Goal: Task Accomplishment & Management: Manage account settings

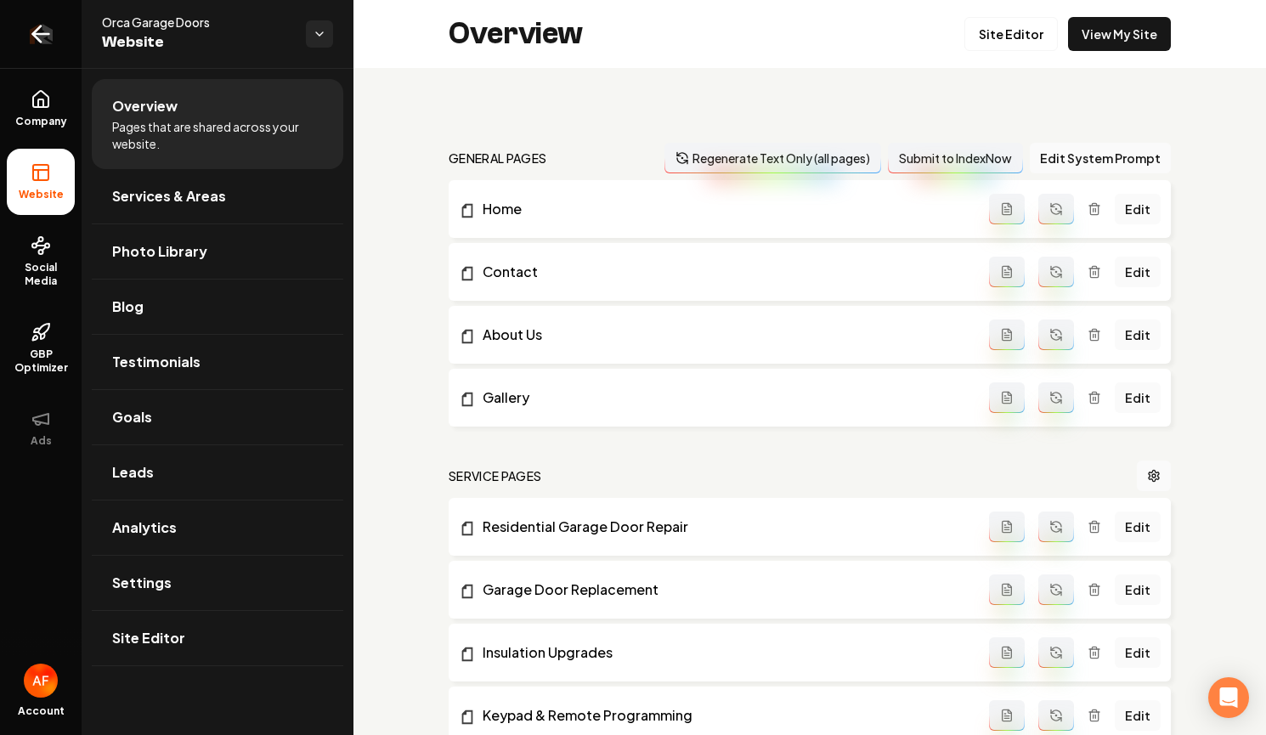
click at [50, 38] on icon "Return to dashboard" at bounding box center [40, 33] width 27 height 27
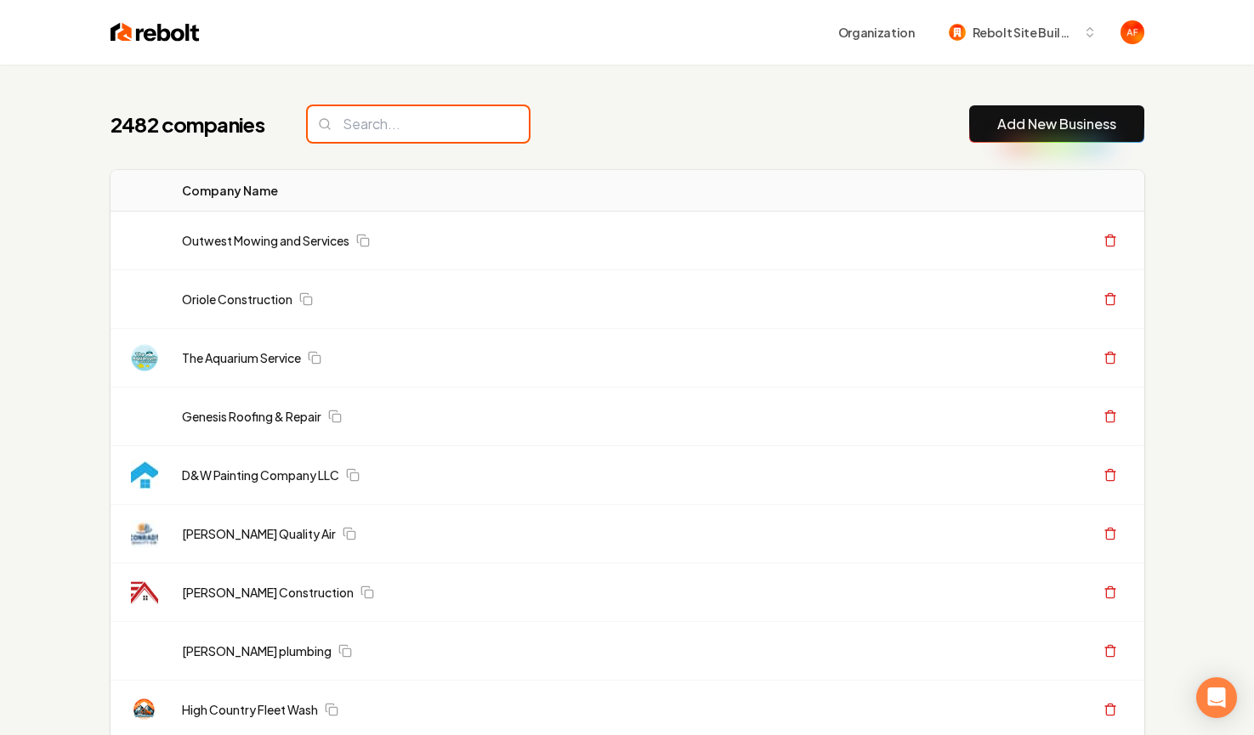
click at [368, 120] on input "search" at bounding box center [418, 124] width 221 height 36
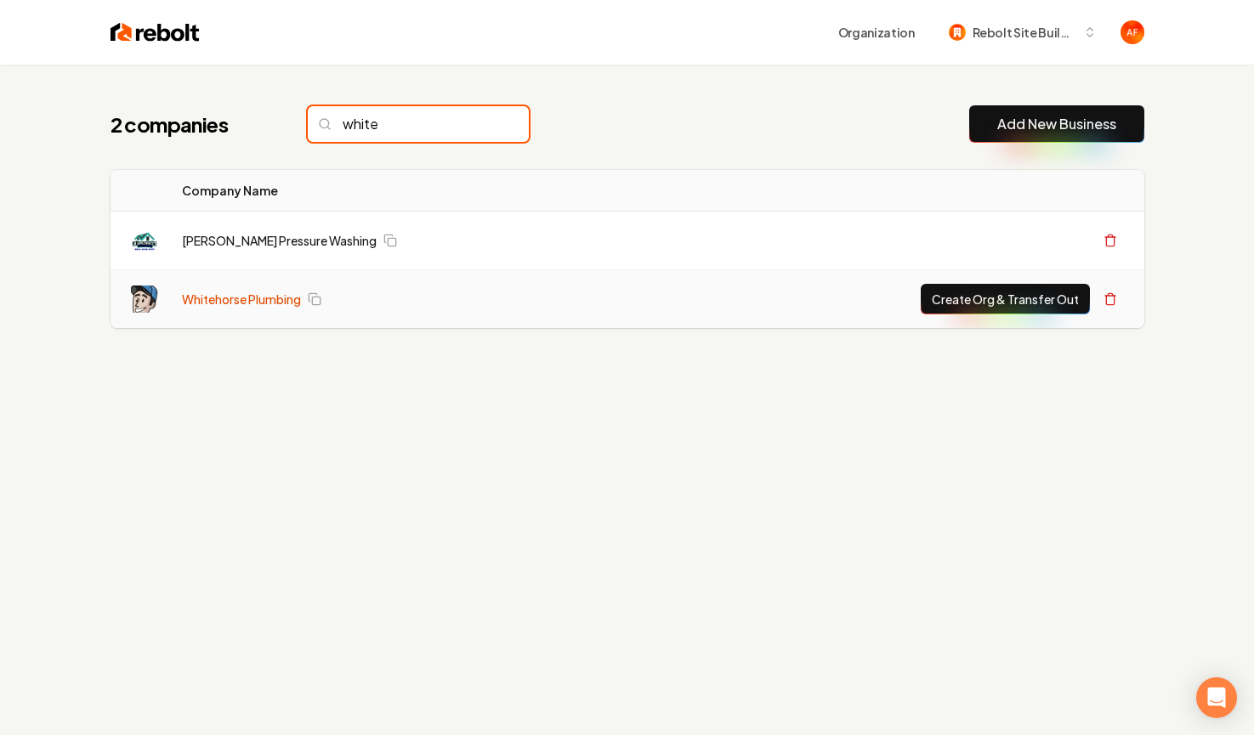
type input "white"
click at [269, 293] on link "Whitehorse Plumbing" at bounding box center [241, 299] width 119 height 17
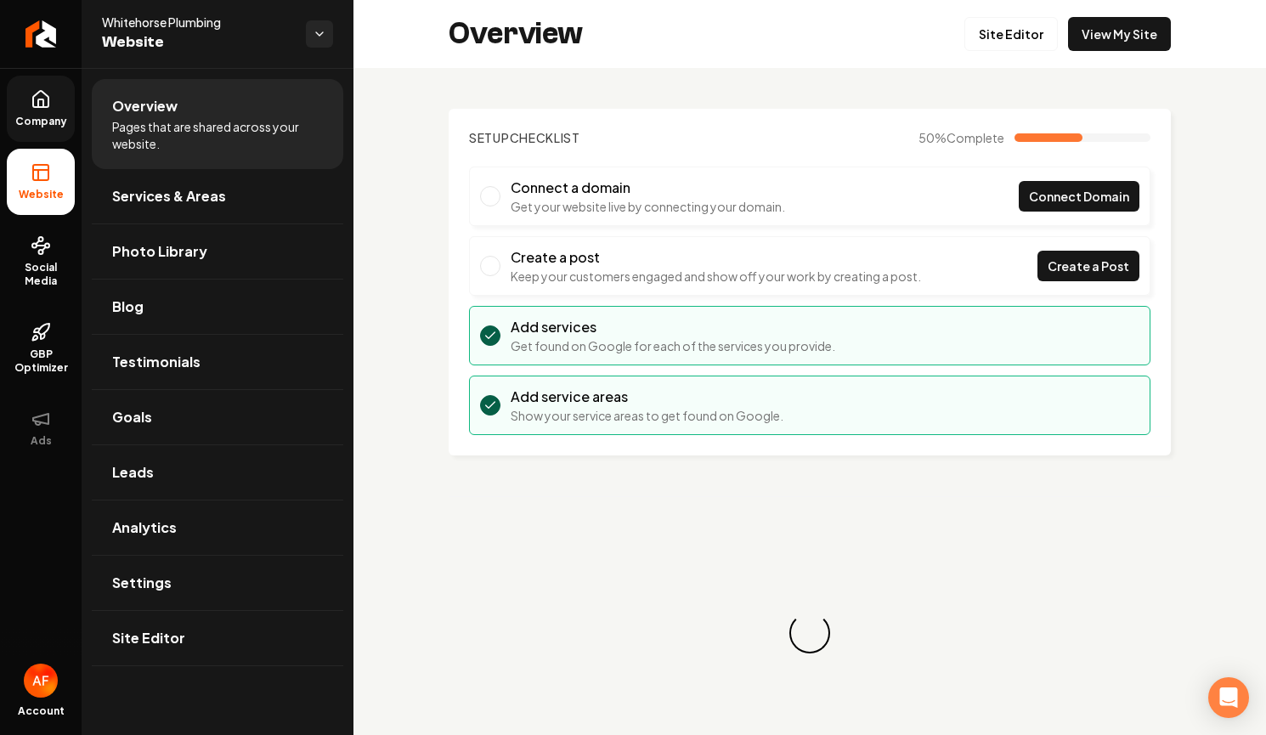
click at [30, 107] on link "Company" at bounding box center [41, 109] width 68 height 66
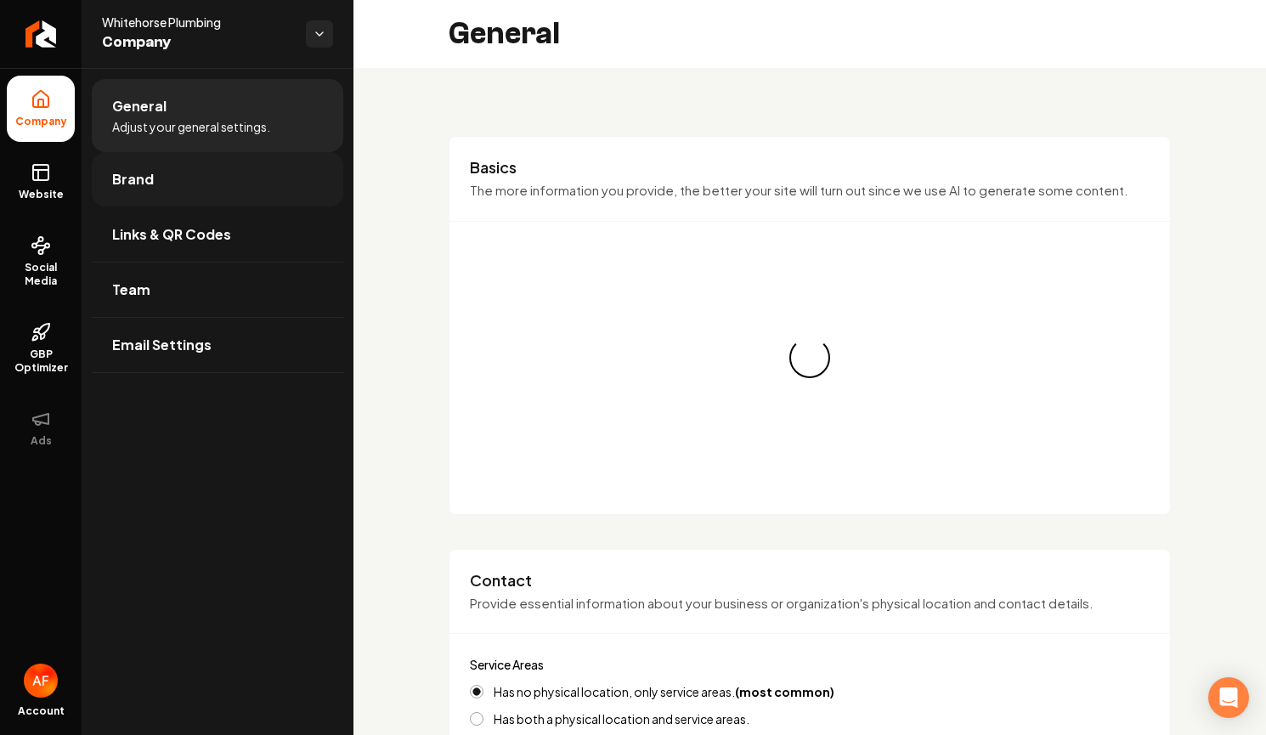
click at [217, 201] on link "Brand" at bounding box center [218, 179] width 252 height 54
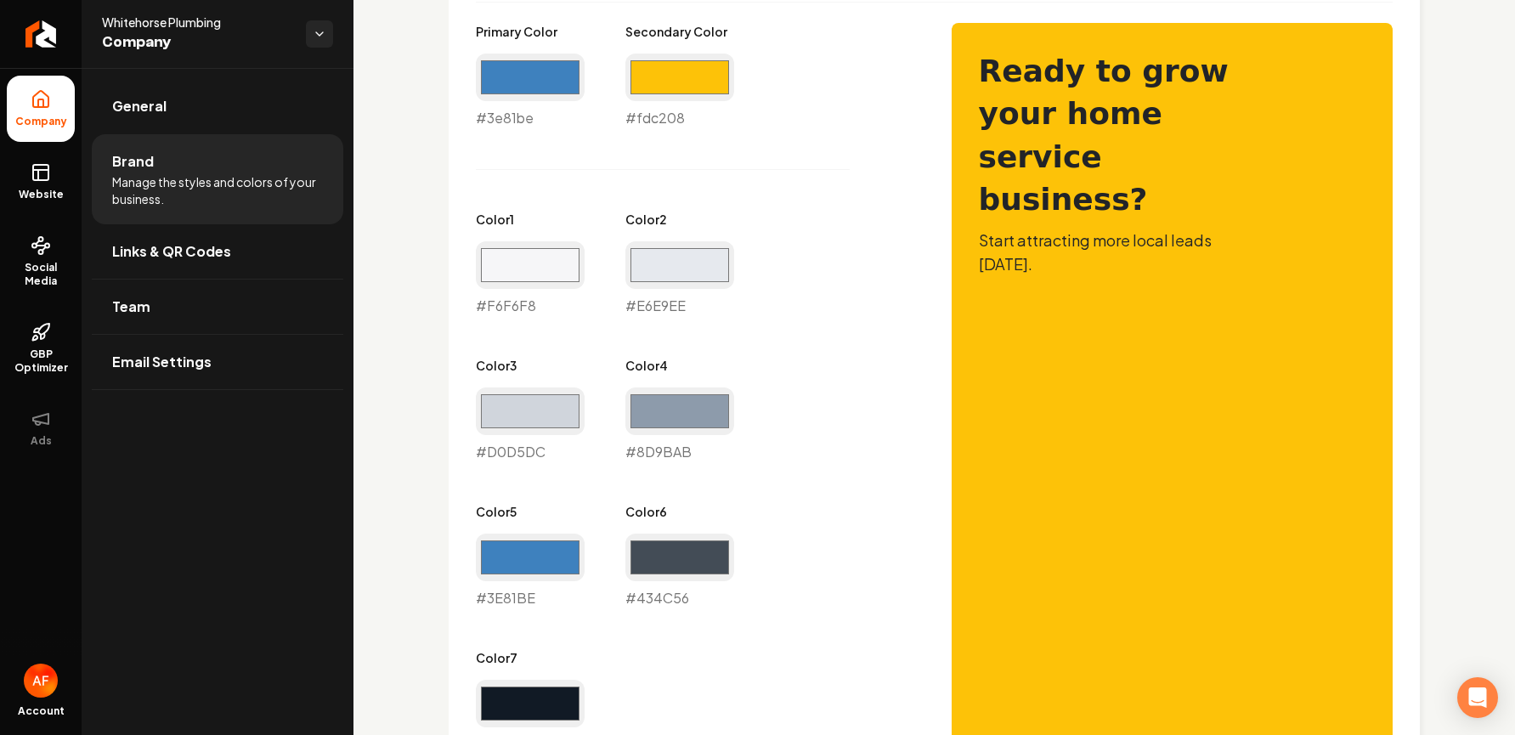
scroll to position [867, 0]
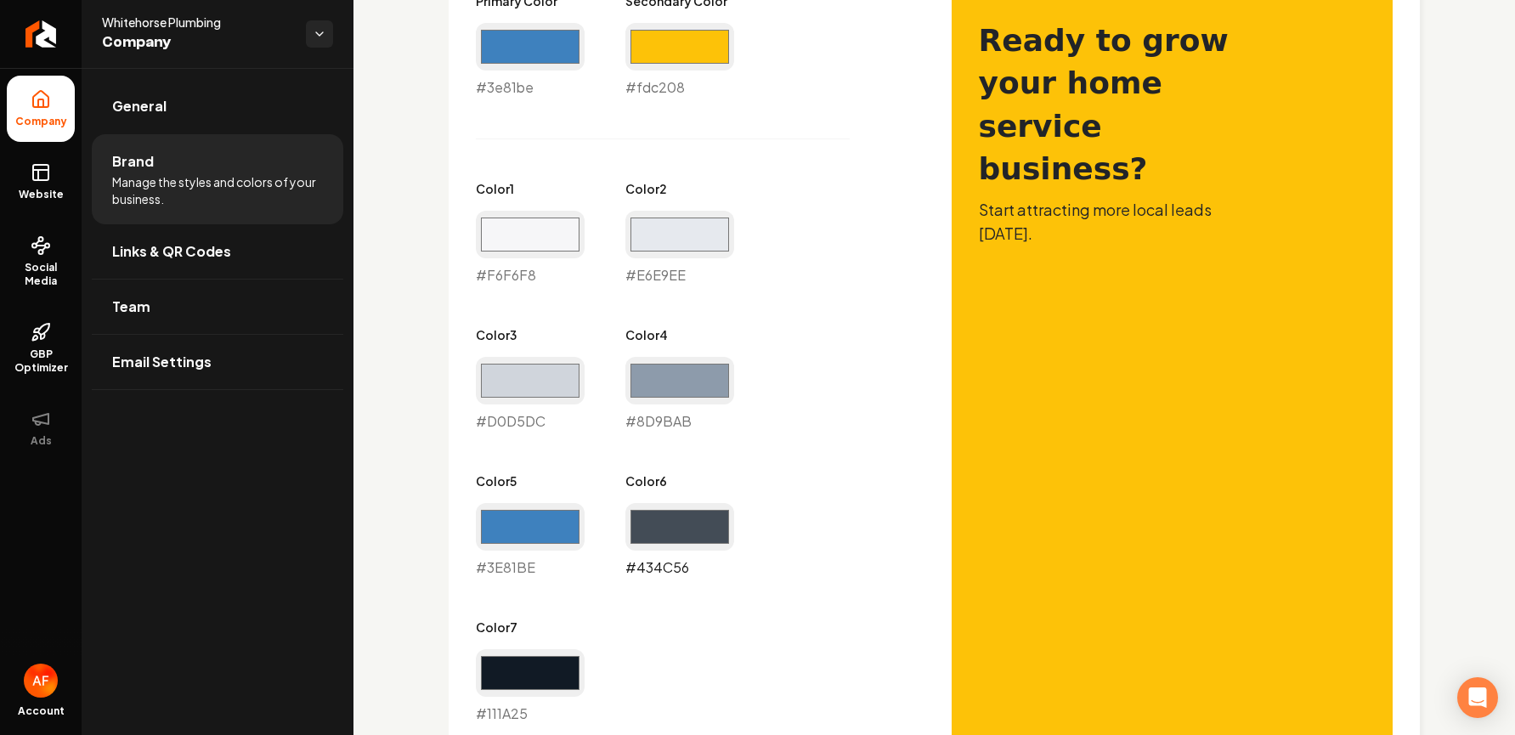
click at [679, 509] on input "#434c56" at bounding box center [680, 527] width 109 height 48
type input "#3e81be"
click at [917, 256] on div "Primary Color #3e81be #3e81be Secondary Color #fdc208 #fdc208 Color 1 #f6f6f8 #…" at bounding box center [934, 584] width 917 height 1184
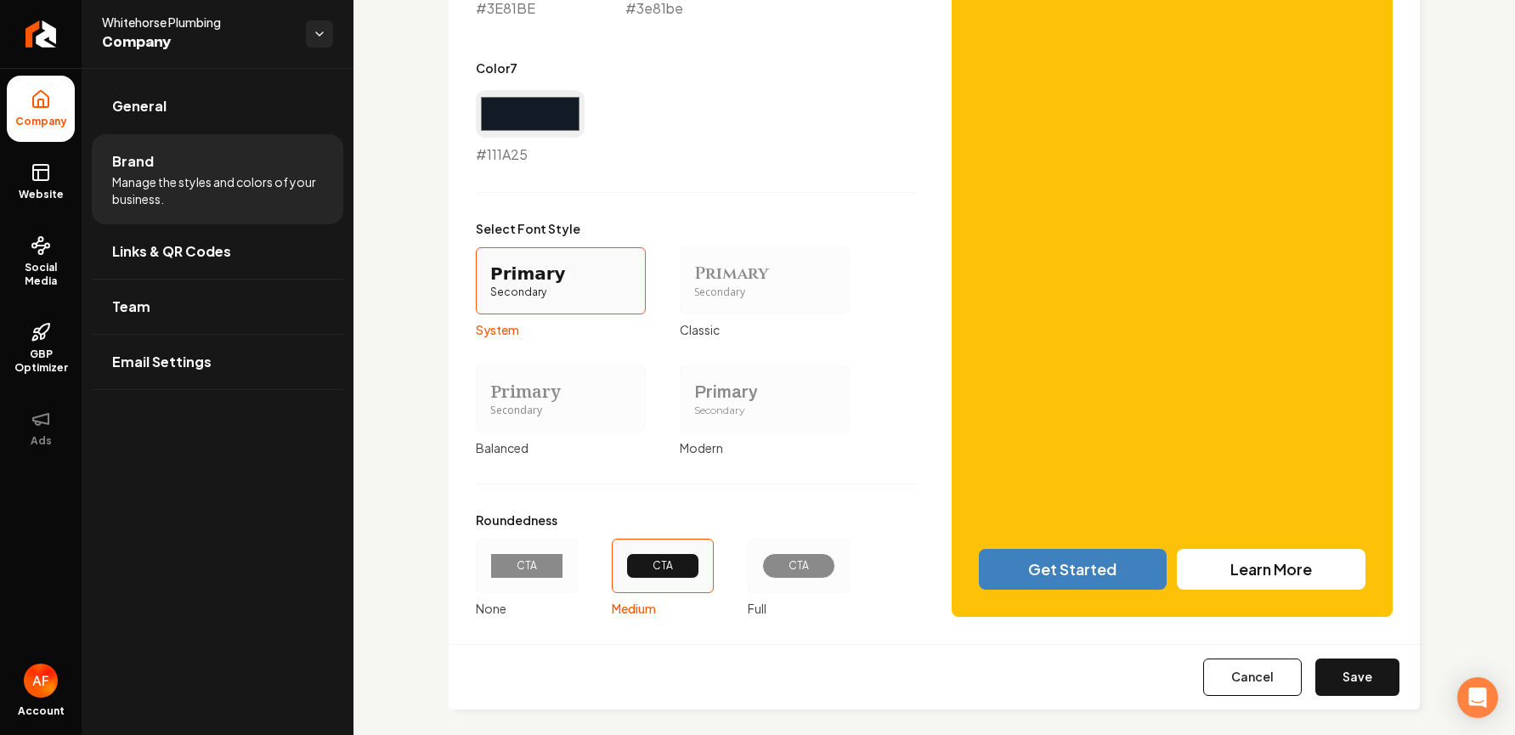
scroll to position [1442, 0]
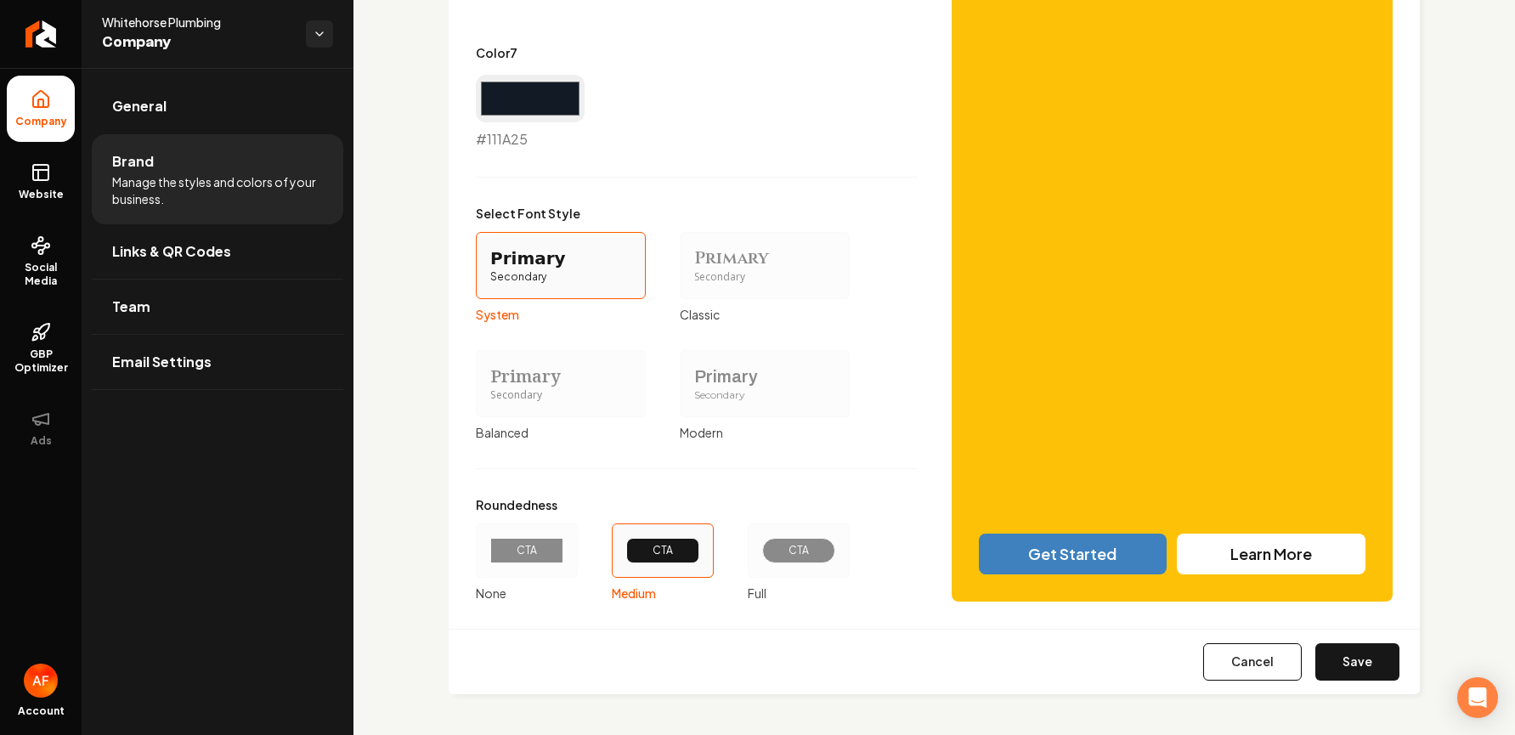
click at [770, 565] on div "CTA" at bounding box center [799, 551] width 102 height 54
click at [761, 558] on button "CTA Full" at bounding box center [754, 551] width 14 height 14
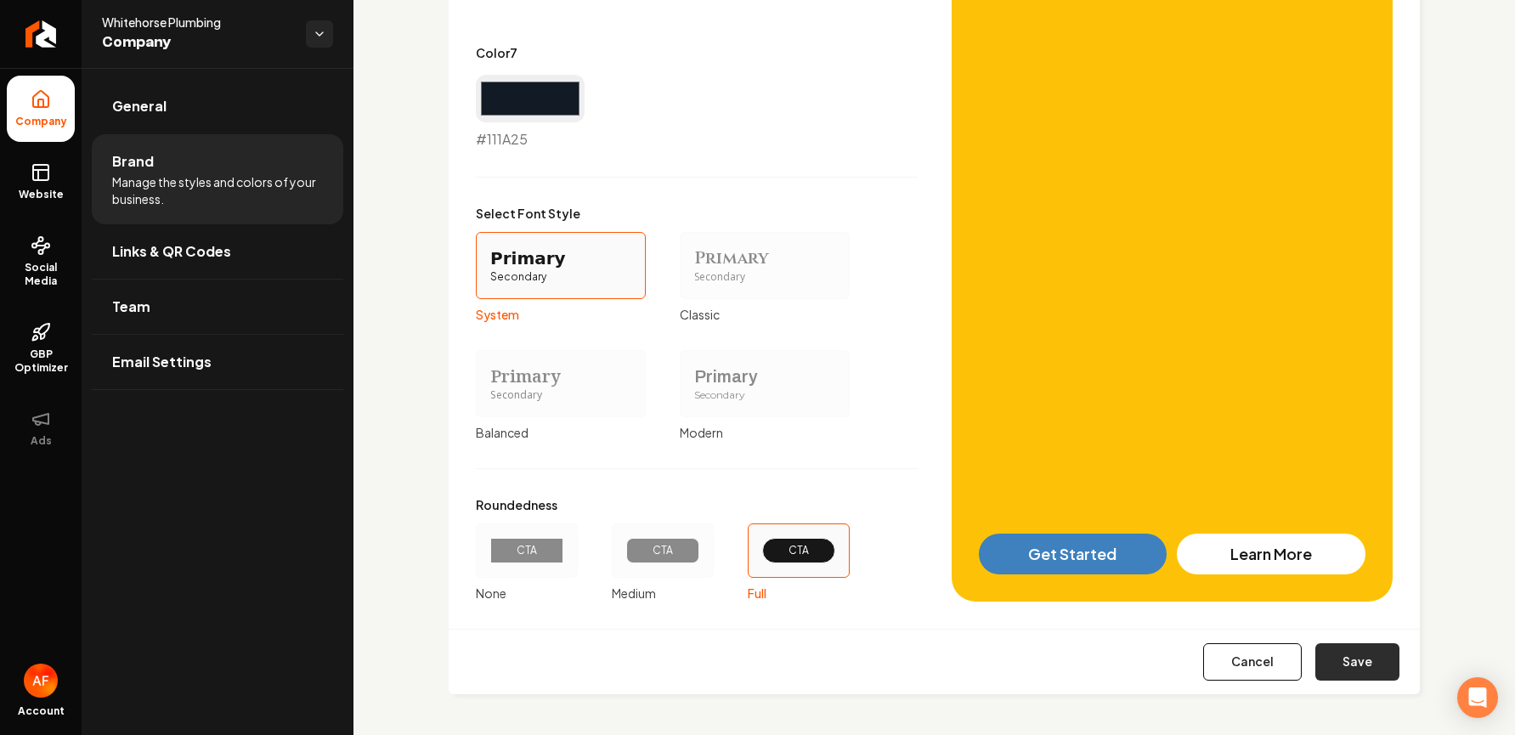
click at [1266, 659] on button "Save" at bounding box center [1358, 661] width 84 height 37
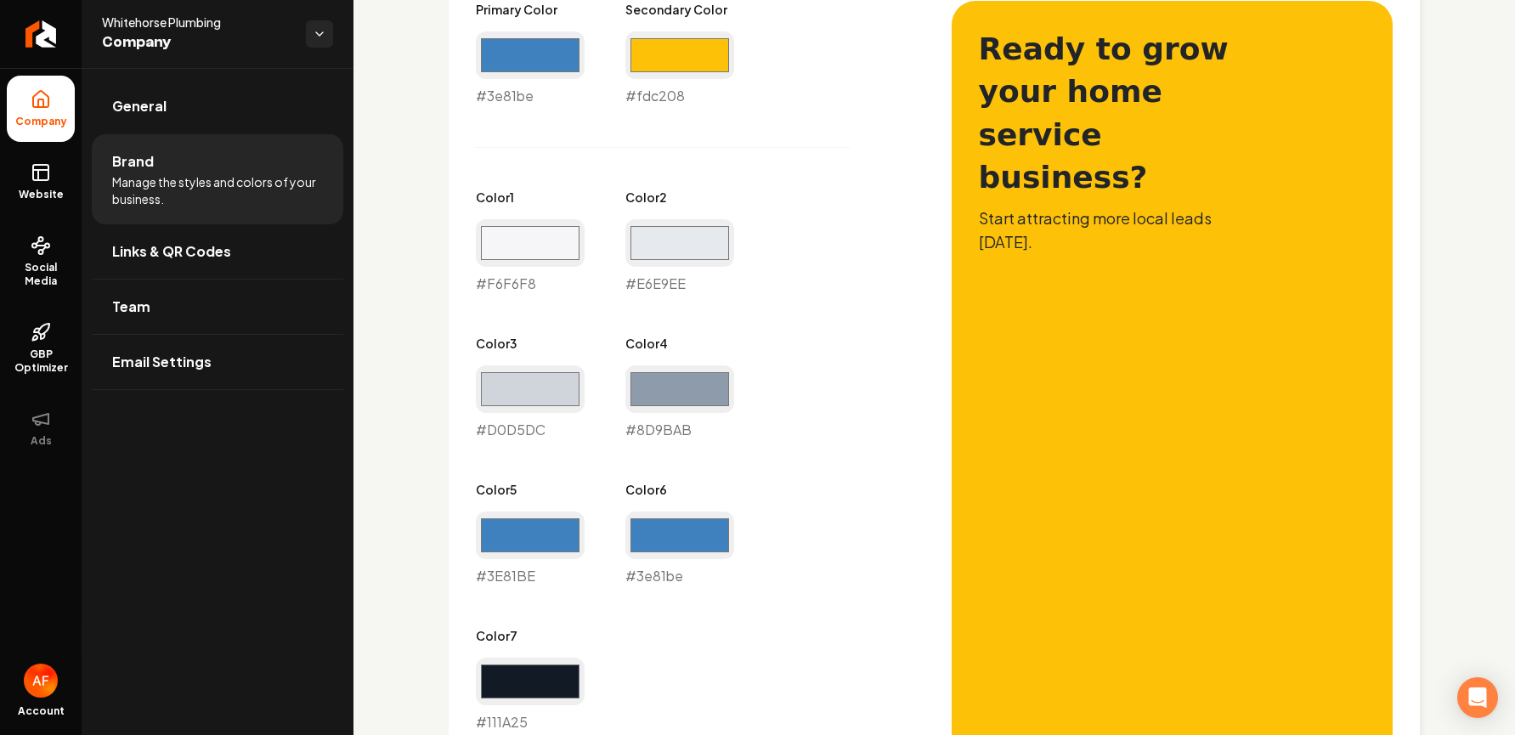
type input "#f6f6f8"
type input "#e6e9ee"
type input "#d0d5dc"
type input "#8d9bab"
type input "#3e81be"
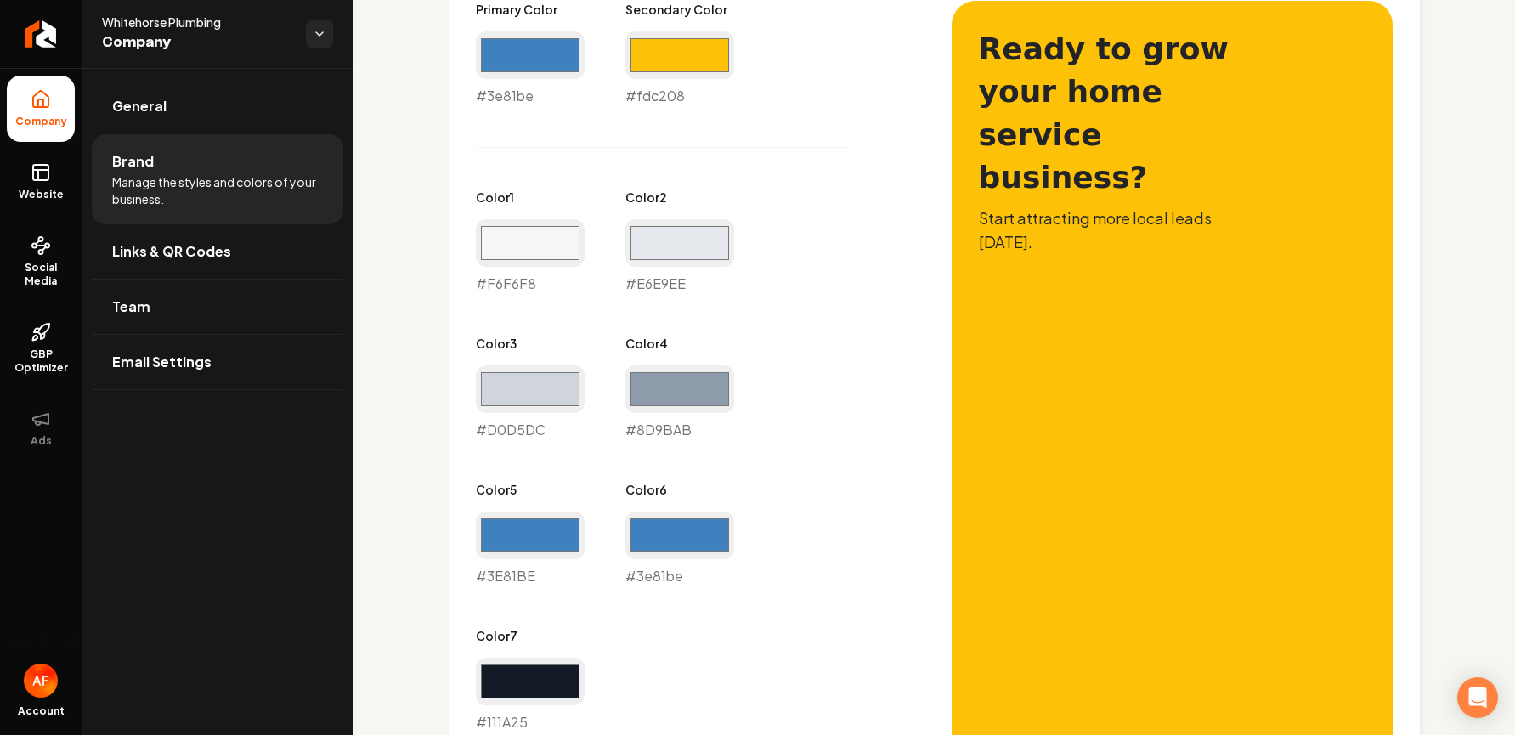
type input "#111a25"
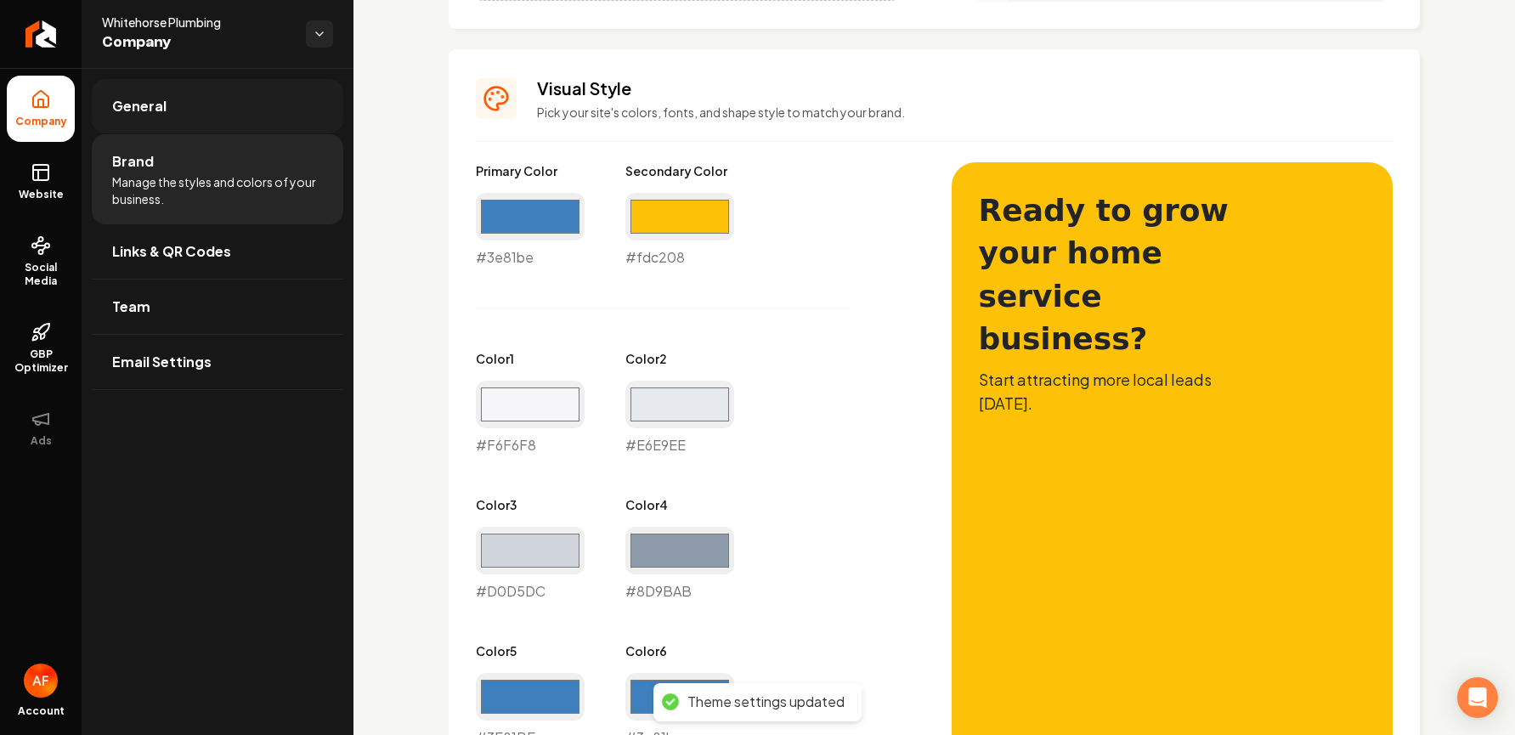
scroll to position [496, 0]
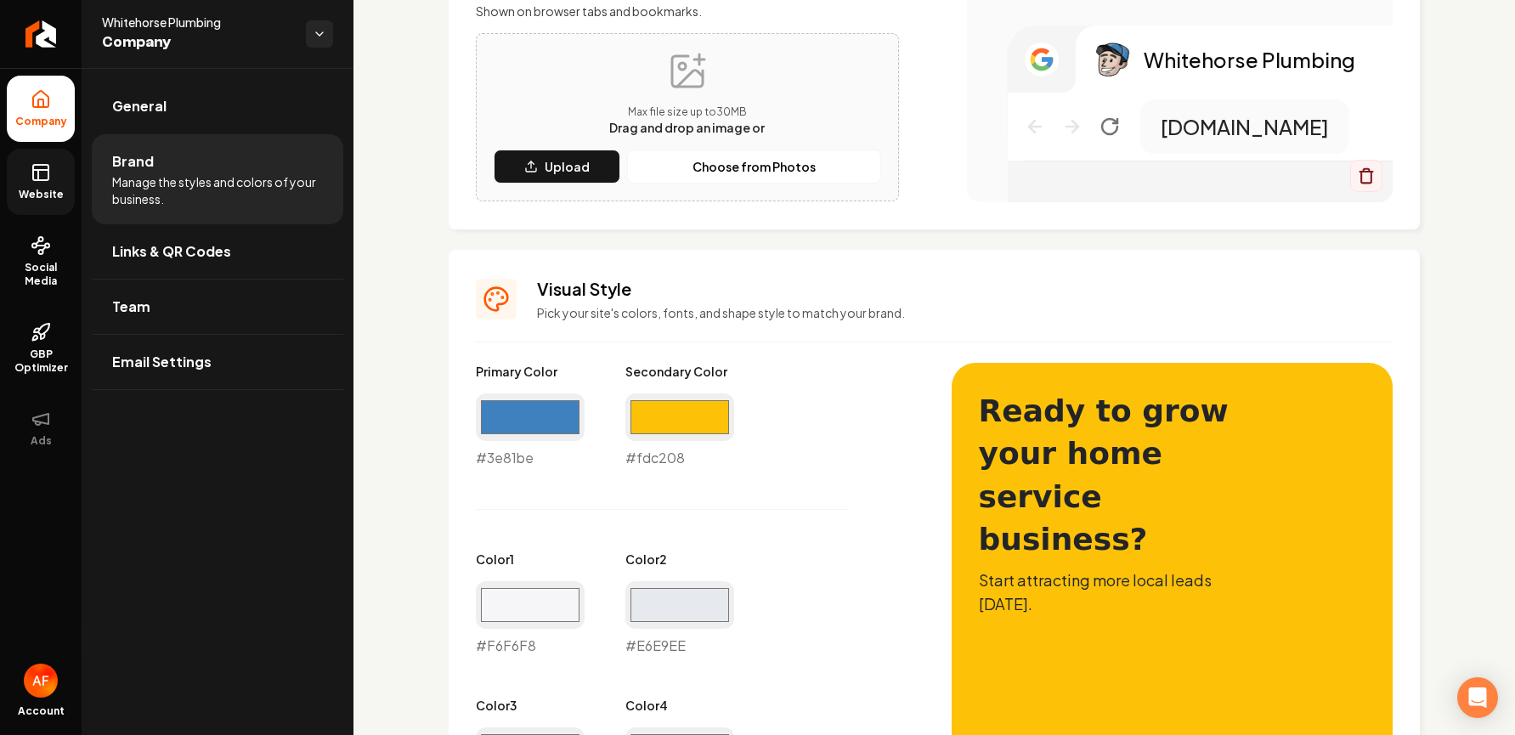
click at [25, 196] on span "Website" at bounding box center [41, 195] width 59 height 14
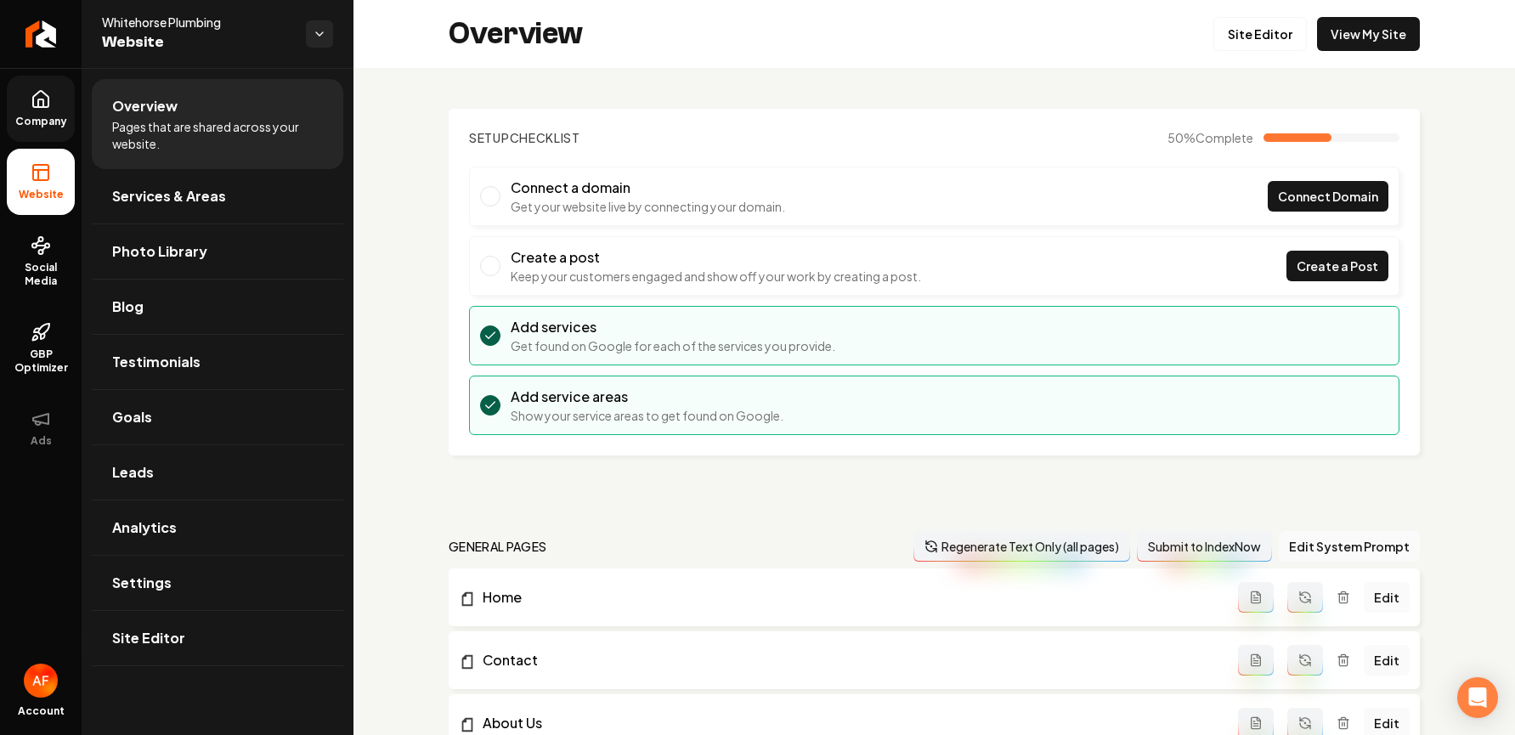
click at [1266, 14] on div "Overview Site Editor View My Site" at bounding box center [935, 34] width 1162 height 68
click at [1266, 20] on link "View My Site" at bounding box center [1368, 34] width 103 height 34
click at [216, 404] on link "Goals" at bounding box center [218, 417] width 252 height 54
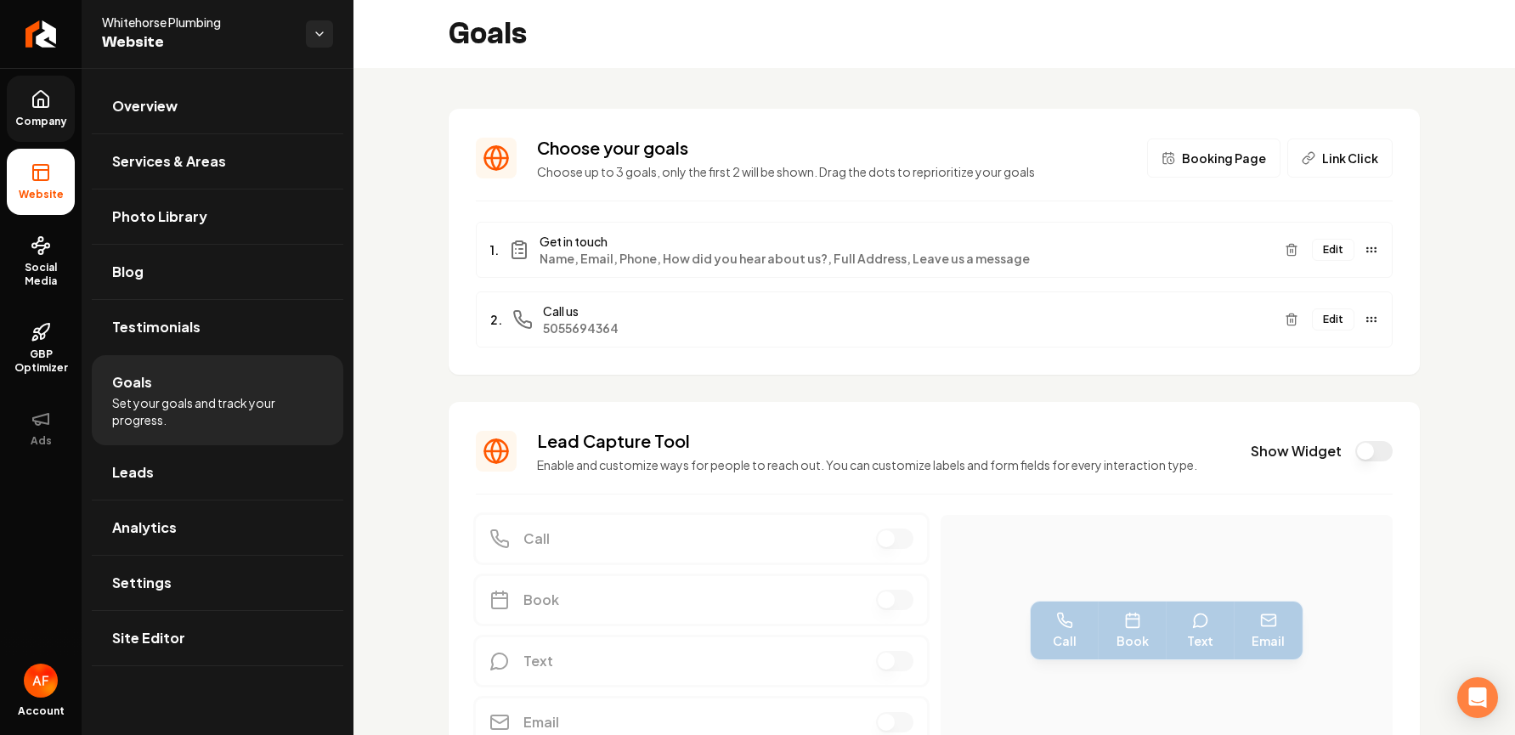
click at [1266, 442] on div "Lead Capture Tool Enable and customize ways for people to reach out. You can cu…" at bounding box center [934, 451] width 917 height 44
click at [1266, 442] on button "Show Widget" at bounding box center [1374, 451] width 37 height 20
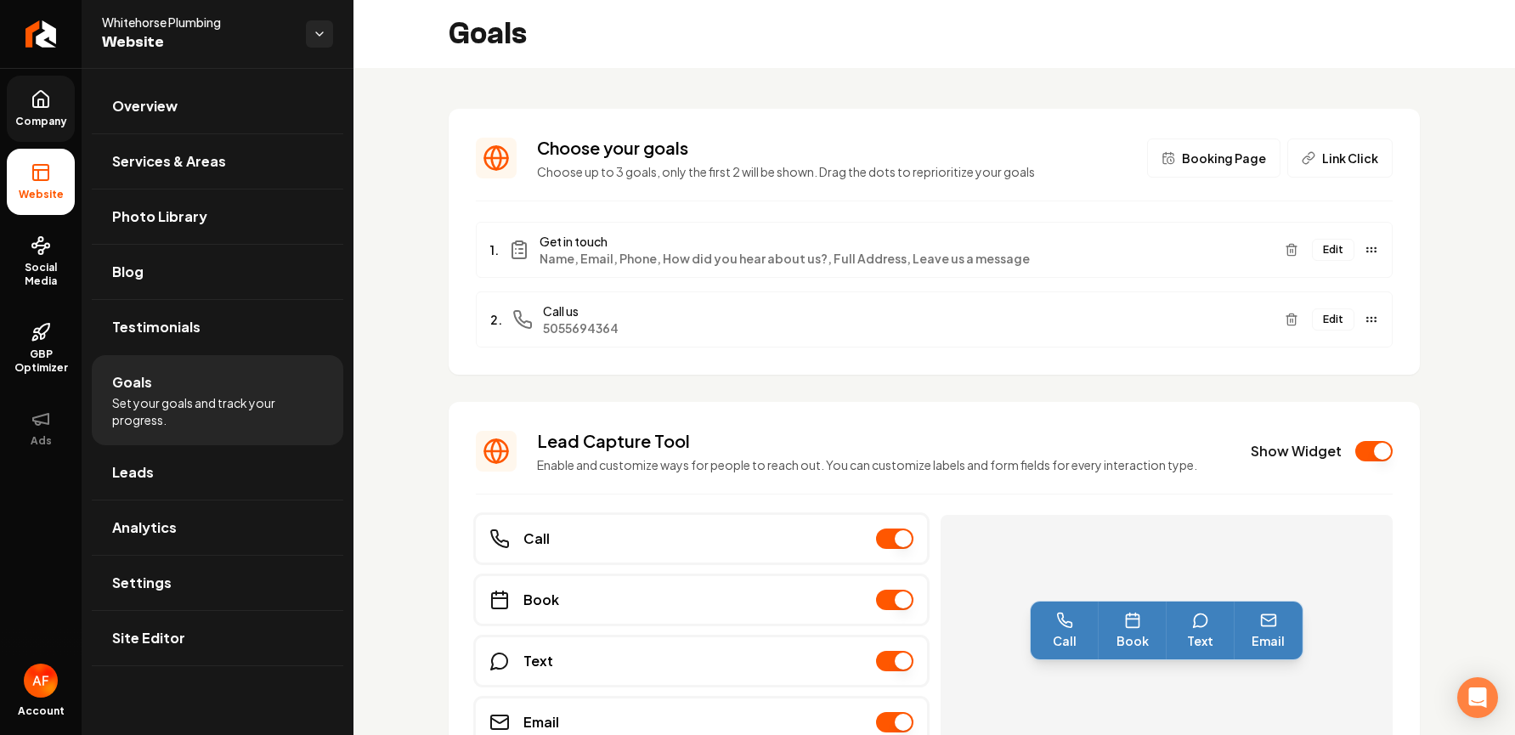
click at [31, 126] on span "Company" at bounding box center [40, 122] width 65 height 14
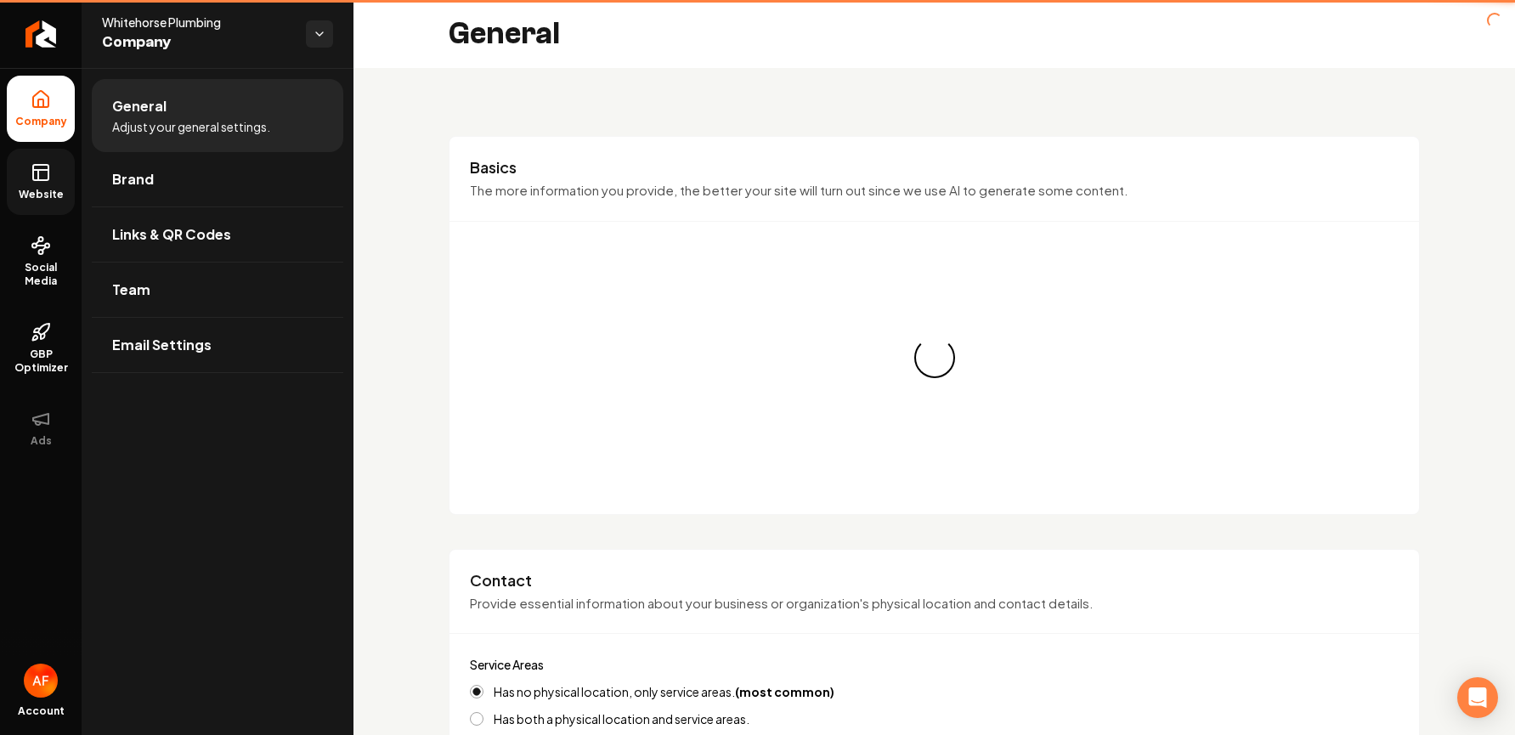
click at [28, 175] on link "Website" at bounding box center [41, 182] width 68 height 66
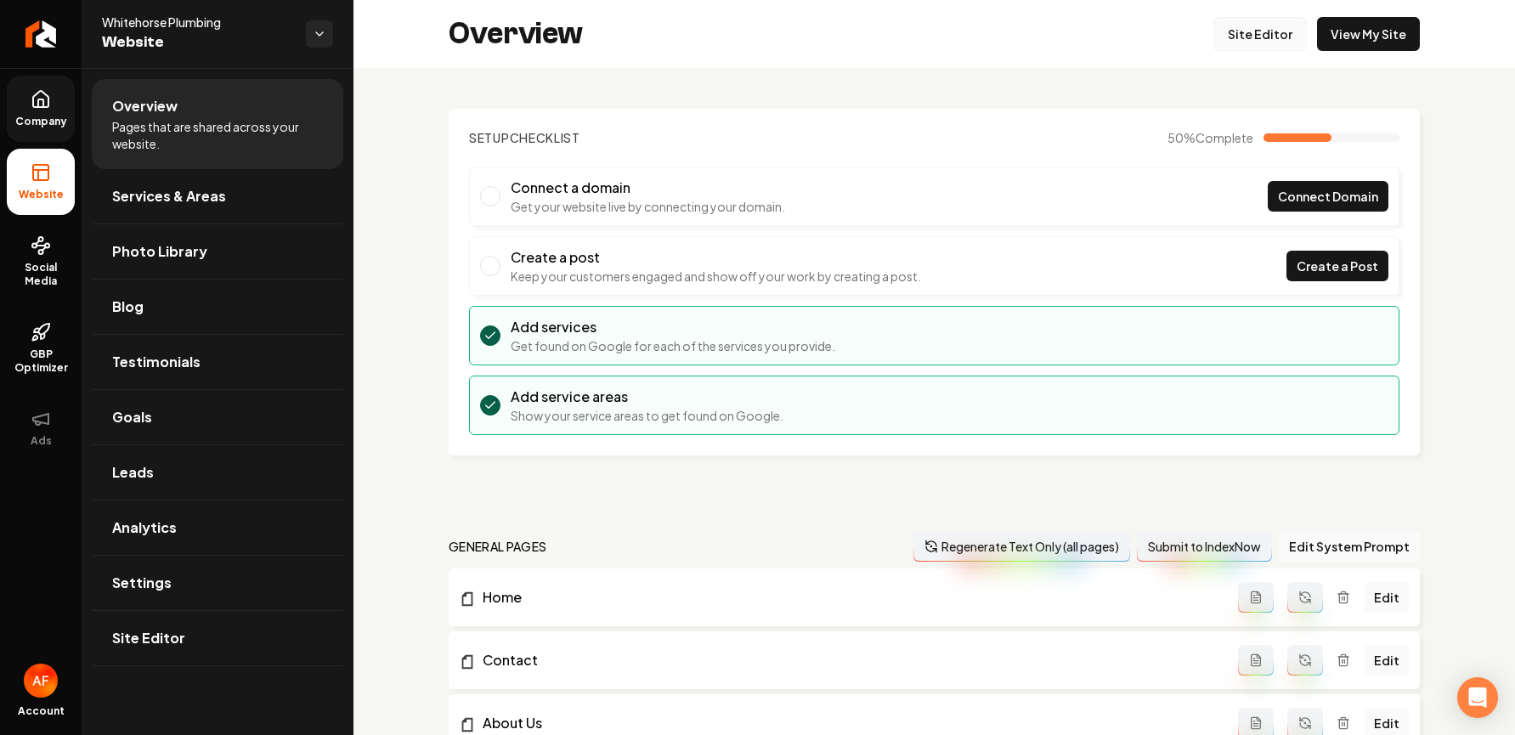
click at [1224, 45] on link "Site Editor" at bounding box center [1260, 34] width 93 height 34
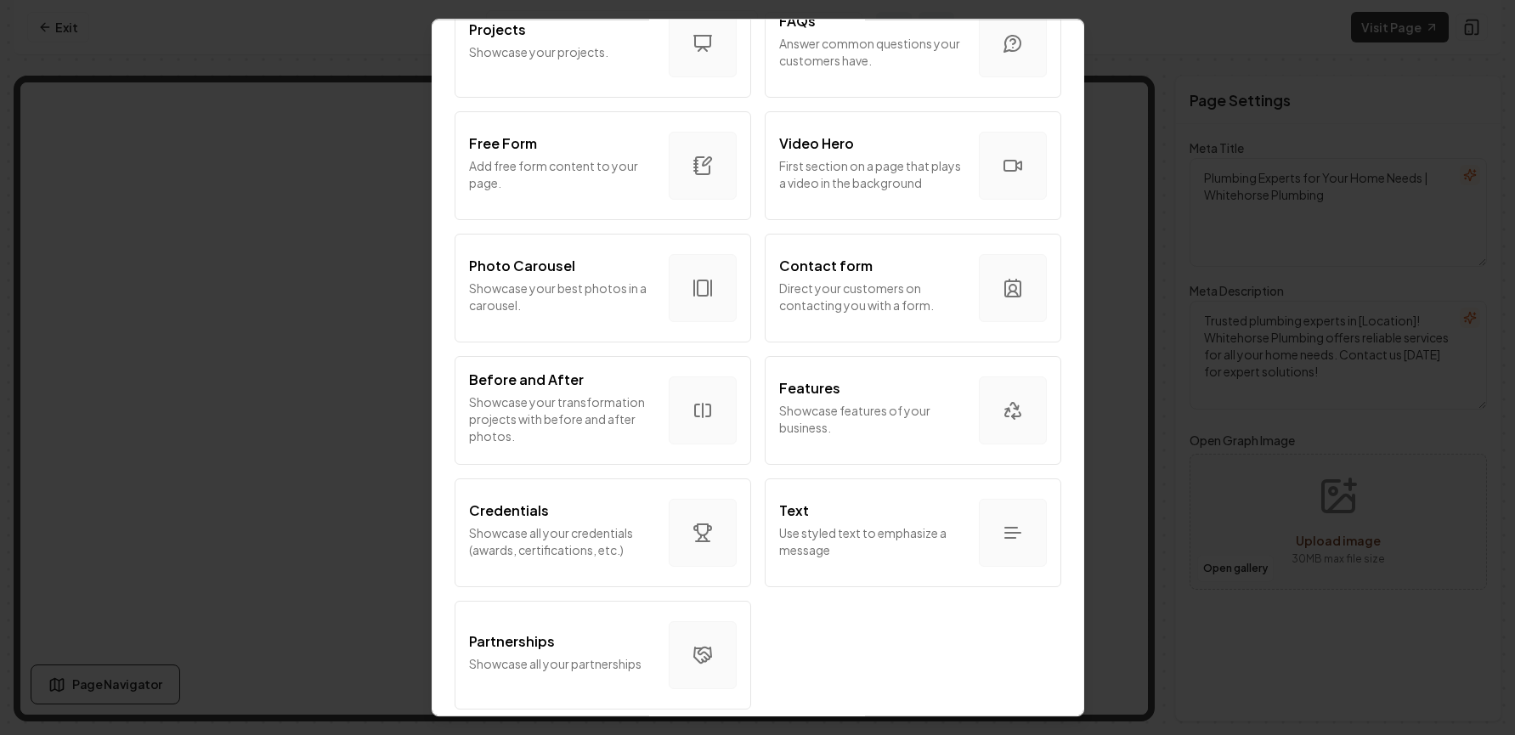
scroll to position [904, 0]
click at [564, 524] on p "Showcase all your credentials (awards, certifications, etc.)" at bounding box center [562, 541] width 186 height 34
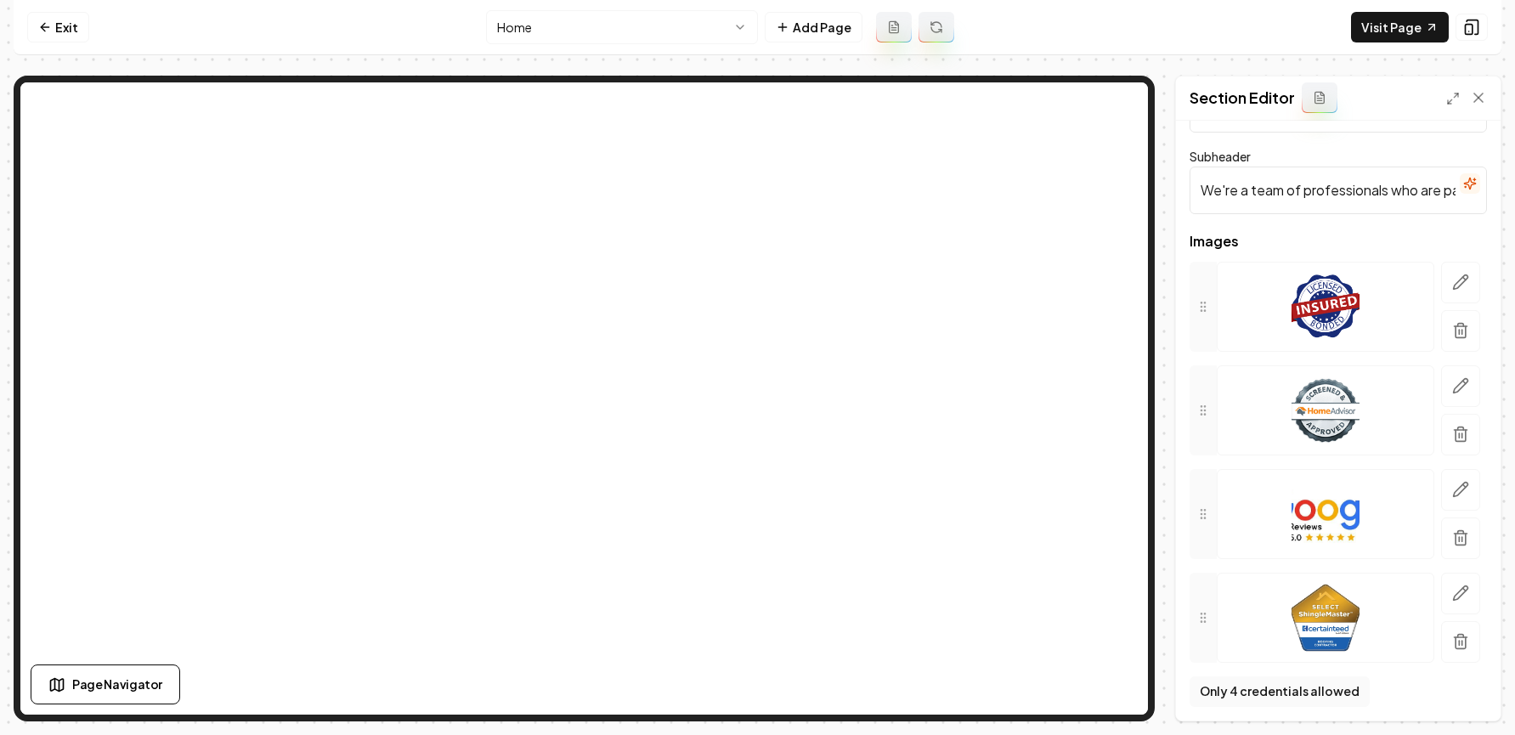
scroll to position [76, 0]
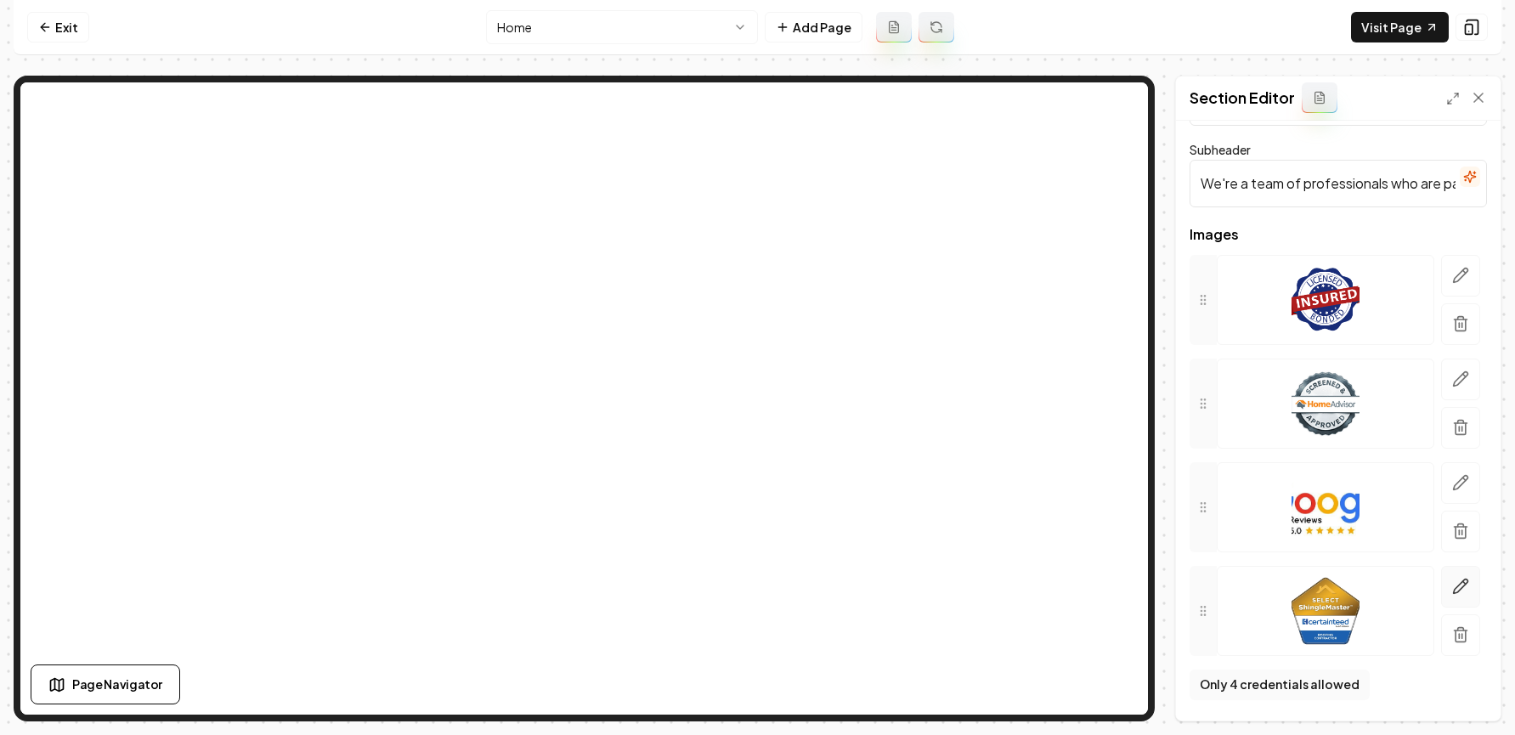
click at [1266, 603] on button "button" at bounding box center [1461, 587] width 39 height 42
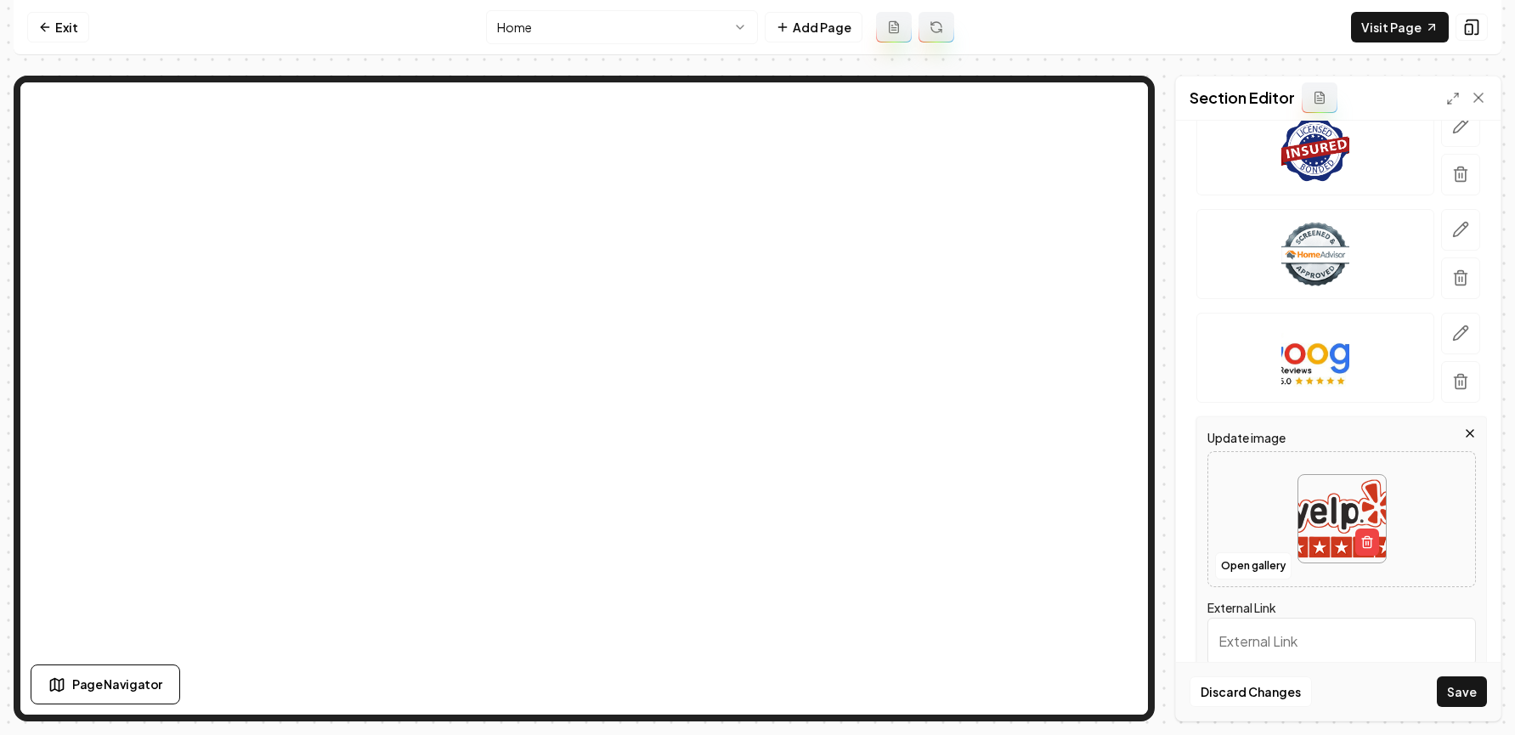
scroll to position [252, 0]
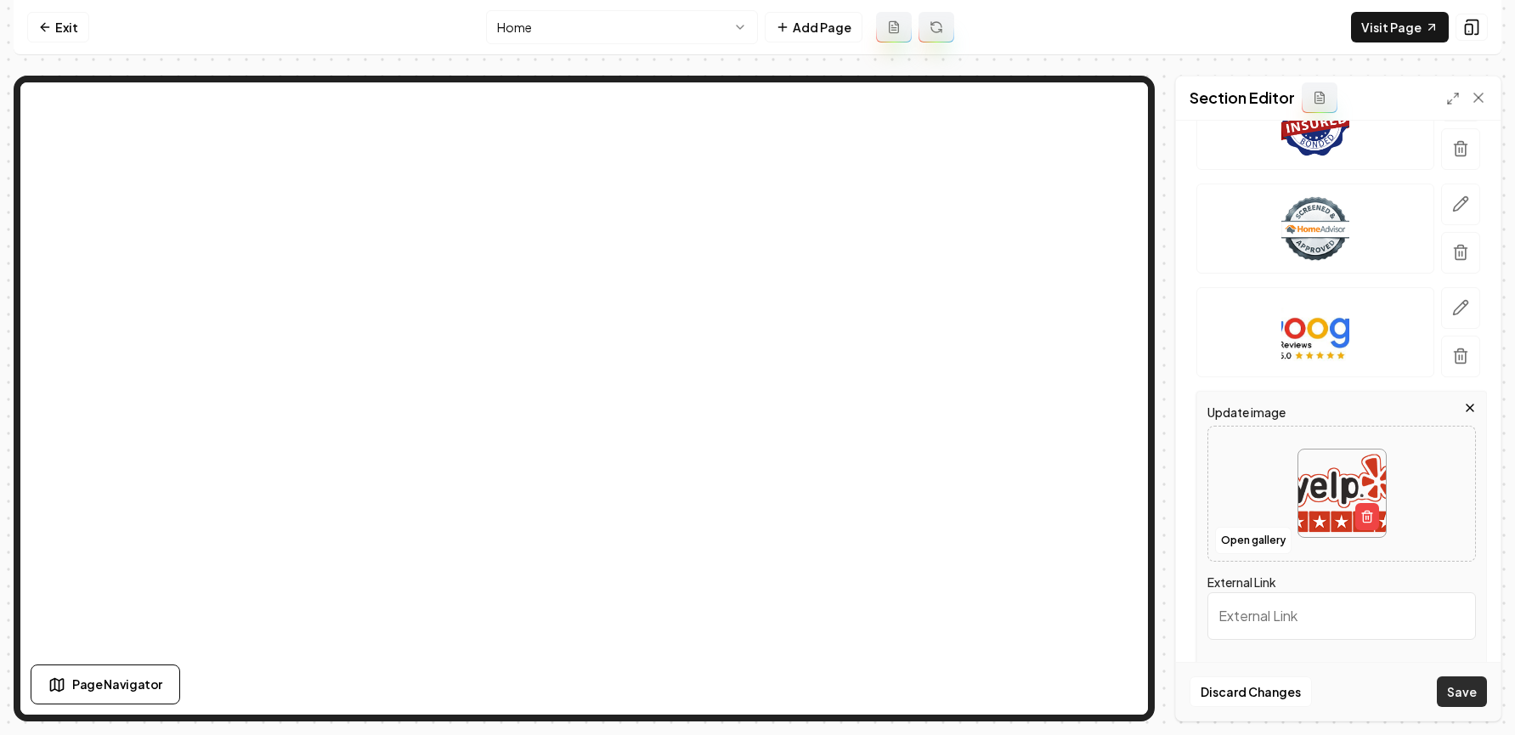
click at [1266, 693] on button "Save" at bounding box center [1462, 692] width 50 height 31
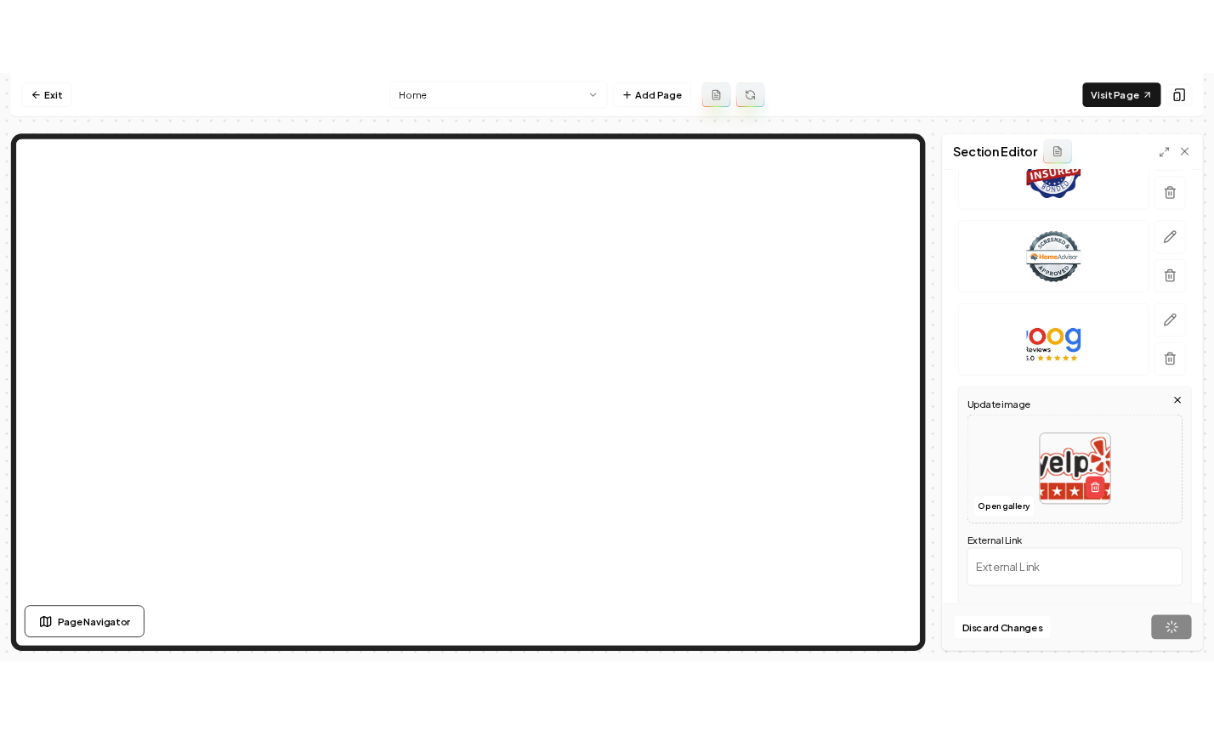
scroll to position [76, 0]
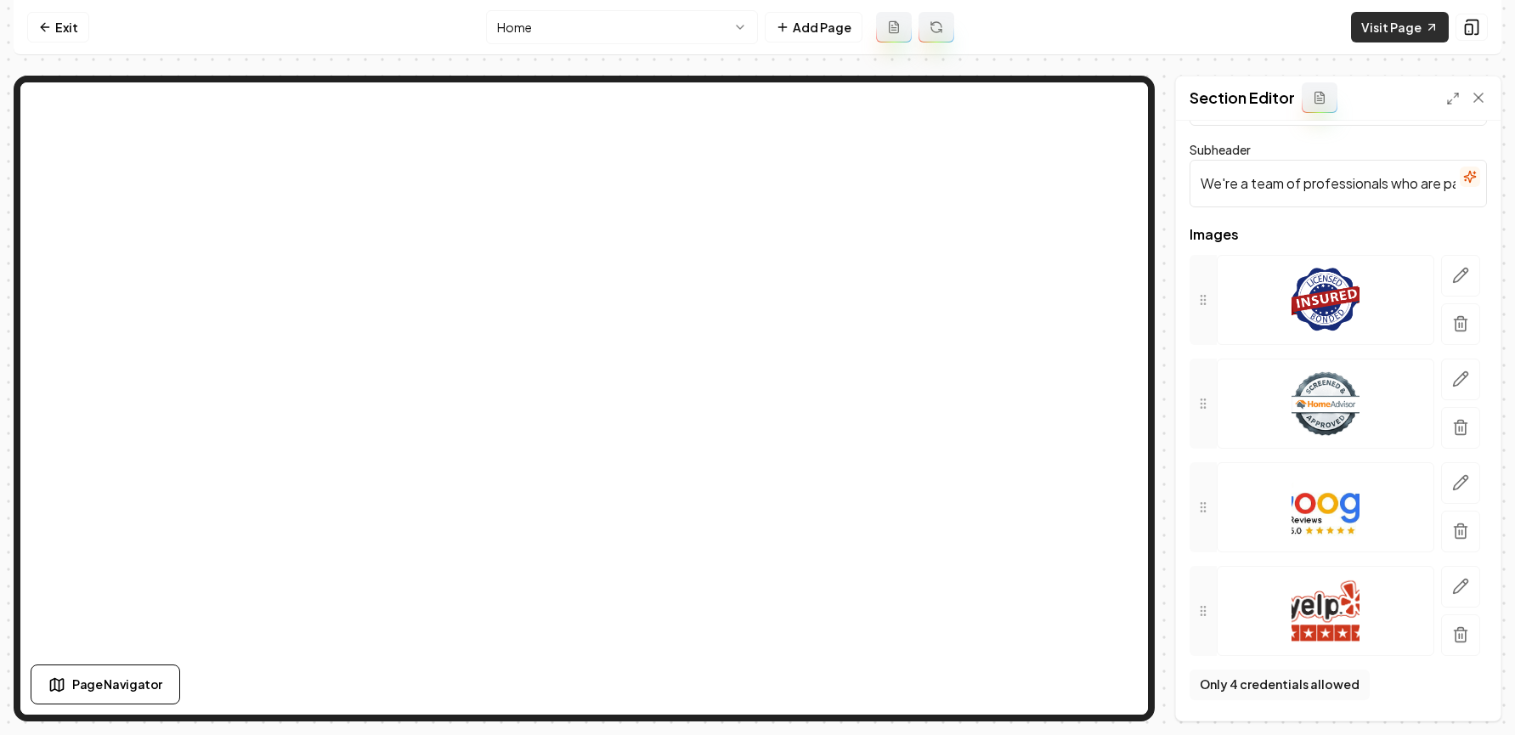
click at [1266, 23] on link "Visit Page" at bounding box center [1400, 27] width 98 height 31
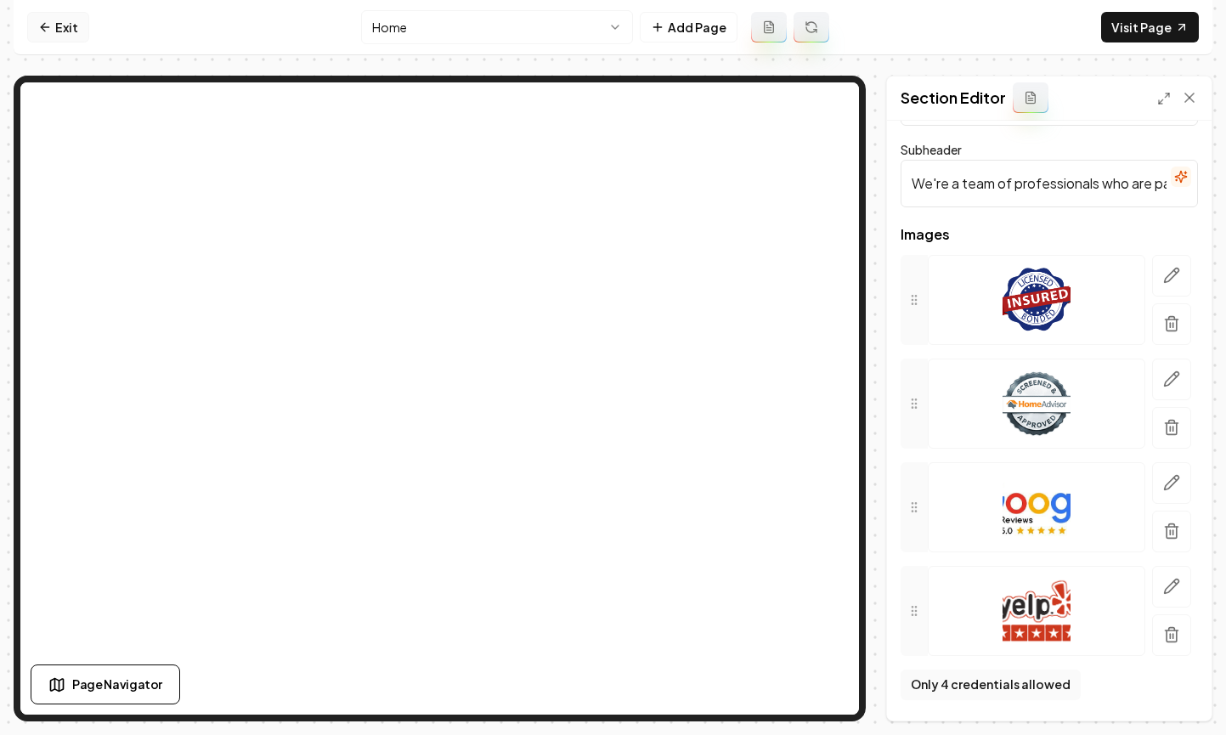
click at [69, 26] on link "Exit" at bounding box center [58, 27] width 62 height 31
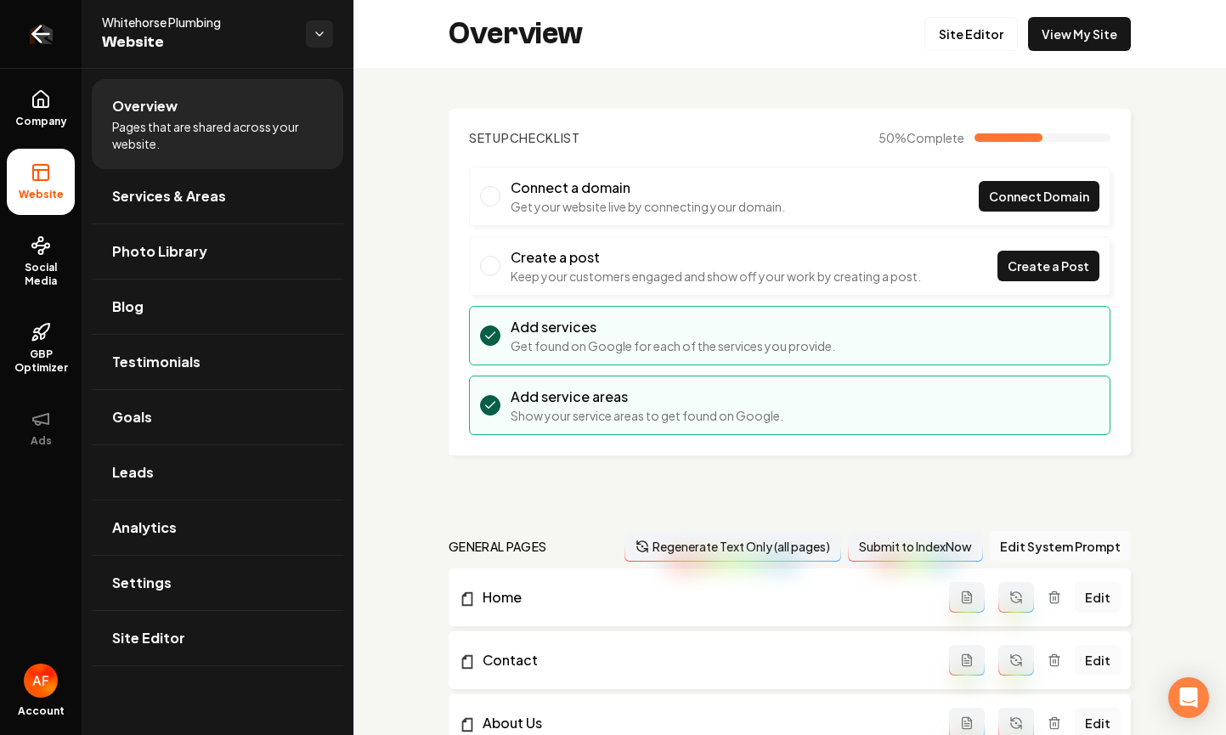
click at [26, 51] on link "Return to dashboard" at bounding box center [41, 34] width 82 height 68
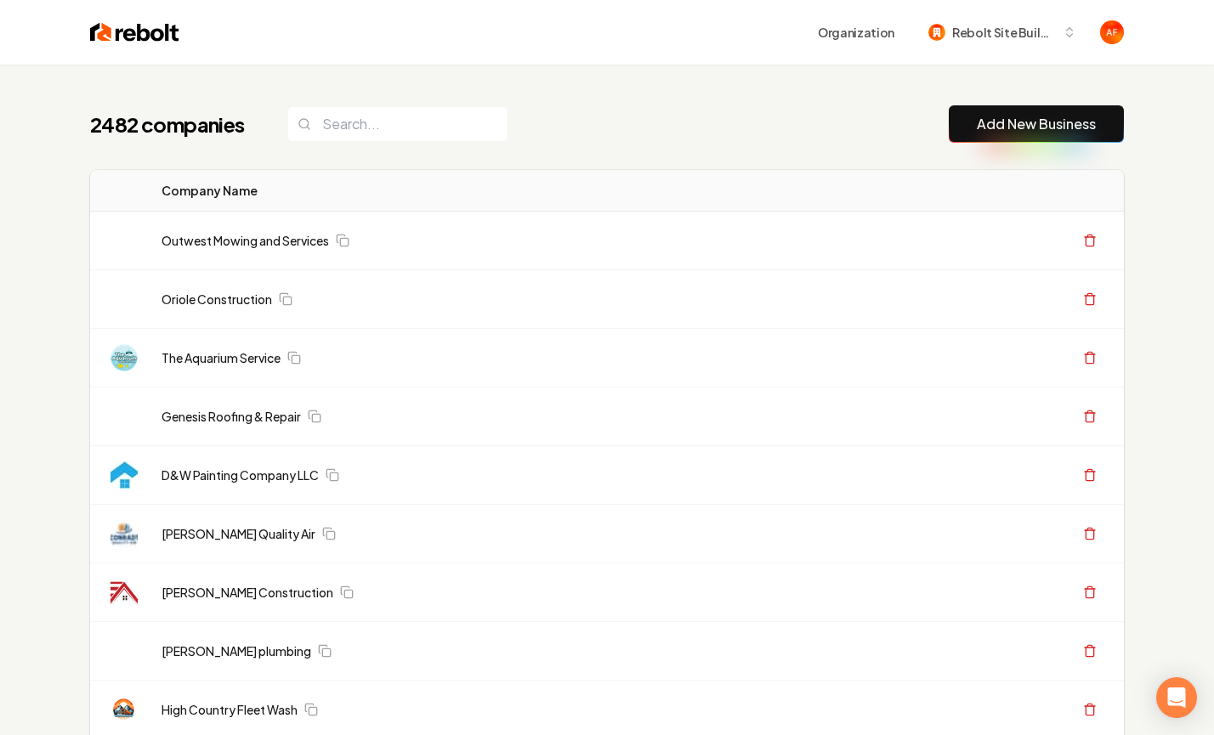
click at [667, 122] on div "2482 companies Add New Business" at bounding box center [607, 123] width 1034 height 37
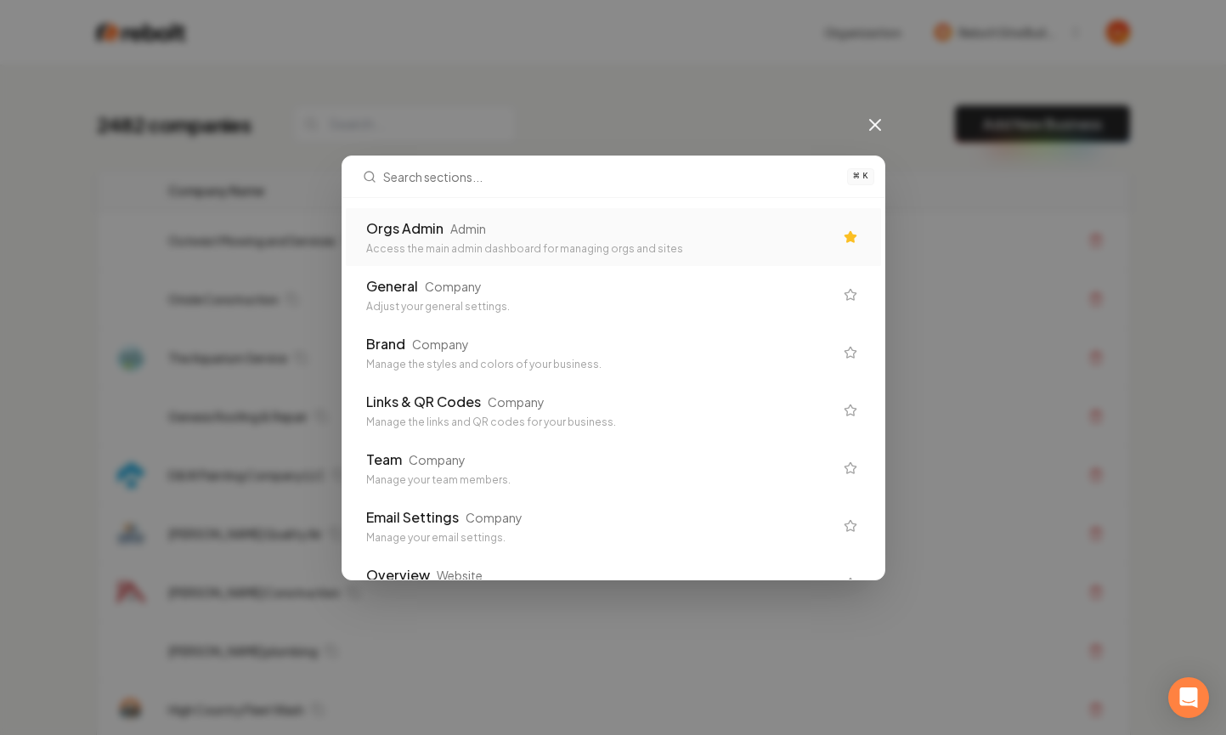
click at [672, 241] on div "Orgs Admin Admin Access the main admin dashboard for managing orgs and sites" at bounding box center [599, 236] width 467 height 37
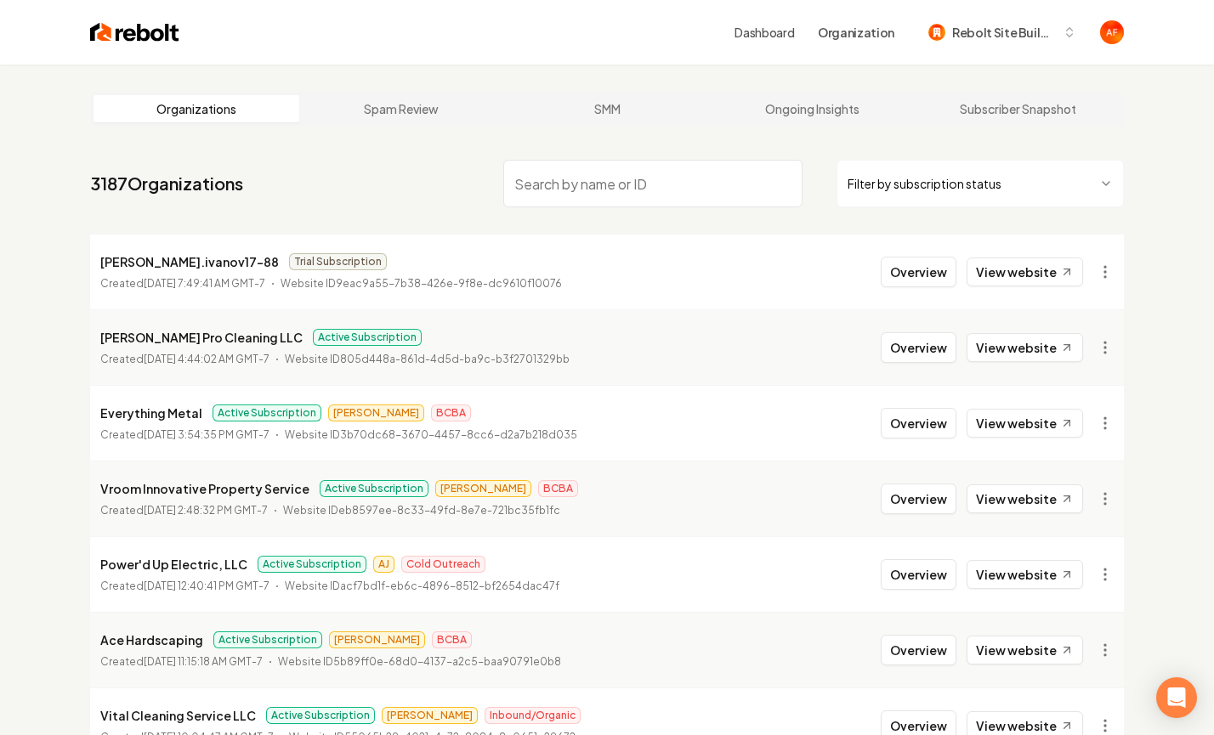
click at [979, 184] on html "Dashboard Organization Rebolt Site Builder Organizations Spam Review SMM Ongoin…" at bounding box center [607, 367] width 1214 height 735
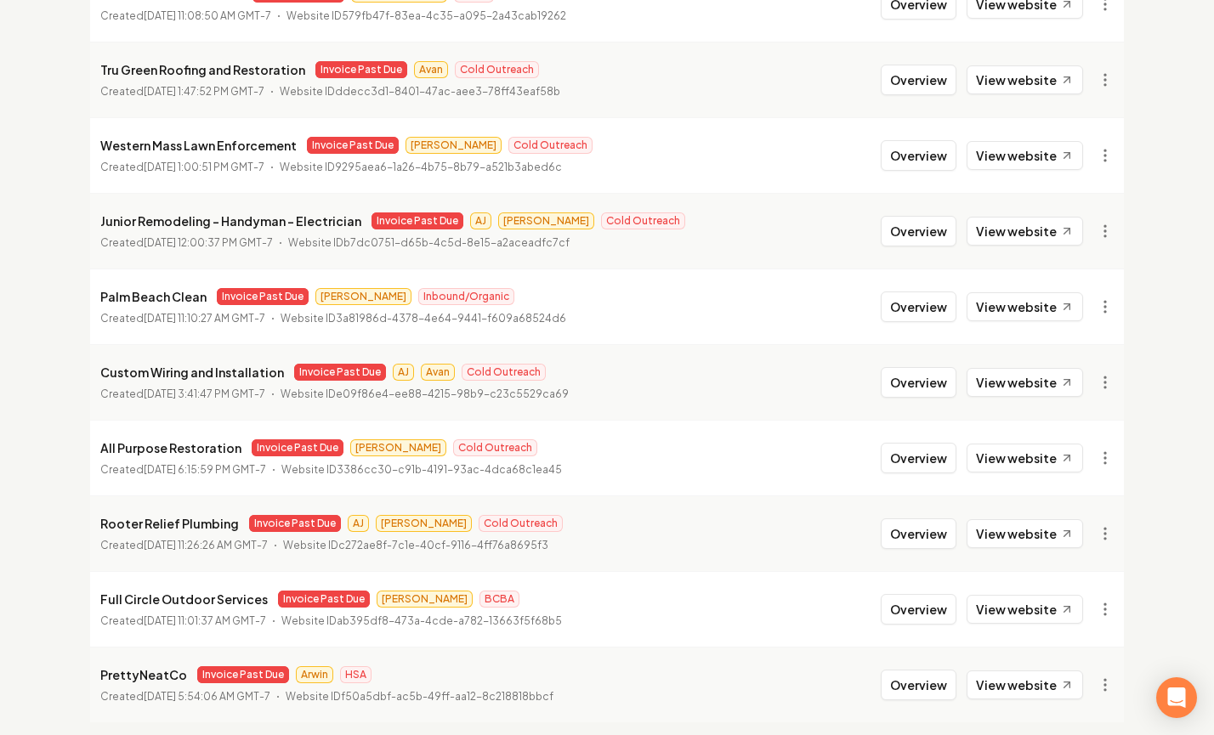
scroll to position [326, 0]
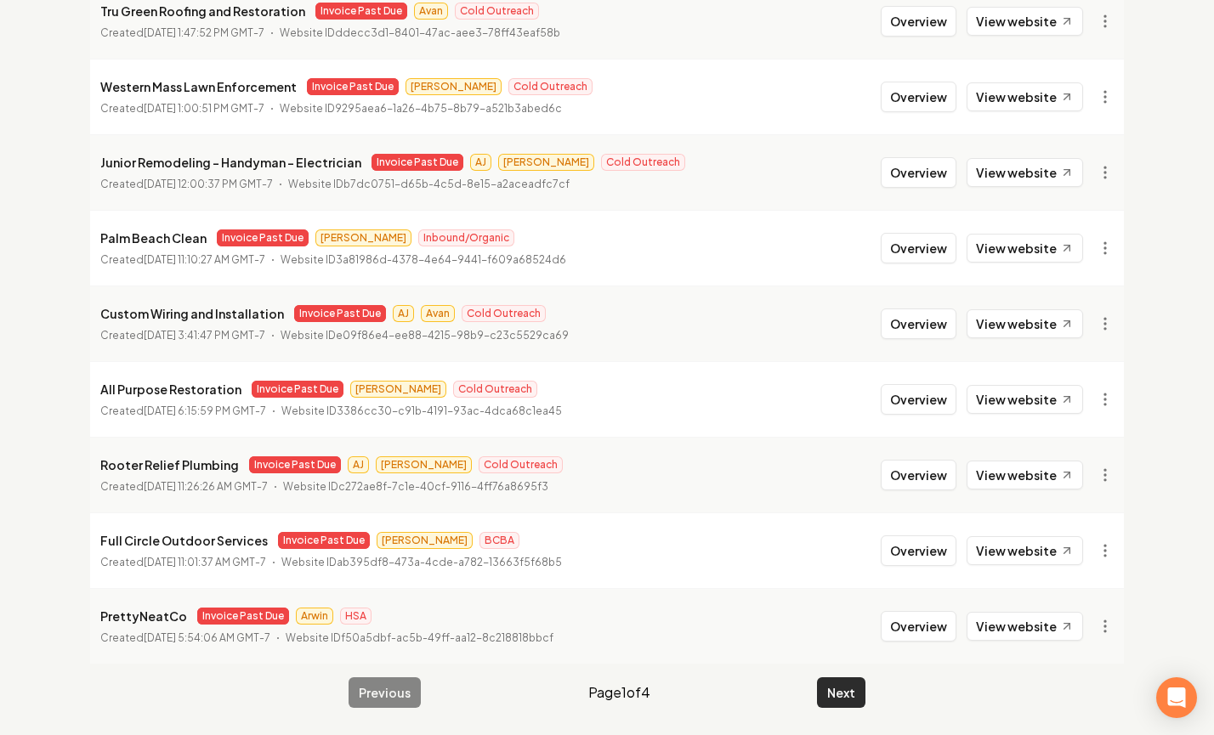
click at [847, 688] on button "Next" at bounding box center [841, 692] width 48 height 31
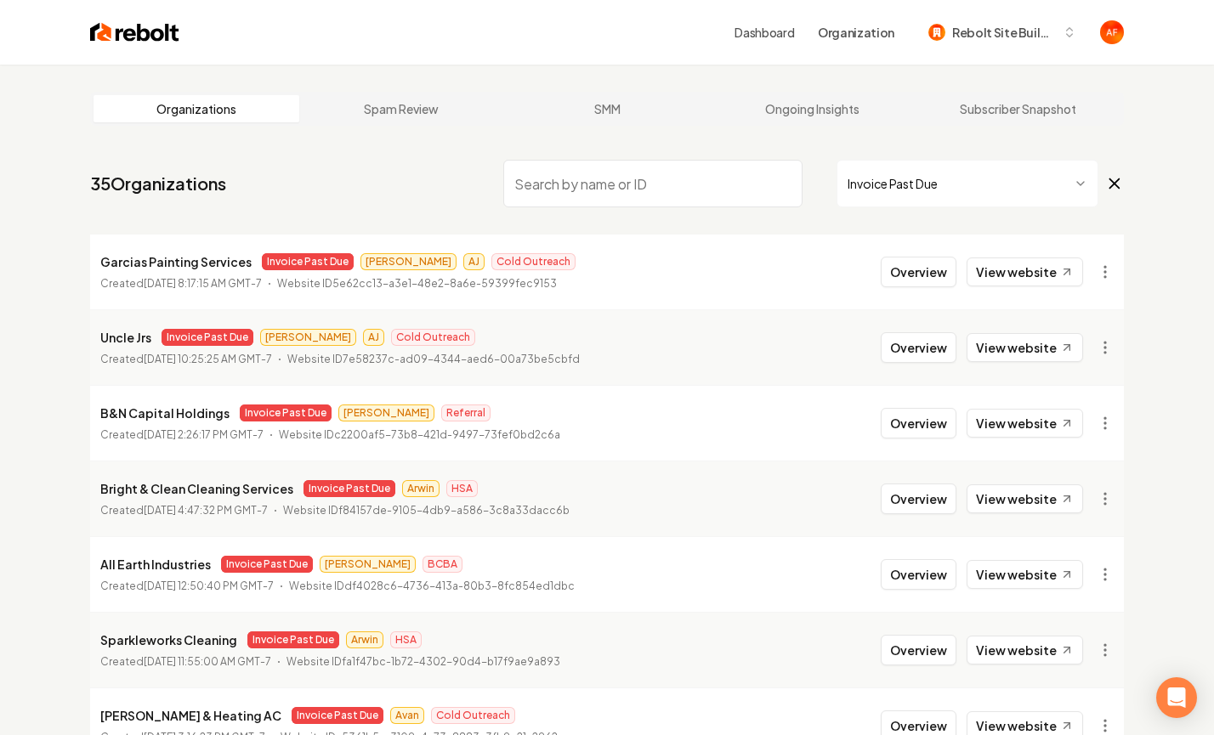
scroll to position [326, 0]
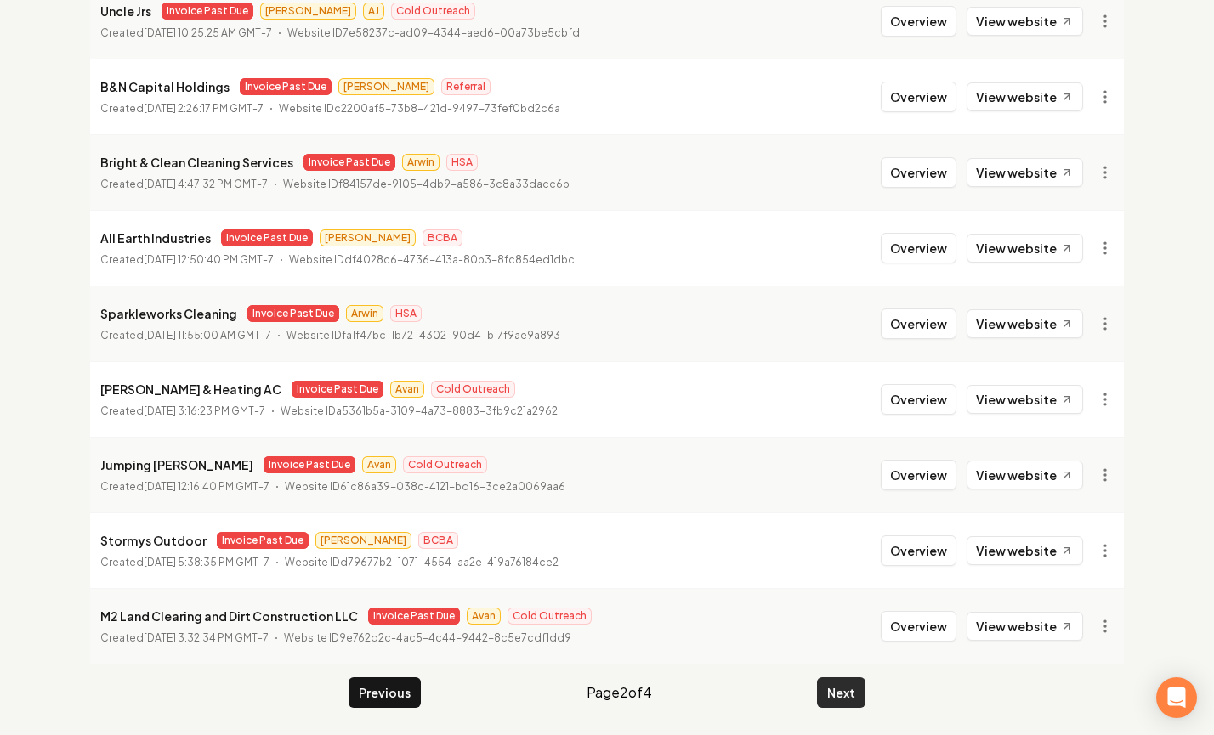
click at [851, 695] on button "Next" at bounding box center [841, 692] width 48 height 31
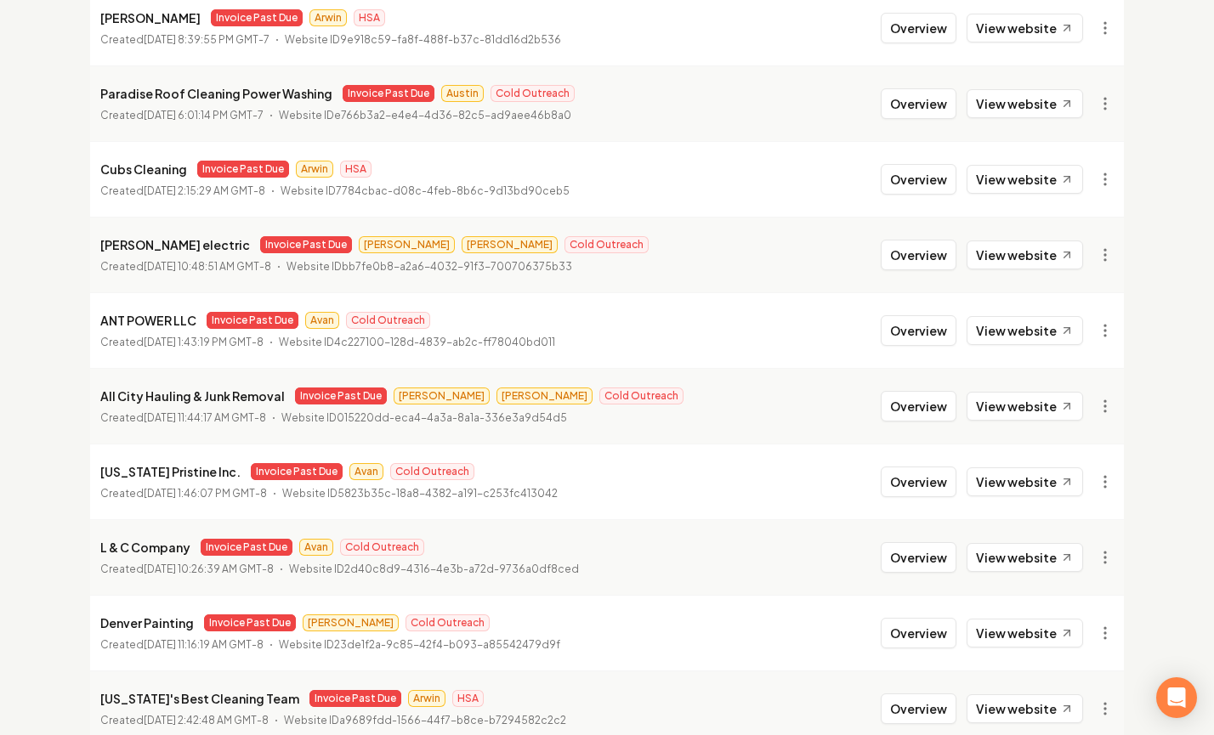
scroll to position [326, 0]
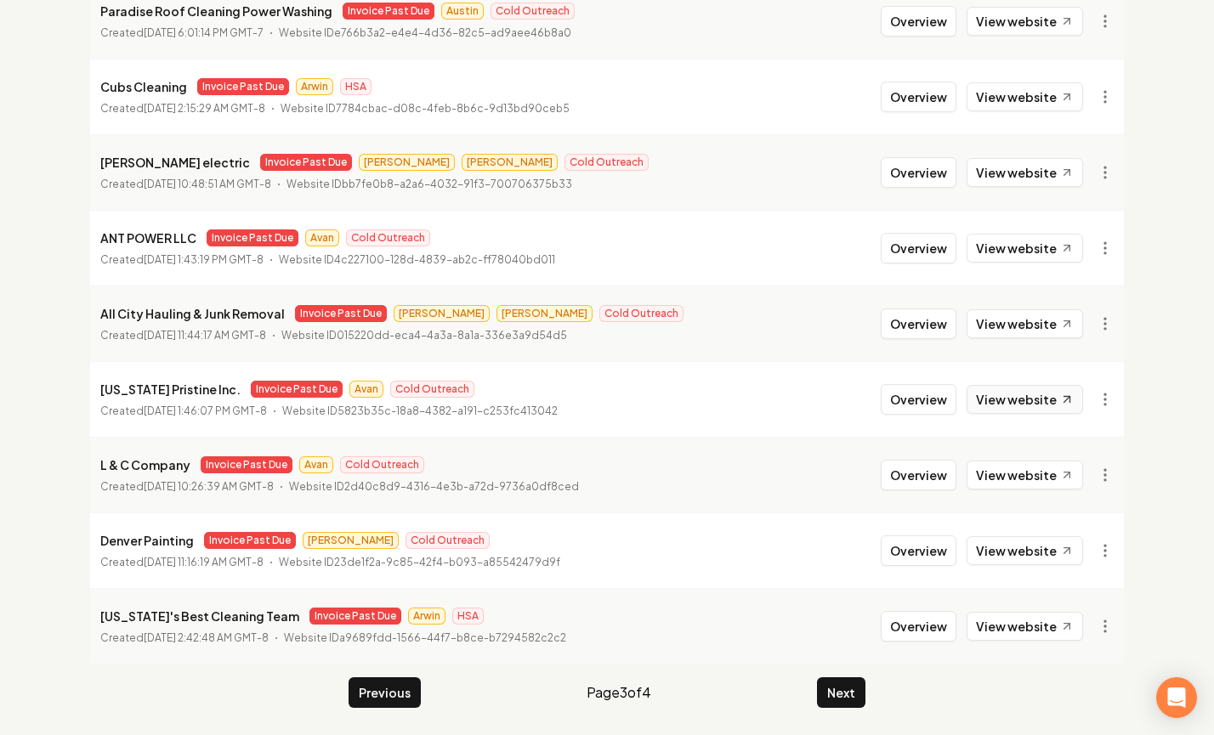
click at [1042, 406] on link "View website" at bounding box center [1024, 399] width 116 height 29
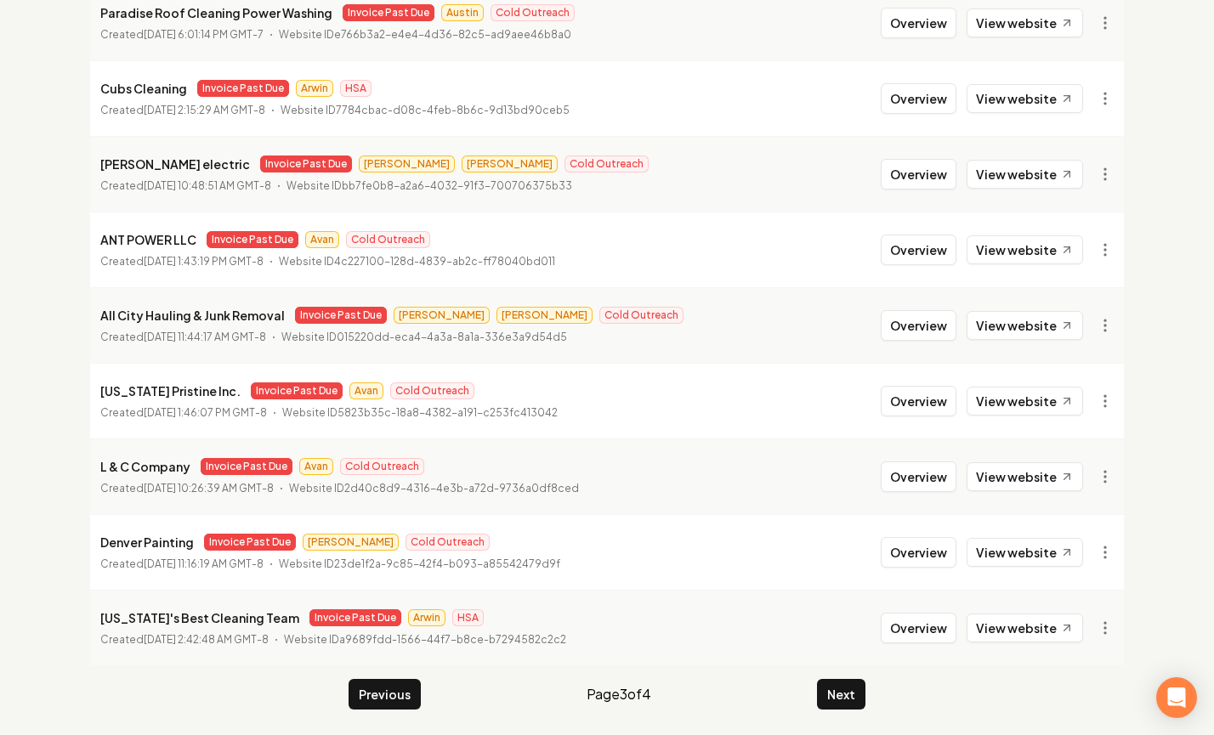
scroll to position [0, 0]
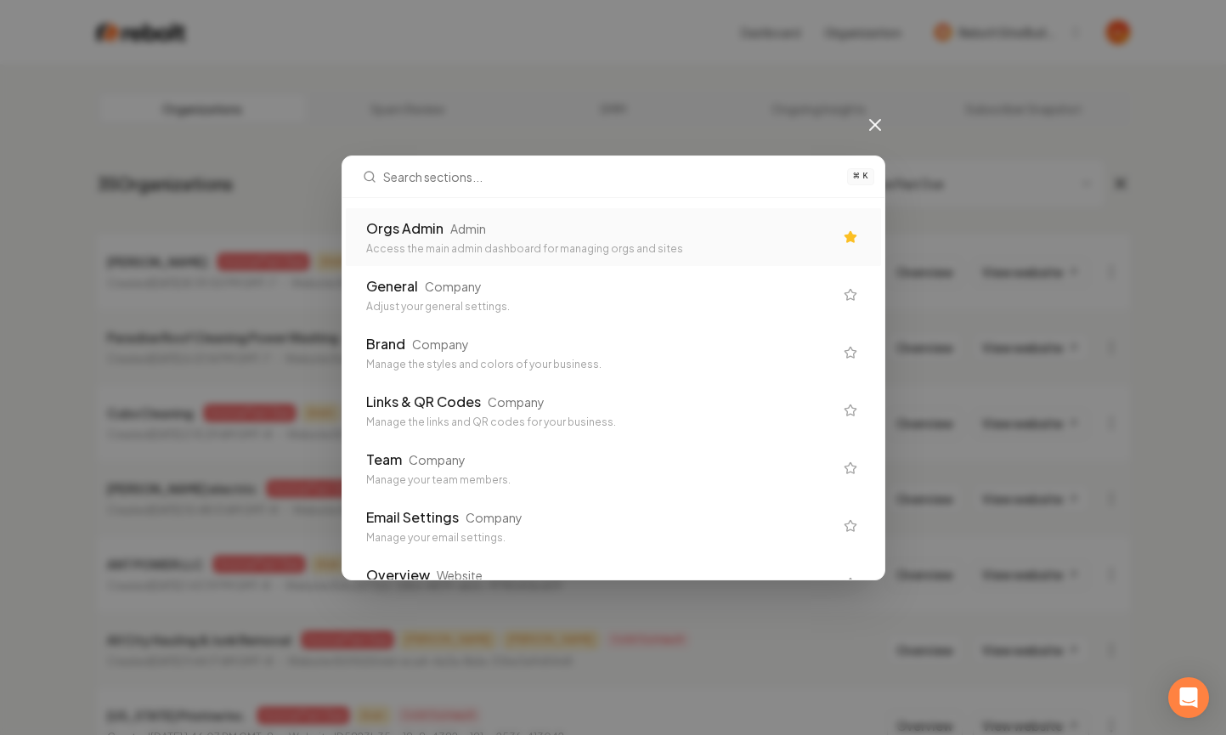
click at [455, 253] on div "Access the main admin dashboard for managing orgs and sites" at bounding box center [599, 249] width 467 height 14
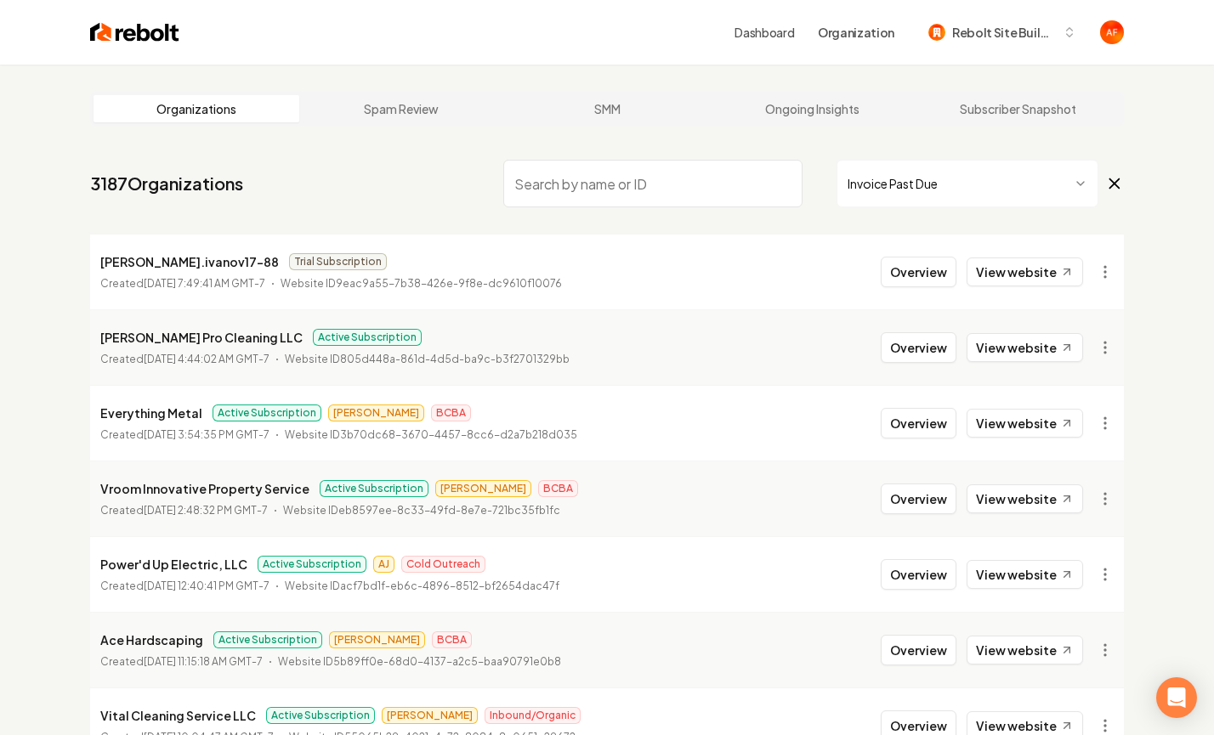
click at [642, 180] on input "search" at bounding box center [652, 184] width 299 height 48
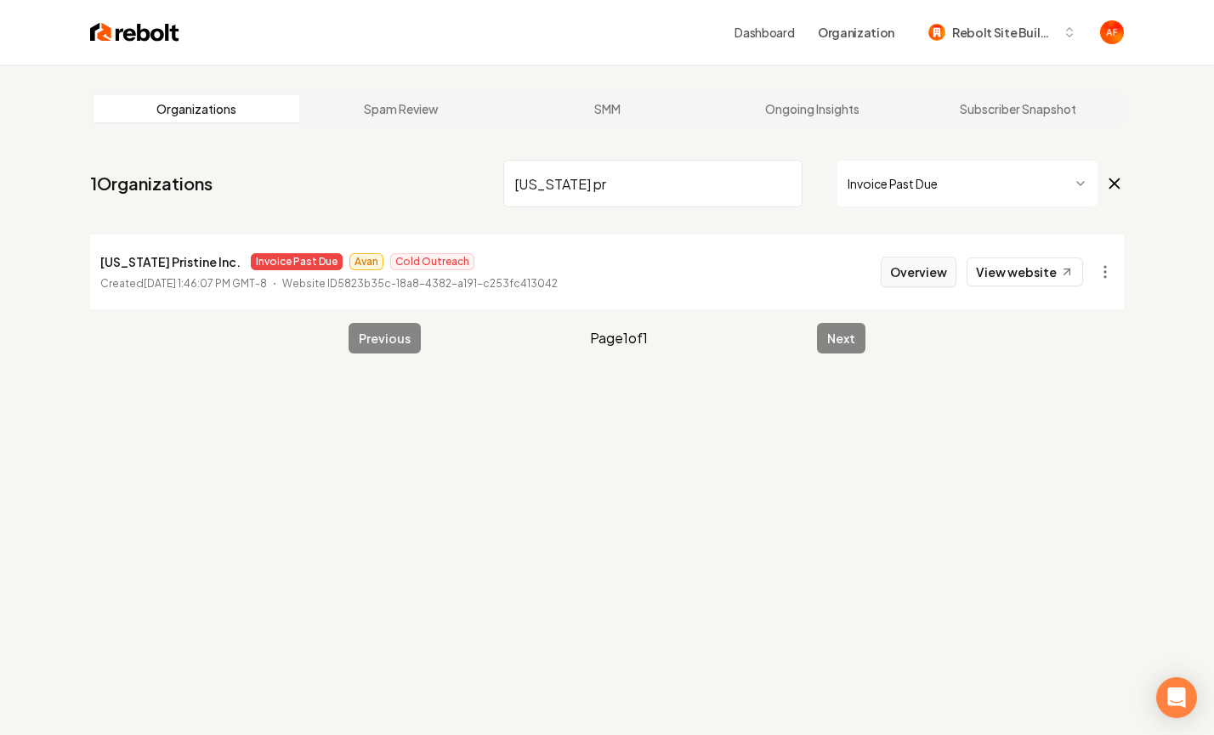
type input "hawaii pr"
click at [911, 263] on button "Overview" at bounding box center [919, 272] width 76 height 31
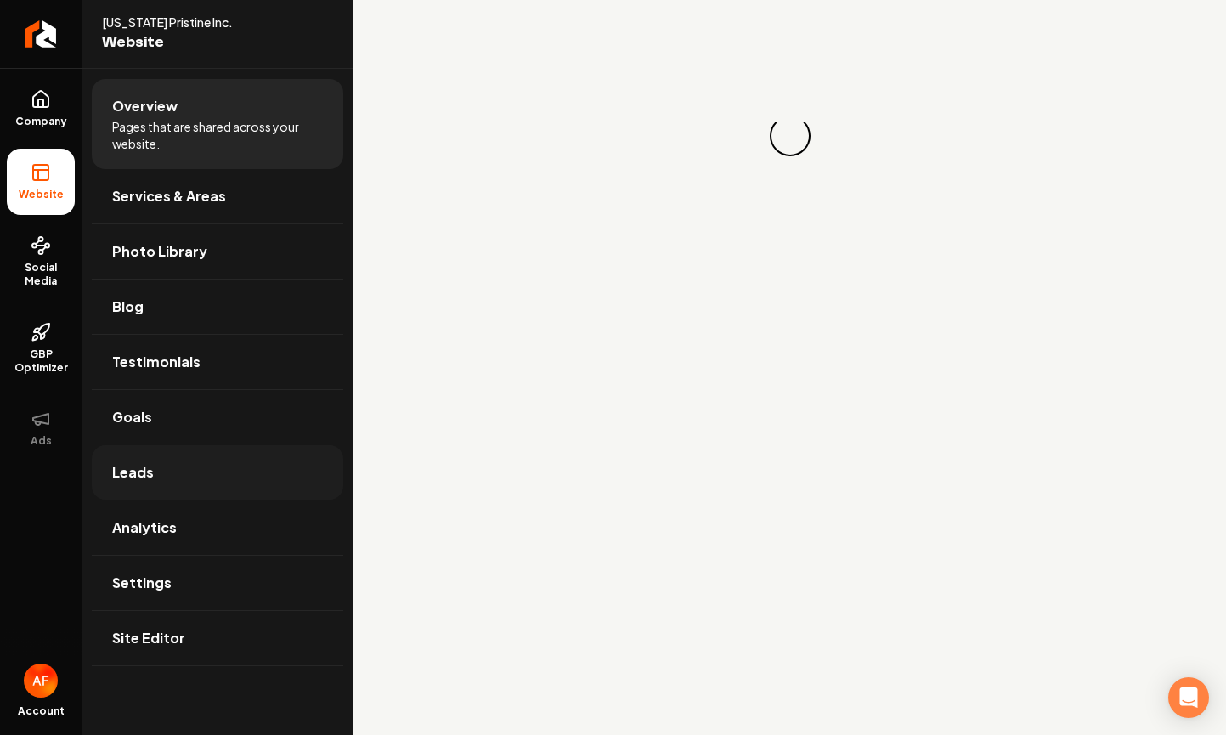
click at [133, 461] on link "Leads" at bounding box center [218, 472] width 252 height 54
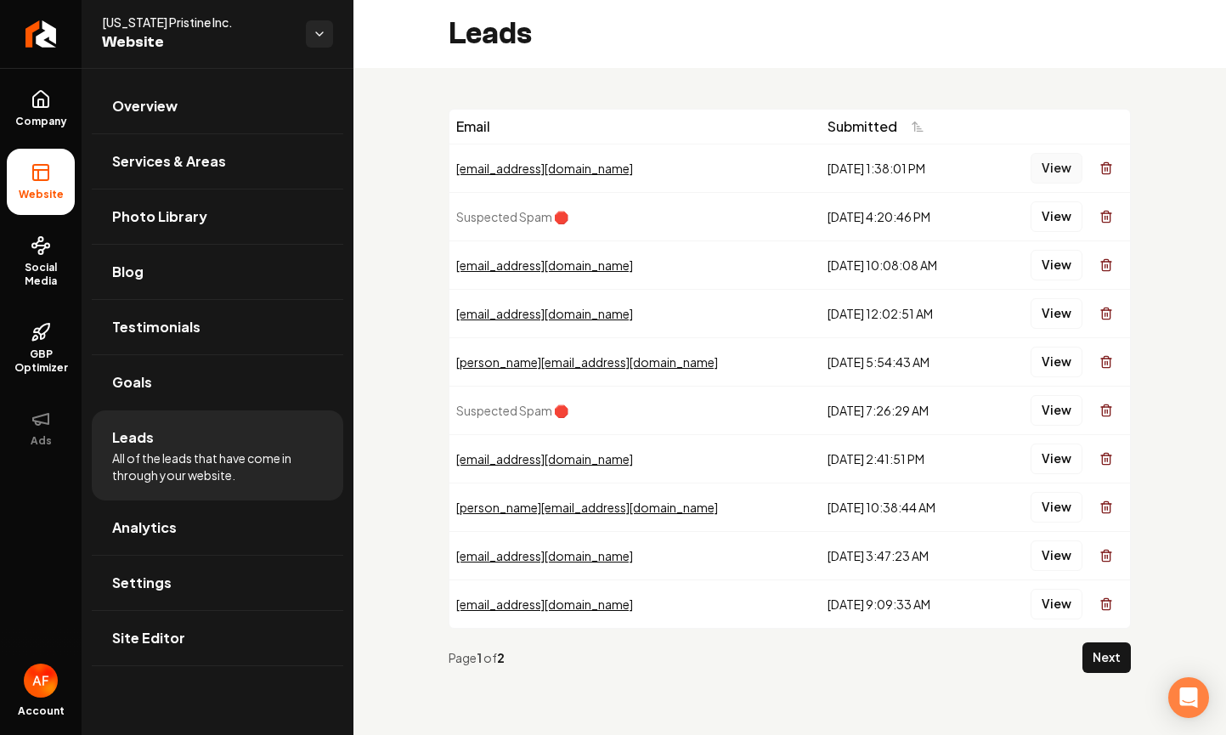
click at [1047, 170] on button "View" at bounding box center [1057, 168] width 52 height 31
click at [34, 39] on icon "Return to dashboard" at bounding box center [40, 33] width 27 height 27
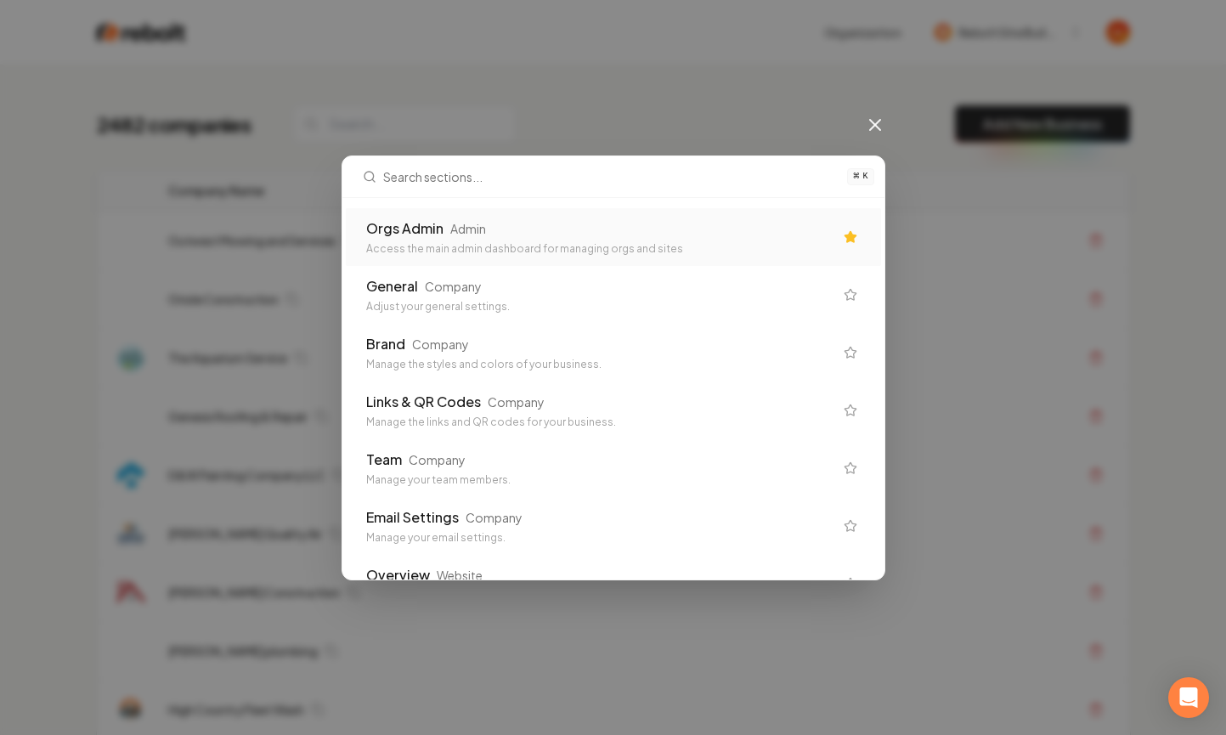
click at [461, 223] on div "Admin" at bounding box center [468, 228] width 36 height 17
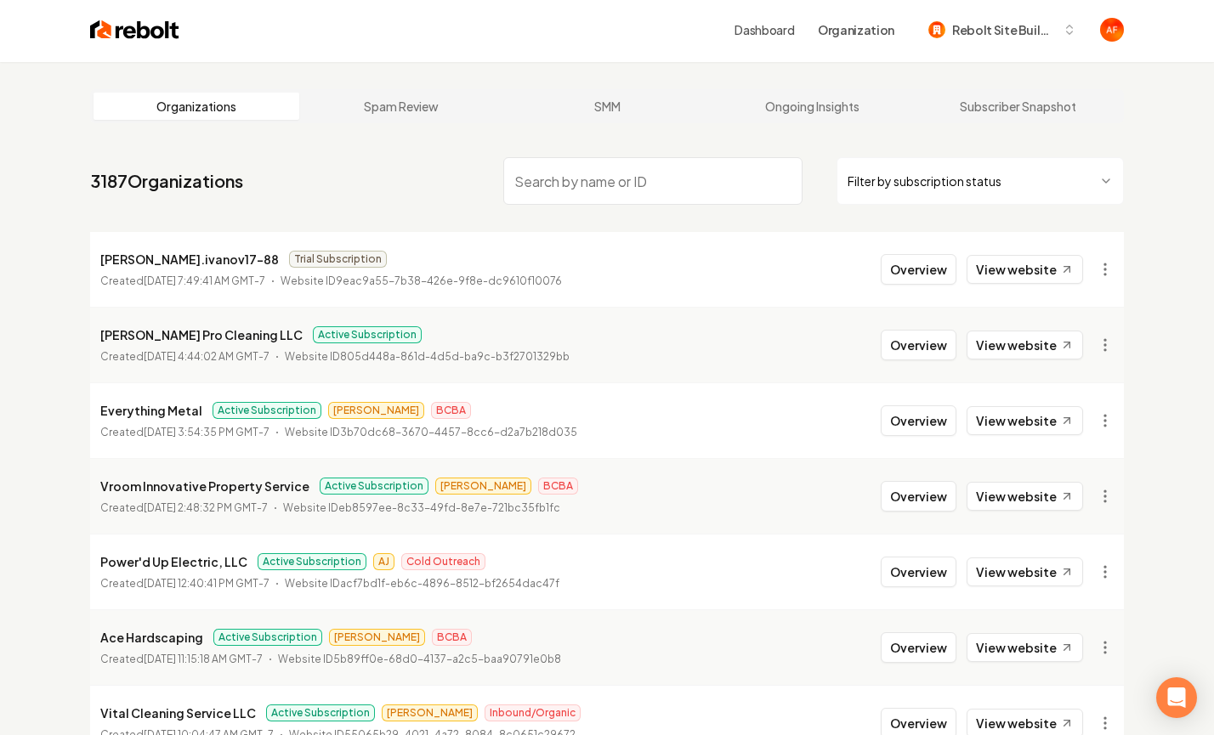
scroll to position [3, 0]
click at [899, 190] on html "Dashboard Organization Rebolt Site Builder Organizations Spam Review SMM Ongoin…" at bounding box center [607, 364] width 1214 height 735
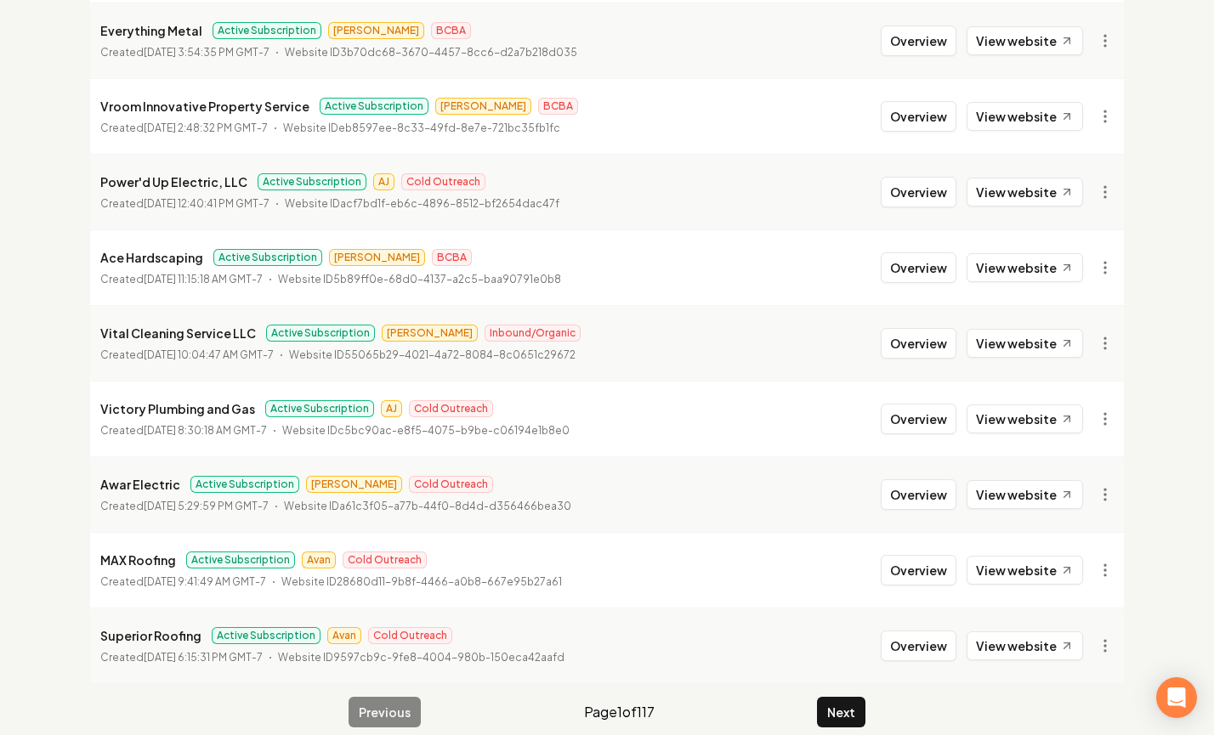
scroll to position [326, 0]
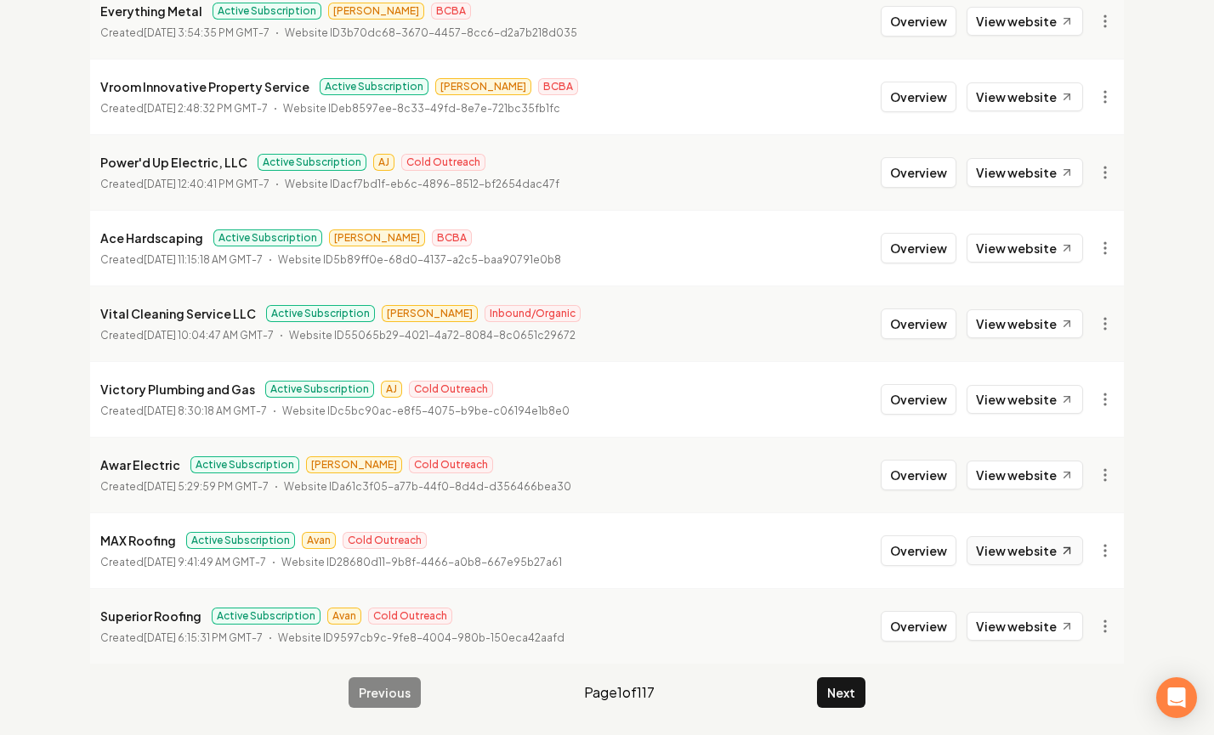
click at [1033, 538] on link "View website" at bounding box center [1024, 550] width 116 height 29
click at [827, 686] on button "Next" at bounding box center [841, 692] width 48 height 31
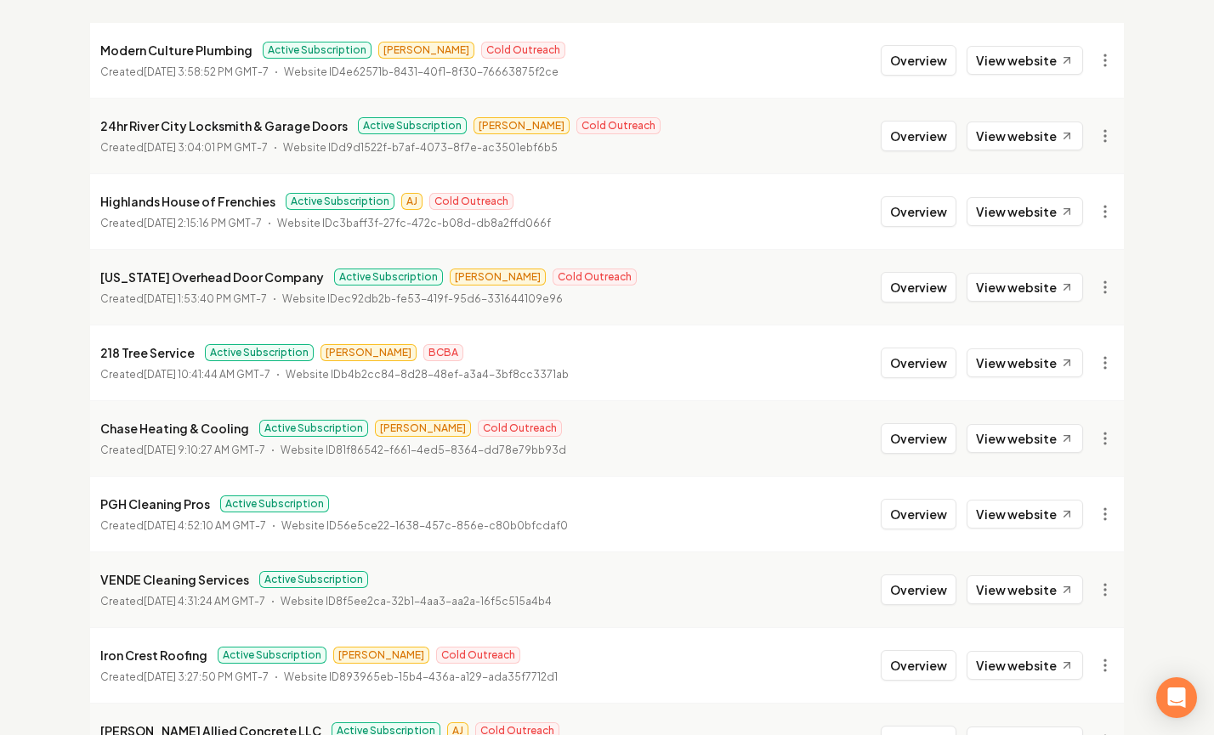
scroll to position [326, 0]
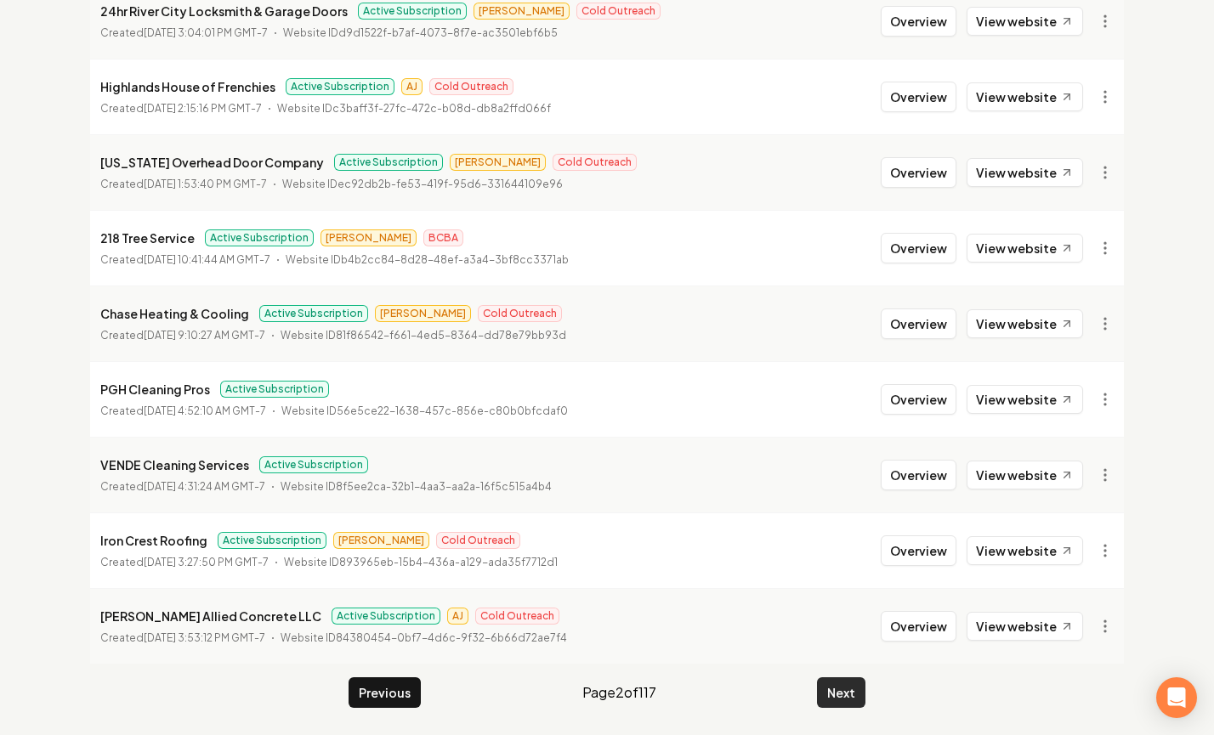
click at [852, 698] on button "Next" at bounding box center [841, 692] width 48 height 31
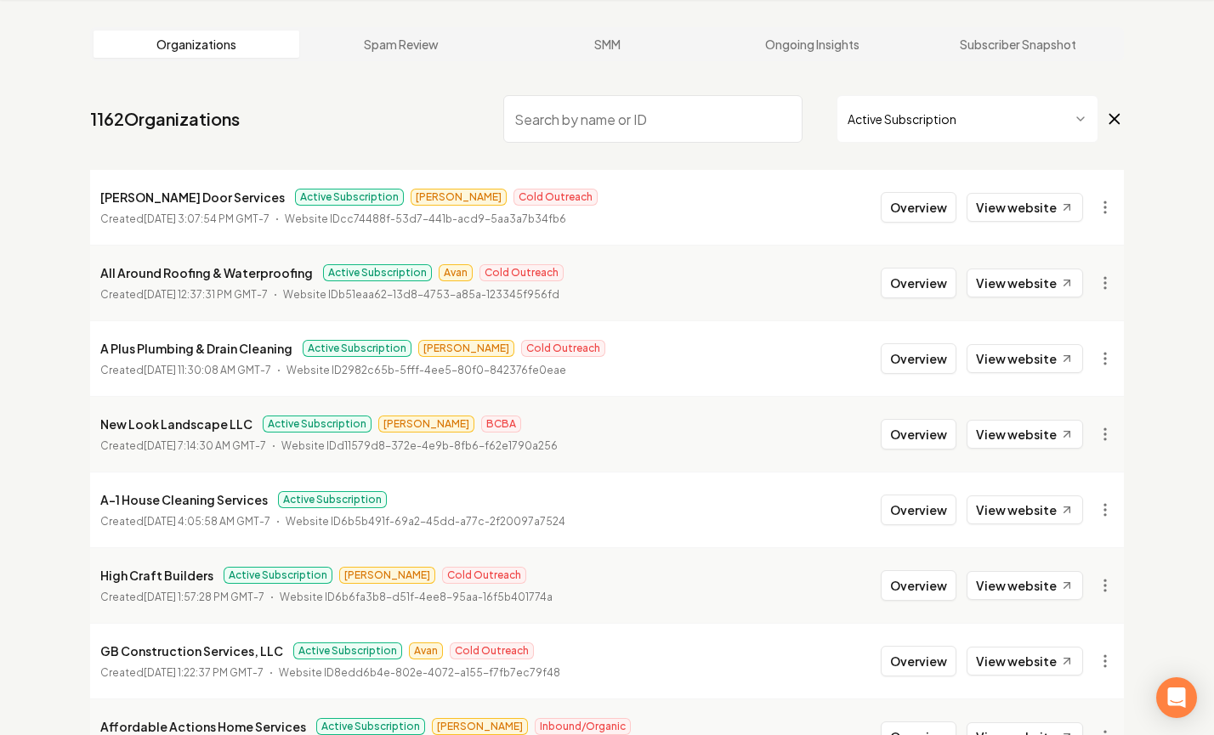
scroll to position [326, 0]
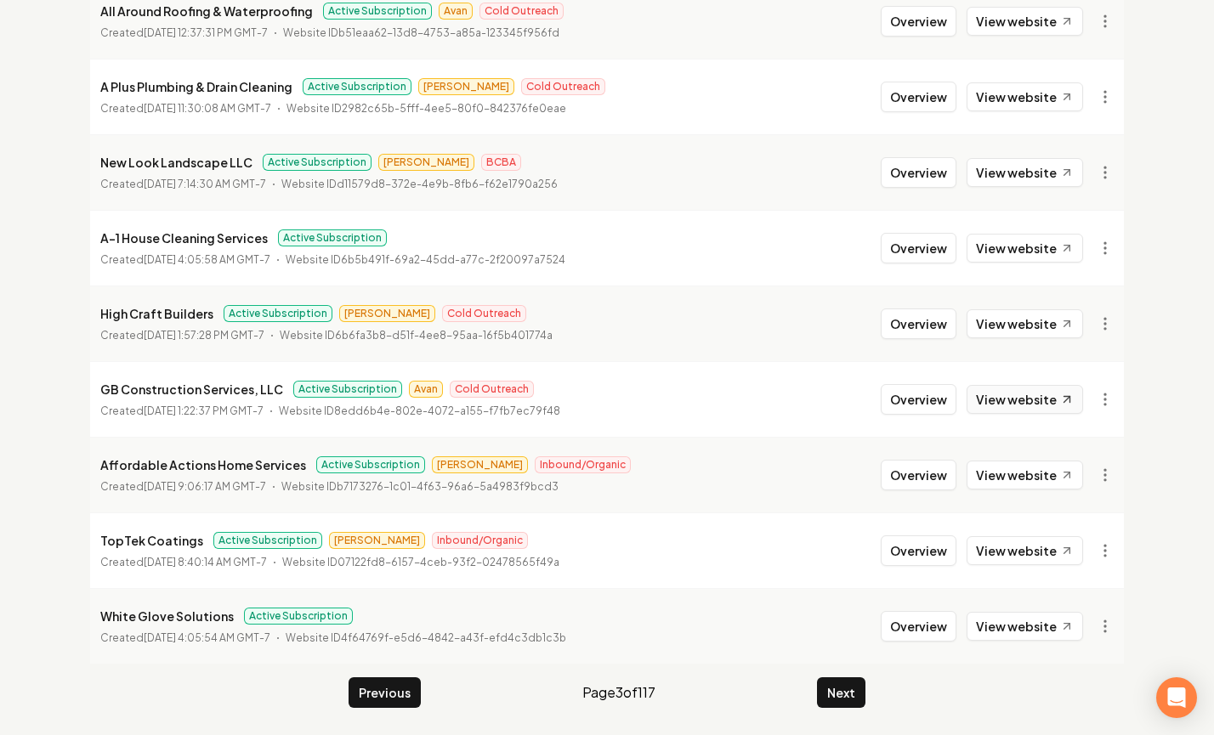
click at [990, 410] on link "View website" at bounding box center [1024, 399] width 116 height 29
click at [830, 683] on button "Next" at bounding box center [841, 692] width 48 height 31
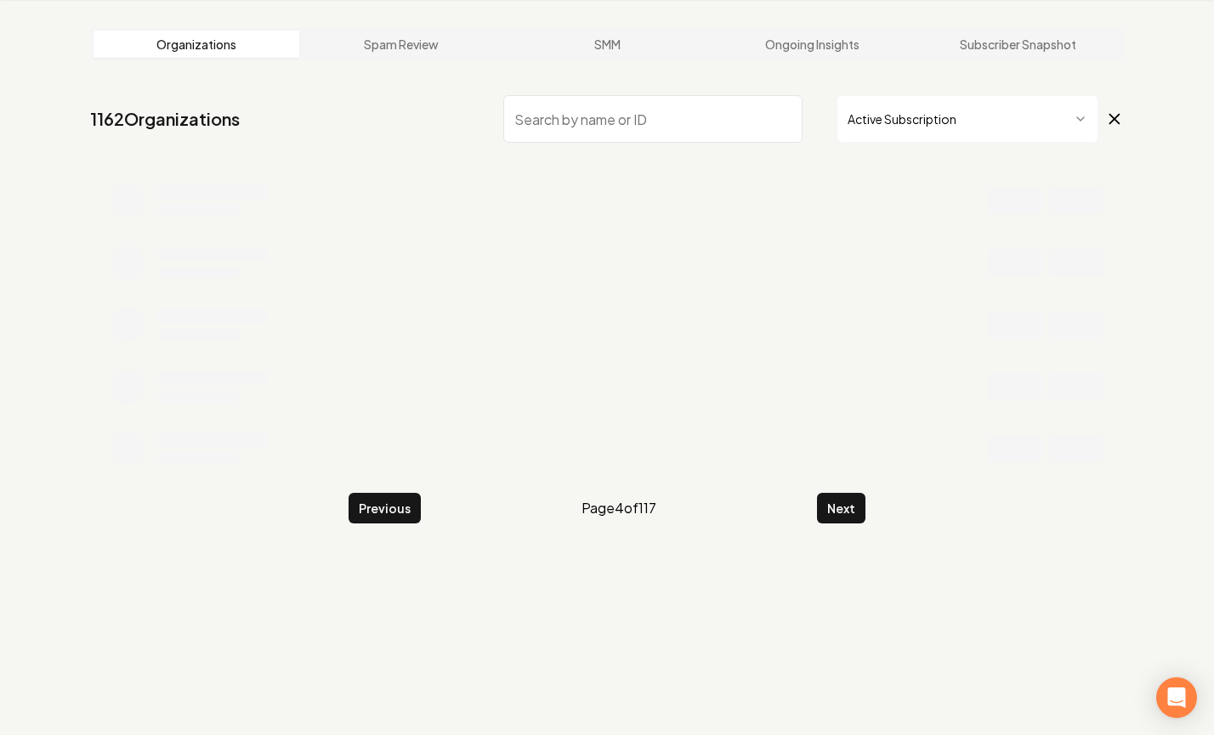
scroll to position [326, 0]
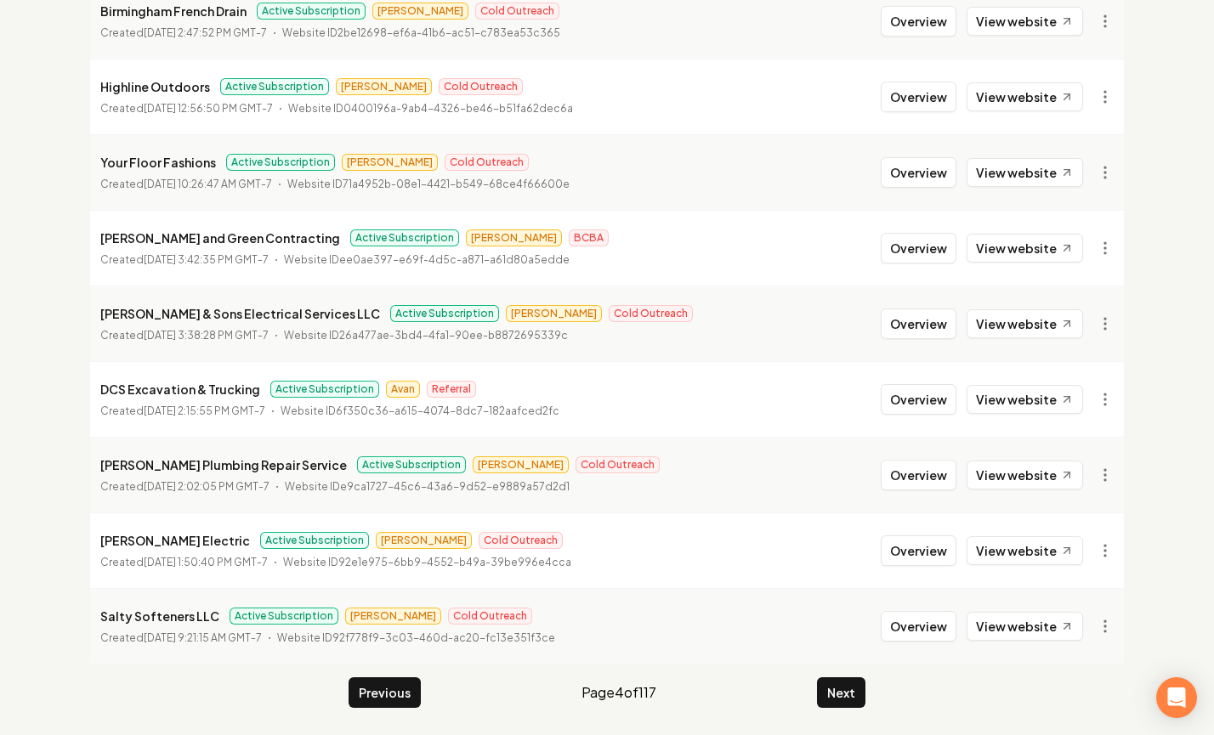
click at [832, 681] on button "Next" at bounding box center [841, 692] width 48 height 31
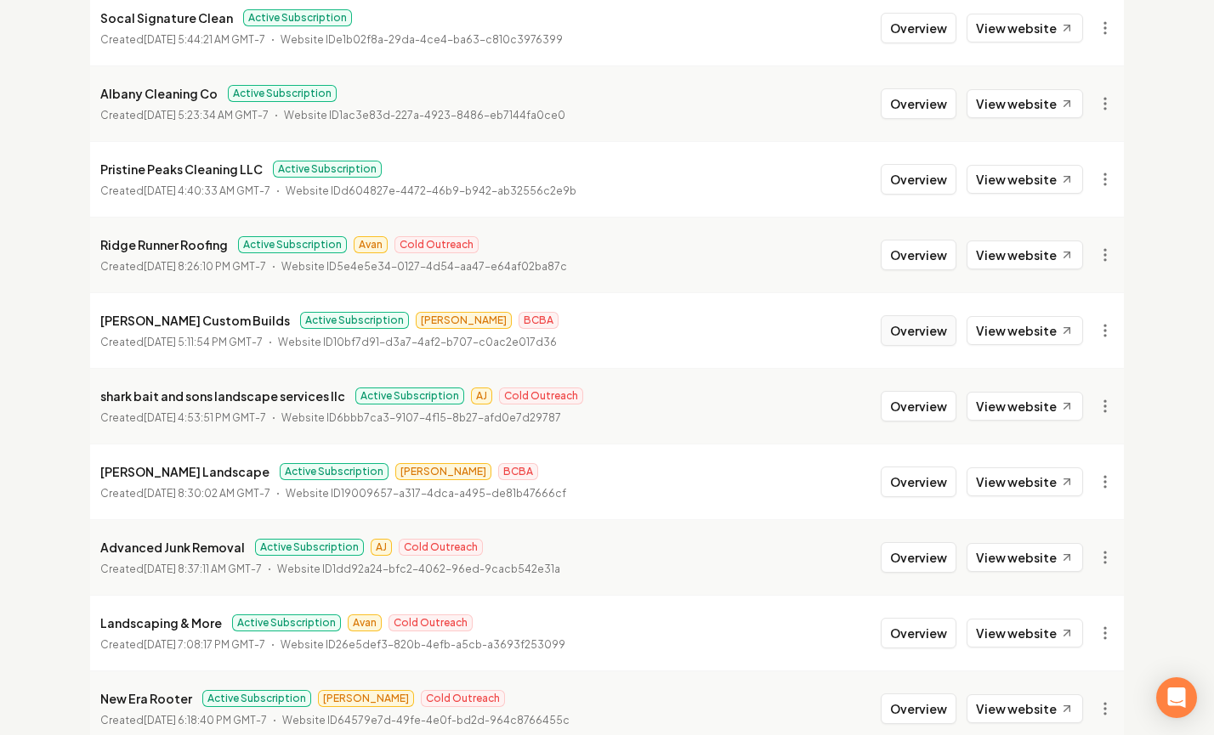
scroll to position [216, 0]
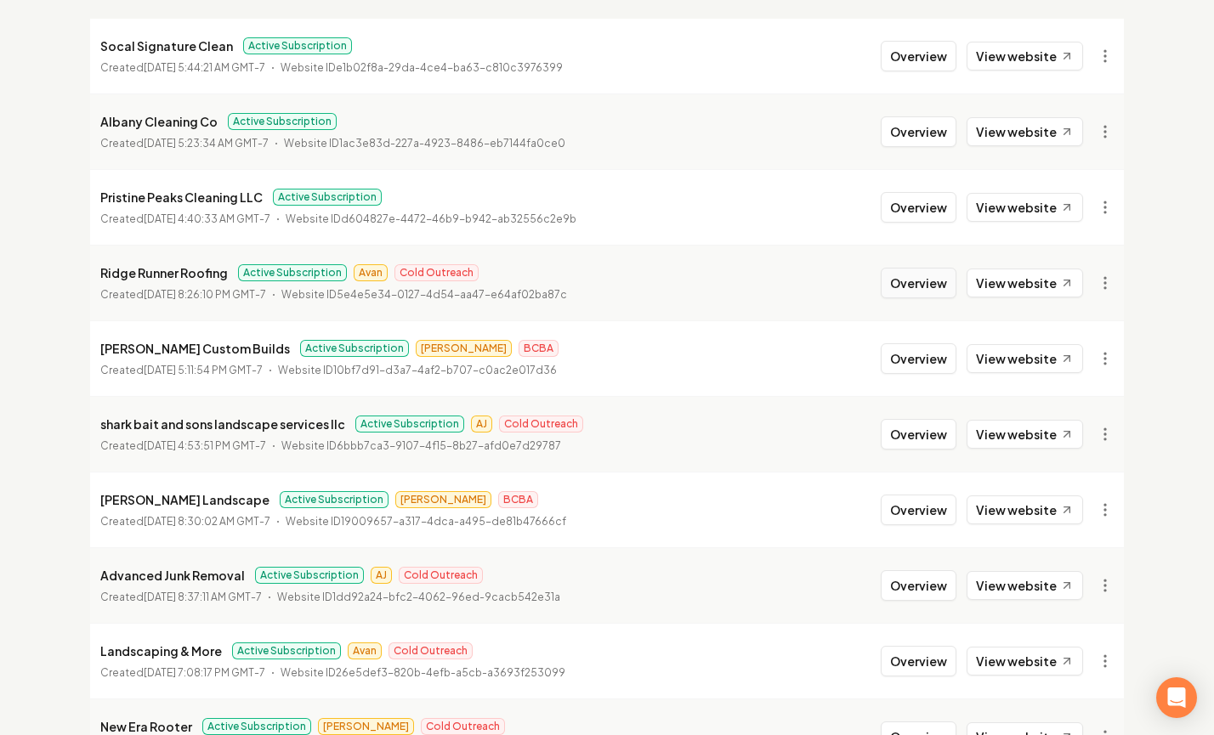
click at [921, 280] on button "Overview" at bounding box center [919, 283] width 76 height 31
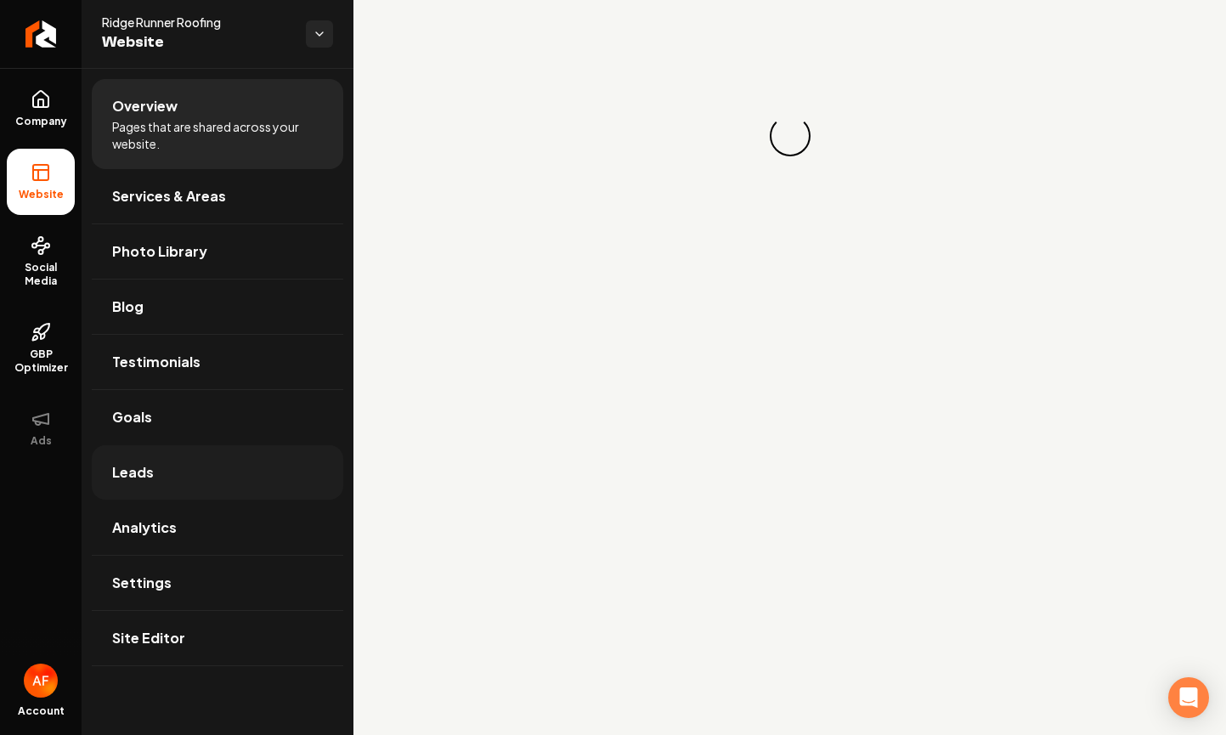
click at [184, 475] on link "Leads" at bounding box center [218, 472] width 252 height 54
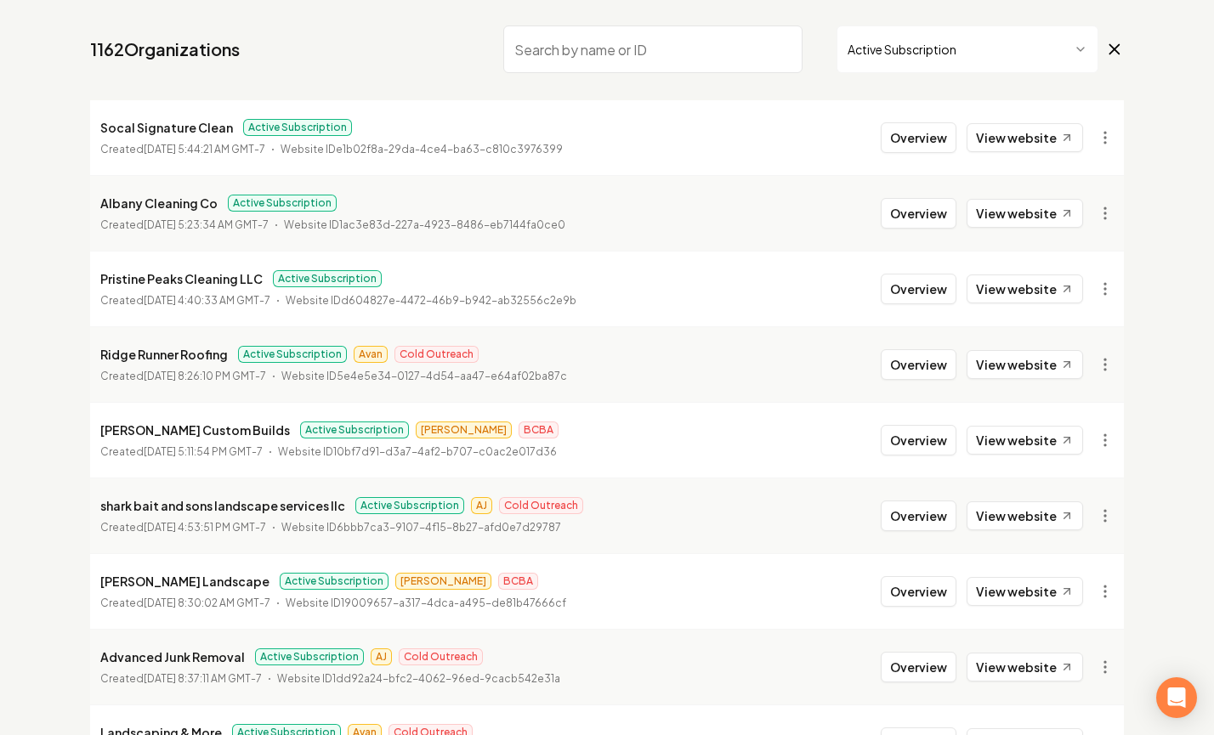
scroll to position [326, 0]
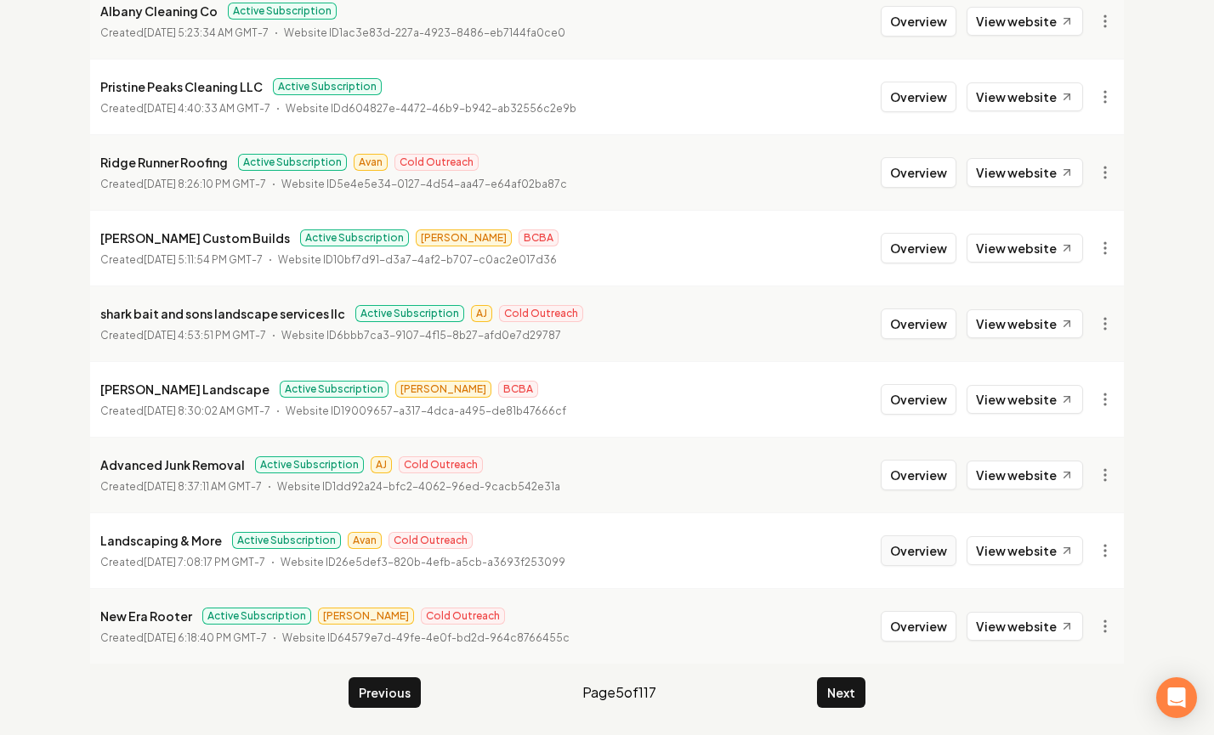
click at [916, 547] on button "Overview" at bounding box center [919, 550] width 76 height 31
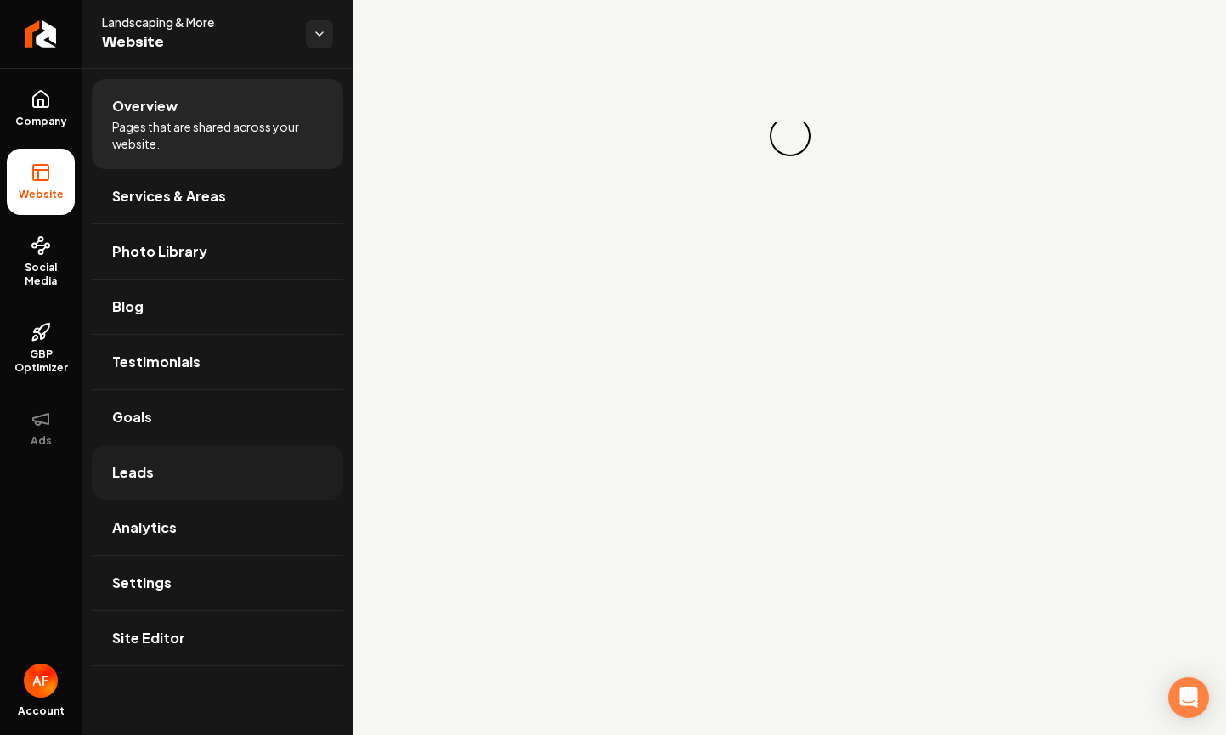
click at [156, 462] on link "Leads" at bounding box center [218, 472] width 252 height 54
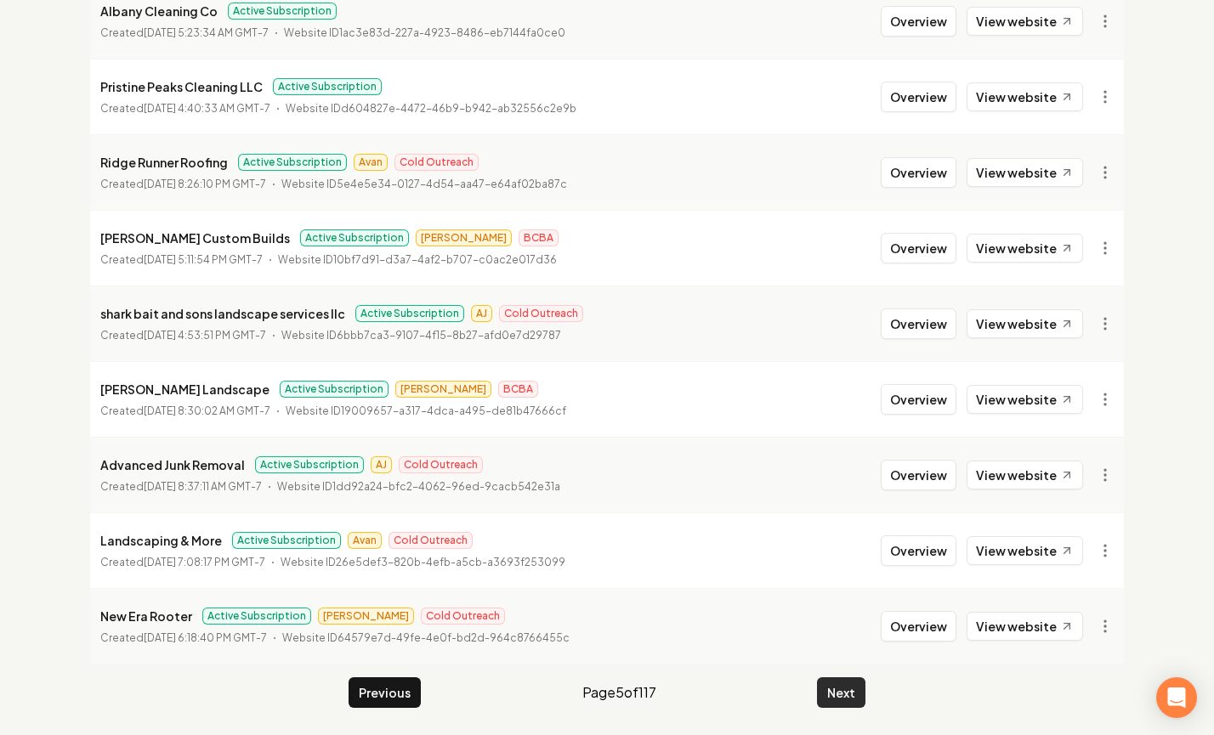
click at [832, 694] on button "Next" at bounding box center [841, 692] width 48 height 31
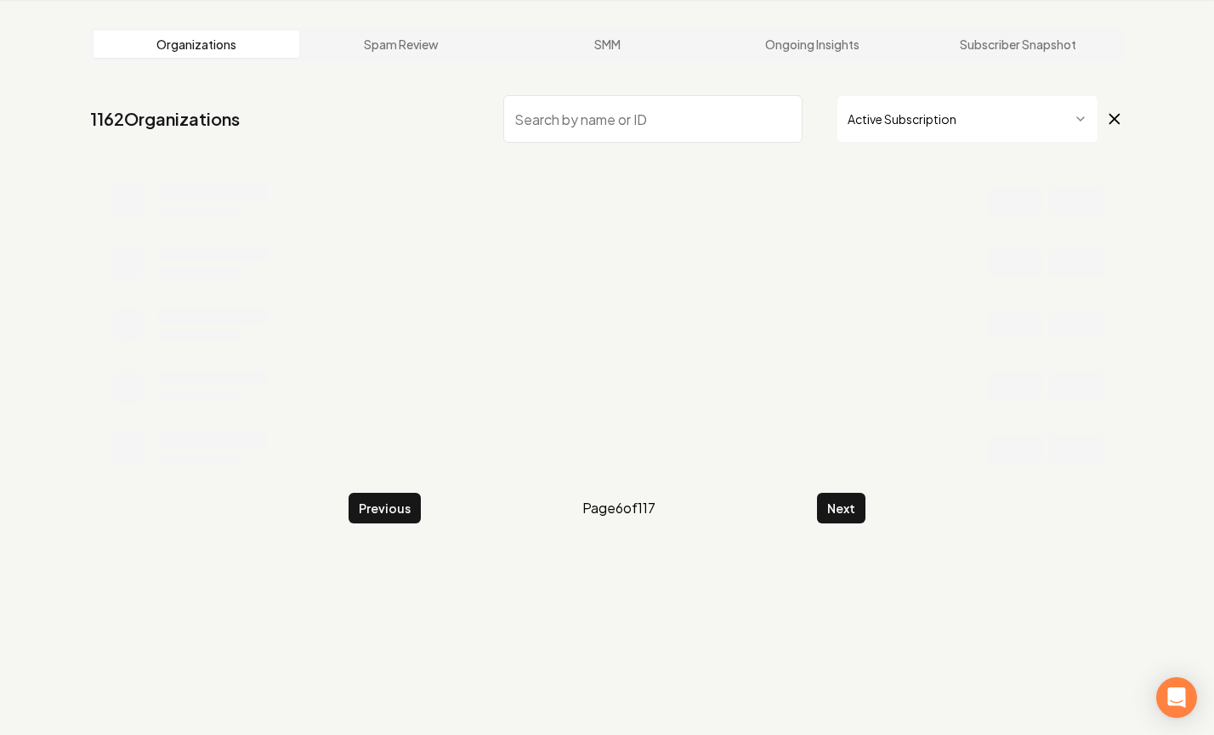
scroll to position [326, 0]
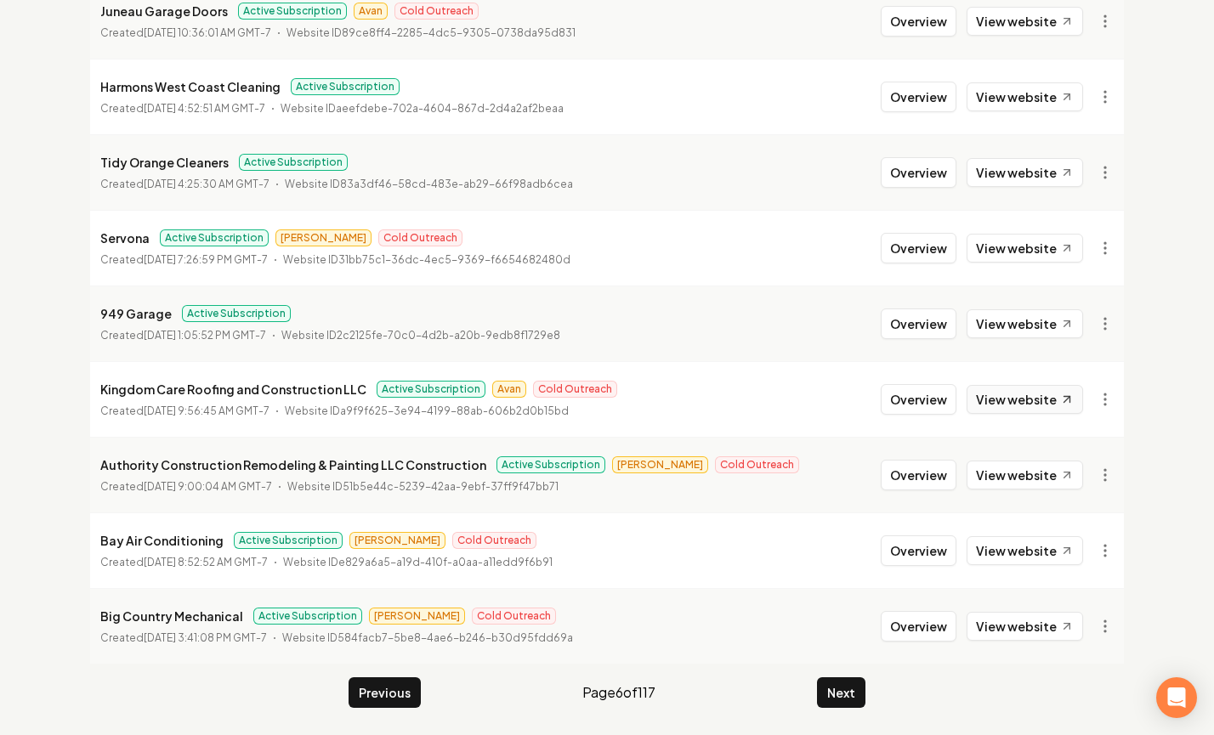
click at [1013, 400] on link "View website" at bounding box center [1024, 399] width 116 height 29
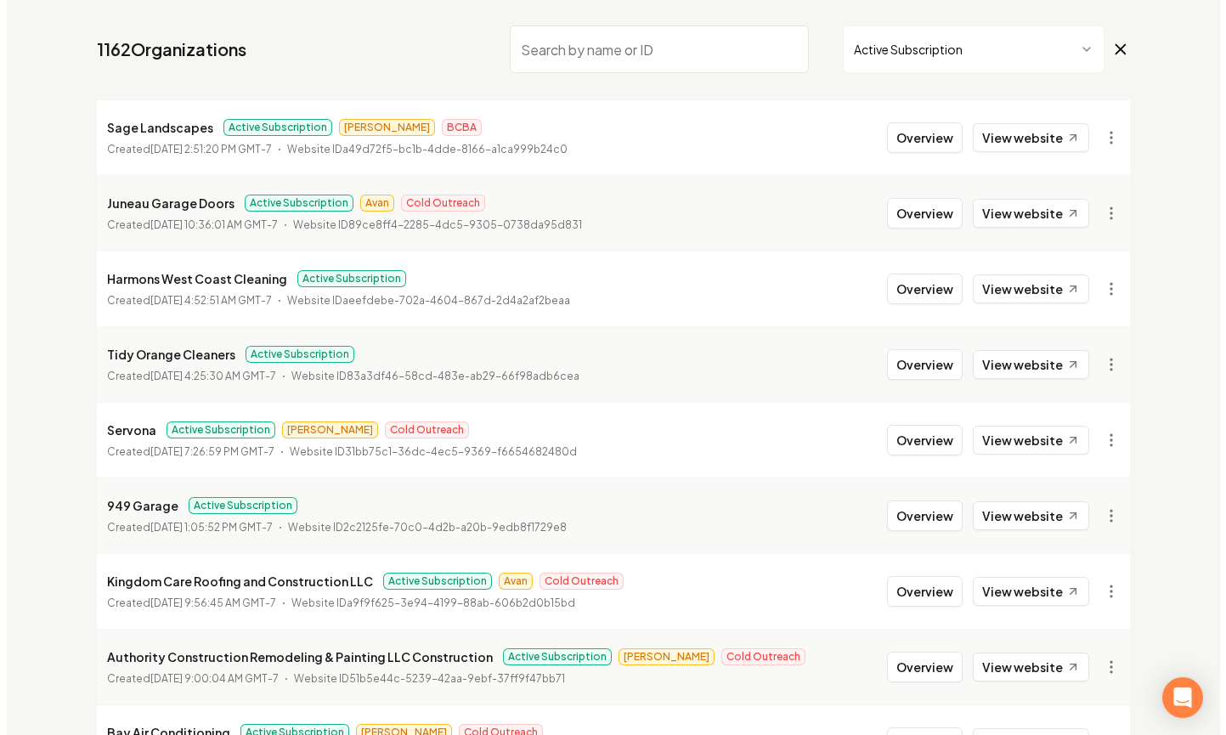
scroll to position [0, 0]
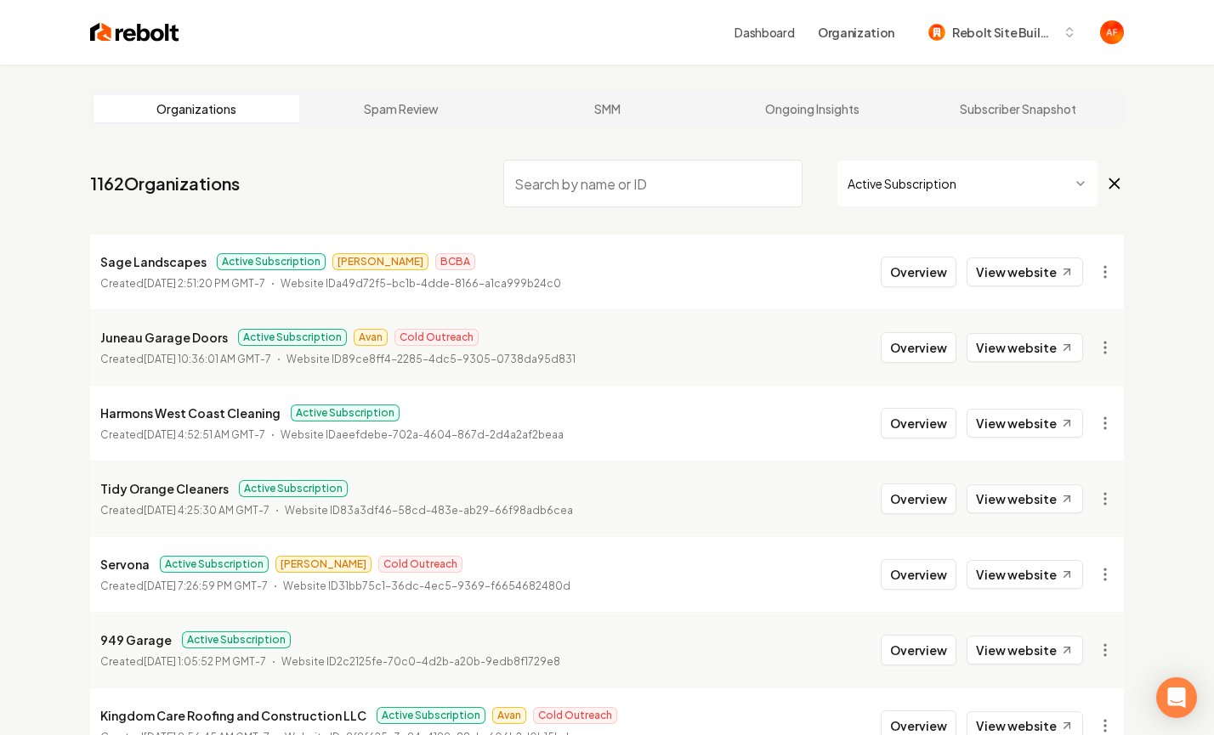
click at [122, 31] on img at bounding box center [134, 32] width 89 height 24
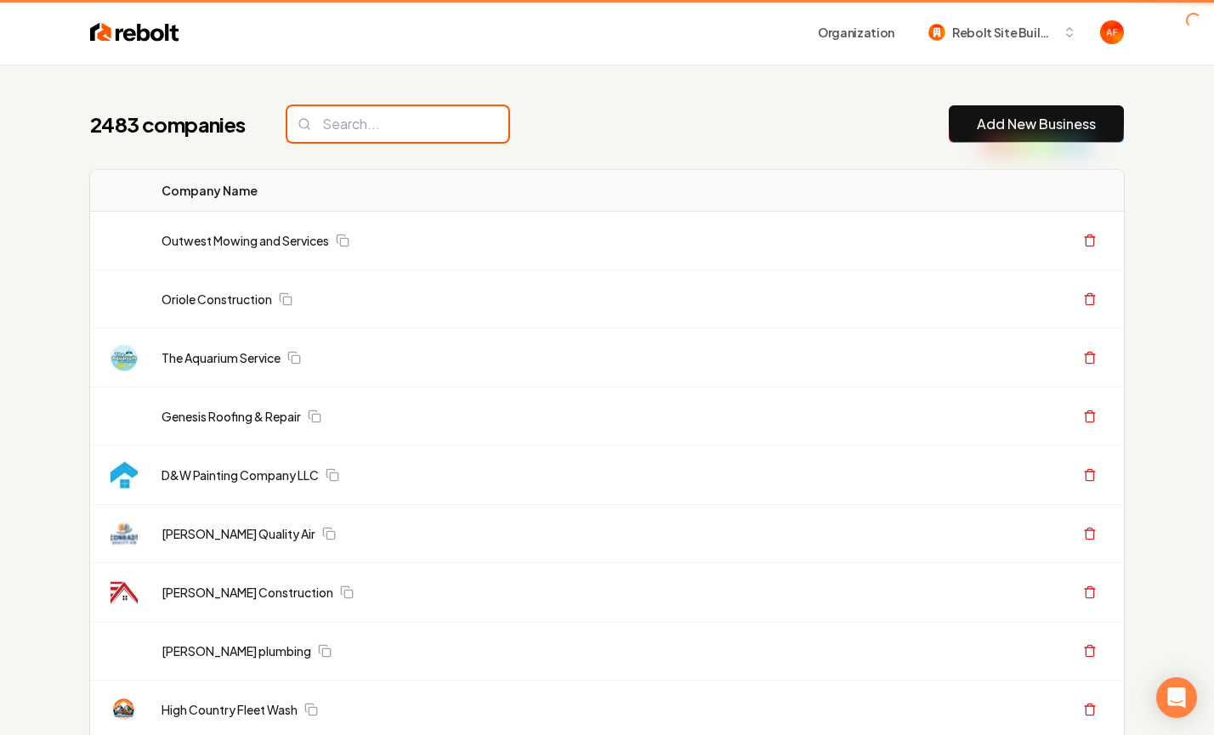
click at [447, 125] on input "search" at bounding box center [397, 124] width 221 height 36
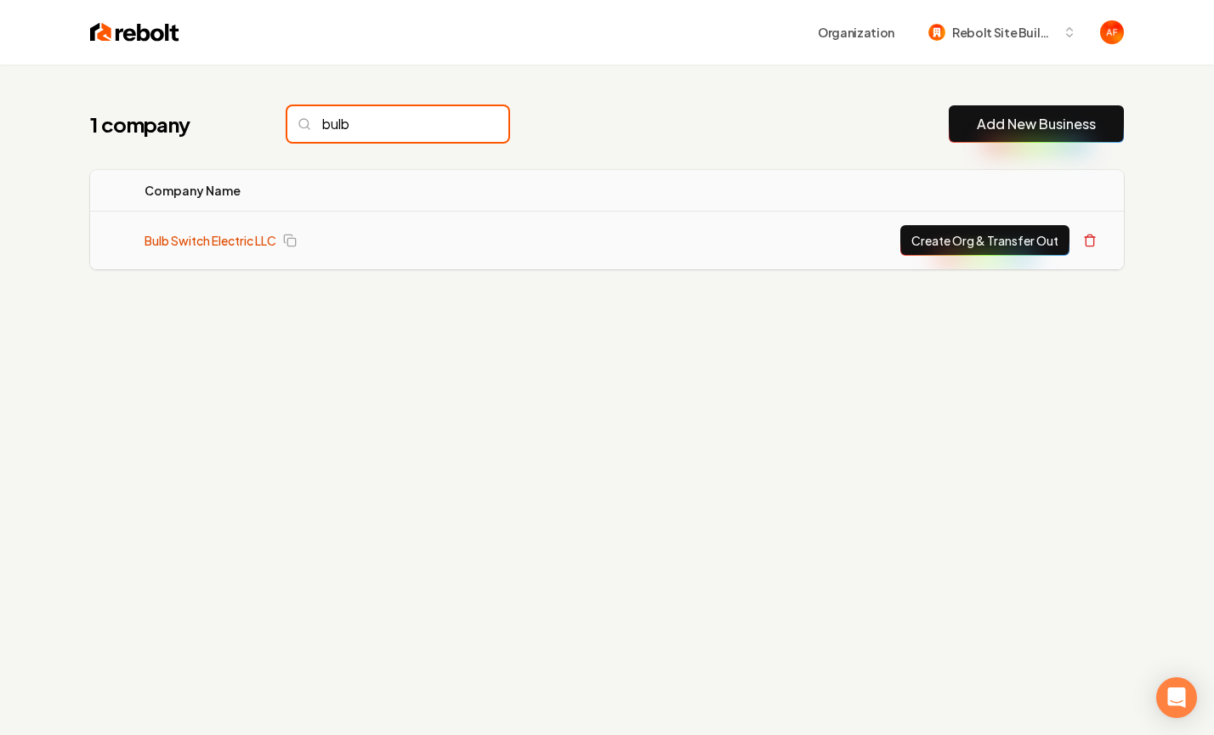
type input "bulb"
click at [201, 232] on link "Bulb Switch Electric LLC" at bounding box center [210, 240] width 132 height 17
click at [221, 244] on link "Bulb Switch Electric LLC" at bounding box center [210, 240] width 132 height 17
click at [177, 236] on link "Bulb Switch Electric LLC" at bounding box center [210, 240] width 132 height 17
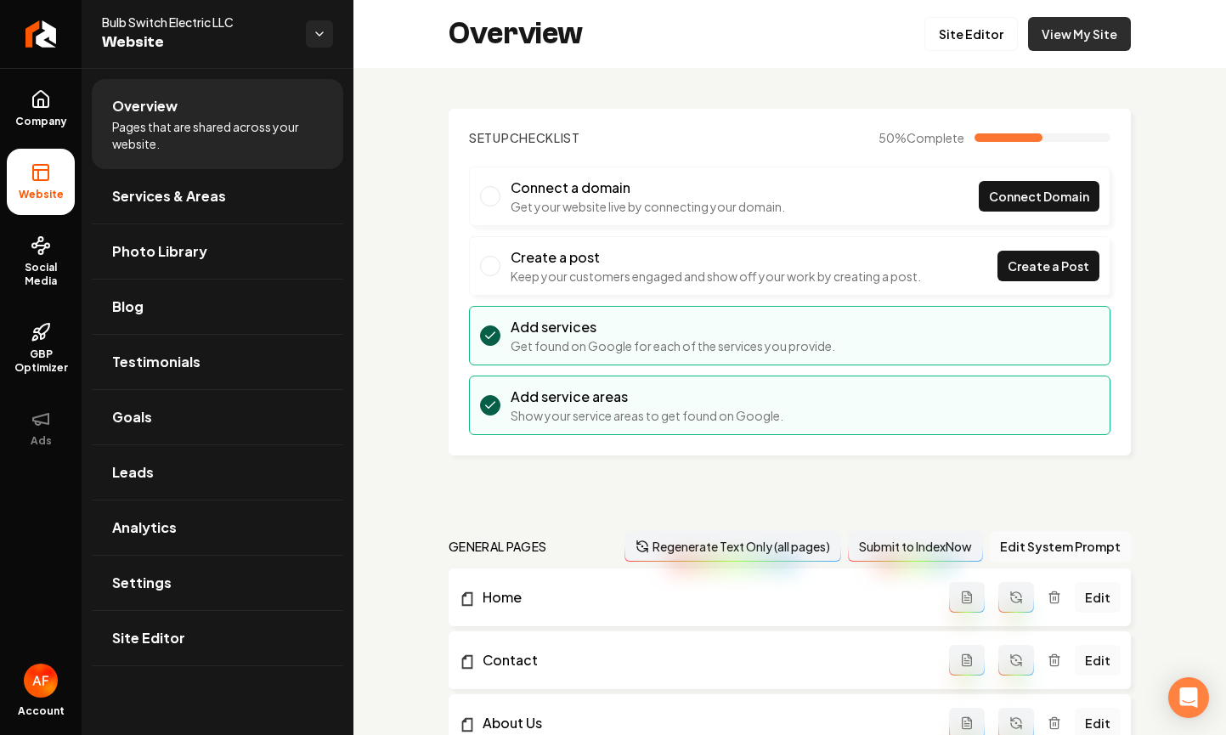
click at [1079, 31] on link "View My Site" at bounding box center [1079, 34] width 103 height 34
click at [48, 126] on span "Company" at bounding box center [40, 122] width 65 height 14
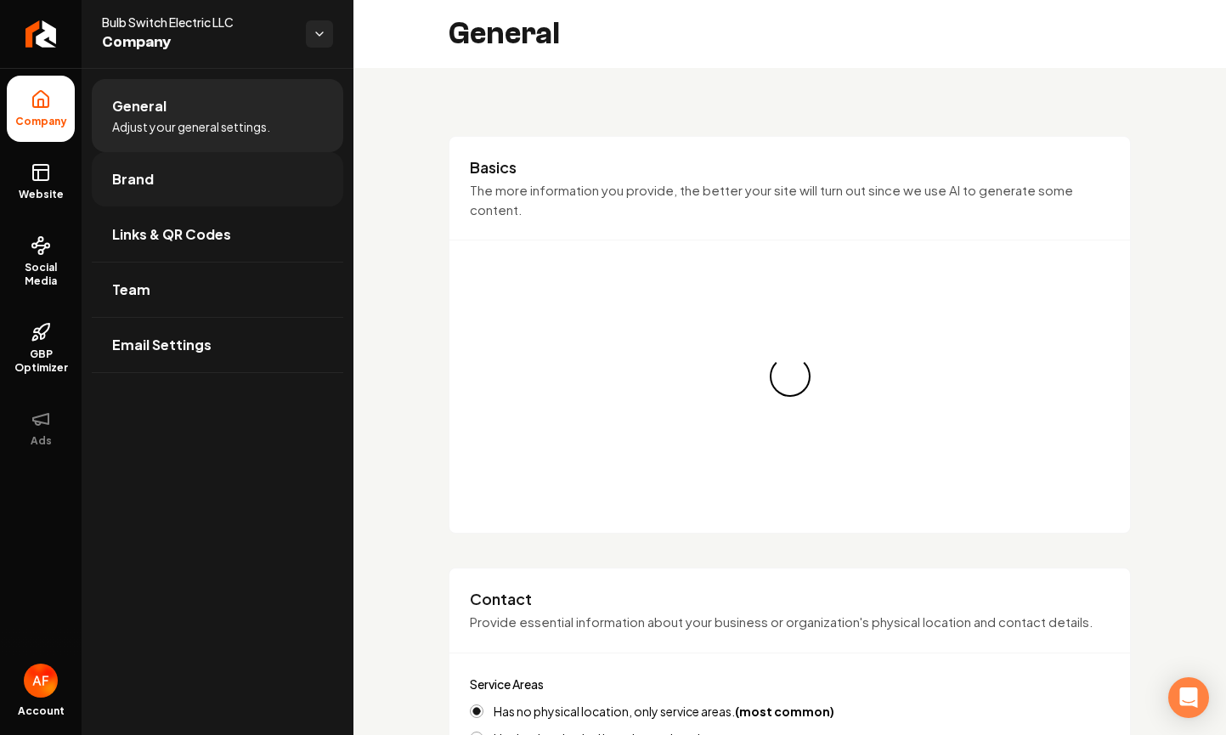
click at [177, 186] on link "Brand" at bounding box center [218, 179] width 252 height 54
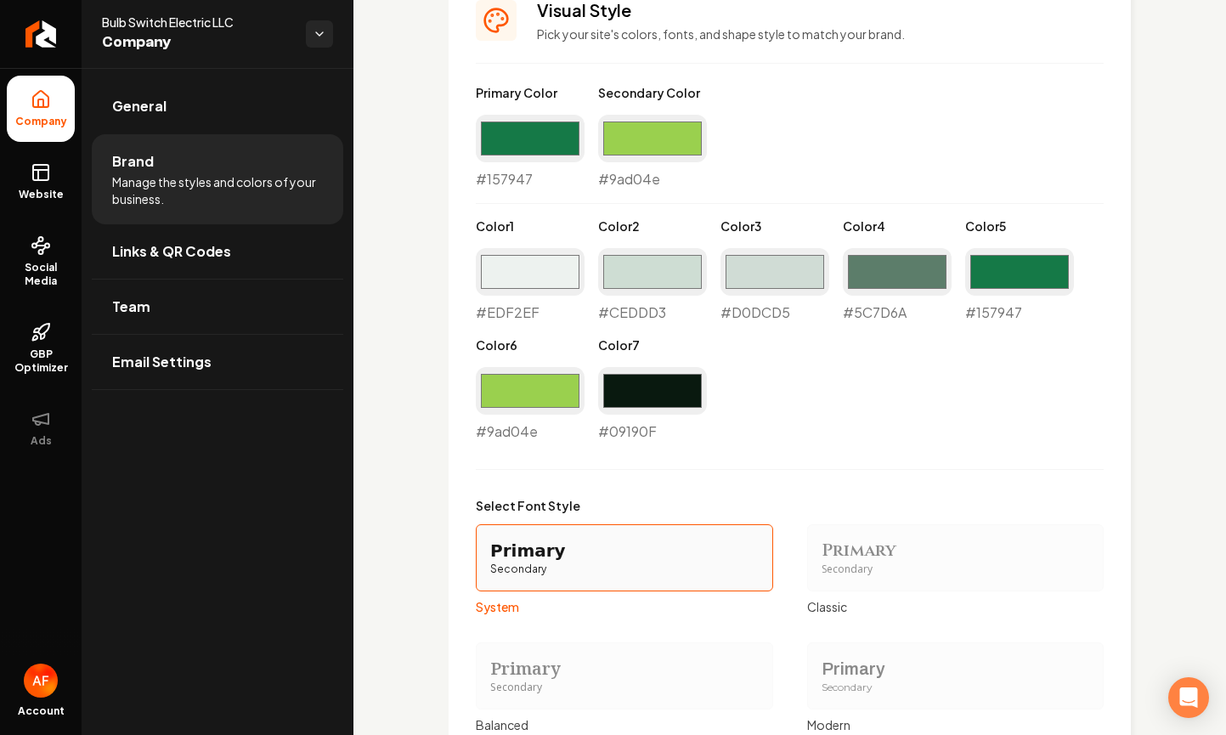
scroll to position [1353, 0]
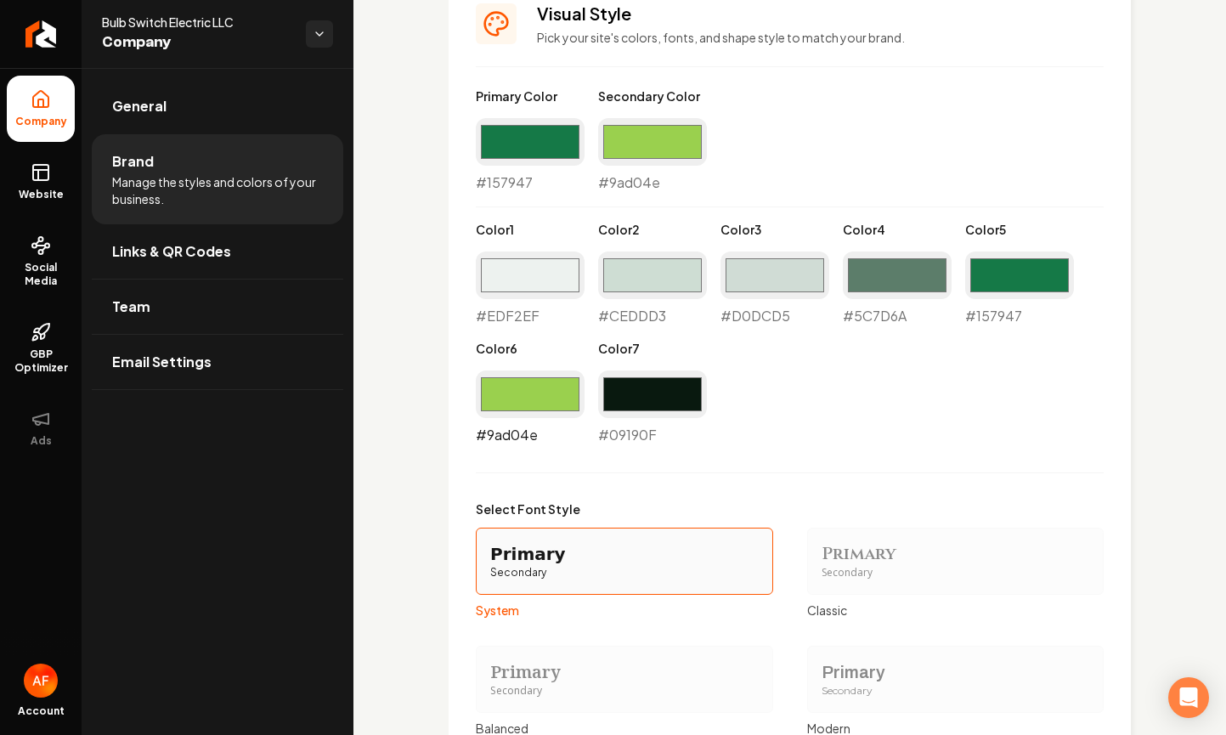
click at [528, 389] on input "#9ad04e" at bounding box center [530, 395] width 109 height 48
type input "#187947"
click at [1021, 441] on div "Primary Color #157947 #157947 Secondary Color #9ad04e #9ad04e Color 1 #edf2ef #…" at bounding box center [790, 267] width 628 height 358
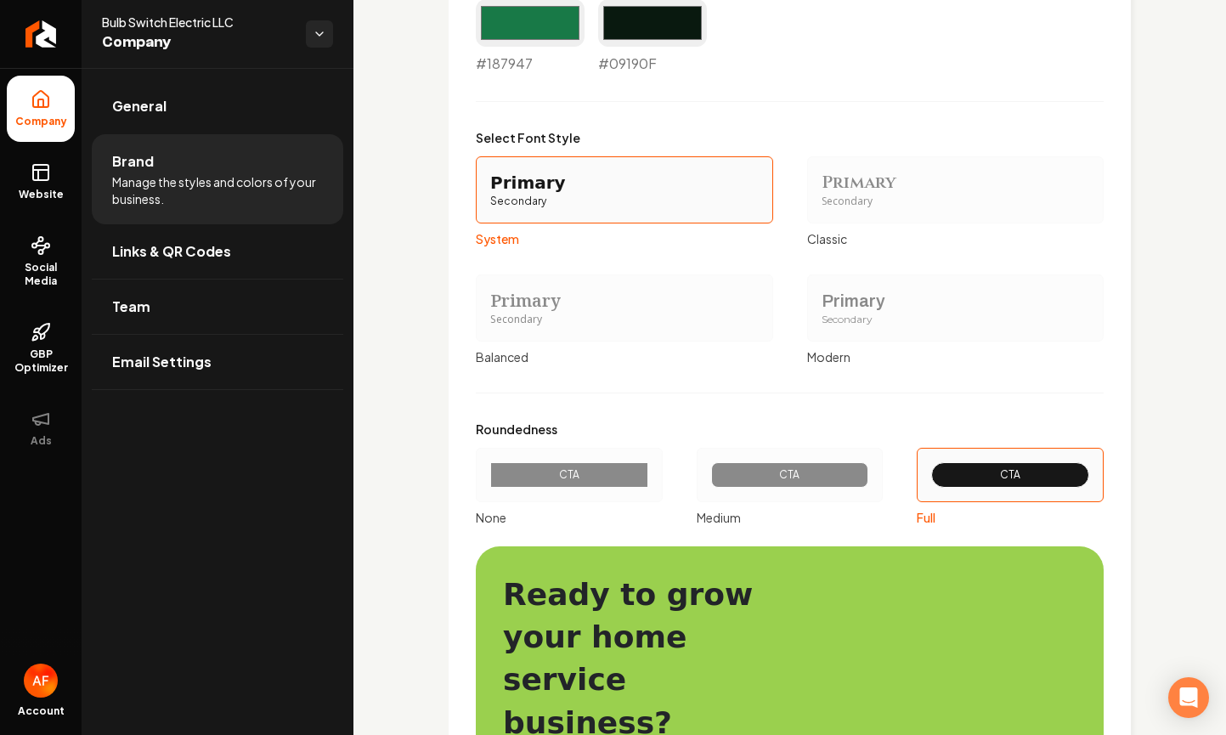
scroll to position [1953, 0]
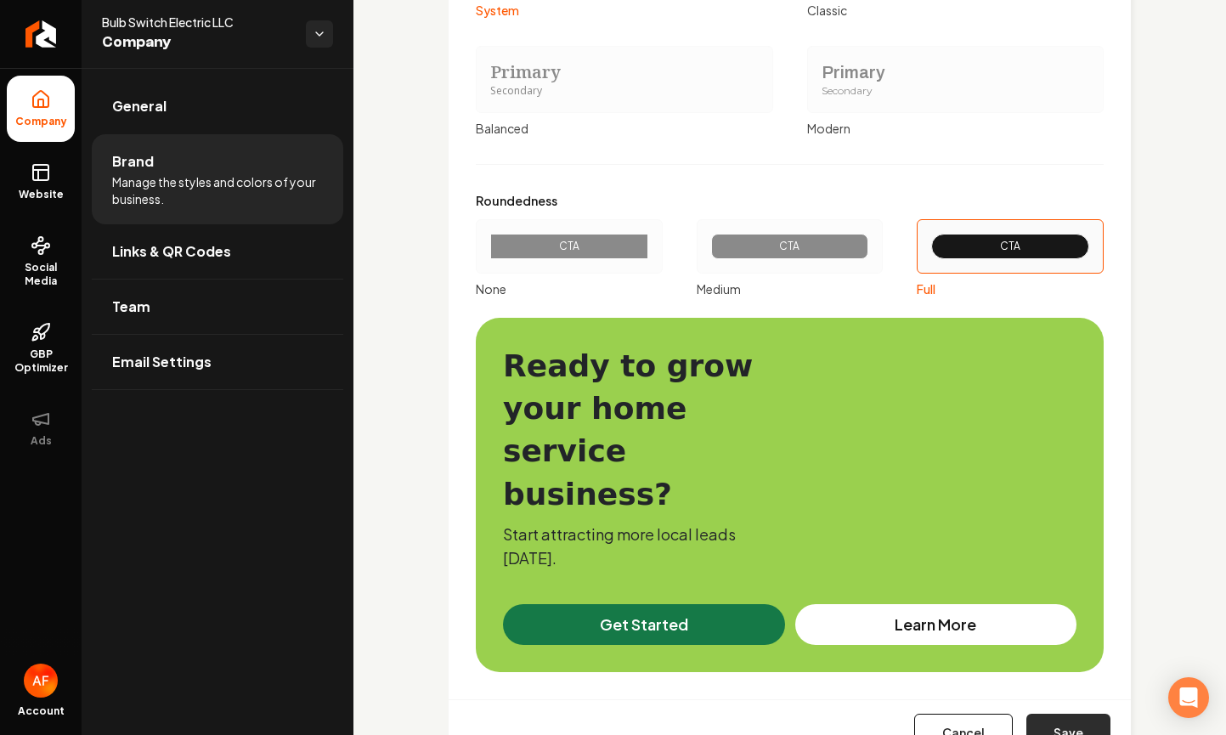
drag, startPoint x: 1065, startPoint y: 663, endPoint x: 1060, endPoint y: 680, distance: 17.7
click at [1064, 700] on div "Cancel Save" at bounding box center [790, 732] width 683 height 65
click at [1060, 714] on button "Save" at bounding box center [1069, 732] width 84 height 37
type input "#edf2ef"
type input "#ceddd3"
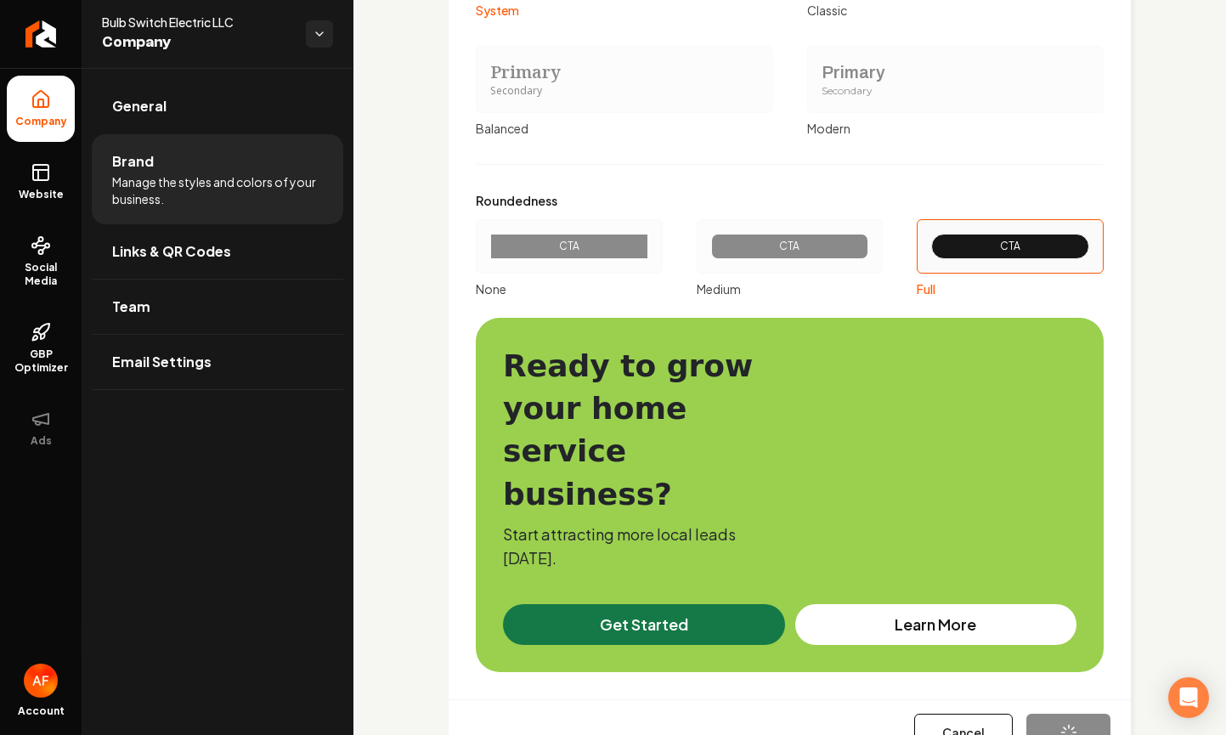
type input "#d0dcd5"
type input "#5c7d6a"
type input "#09190f"
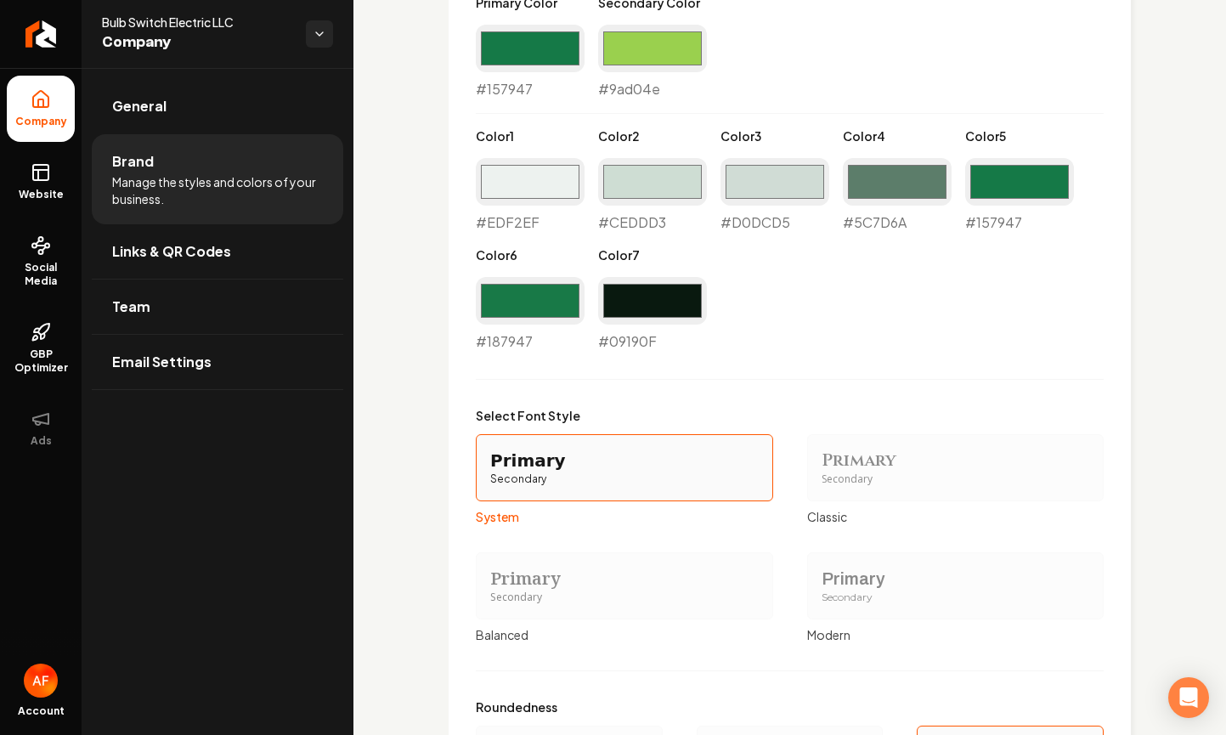
scroll to position [1696, 0]
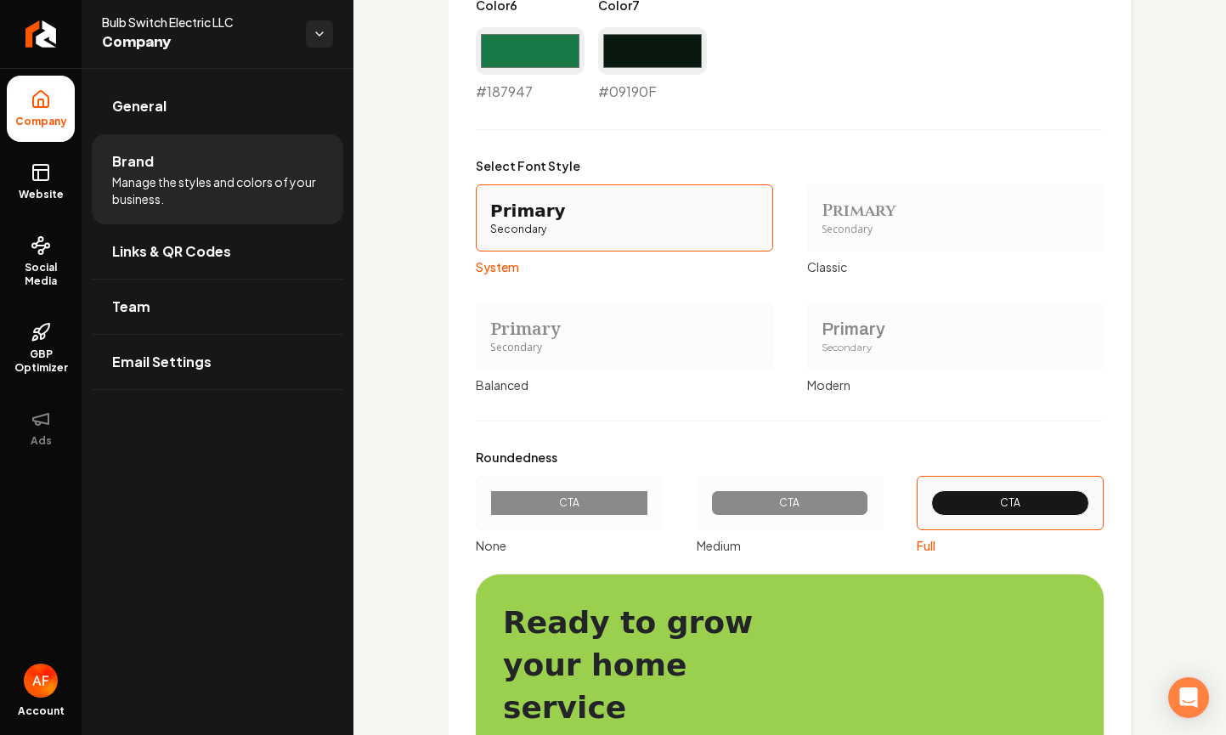
click at [833, 504] on div "CTA" at bounding box center [790, 503] width 129 height 14
click at [710, 504] on button "CTA Medium" at bounding box center [703, 503] width 14 height 14
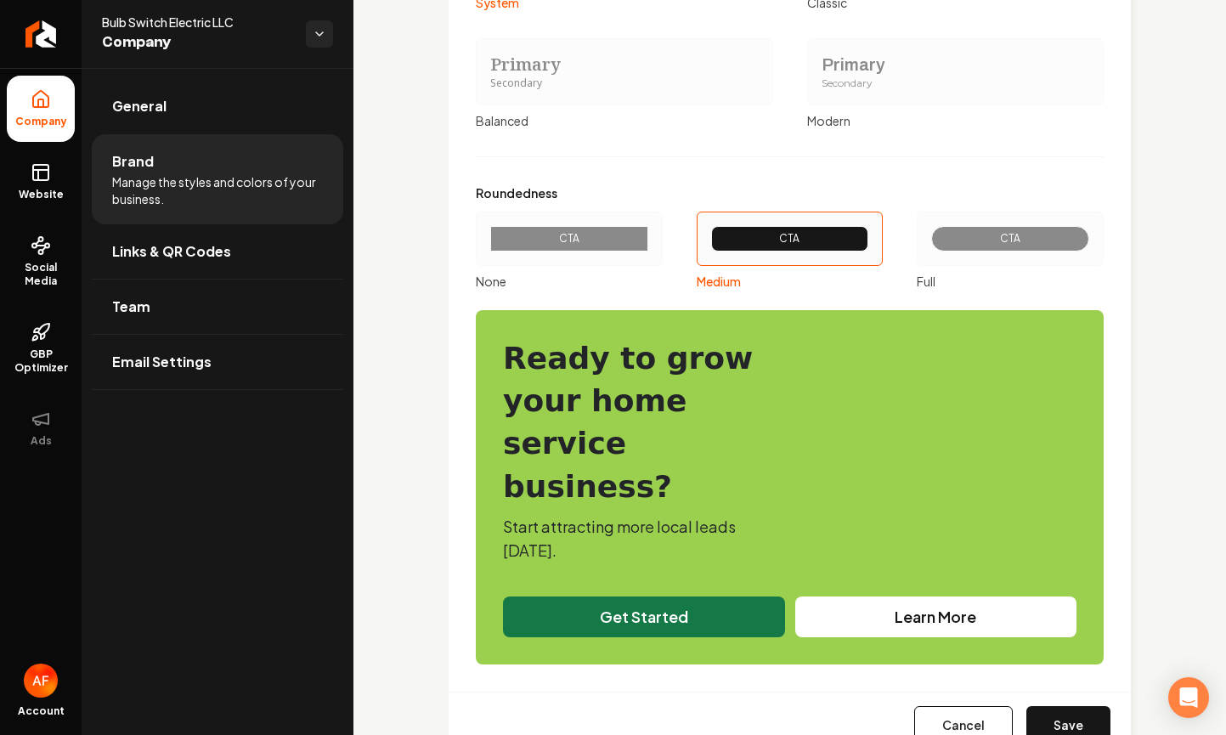
scroll to position [1981, 0]
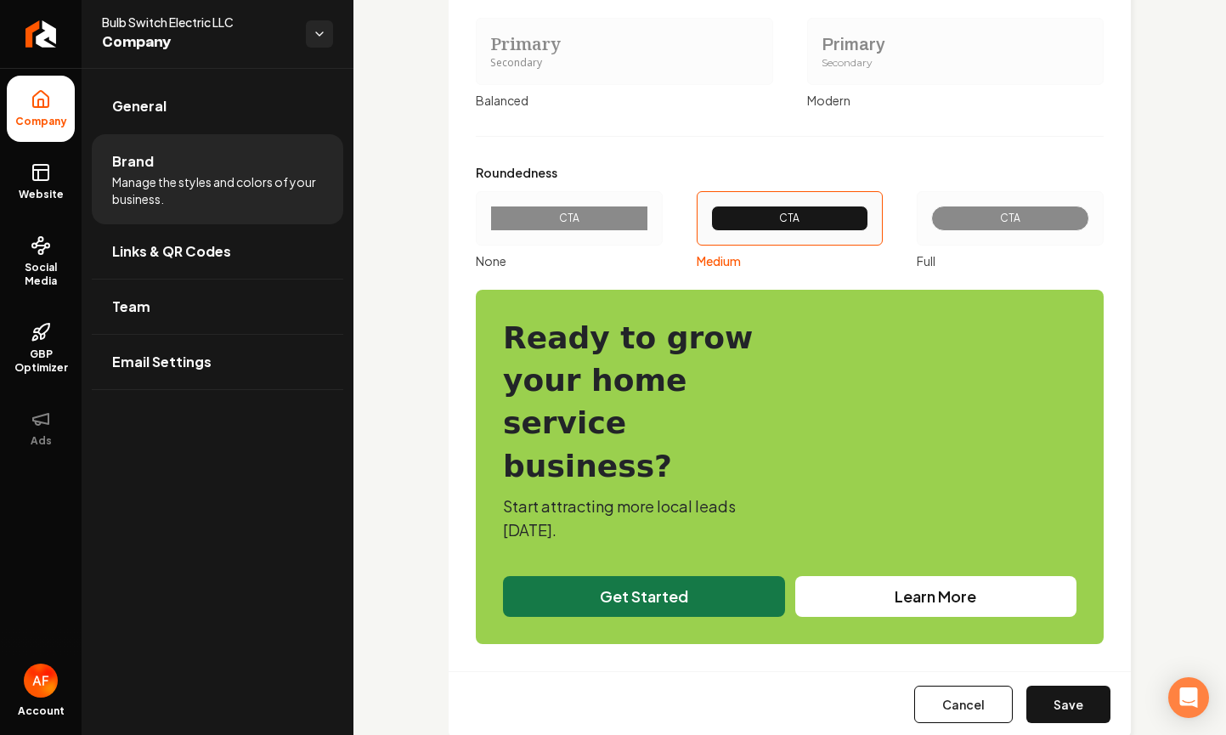
drag, startPoint x: 1072, startPoint y: 661, endPoint x: 1200, endPoint y: 504, distance: 203.0
click at [1072, 686] on button "Save" at bounding box center [1069, 704] width 84 height 37
type input "#edf2ef"
type input "#ceddd3"
type input "#d0dcd5"
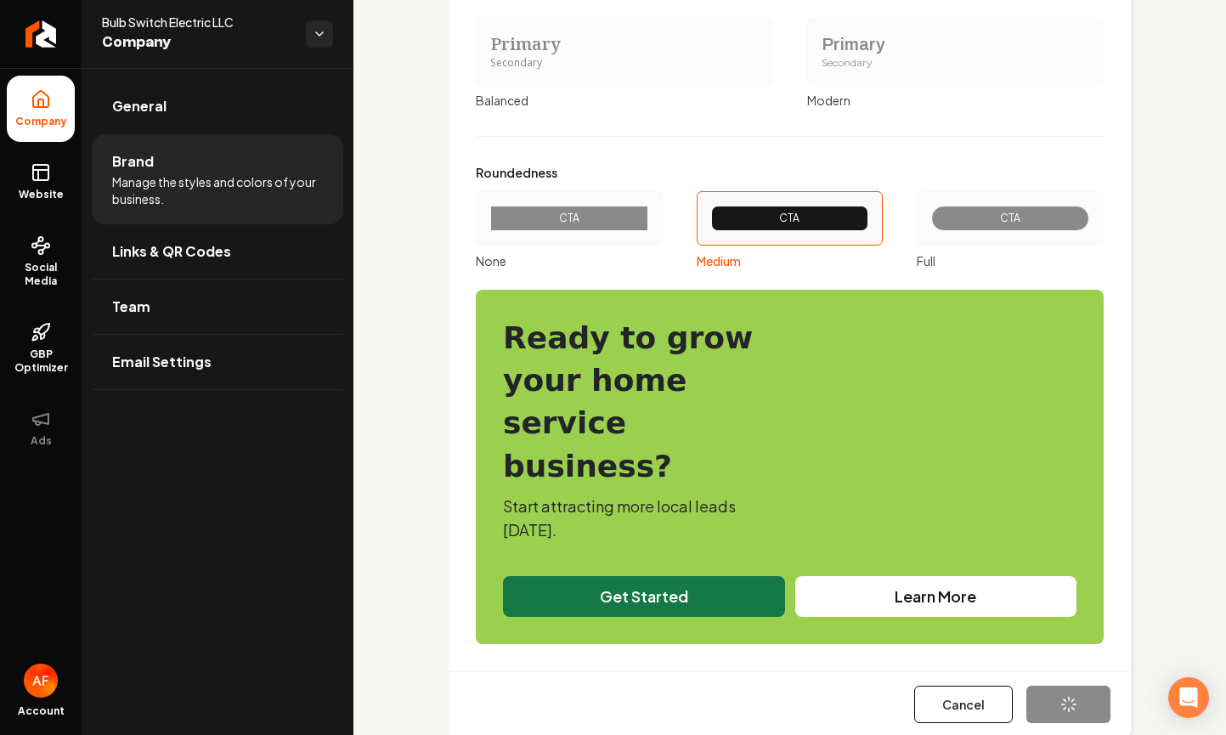
type input "#5c7d6a"
type input "#09190f"
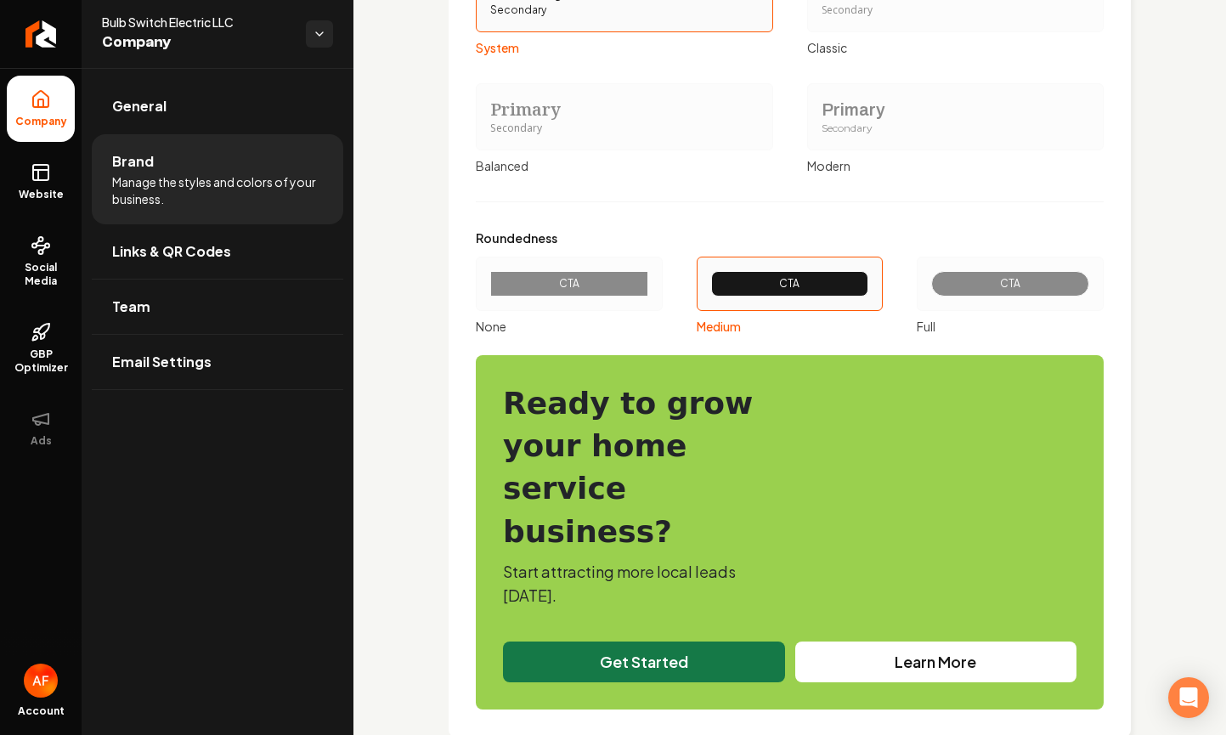
click at [975, 263] on div "CTA" at bounding box center [1010, 284] width 187 height 54
click at [930, 277] on button "CTA Full" at bounding box center [923, 284] width 14 height 14
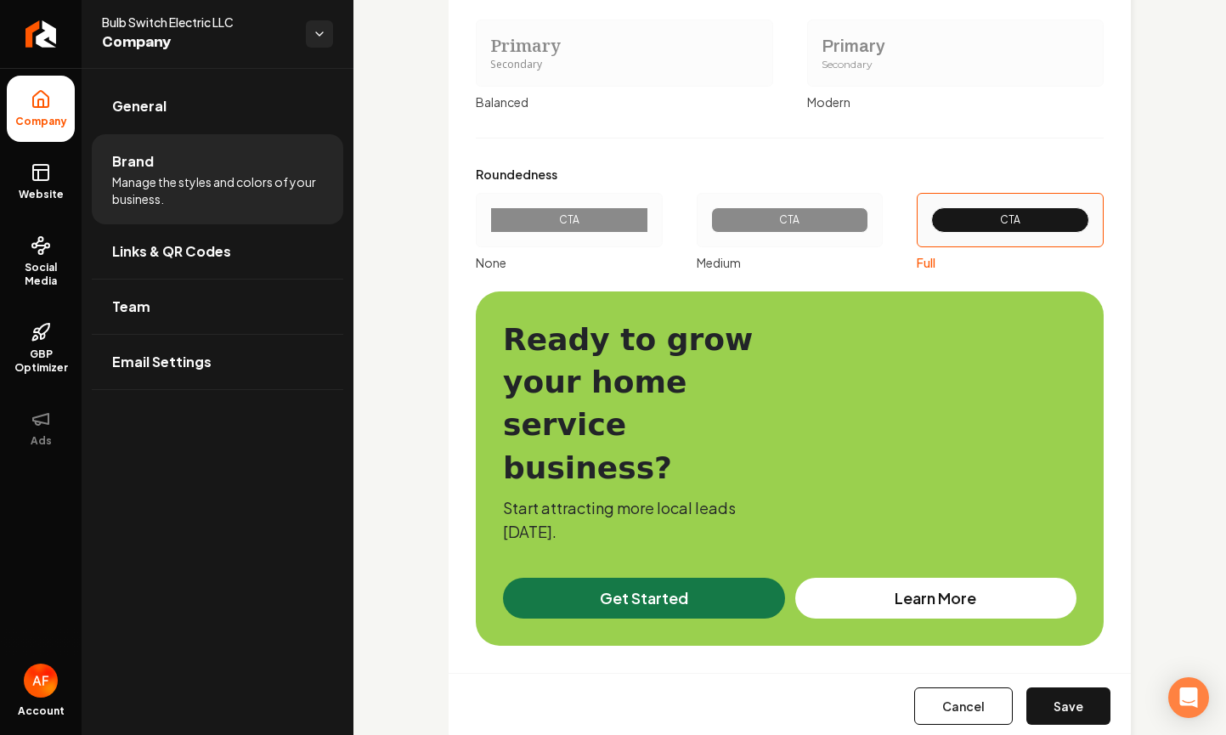
scroll to position [1981, 0]
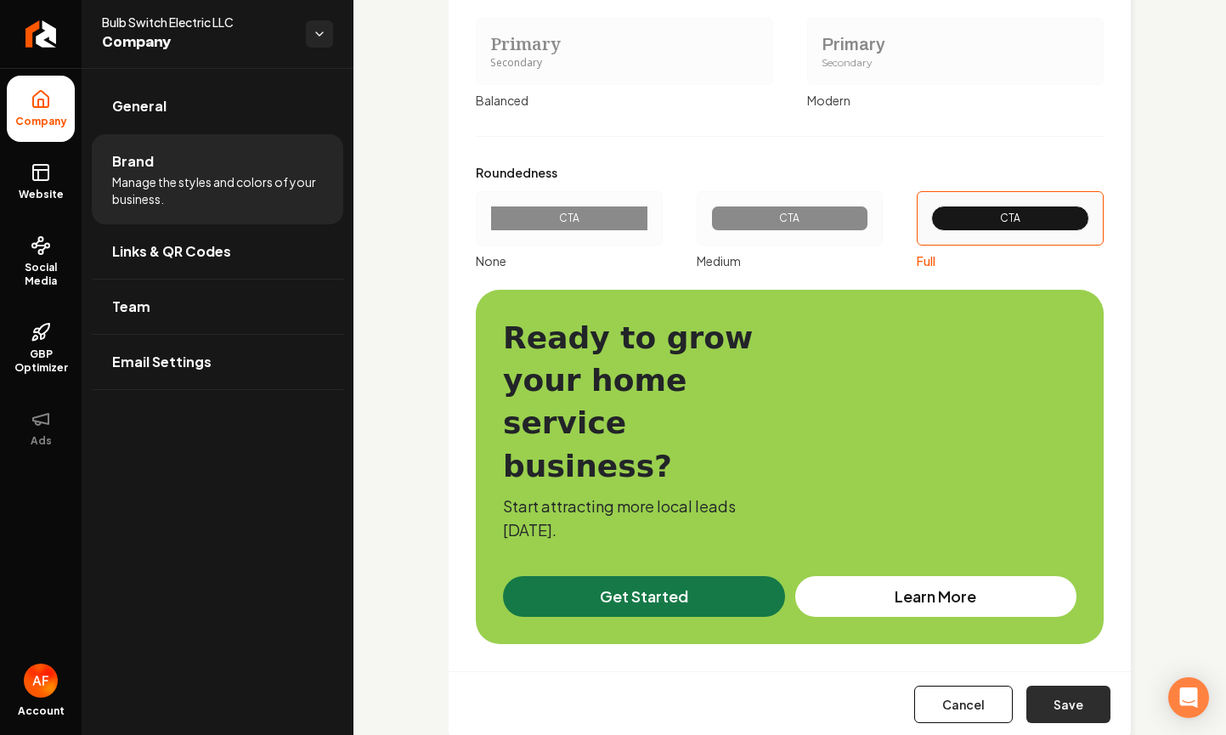
click at [1070, 686] on button "Save" at bounding box center [1069, 704] width 84 height 37
type input "#edf2ef"
type input "#ceddd3"
type input "#d0dcd5"
type input "#5c7d6a"
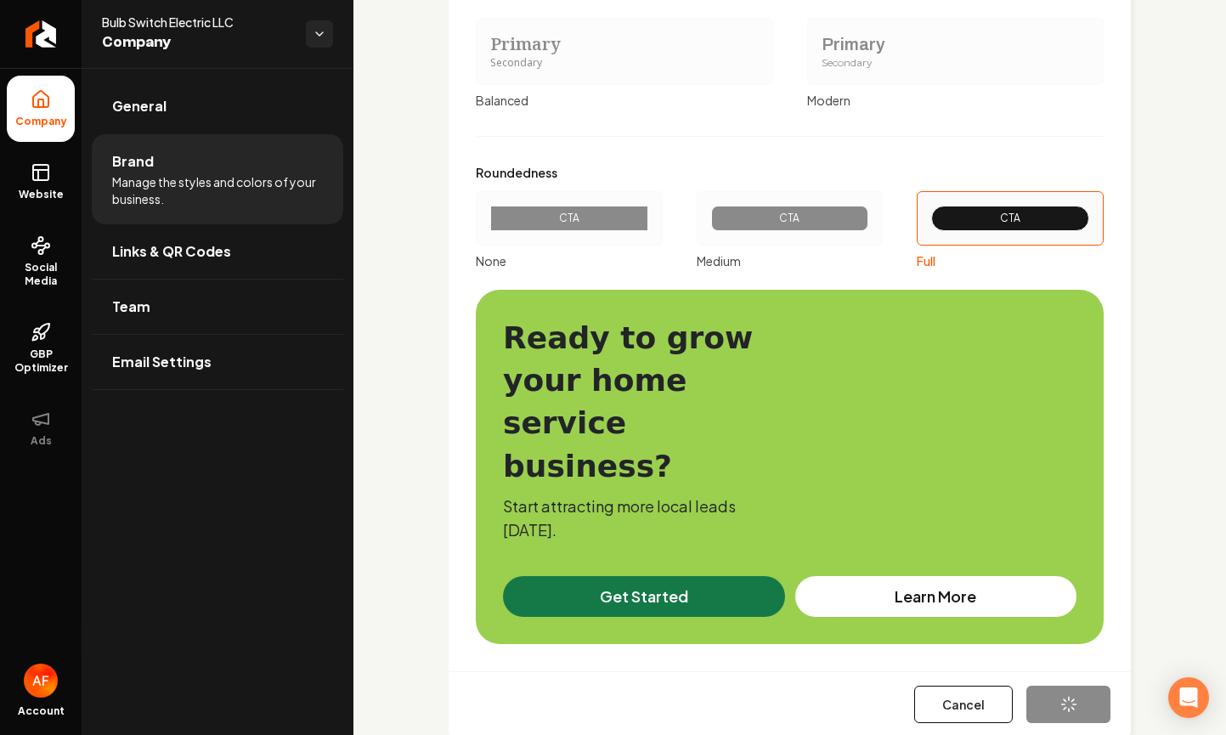
type input "#09190f"
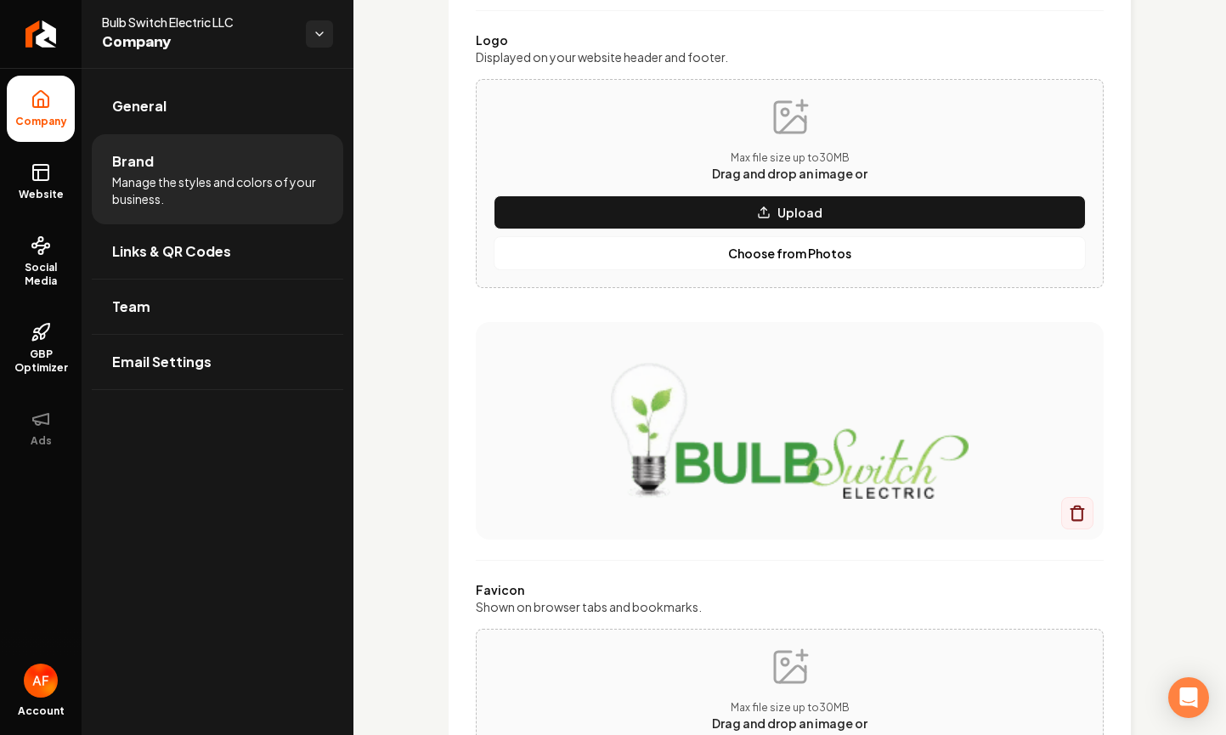
scroll to position [371, 0]
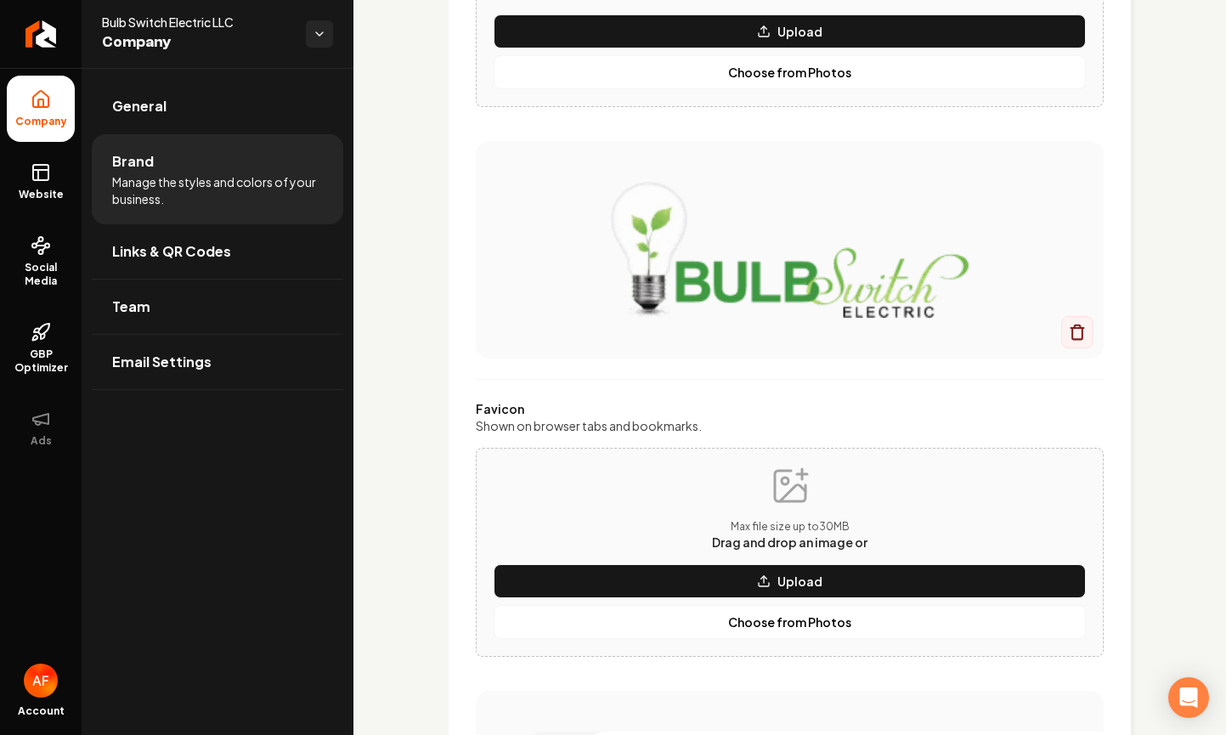
drag, startPoint x: 758, startPoint y: 318, endPoint x: 1405, endPoint y: 774, distance: 791.6
click at [1226, 734] on html "Company Website Social Media GBP Optimizer Ads Account Bulb Switch Electric LLC…" at bounding box center [613, 367] width 1226 height 735
click at [41, 22] on icon "Return to dashboard" at bounding box center [40, 33] width 27 height 27
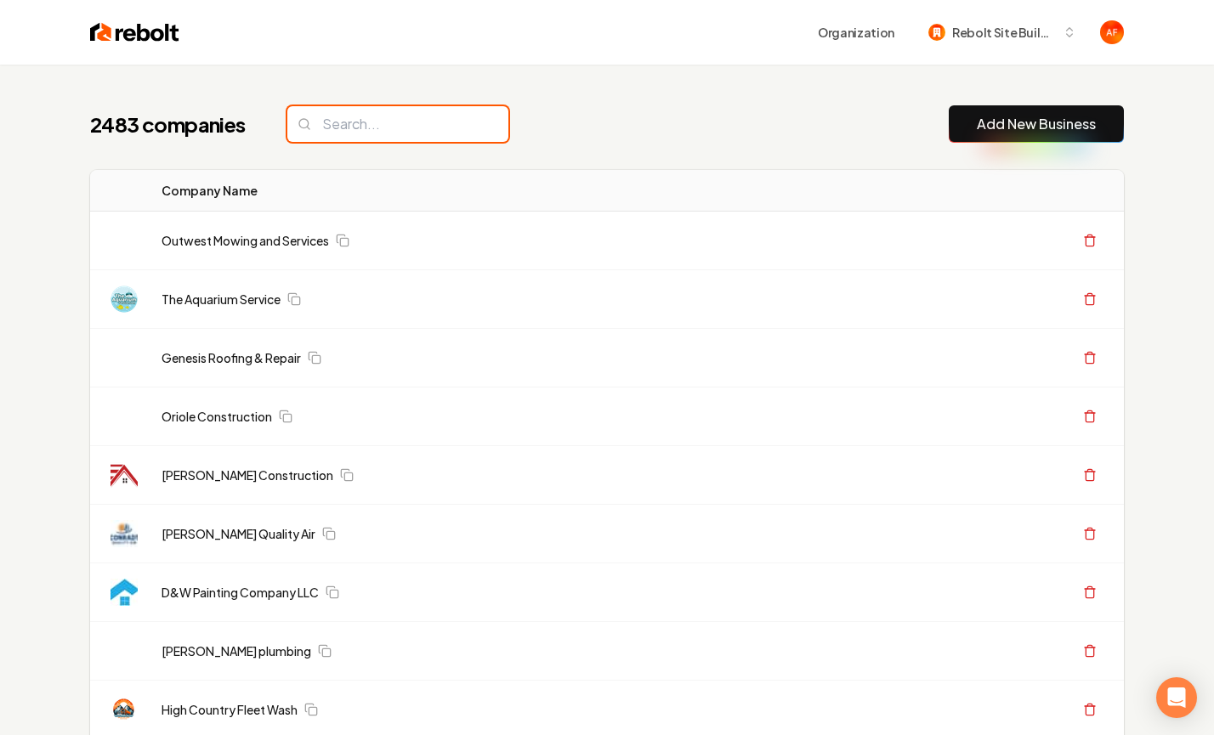
click at [353, 130] on input "search" at bounding box center [397, 124] width 221 height 36
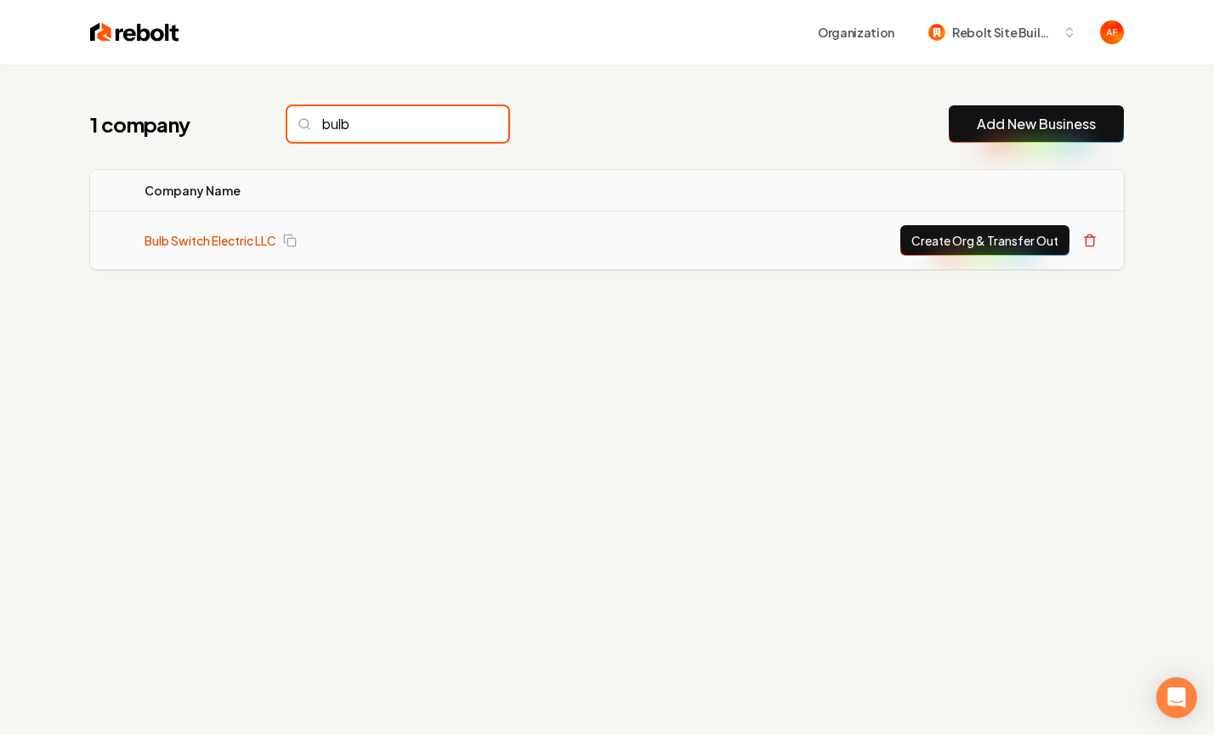
type input "bulb"
click at [219, 244] on link "Bulb Switch Electric LLC" at bounding box center [210, 240] width 132 height 17
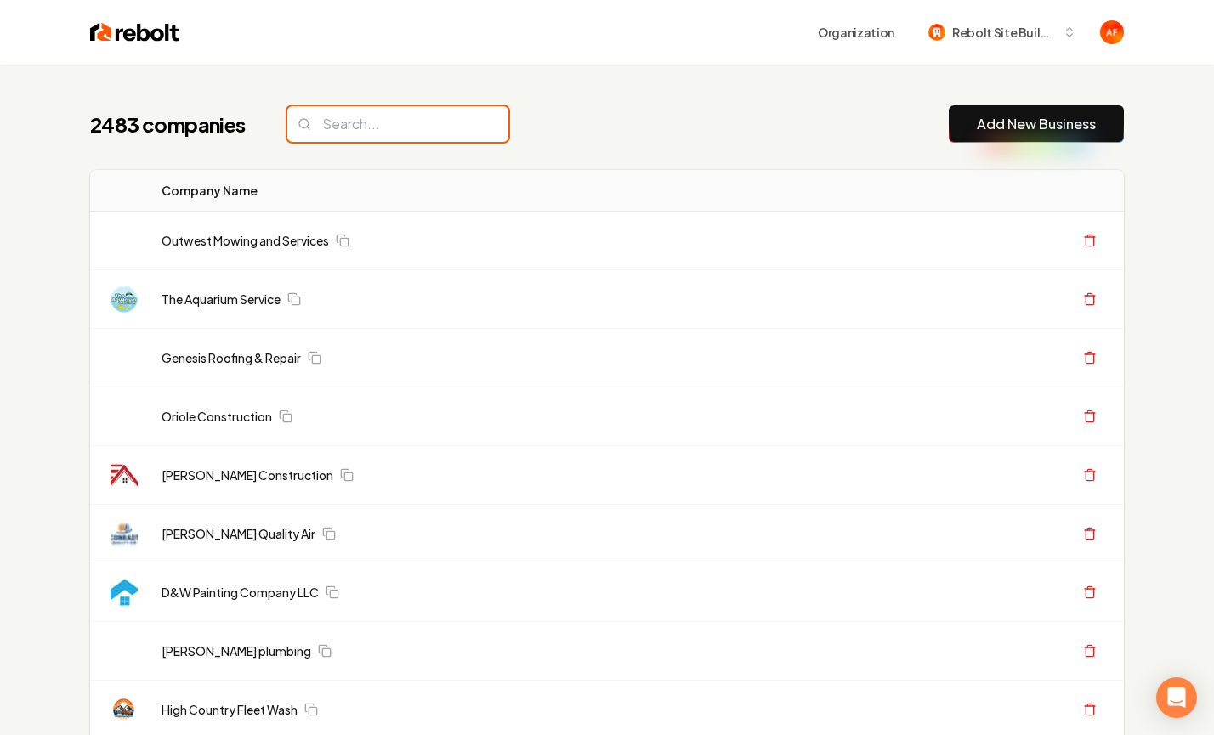
click at [410, 110] on input "search" at bounding box center [397, 124] width 221 height 36
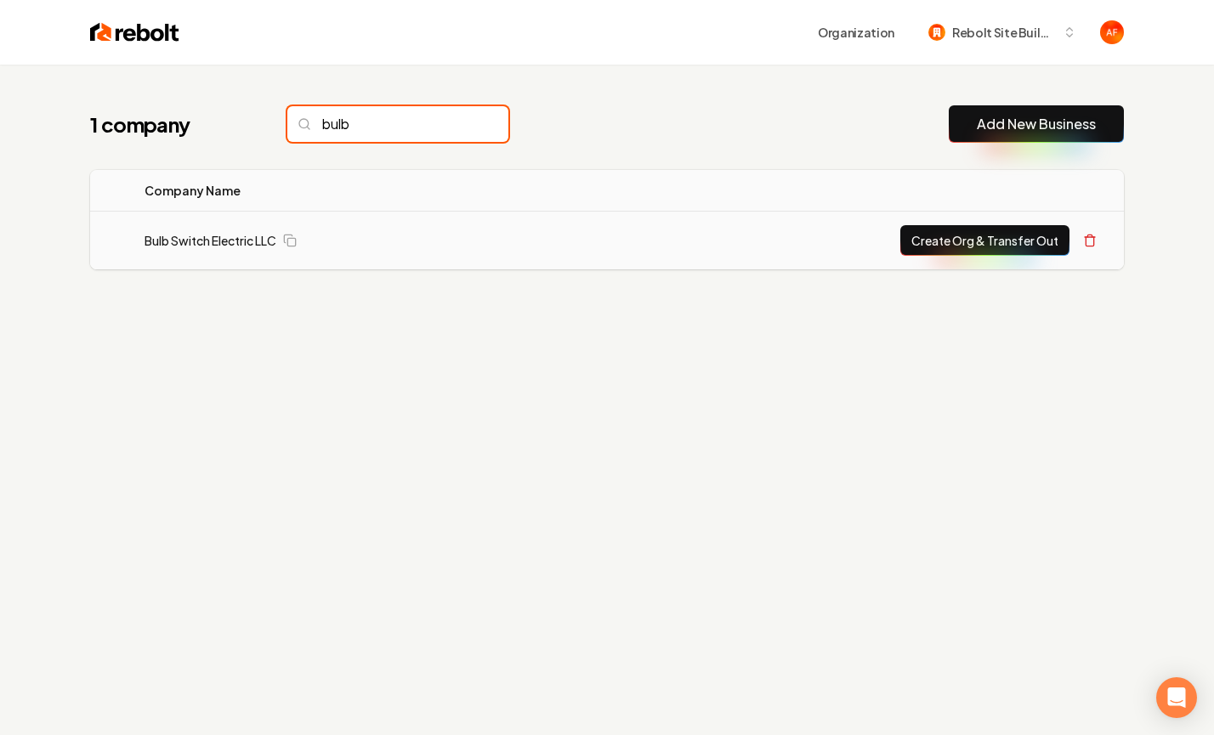
type input "bulb"
click at [971, 240] on button "Create Org & Transfer Out" at bounding box center [984, 240] width 169 height 31
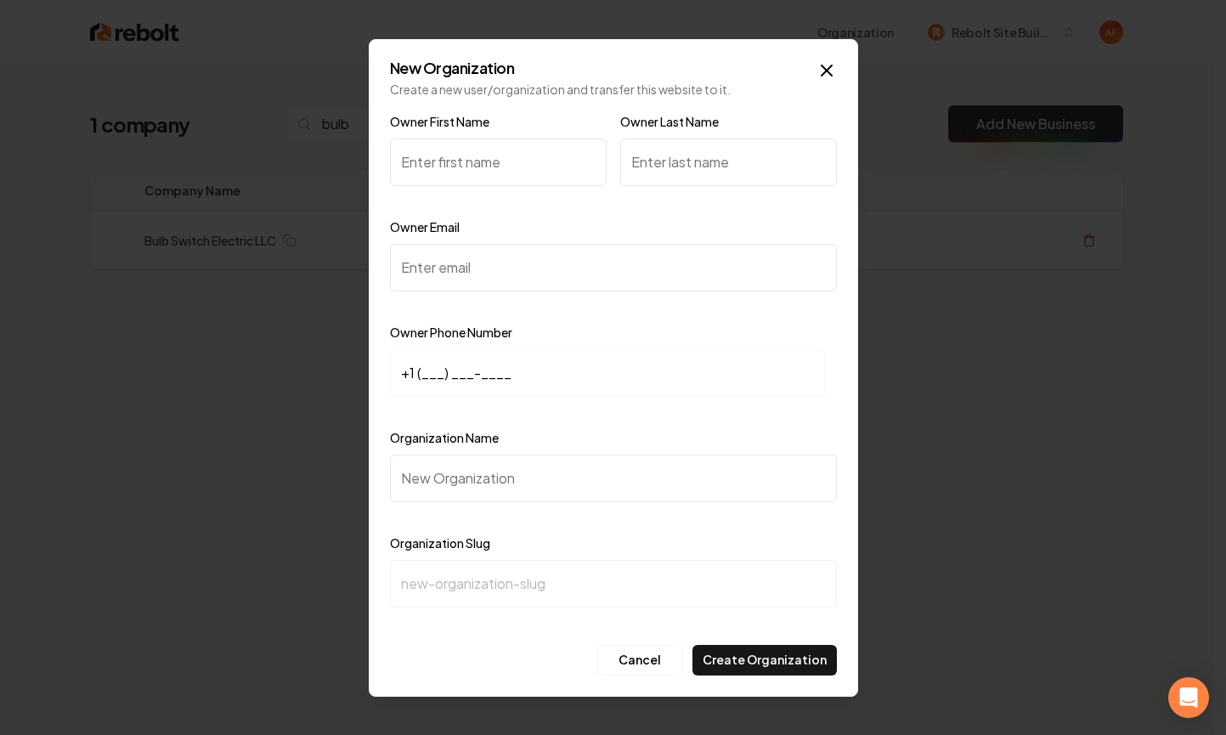
click at [487, 263] on input "Owner Email" at bounding box center [613, 268] width 447 height 48
paste input "ryan@bulbswitch.com"
type input "ryan@bulbswitch.com"
click at [416, 374] on input "+1 (___) ___-____" at bounding box center [607, 373] width 435 height 48
paste input "816) 592-9360"
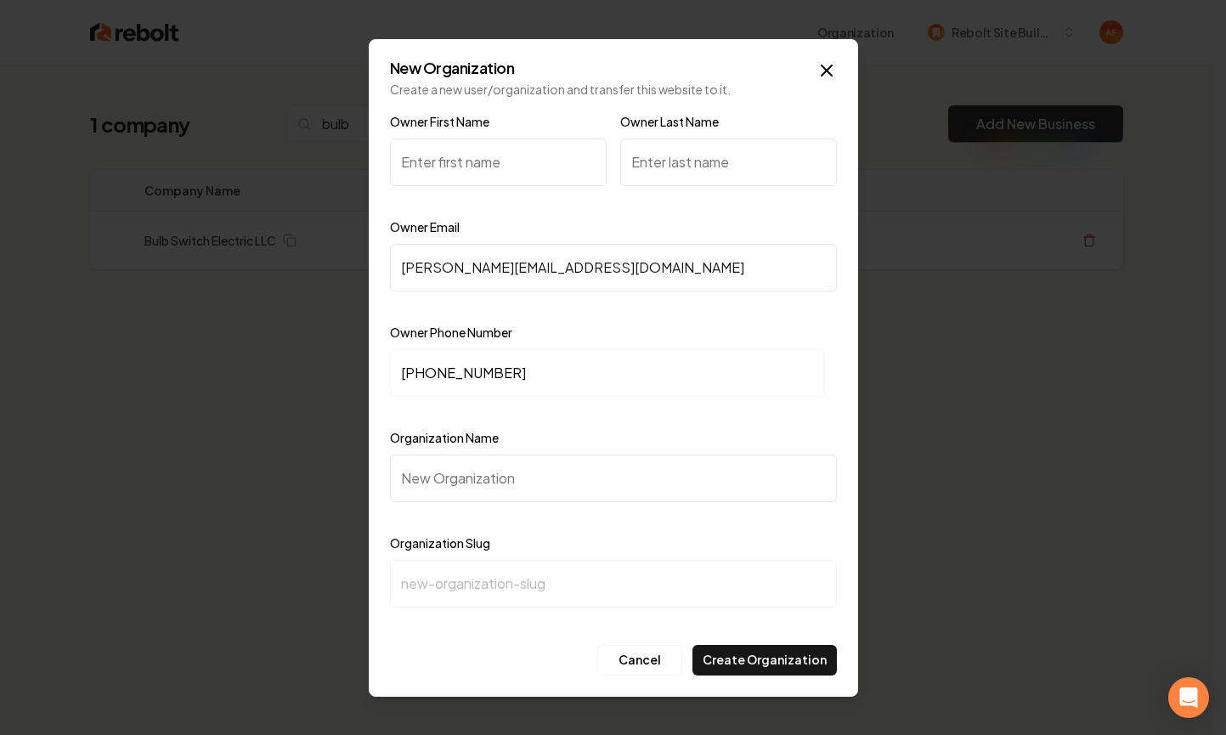
type input "+1 (816) 592-9360"
click at [496, 167] on input "Owner First Name" at bounding box center [498, 163] width 217 height 48
type input "Ryan"
click at [453, 481] on input "Organization Name" at bounding box center [613, 479] width 447 height 48
paste input "Bulb Switch Electric LLC"
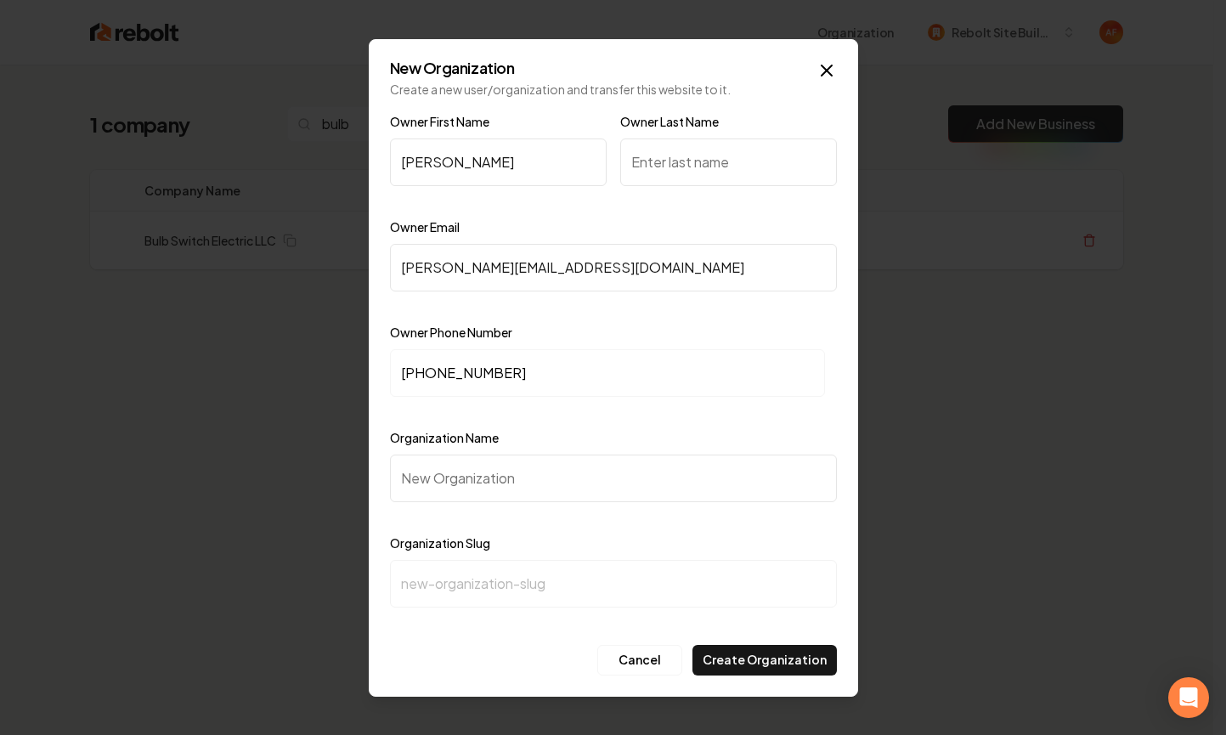
type input "Bulb Switch Electric LLC"
type input "bulb-switch-electric-llc"
type input "Bulb Switch Electric LLC"
drag, startPoint x: 656, startPoint y: 429, endPoint x: 818, endPoint y: 341, distance: 184.8
click at [658, 429] on div "Organization Name Bulb Switch Electric LLC" at bounding box center [613, 477] width 447 height 99
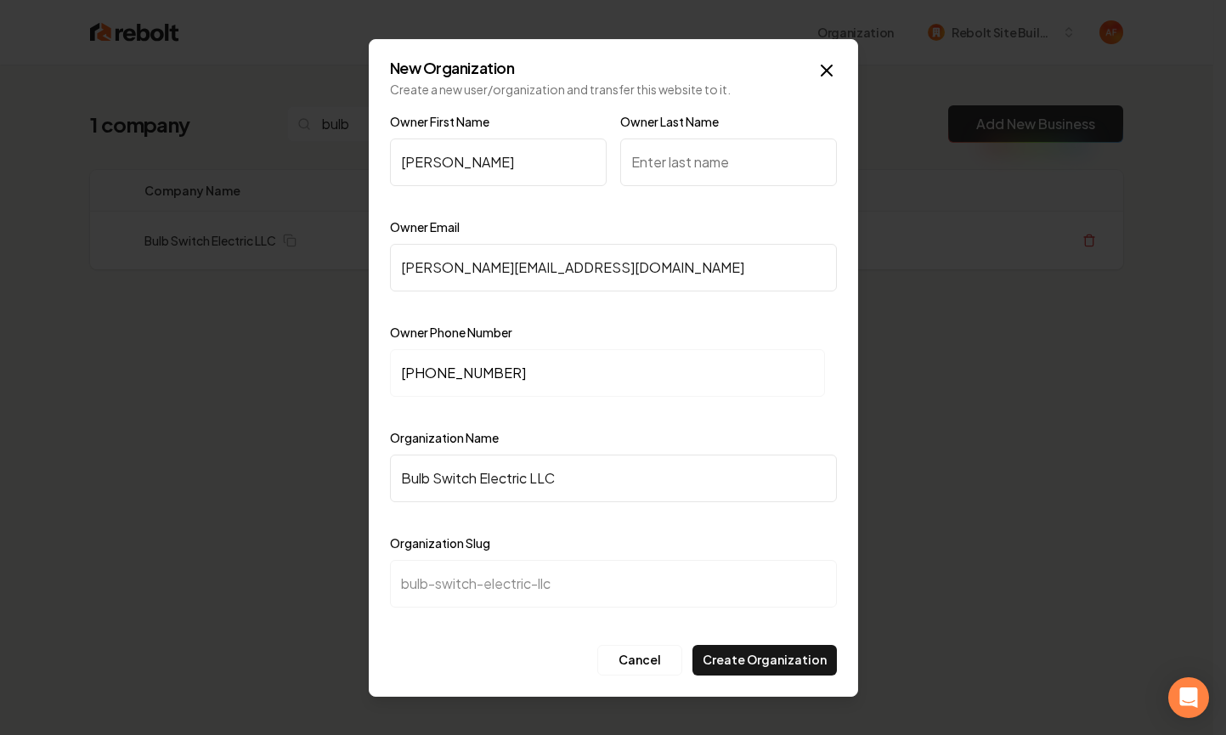
click at [659, 246] on input "ryan@bulbswitch.com" at bounding box center [613, 268] width 447 height 48
click at [655, 231] on div "Owner Email ryan@bulbswitch.com" at bounding box center [613, 266] width 447 height 99
click at [818, 71] on icon "button" at bounding box center [827, 70] width 20 height 20
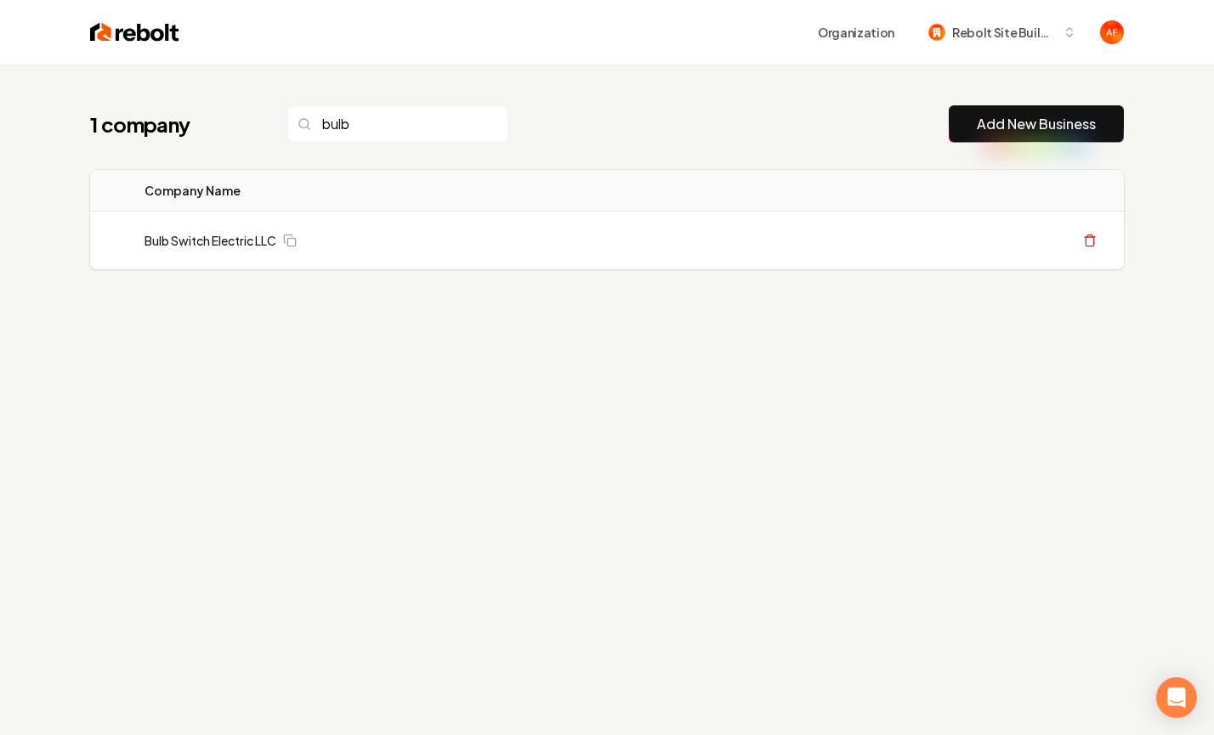
click at [738, 373] on div "1 company bulb Add New Business Logo Company Name Actions Bulb Switch Electric …" at bounding box center [607, 222] width 1088 height 314
click at [327, 124] on input "bulb" at bounding box center [397, 124] width 221 height 36
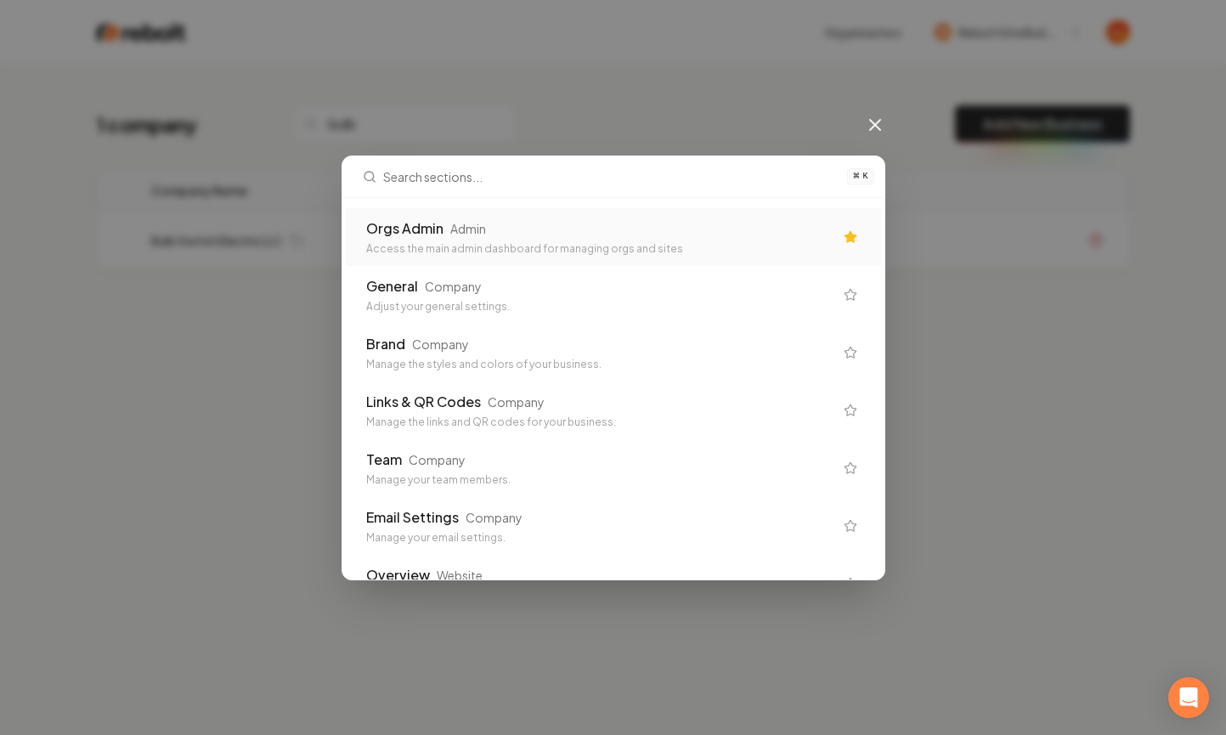
click at [626, 225] on div "Orgs Admin Admin" at bounding box center [599, 228] width 467 height 20
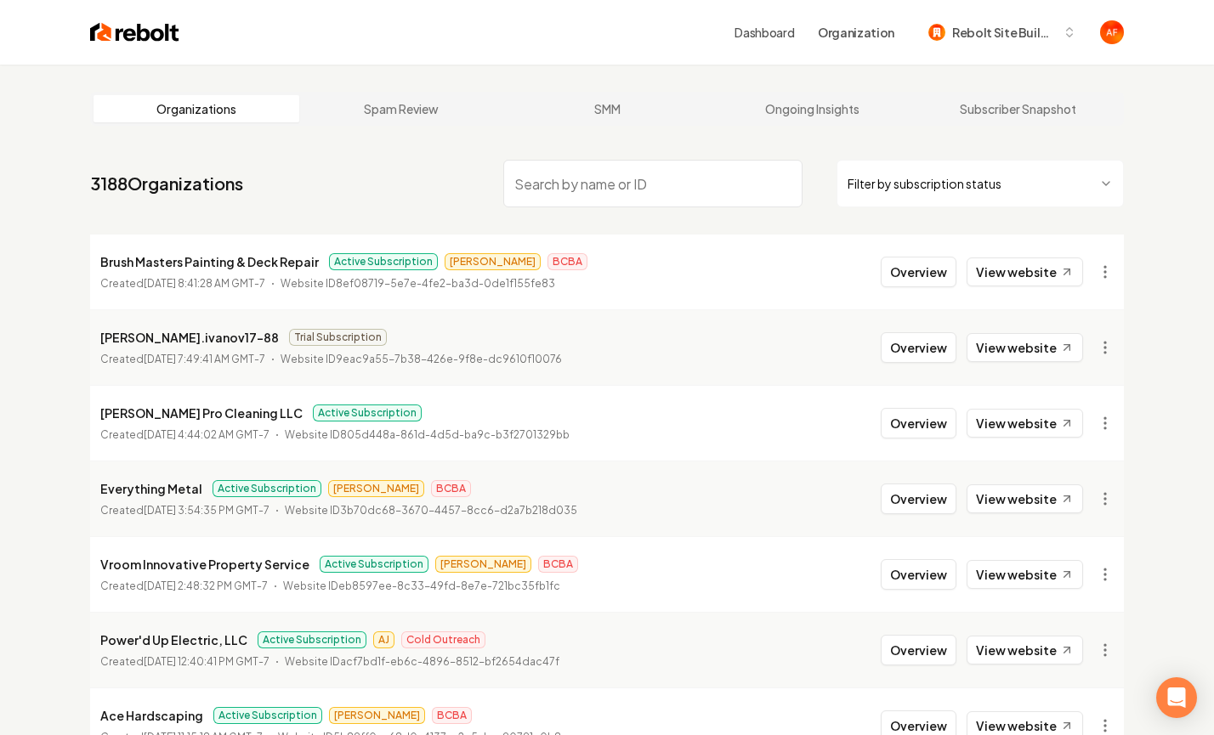
click at [592, 173] on input "search" at bounding box center [652, 184] width 299 height 48
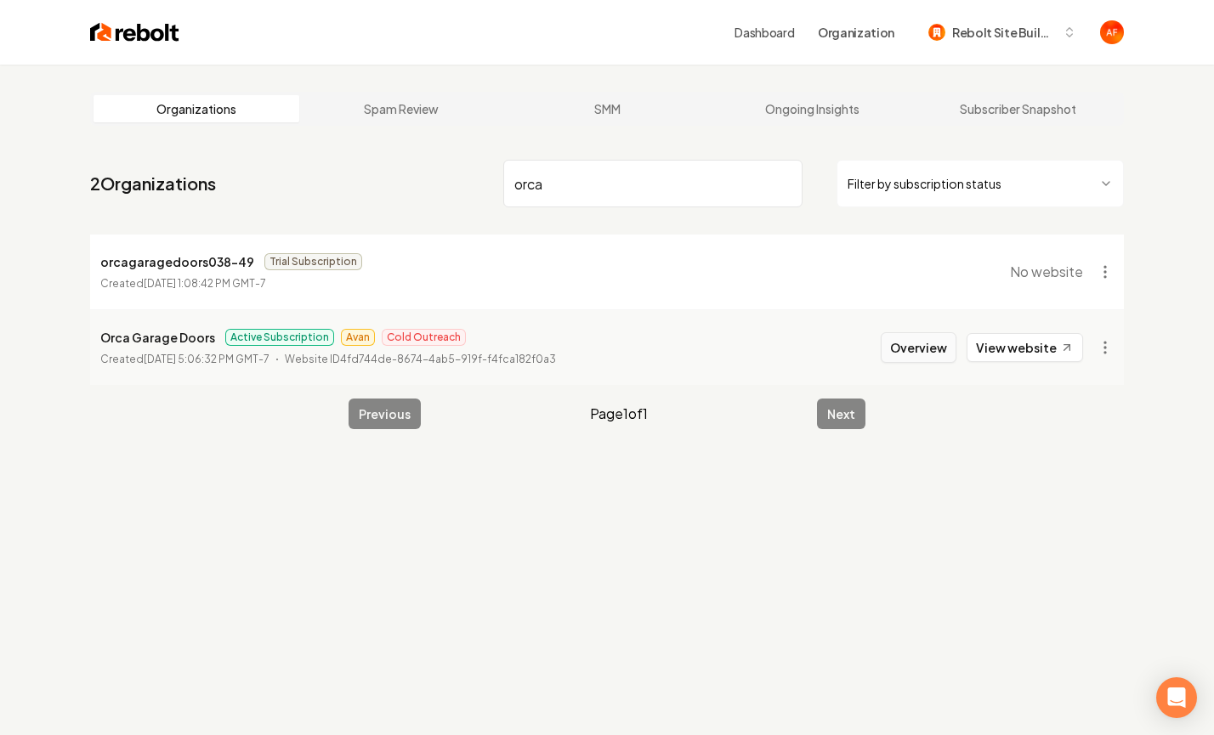
type input "orca"
click at [898, 343] on button "Overview" at bounding box center [919, 347] width 76 height 31
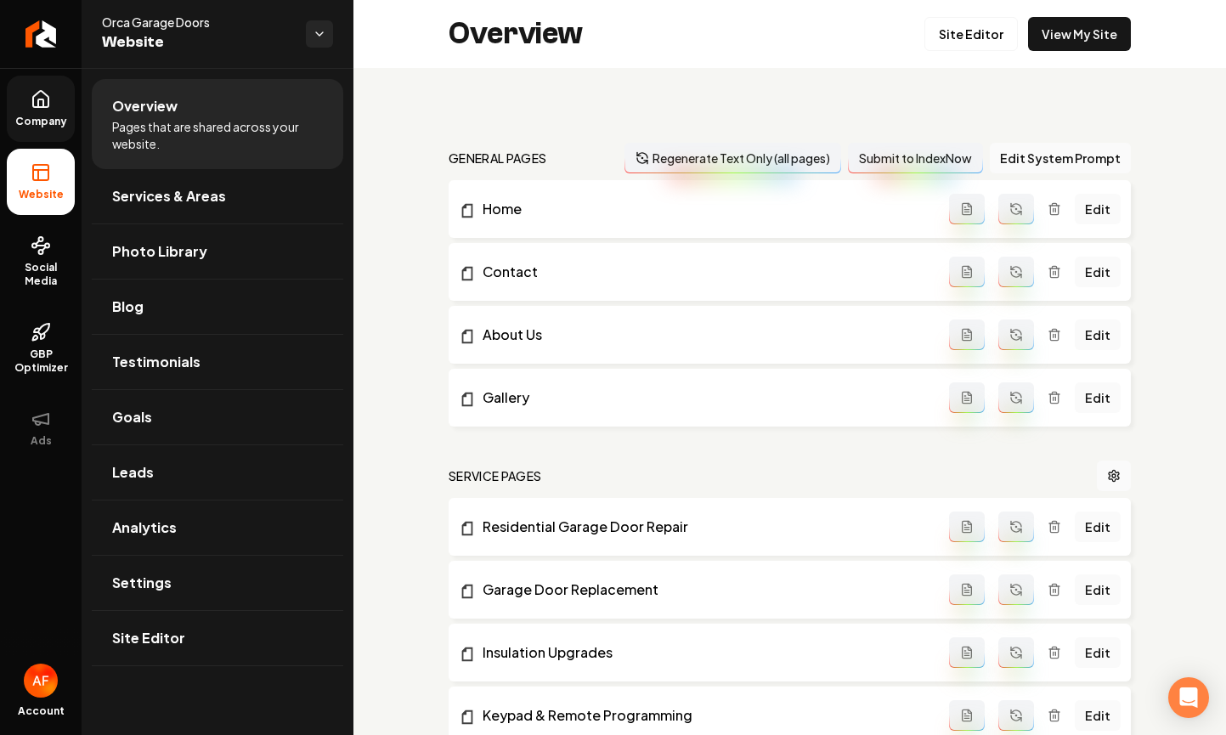
click at [38, 111] on link "Company" at bounding box center [41, 109] width 68 height 66
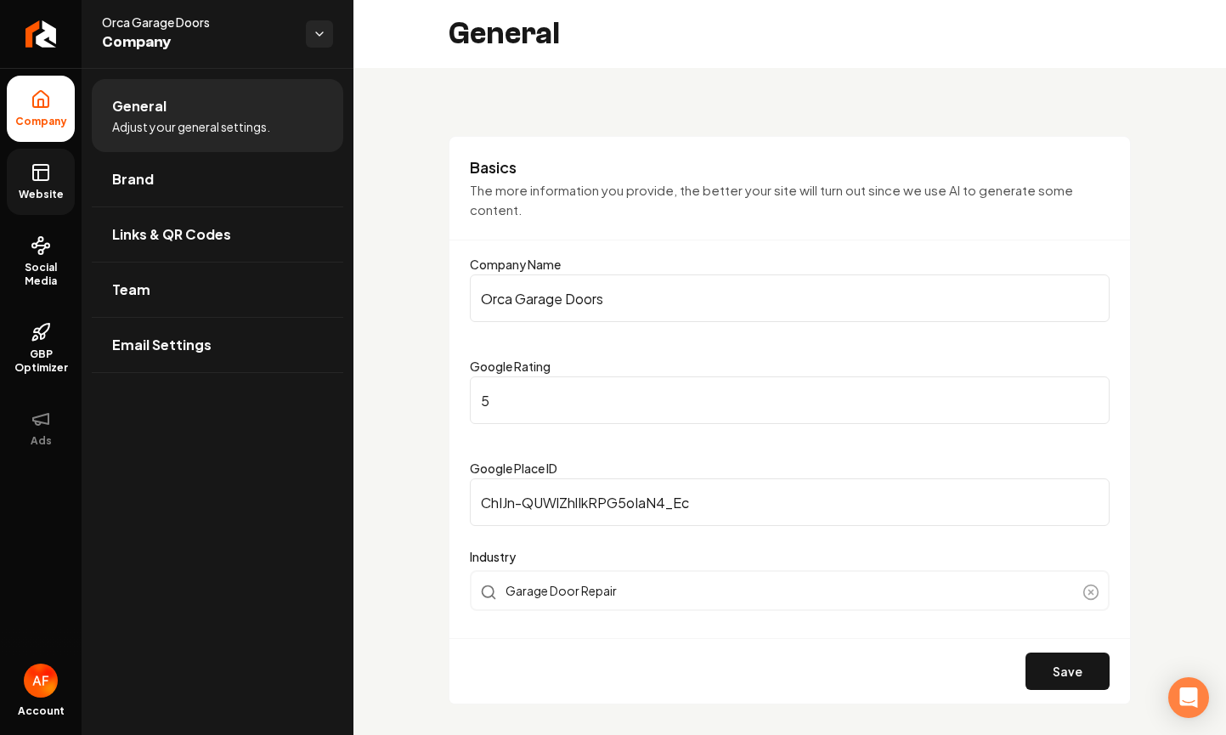
click at [45, 184] on link "Website" at bounding box center [41, 182] width 68 height 66
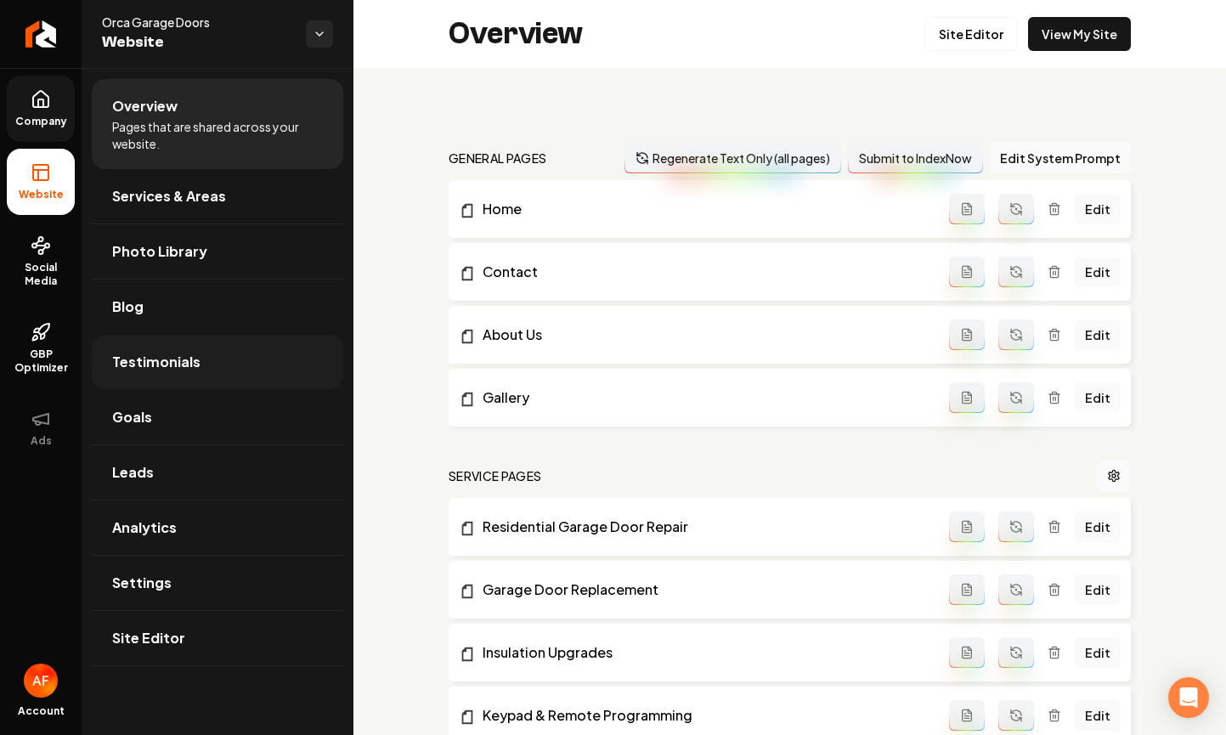
click at [202, 352] on link "Testimonials" at bounding box center [218, 362] width 252 height 54
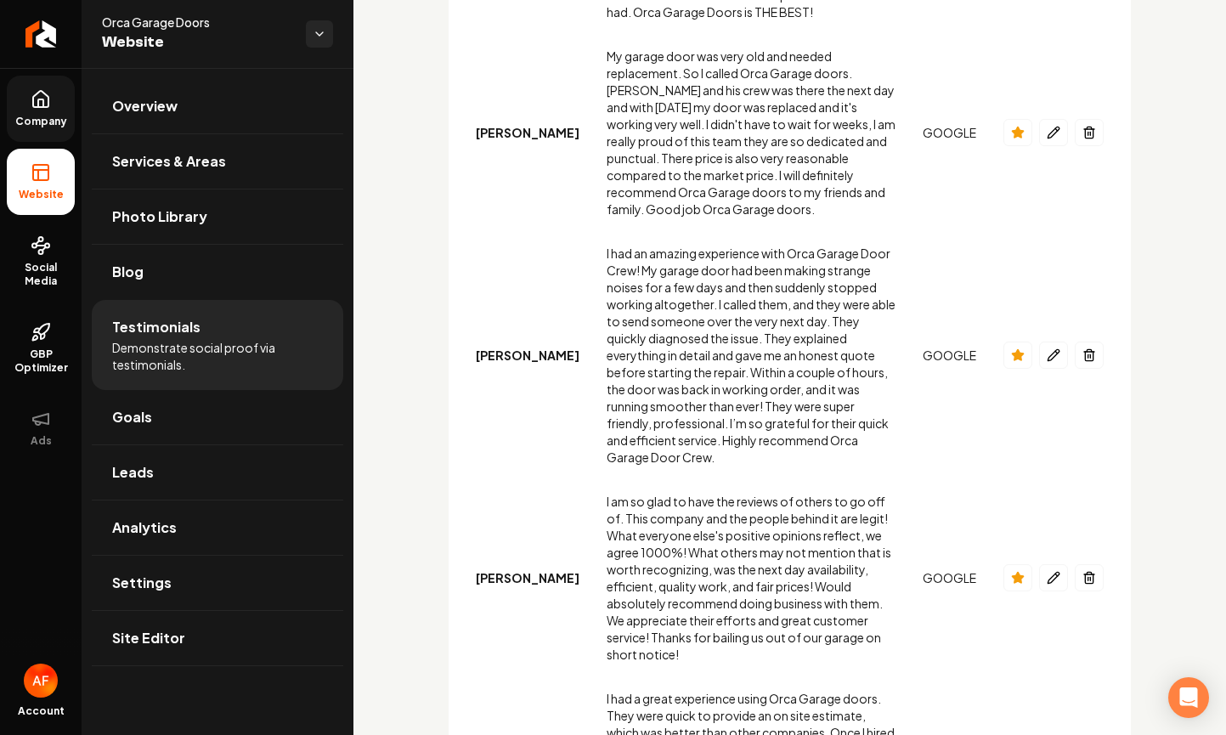
scroll to position [865, 0]
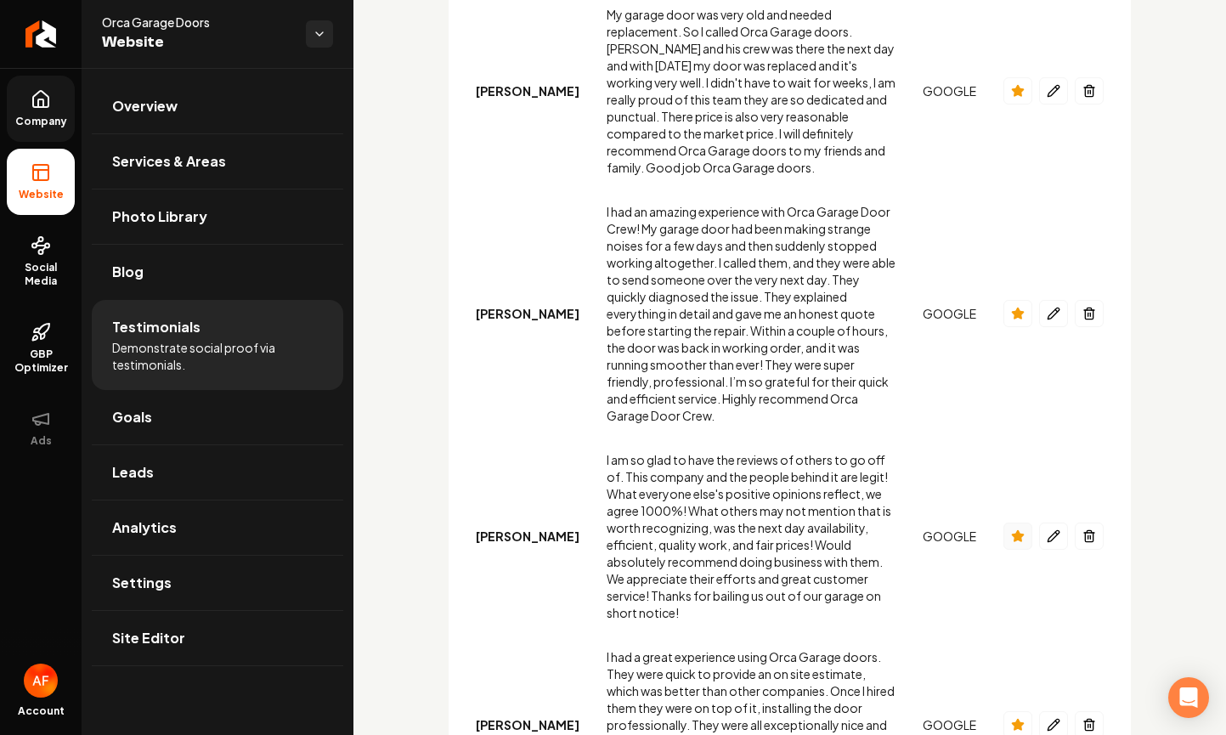
click at [1012, 530] on icon "Main content area" at bounding box center [1017, 535] width 11 height 11
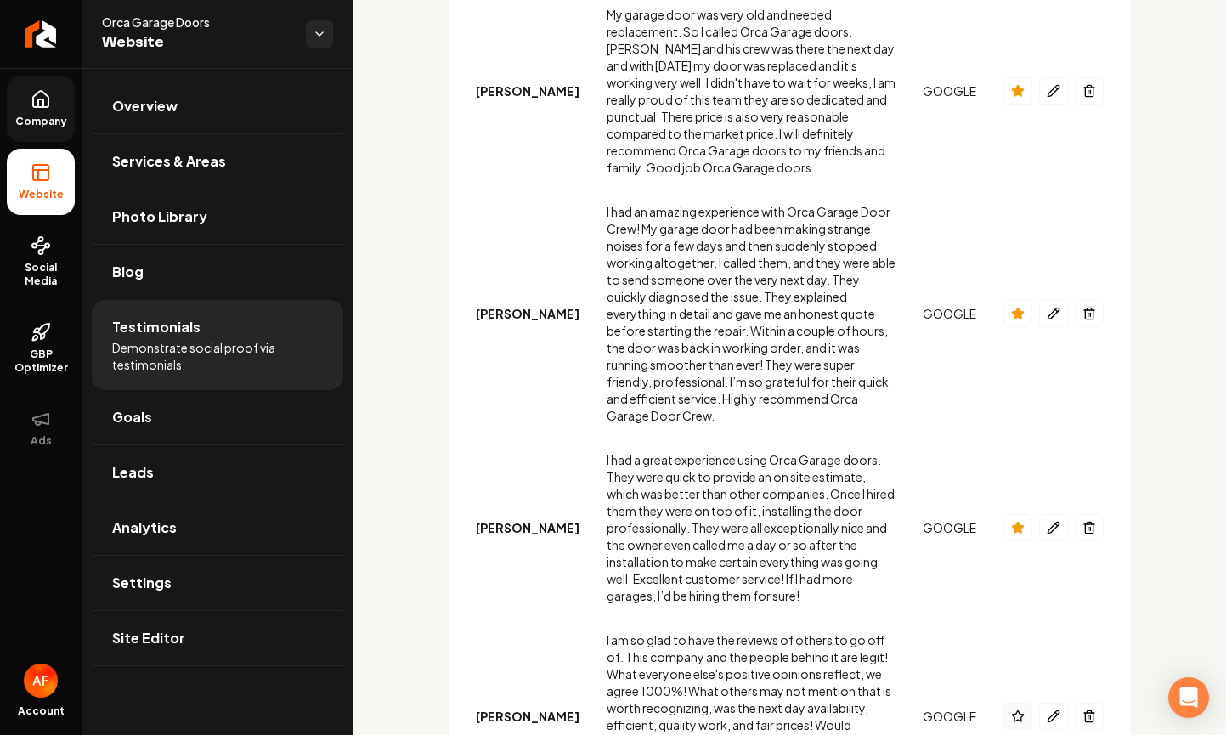
click at [1012, 711] on icon "Main content area" at bounding box center [1017, 716] width 11 height 11
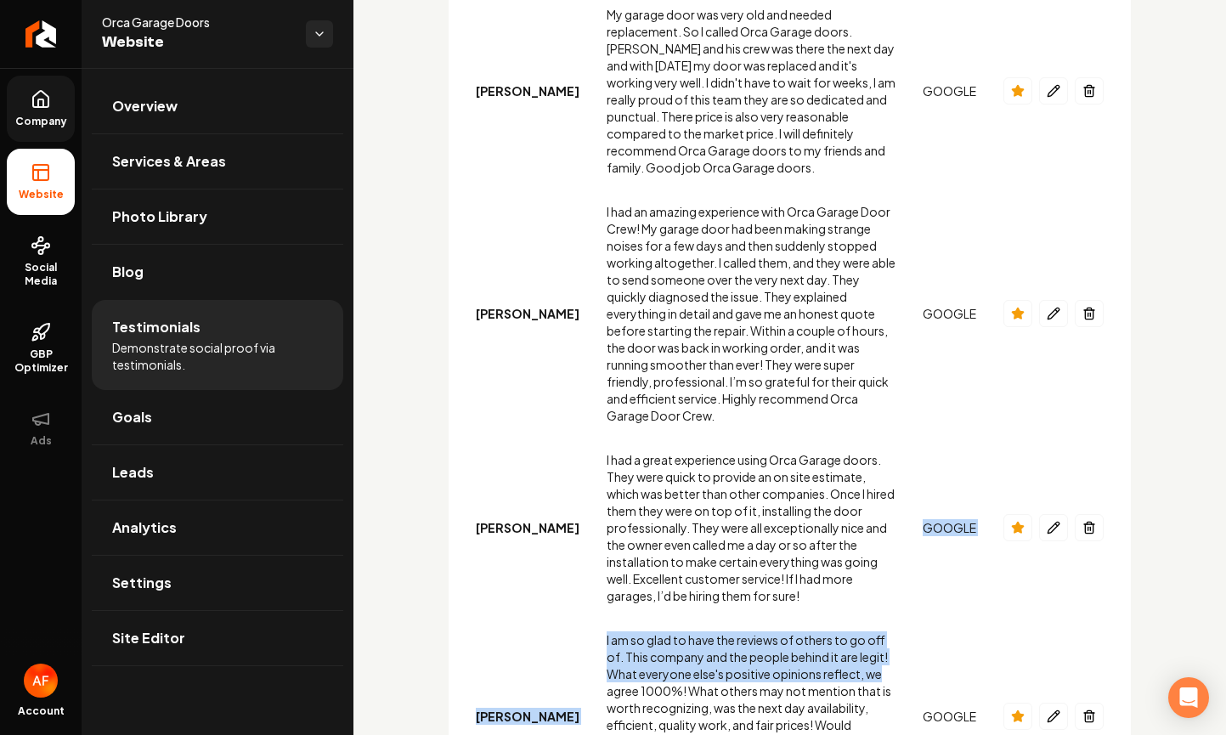
drag, startPoint x: 810, startPoint y: 555, endPoint x: 840, endPoint y: 473, distance: 87.6
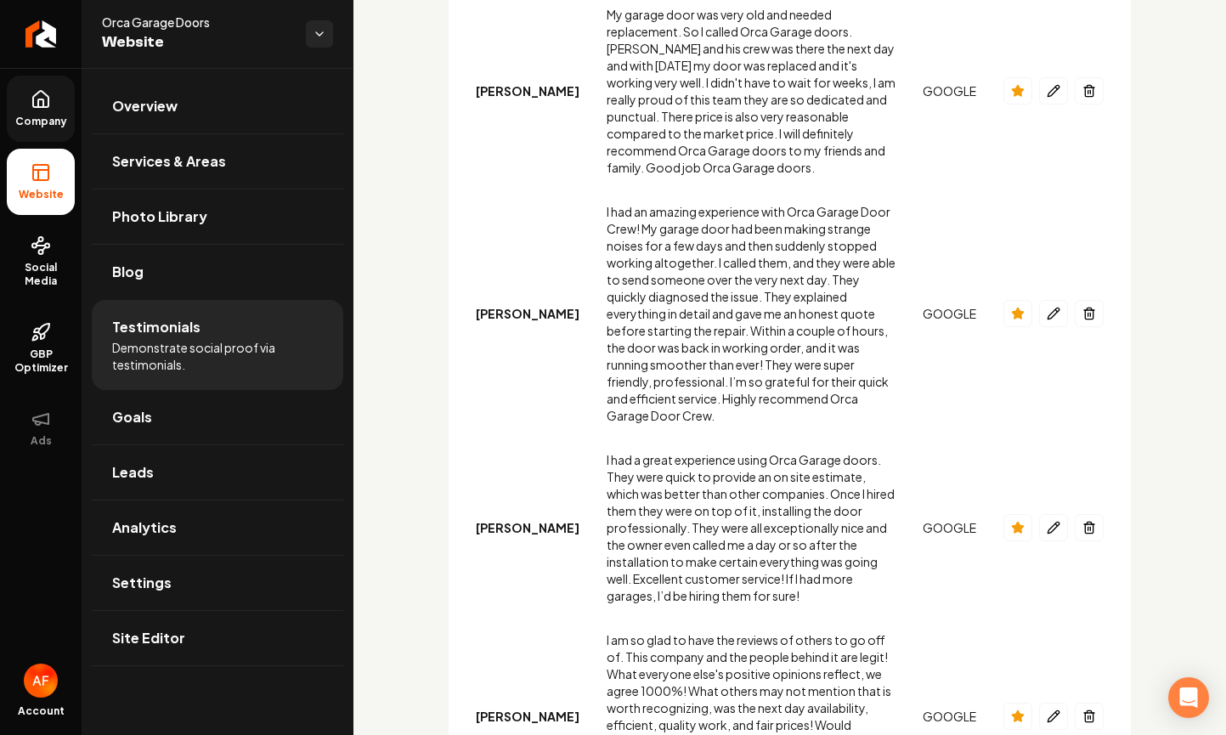
click at [888, 618] on td "I am so glad to have the reviews of others to go off of. This company and the p…" at bounding box center [751, 716] width 316 height 197
click at [1047, 710] on icon "Main content area" at bounding box center [1054, 717] width 14 height 14
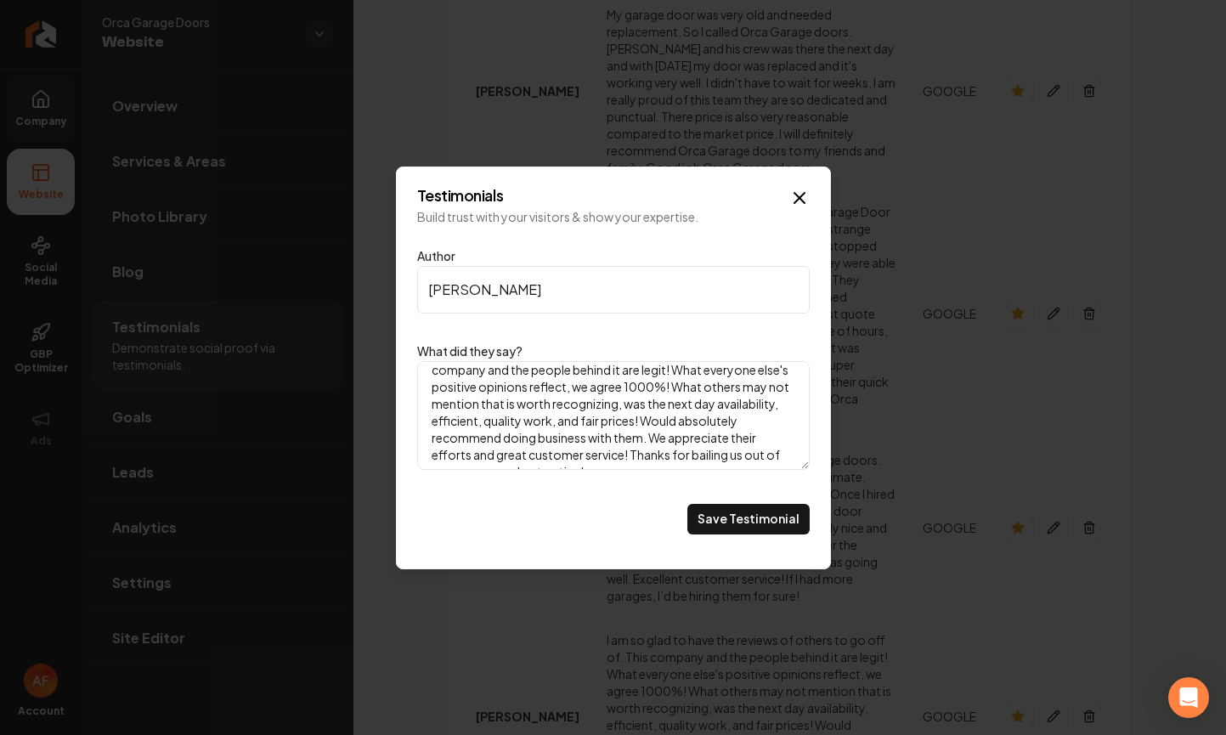
scroll to position [49, 0]
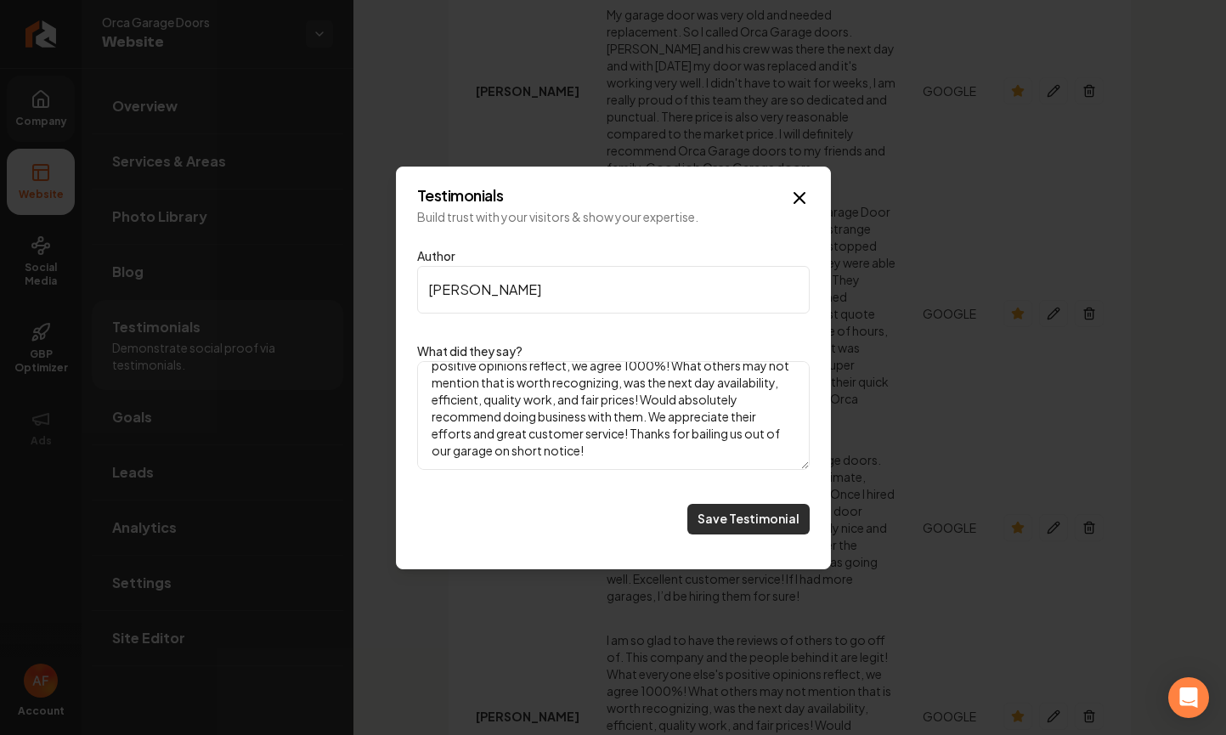
click at [762, 515] on button "Save Testimonial" at bounding box center [749, 519] width 122 height 31
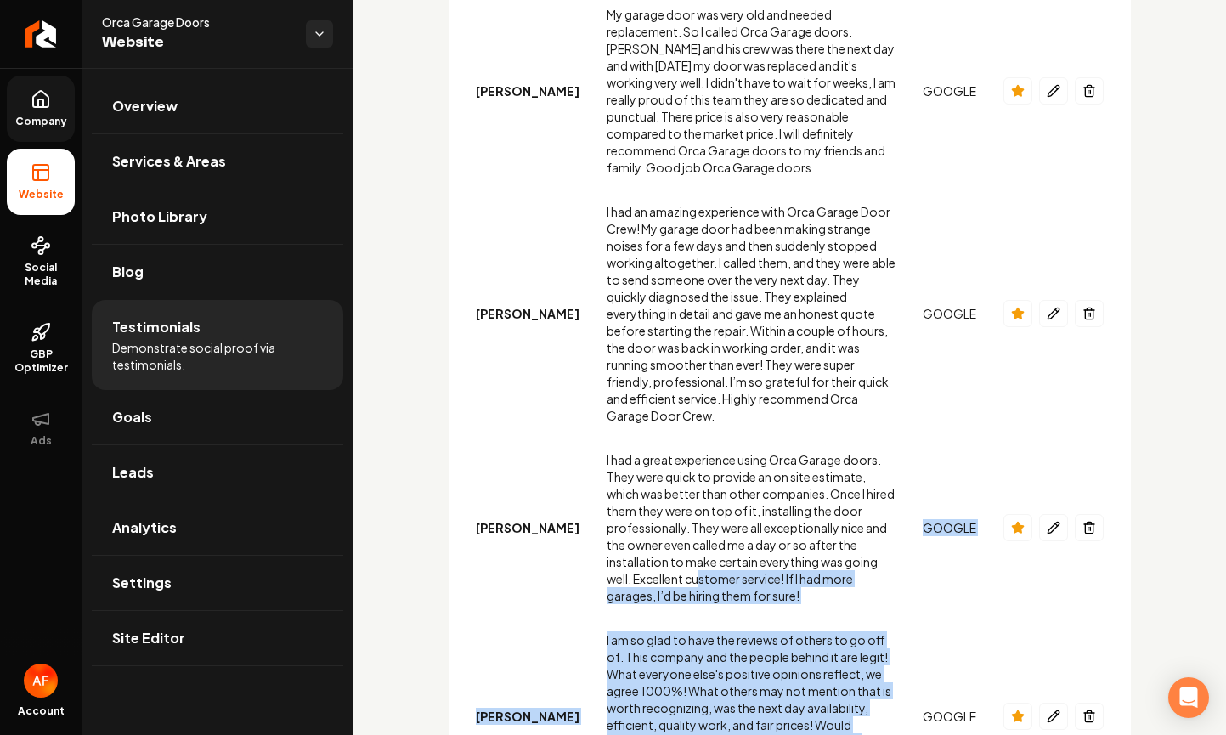
drag, startPoint x: 759, startPoint y: 618, endPoint x: 784, endPoint y: 467, distance: 153.3
click at [752, 632] on div "I am so glad to have the reviews of others to go off of. This company and the p…" at bounding box center [751, 717] width 289 height 170
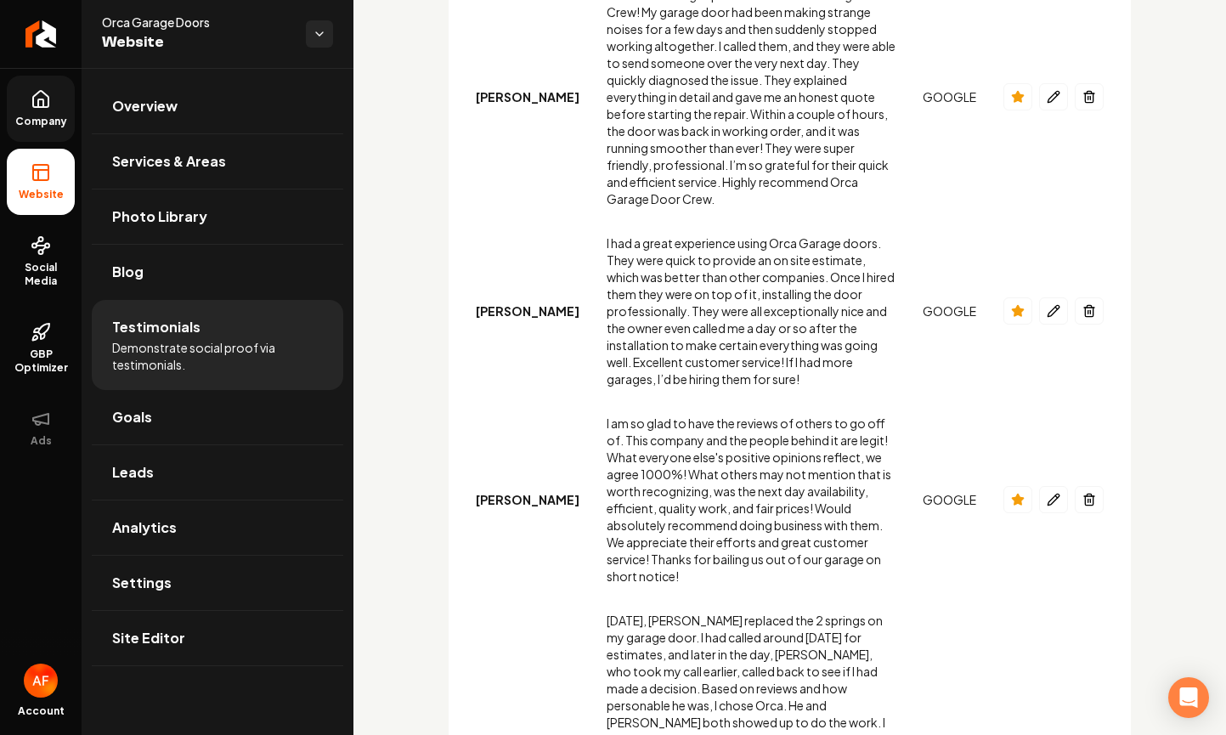
scroll to position [1081, 0]
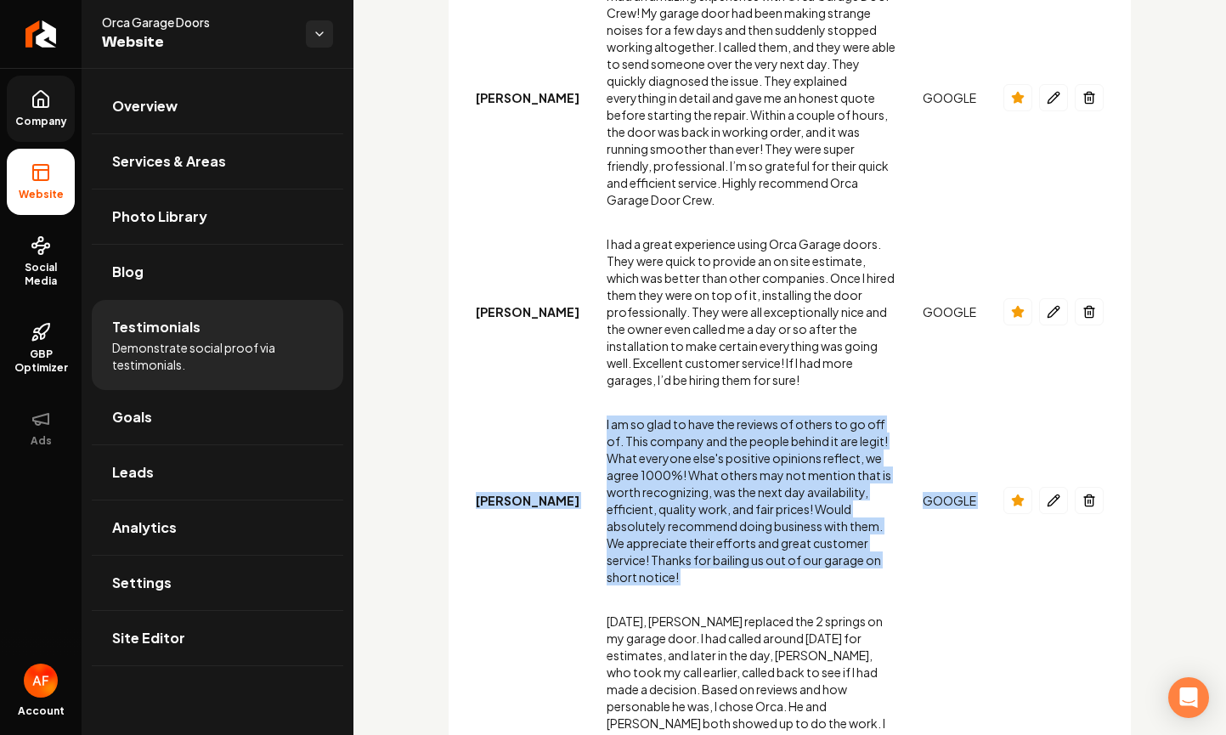
drag, startPoint x: 502, startPoint y: 297, endPoint x: 1005, endPoint y: 461, distance: 528.4
click at [1036, 438] on tr "Victoria N. I am so glad to have the reviews of others to go off of. This compa…" at bounding box center [789, 500] width 655 height 197
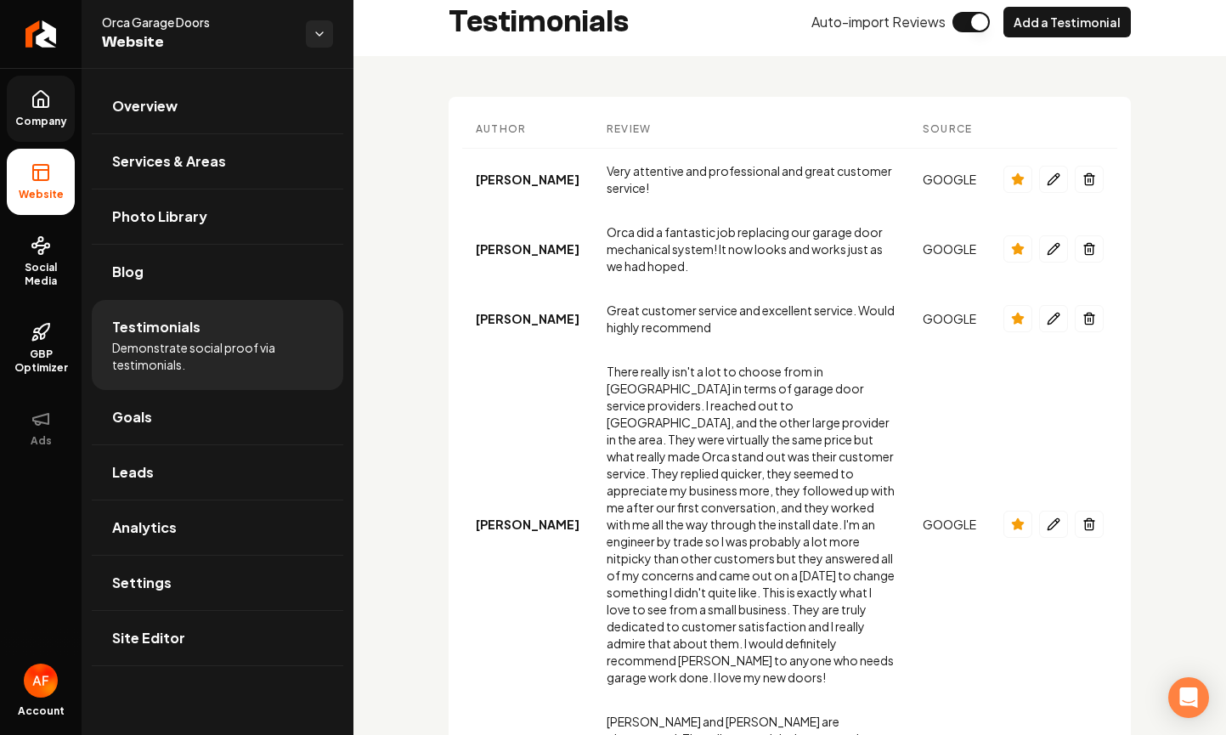
scroll to position [0, 0]
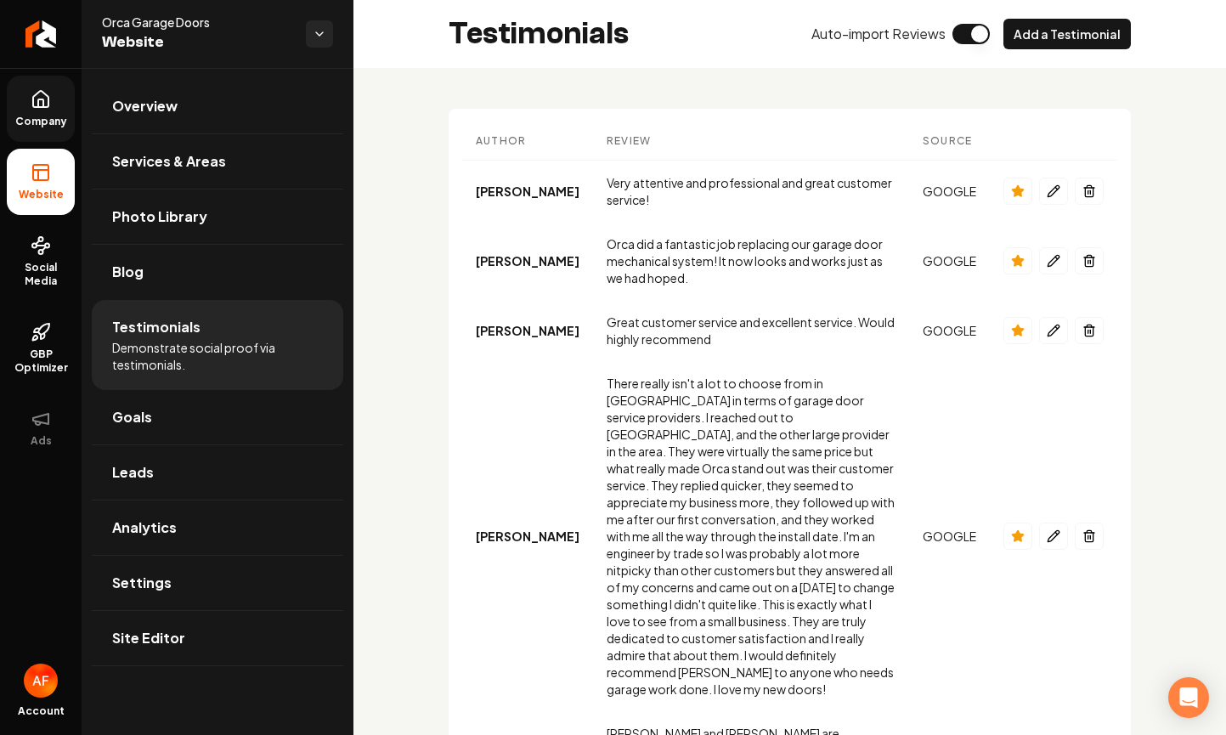
click at [21, 99] on link "Company" at bounding box center [41, 109] width 68 height 66
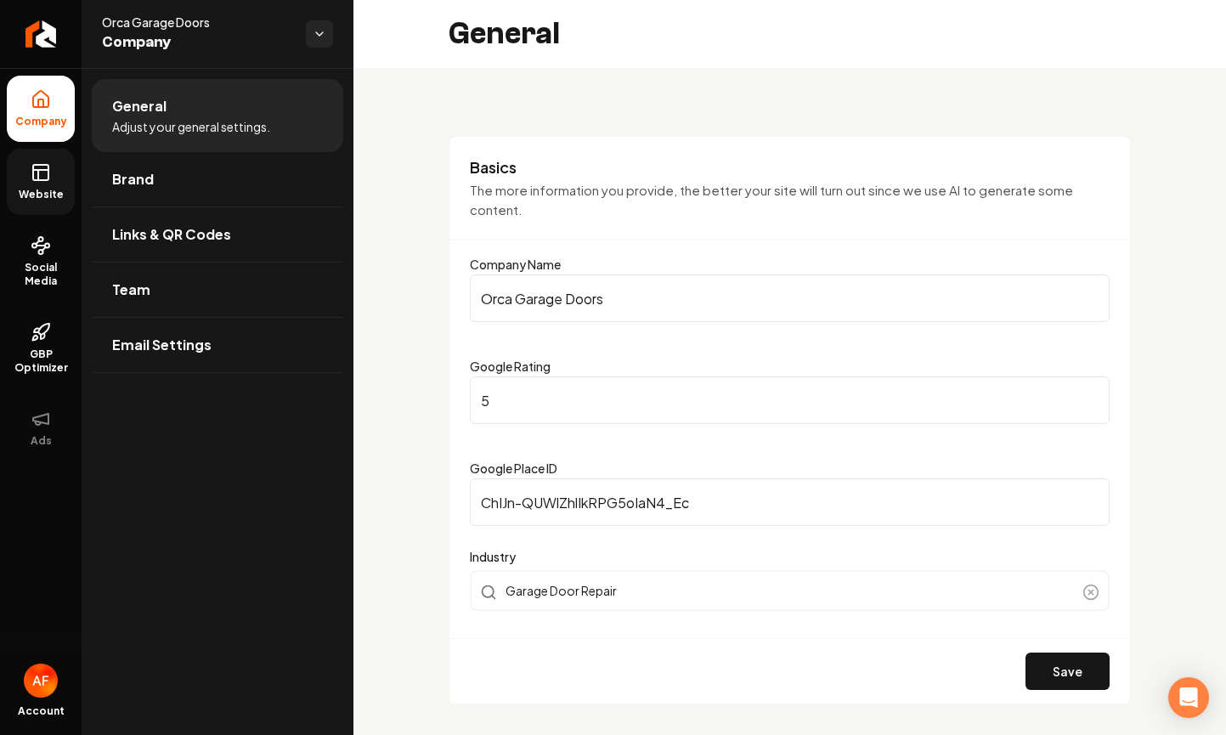
click at [57, 200] on span "Website" at bounding box center [41, 195] width 59 height 14
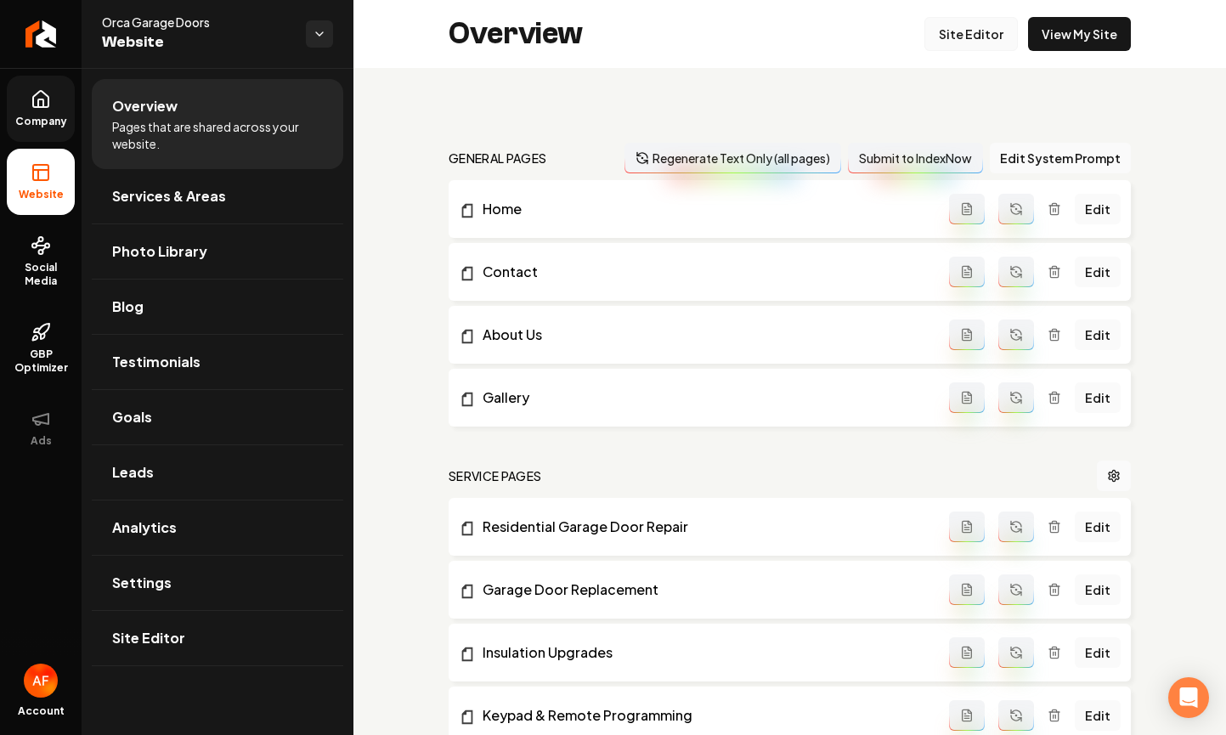
click at [973, 48] on link "Site Editor" at bounding box center [971, 34] width 93 height 34
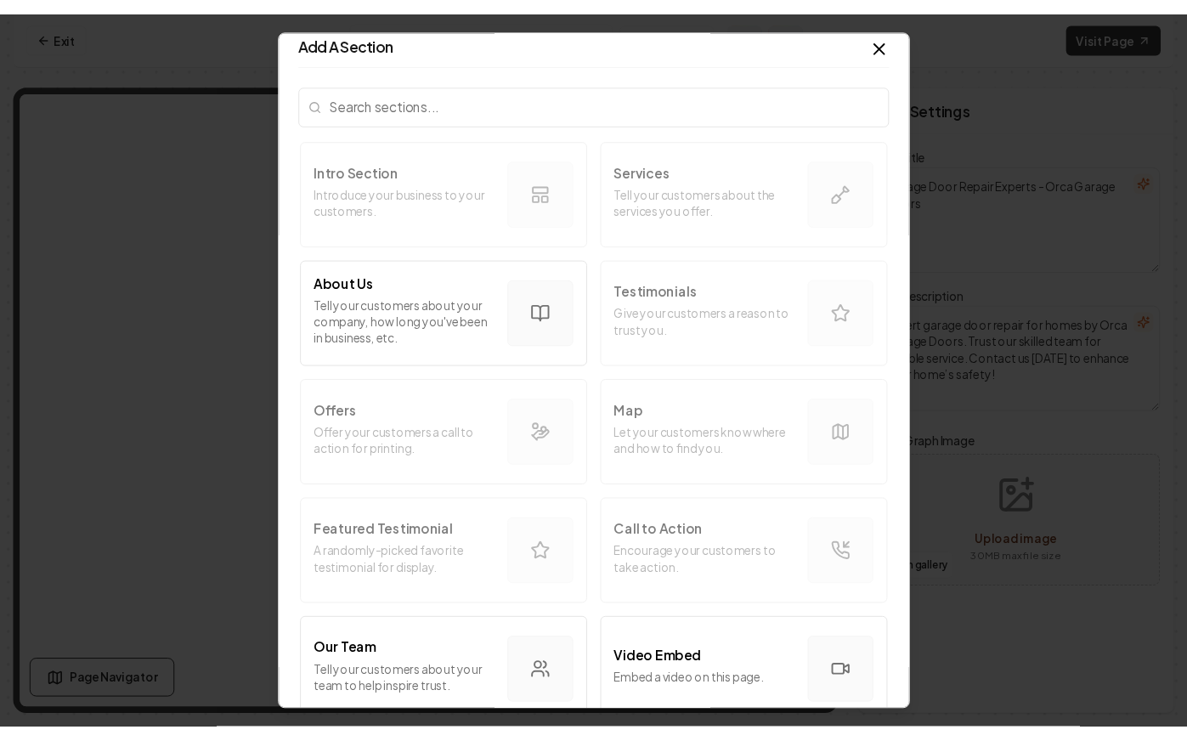
scroll to position [28, 0]
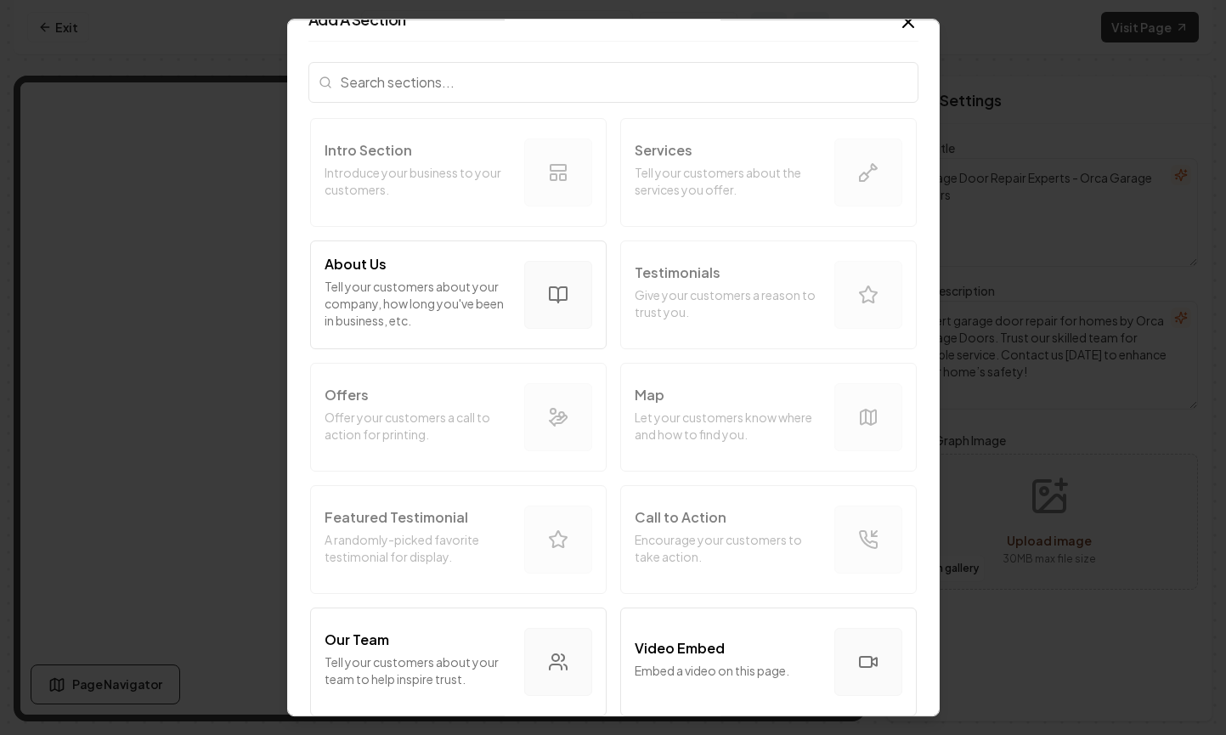
drag, startPoint x: 1191, startPoint y: 265, endPoint x: 1155, endPoint y: 261, distance: 35.9
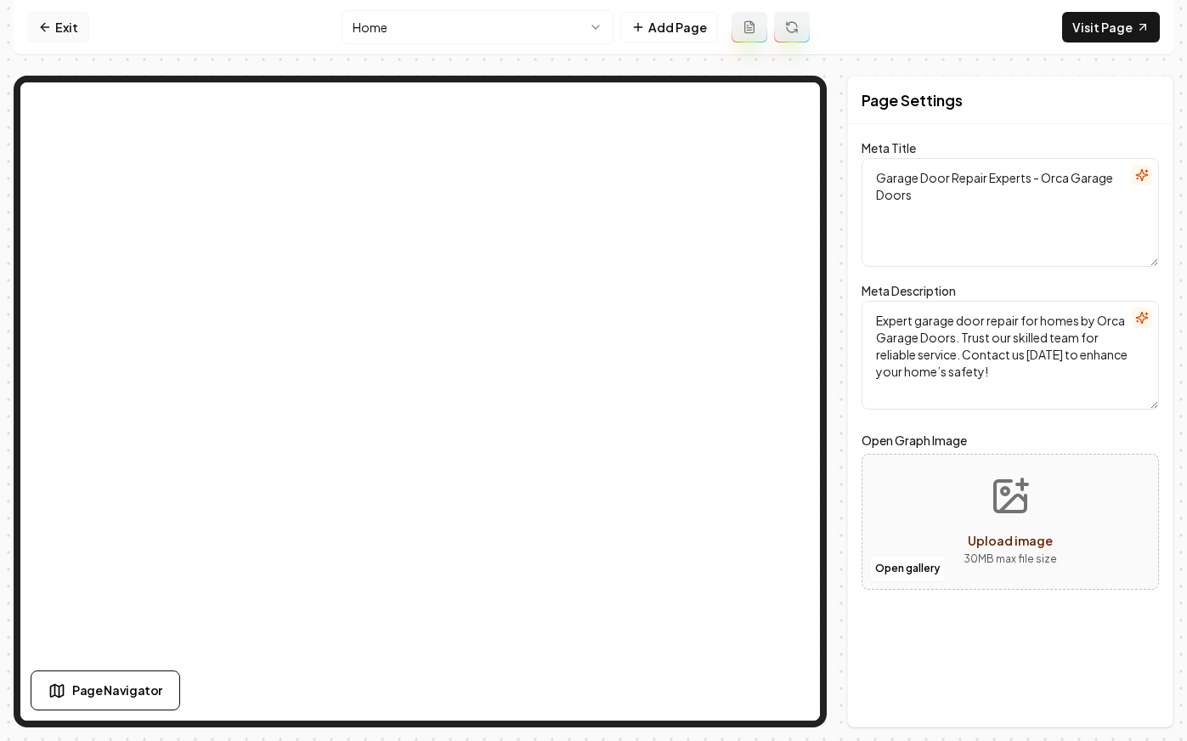
click at [72, 36] on link "Exit" at bounding box center [58, 27] width 62 height 31
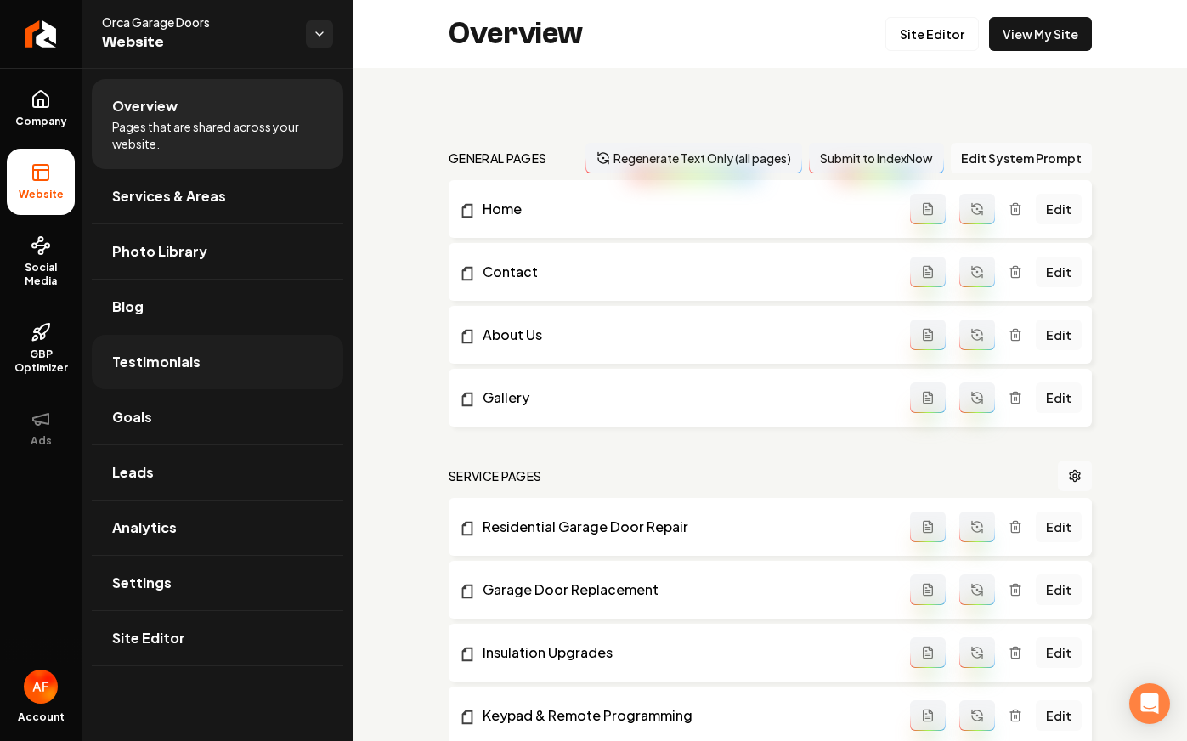
click at [201, 382] on link "Testimonials" at bounding box center [218, 362] width 252 height 54
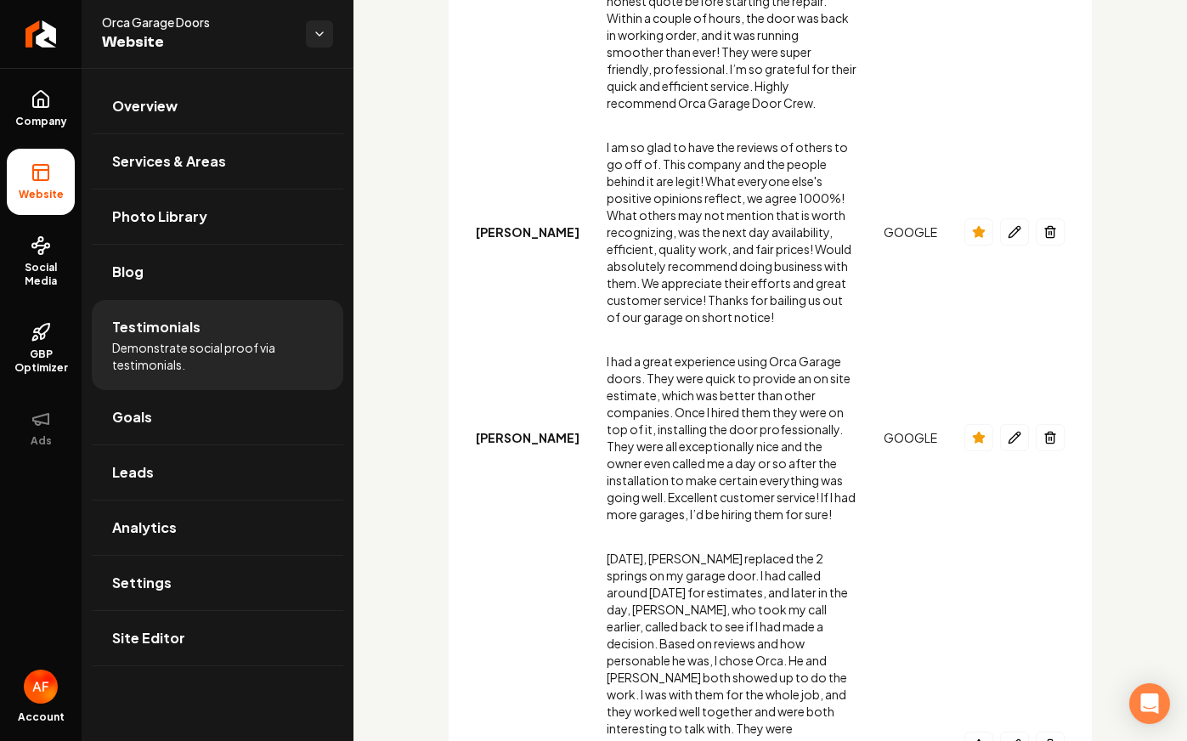
scroll to position [1319, 0]
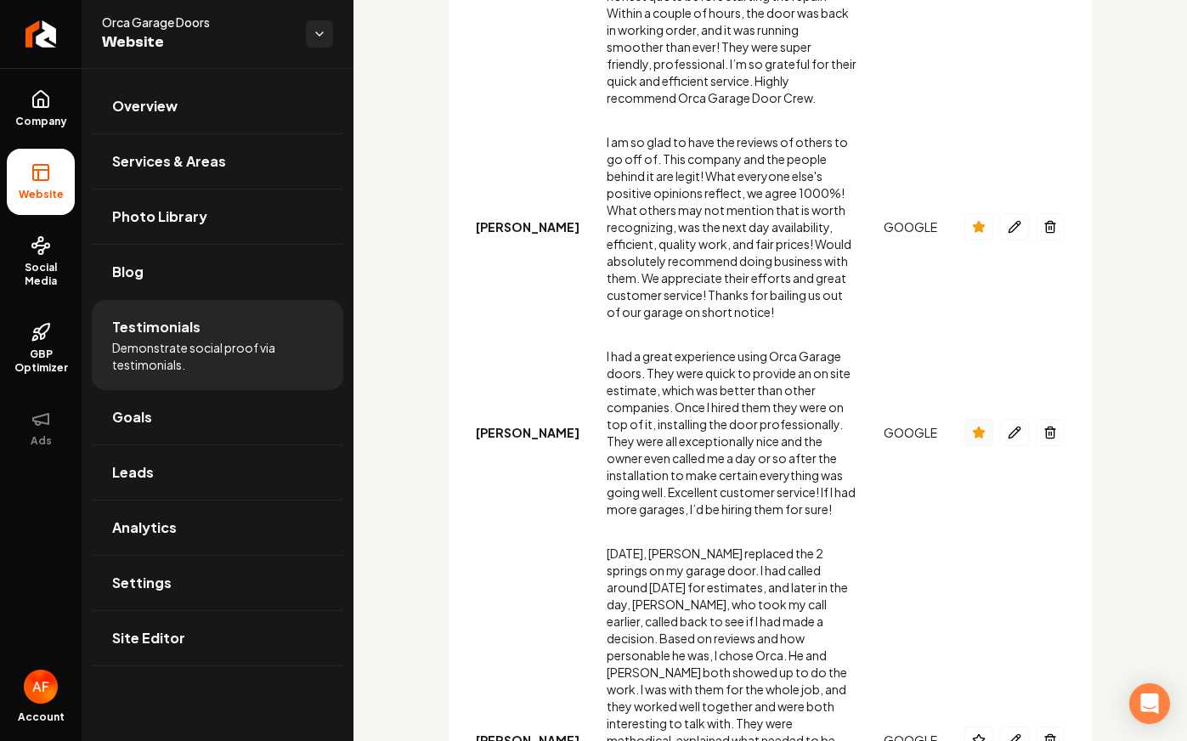
click at [973, 426] on icon "Main content area" at bounding box center [979, 433] width 14 height 14
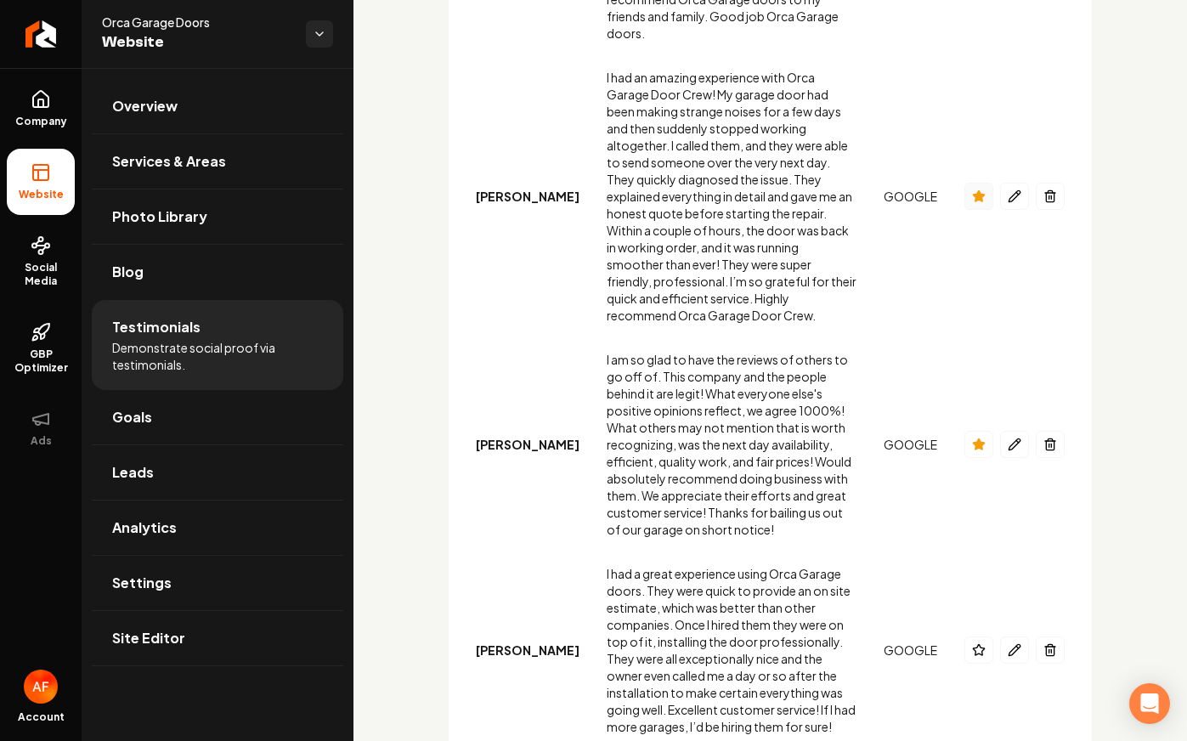
click at [979, 183] on button "Main content area" at bounding box center [979, 196] width 29 height 27
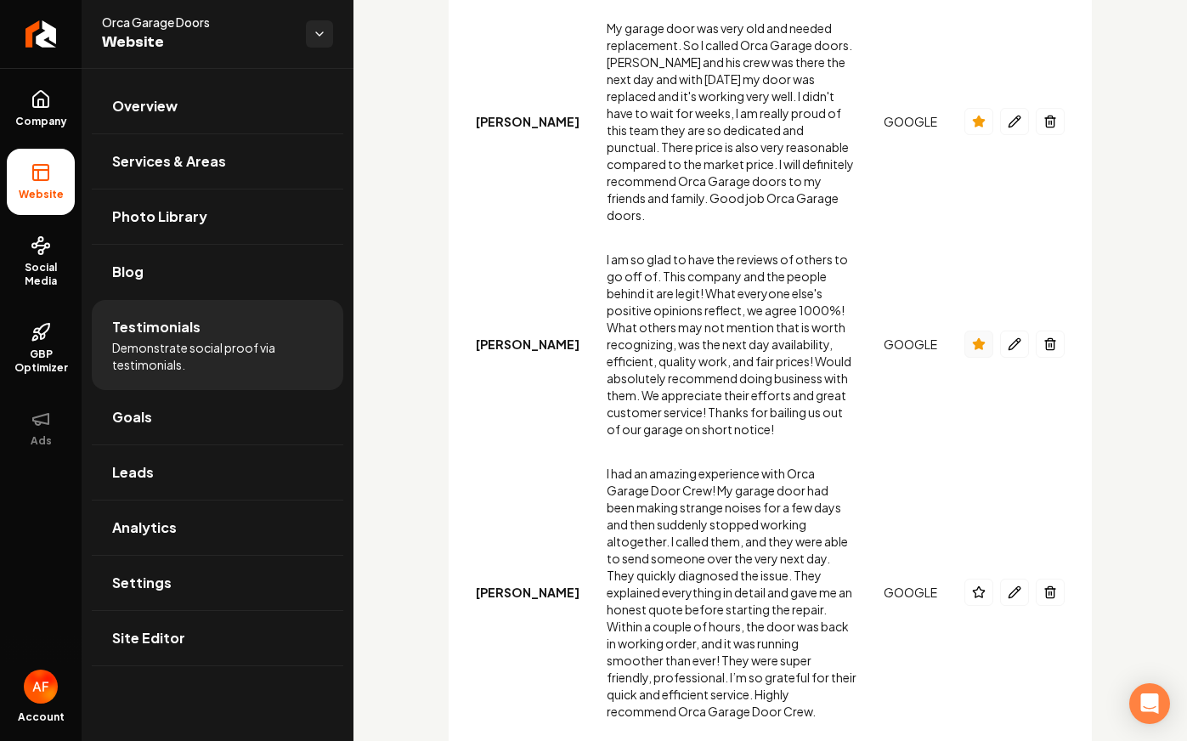
scroll to position [838, 0]
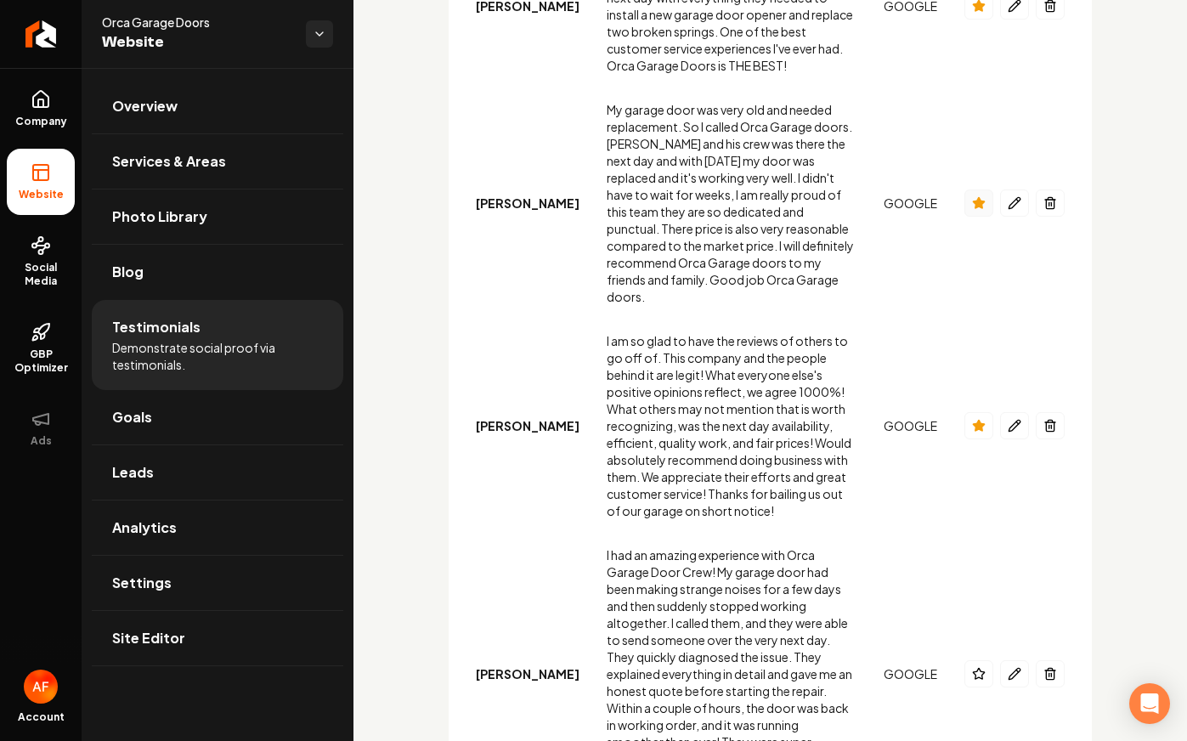
click at [980, 190] on button "Main content area" at bounding box center [979, 203] width 29 height 27
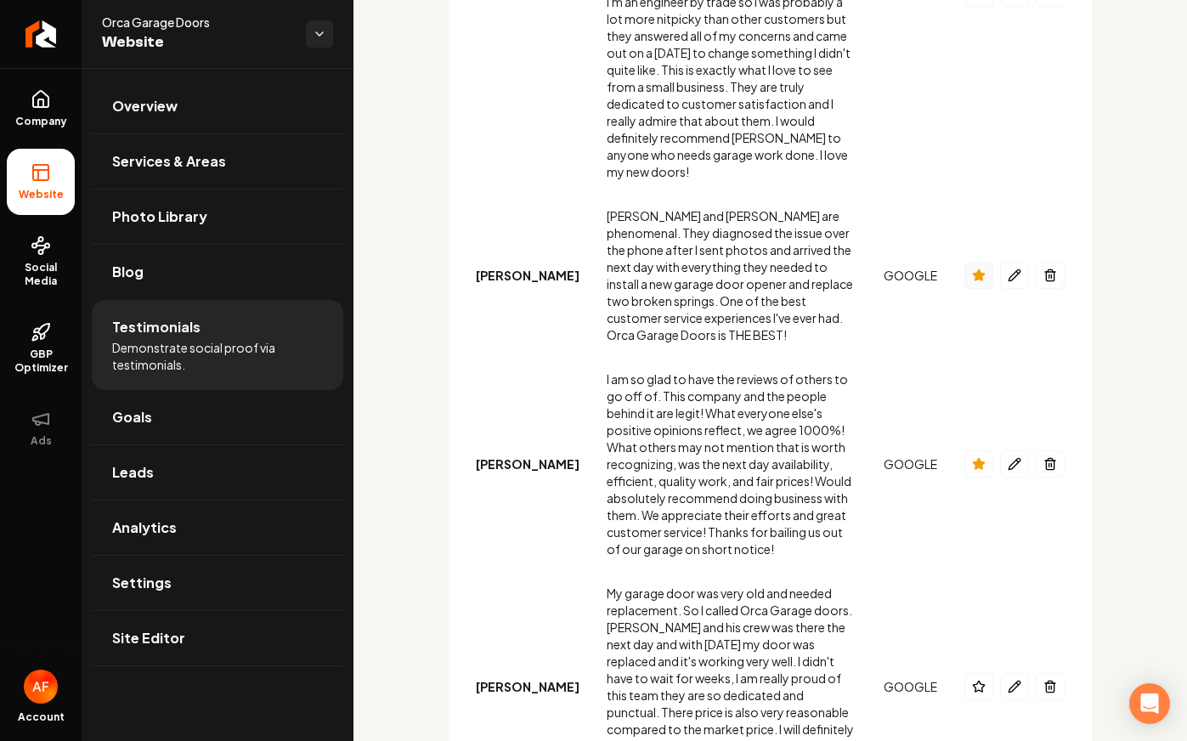
click at [978, 269] on icon "Main content area" at bounding box center [978, 274] width 11 height 11
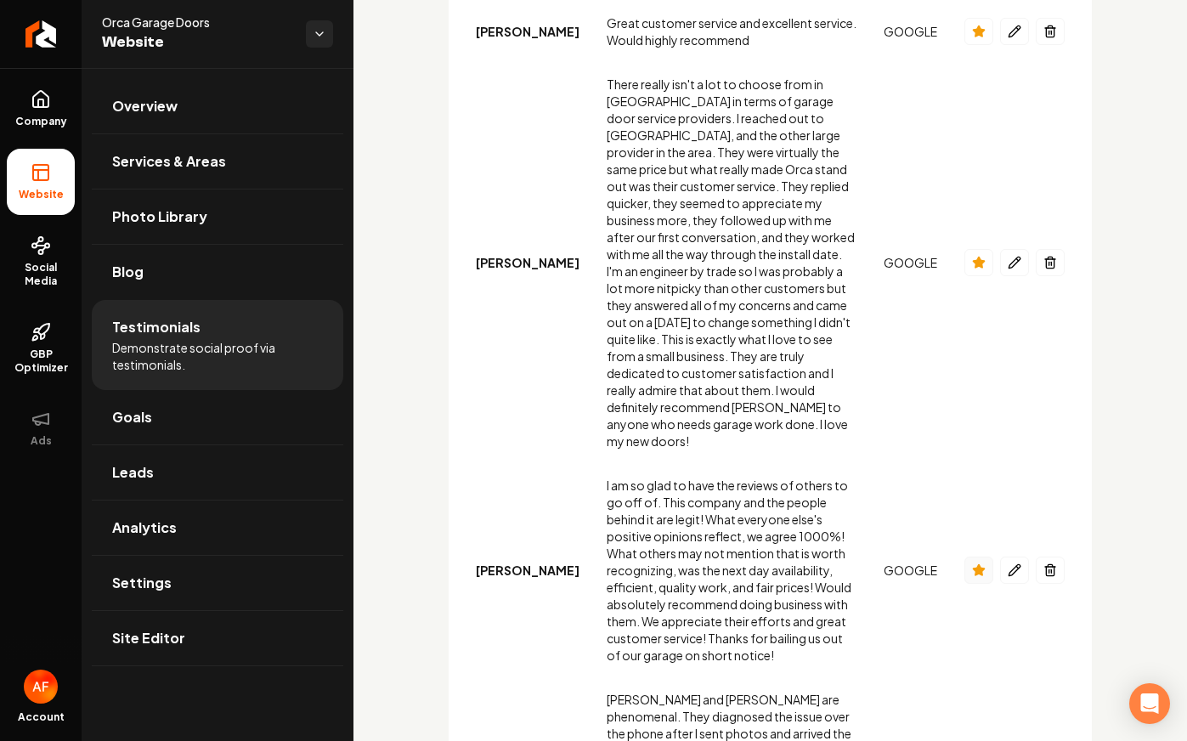
scroll to position [292, 0]
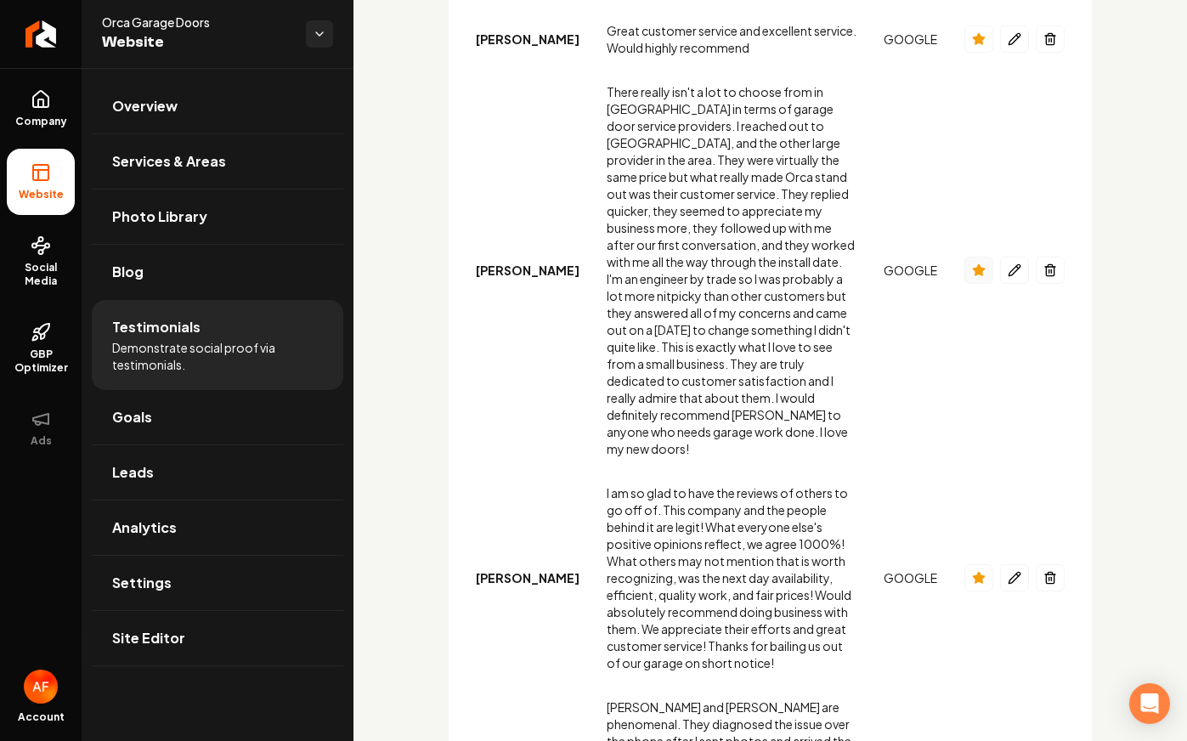
click at [979, 264] on icon "Main content area" at bounding box center [978, 269] width 11 height 11
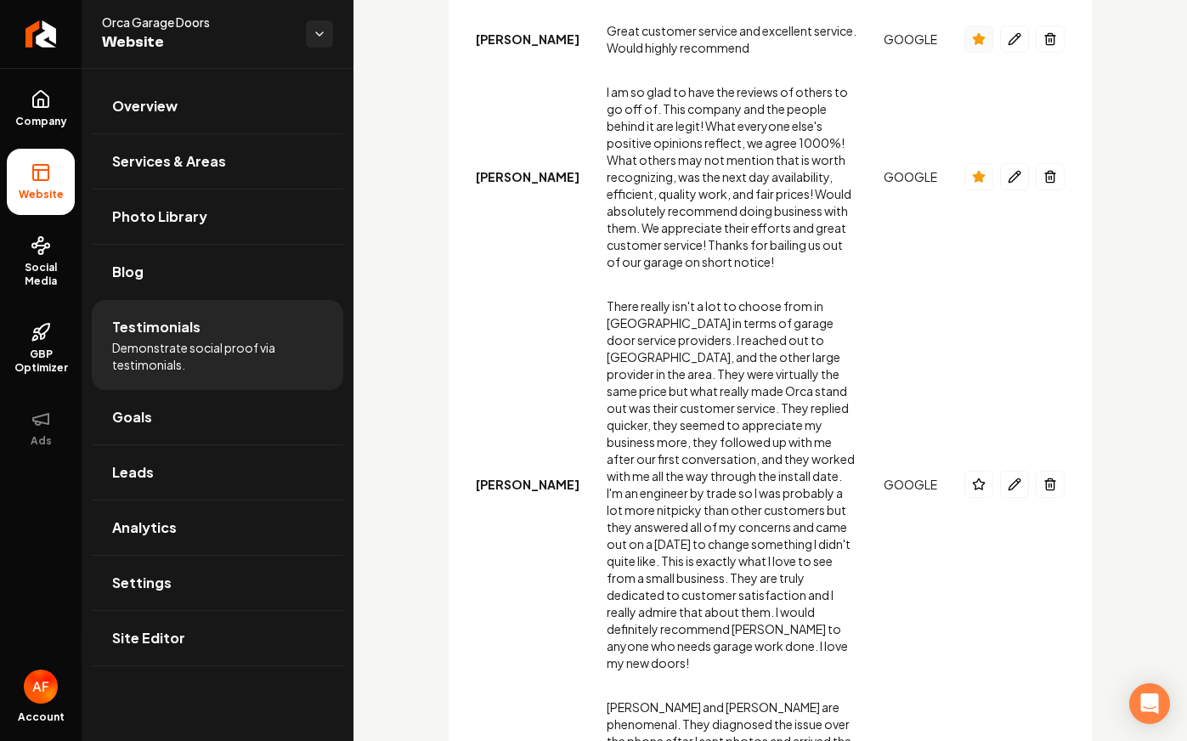
click at [983, 33] on icon "Main content area" at bounding box center [979, 39] width 14 height 14
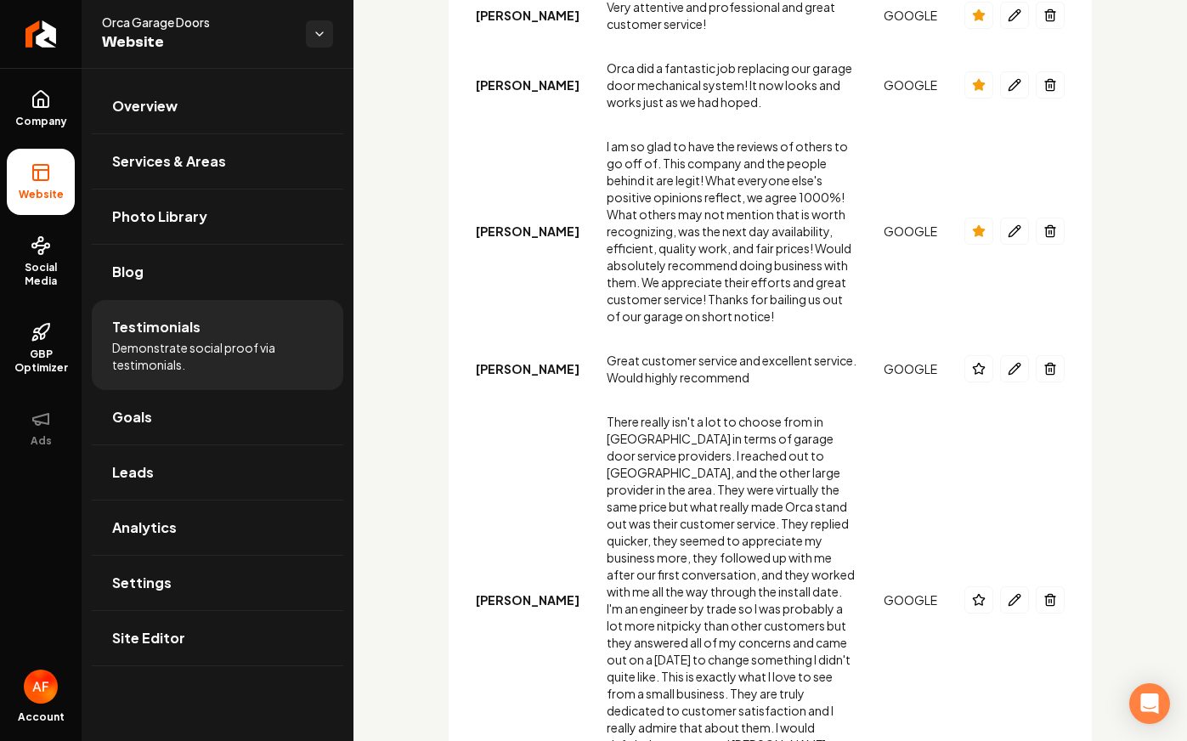
scroll to position [41, 0]
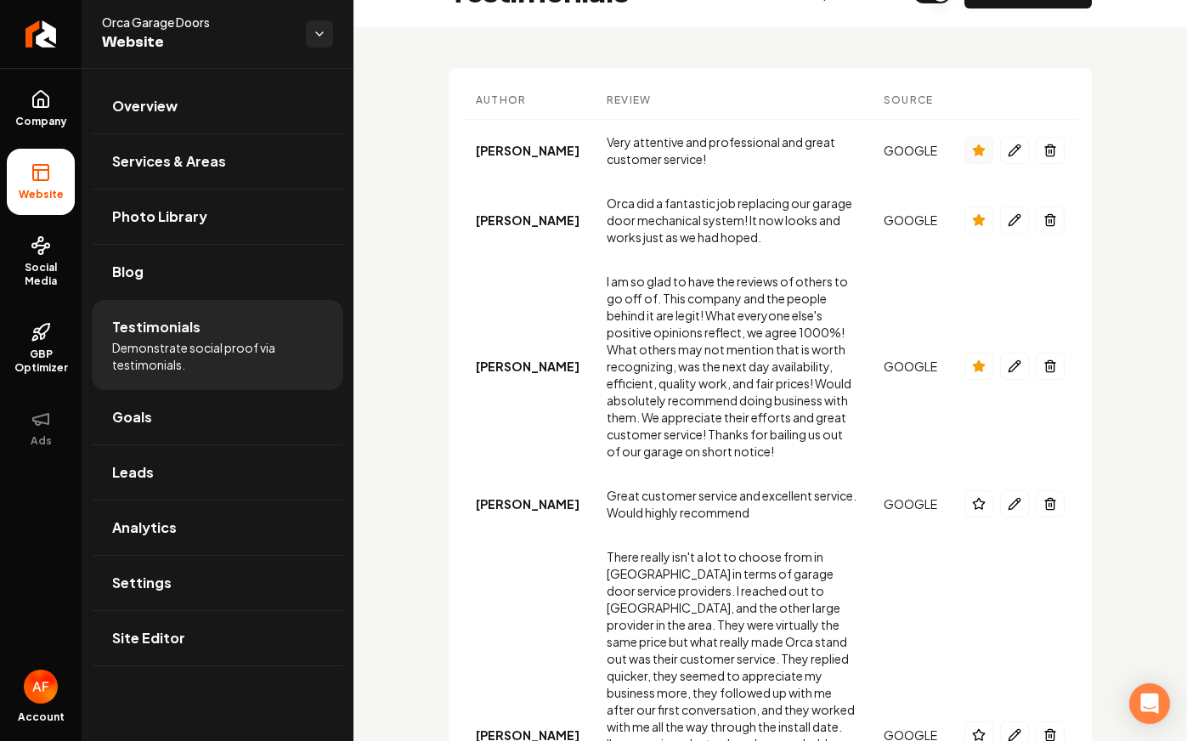
click at [985, 147] on icon "Main content area" at bounding box center [979, 151] width 14 height 14
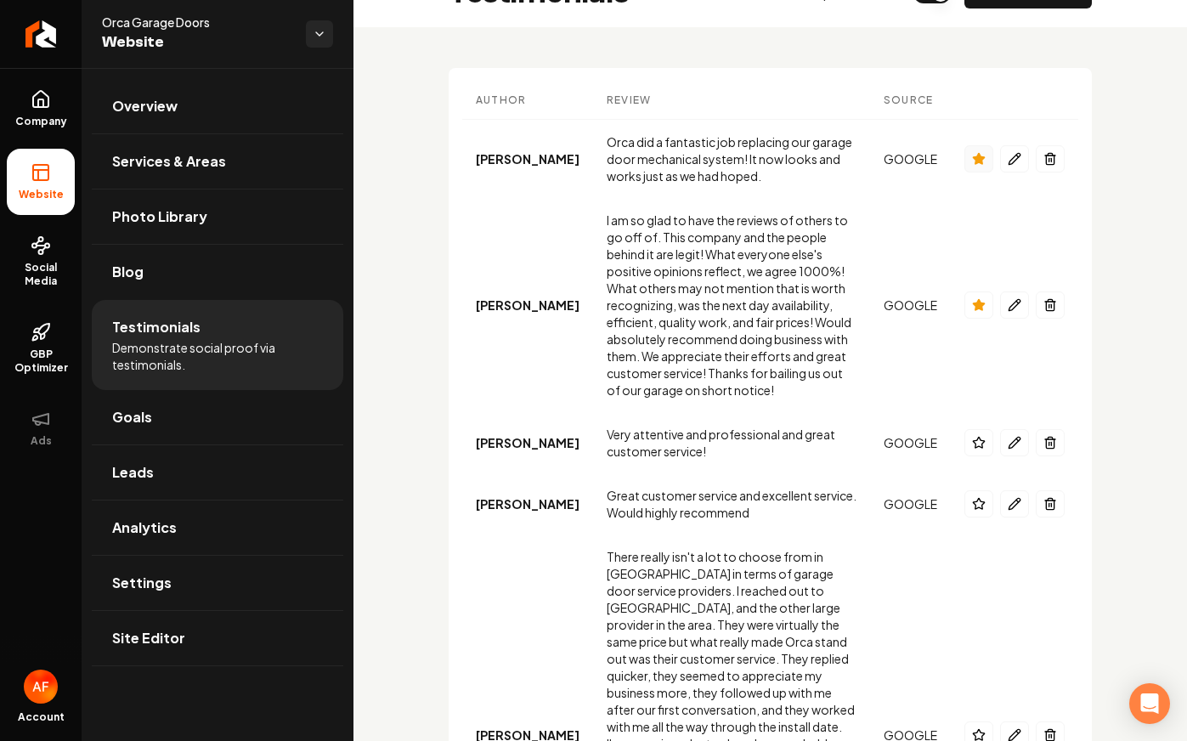
click at [979, 156] on icon "Main content area" at bounding box center [978, 158] width 11 height 11
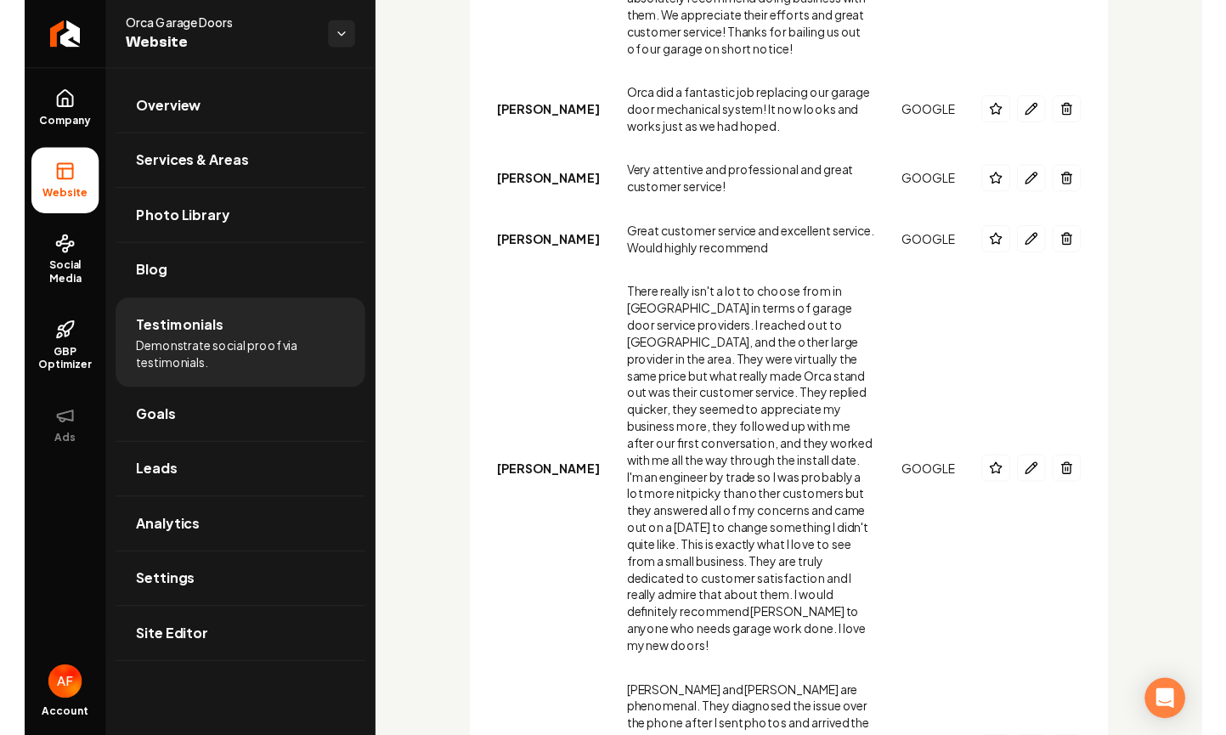
scroll to position [0, 0]
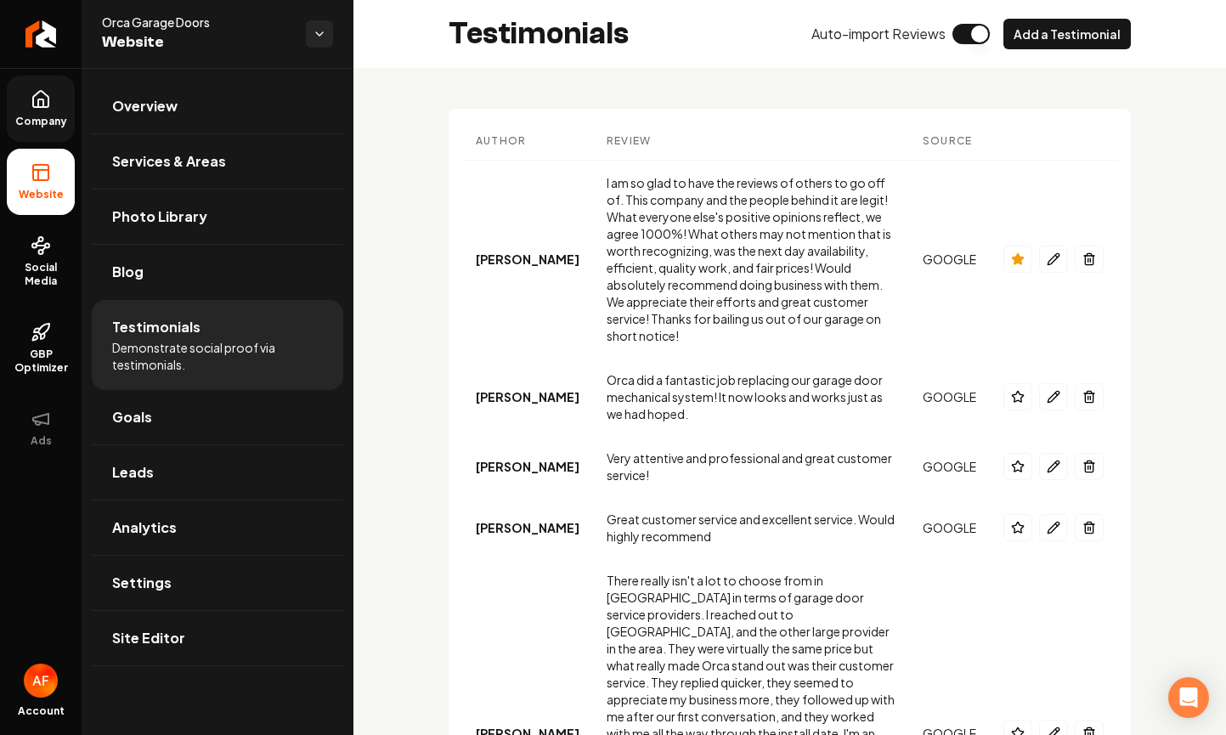
click at [31, 122] on span "Company" at bounding box center [40, 122] width 65 height 14
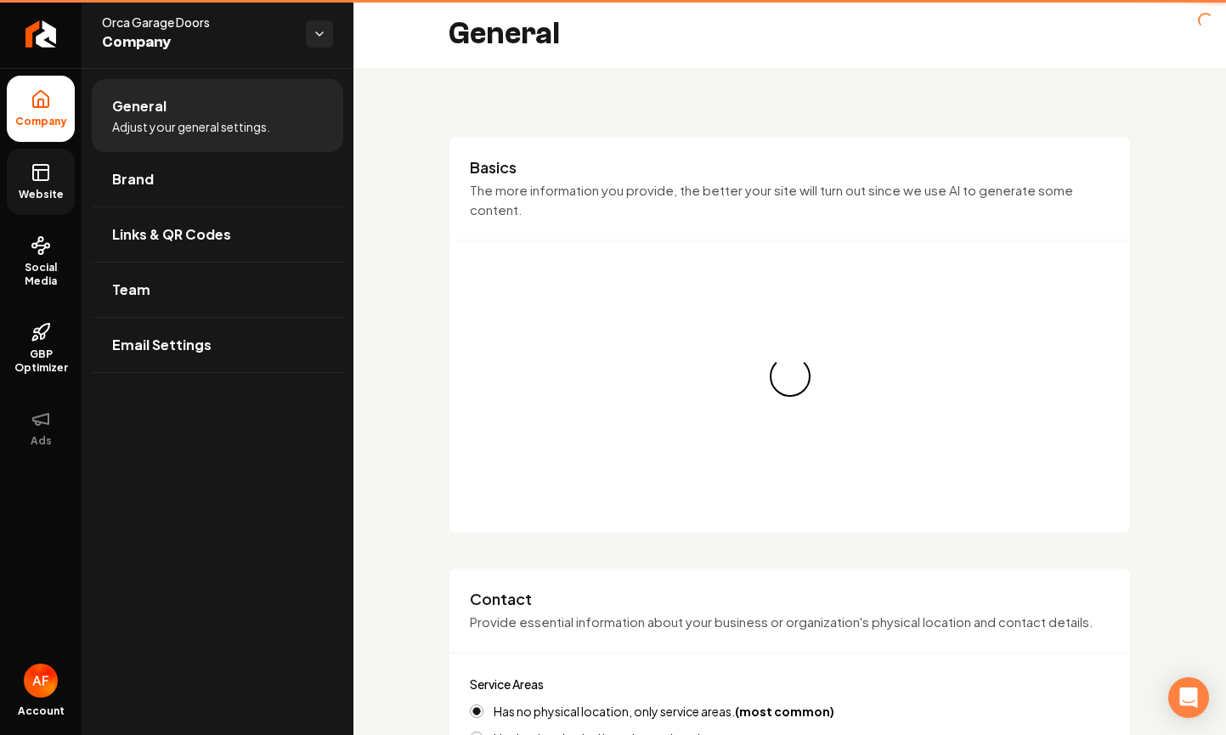
click at [44, 203] on link "Website" at bounding box center [41, 182] width 68 height 66
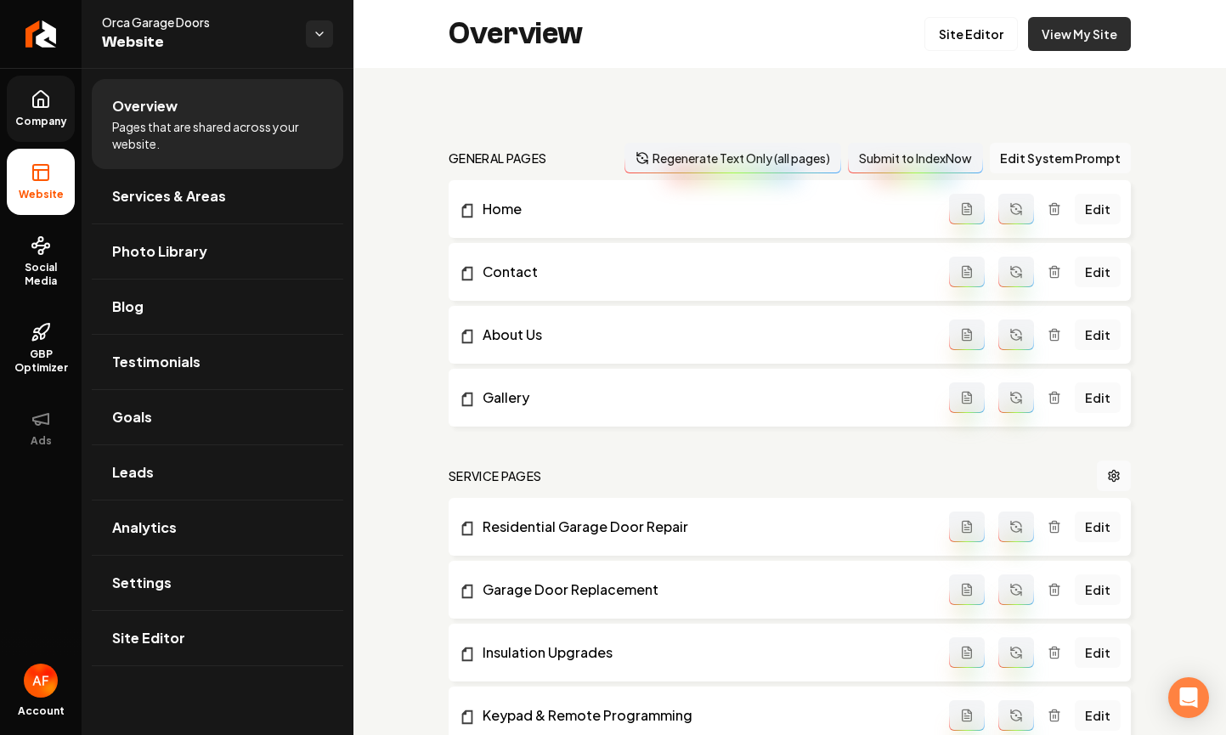
click at [1090, 30] on link "View My Site" at bounding box center [1079, 34] width 103 height 34
click at [1011, 36] on div "Site Editor View My Site" at bounding box center [1028, 34] width 207 height 34
click at [981, 41] on link "Site Editor" at bounding box center [971, 34] width 93 height 34
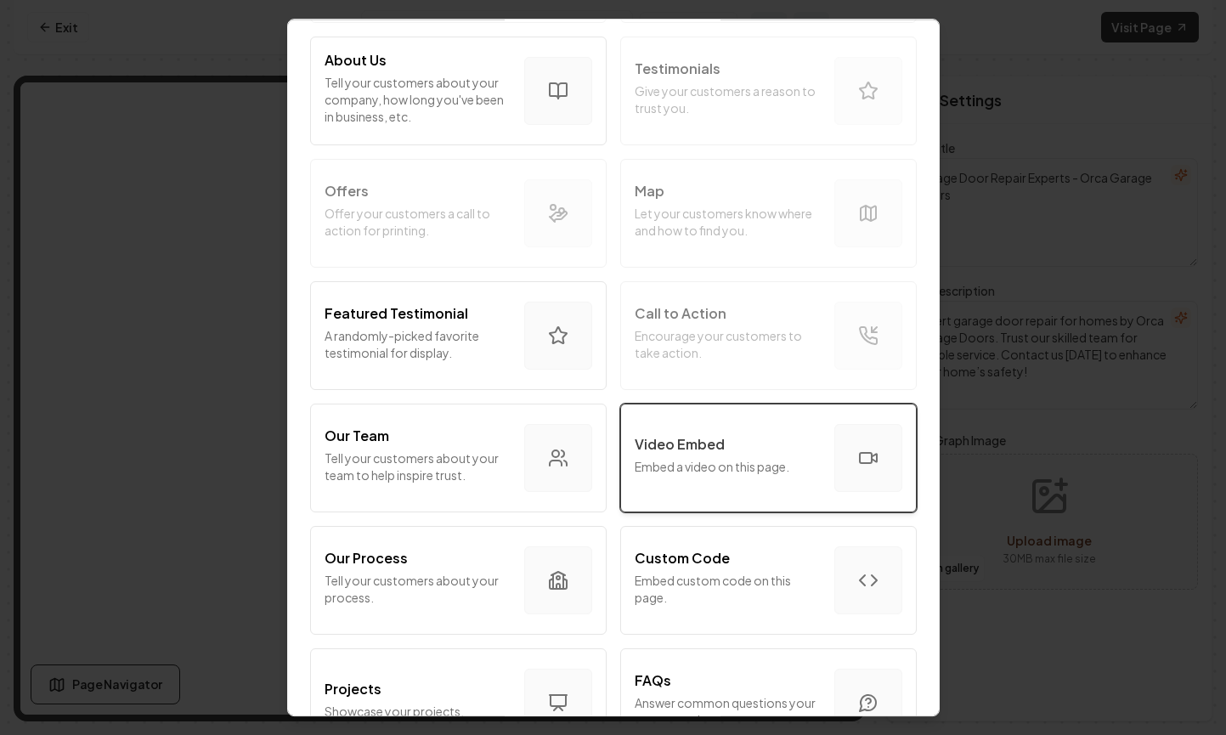
scroll to position [199, 0]
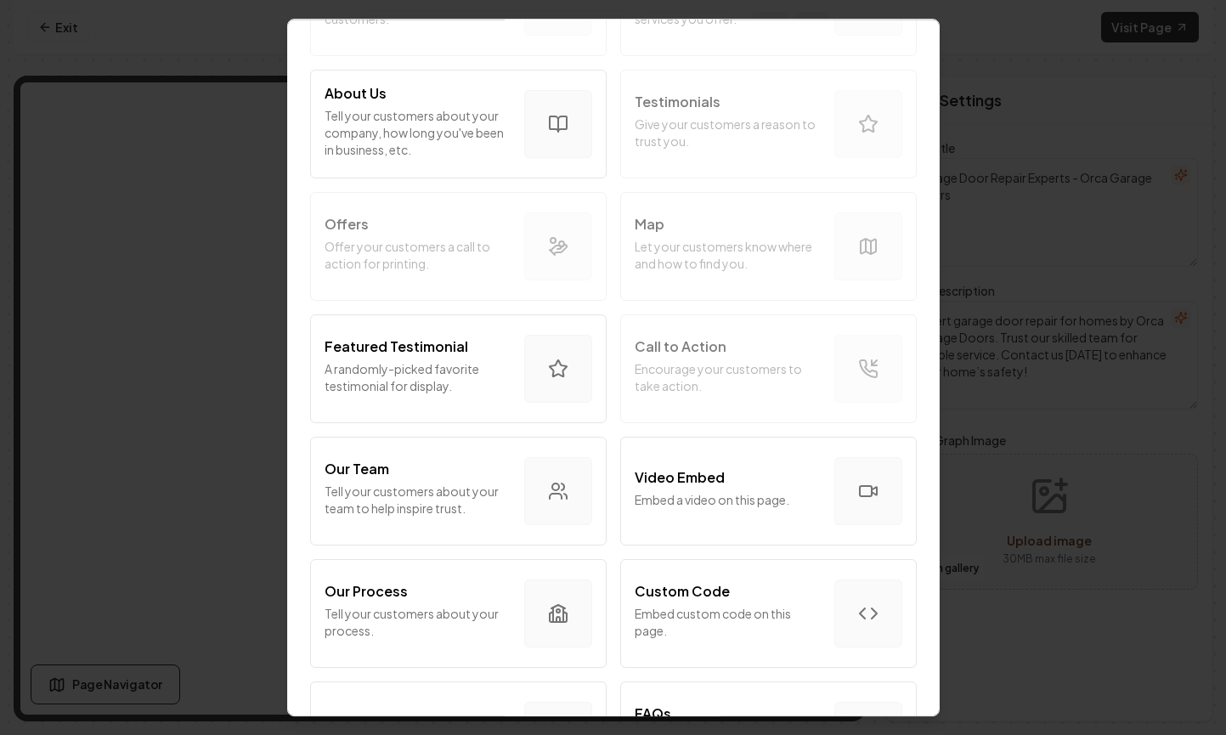
click at [757, 156] on div "Intro Section Introduce your business to your customers. Services Tell your cus…" at bounding box center [614, 678] width 610 height 1464
click at [761, 148] on div "Intro Section Introduce your business to your customers. Services Tell your cus…" at bounding box center [614, 678] width 610 height 1464
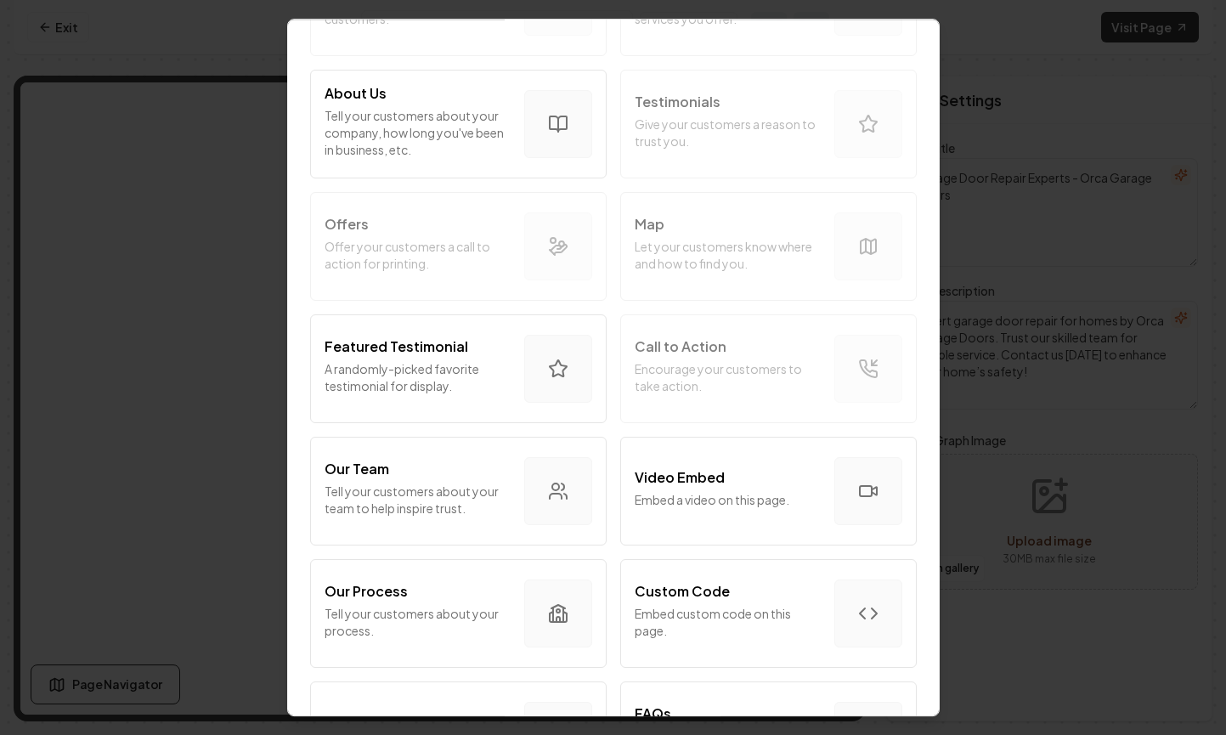
click at [762, 146] on div "Intro Section Introduce your business to your customers. Services Tell your cus…" at bounding box center [614, 678] width 610 height 1464
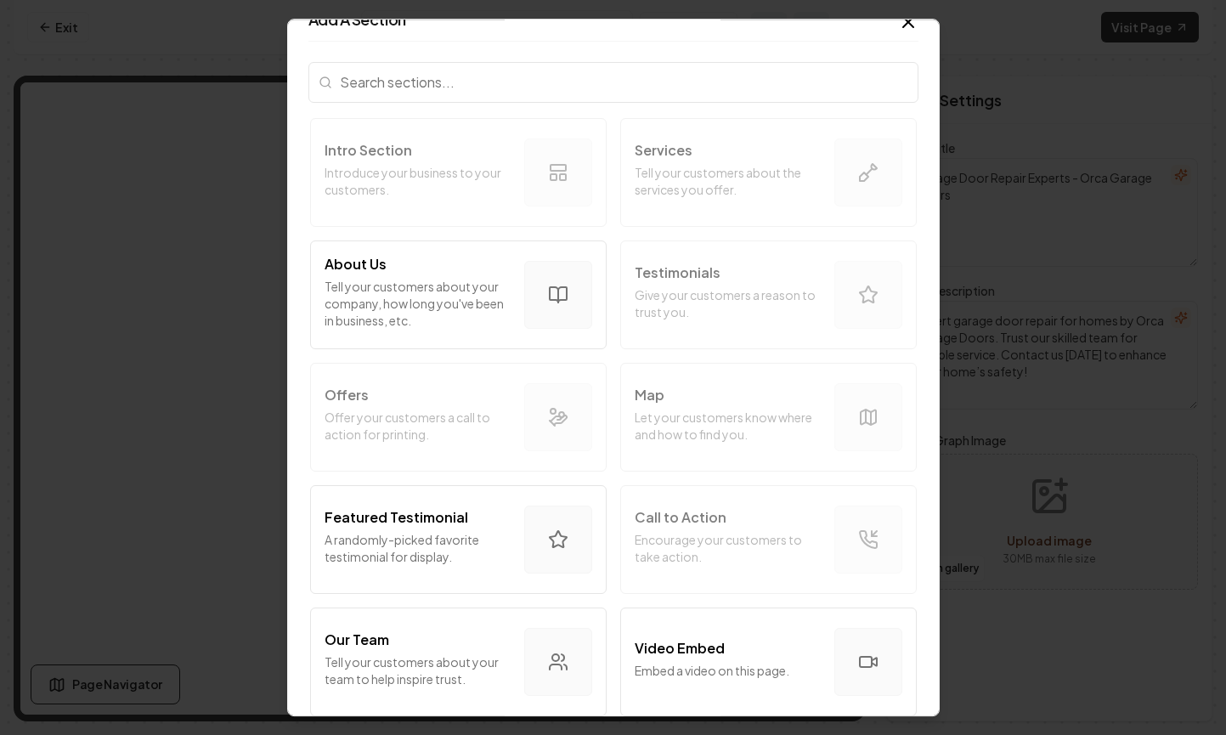
scroll to position [0, 0]
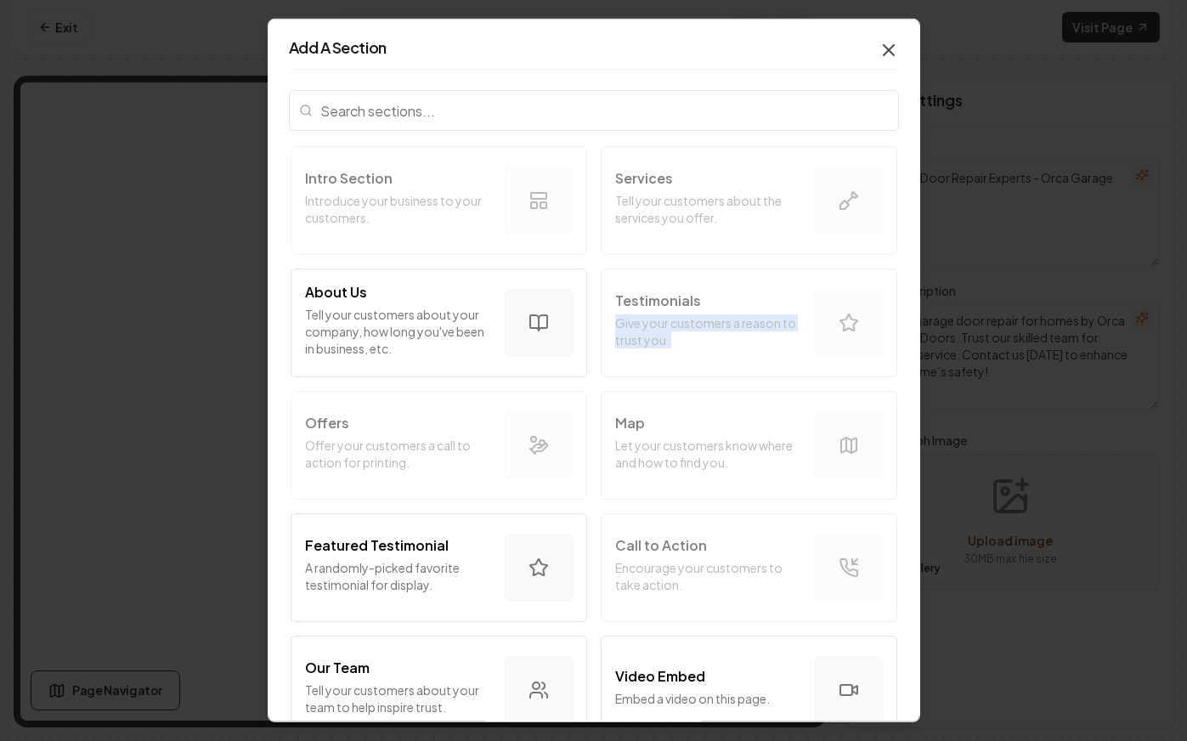
click at [881, 40] on icon "button" at bounding box center [889, 50] width 20 height 20
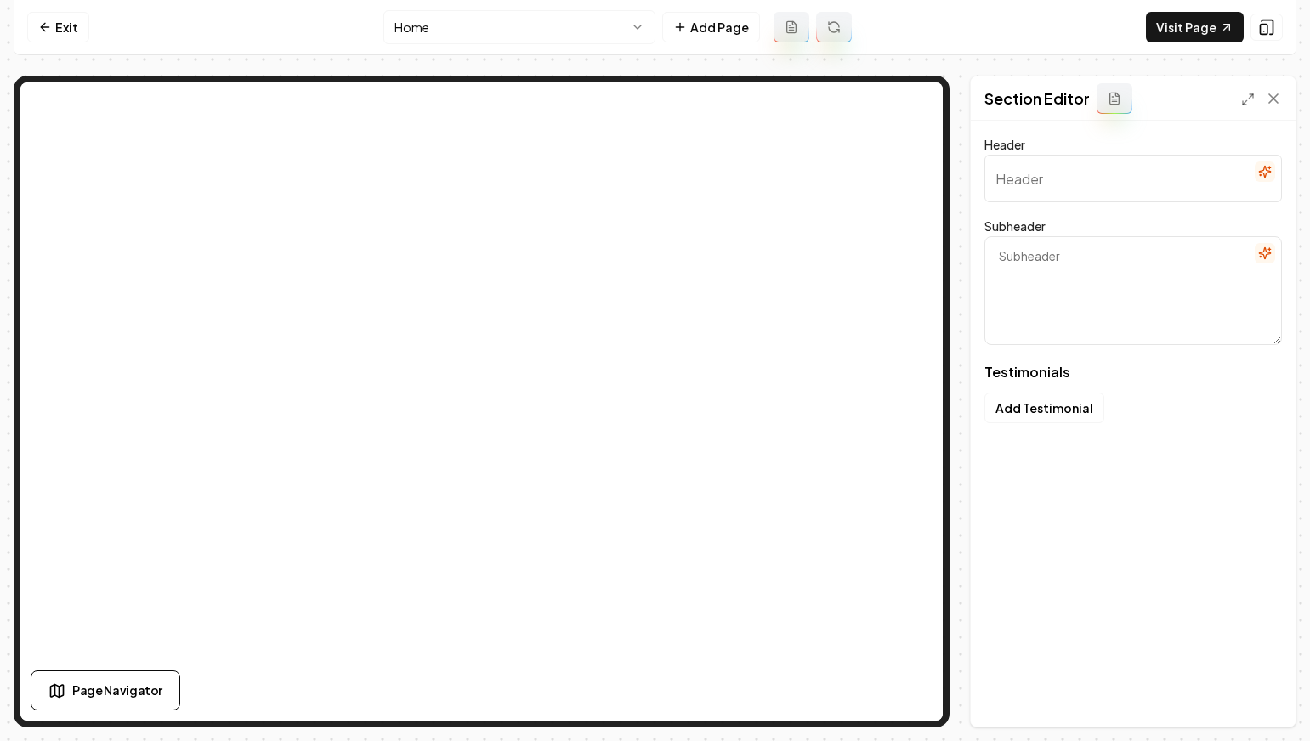
type input "Celebrating our clients"
type textarea "Their success is our best testimonial"
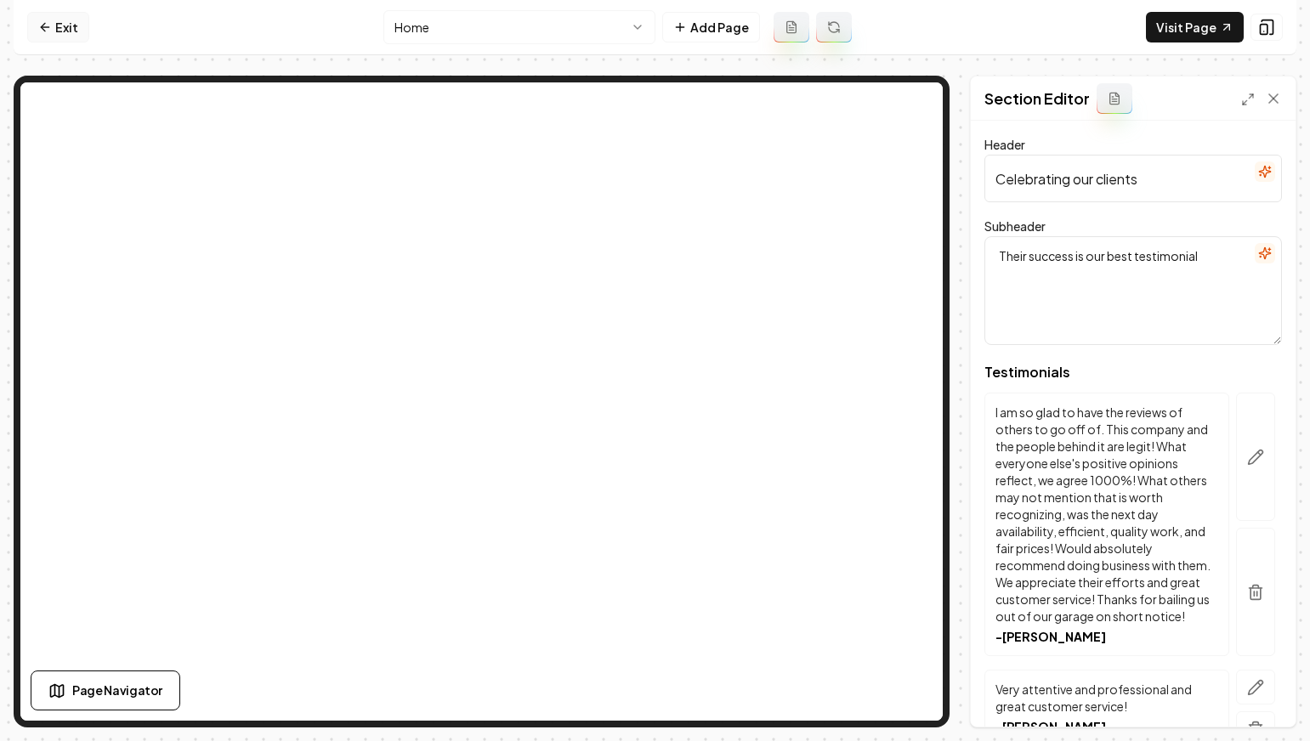
click at [60, 23] on link "Exit" at bounding box center [58, 27] width 62 height 31
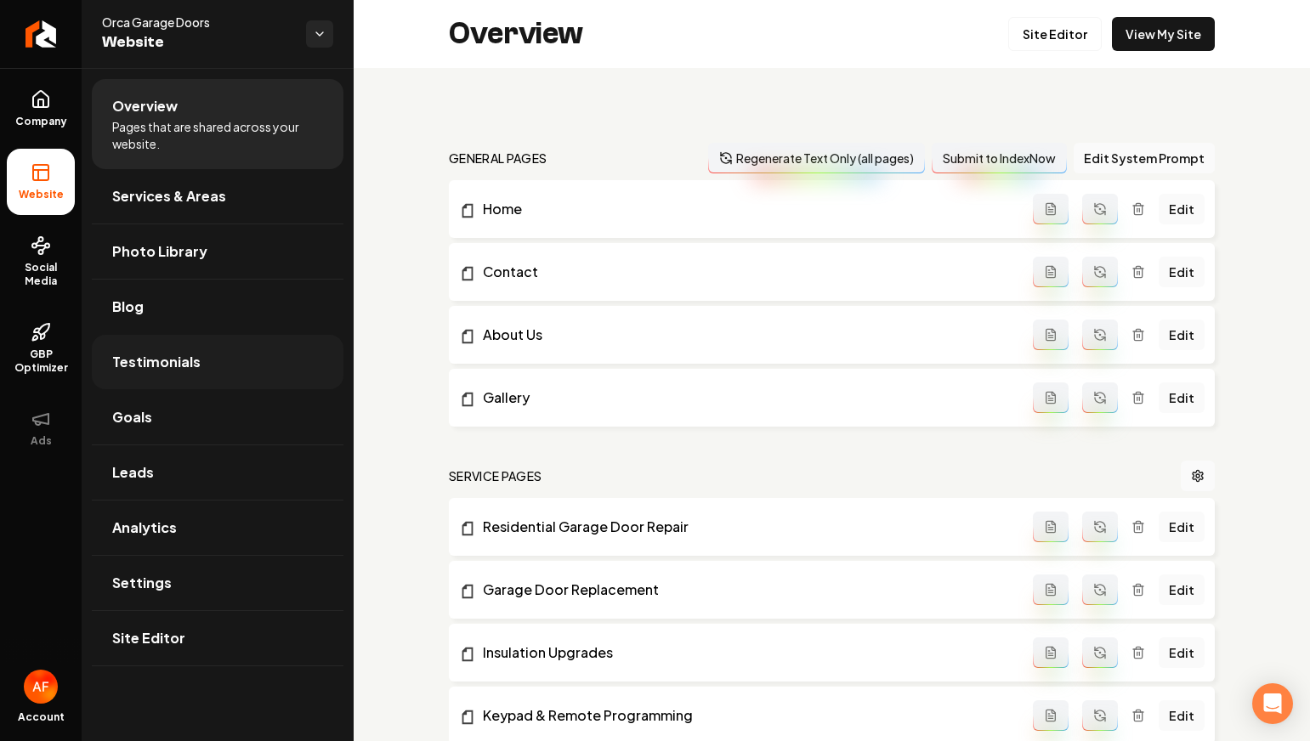
click at [185, 365] on span "Testimonials" at bounding box center [156, 362] width 88 height 20
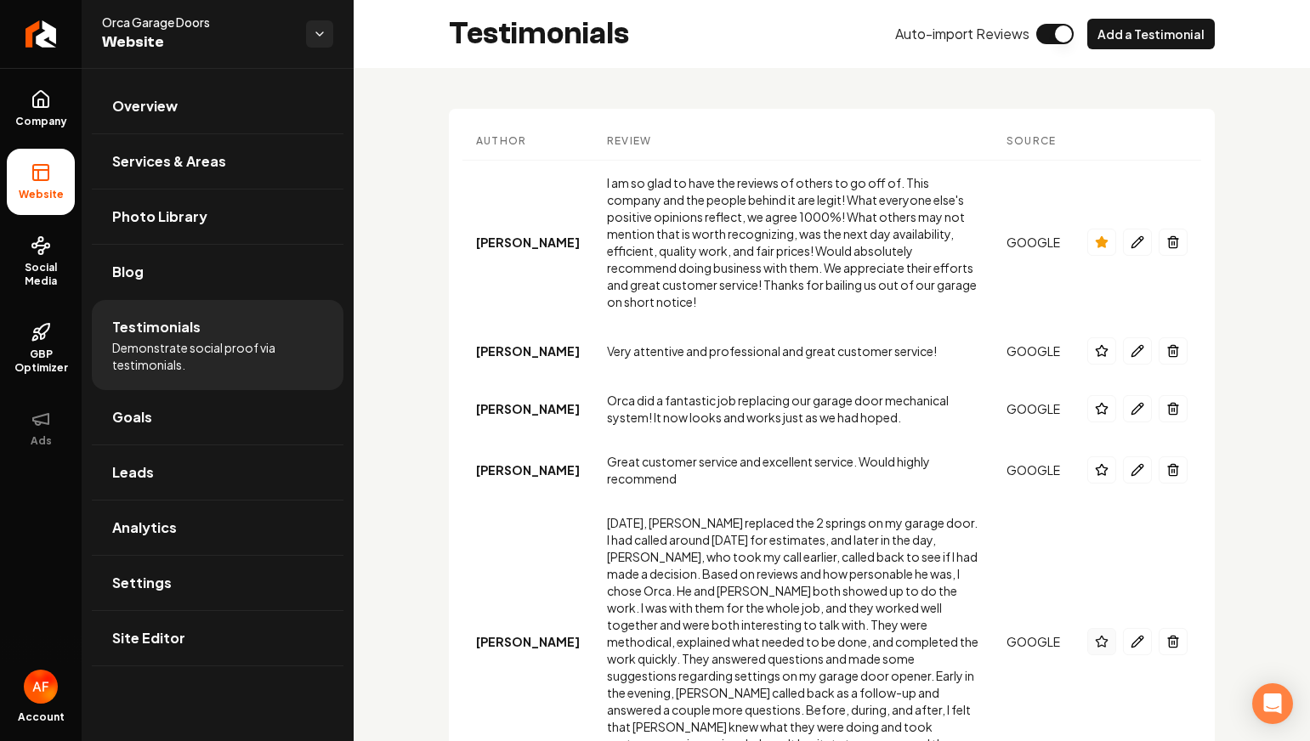
click at [1101, 635] on icon "Main content area" at bounding box center [1102, 642] width 14 height 14
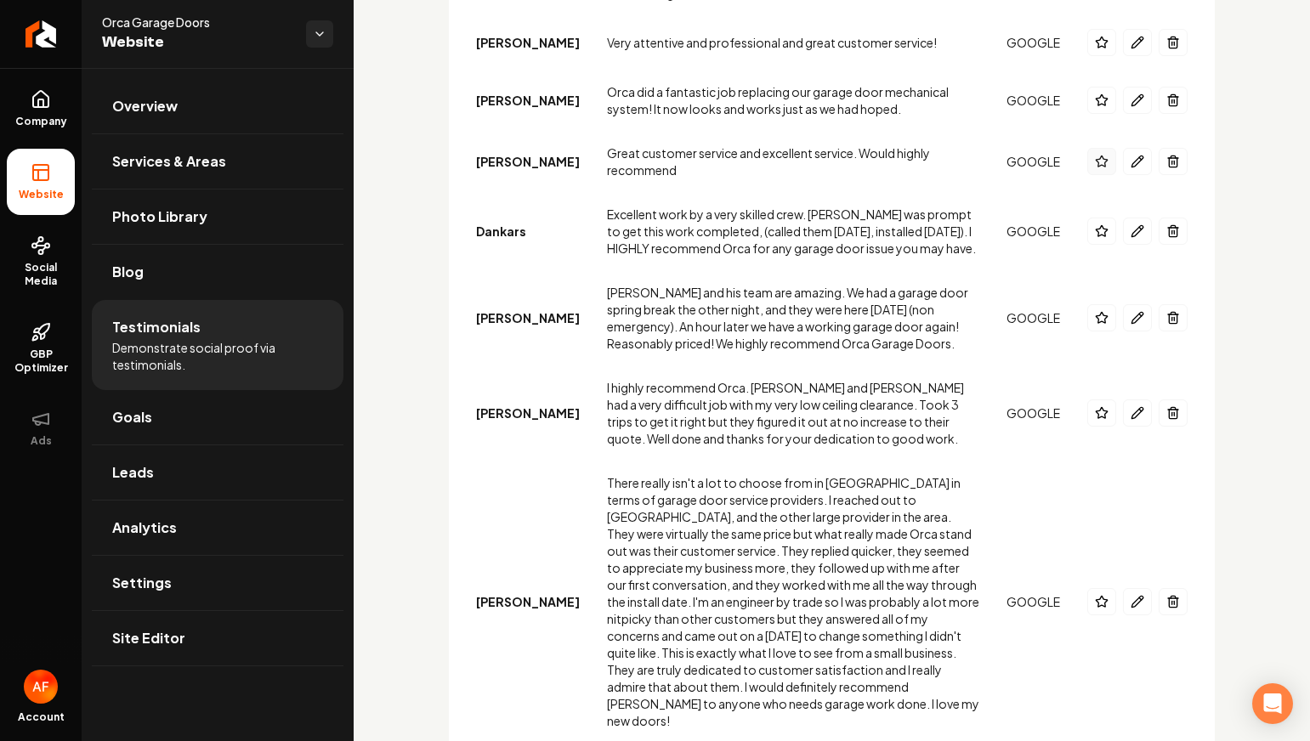
scroll to position [643, 0]
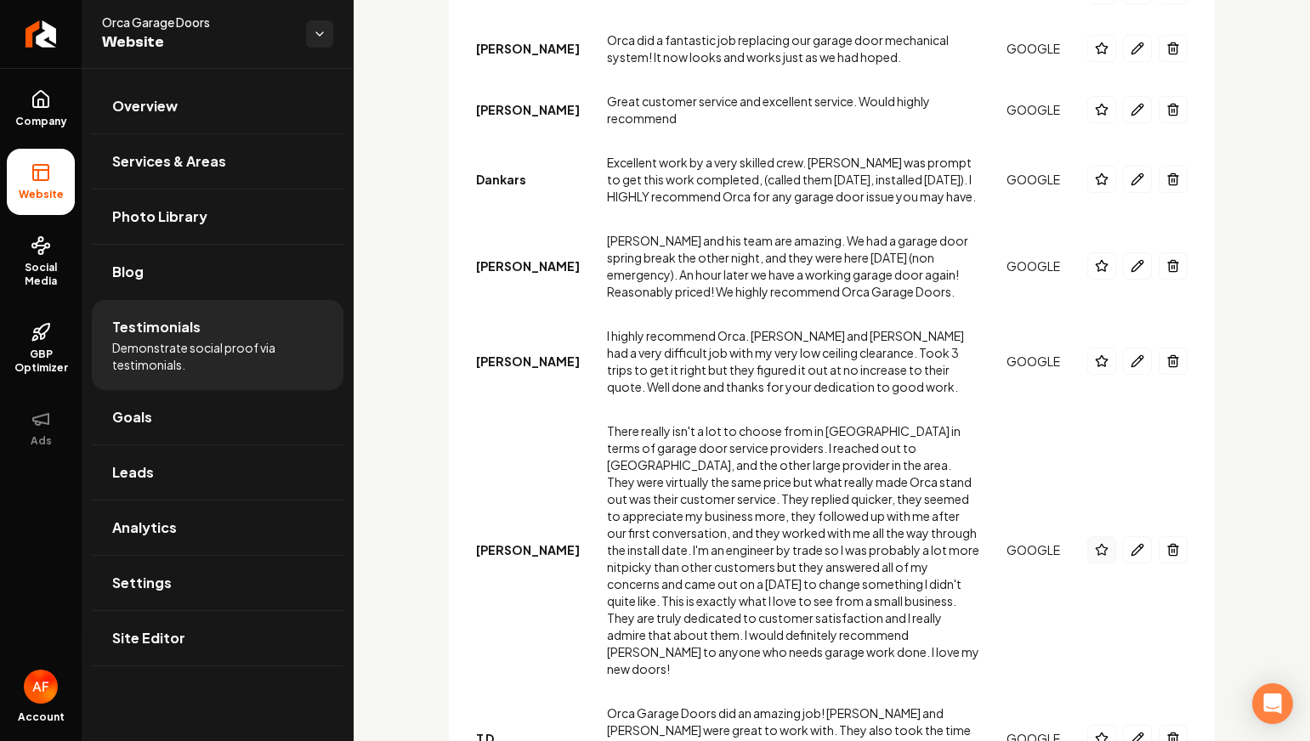
click at [1099, 543] on icon "Main content area" at bounding box center [1102, 550] width 14 height 14
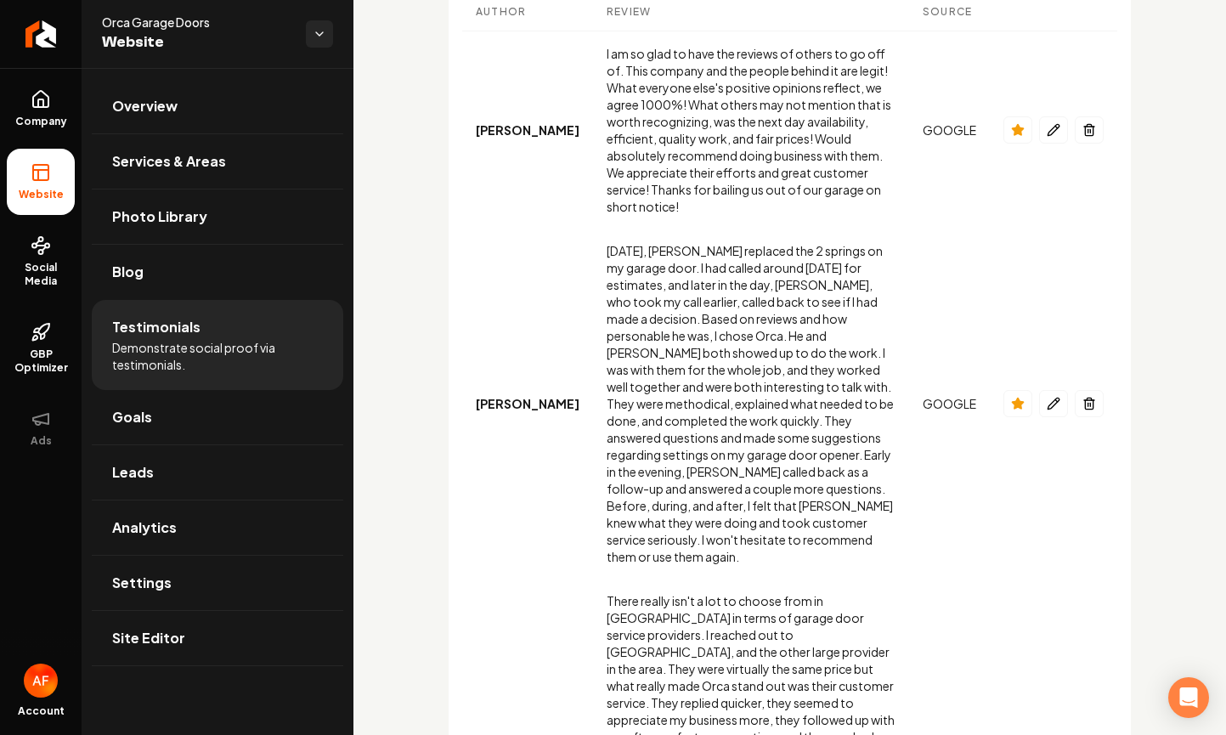
scroll to position [143, 0]
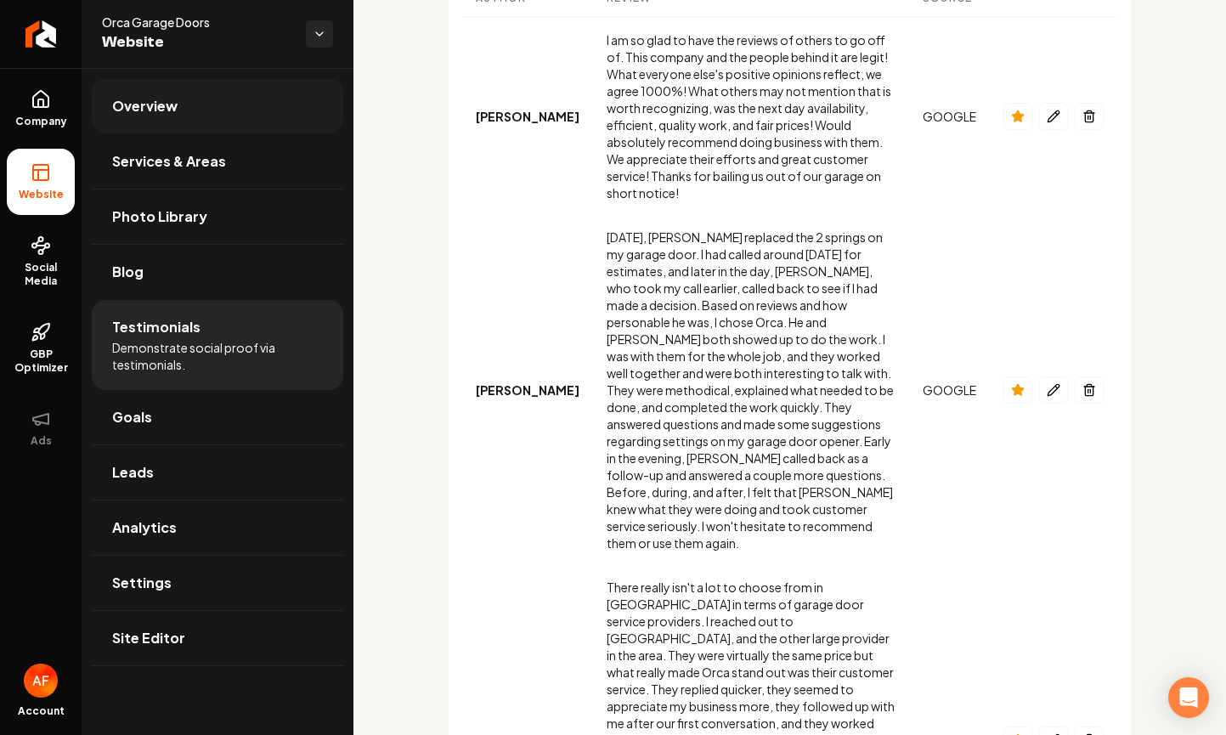
click at [175, 125] on link "Overview" at bounding box center [218, 106] width 252 height 54
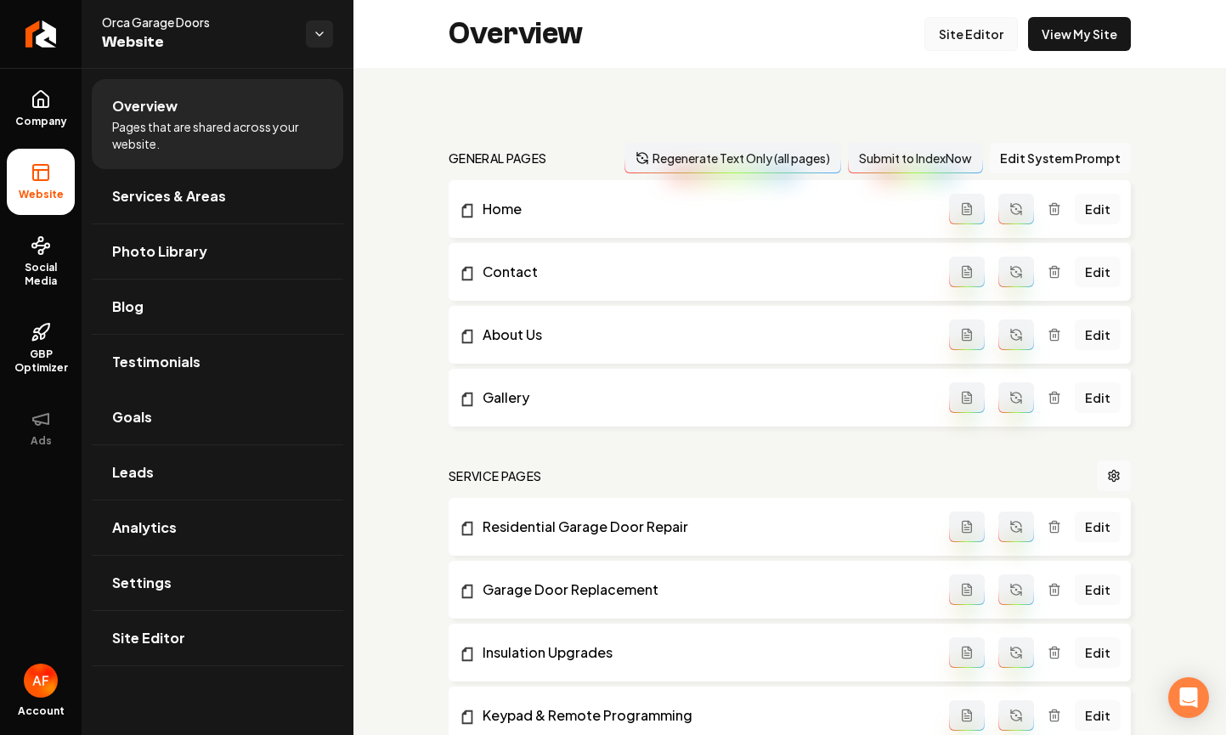
click at [964, 26] on link "Site Editor" at bounding box center [971, 34] width 93 height 34
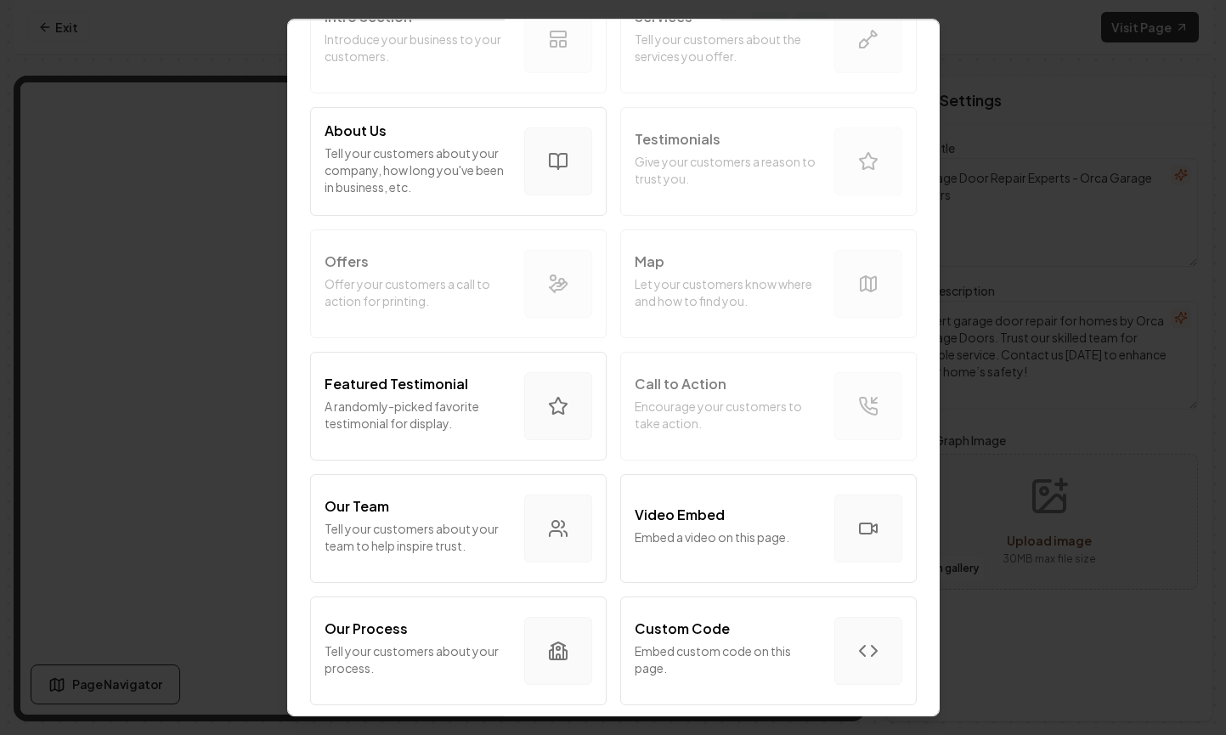
scroll to position [163, 0]
drag, startPoint x: 694, startPoint y: 178, endPoint x: 786, endPoint y: 134, distance: 101.9
click at [626, 121] on div "Intro Section Introduce your business to your customers. Services Tell your cus…" at bounding box center [614, 713] width 610 height 1464
click at [813, 140] on div "Intro Section Introduce your business to your customers. Services Tell your cus…" at bounding box center [614, 713] width 610 height 1464
click at [828, 145] on div "Intro Section Introduce your business to your customers. Services Tell your cus…" at bounding box center [614, 713] width 610 height 1464
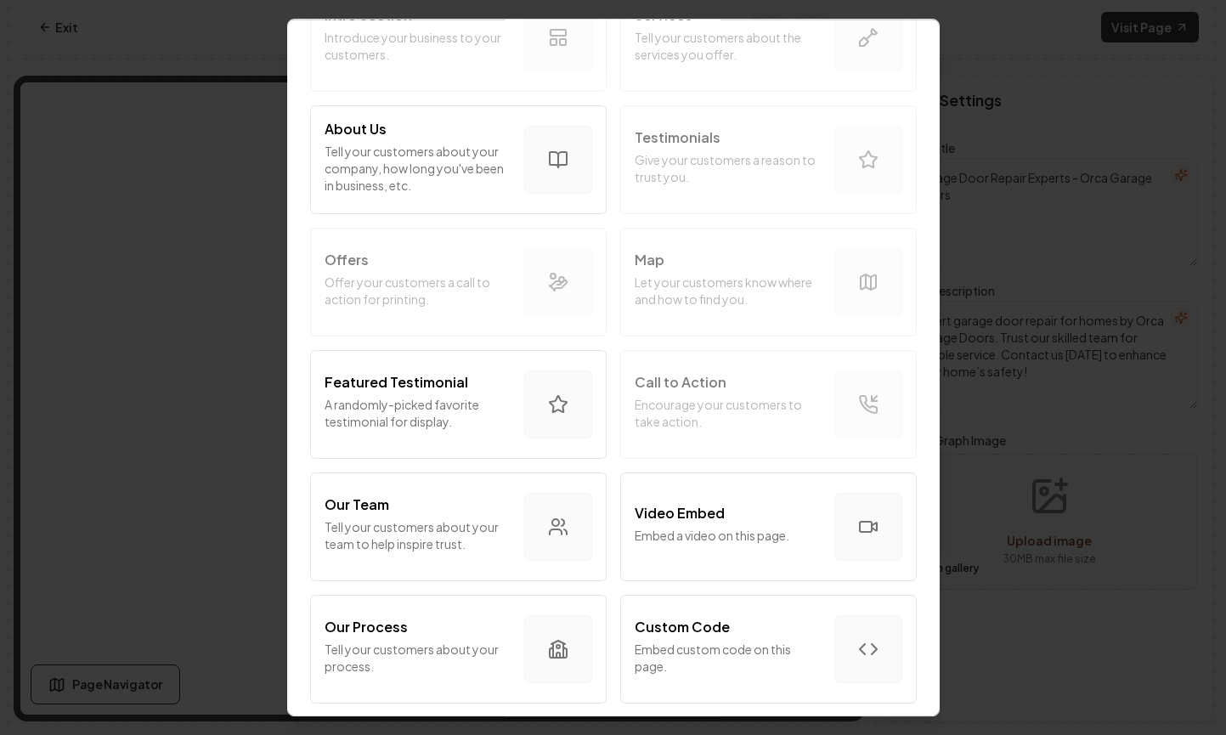
click at [848, 150] on div "Intro Section Introduce your business to your customers. Services Tell your cus…" at bounding box center [614, 713] width 610 height 1464
drag, startPoint x: 849, startPoint y: 149, endPoint x: 841, endPoint y: 158, distance: 12.1
click at [849, 149] on div "Intro Section Introduce your business to your customers. Services Tell your cus…" at bounding box center [614, 713] width 610 height 1464
click at [841, 158] on div "Intro Section Introduce your business to your customers. Services Tell your cus…" at bounding box center [614, 713] width 610 height 1464
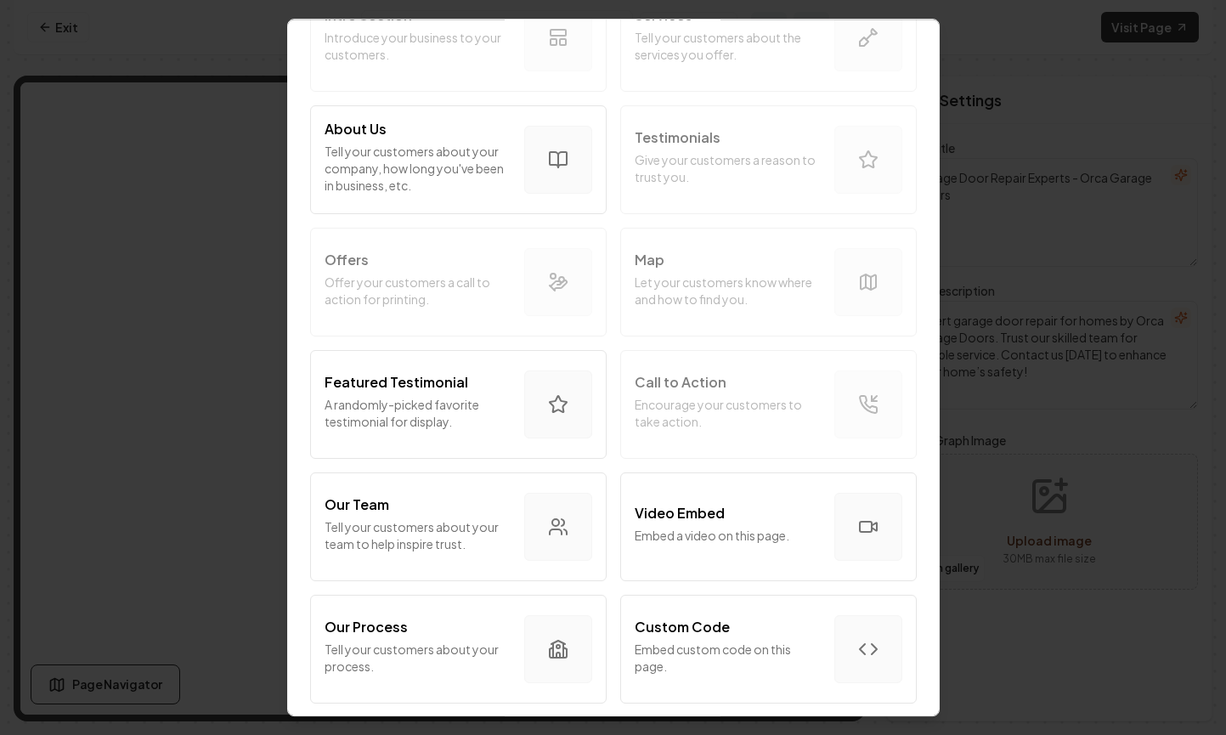
click at [864, 150] on div "Intro Section Introduce your business to your customers. Services Tell your cus…" at bounding box center [614, 713] width 610 height 1464
click at [846, 160] on div "Intro Section Introduce your business to your customers. Services Tell your cus…" at bounding box center [614, 713] width 610 height 1464
drag, startPoint x: 844, startPoint y: 157, endPoint x: 1023, endPoint y: 156, distance: 179.3
click at [848, 157] on div "Intro Section Introduce your business to your customers. Services Tell your cus…" at bounding box center [614, 713] width 610 height 1464
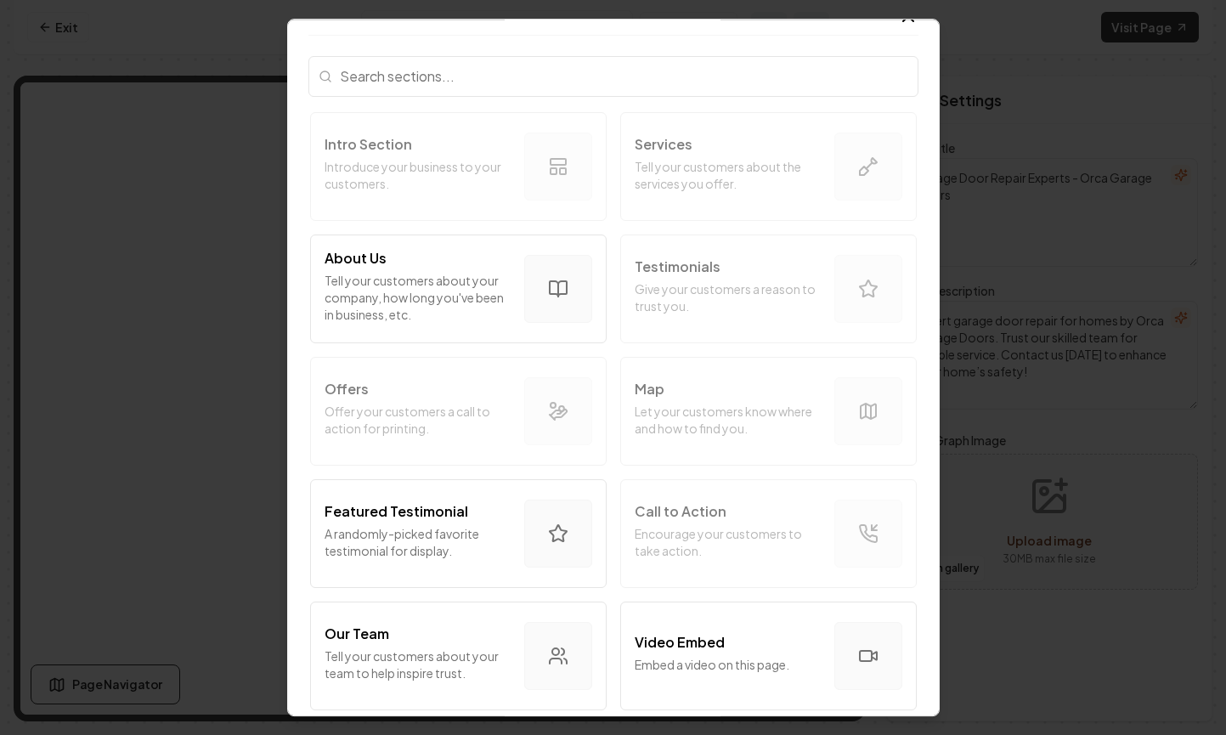
scroll to position [35, 0]
click at [466, 533] on p "A randomly-picked favorite testimonial for display." at bounding box center [418, 541] width 186 height 34
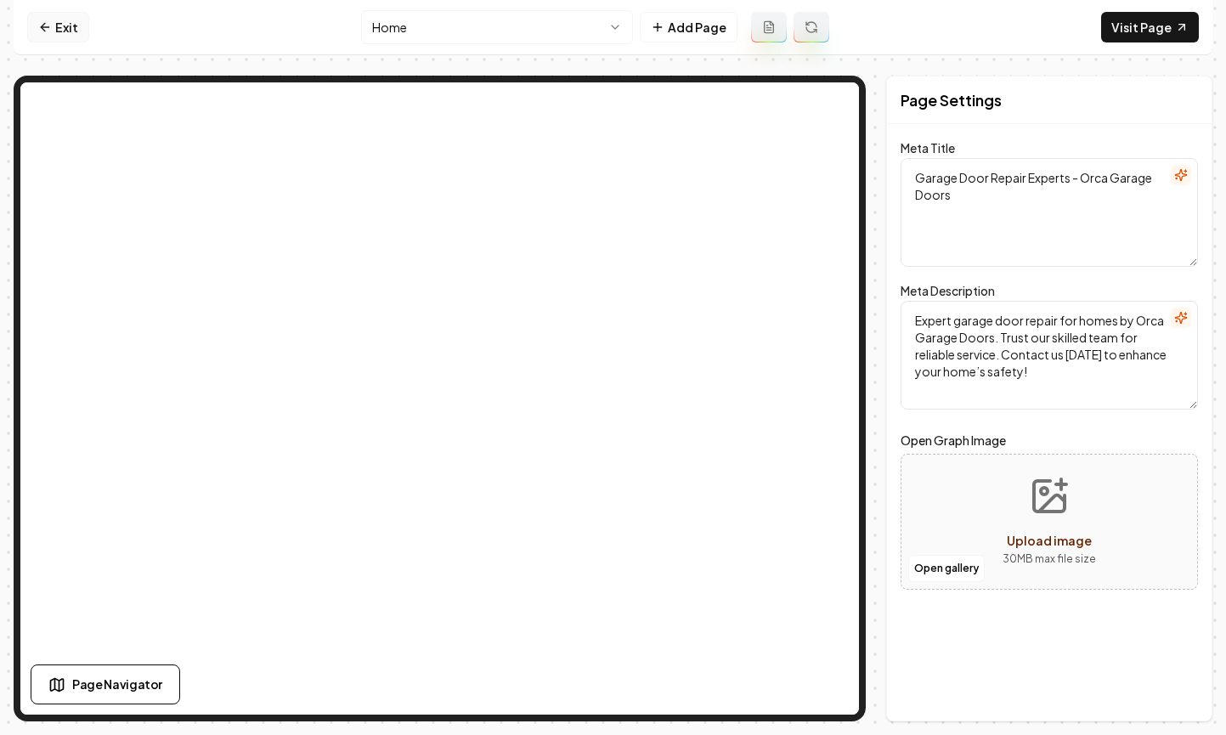
click at [57, 27] on link "Exit" at bounding box center [58, 27] width 62 height 31
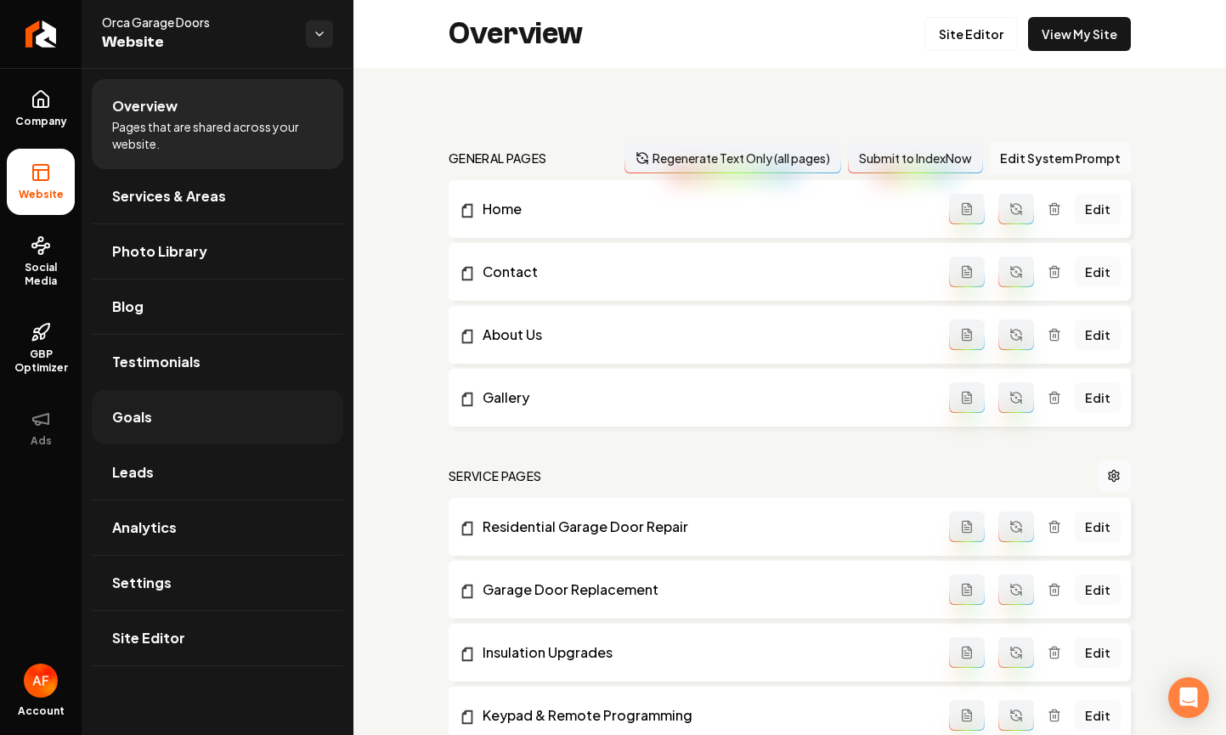
click at [179, 405] on link "Goals" at bounding box center [218, 417] width 252 height 54
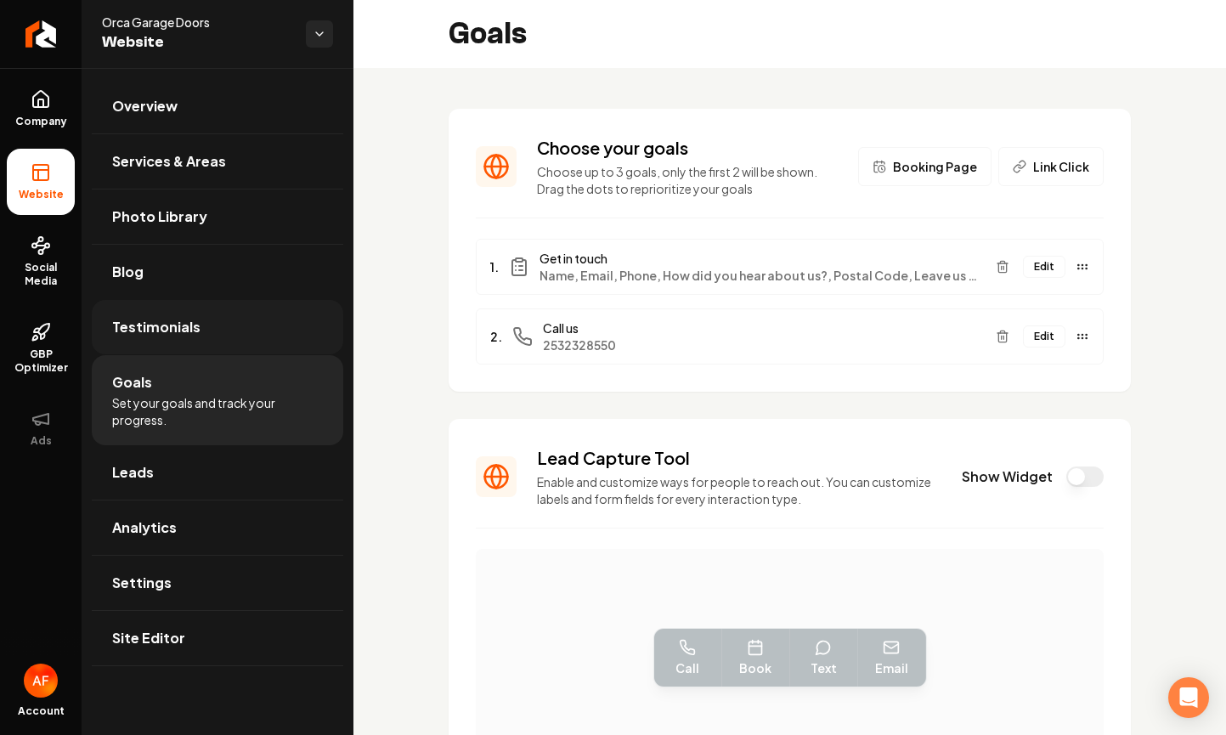
click at [168, 336] on span "Testimonials" at bounding box center [156, 327] width 88 height 20
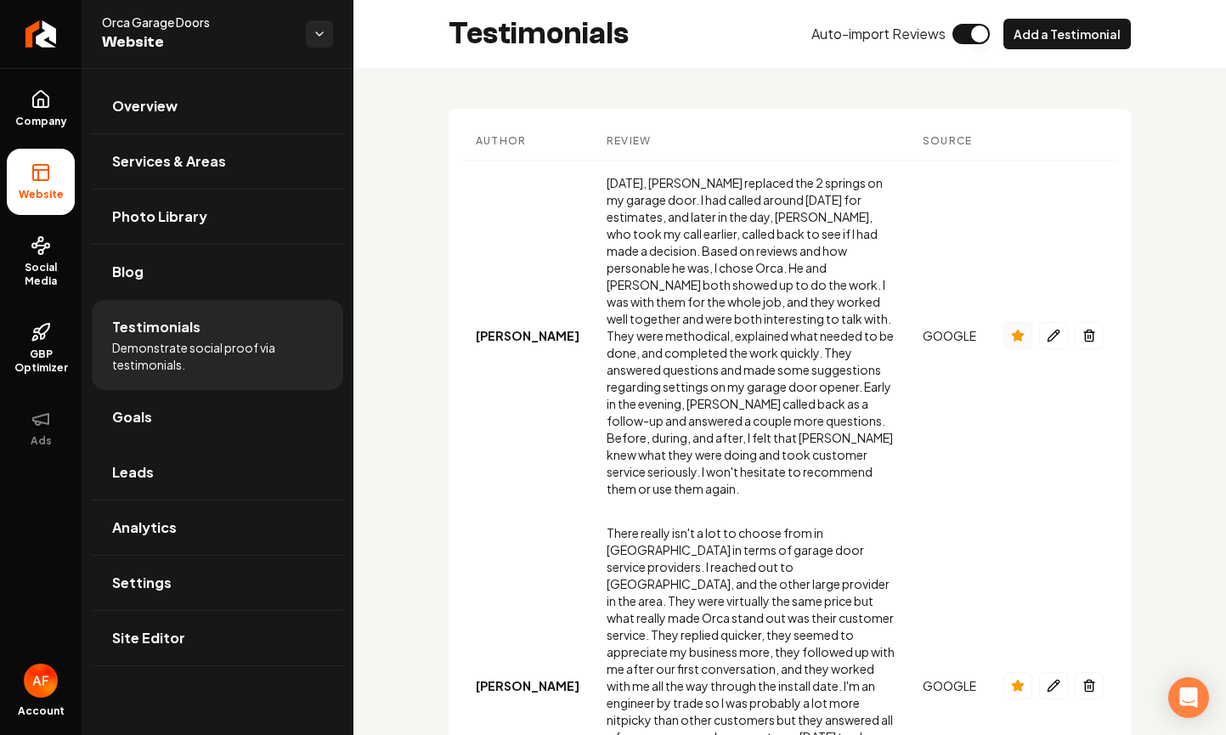
click at [1012, 330] on icon "Main content area" at bounding box center [1017, 335] width 11 height 11
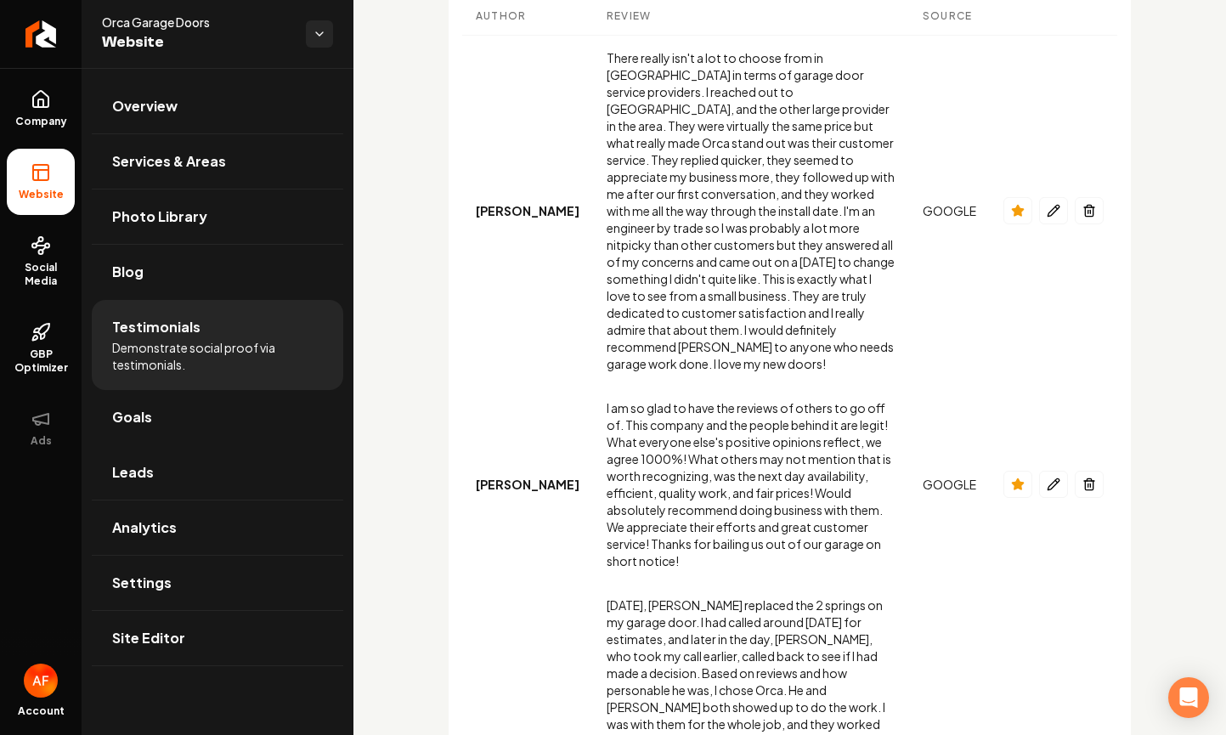
scroll to position [19, 0]
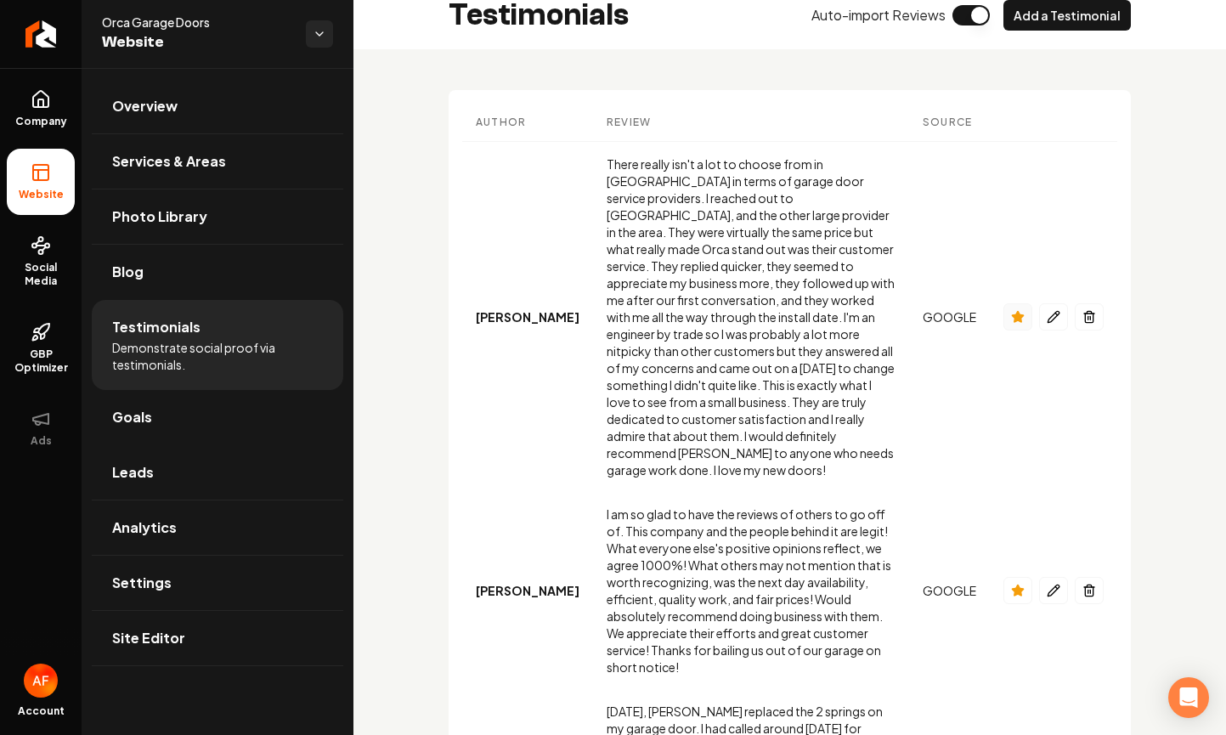
click at [1015, 303] on button "Main content area" at bounding box center [1018, 316] width 29 height 27
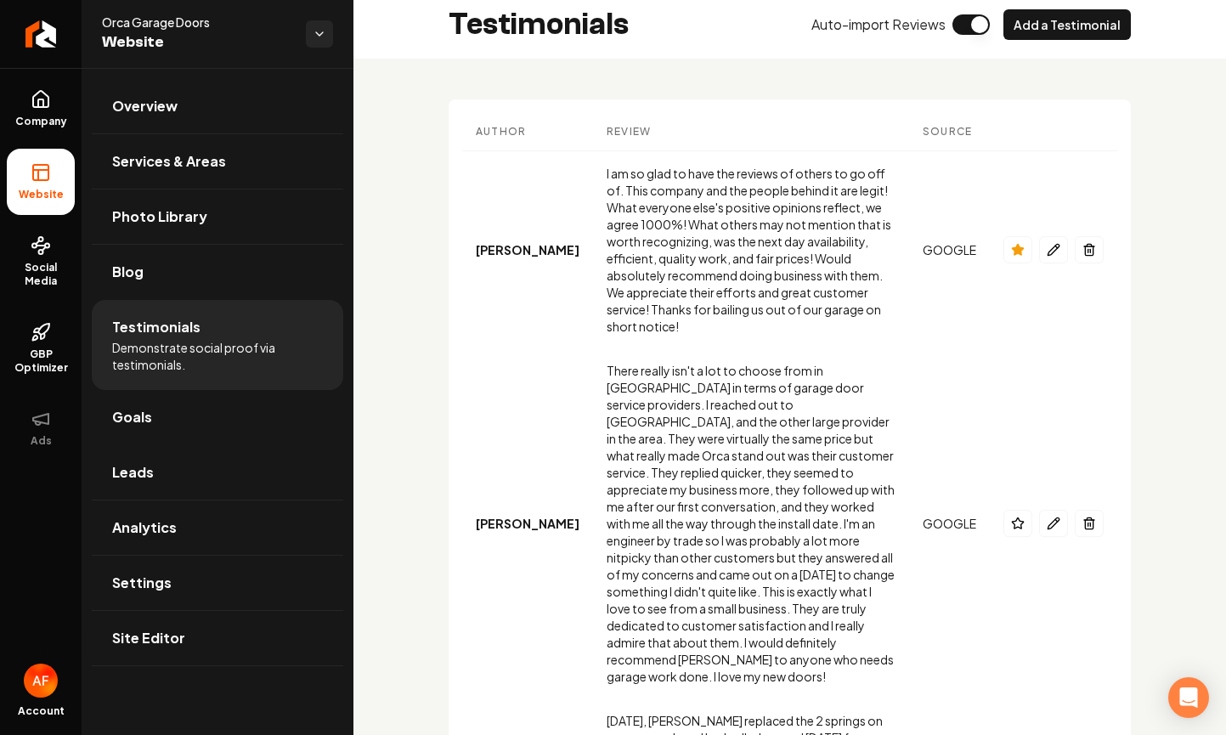
scroll to position [0, 0]
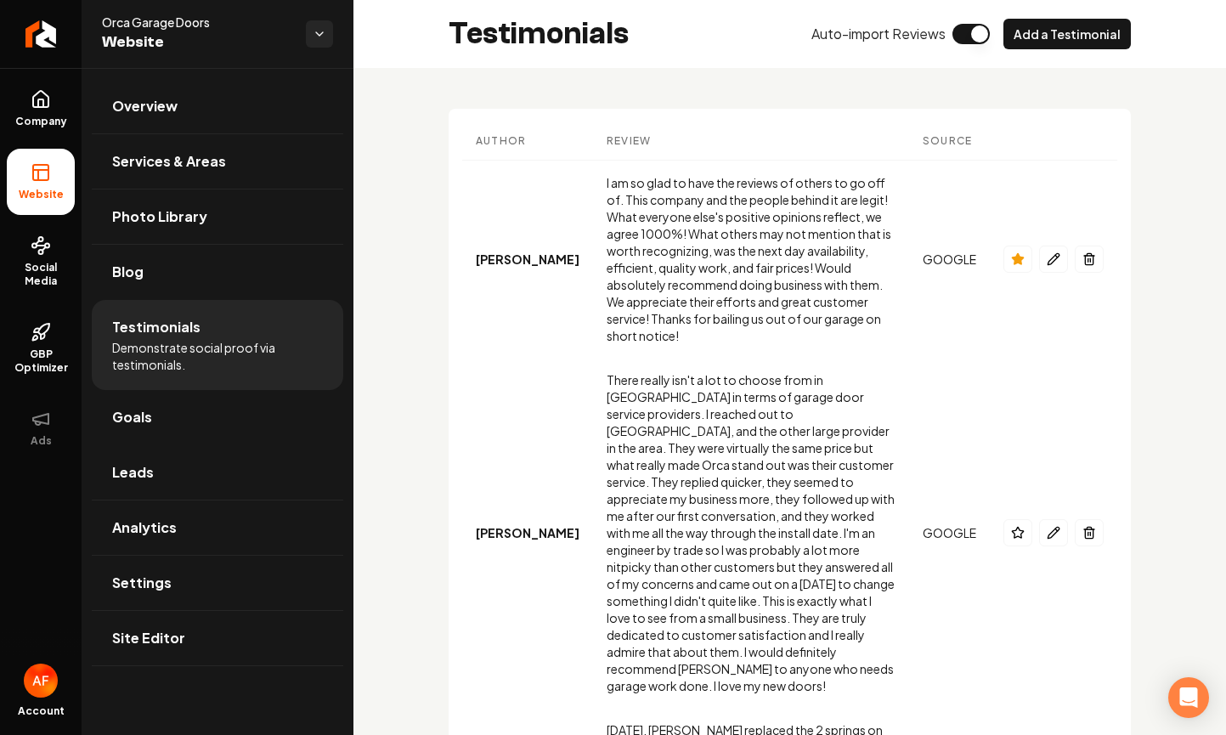
click at [37, 167] on icon at bounding box center [41, 172] width 20 height 20
click at [172, 105] on span "Overview" at bounding box center [144, 106] width 65 height 20
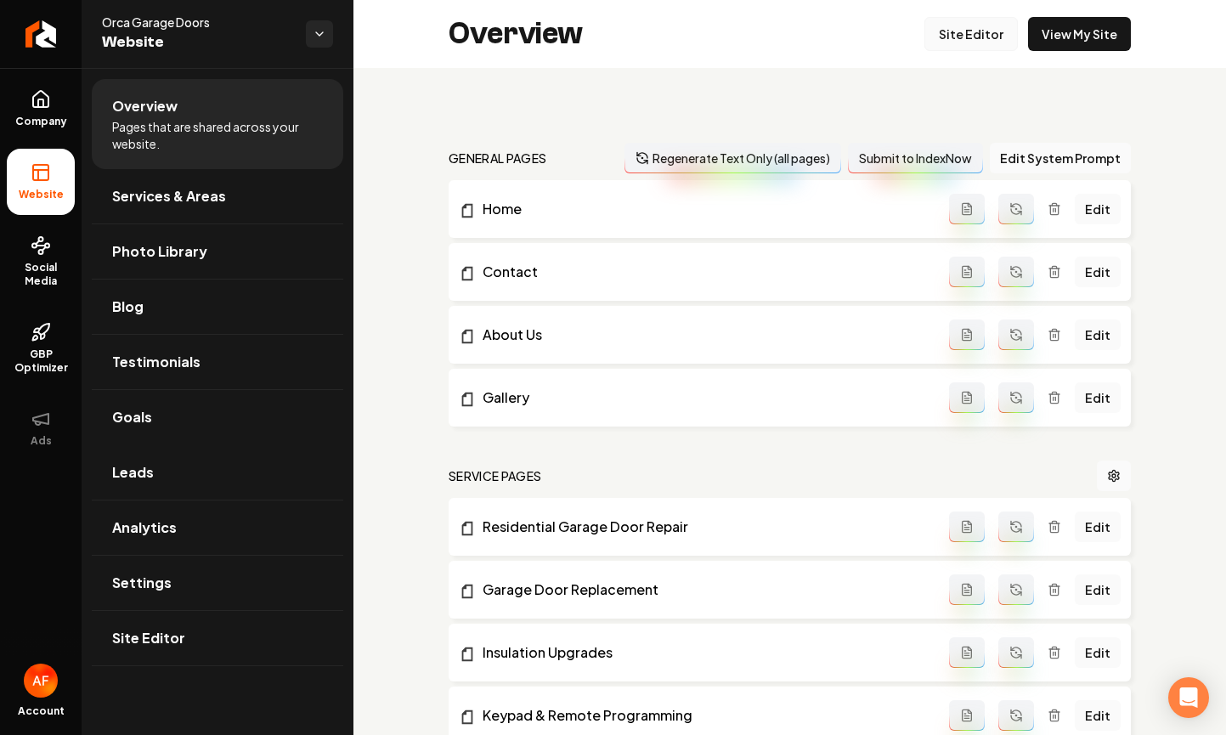
click at [966, 34] on link "Site Editor" at bounding box center [971, 34] width 93 height 34
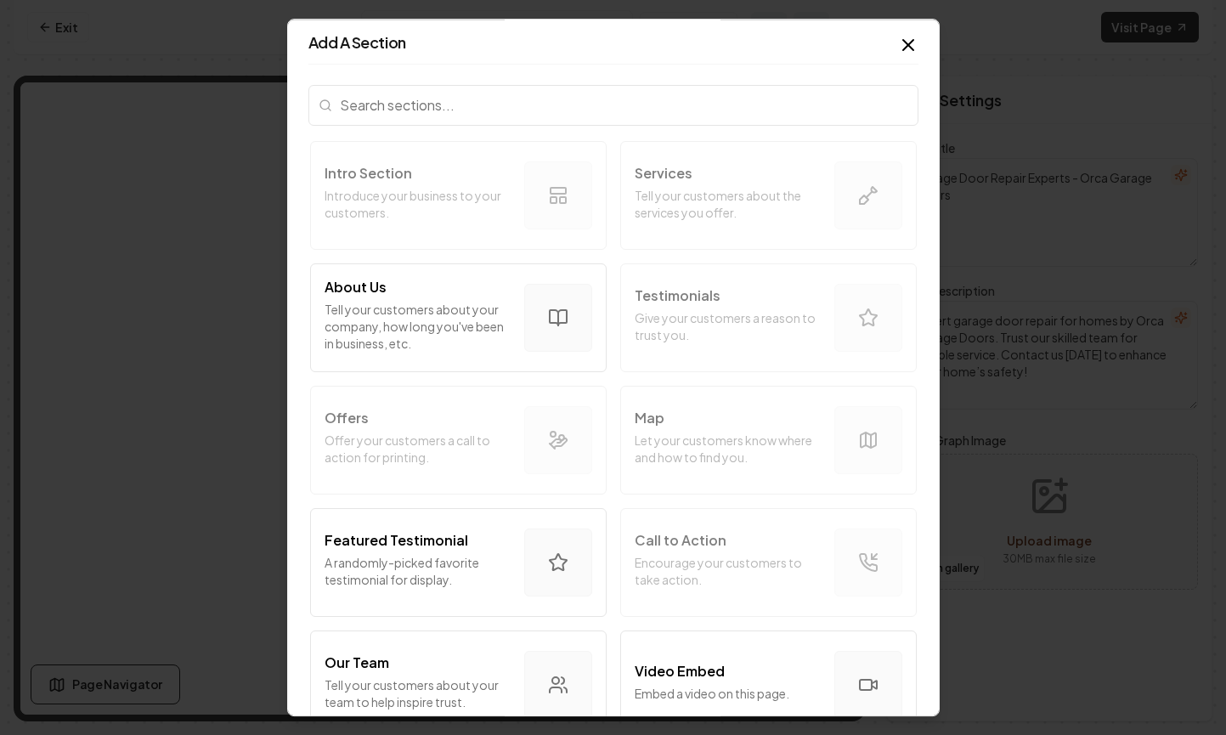
scroll to position [7, 0]
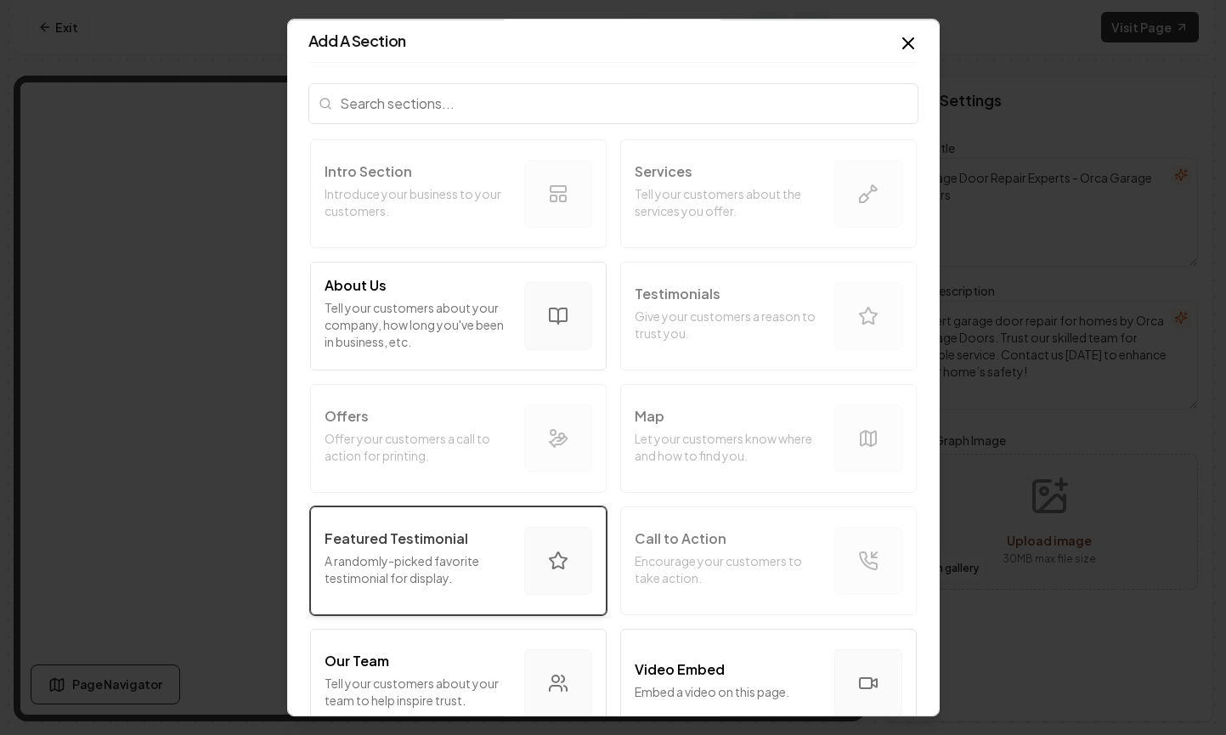
click at [452, 554] on p "A randomly-picked favorite testimonial for display." at bounding box center [418, 569] width 186 height 34
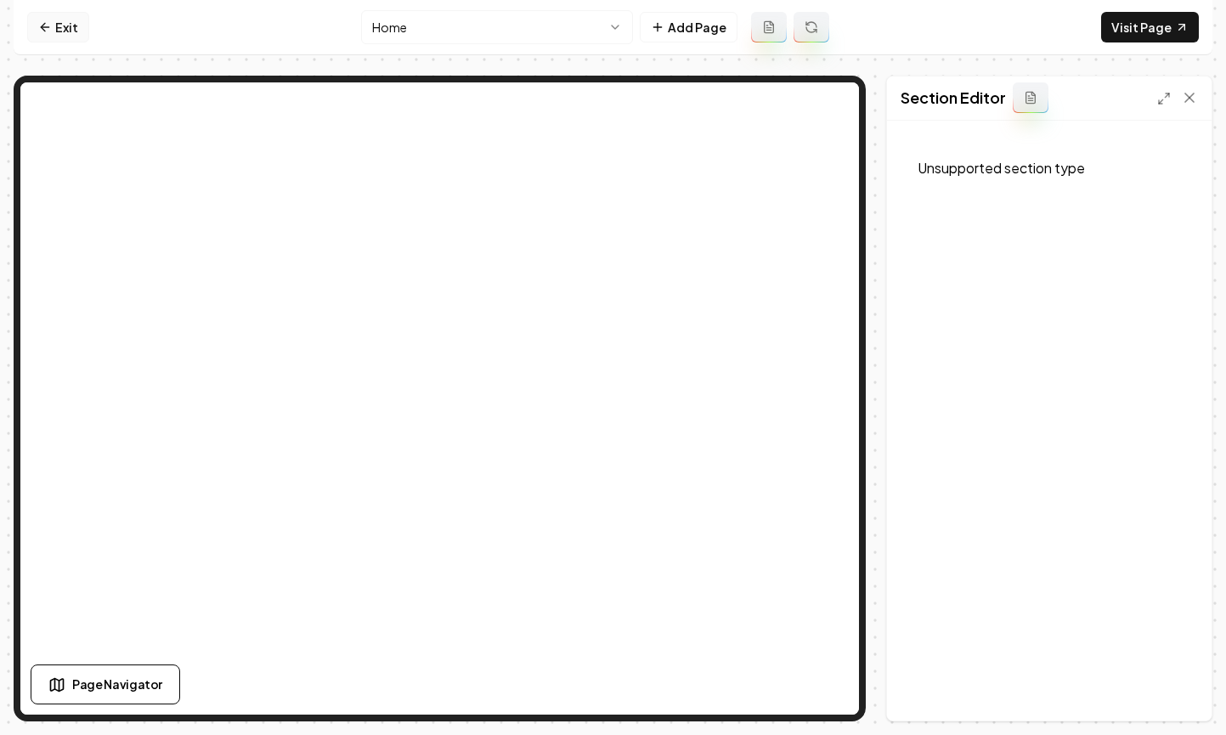
click at [58, 14] on link "Exit" at bounding box center [58, 27] width 62 height 31
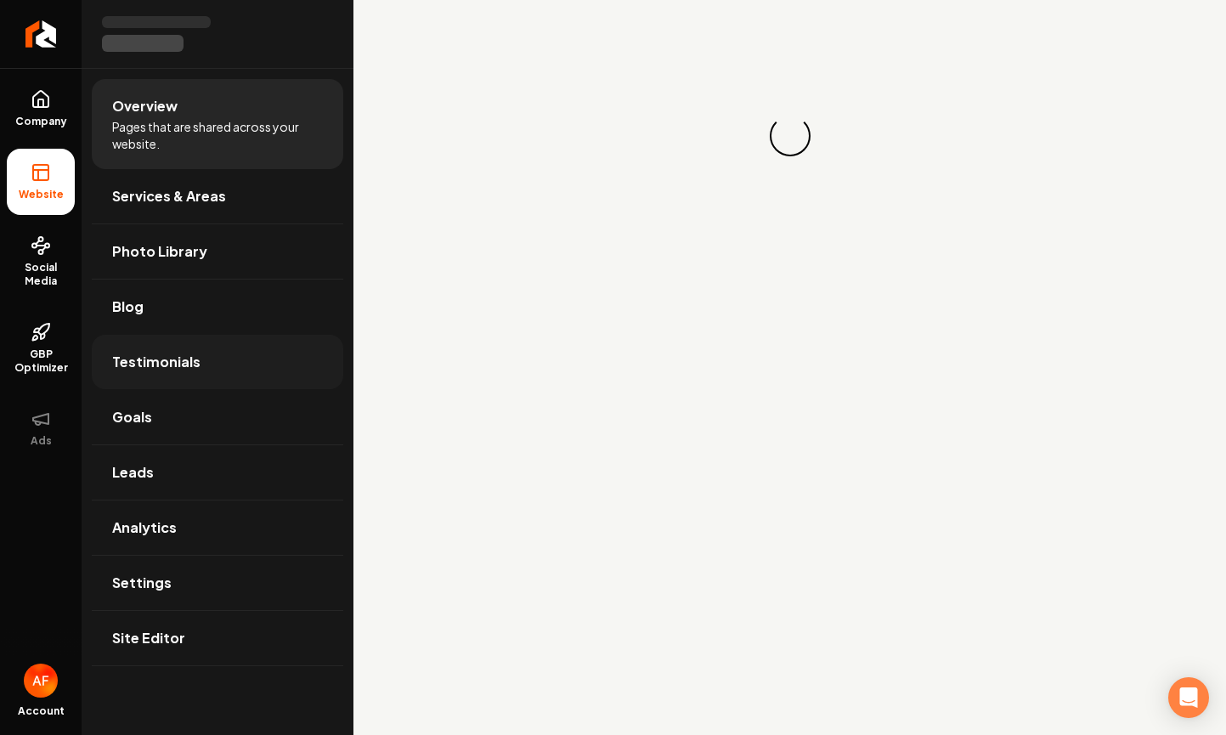
click at [181, 360] on span "Testimonials" at bounding box center [156, 362] width 88 height 20
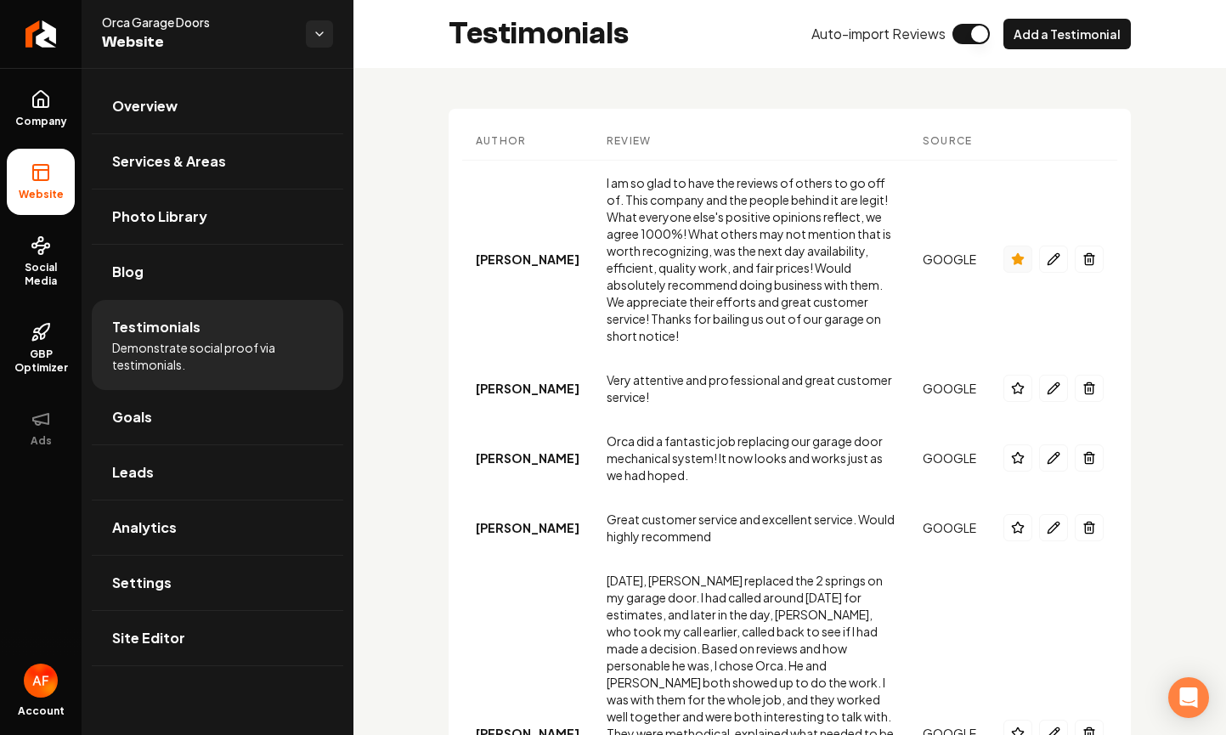
click at [1012, 253] on icon "Main content area" at bounding box center [1017, 258] width 11 height 11
click at [1011, 254] on icon "Main content area" at bounding box center [1018, 259] width 14 height 14
click at [1074, 33] on button "Add a Testimonial" at bounding box center [1067, 34] width 127 height 31
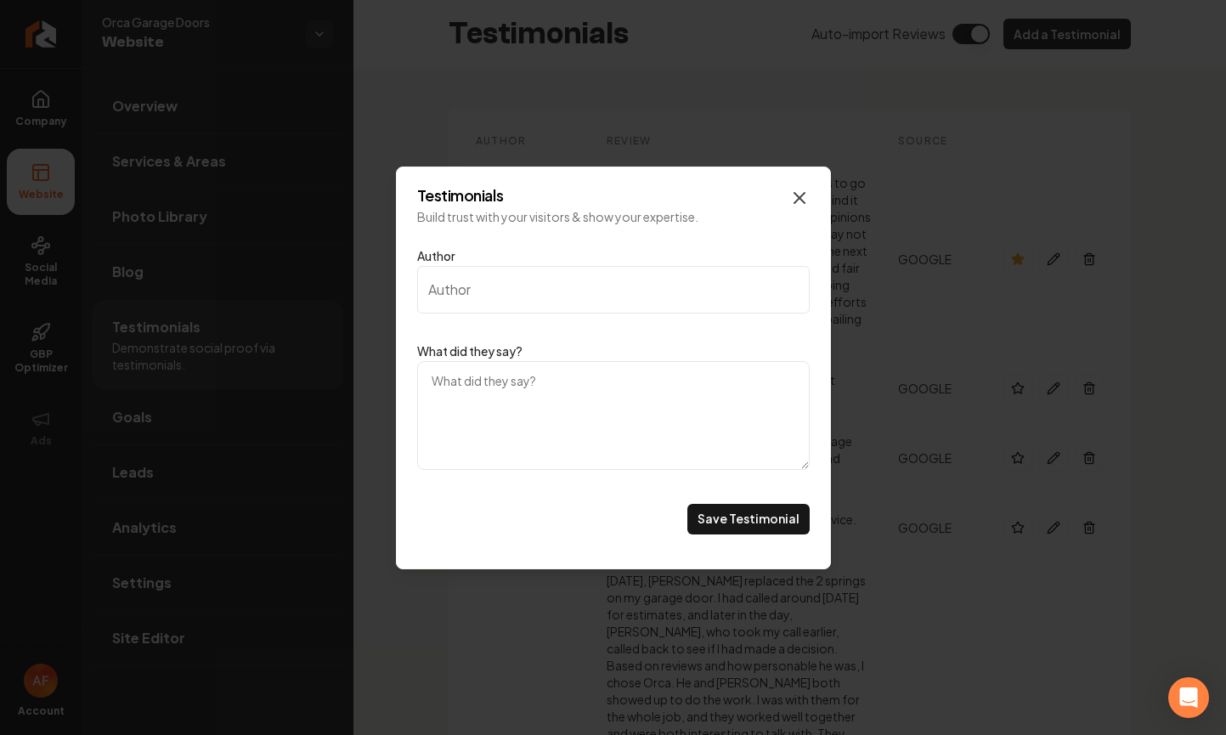
drag, startPoint x: 784, startPoint y: 197, endPoint x: 795, endPoint y: 195, distance: 11.2
click at [784, 197] on h2 "Testimonials" at bounding box center [613, 195] width 393 height 15
click at [795, 195] on icon "Main content area" at bounding box center [800, 198] width 20 height 20
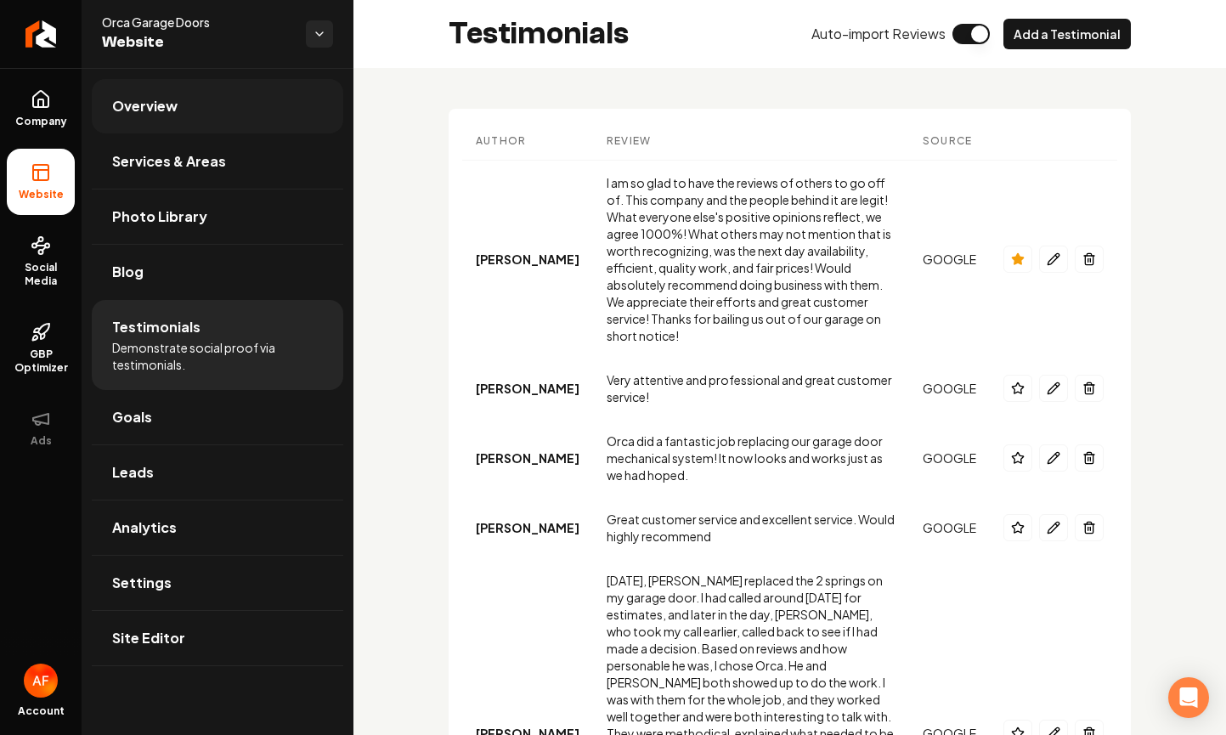
click at [223, 88] on link "Overview" at bounding box center [218, 106] width 252 height 54
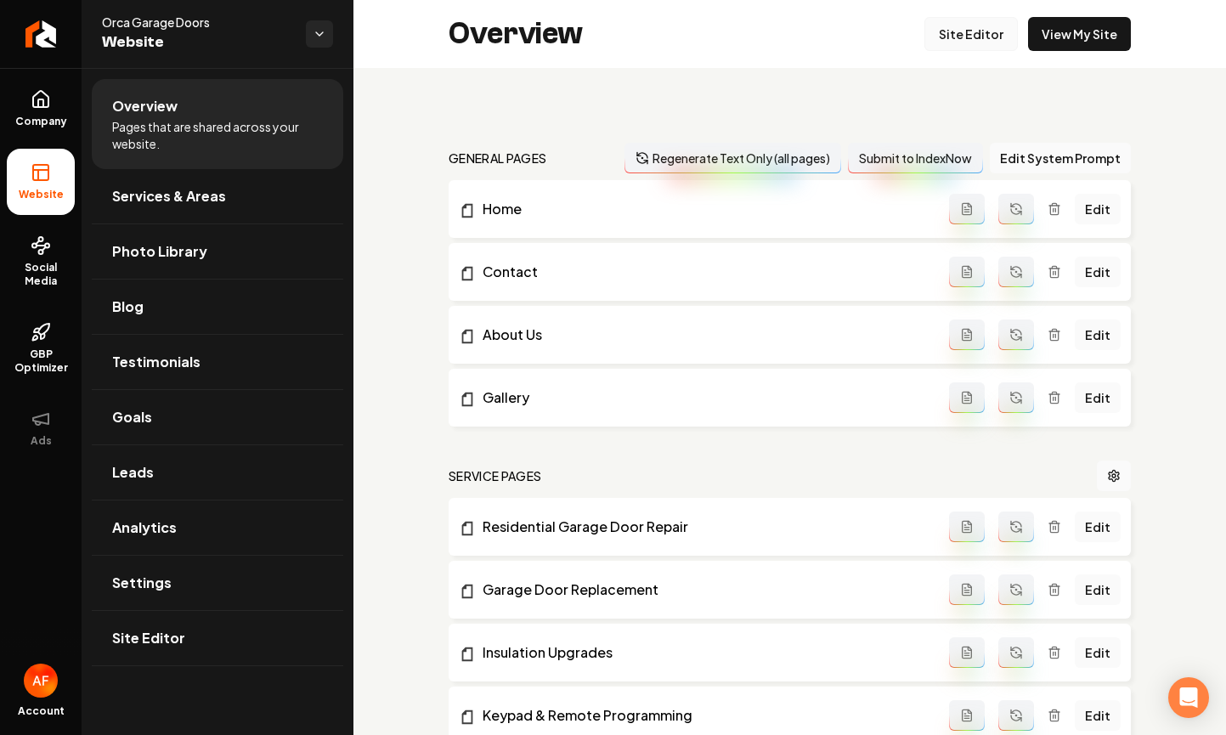
click at [976, 43] on link "Site Editor" at bounding box center [971, 34] width 93 height 34
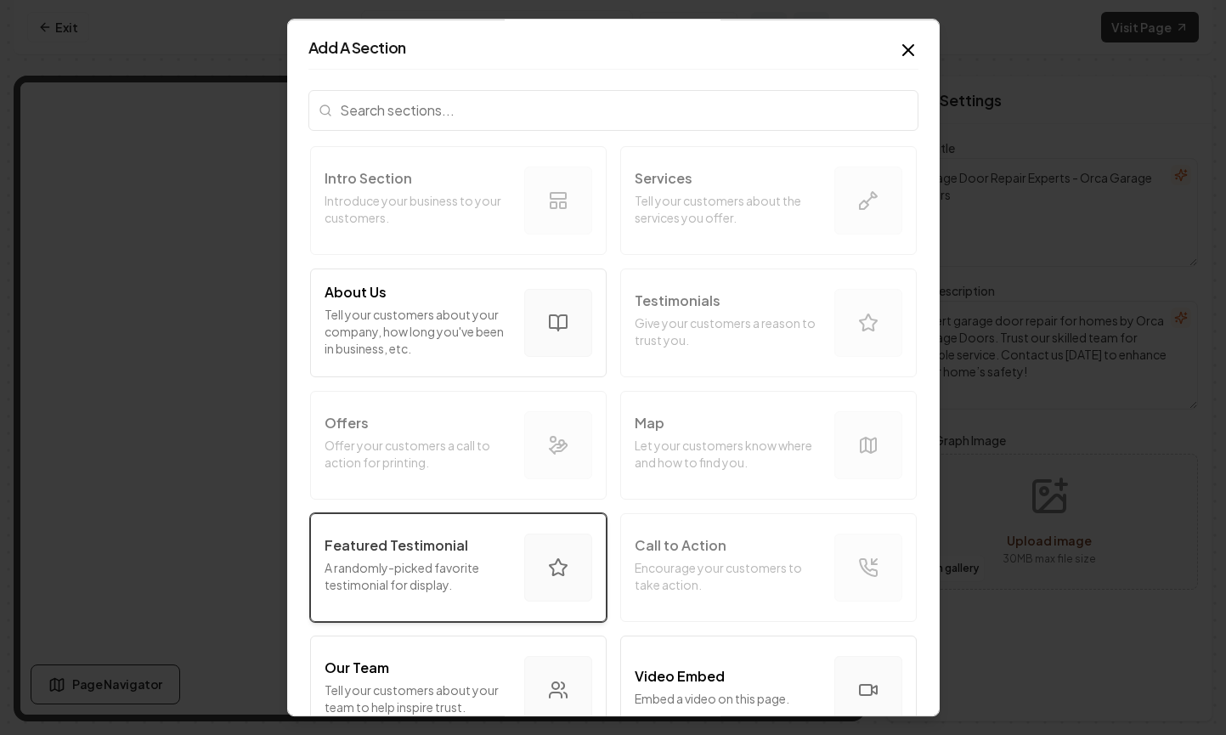
click at [472, 546] on div "Featured Testimonial" at bounding box center [418, 545] width 186 height 20
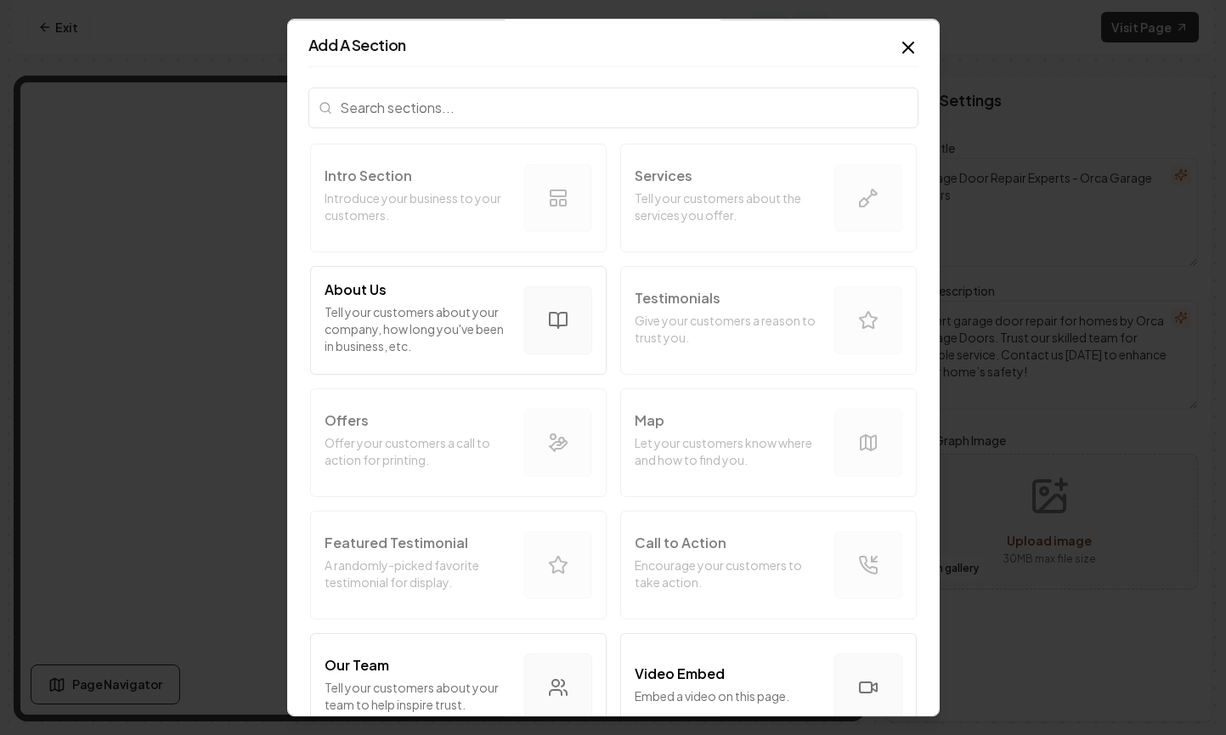
scroll to position [3, 0]
drag, startPoint x: 410, startPoint y: 568, endPoint x: 101, endPoint y: 396, distance: 353.1
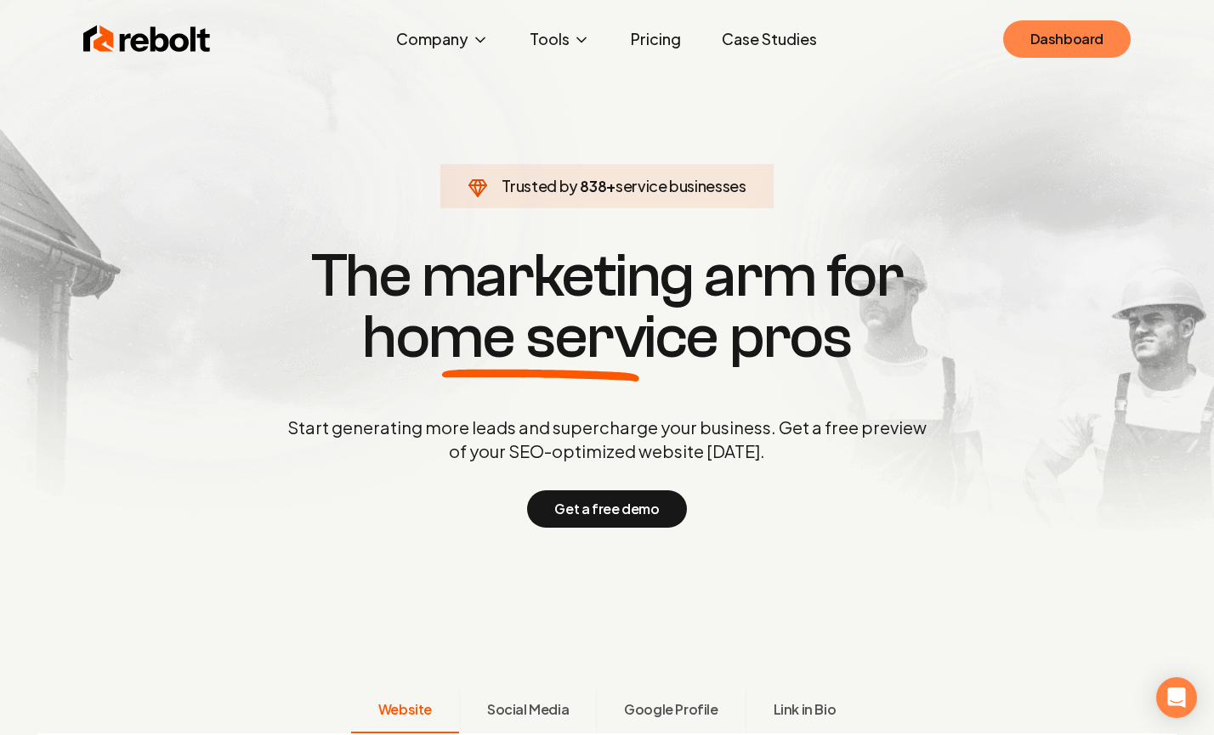
click at [1030, 48] on link "Dashboard" at bounding box center [1066, 38] width 127 height 37
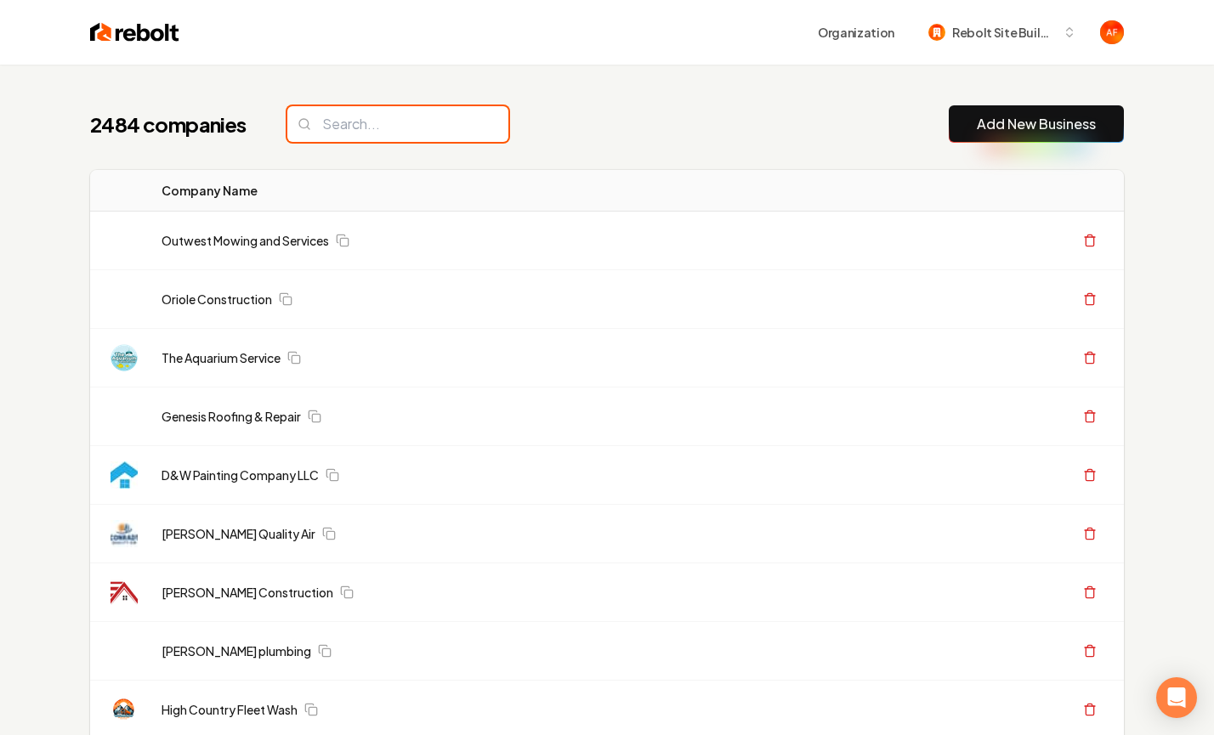
click at [379, 122] on input "search" at bounding box center [397, 124] width 221 height 36
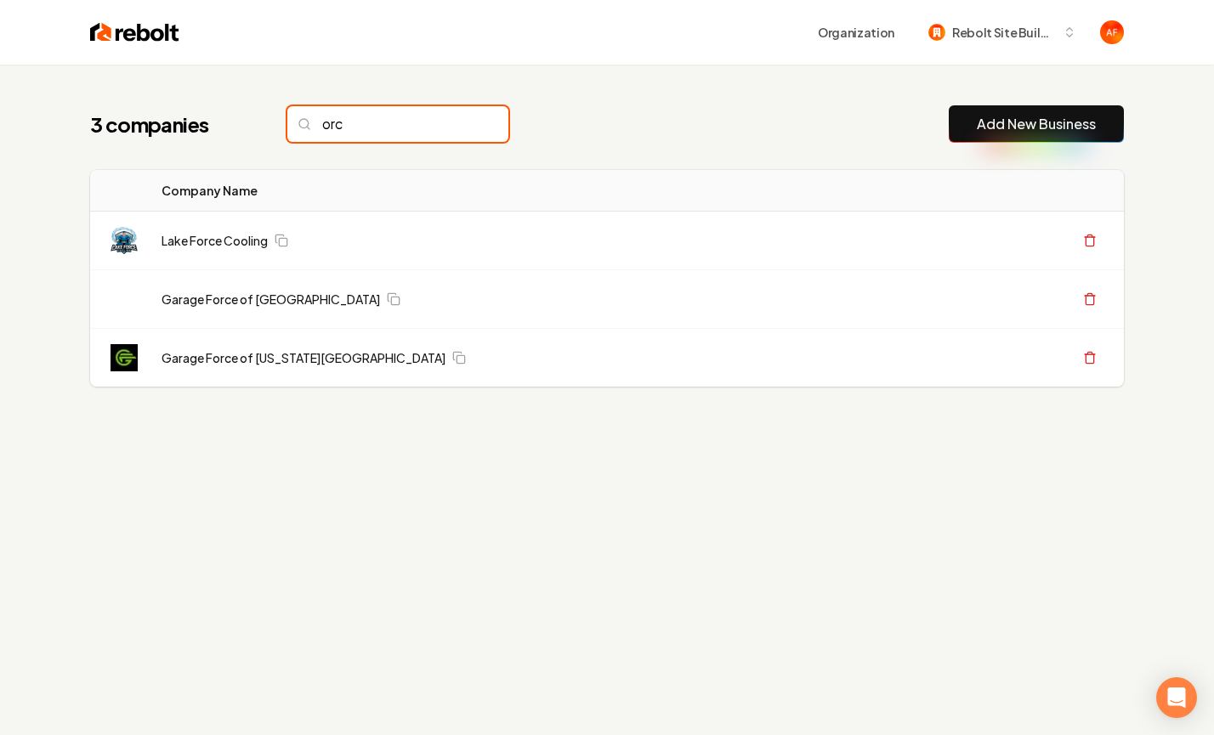
type input "orc"
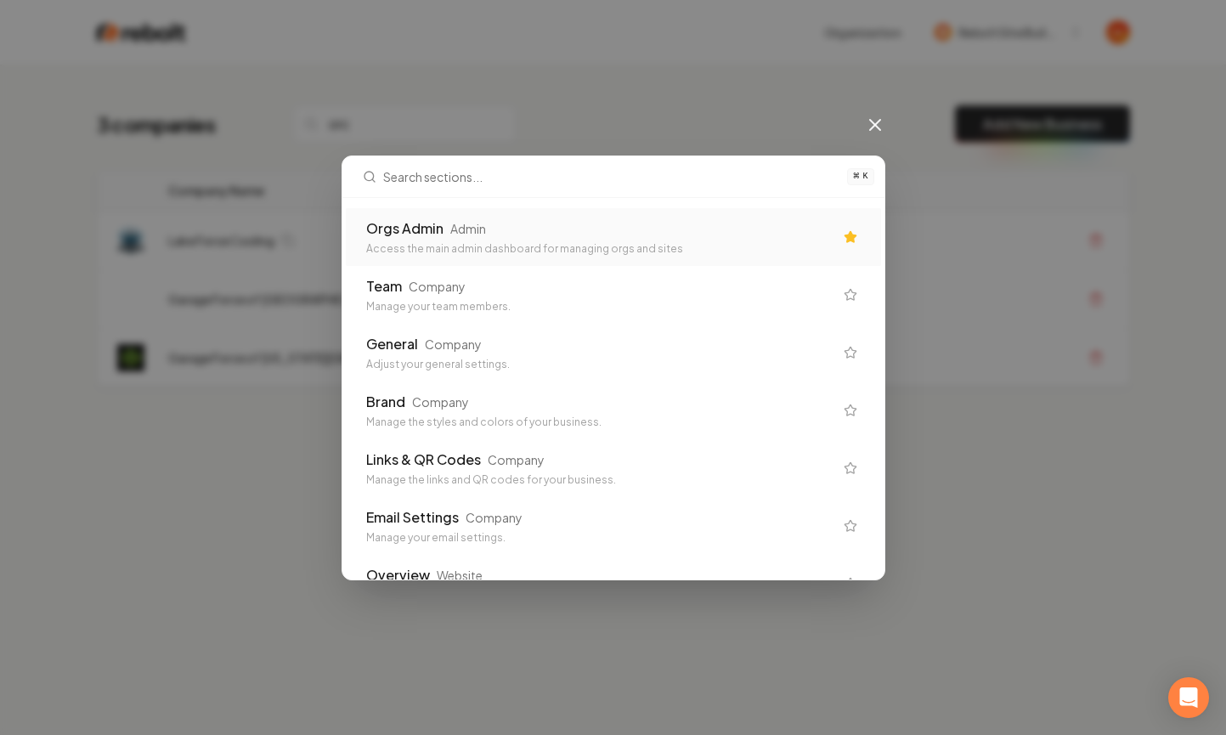
click at [773, 222] on div "Orgs Admin Admin" at bounding box center [599, 228] width 467 height 20
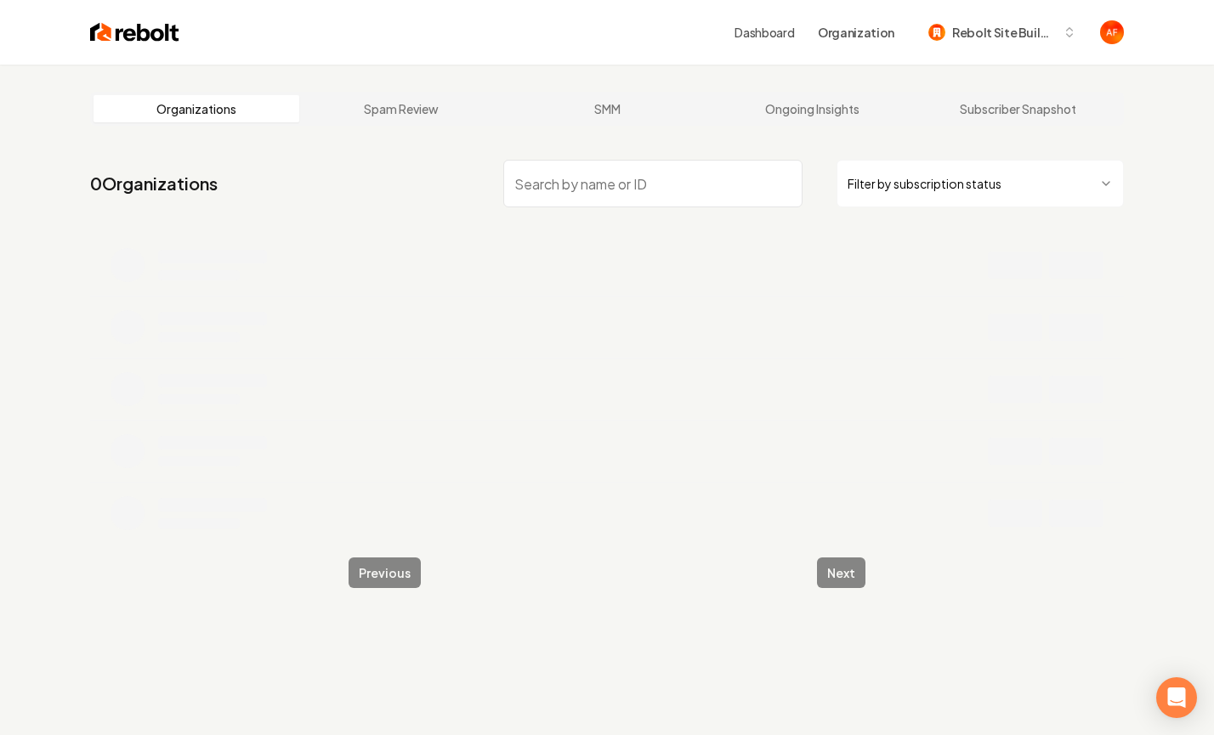
click at [558, 182] on input "search" at bounding box center [652, 184] width 299 height 48
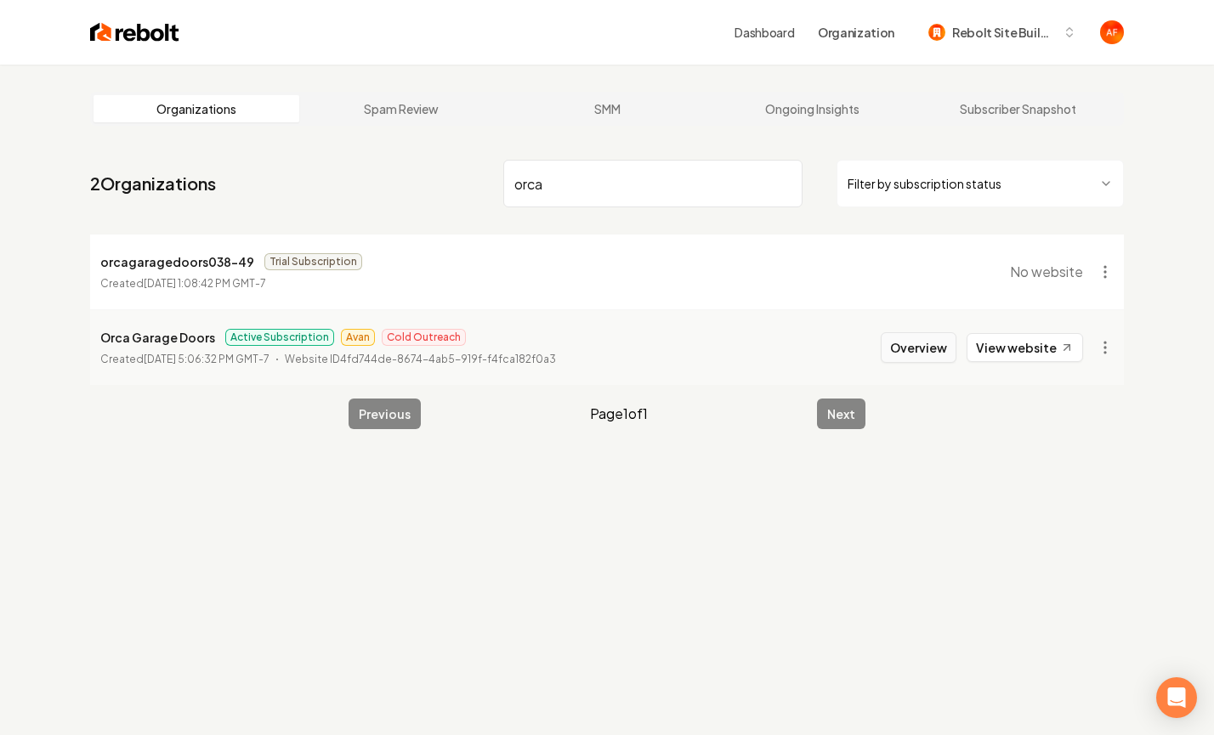
type input "orca"
click at [890, 343] on button "Overview" at bounding box center [919, 347] width 76 height 31
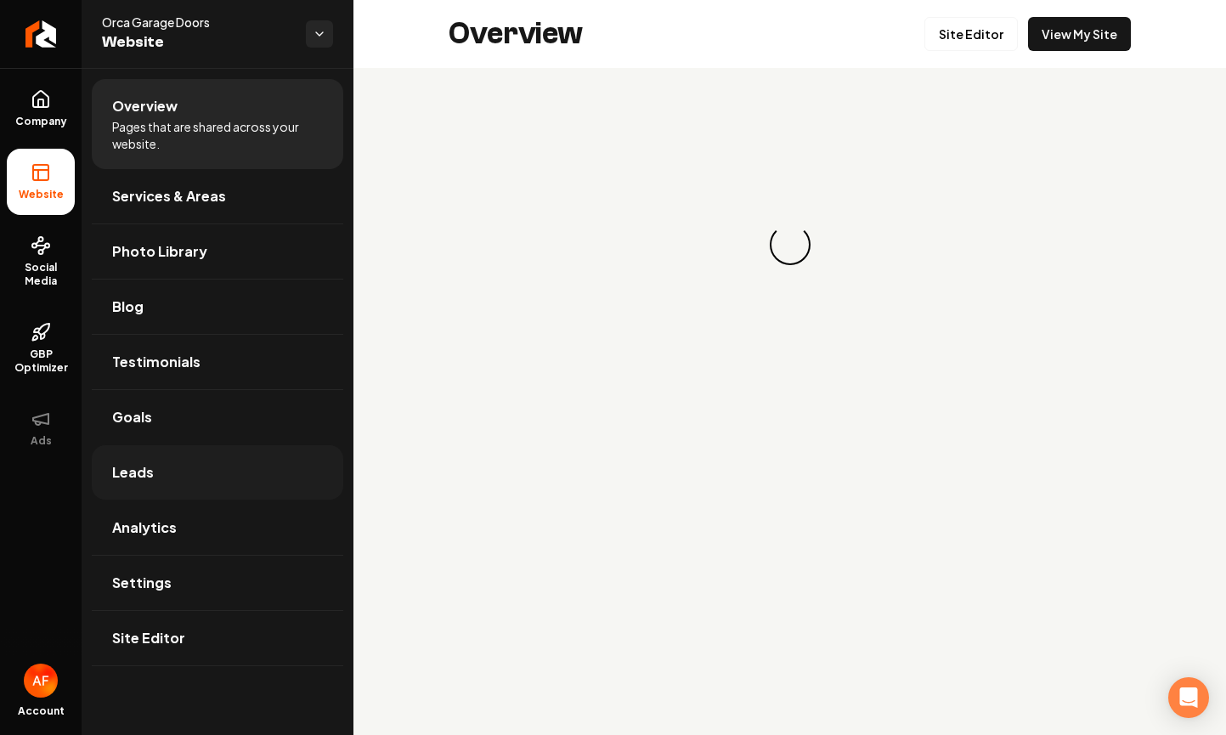
click at [170, 473] on link "Leads" at bounding box center [218, 472] width 252 height 54
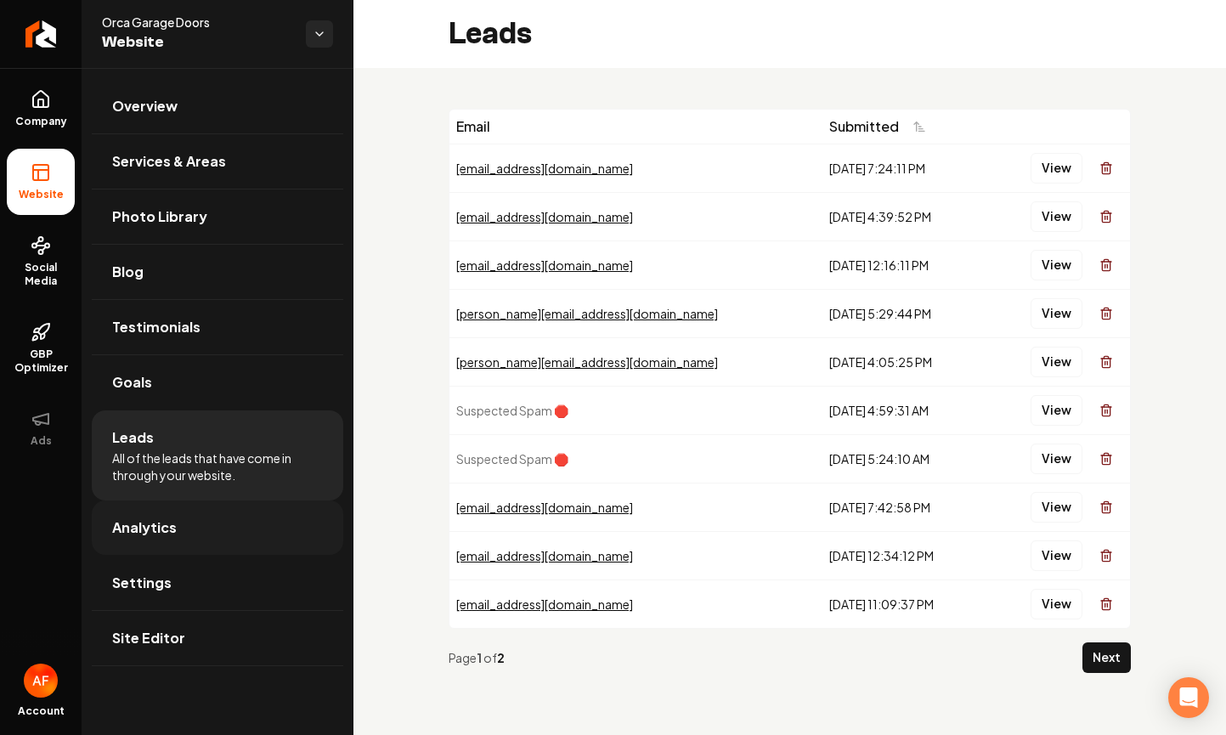
click at [179, 518] on link "Analytics" at bounding box center [218, 528] width 252 height 54
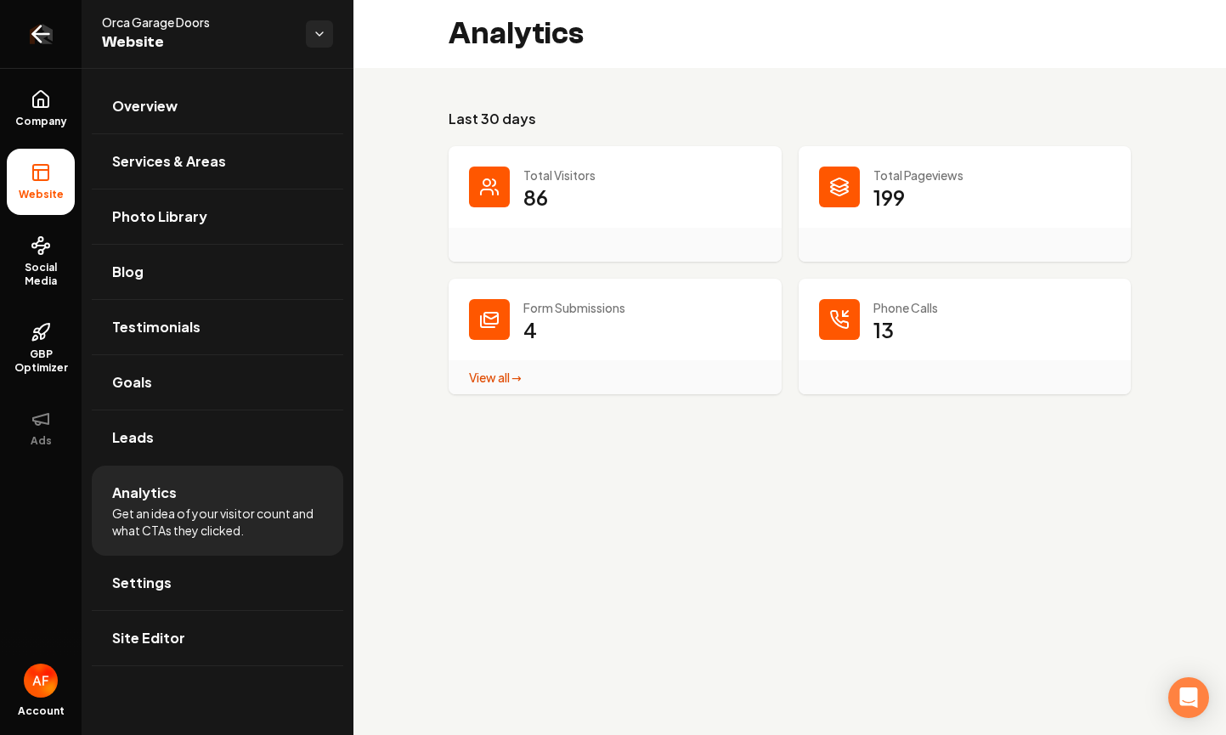
click at [43, 31] on icon "Return to dashboard" at bounding box center [40, 33] width 27 height 27
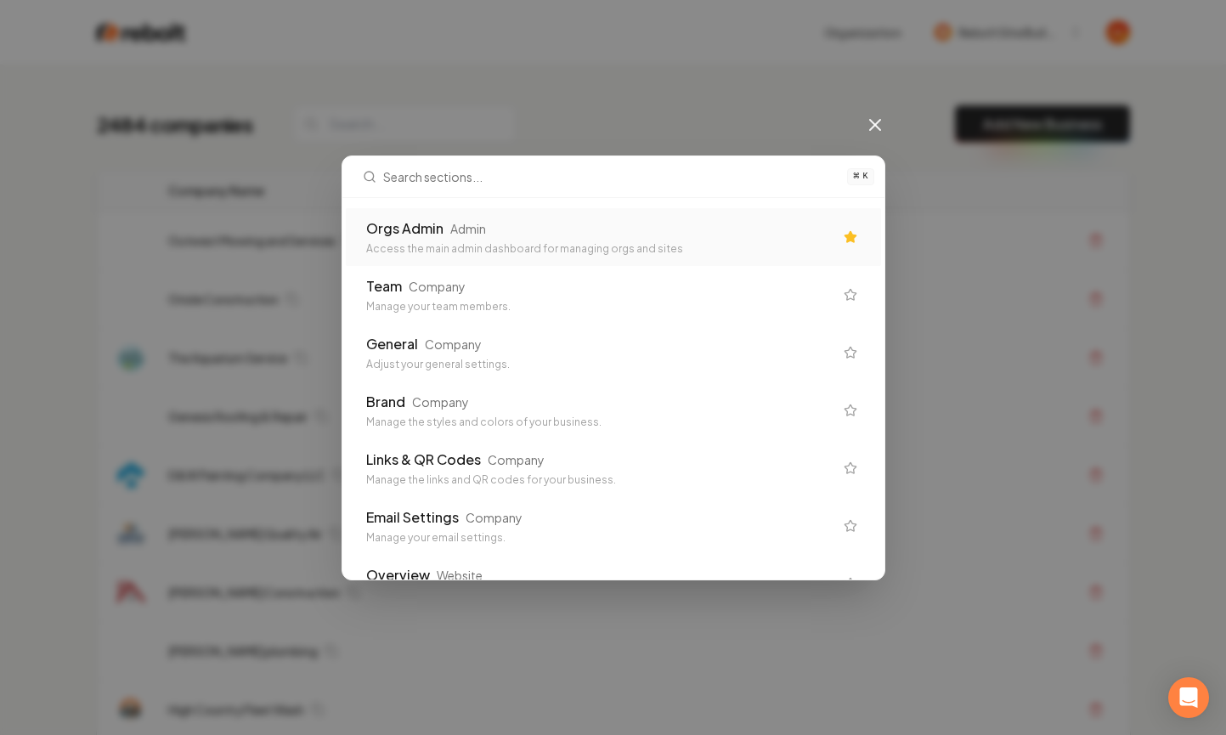
click at [535, 218] on div "Orgs Admin Admin" at bounding box center [599, 228] width 467 height 20
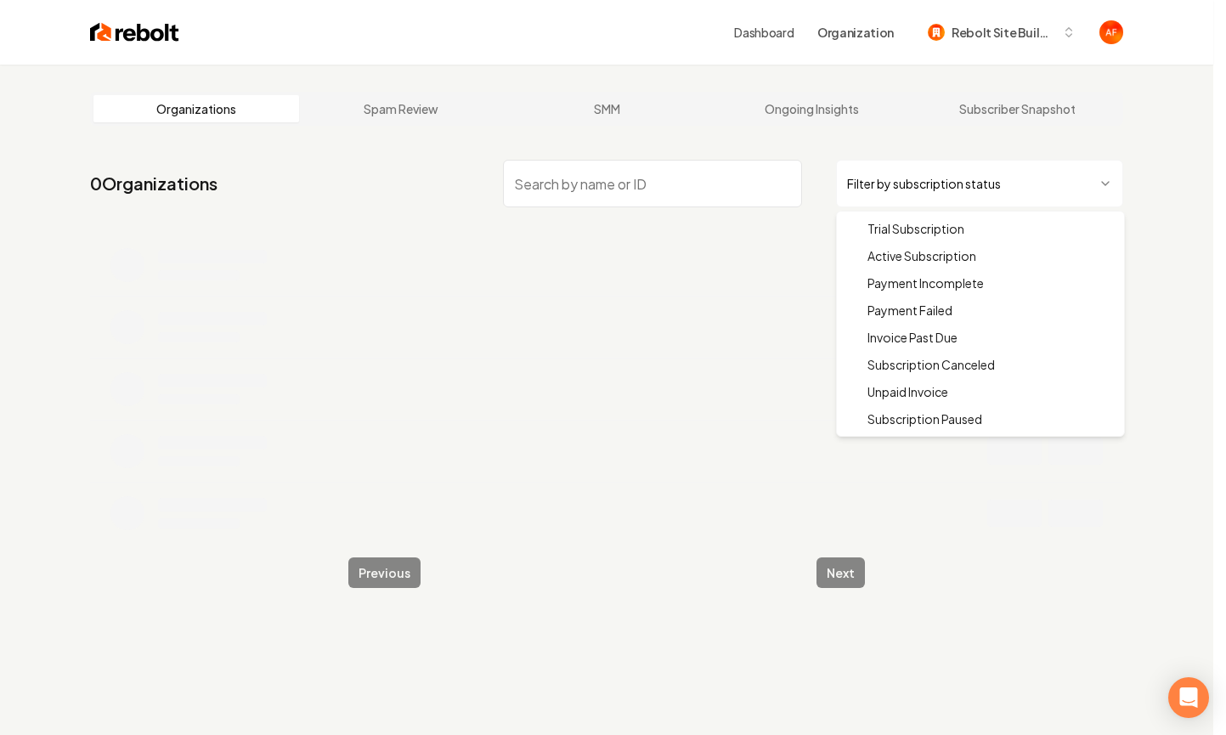
click at [909, 185] on html "Dashboard Organization Rebolt Site Builder Organizations Spam Review SMM Ongoin…" at bounding box center [613, 367] width 1226 height 735
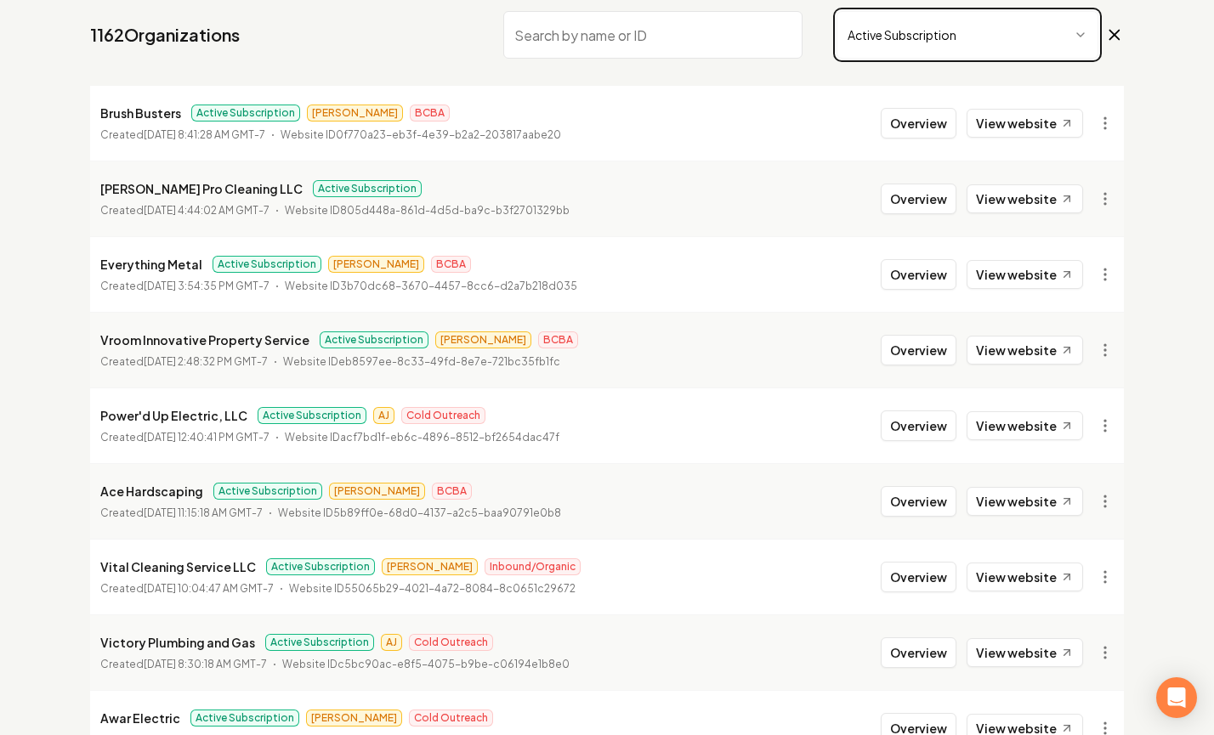
scroll to position [326, 0]
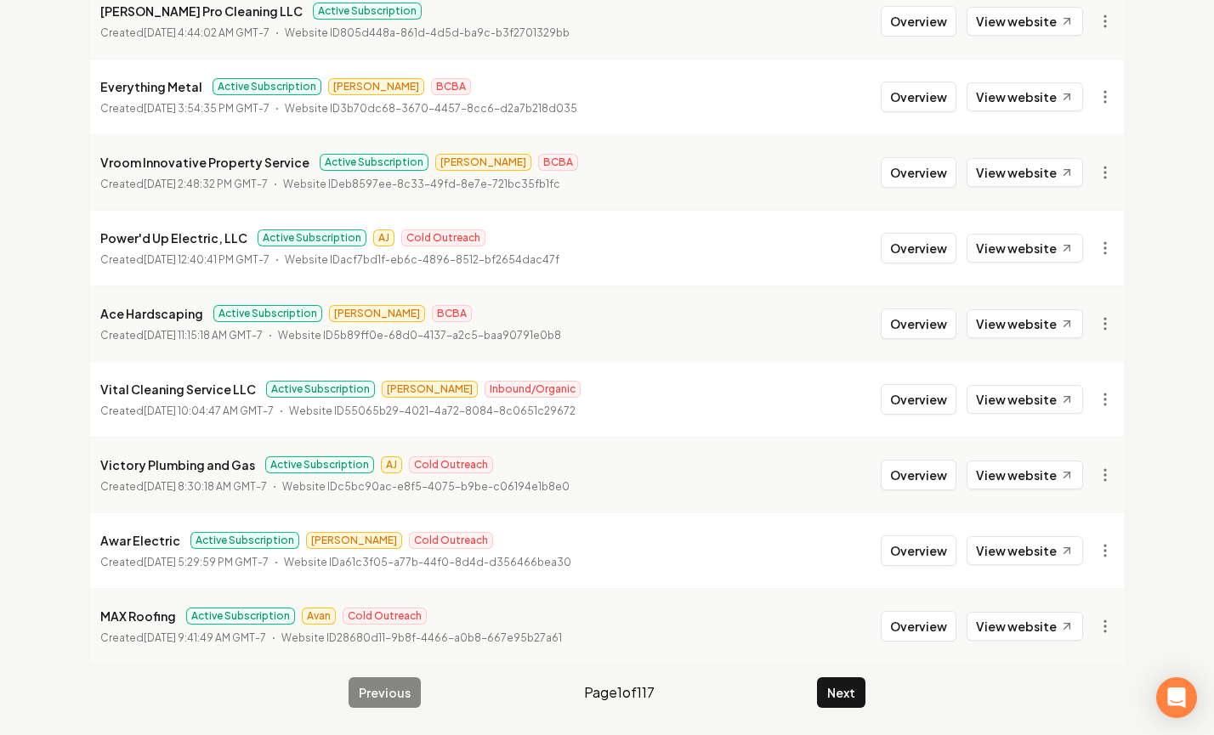
click at [850, 674] on main "Organizations Spam Review SMM Ongoing Insights Subscriber Snapshot 1162 Organiz…" at bounding box center [607, 236] width 1088 height 997
click at [852, 689] on button "Next" at bounding box center [841, 692] width 48 height 31
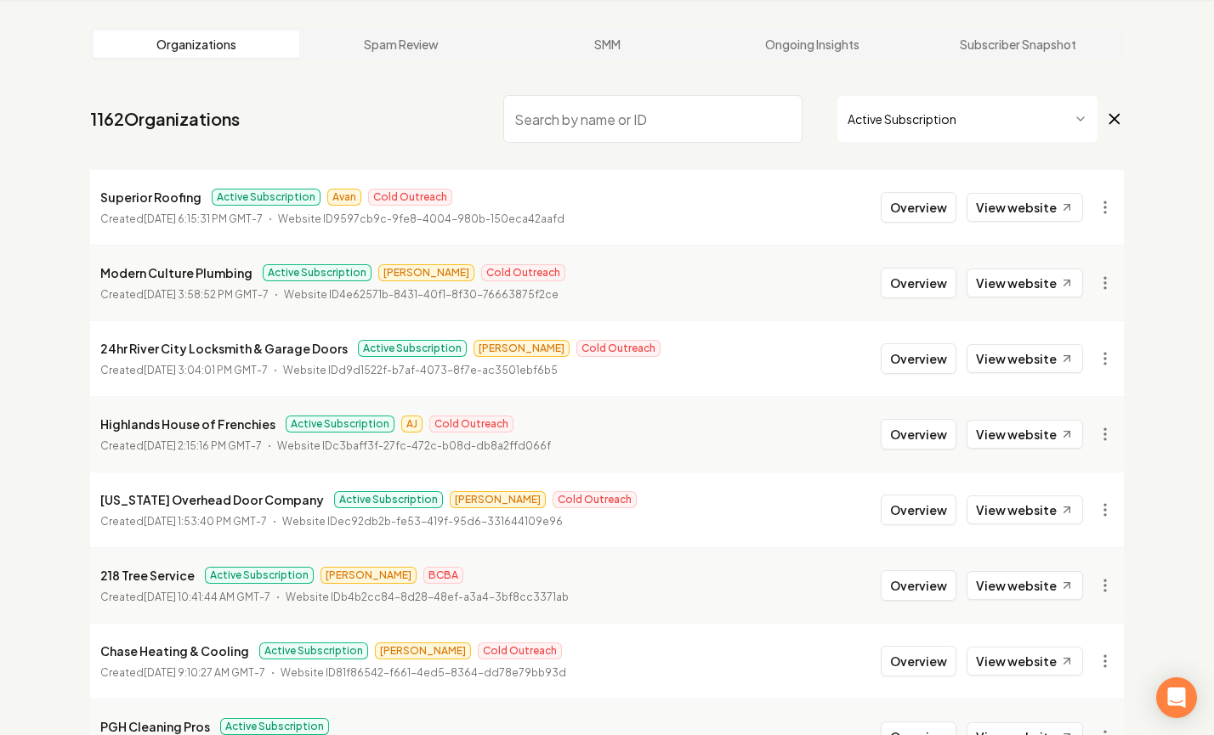
scroll to position [326, 0]
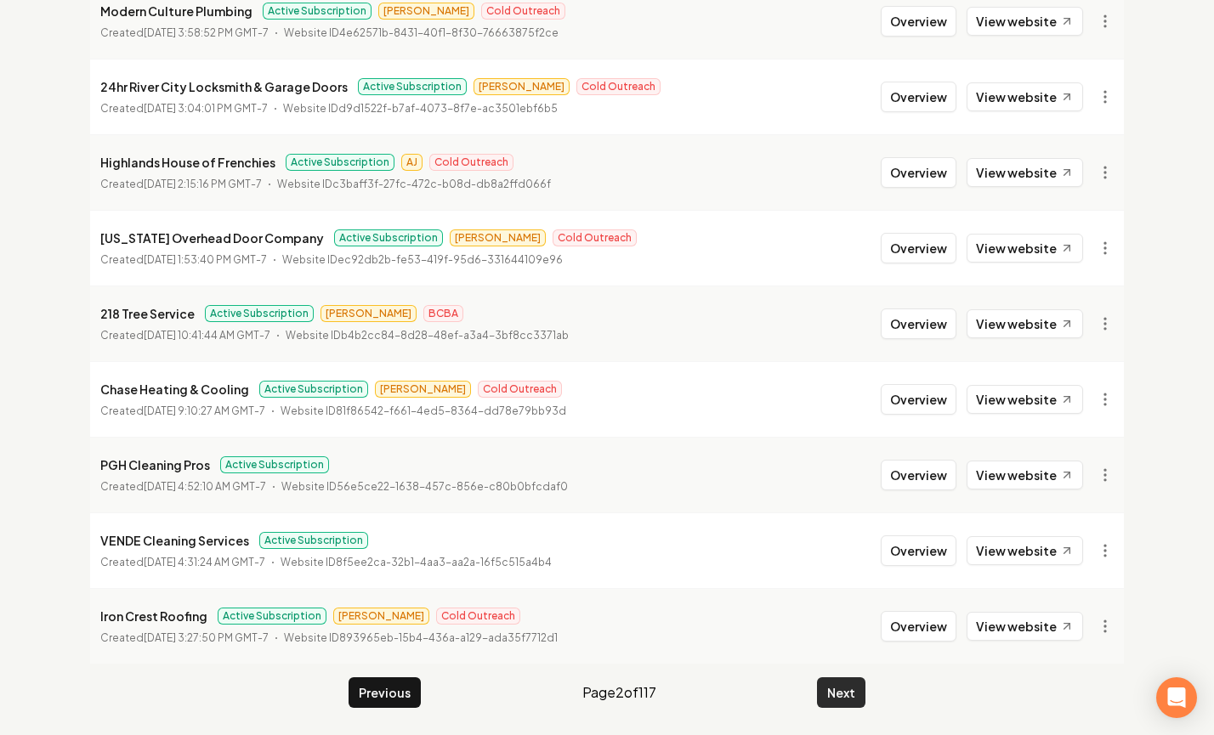
click at [841, 705] on button "Next" at bounding box center [841, 692] width 48 height 31
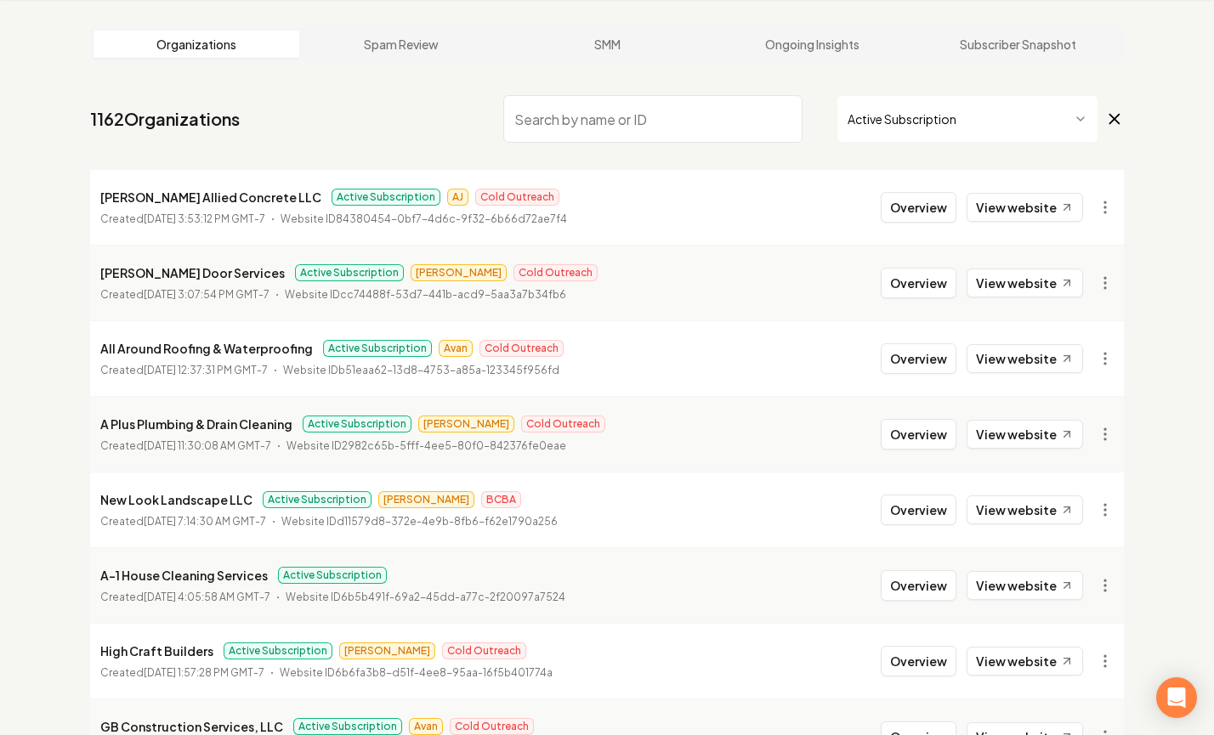
scroll to position [326, 0]
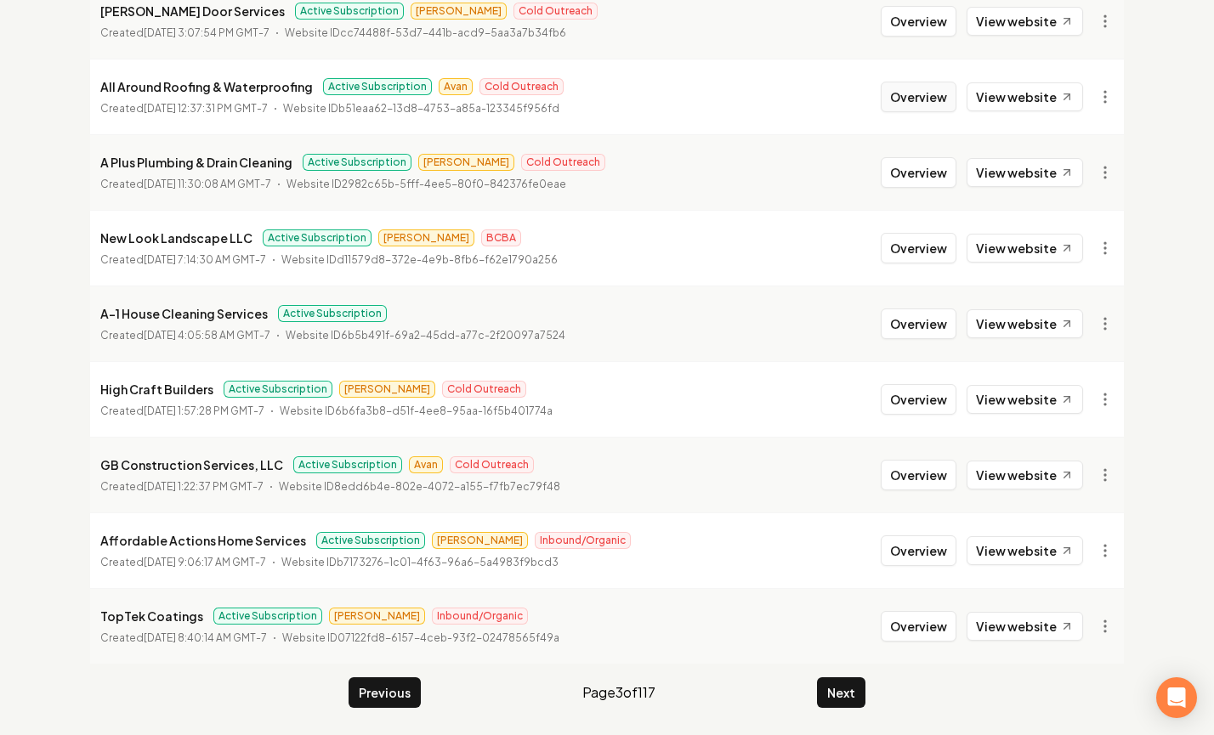
click at [943, 99] on button "Overview" at bounding box center [919, 97] width 76 height 31
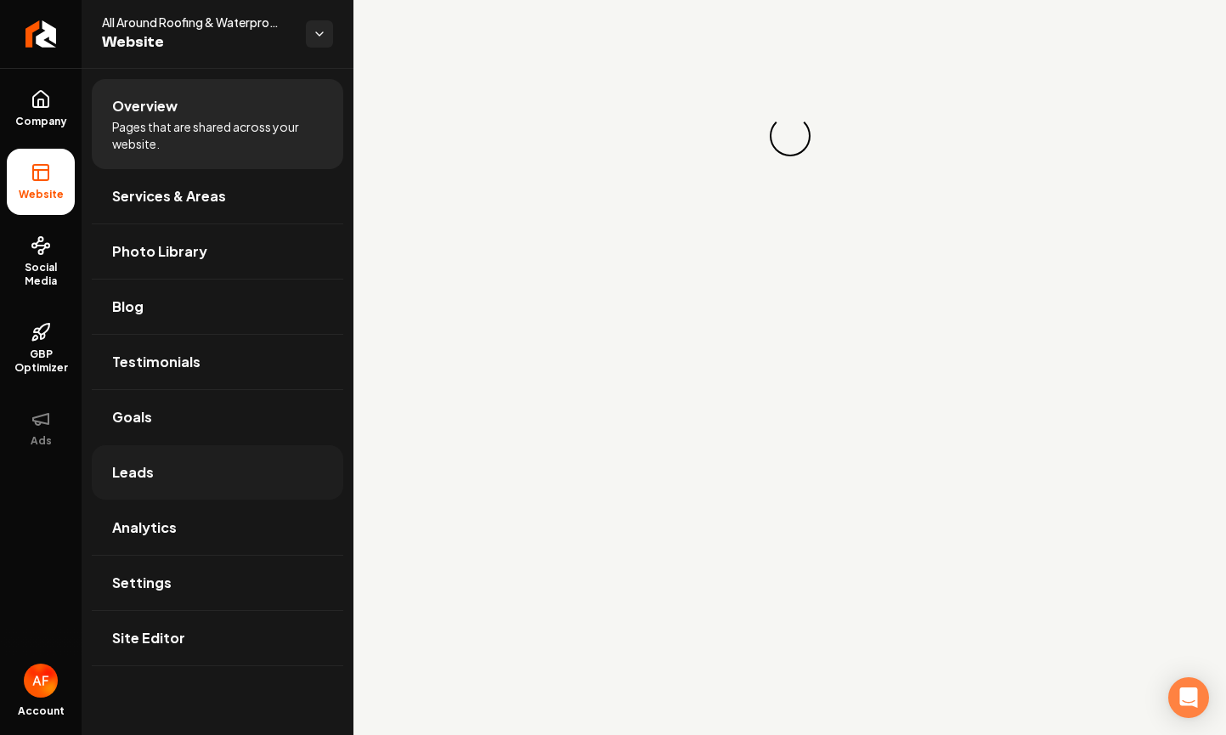
click at [231, 470] on link "Leads" at bounding box center [218, 472] width 252 height 54
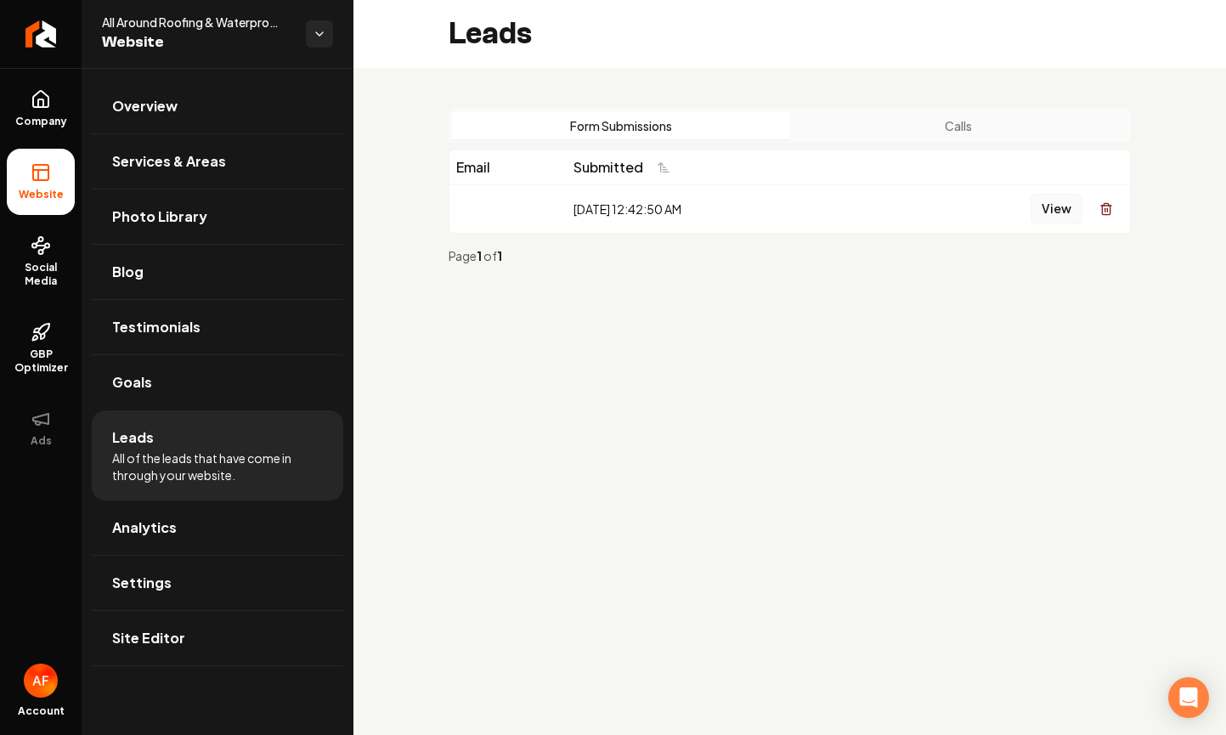
click at [1055, 209] on button "View" at bounding box center [1057, 209] width 52 height 31
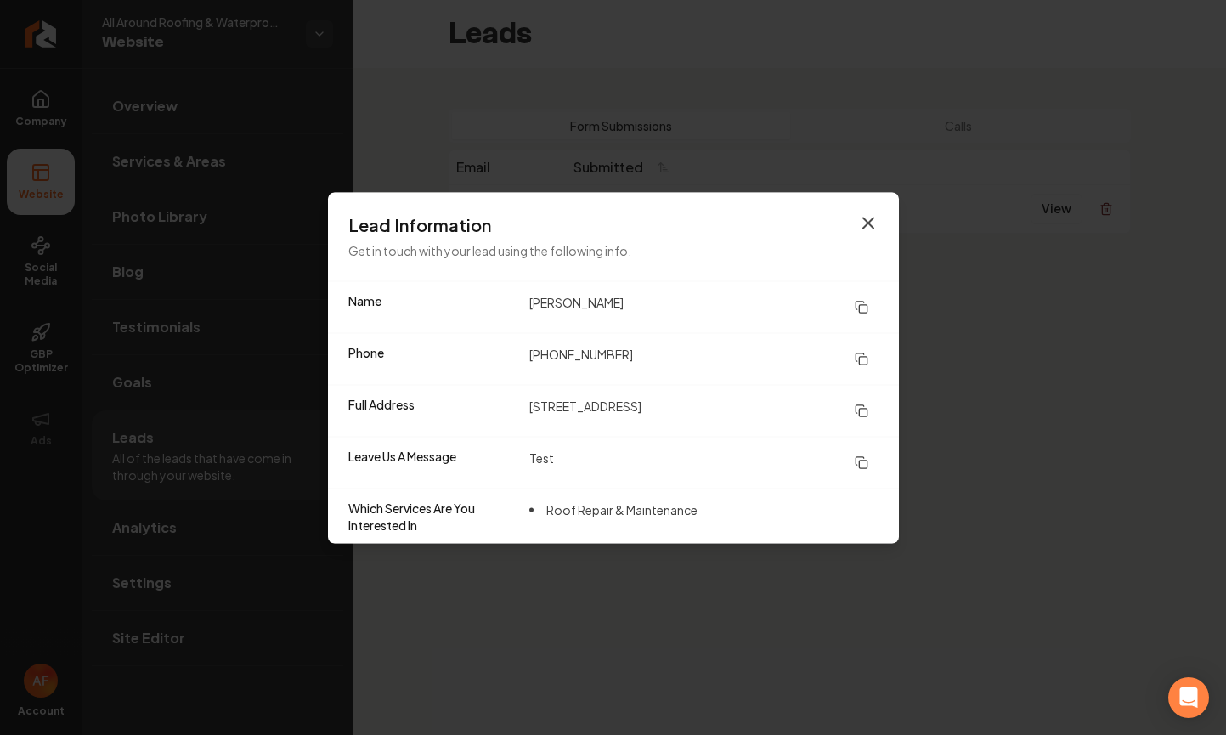
click at [875, 215] on icon "button" at bounding box center [868, 222] width 20 height 20
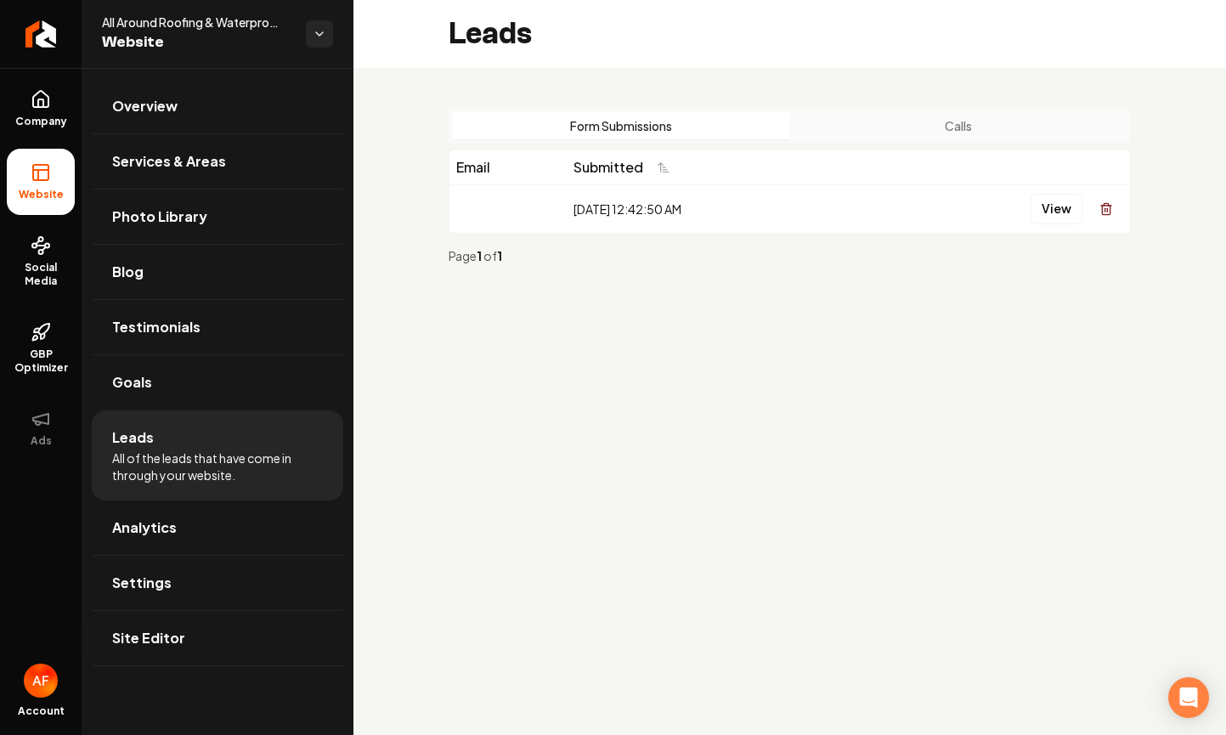
click at [888, 134] on button "Calls" at bounding box center [959, 125] width 338 height 27
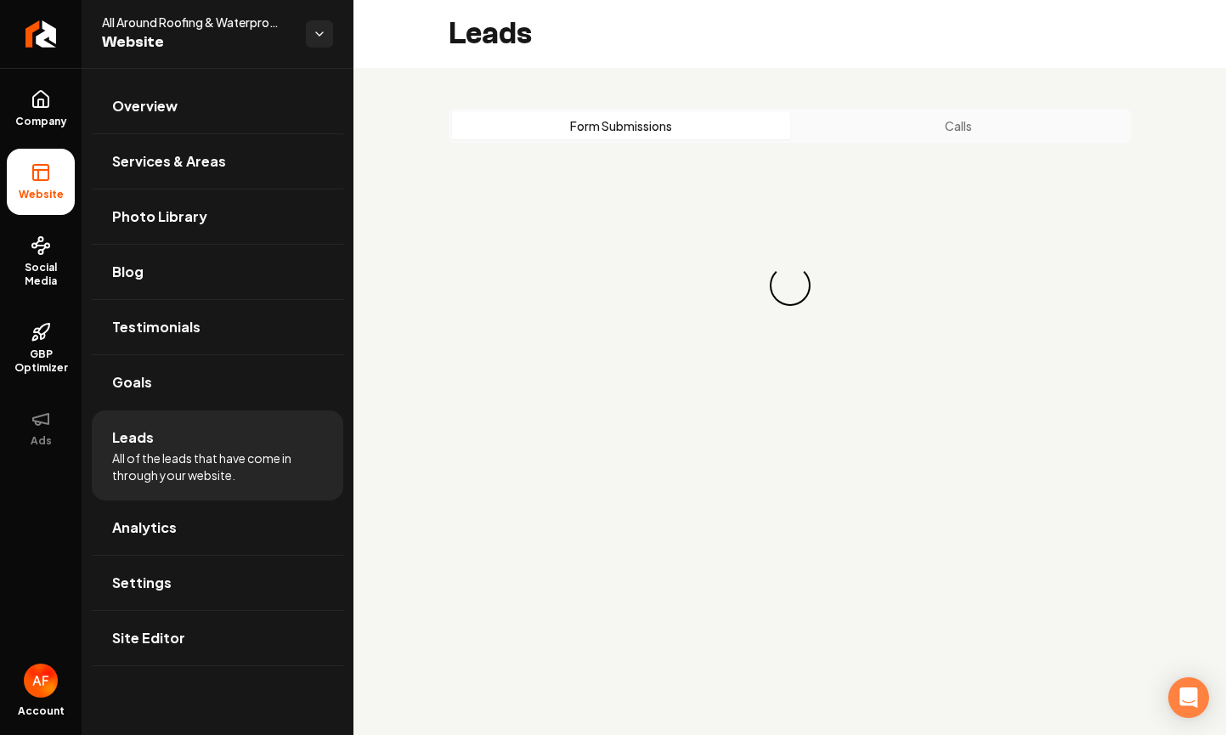
click at [685, 129] on button "Form Submissions" at bounding box center [621, 125] width 338 height 27
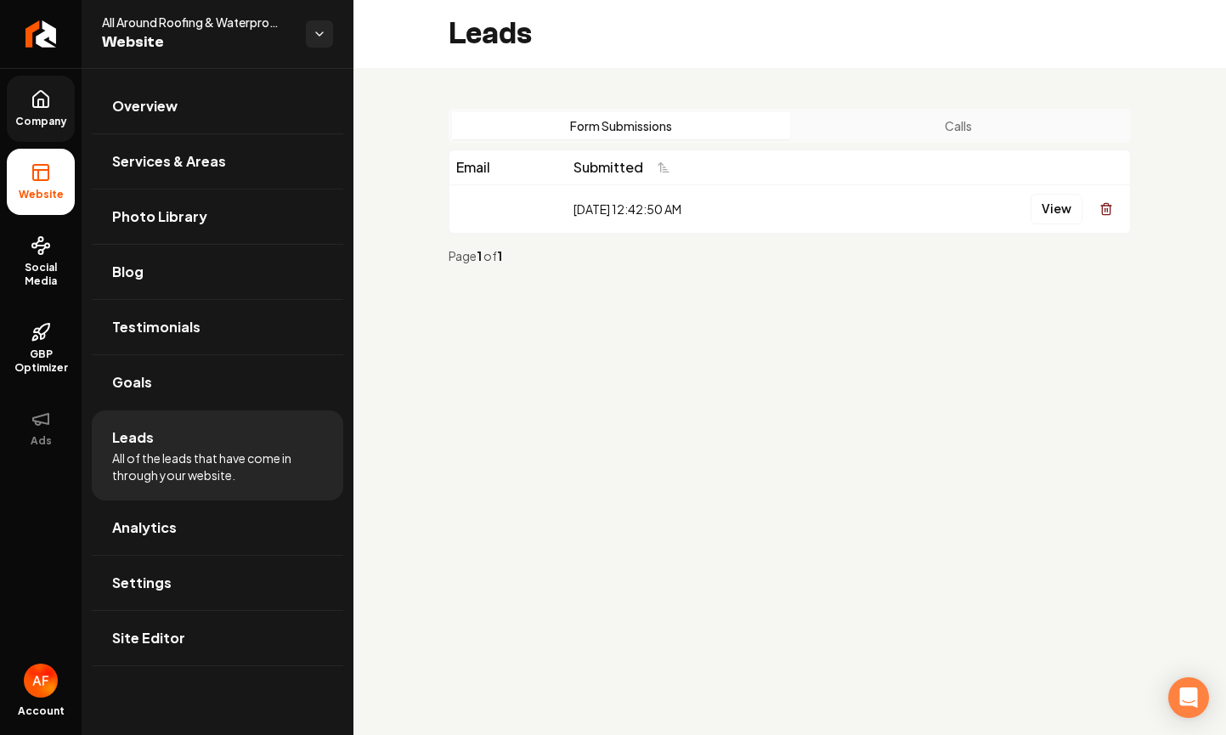
click at [18, 107] on link "Company" at bounding box center [41, 109] width 68 height 66
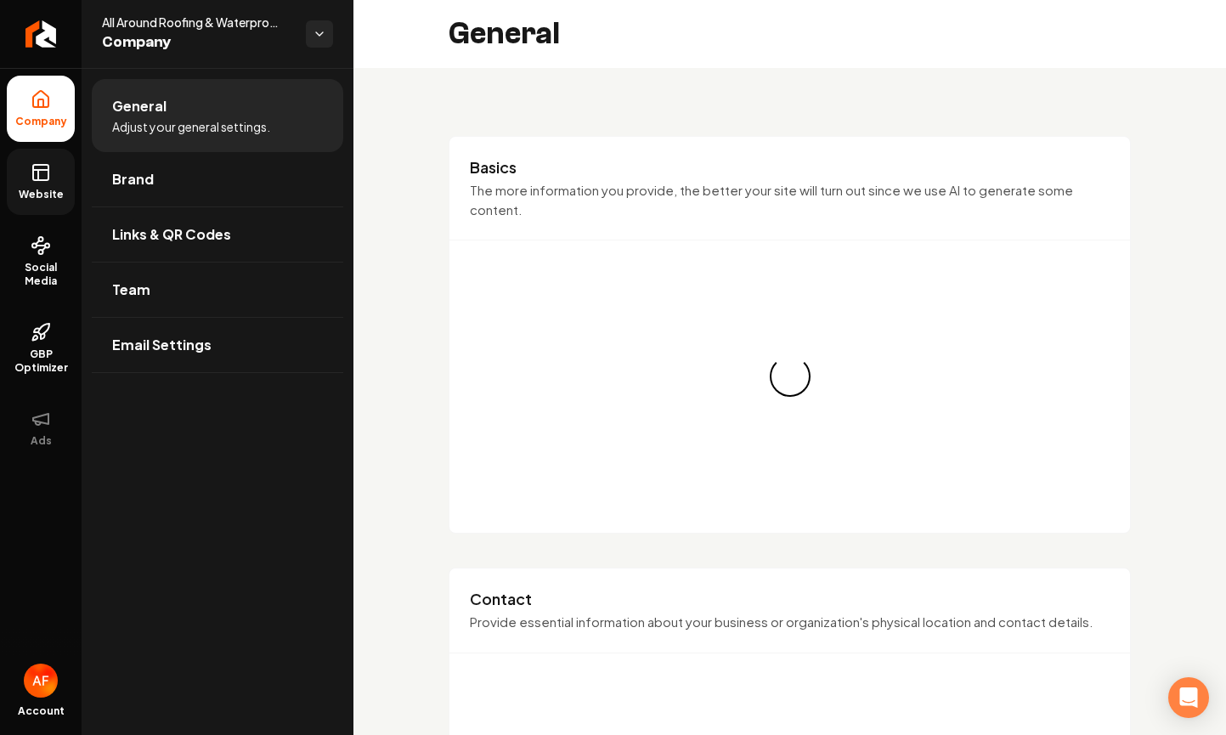
click at [37, 165] on rect at bounding box center [40, 172] width 15 height 15
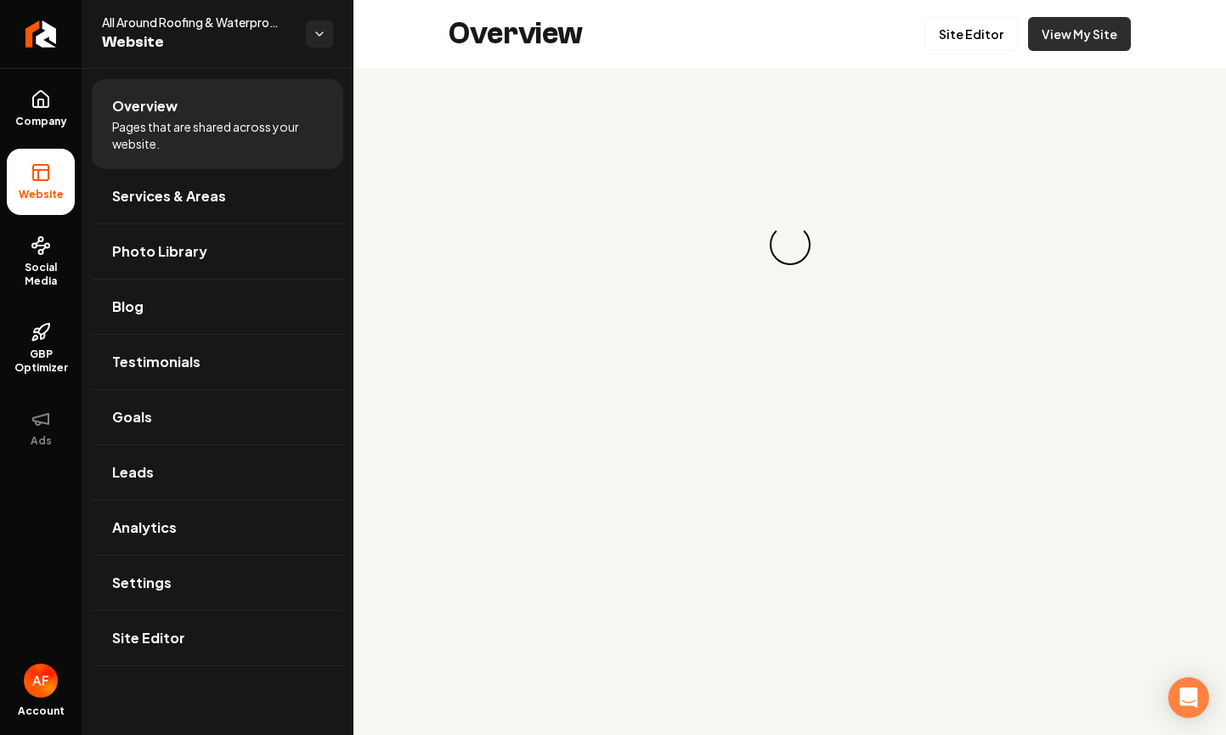
click at [1063, 46] on link "View My Site" at bounding box center [1079, 34] width 103 height 34
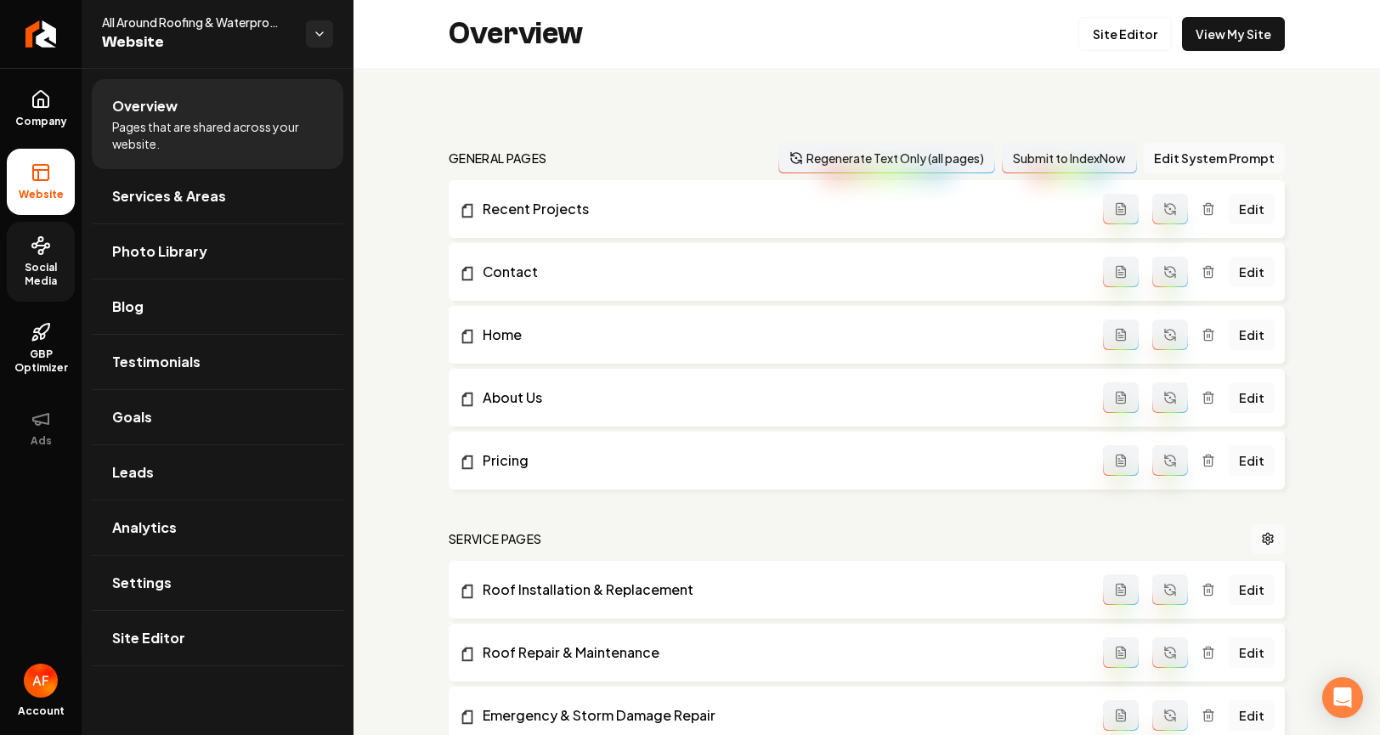
click at [38, 235] on icon at bounding box center [41, 245] width 20 height 20
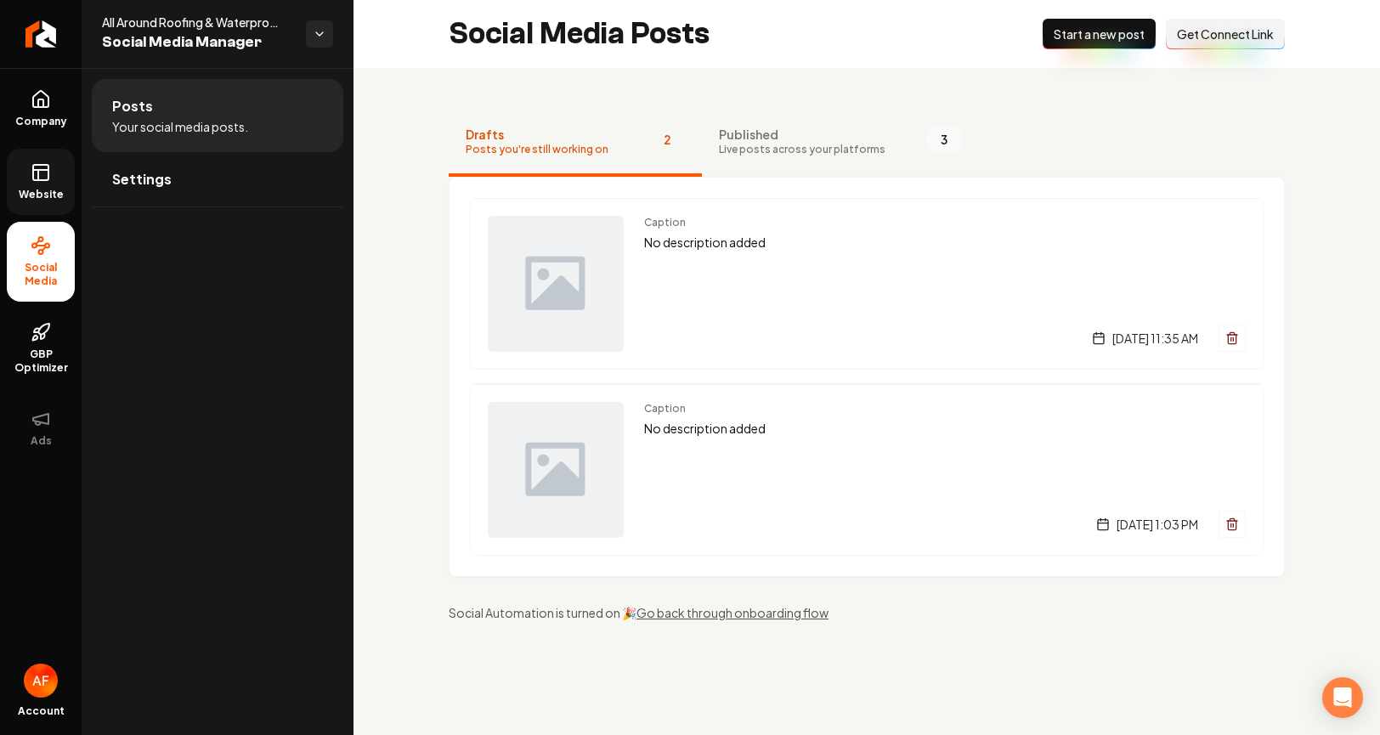
click at [1190, 46] on button "Connect Link Get Connect Link" at bounding box center [1225, 34] width 119 height 31
click at [1213, 27] on span "Get Connect Link" at bounding box center [1225, 33] width 97 height 17
click at [1213, 27] on div "New Post Start a new post Connect Link Get Connect Link" at bounding box center [1164, 34] width 242 height 31
drag, startPoint x: 1255, startPoint y: 117, endPoint x: 1248, endPoint y: 45, distance: 72.6
click at [1213, 111] on nav "Drafts Posts you're still working on 2 Published Live posts across your platfor…" at bounding box center [867, 143] width 836 height 68
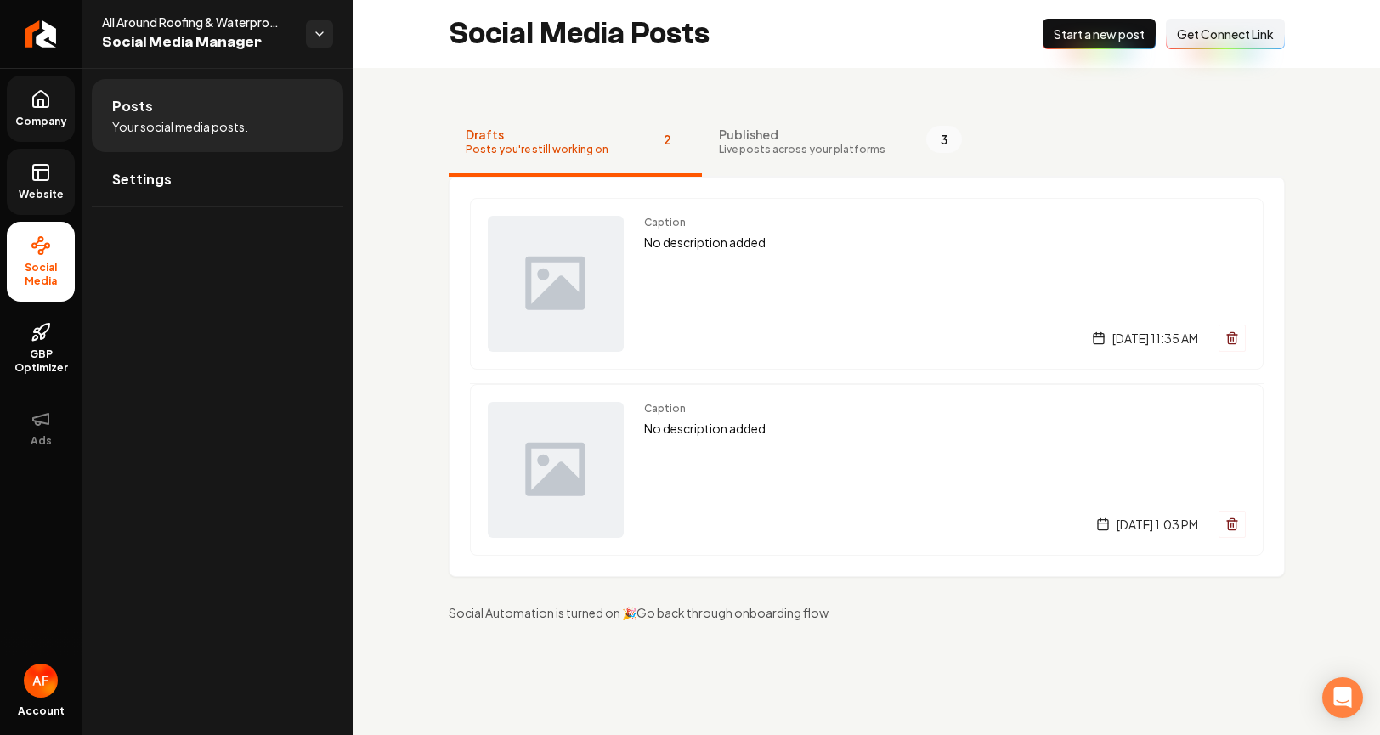
drag, startPoint x: 13, startPoint y: 102, endPoint x: 27, endPoint y: 106, distance: 15.1
click at [14, 102] on link "Company" at bounding box center [41, 109] width 68 height 66
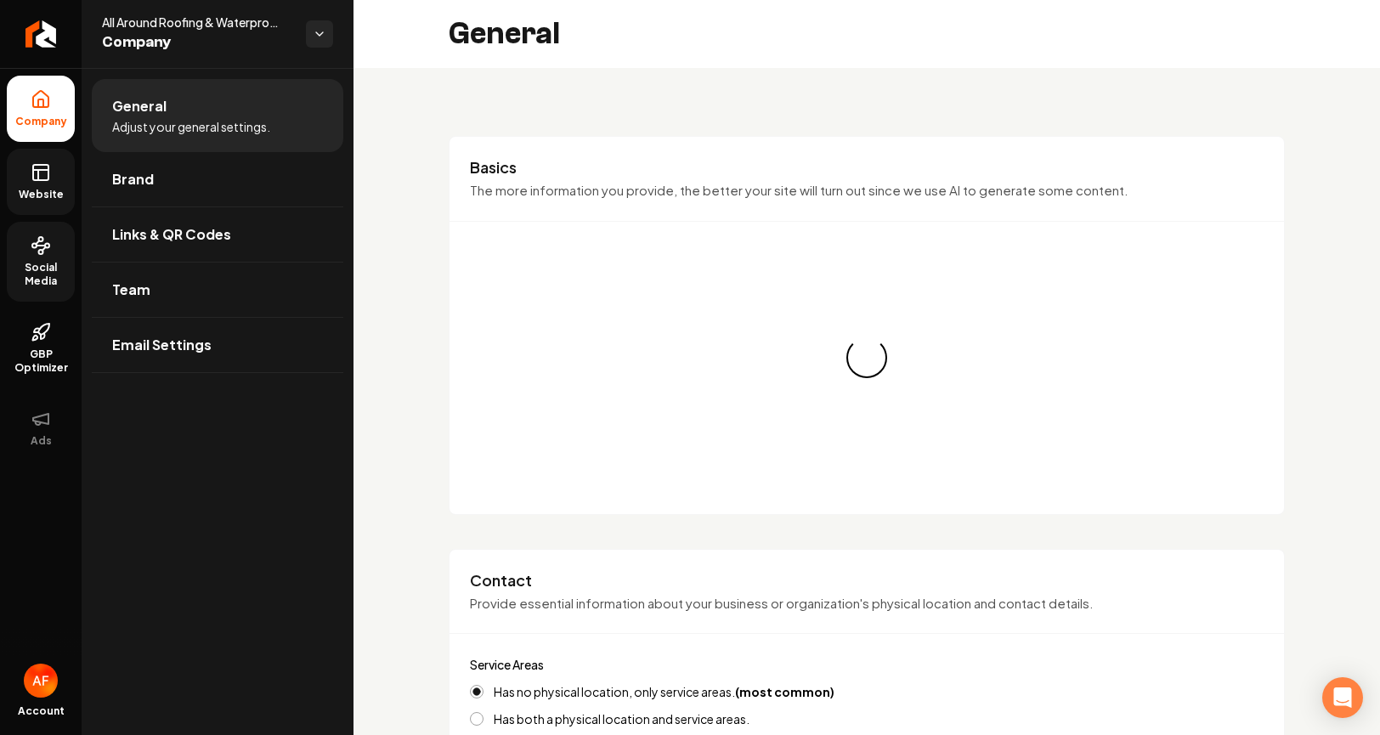
click at [50, 168] on link "Website" at bounding box center [41, 182] width 68 height 66
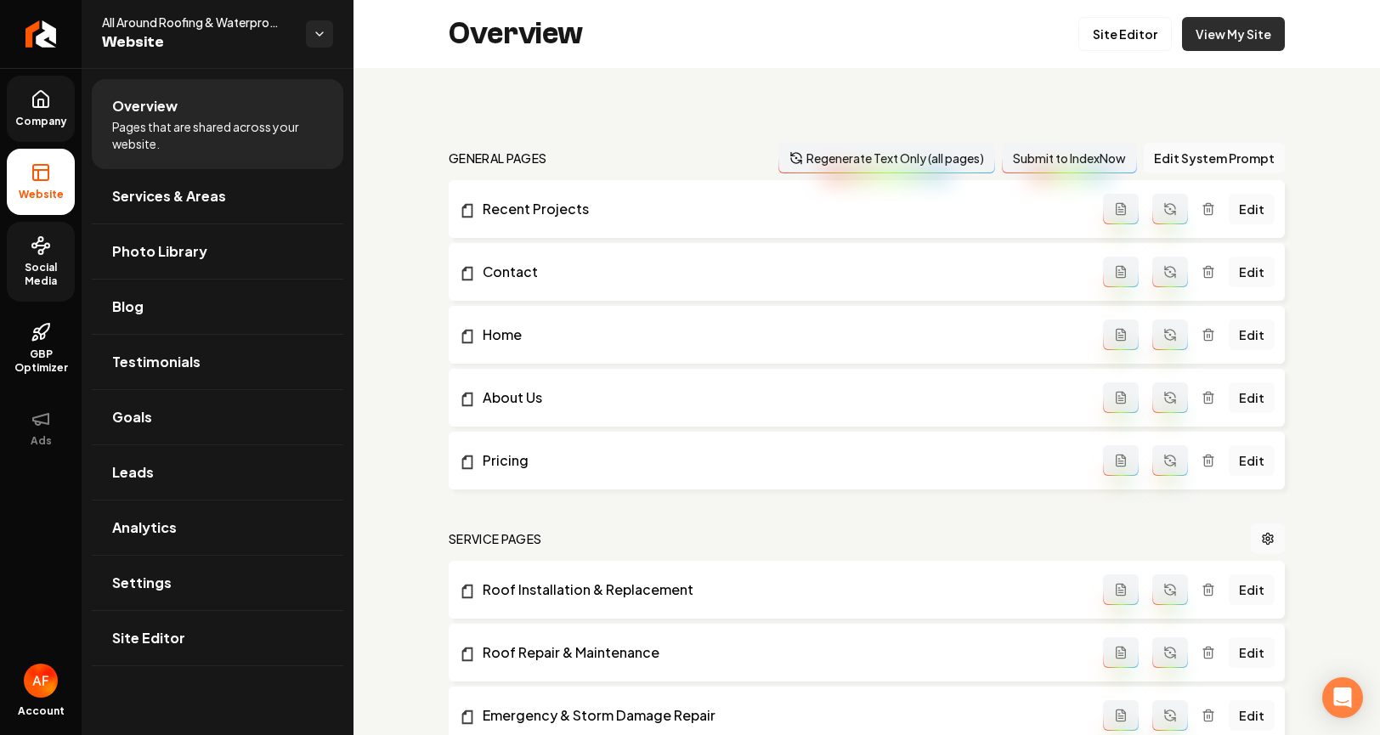
click at [1193, 36] on link "View My Site" at bounding box center [1233, 34] width 103 height 34
click at [27, 265] on span "Social Media" at bounding box center [41, 274] width 68 height 27
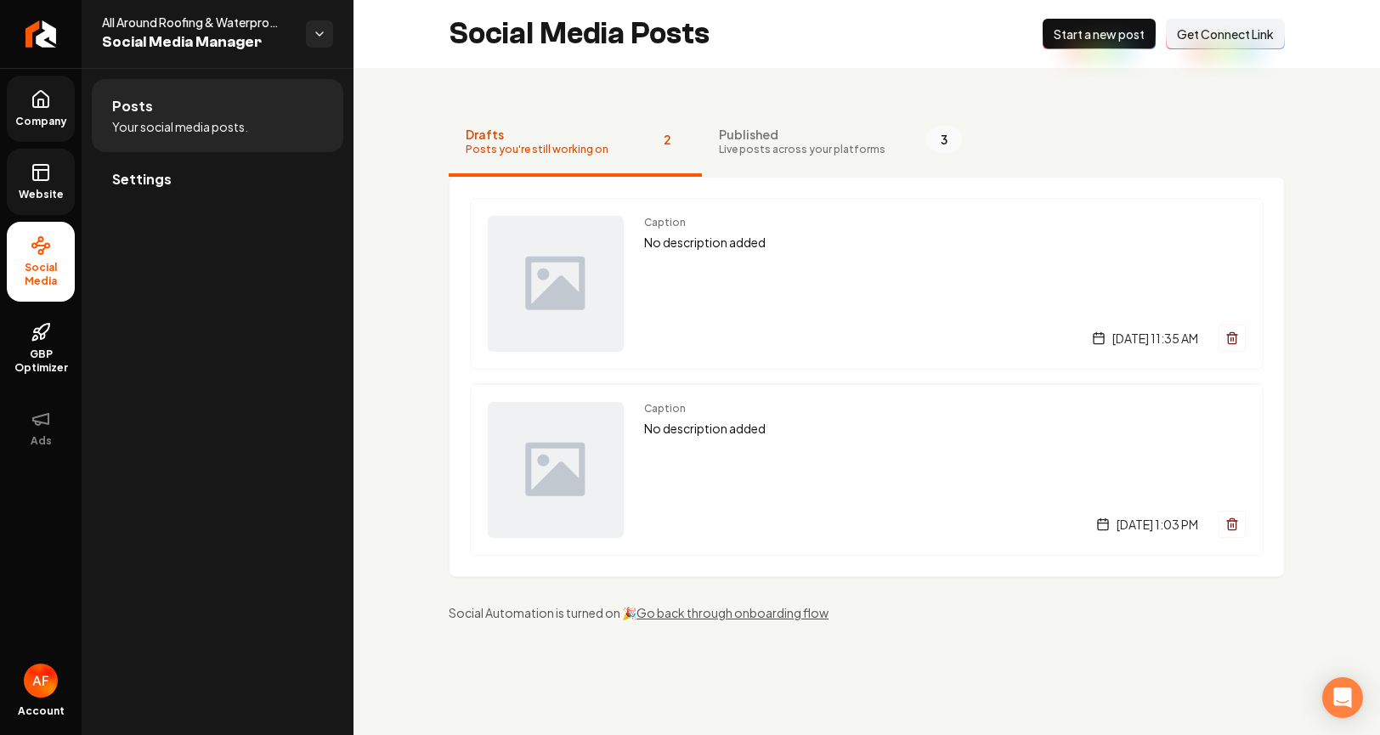
drag, startPoint x: 112, startPoint y: 189, endPoint x: 126, endPoint y: 195, distance: 15.2
click at [112, 188] on span "Settings" at bounding box center [141, 179] width 59 height 20
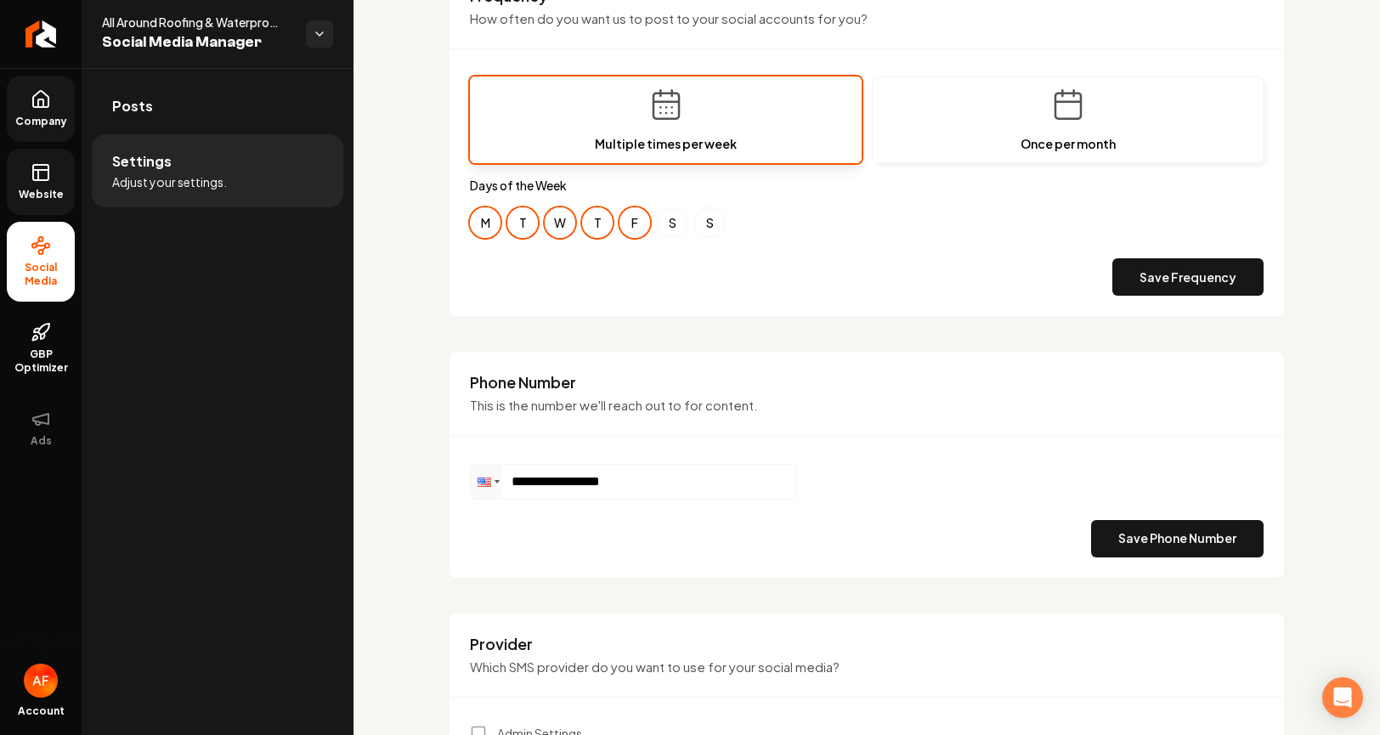
scroll to position [589, 0]
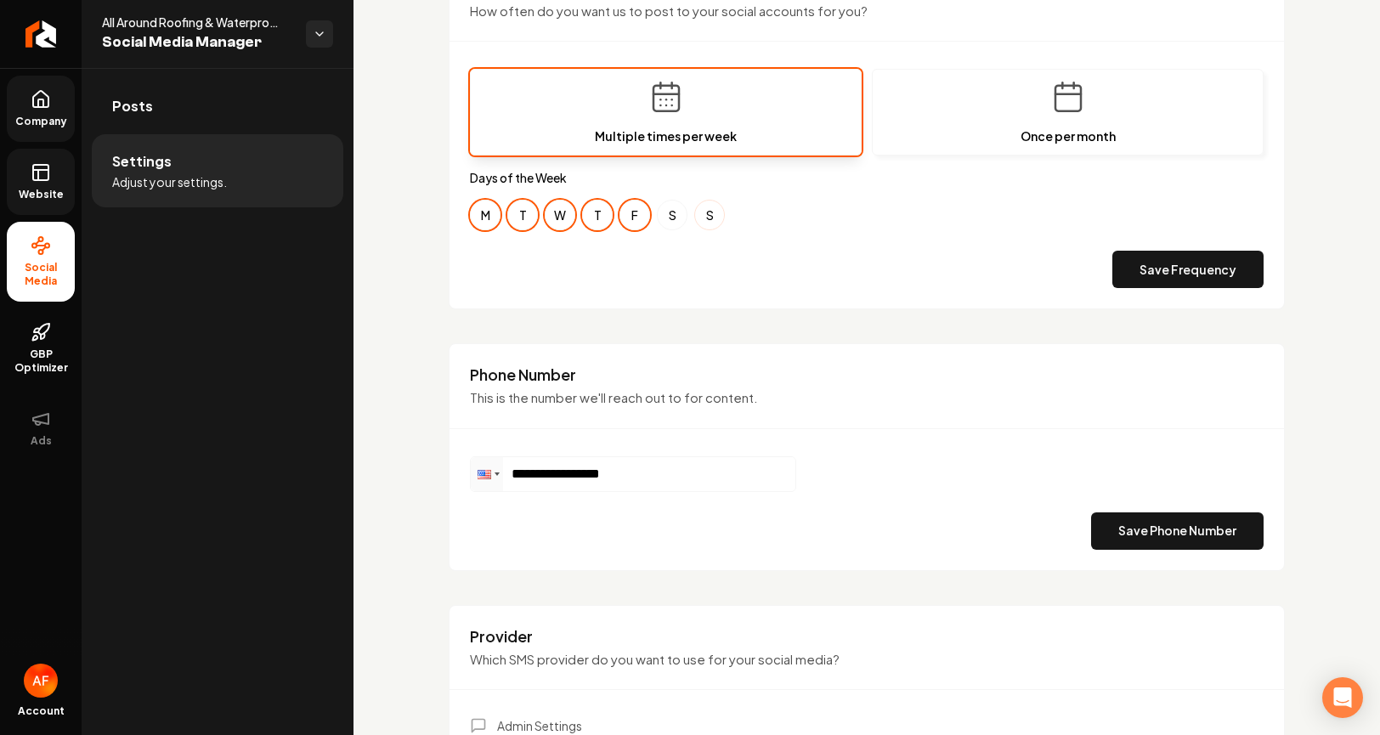
drag, startPoint x: 679, startPoint y: 220, endPoint x: 715, endPoint y: 213, distance: 36.3
click at [679, 220] on button "S" at bounding box center [672, 215] width 31 height 31
click at [719, 212] on button "S" at bounding box center [709, 215] width 31 height 31
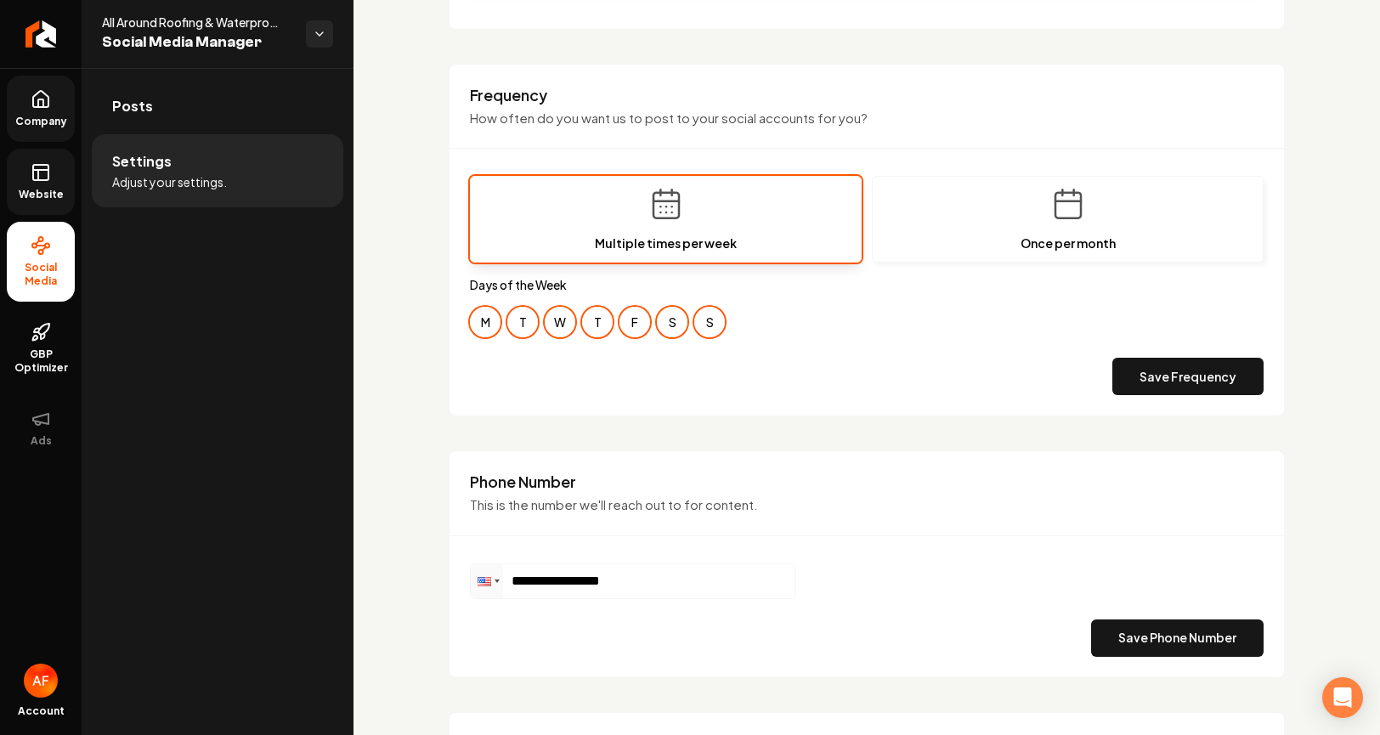
scroll to position [422, 0]
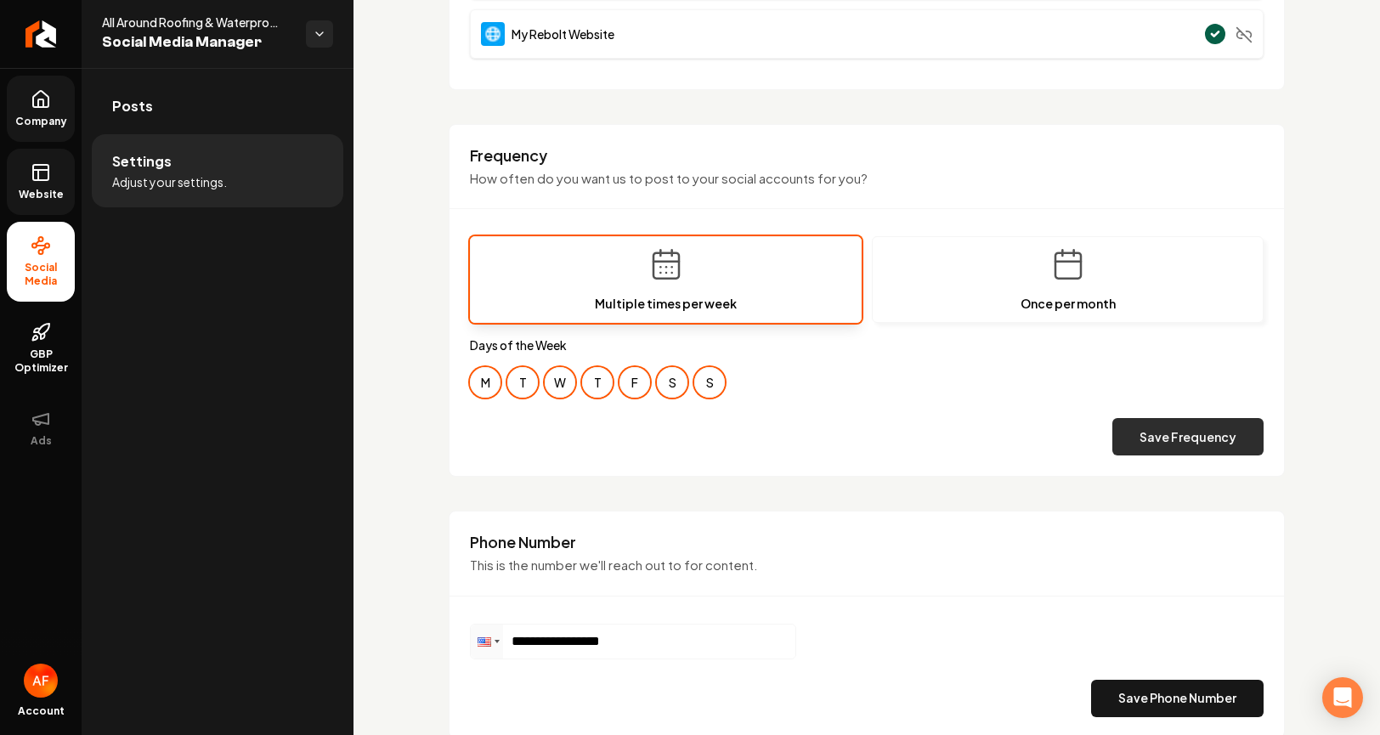
click at [1192, 422] on button "Save Frequency" at bounding box center [1188, 436] width 151 height 37
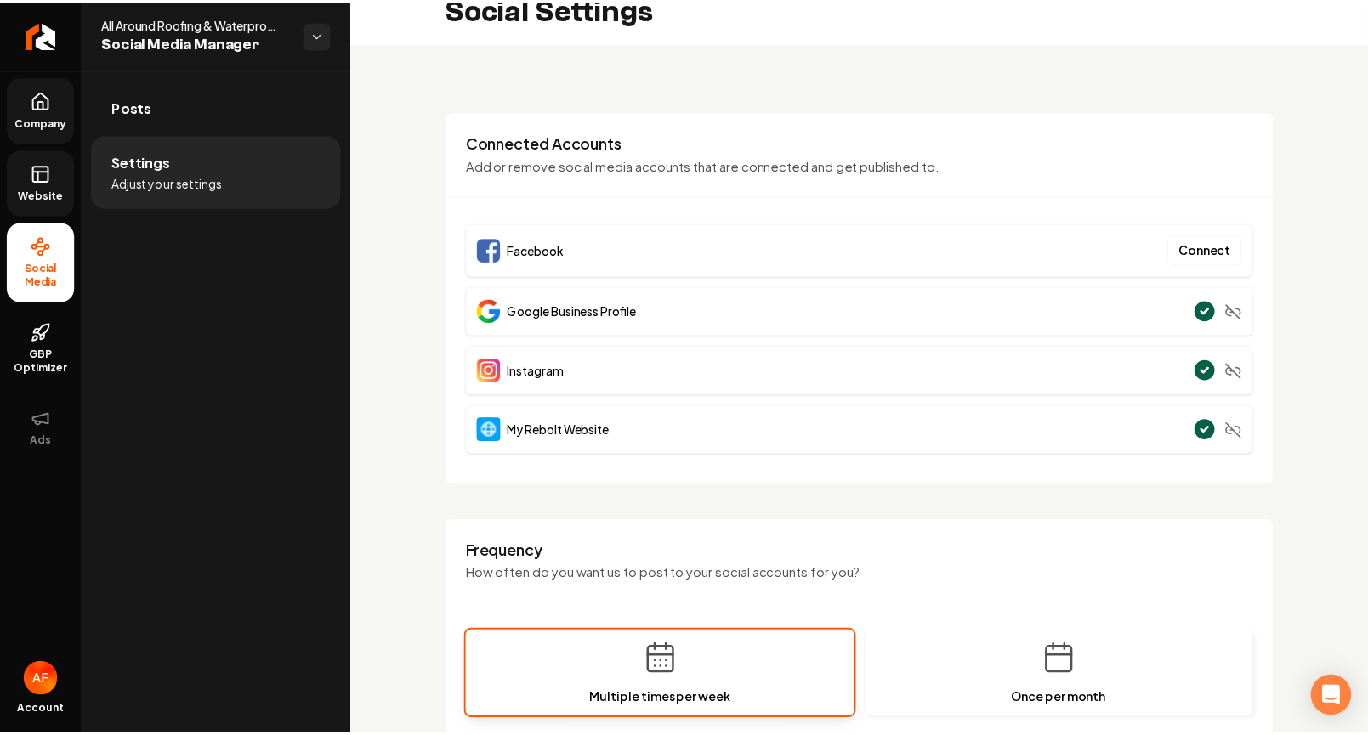
scroll to position [0, 0]
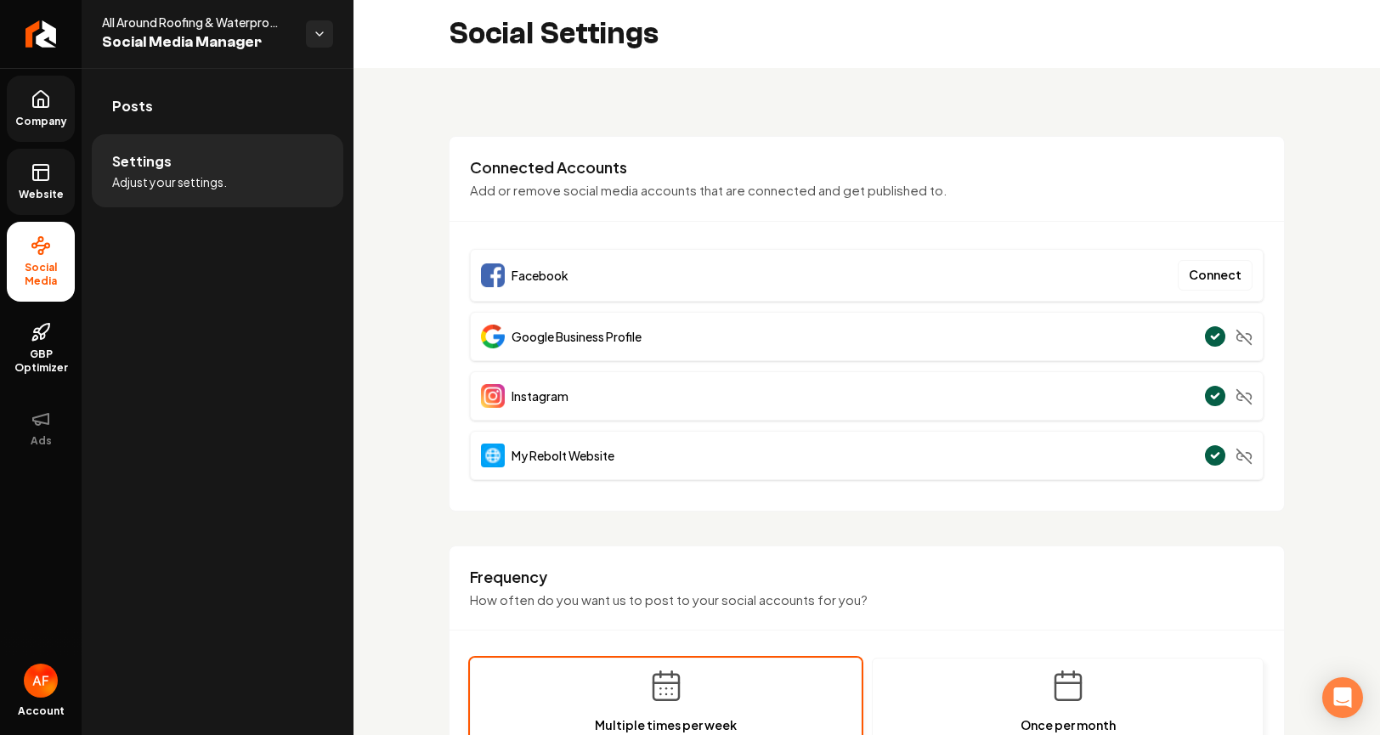
click at [25, 210] on link "Website" at bounding box center [41, 182] width 68 height 66
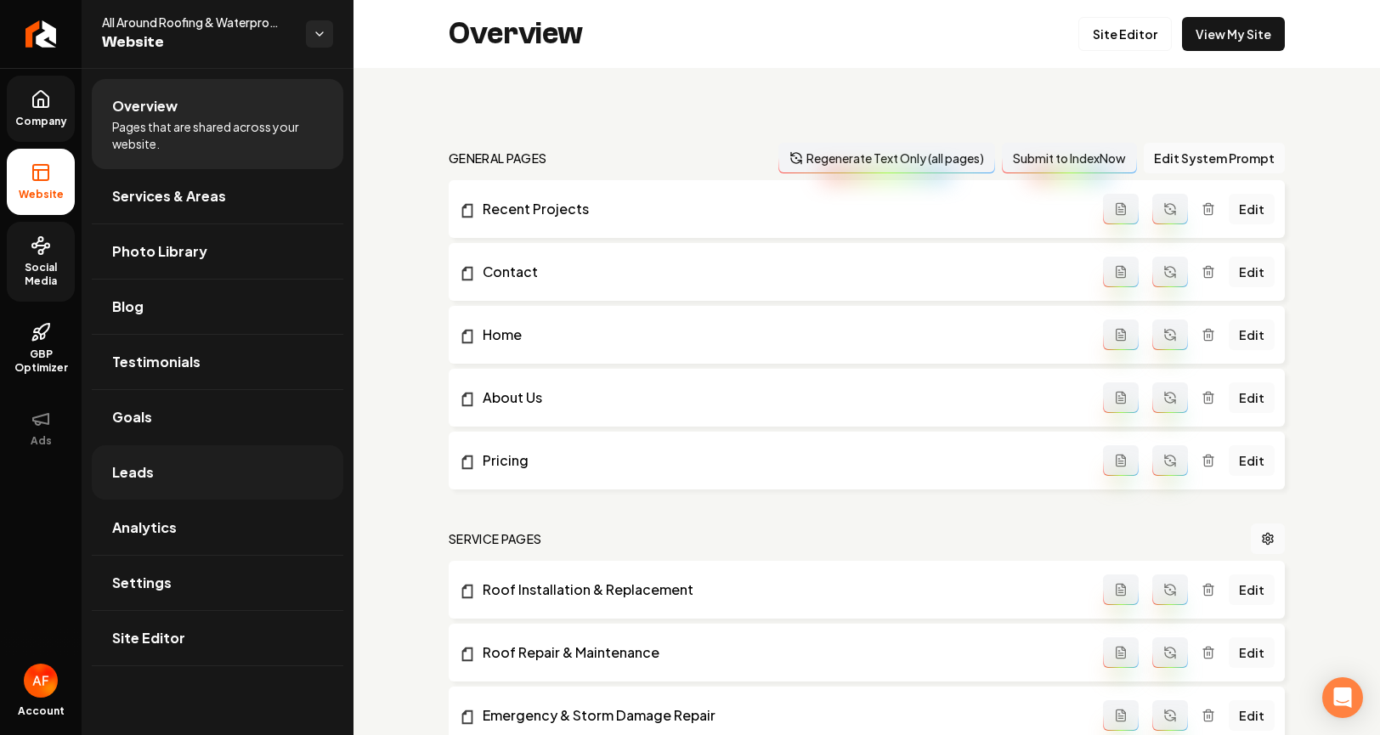
click at [194, 492] on link "Leads" at bounding box center [218, 472] width 252 height 54
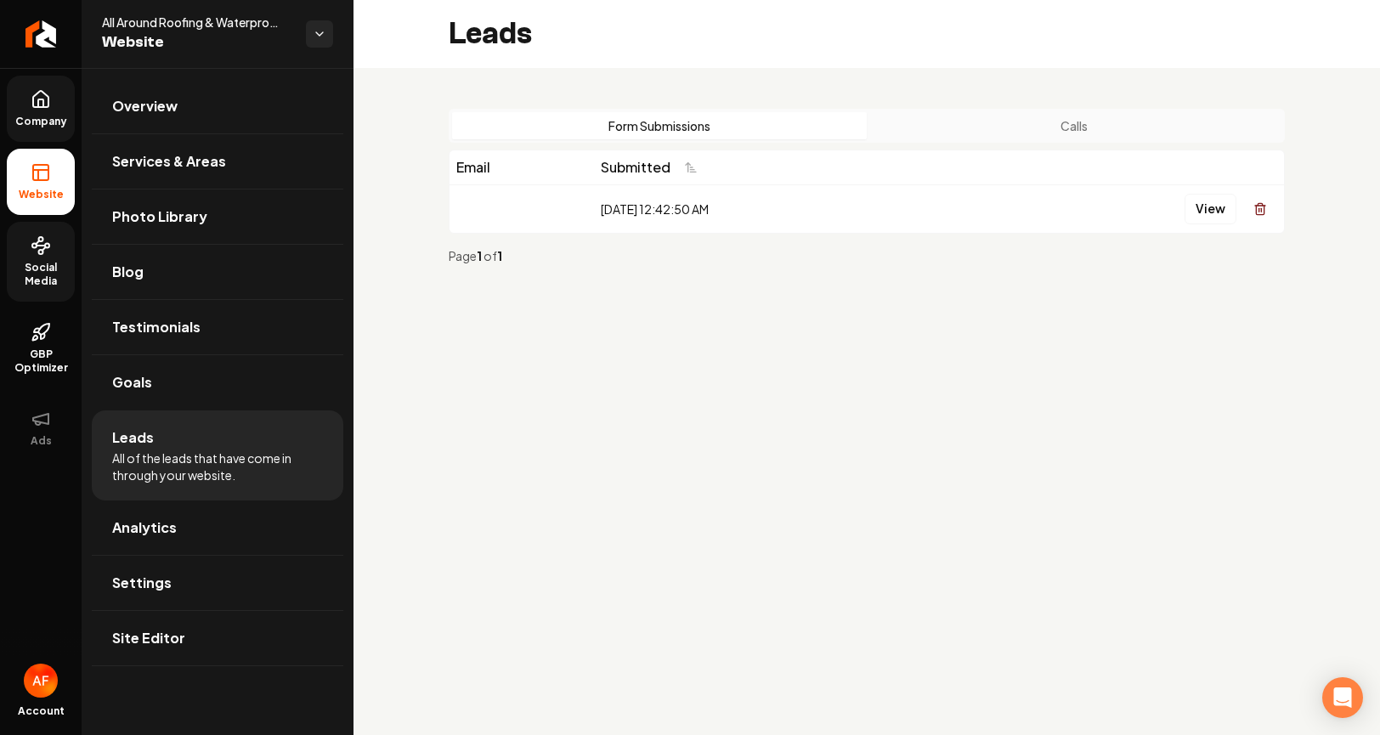
click at [1176, 200] on div "View" at bounding box center [1123, 209] width 309 height 34
click at [1202, 207] on button "View" at bounding box center [1211, 209] width 52 height 31
drag, startPoint x: 1102, startPoint y: 275, endPoint x: 613, endPoint y: 187, distance: 497.5
click at [54, 33] on link "Return to dashboard" at bounding box center [41, 34] width 82 height 68
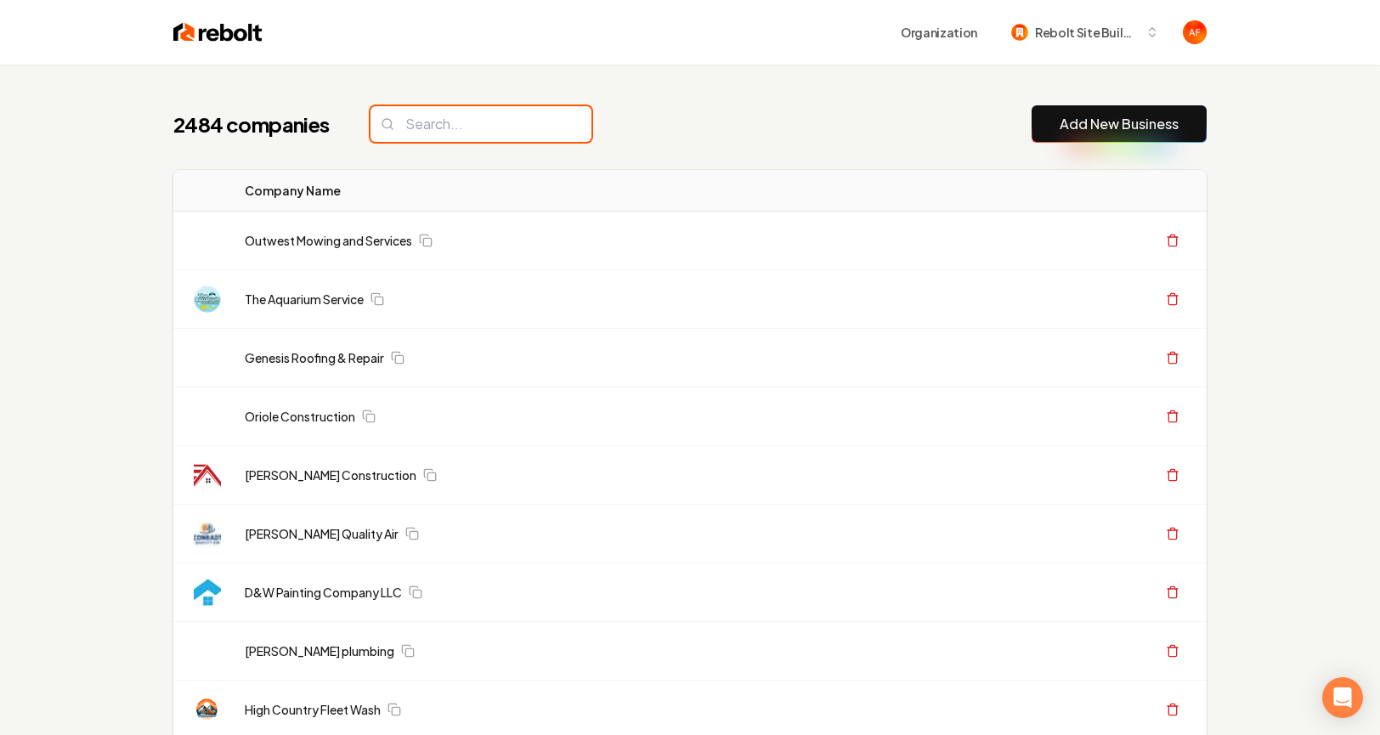
click at [537, 133] on input "search" at bounding box center [481, 124] width 221 height 36
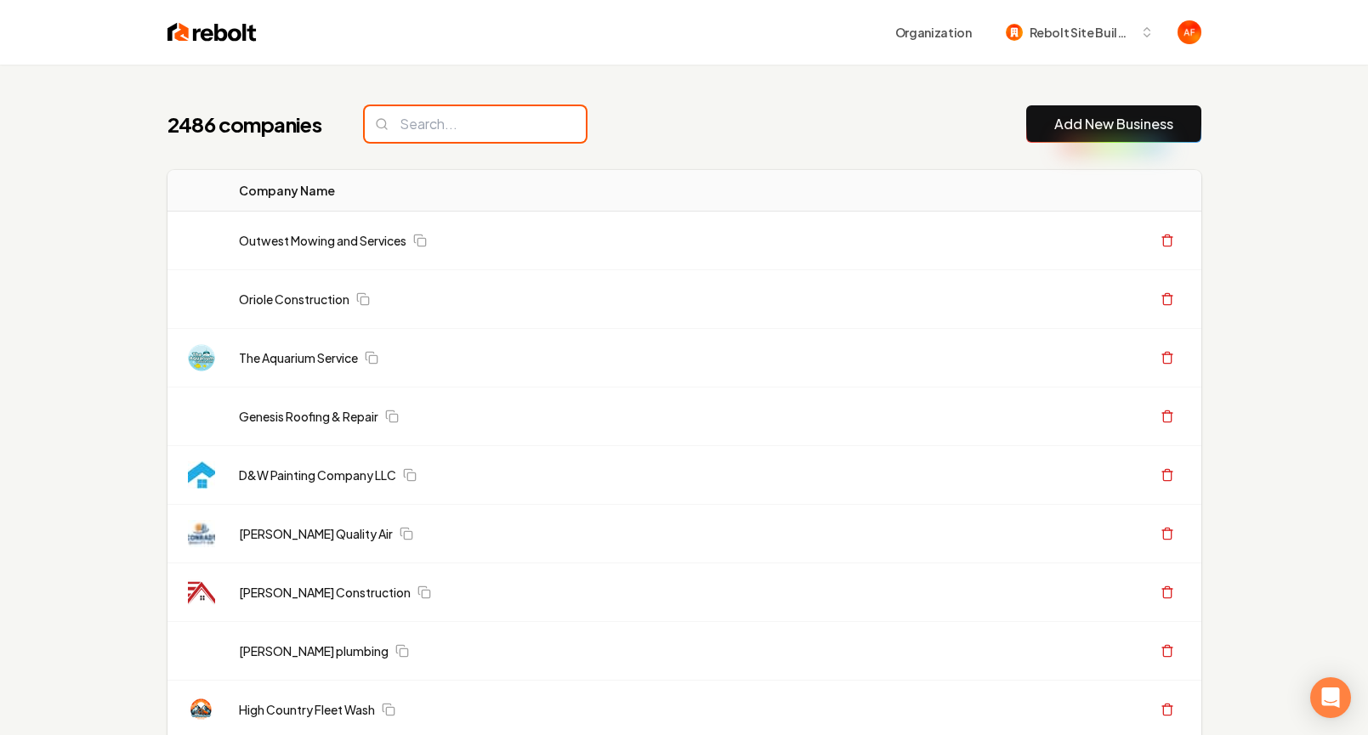
click at [425, 121] on input "search" at bounding box center [475, 124] width 221 height 36
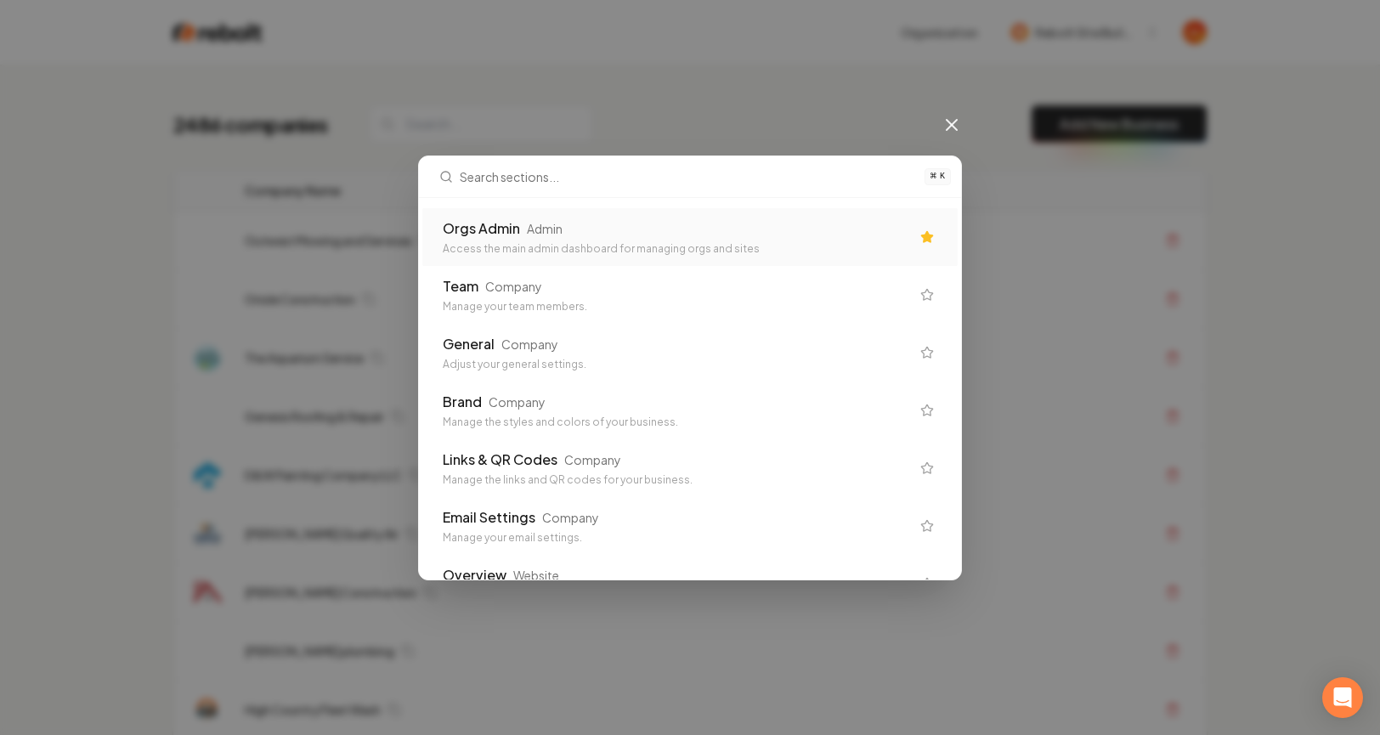
click at [592, 257] on div "Orgs Admin Admin Access the main admin dashboard for managing orgs and sites" at bounding box center [689, 237] width 535 height 58
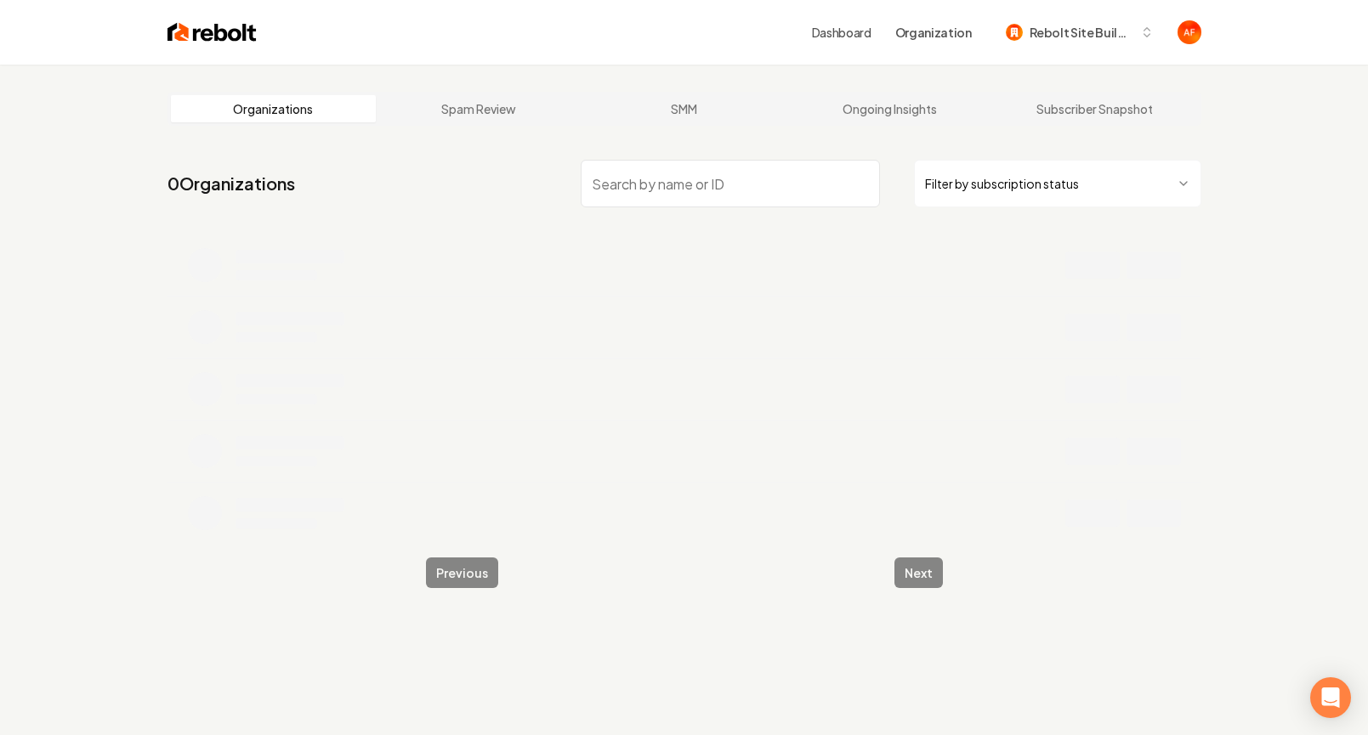
click at [688, 200] on input "search" at bounding box center [730, 184] width 299 height 48
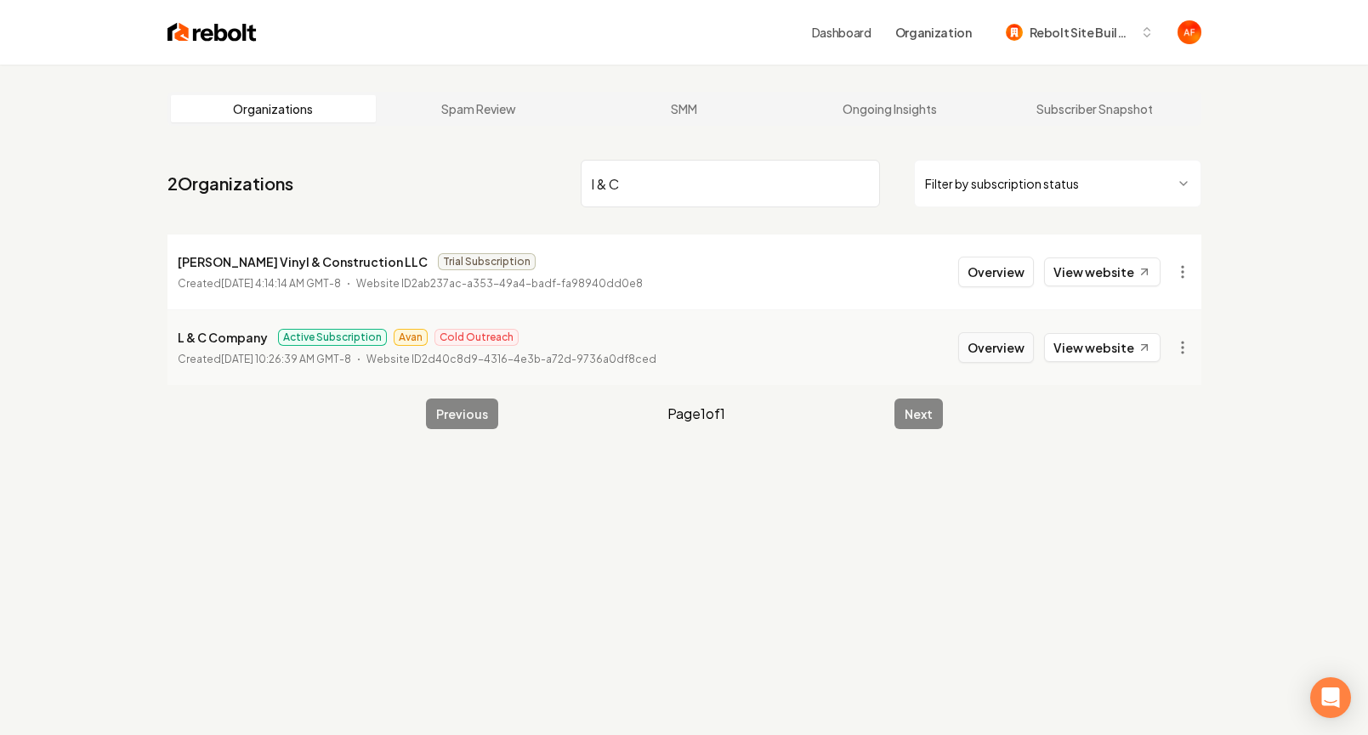
type input "l & C"
click at [1033, 351] on button "Overview" at bounding box center [996, 347] width 76 height 31
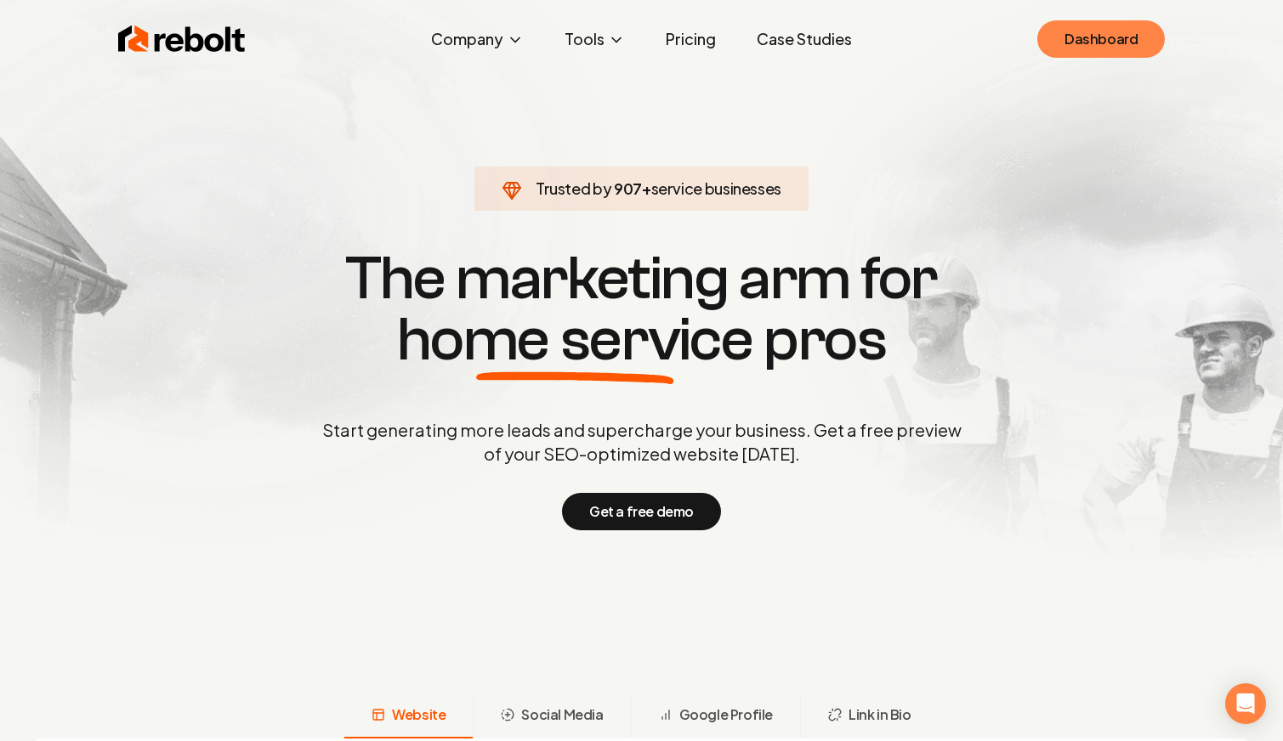
click at [1091, 42] on link "Dashboard" at bounding box center [1100, 38] width 127 height 37
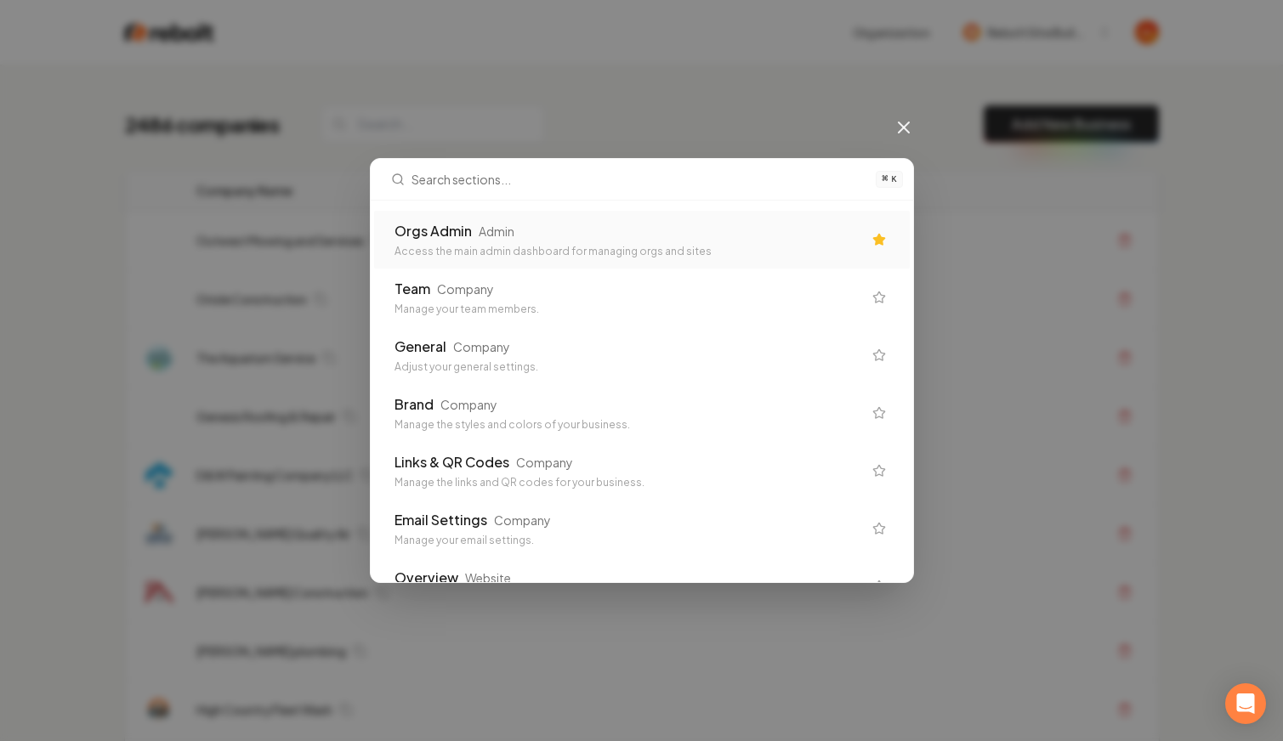
click at [666, 242] on div "Orgs Admin Admin Access the main admin dashboard for managing orgs and sites" at bounding box center [627, 239] width 467 height 37
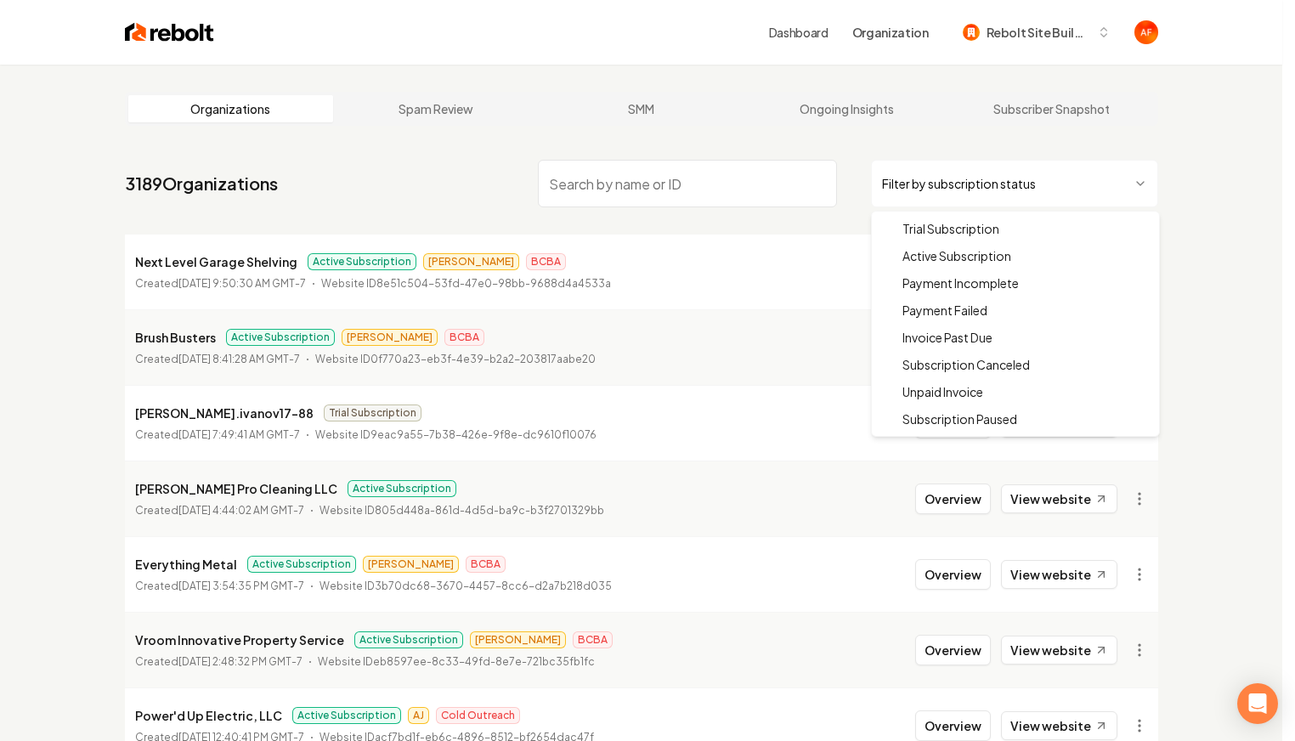
click at [974, 167] on html "Dashboard Organization Rebolt Site Builder Organizations Spam Review SMM Ongoin…" at bounding box center [647, 370] width 1295 height 741
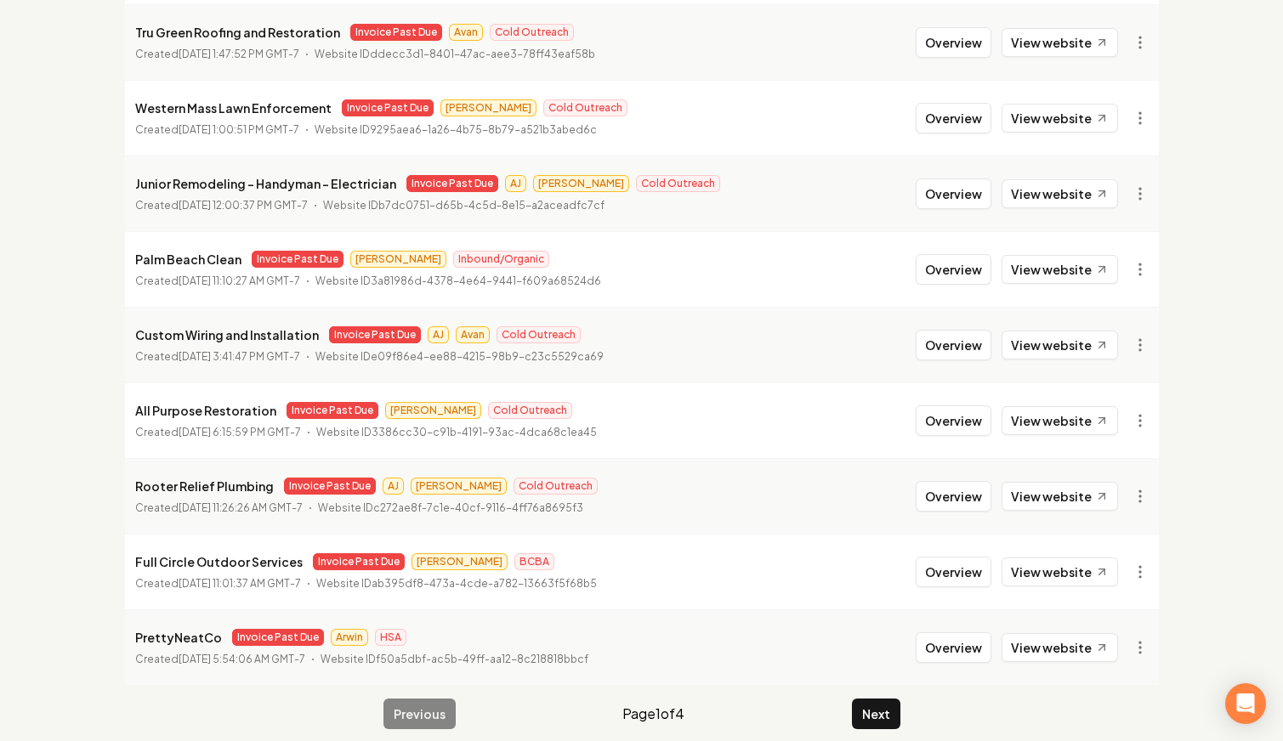
scroll to position [320, 0]
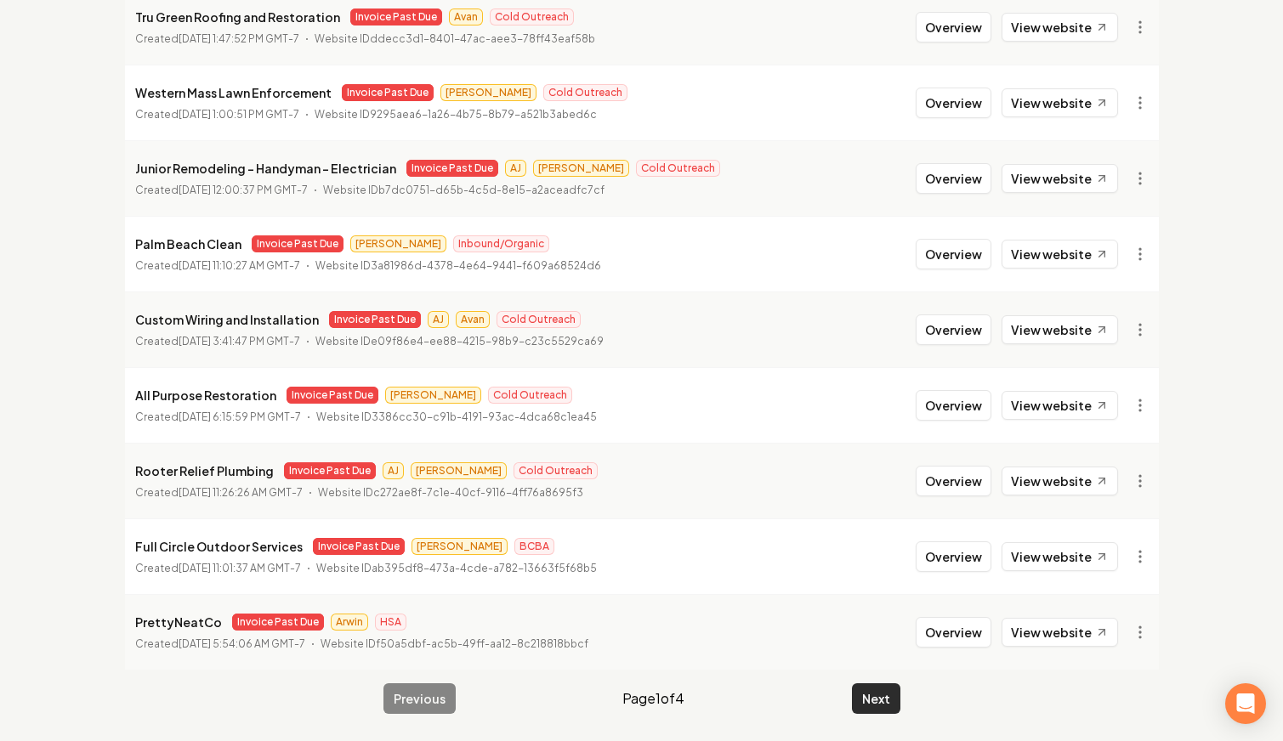
click at [875, 710] on button "Next" at bounding box center [876, 698] width 48 height 31
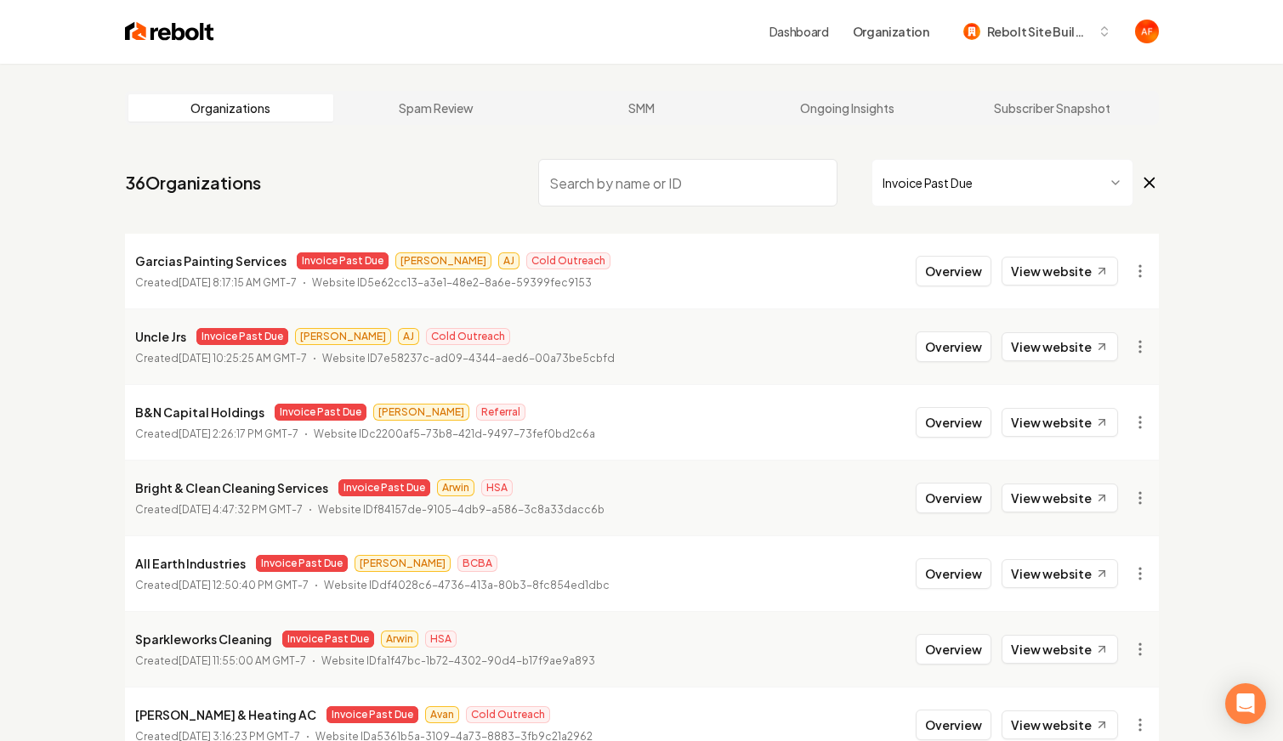
scroll to position [320, 0]
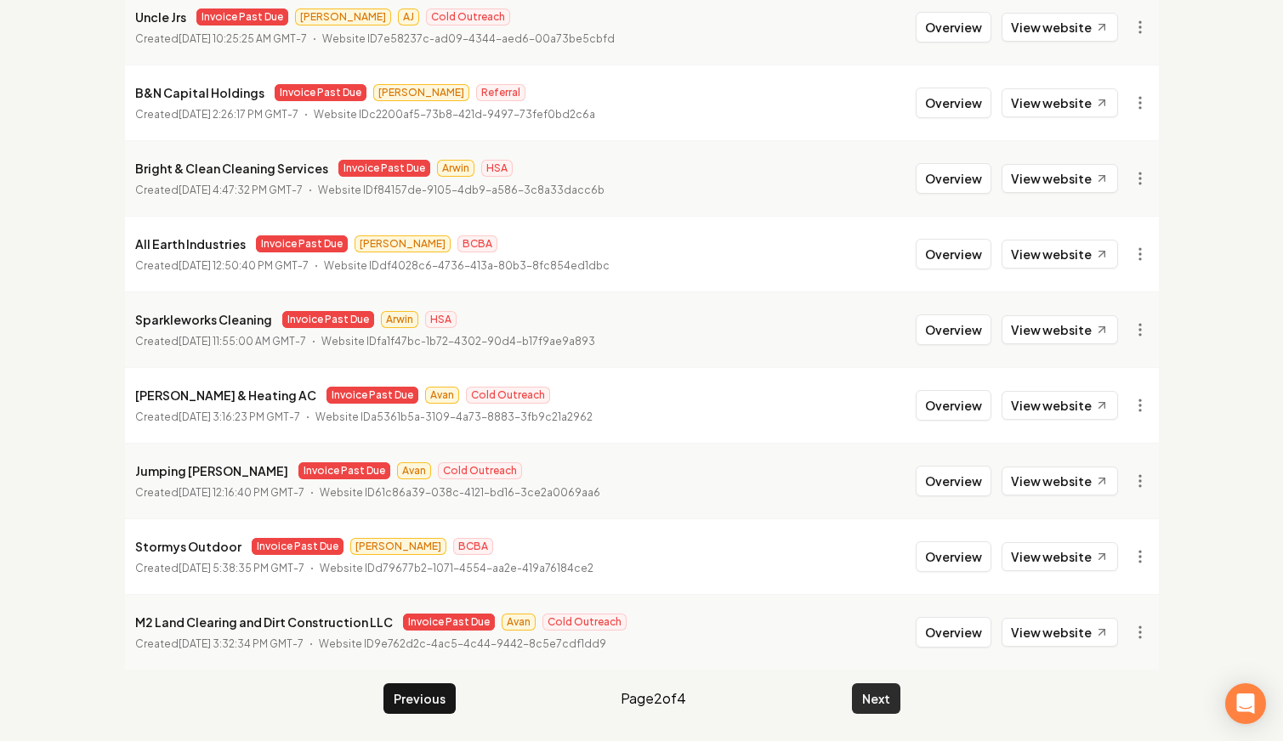
click at [876, 701] on button "Next" at bounding box center [876, 698] width 48 height 31
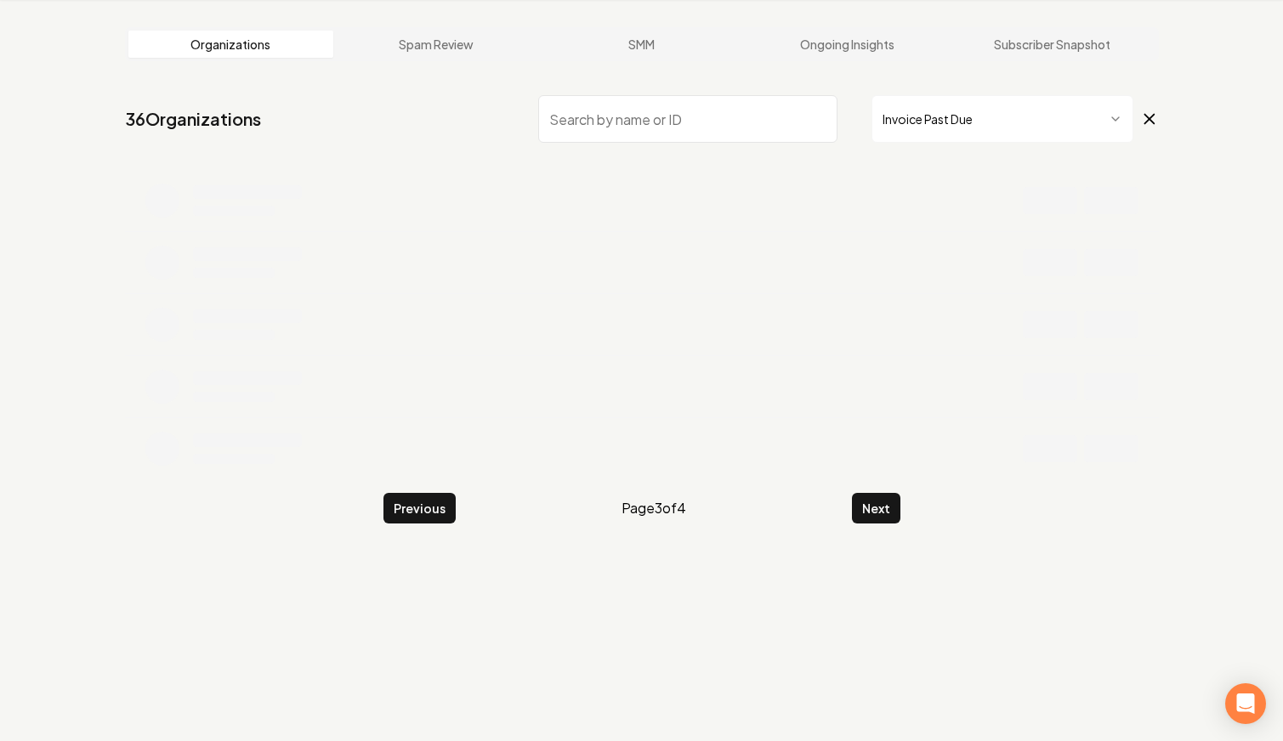
scroll to position [320, 0]
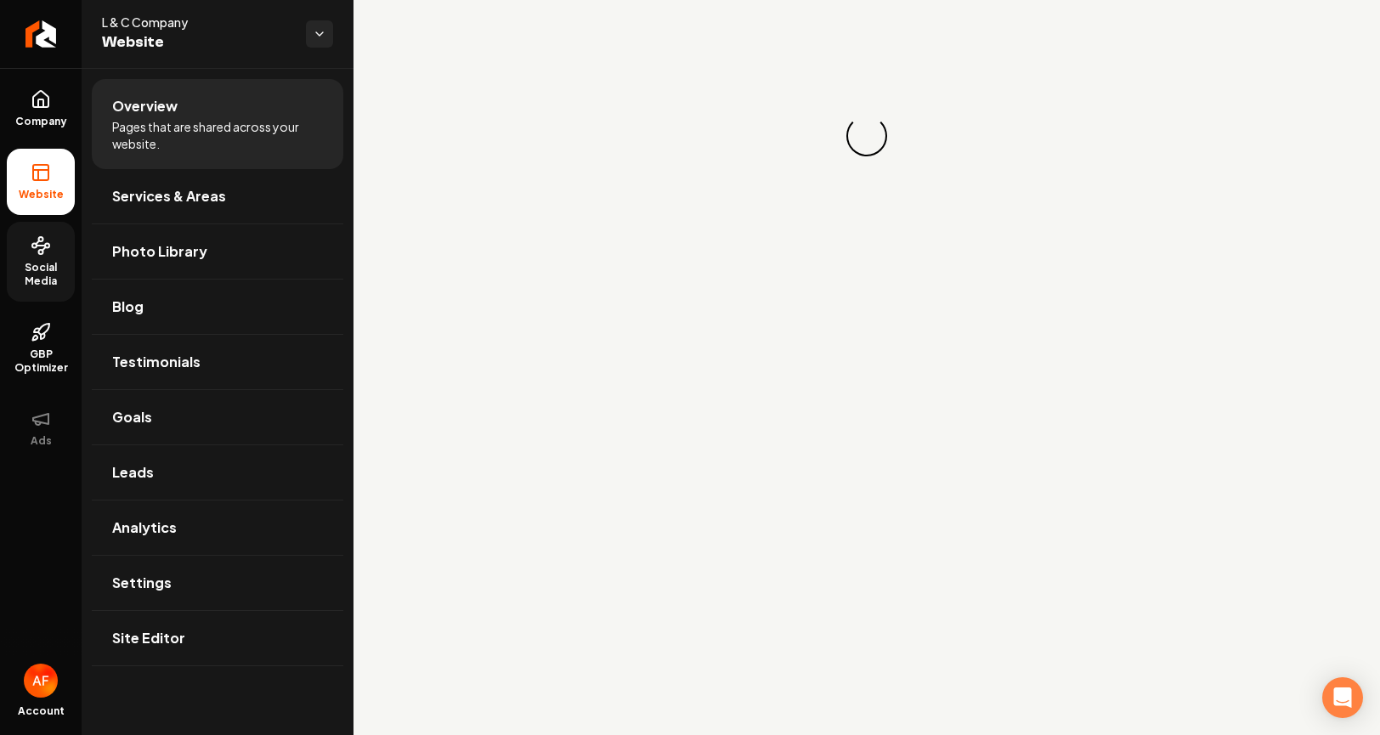
click at [47, 252] on icon at bounding box center [41, 245] width 20 height 20
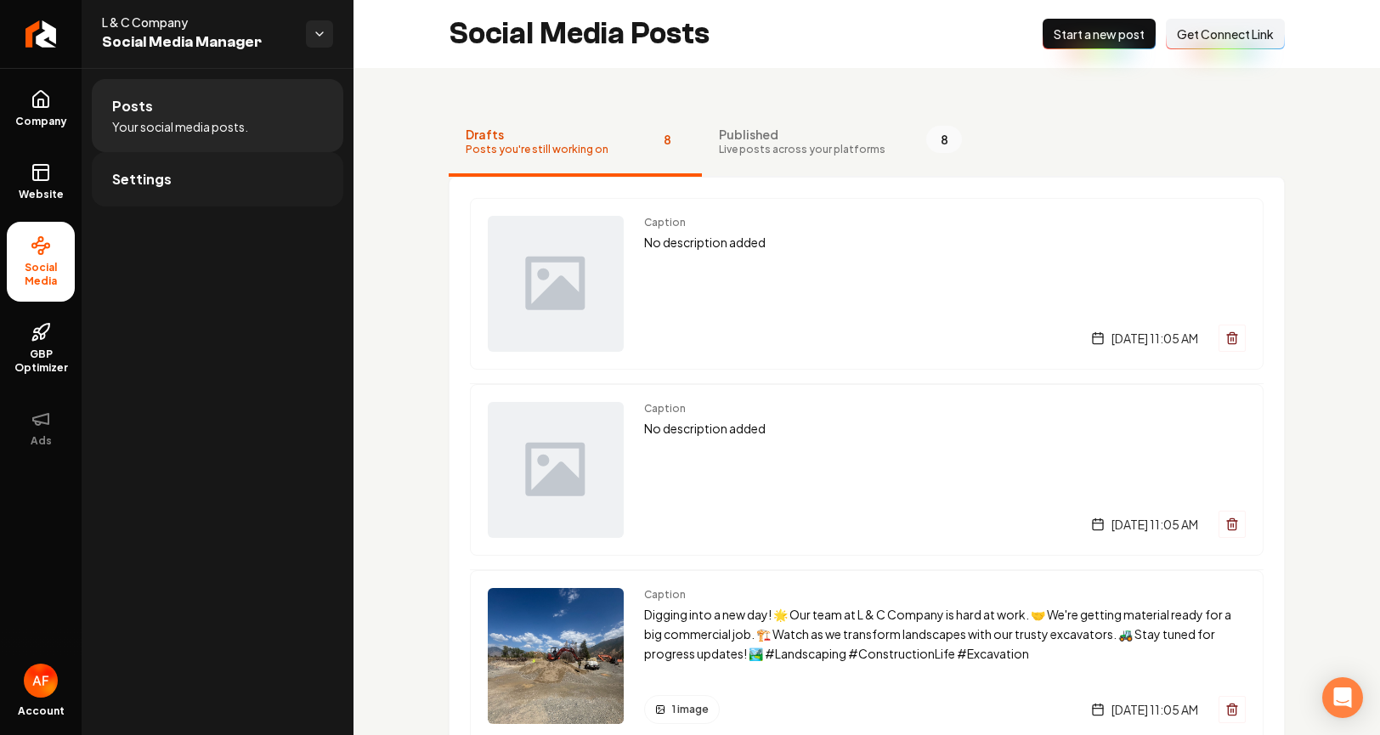
click at [143, 192] on link "Settings" at bounding box center [218, 179] width 252 height 54
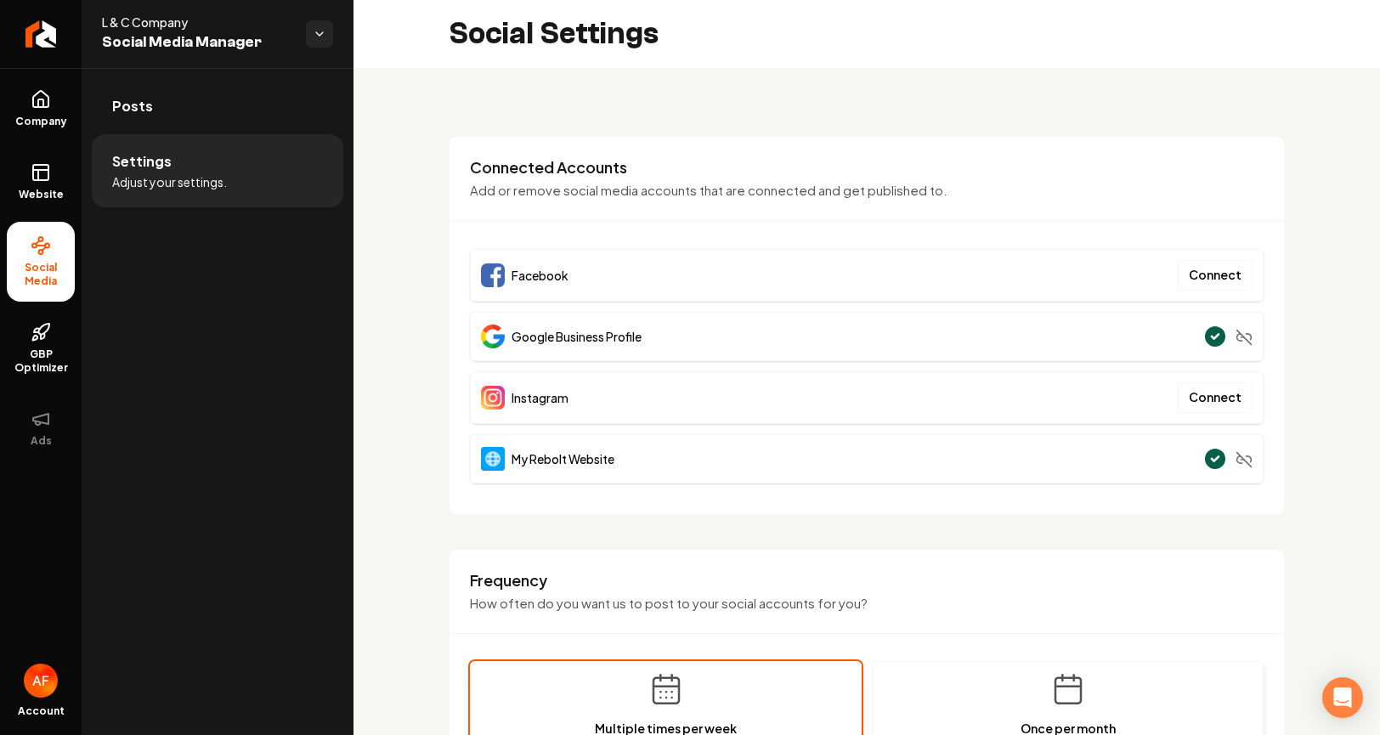
scroll to position [590, 0]
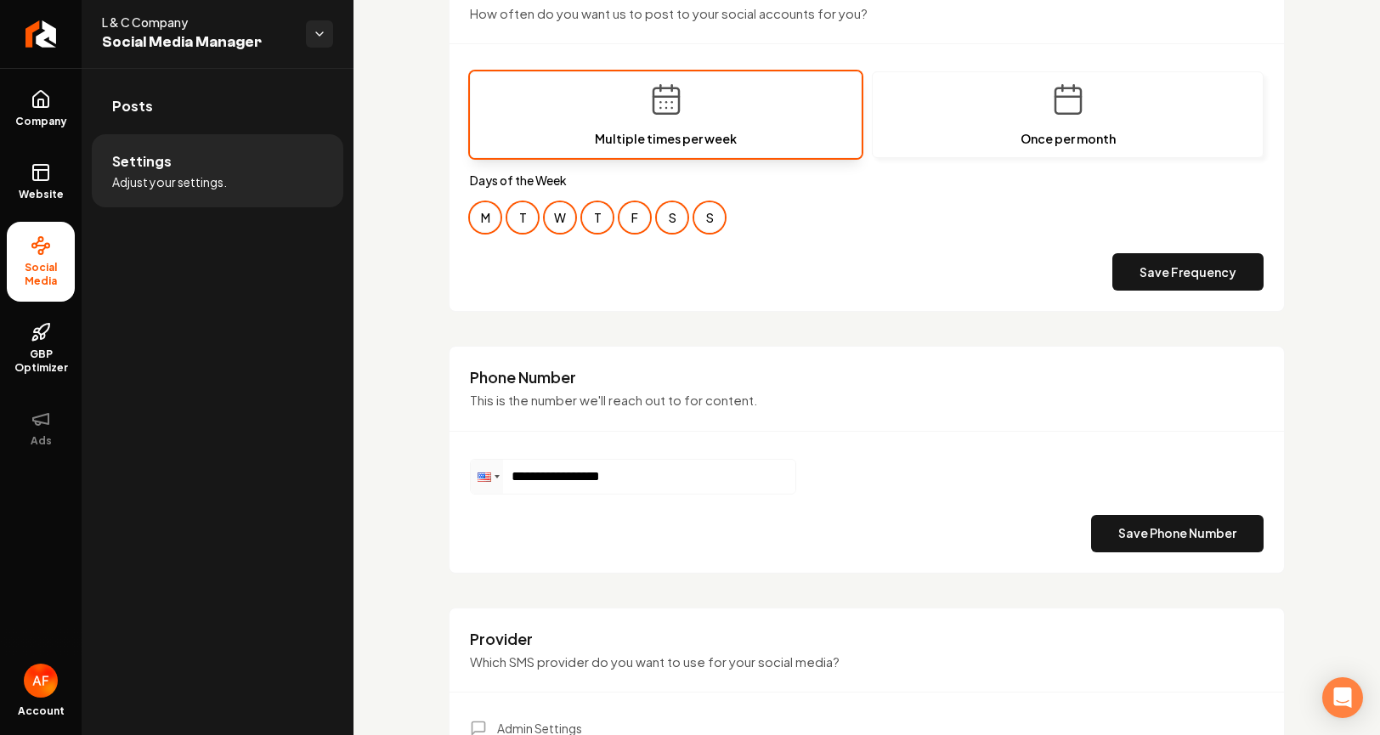
drag, startPoint x: 1191, startPoint y: 272, endPoint x: 1103, endPoint y: 267, distance: 87.7
click at [1190, 272] on button "Save Frequency" at bounding box center [1188, 271] width 151 height 37
click at [49, 37] on link "Return to dashboard" at bounding box center [41, 34] width 82 height 68
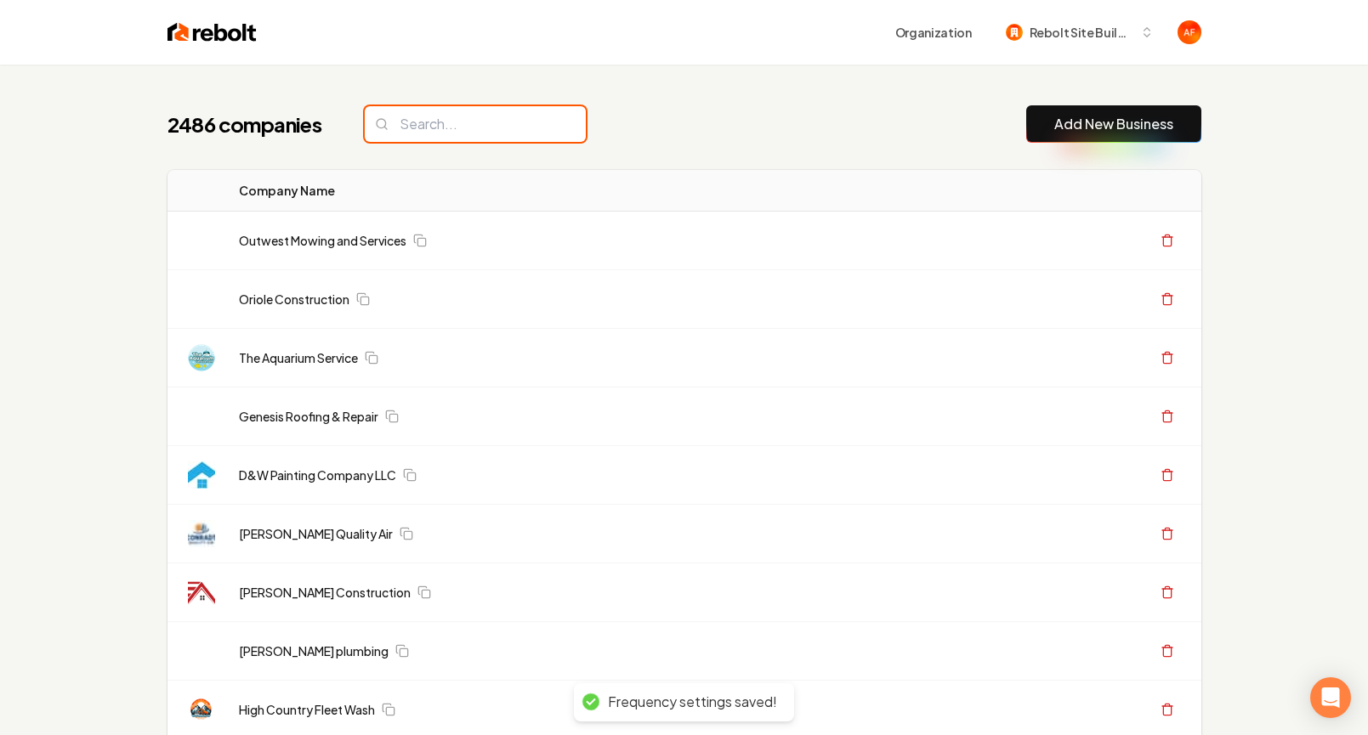
click at [407, 140] on input "search" at bounding box center [475, 124] width 221 height 36
click at [411, 138] on input "search" at bounding box center [475, 124] width 221 height 36
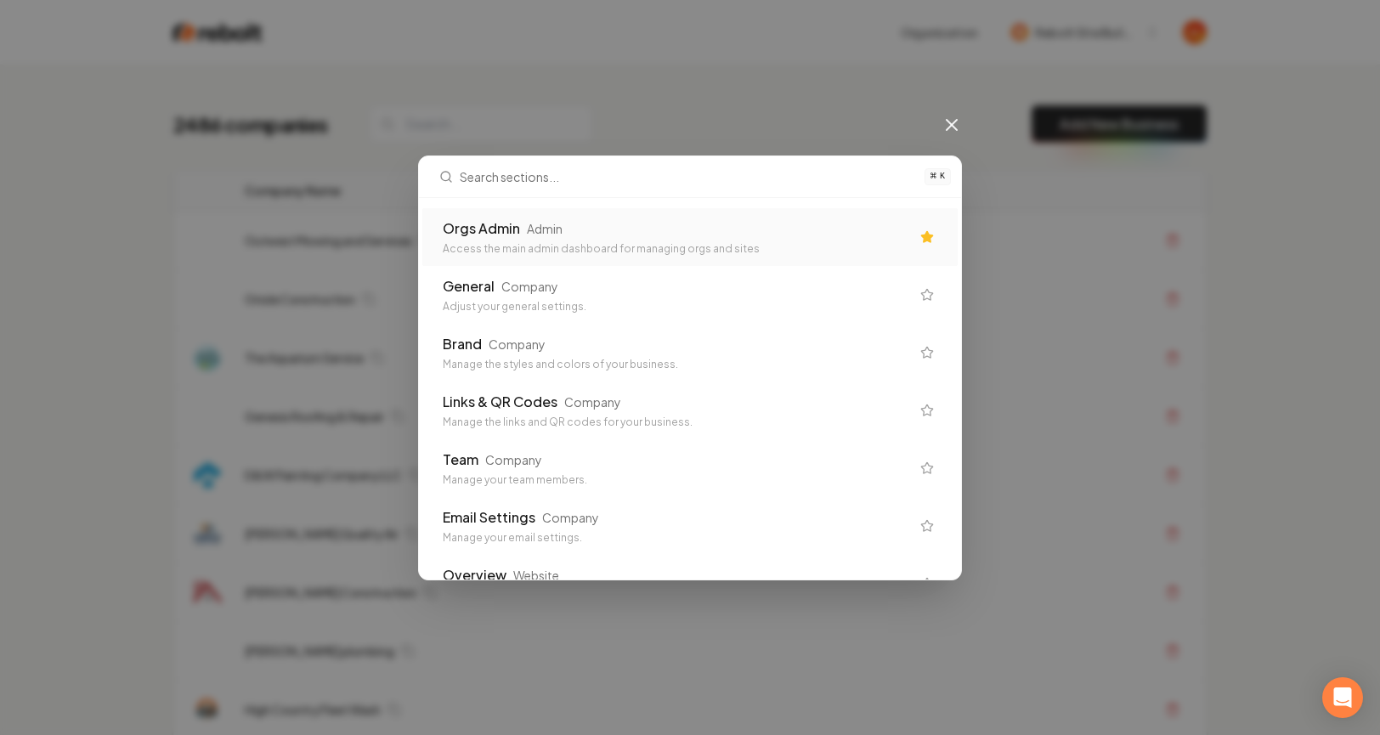
click at [493, 243] on div "Access the main admin dashboard for managing orgs and sites" at bounding box center [676, 249] width 467 height 14
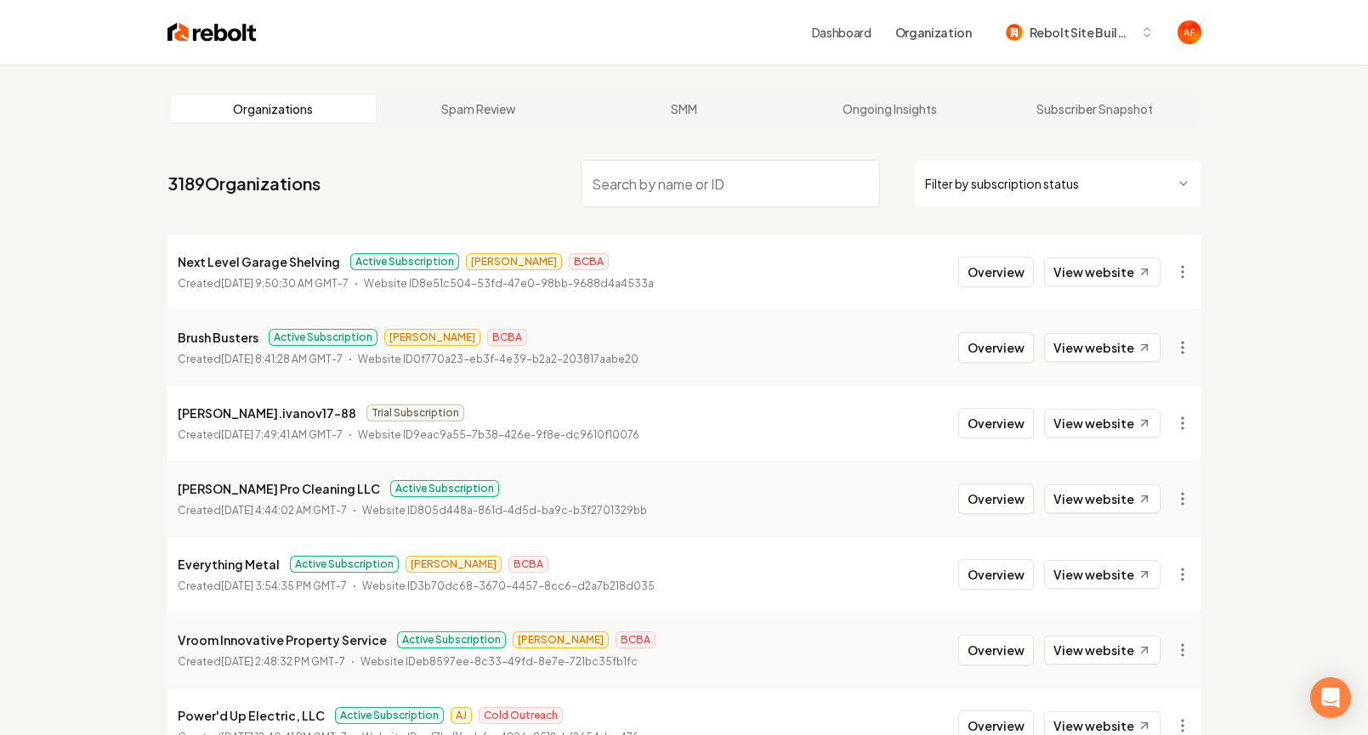
click at [985, 201] on html "Dashboard Organization Rebolt Site Builder Organizations Spam Review SMM Ongoin…" at bounding box center [684, 367] width 1368 height 735
click at [714, 156] on html "Dashboard Organization Rebolt Site Builder Organizations Spam Review SMM Ongoin…" at bounding box center [684, 367] width 1368 height 735
click at [710, 173] on input "search" at bounding box center [730, 184] width 299 height 48
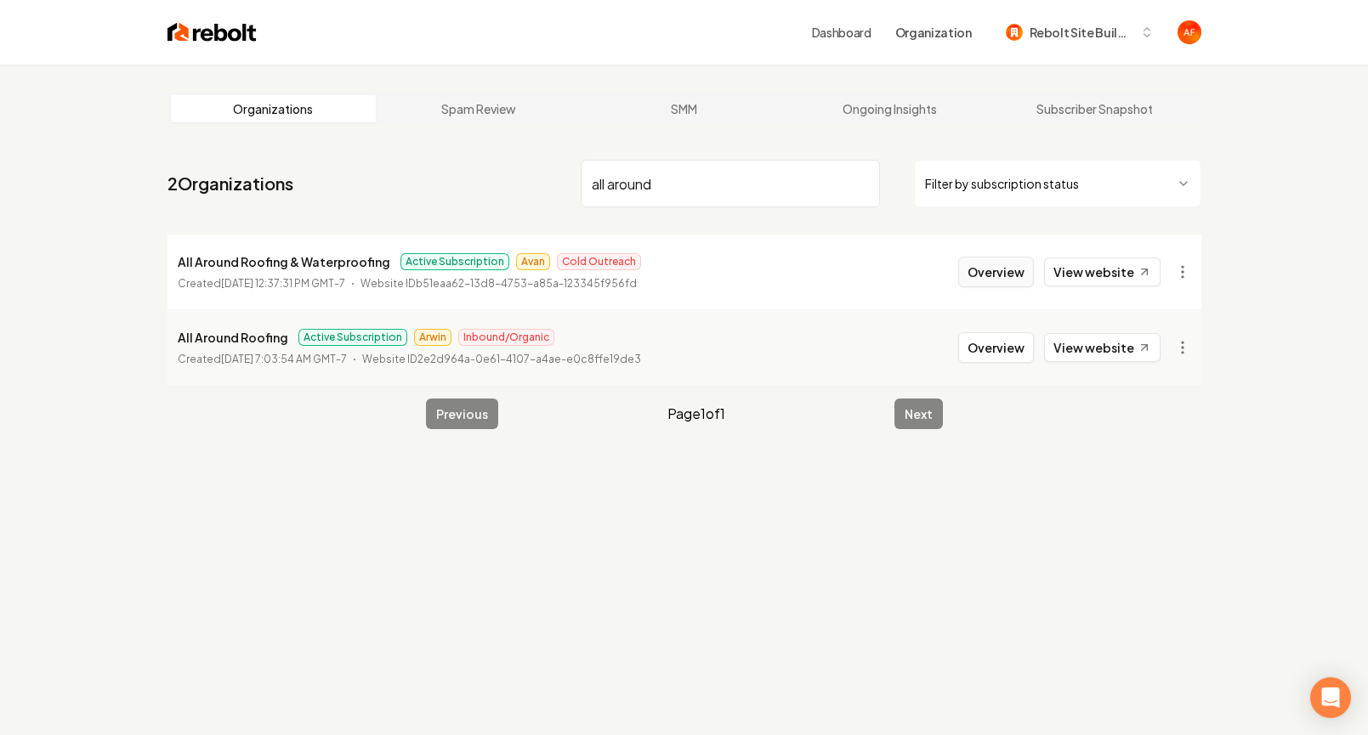
type input "all around"
click at [999, 270] on button "Overview" at bounding box center [996, 272] width 76 height 31
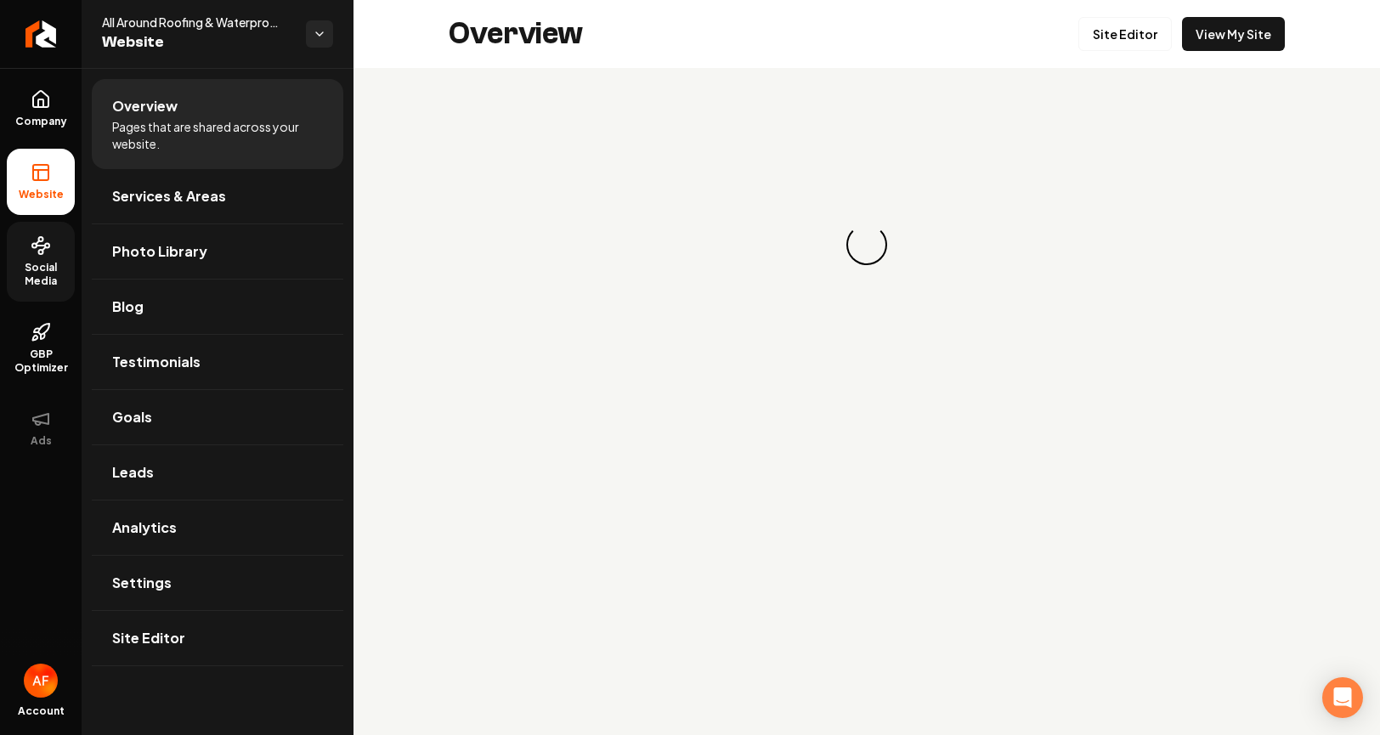
click at [45, 281] on span "Social Media" at bounding box center [41, 274] width 68 height 27
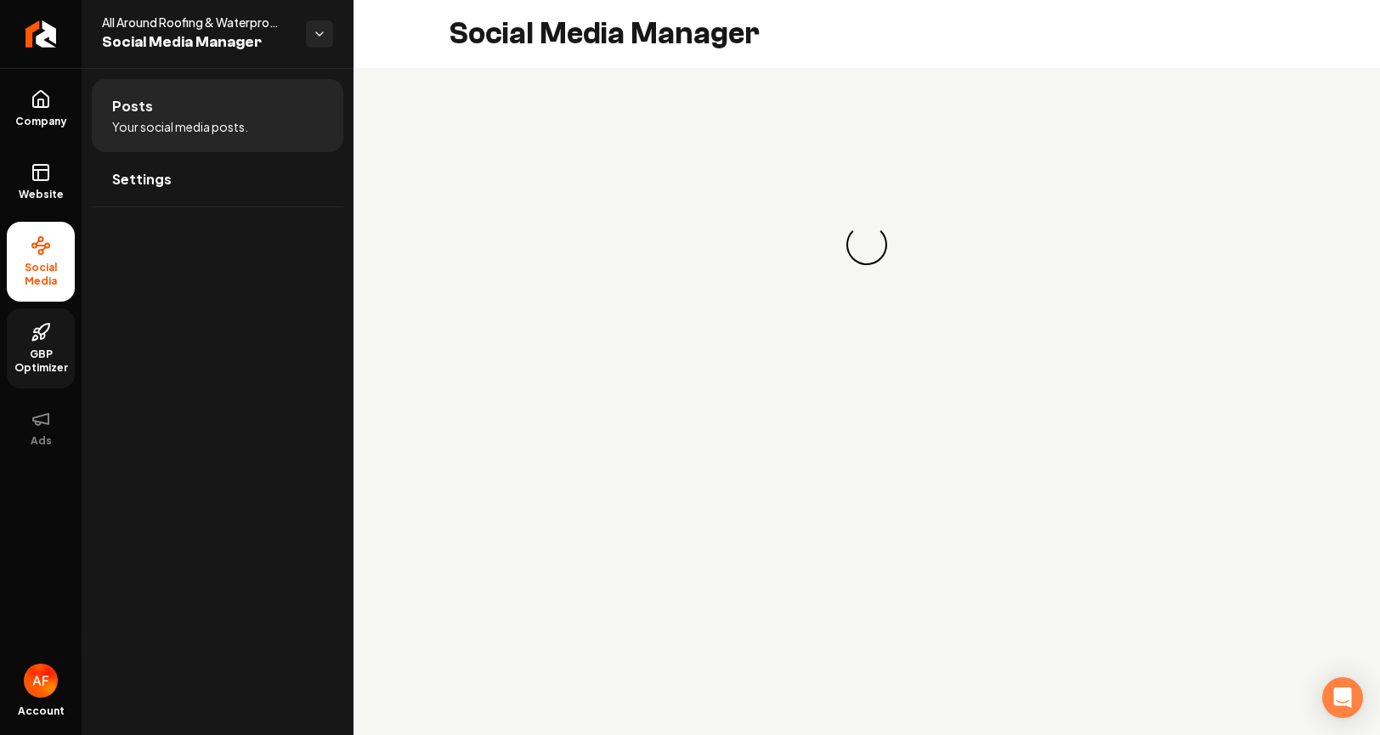
click at [37, 371] on span "GBP Optimizer" at bounding box center [41, 361] width 68 height 27
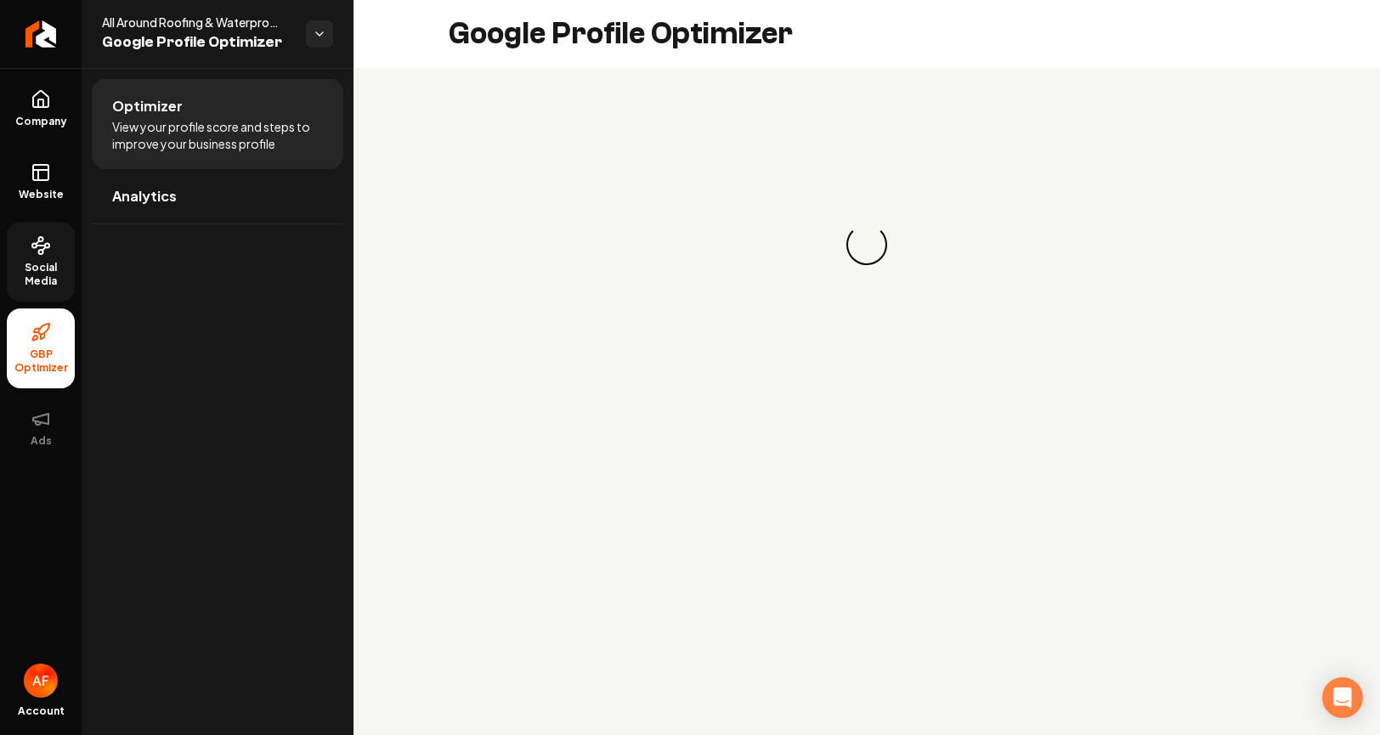
click at [47, 278] on span "Social Media" at bounding box center [41, 274] width 68 height 27
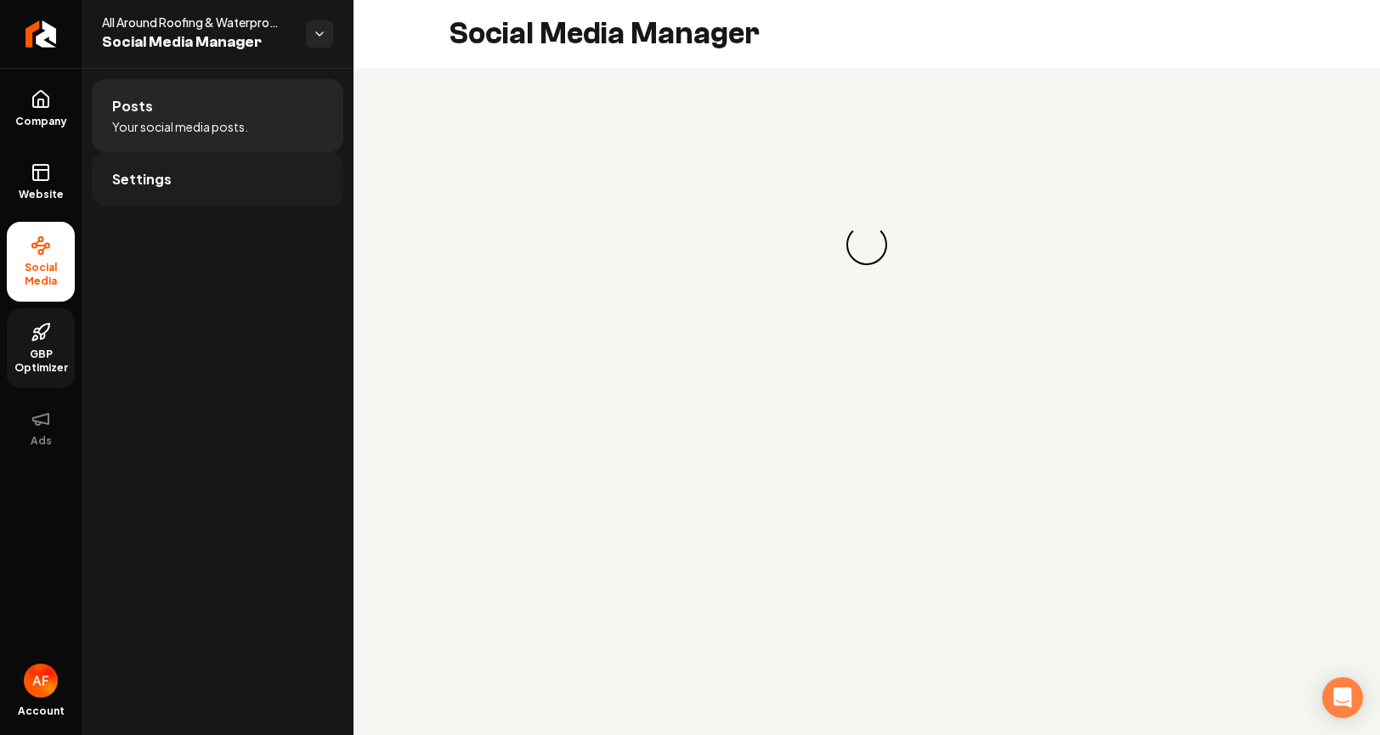
click at [140, 182] on span "Settings" at bounding box center [141, 179] width 59 height 20
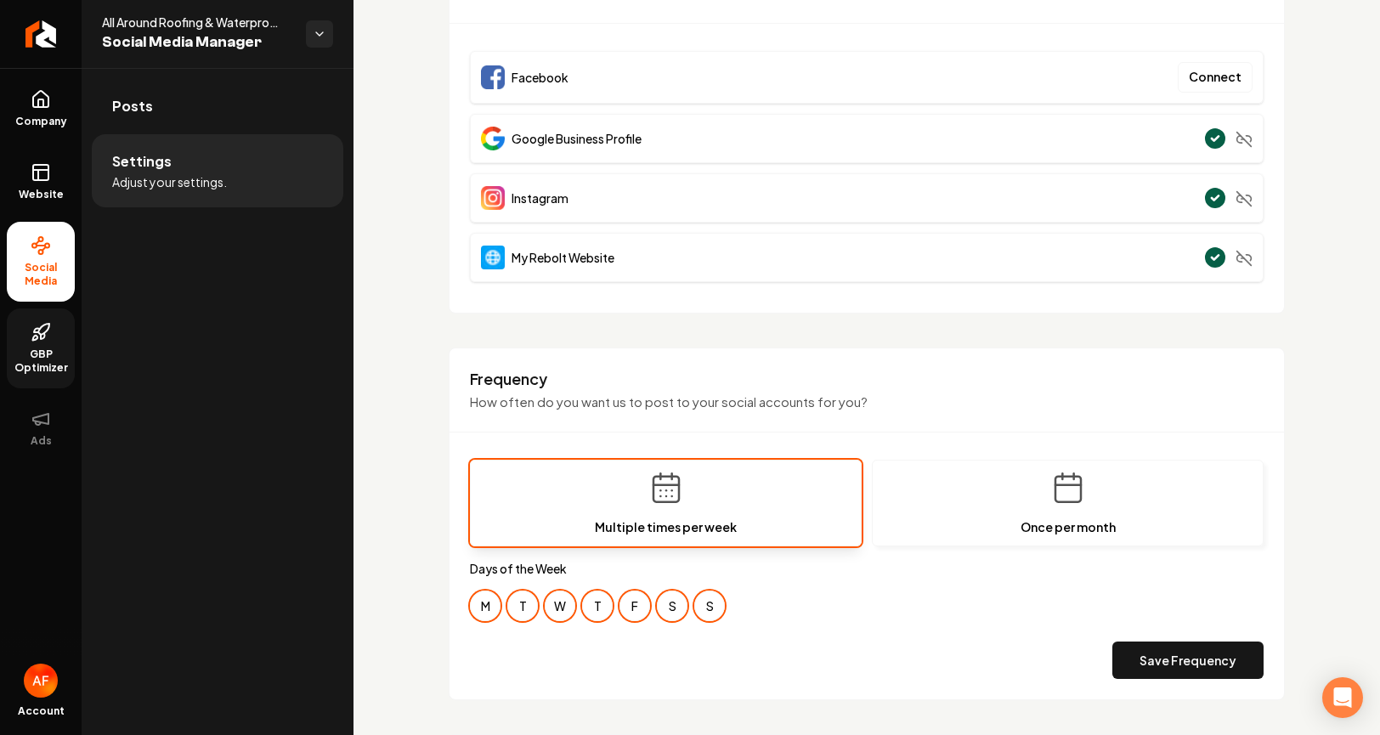
scroll to position [299, 0]
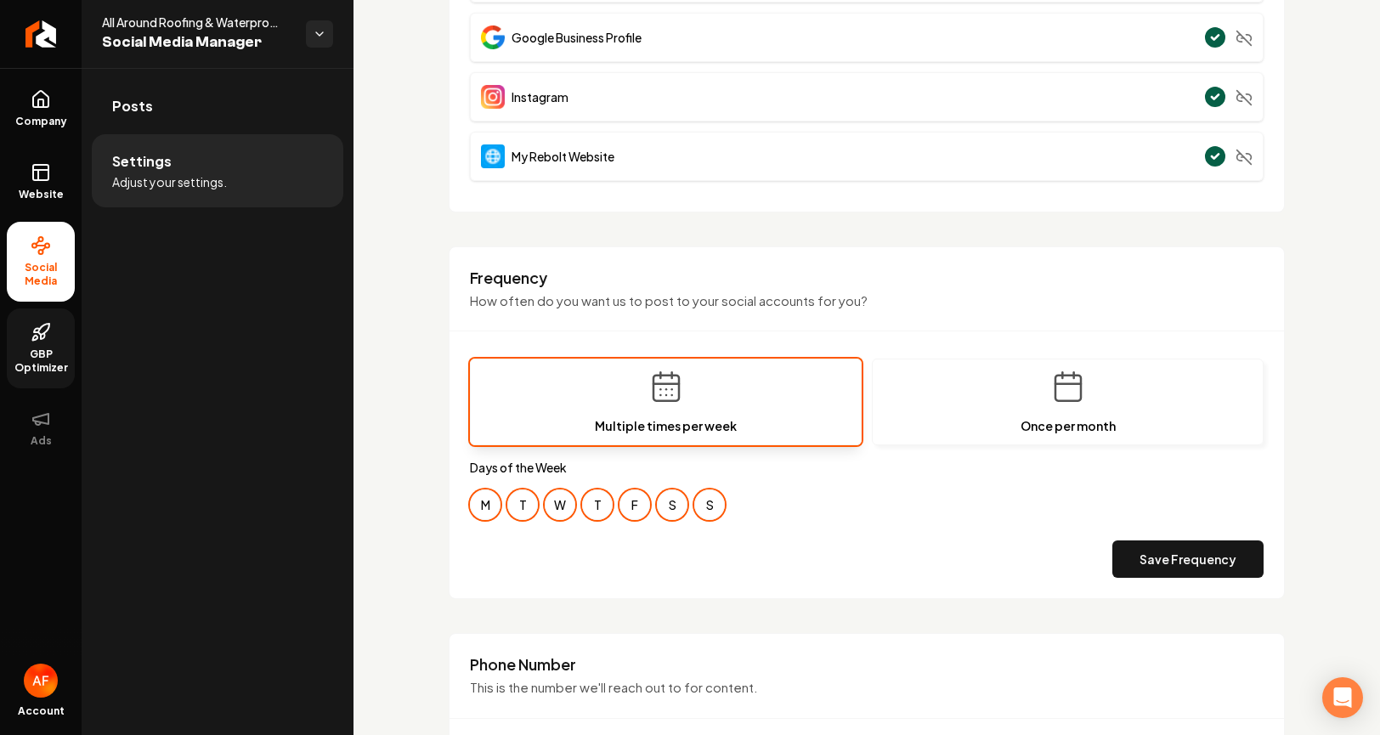
drag, startPoint x: 664, startPoint y: 501, endPoint x: 691, endPoint y: 503, distance: 27.3
click at [665, 501] on button "S" at bounding box center [672, 505] width 31 height 31
click at [711, 500] on button "S" at bounding box center [709, 505] width 31 height 31
click at [1253, 567] on div "Frequency How often do you want us to post to your social accounts for you? Mul…" at bounding box center [867, 423] width 836 height 354
click at [1222, 557] on button "Save Frequency" at bounding box center [1188, 559] width 151 height 37
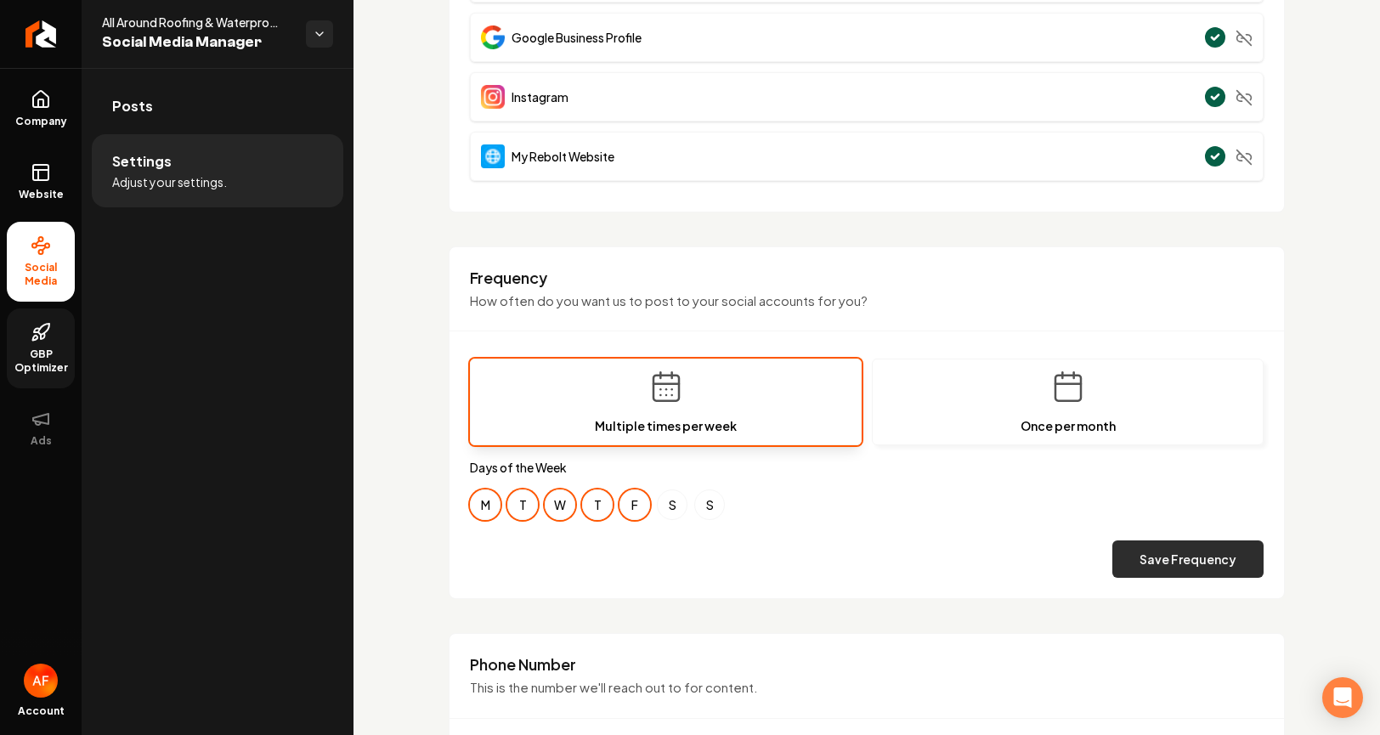
click at [1153, 557] on button "Save Frequency" at bounding box center [1188, 559] width 151 height 37
click at [37, 28] on icon "Return to dashboard" at bounding box center [40, 33] width 27 height 27
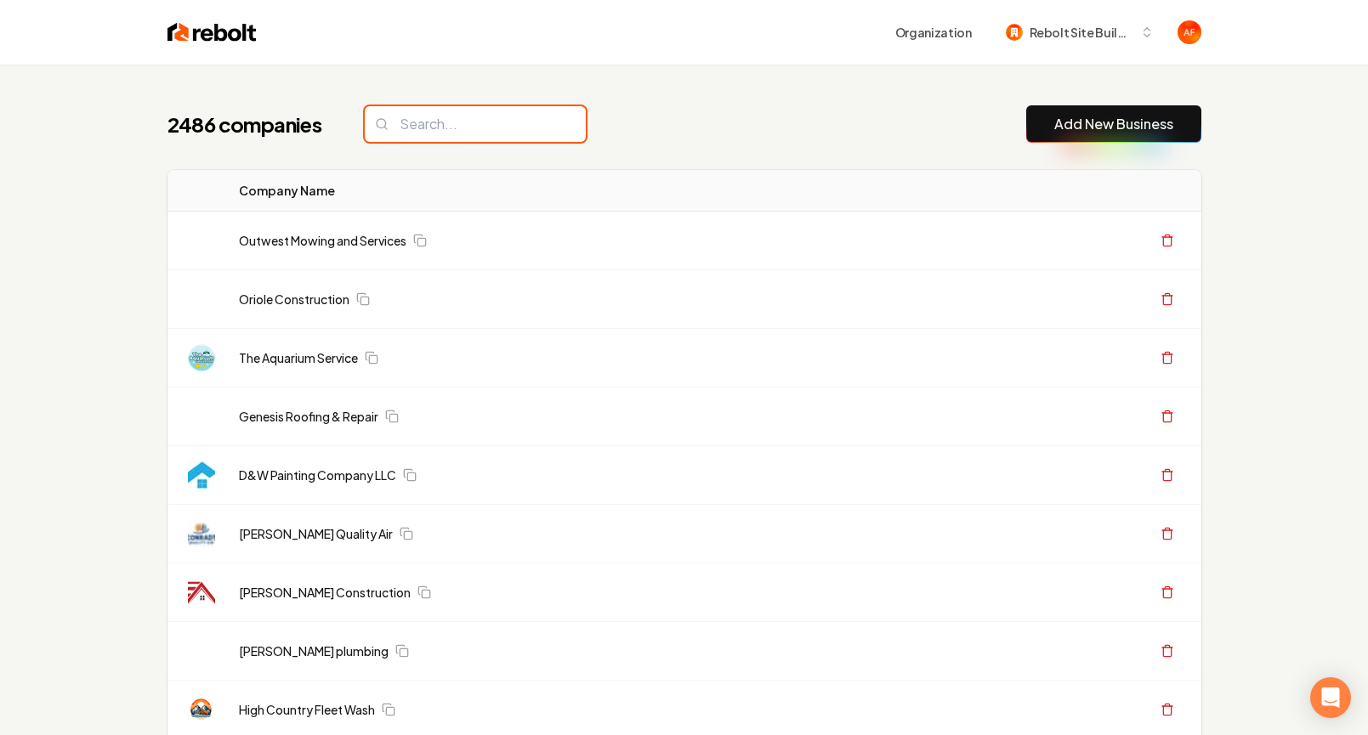
click at [455, 118] on input "search" at bounding box center [475, 124] width 221 height 36
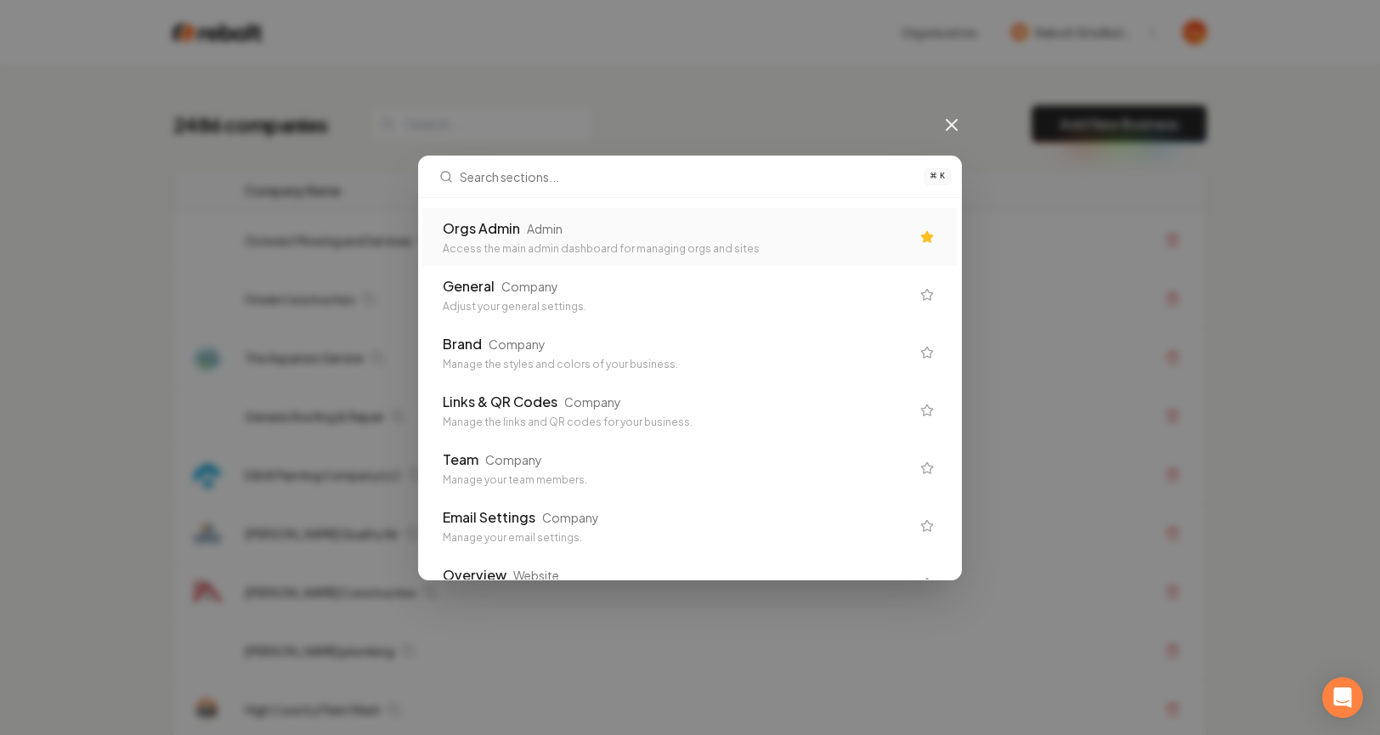
click at [655, 230] on div "Orgs Admin Admin" at bounding box center [676, 228] width 467 height 20
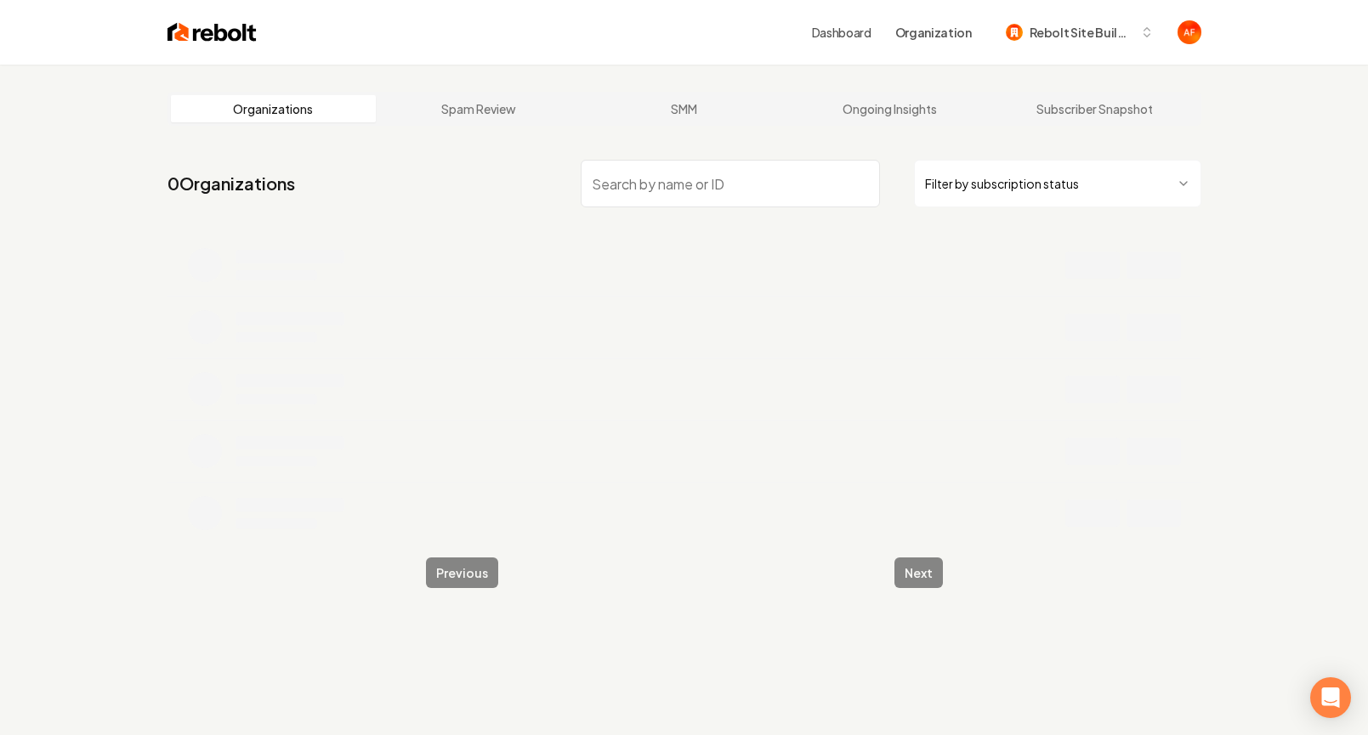
click at [633, 176] on input "search" at bounding box center [730, 184] width 299 height 48
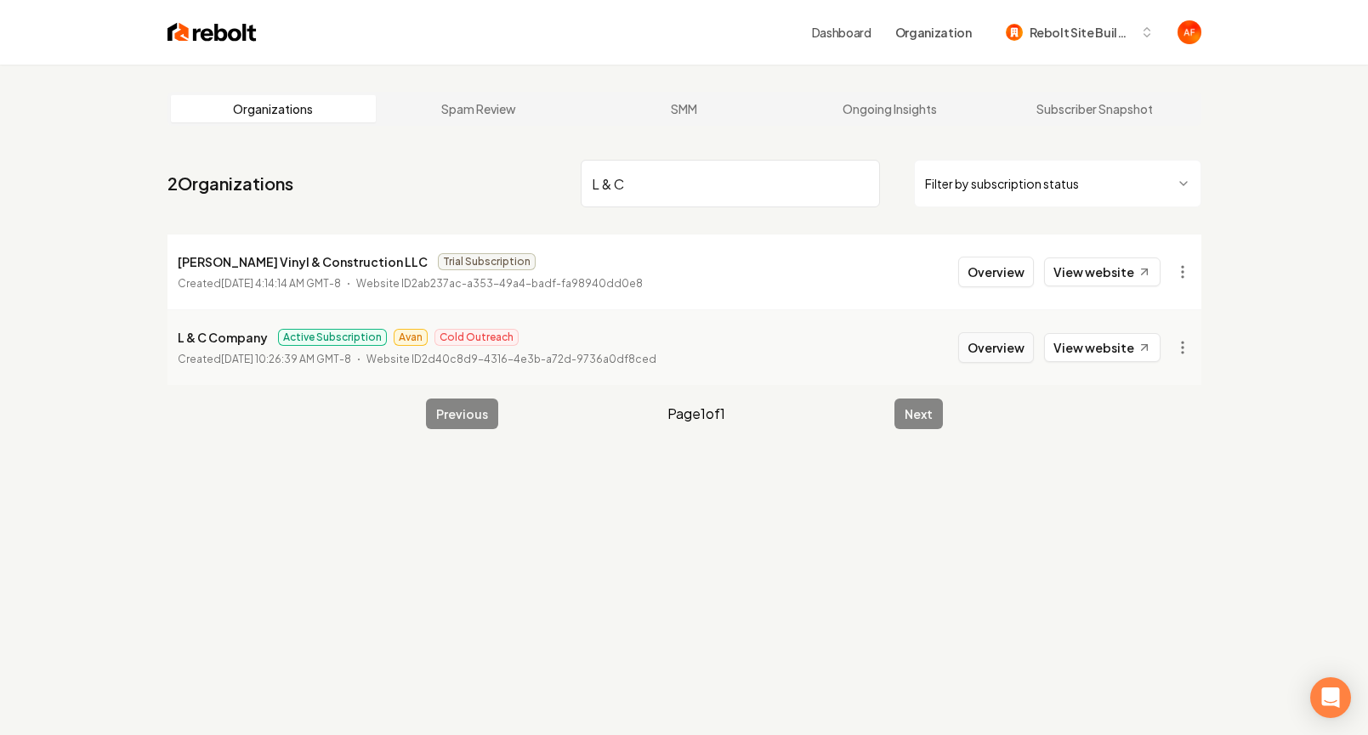
type input "L & C"
click at [975, 345] on button "Overview" at bounding box center [996, 347] width 76 height 31
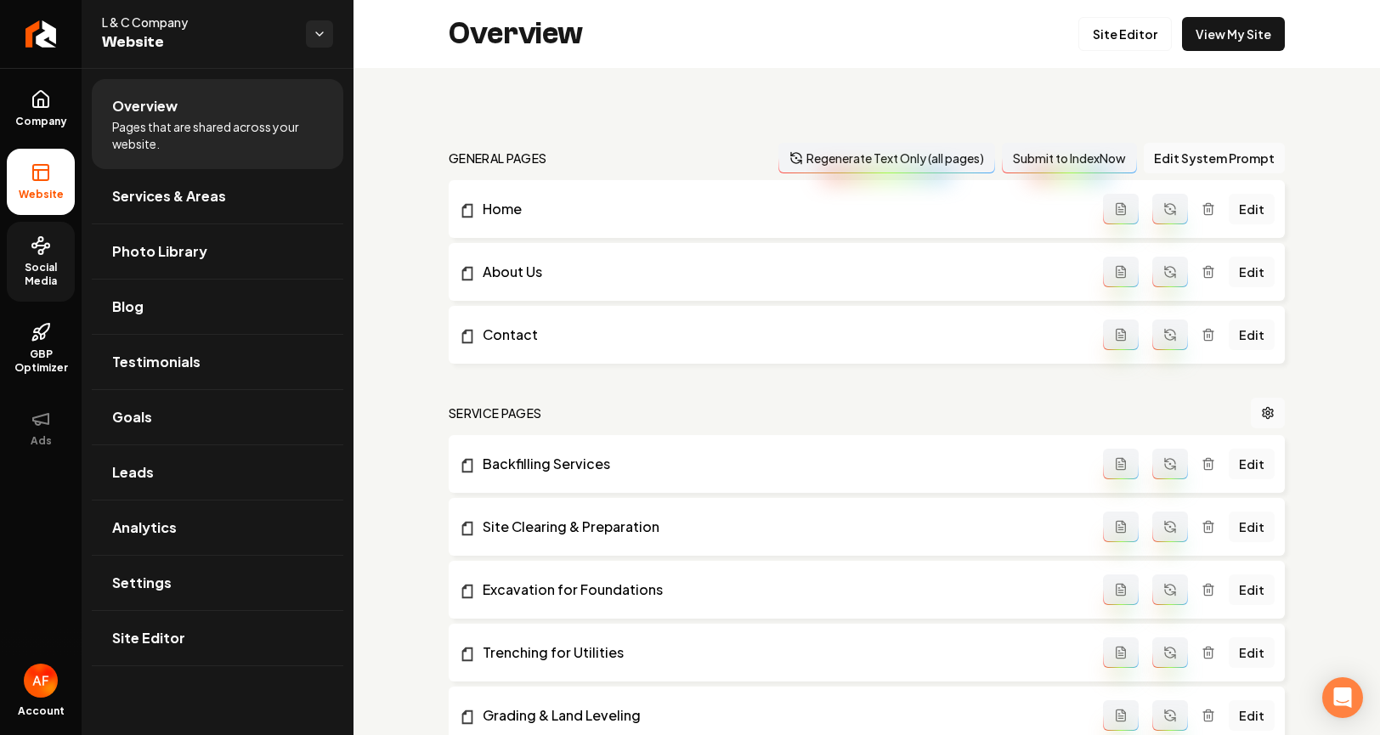
click at [51, 269] on span "Social Media" at bounding box center [41, 274] width 68 height 27
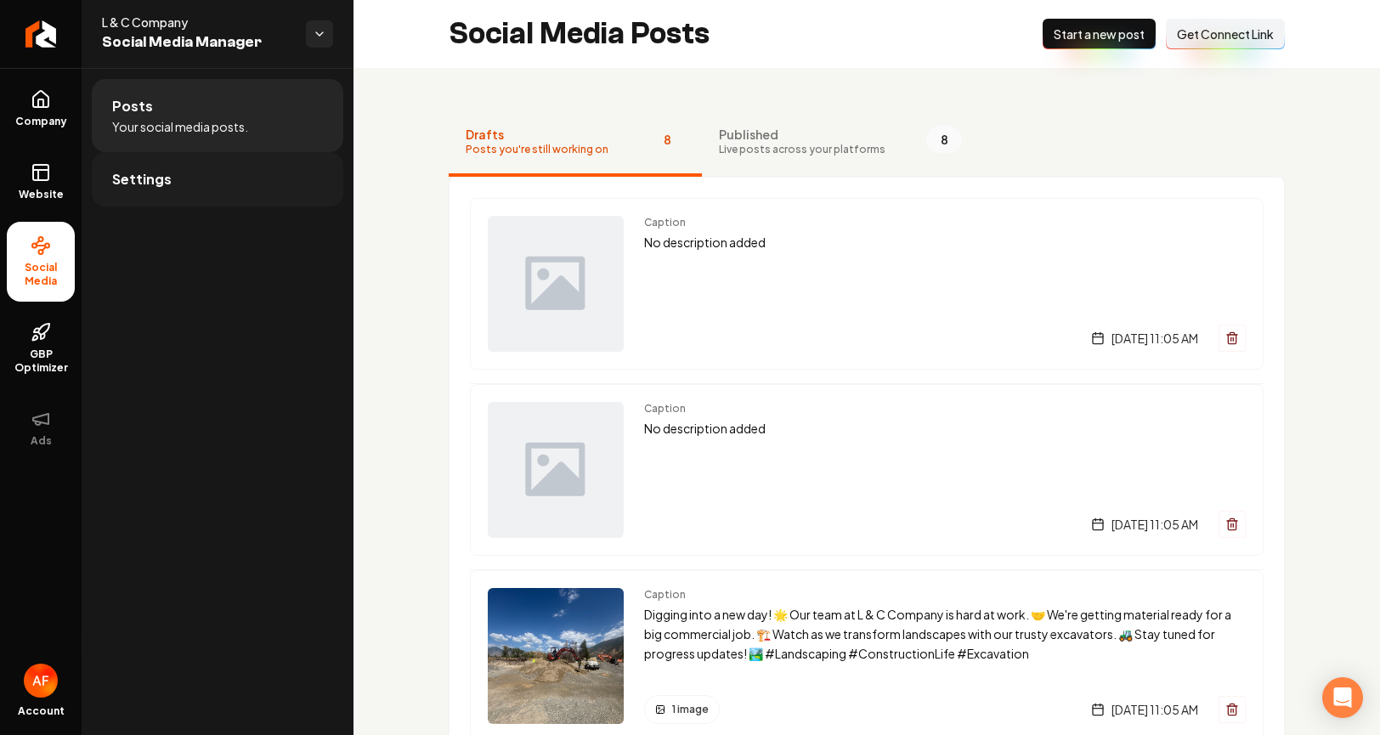
click at [247, 192] on link "Settings" at bounding box center [218, 179] width 252 height 54
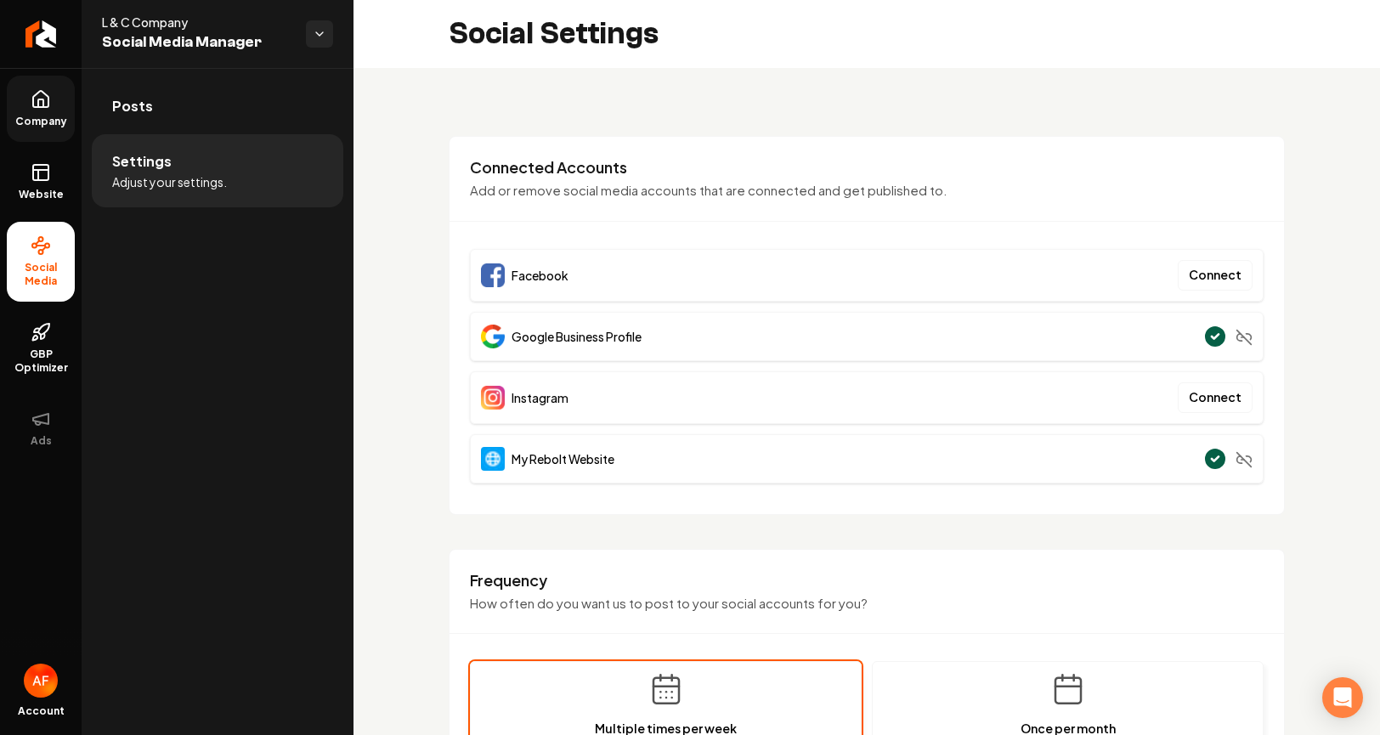
click at [50, 116] on span "Company" at bounding box center [40, 122] width 65 height 14
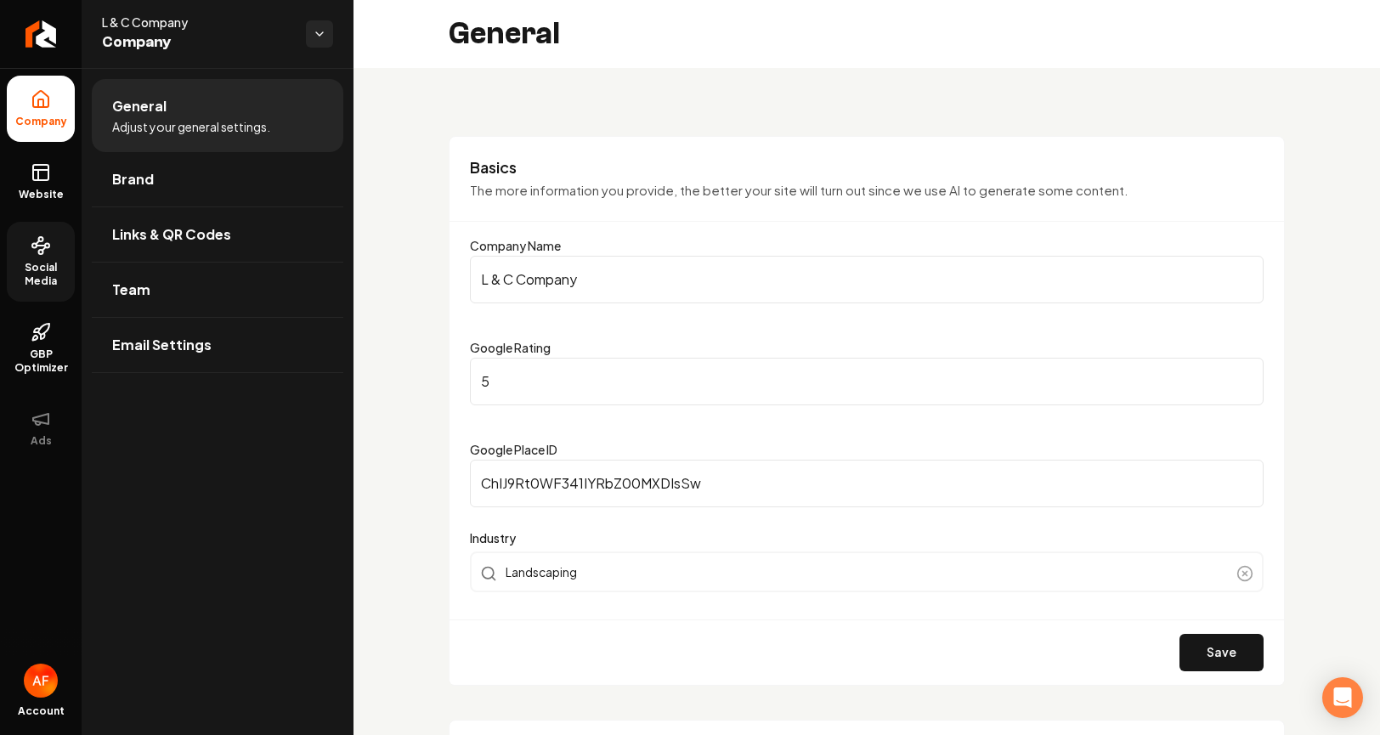
click at [37, 262] on span "Social Media" at bounding box center [41, 274] width 68 height 27
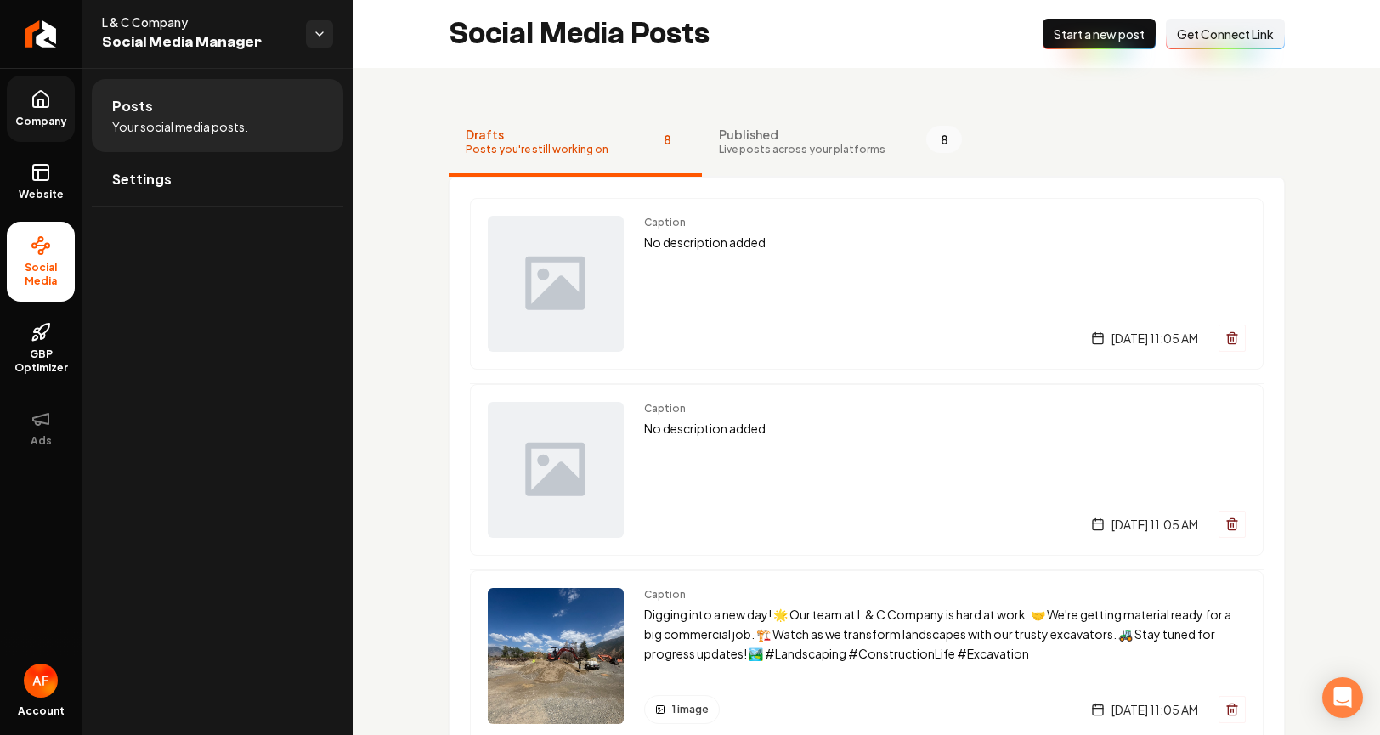
click at [1235, 36] on span "Get Connect Link" at bounding box center [1225, 33] width 97 height 17
click at [1212, 37] on span "Get Connect Link" at bounding box center [1225, 33] width 97 height 17
click at [1178, 41] on span "Get Connect Link" at bounding box center [1225, 33] width 97 height 17
click at [51, 223] on li "Social Media" at bounding box center [41, 262] width 68 height 80
click at [43, 343] on link "GBP Optimizer" at bounding box center [41, 349] width 68 height 80
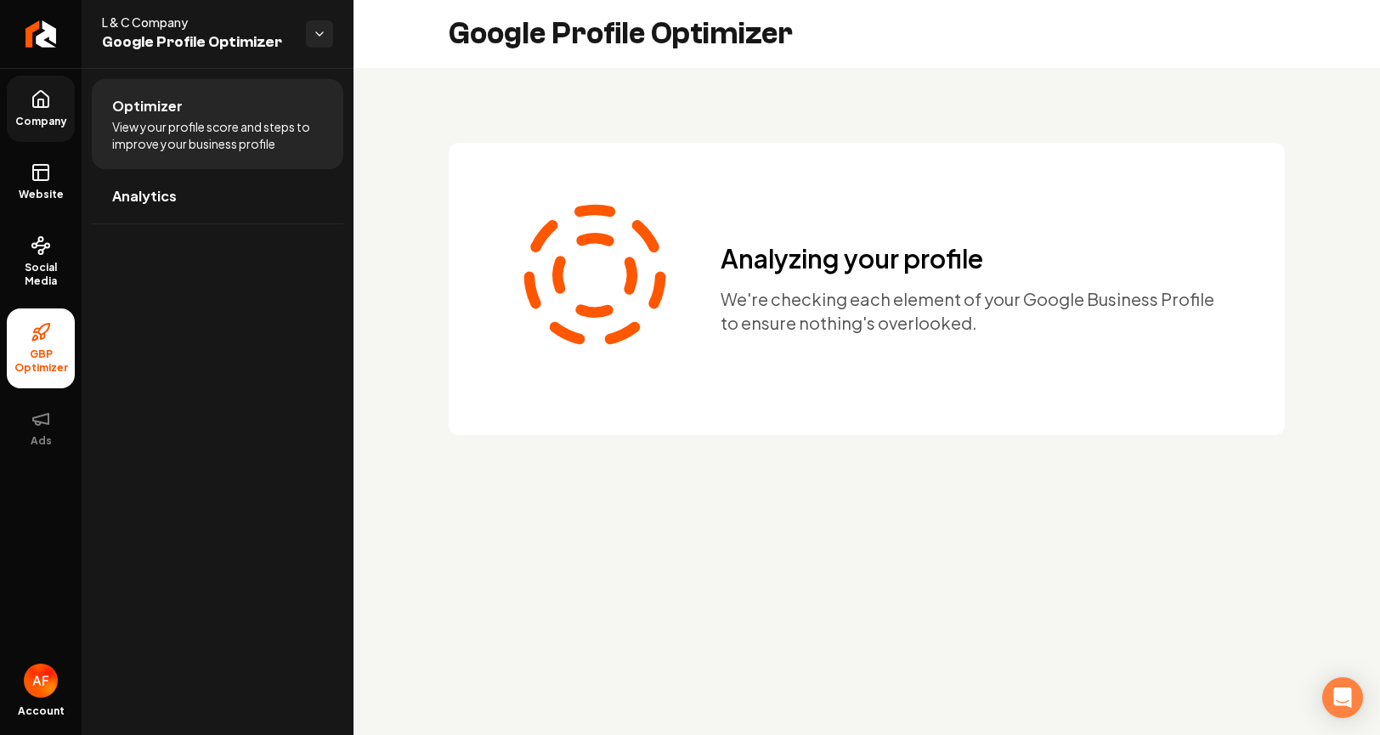
click at [49, 96] on icon at bounding box center [41, 99] width 20 height 20
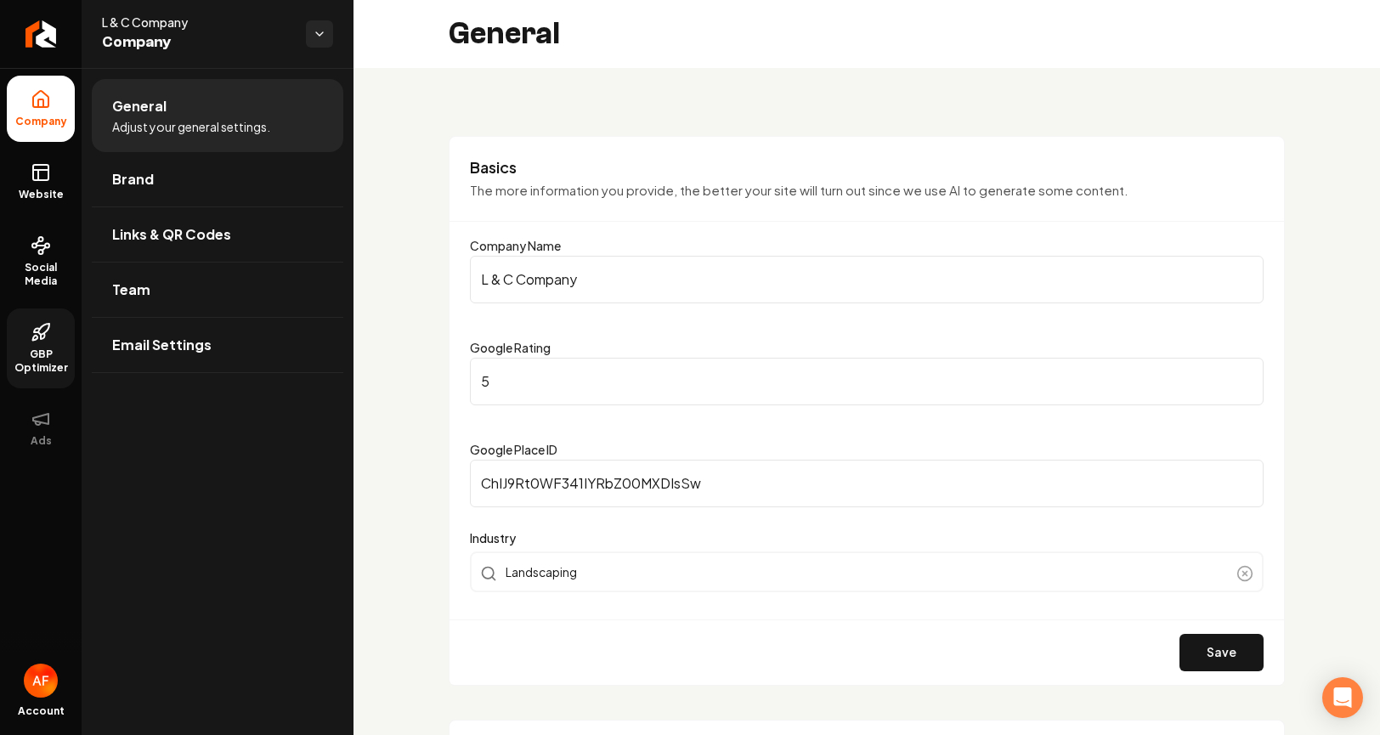
click at [32, 356] on span "GBP Optimizer" at bounding box center [41, 361] width 68 height 27
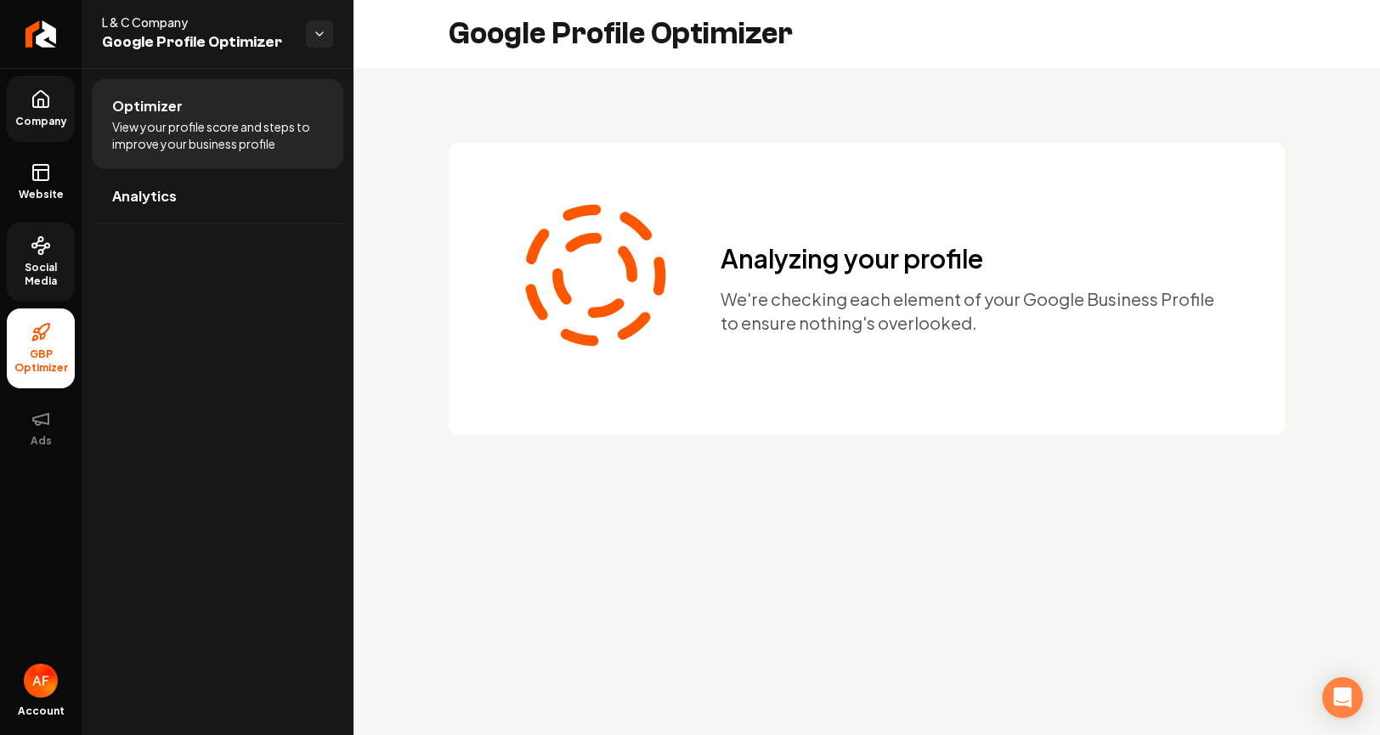
click at [37, 223] on link "Social Media" at bounding box center [41, 262] width 68 height 80
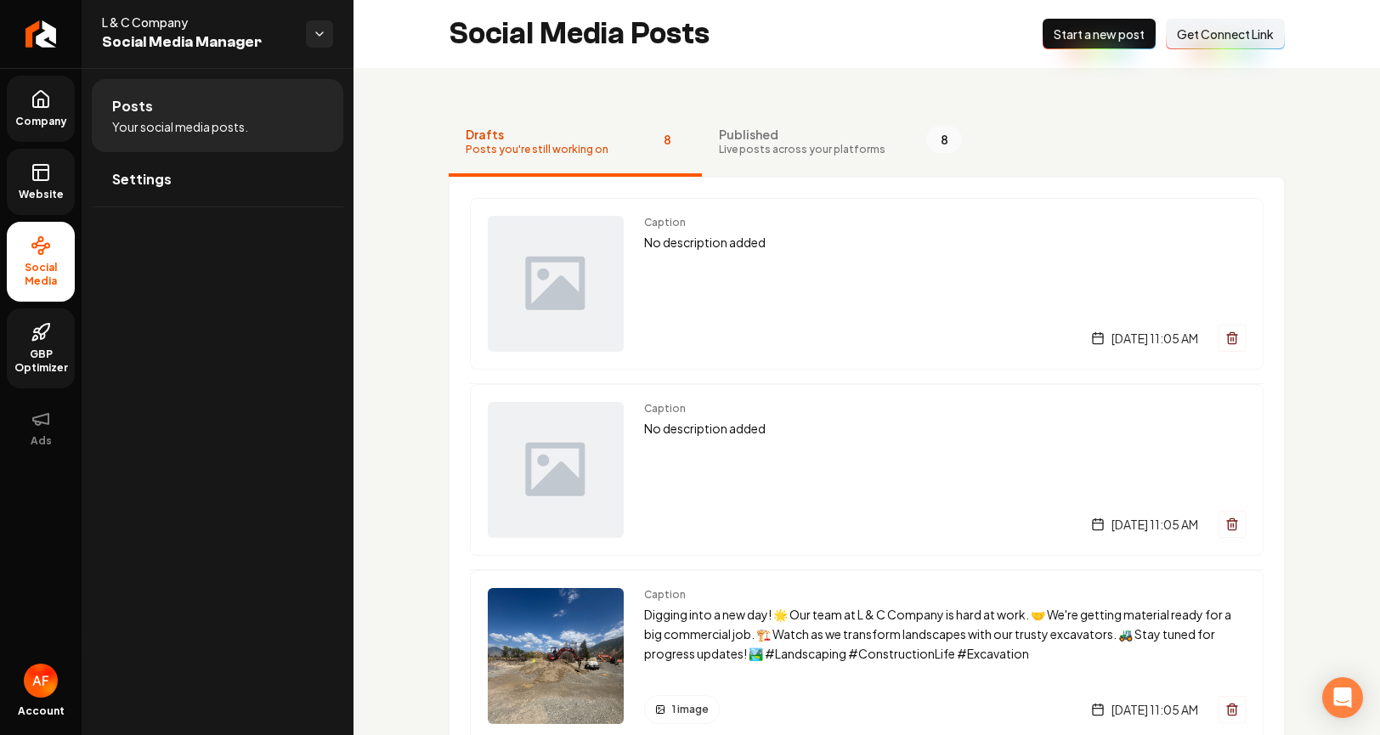
click at [48, 184] on link "Website" at bounding box center [41, 182] width 68 height 66
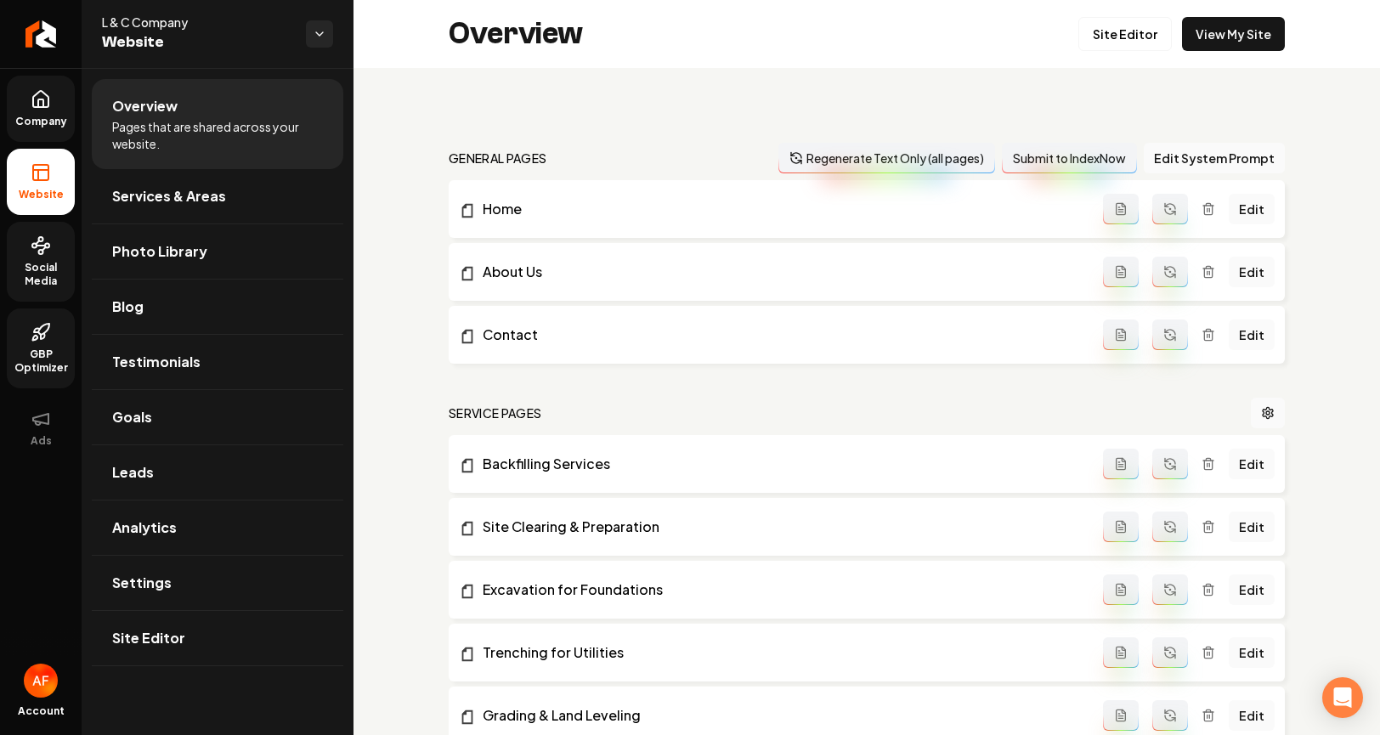
click at [65, 115] on span "Company" at bounding box center [40, 122] width 65 height 14
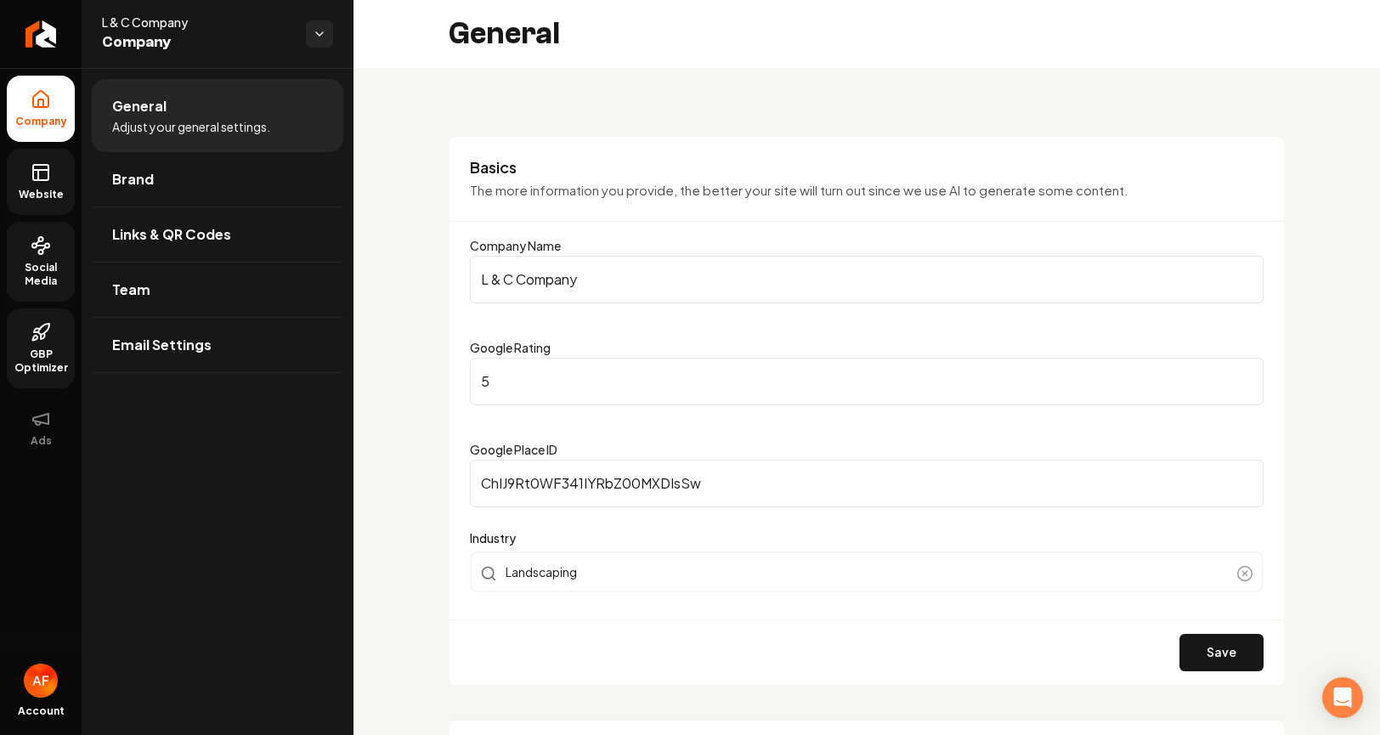
click at [37, 176] on icon at bounding box center [41, 172] width 20 height 20
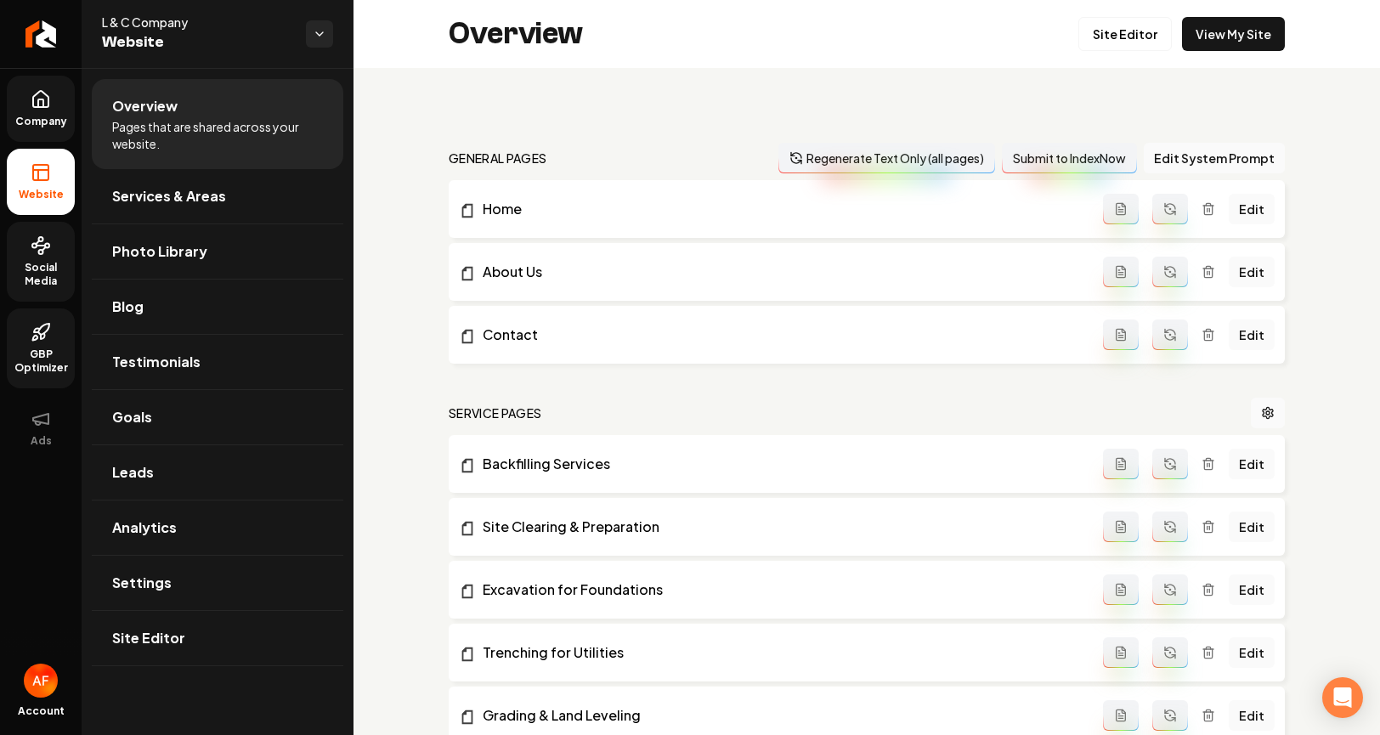
click at [25, 249] on link "Social Media" at bounding box center [41, 262] width 68 height 80
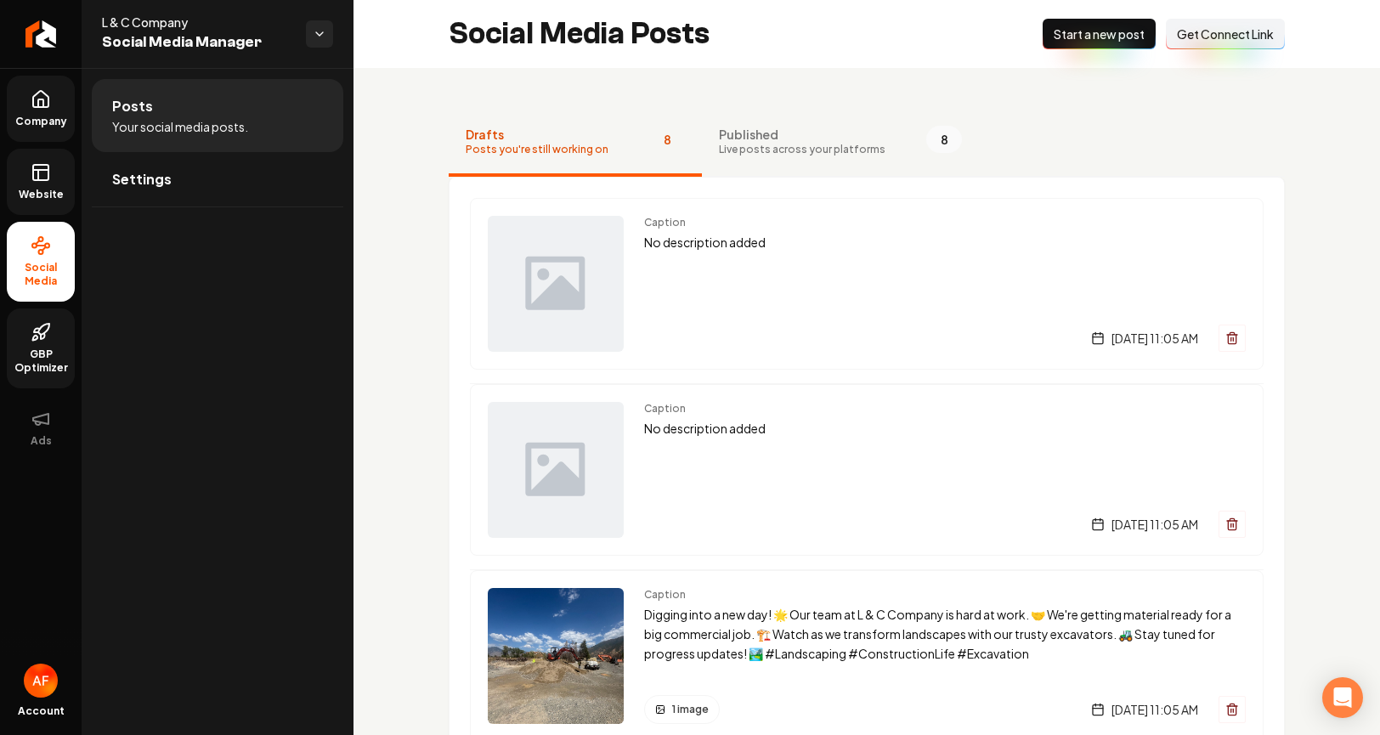
click at [818, 146] on span "Live posts across your platforms" at bounding box center [802, 150] width 167 height 14
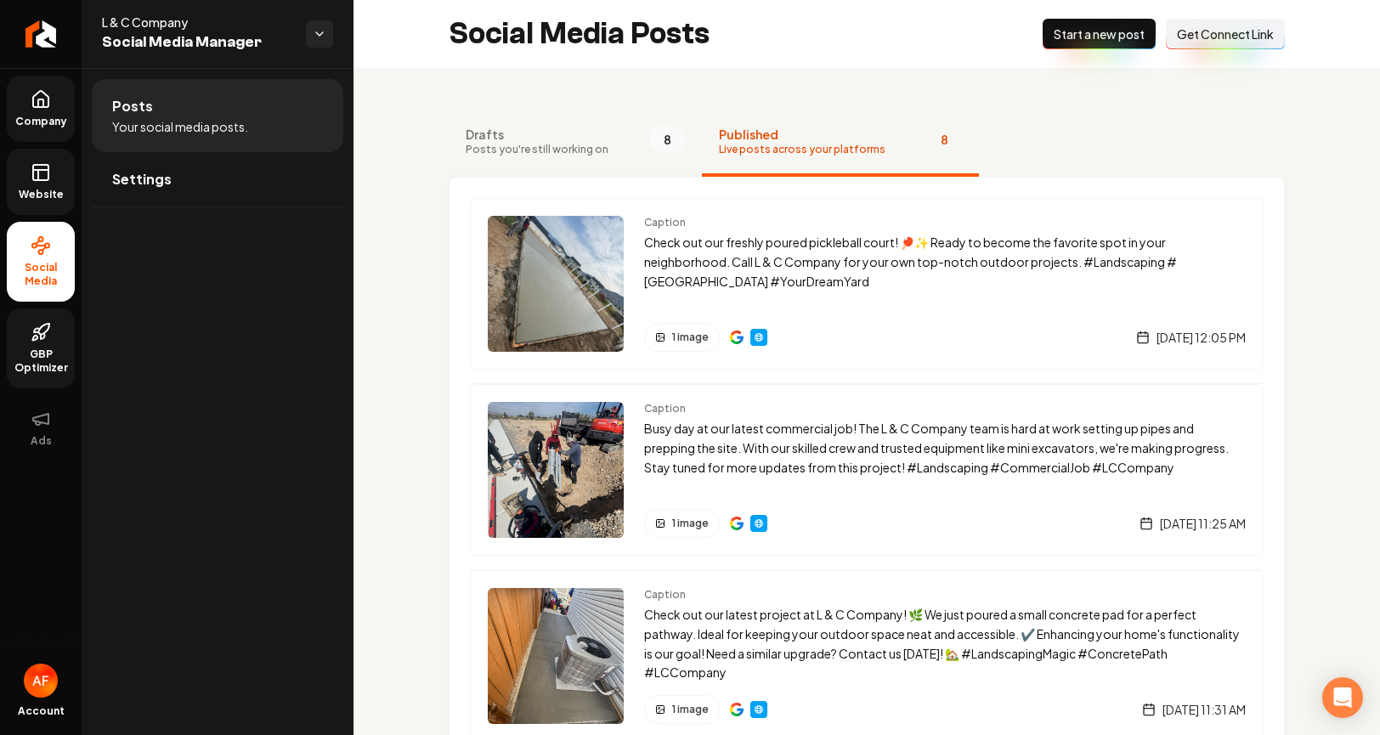
click at [584, 156] on button "Drafts Posts you're still working on 8" at bounding box center [575, 143] width 253 height 68
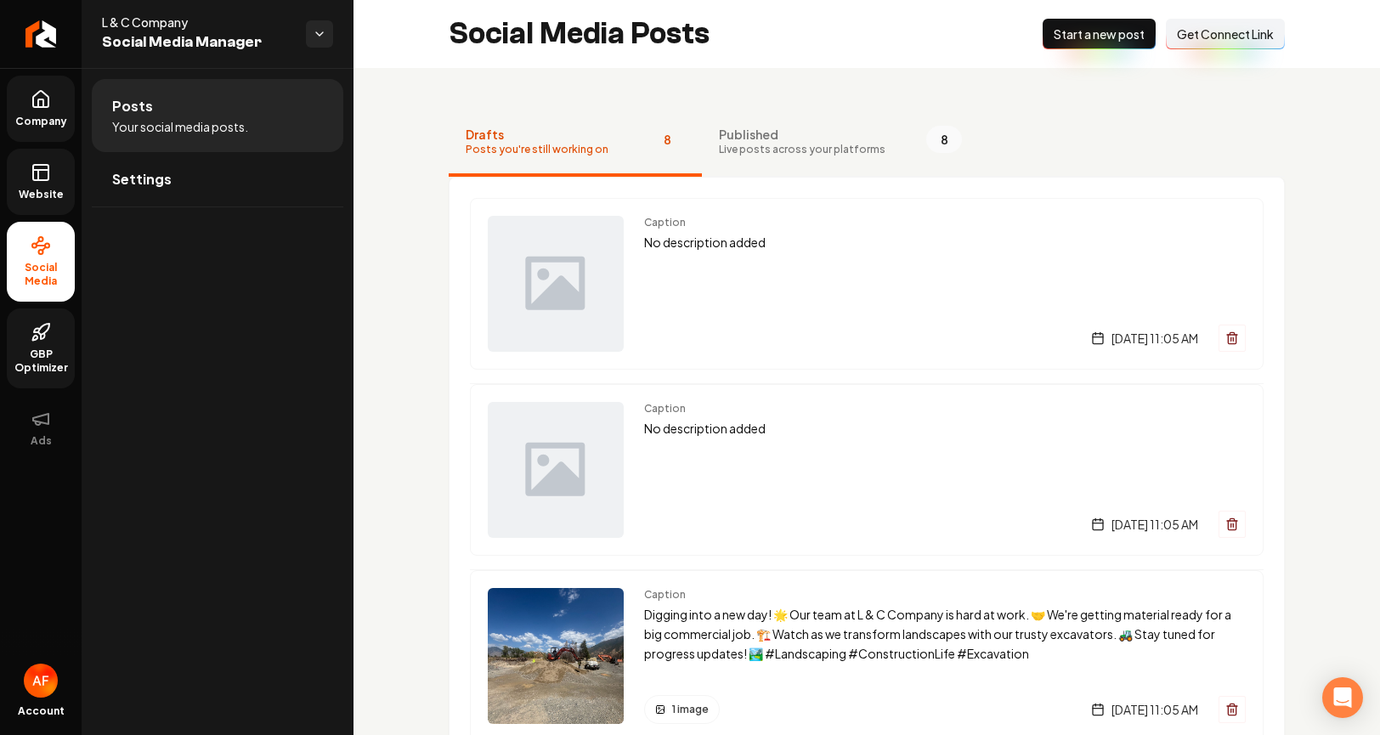
click at [1204, 47] on button "Connect Link Get Connect Link" at bounding box center [1225, 34] width 119 height 31
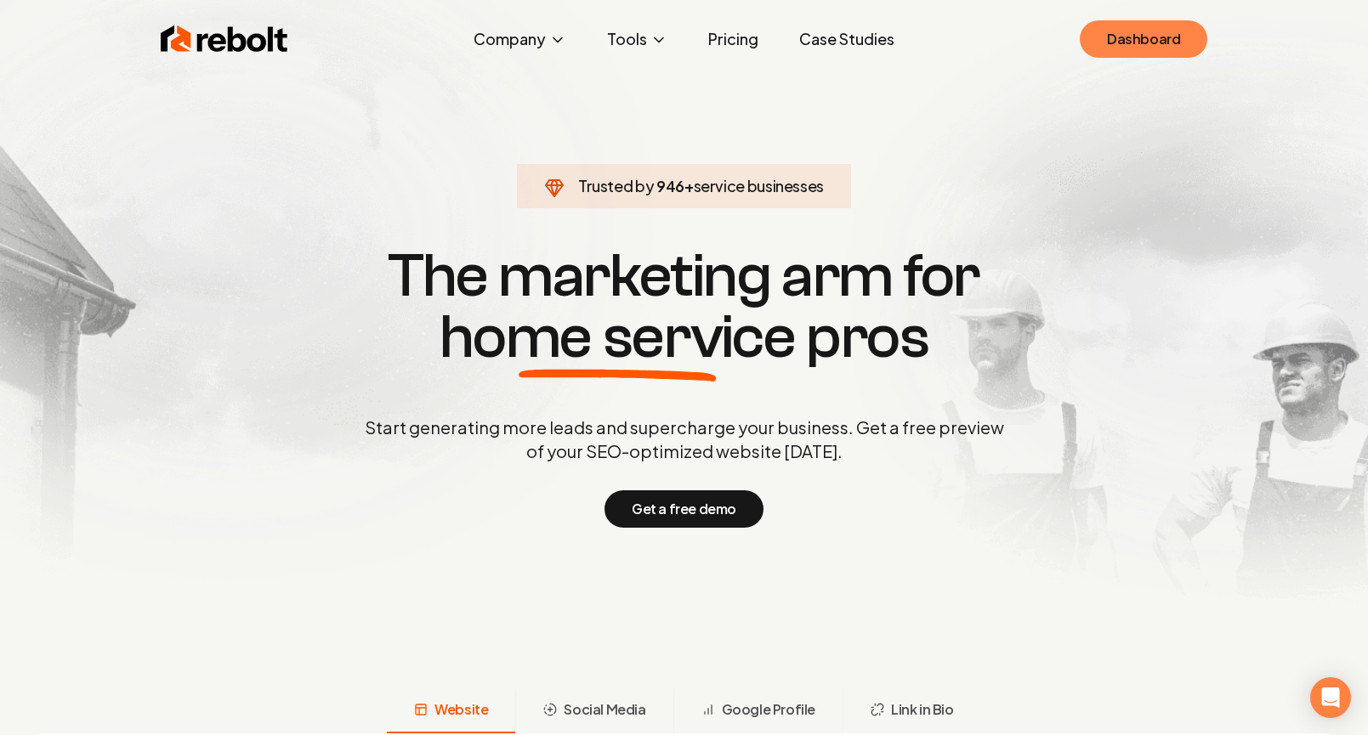
click at [1107, 51] on link "Dashboard" at bounding box center [1142, 38] width 127 height 37
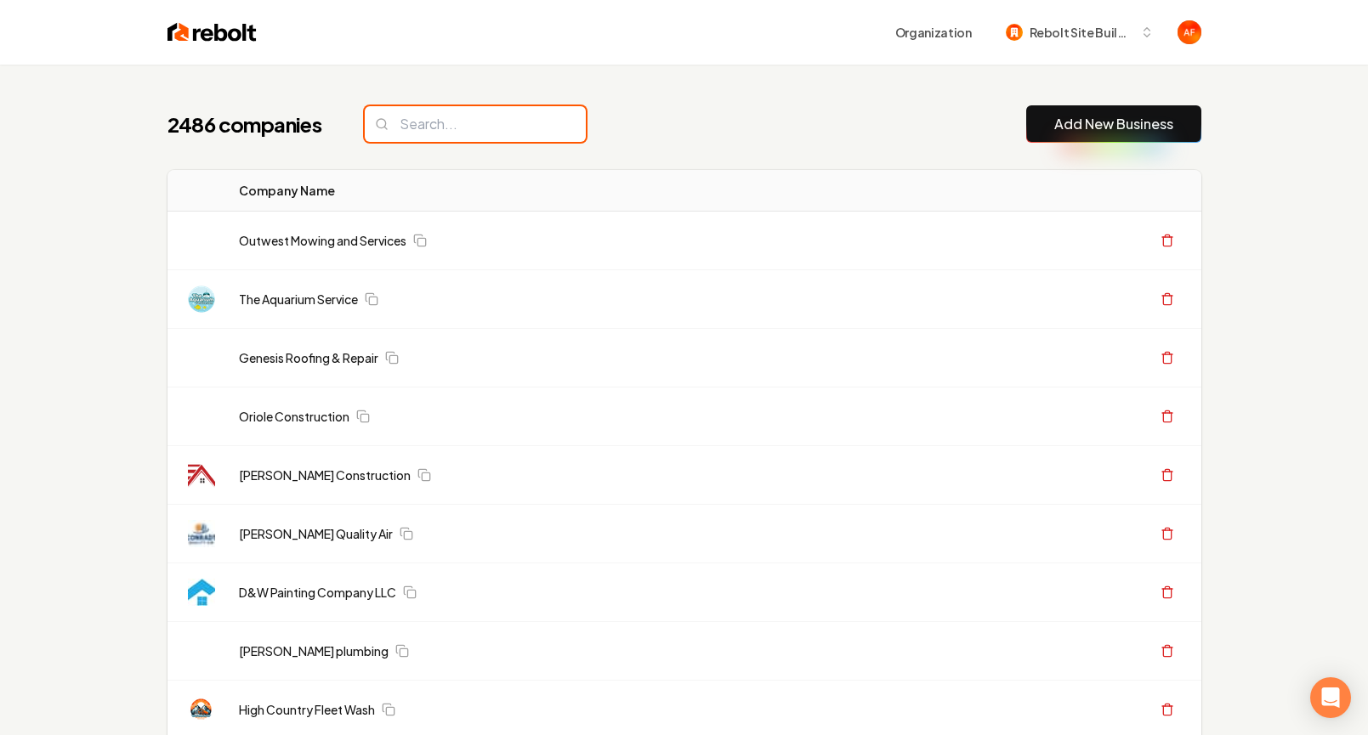
click at [455, 125] on input "search" at bounding box center [475, 124] width 221 height 36
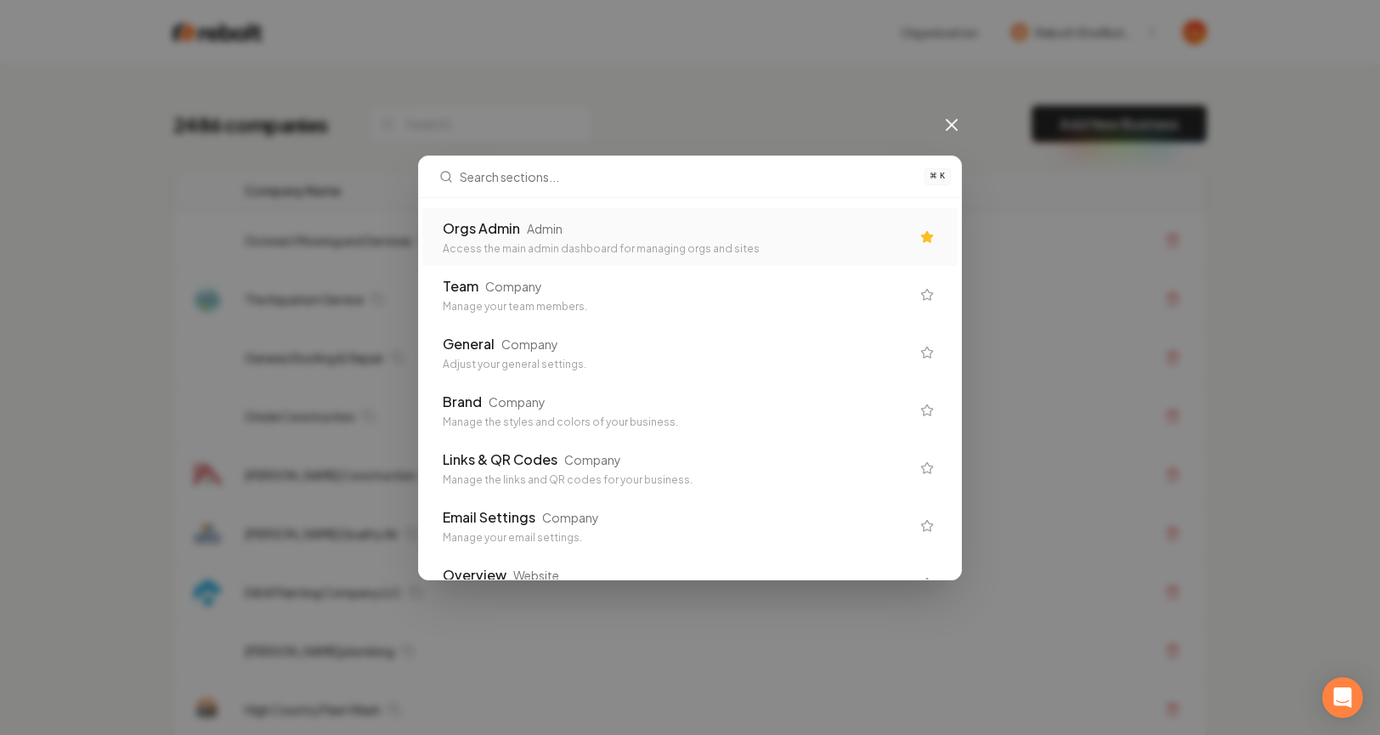
click at [540, 216] on div "Orgs Admin Admin Access the main admin dashboard for managing orgs and sites" at bounding box center [689, 237] width 535 height 58
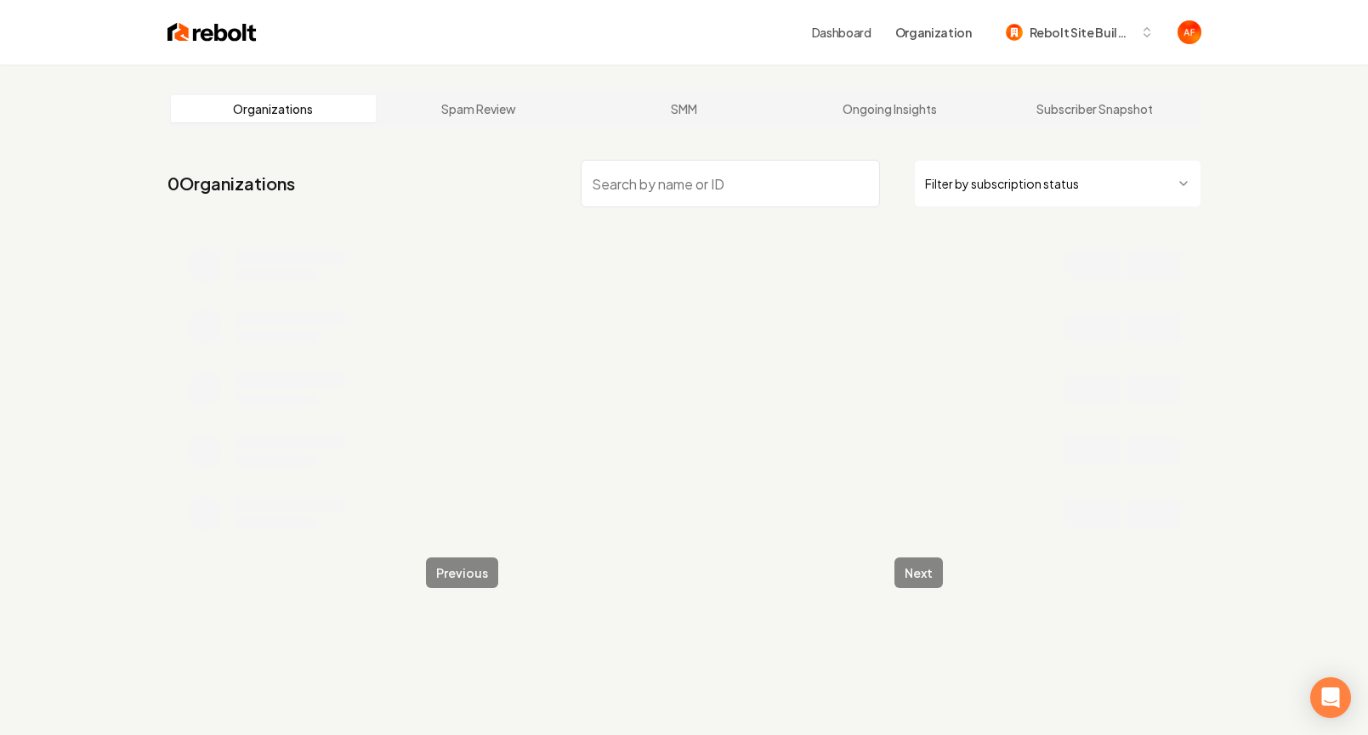
click at [516, 133] on main "Organizations Spam Review SMM Ongoing Insights Subscriber Snapshot 0 Organizati…" at bounding box center [684, 340] width 1088 height 551
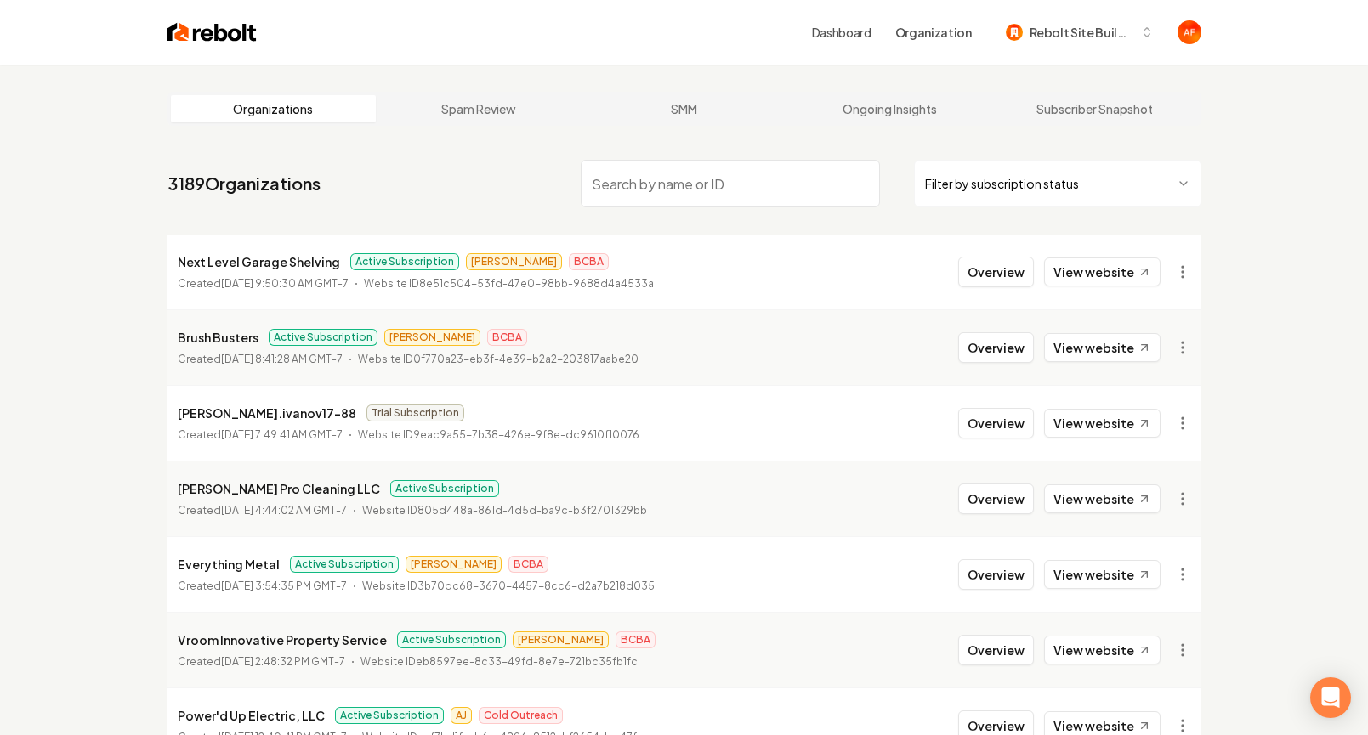
click at [678, 186] on input "search" at bounding box center [730, 184] width 299 height 48
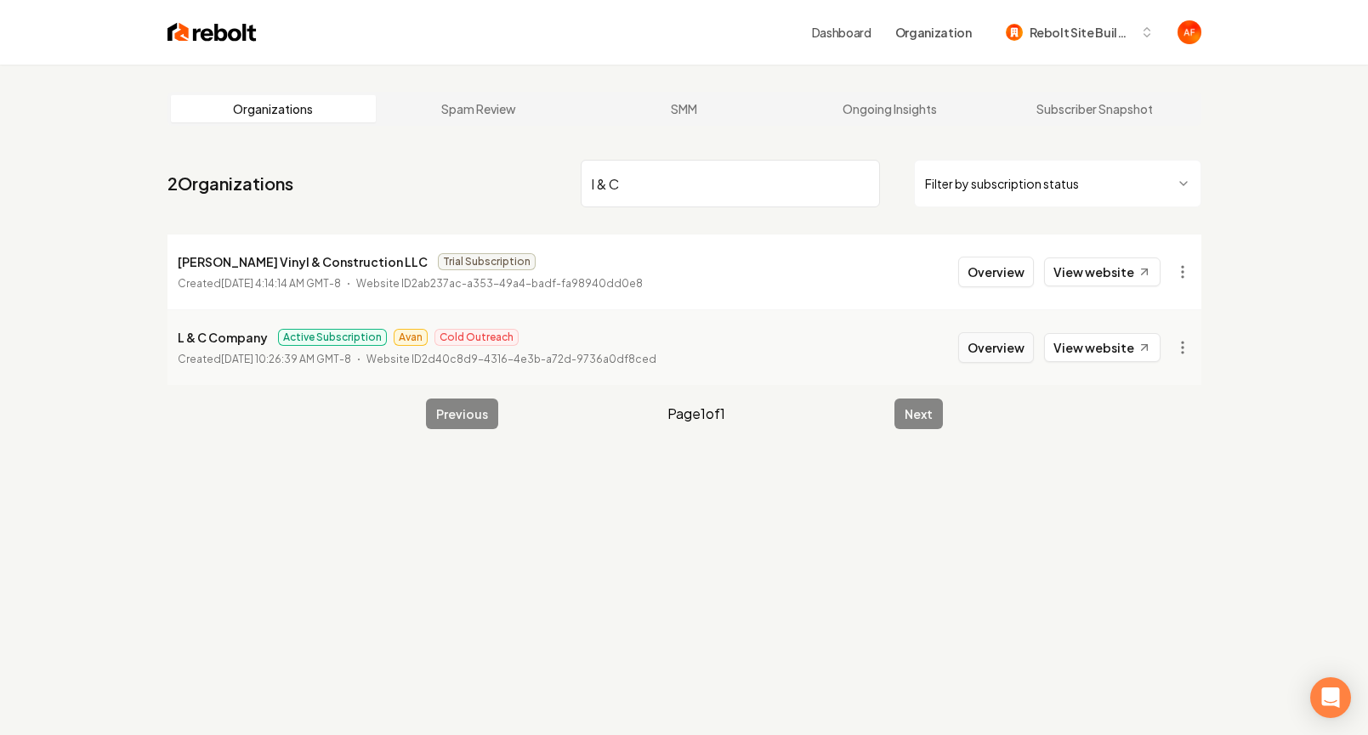
type input "l & C"
click at [1017, 345] on button "Overview" at bounding box center [996, 347] width 76 height 31
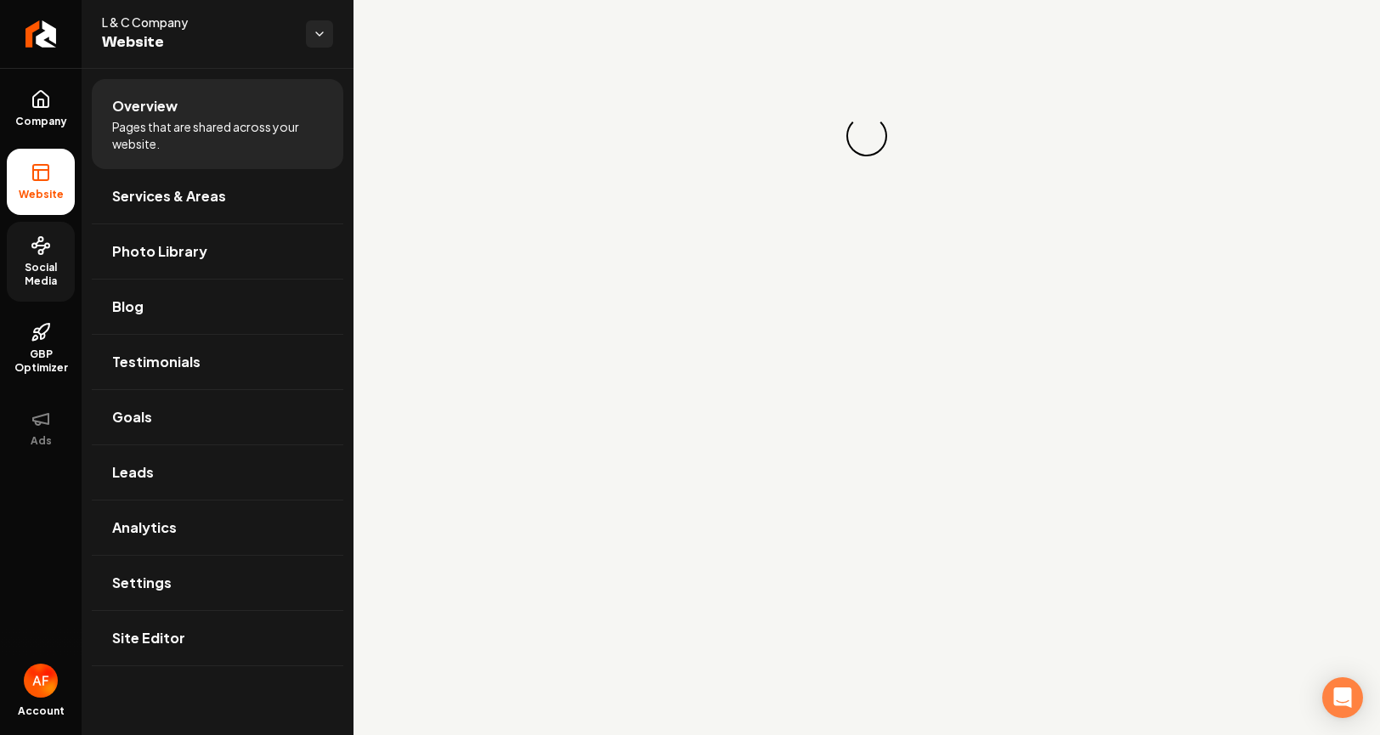
click at [52, 274] on span "Social Media" at bounding box center [41, 274] width 68 height 27
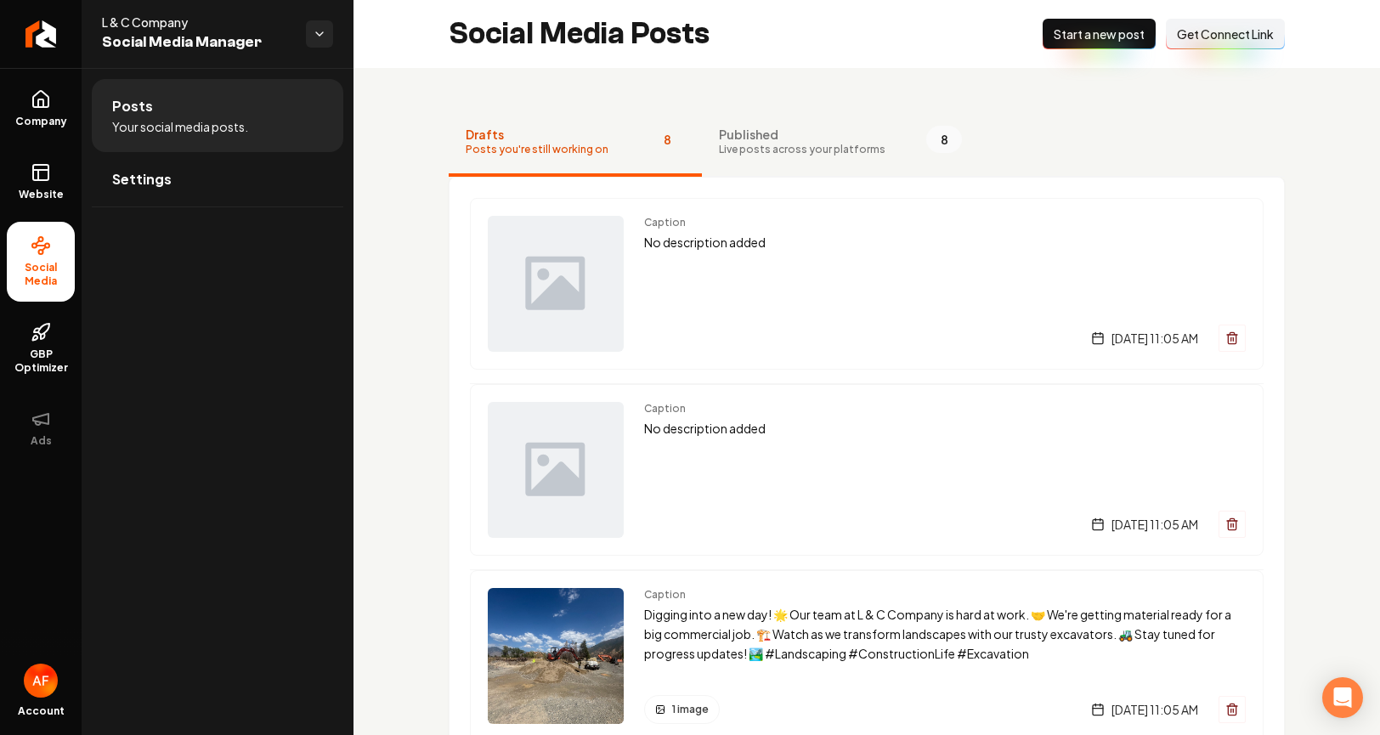
click at [1240, 42] on span "Get Connect Link" at bounding box center [1225, 33] width 97 height 17
click at [128, 173] on span "Settings" at bounding box center [141, 179] width 59 height 20
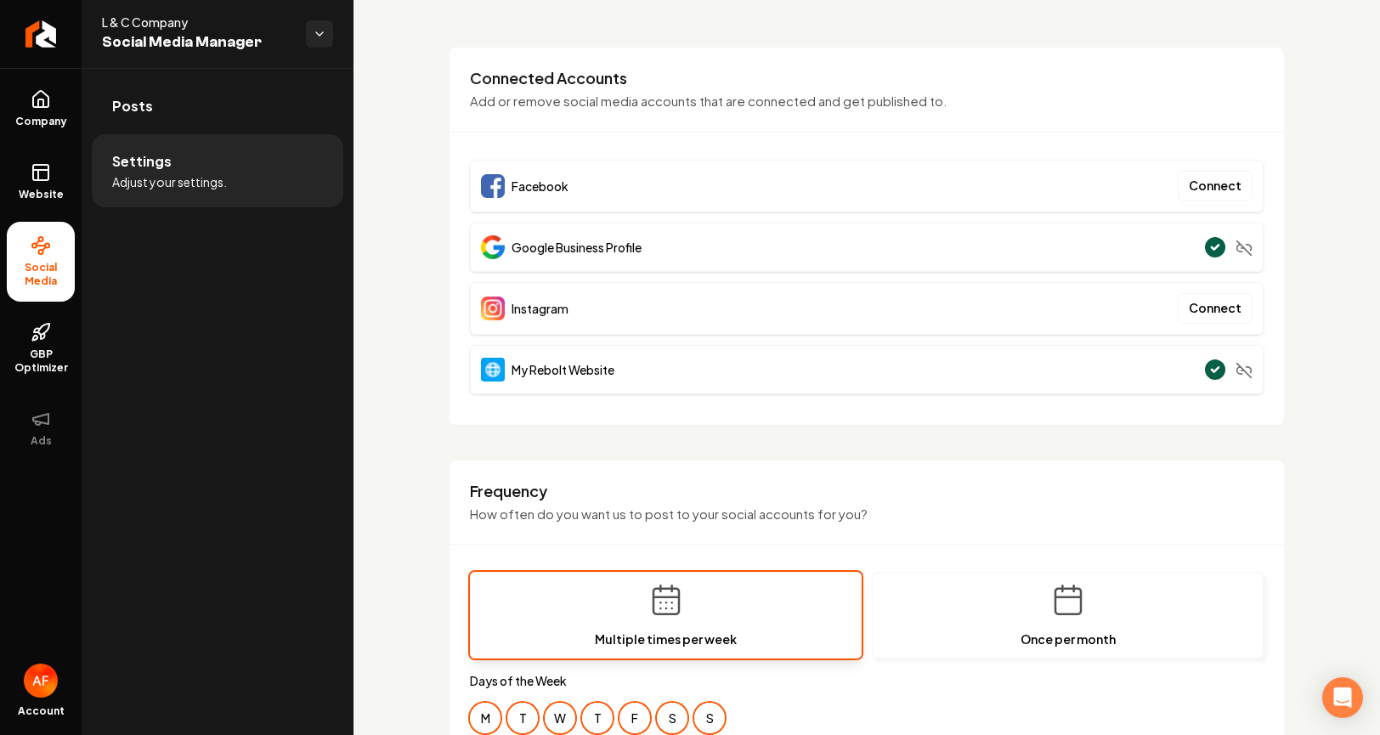
scroll to position [325, 0]
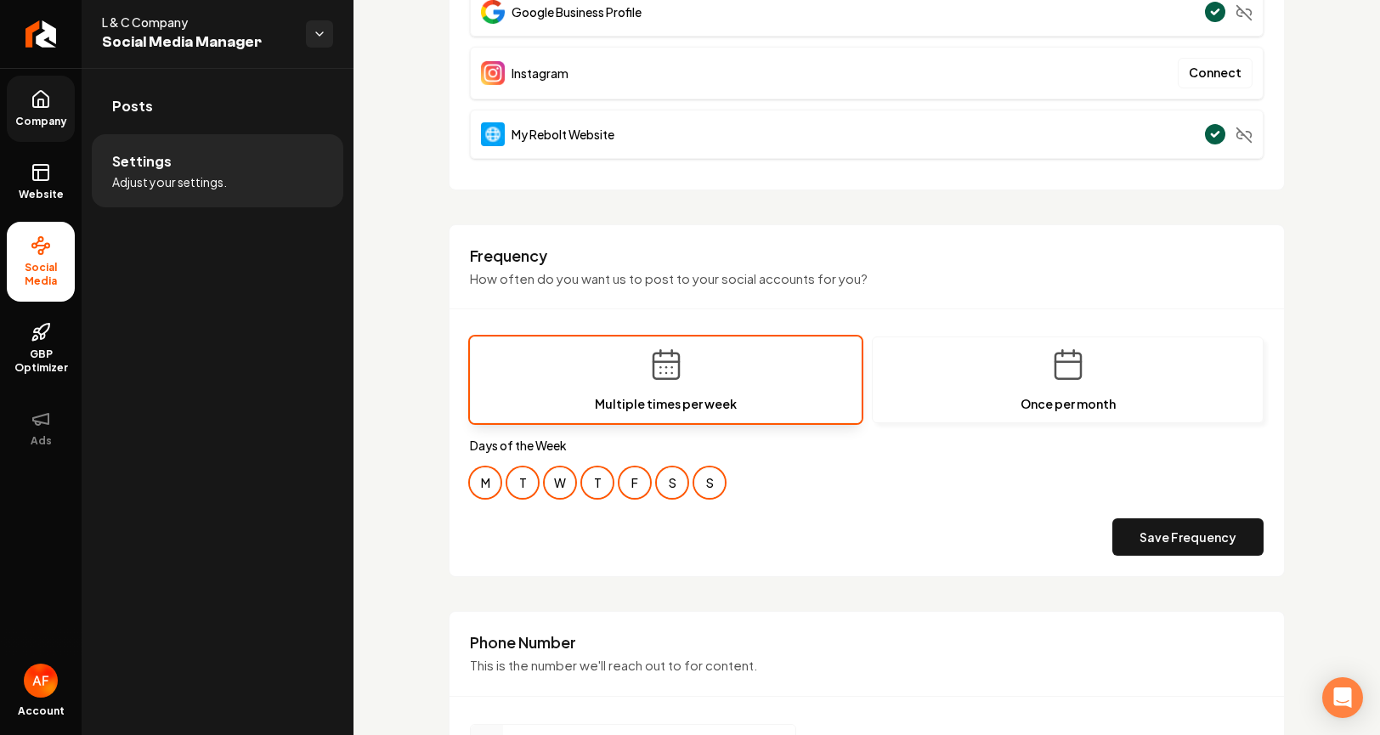
click at [40, 104] on icon at bounding box center [41, 99] width 20 height 20
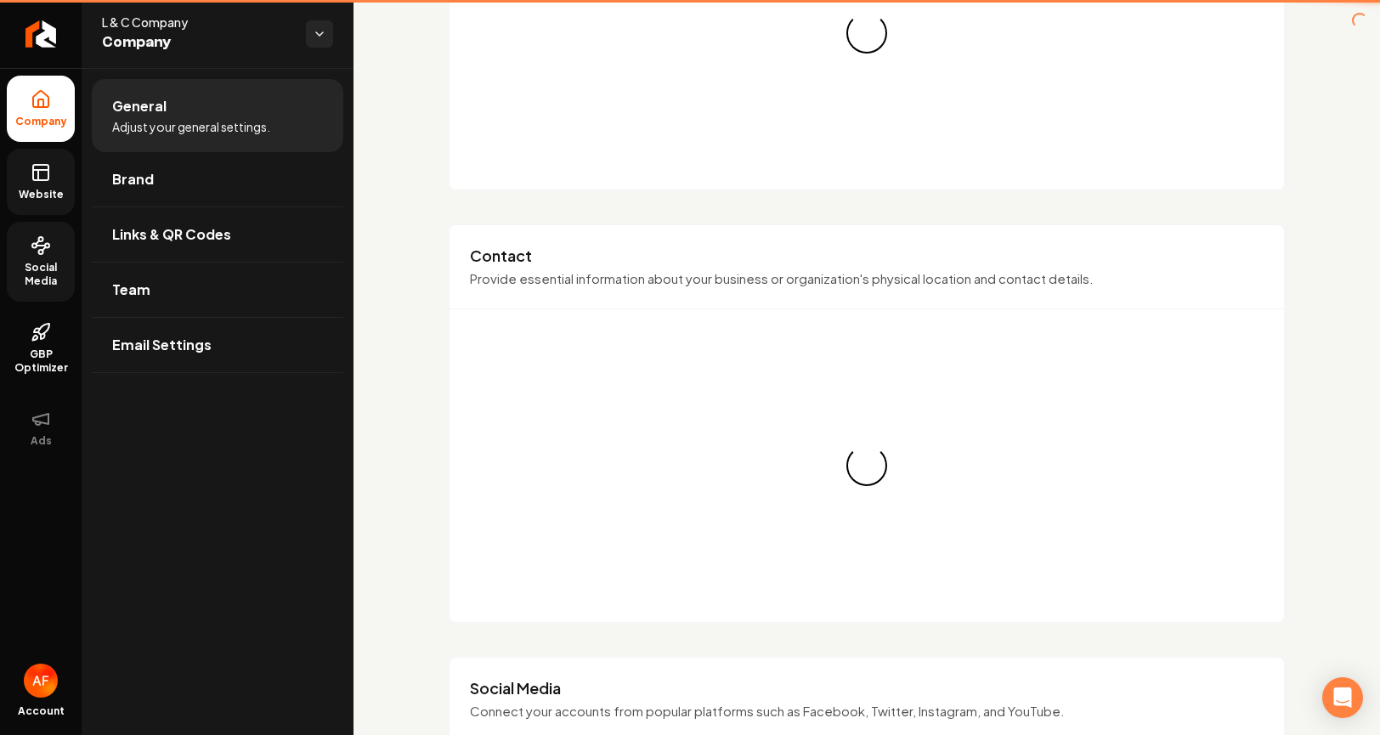
click at [43, 161] on link "Website" at bounding box center [41, 182] width 68 height 66
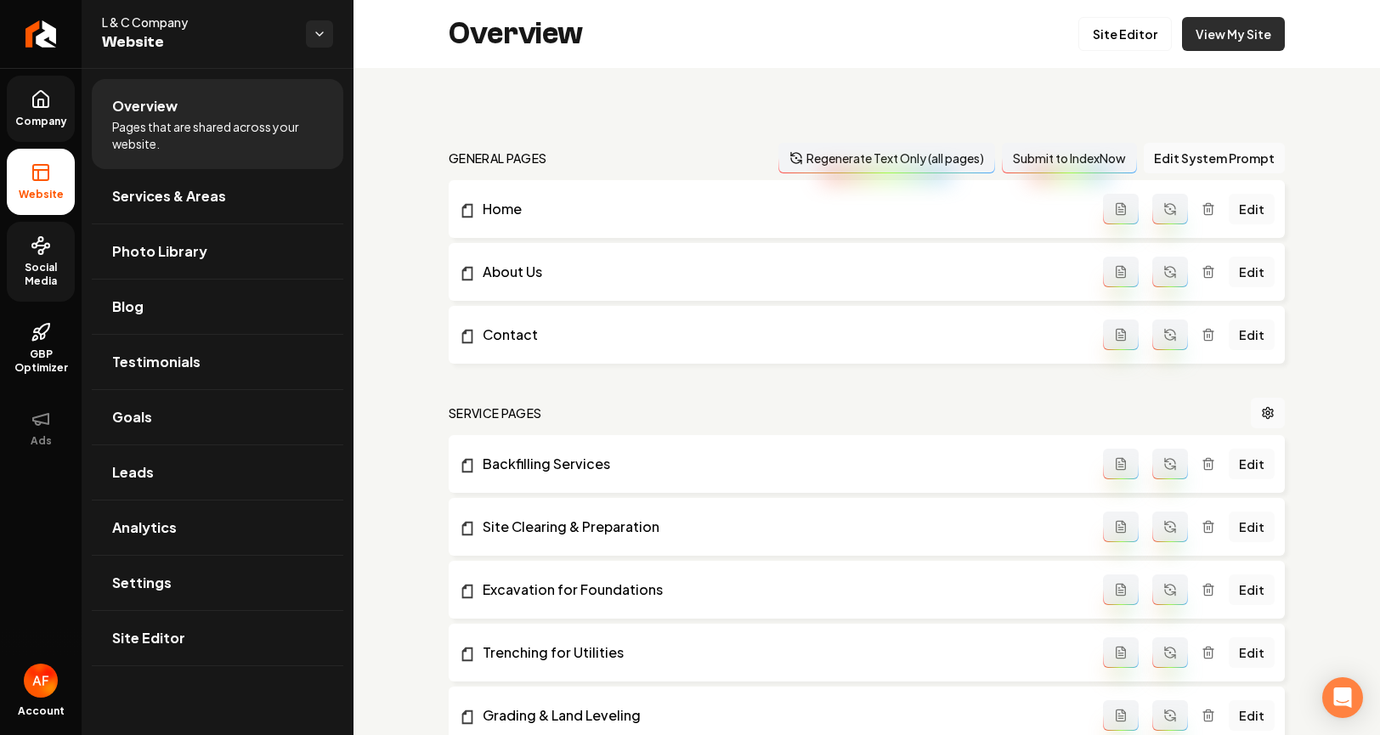
click at [1232, 43] on link "View My Site" at bounding box center [1233, 34] width 103 height 34
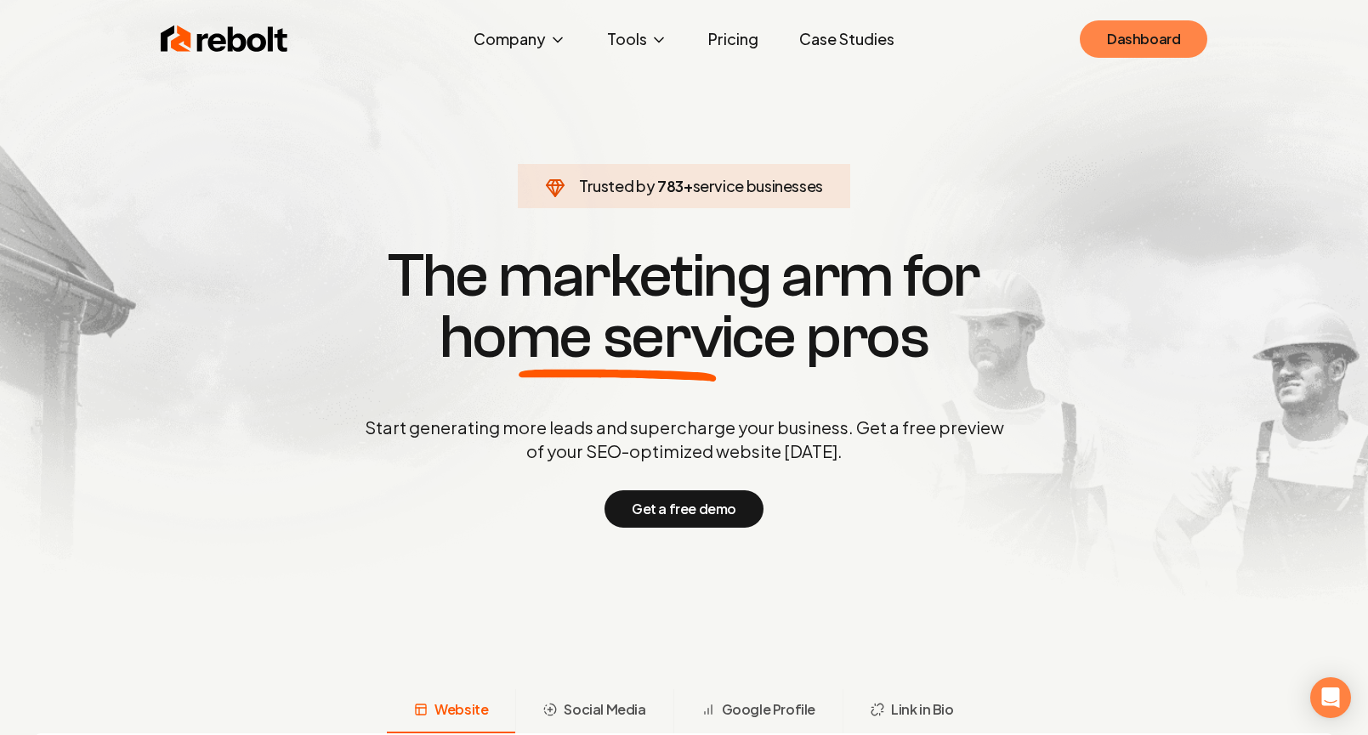
click at [1147, 33] on link "Dashboard" at bounding box center [1142, 38] width 127 height 37
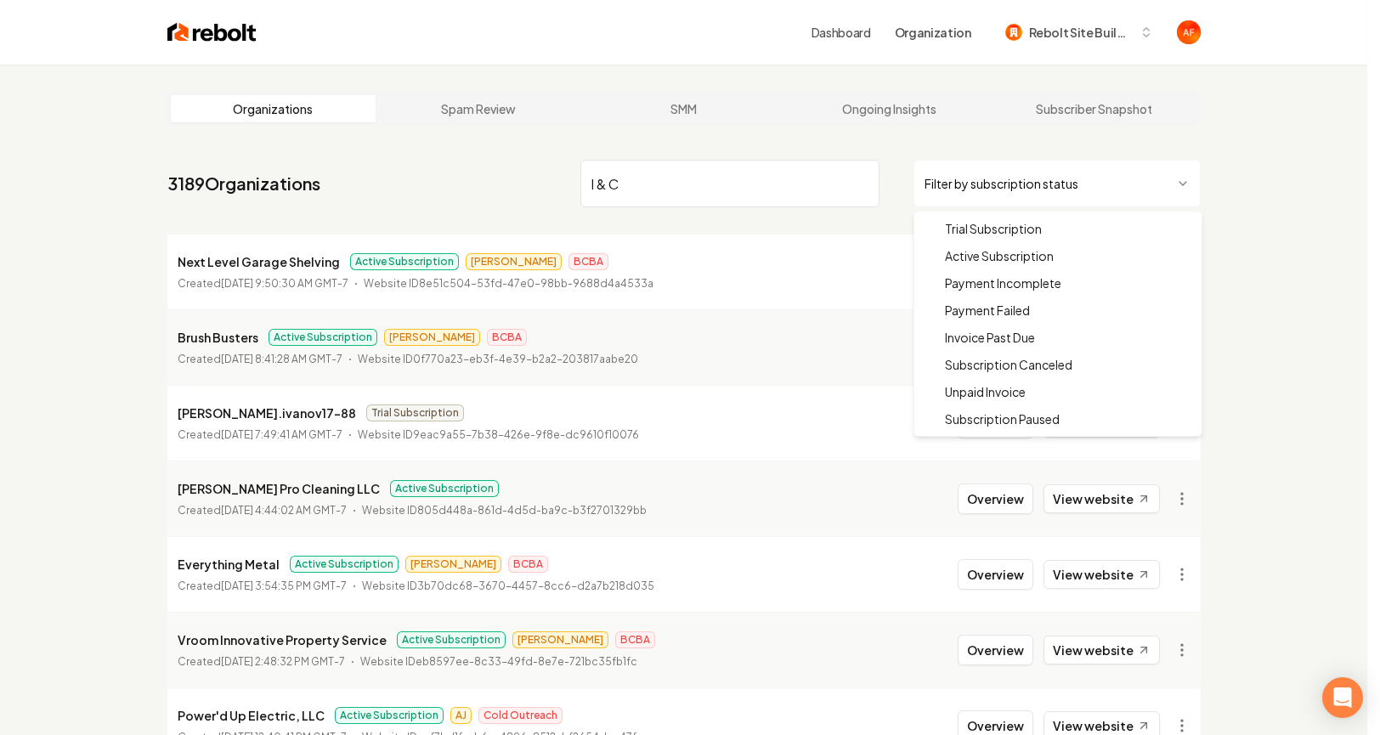
click at [1033, 189] on html "Dashboard Organization Rebolt Site Builder Organizations Spam Review SMM Ongoin…" at bounding box center [690, 367] width 1380 height 735
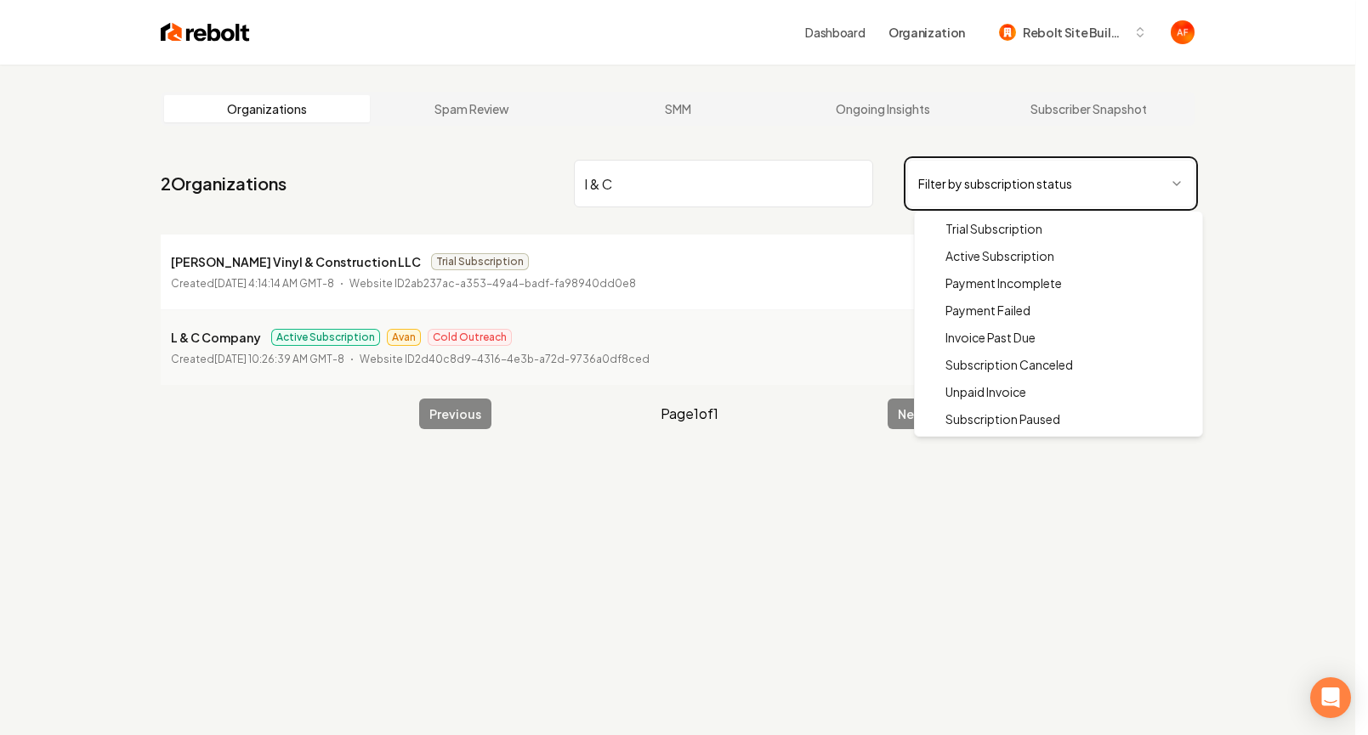
click at [853, 189] on html "Dashboard Organization Rebolt Site Builder Organizations Spam Review SMM Ongoin…" at bounding box center [684, 367] width 1368 height 735
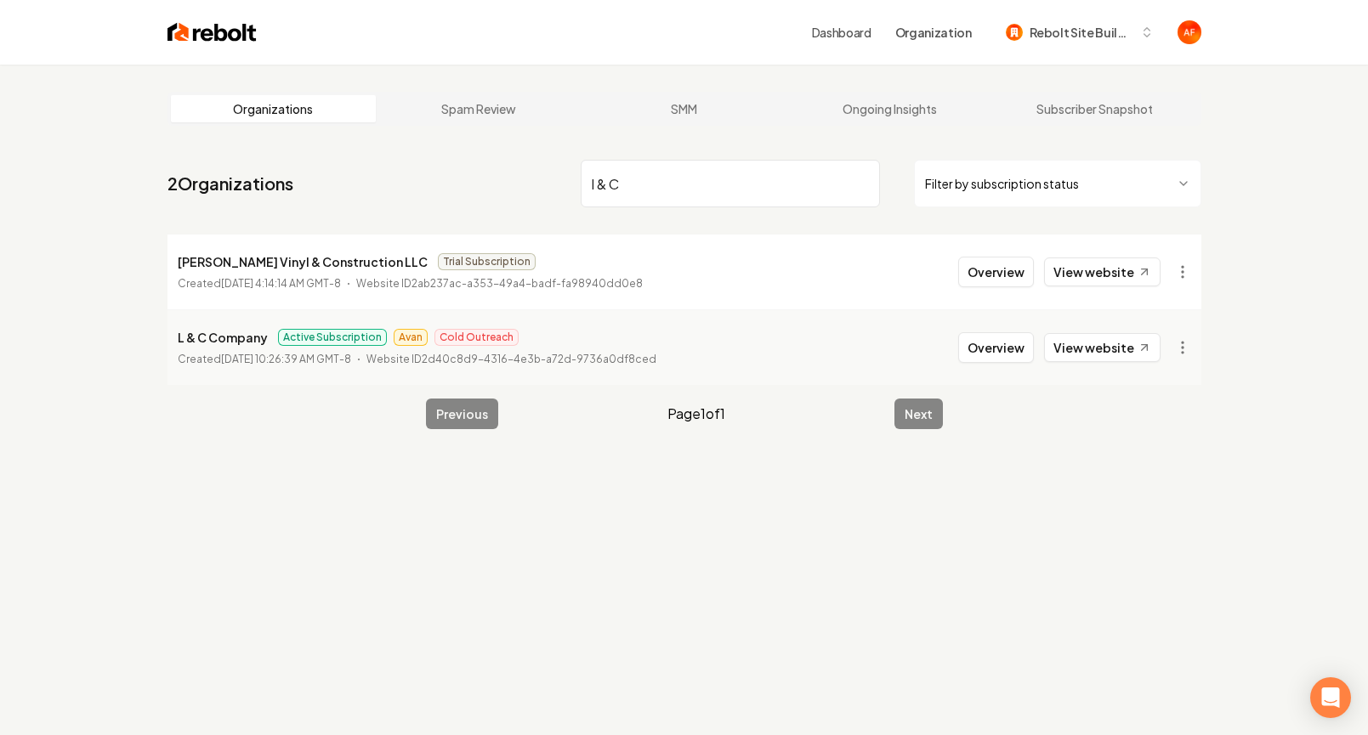
click at [857, 186] on input "l & C" at bounding box center [730, 184] width 299 height 48
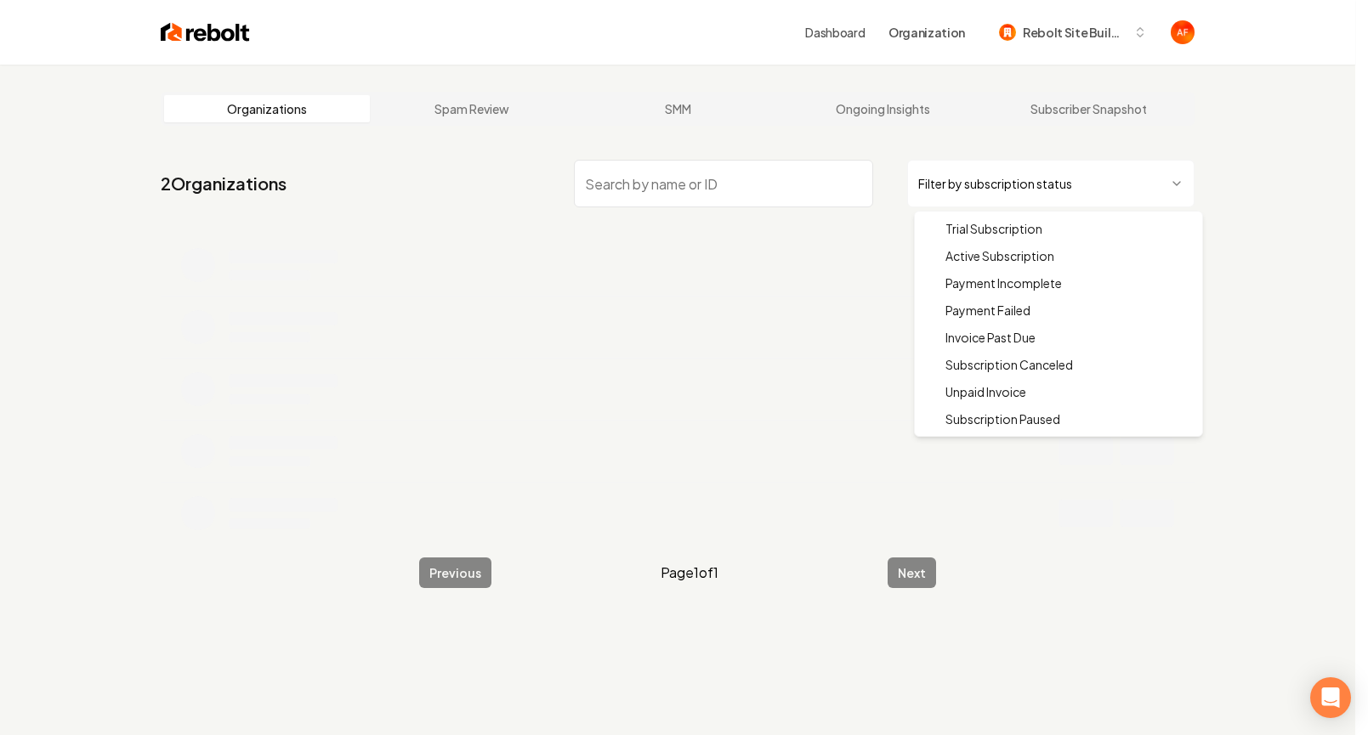
click at [975, 176] on html "Dashboard Organization Rebolt Site Builder Organizations Spam Review SMM Ongoin…" at bounding box center [684, 367] width 1368 height 735
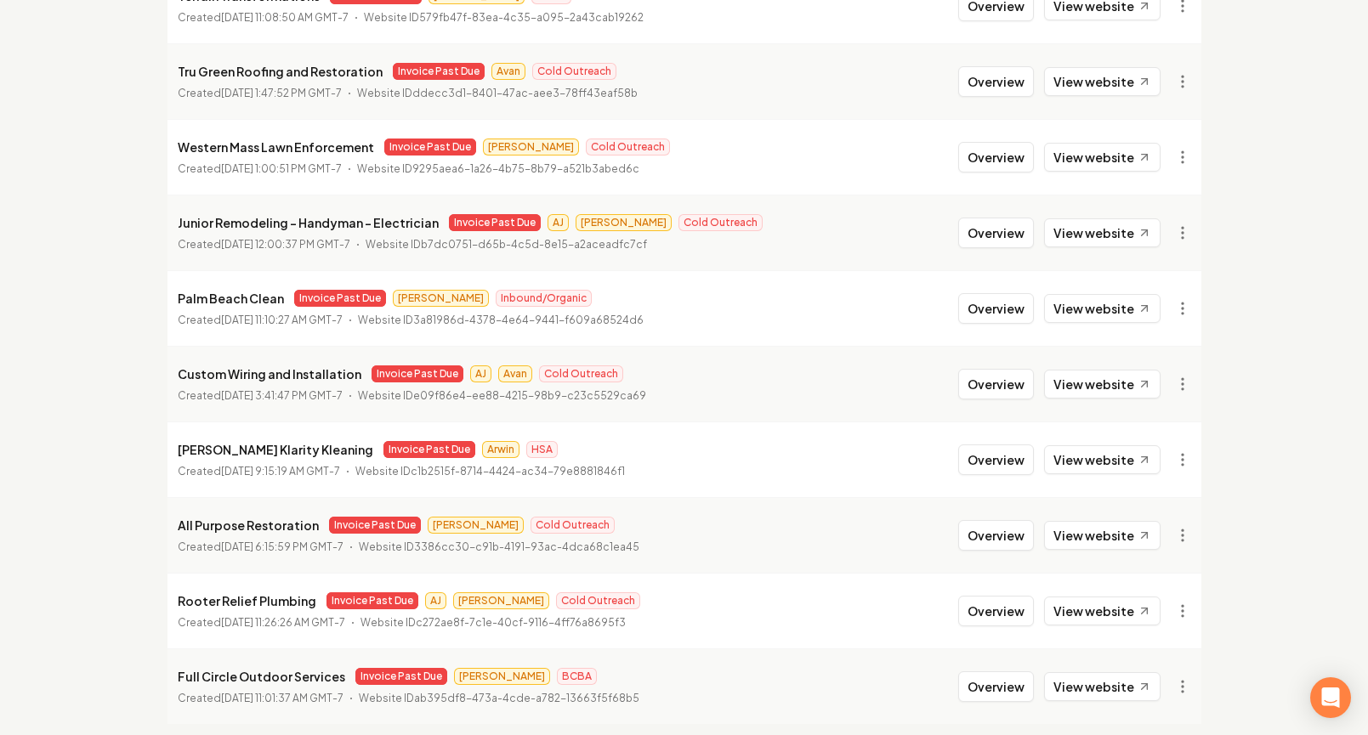
scroll to position [326, 0]
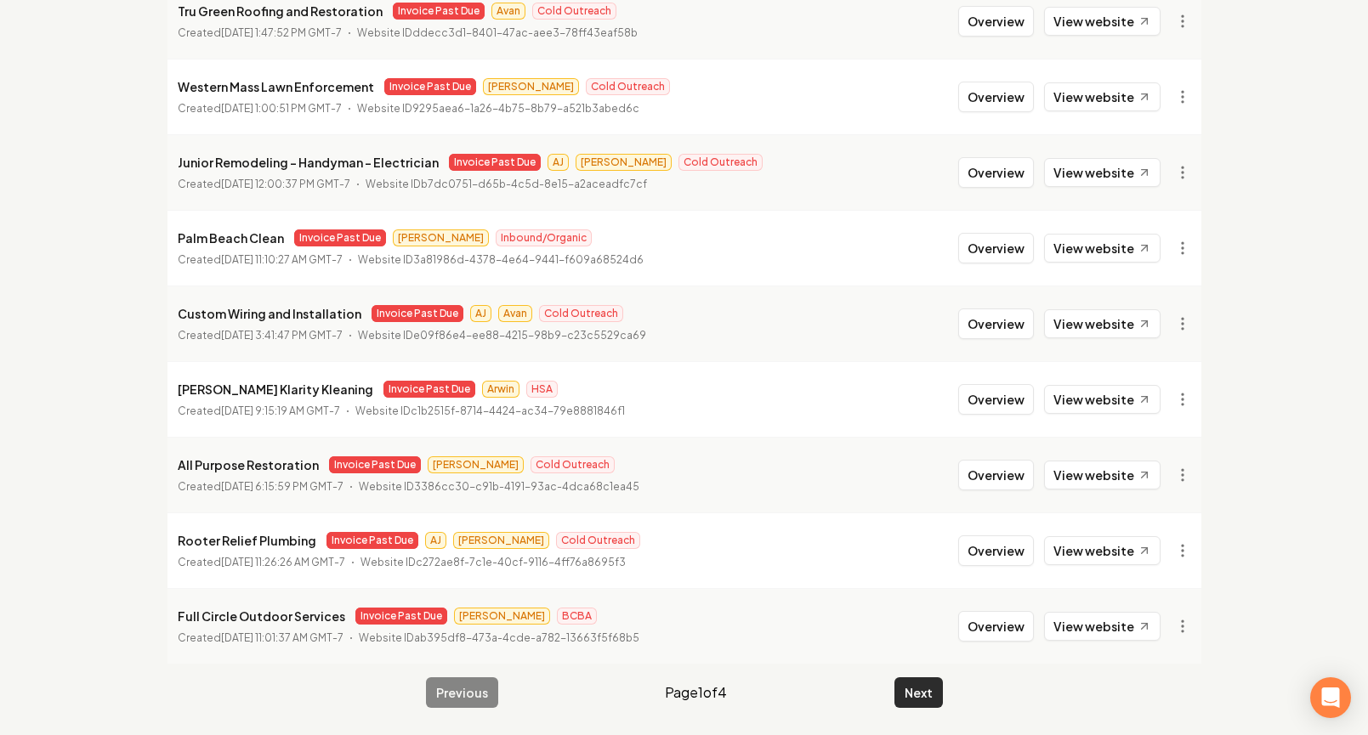
click at [898, 688] on button "Next" at bounding box center [918, 692] width 48 height 31
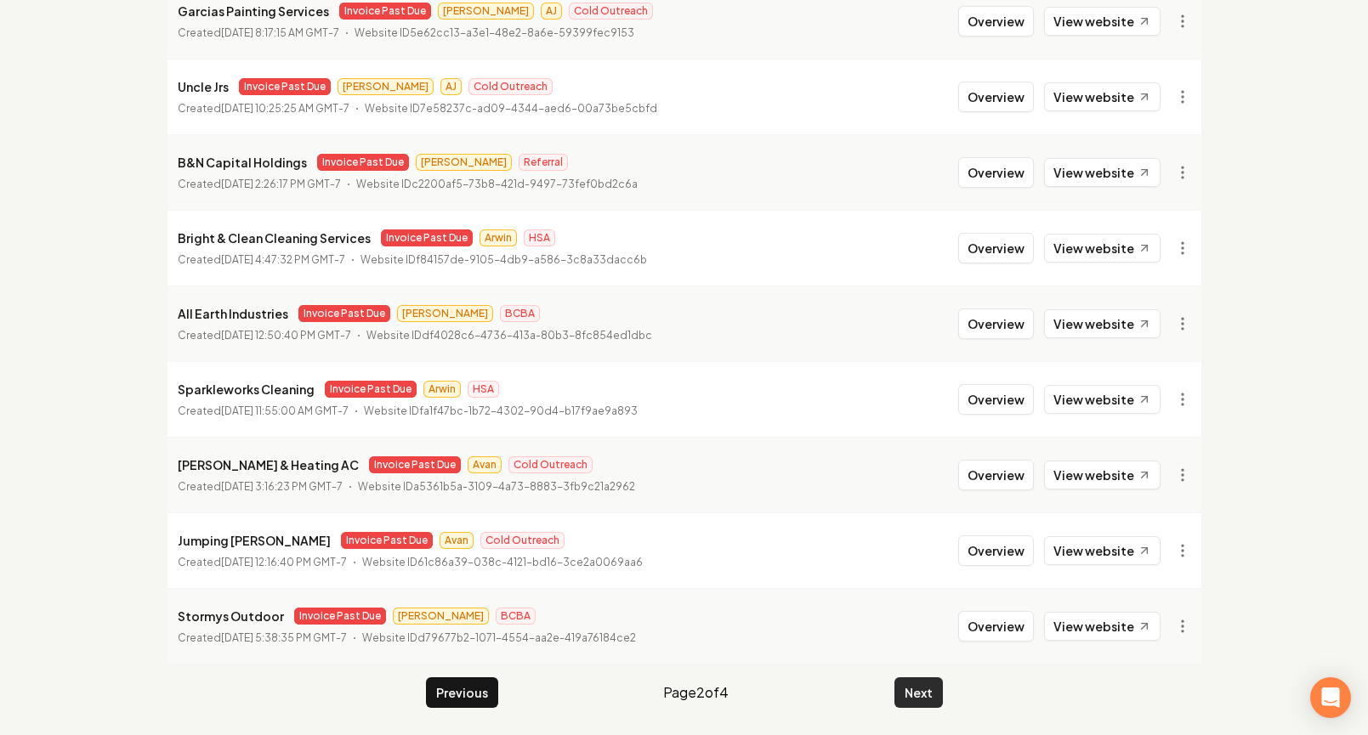
click at [898, 688] on button "Next" at bounding box center [918, 692] width 48 height 31
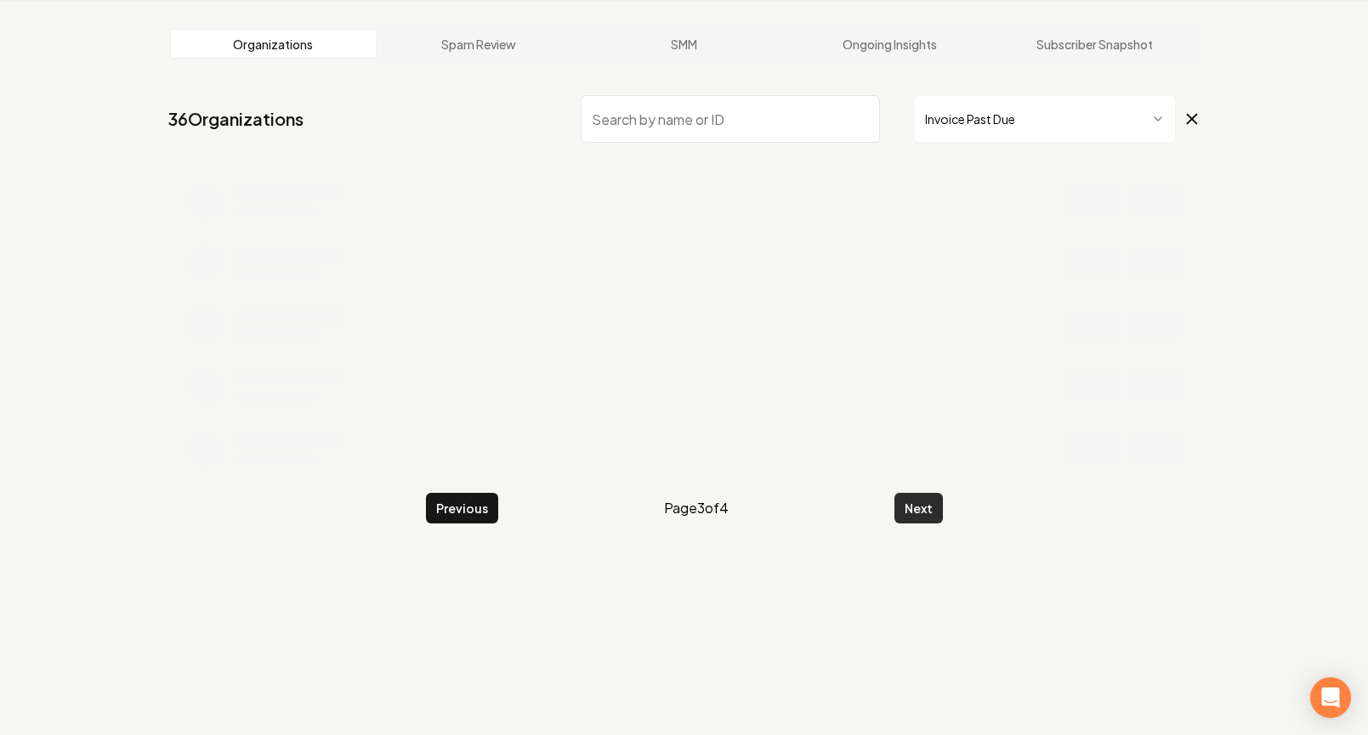
scroll to position [65, 0]
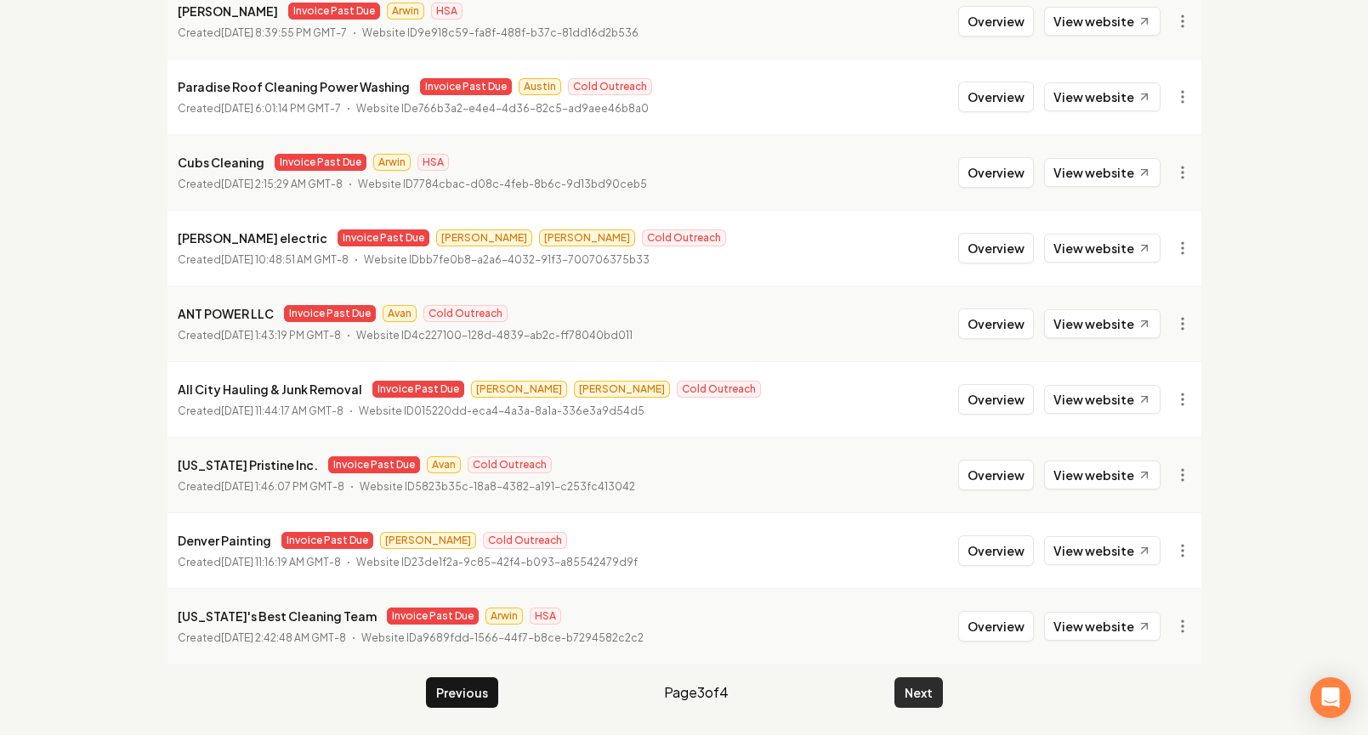
click at [898, 688] on button "Next" at bounding box center [918, 692] width 48 height 31
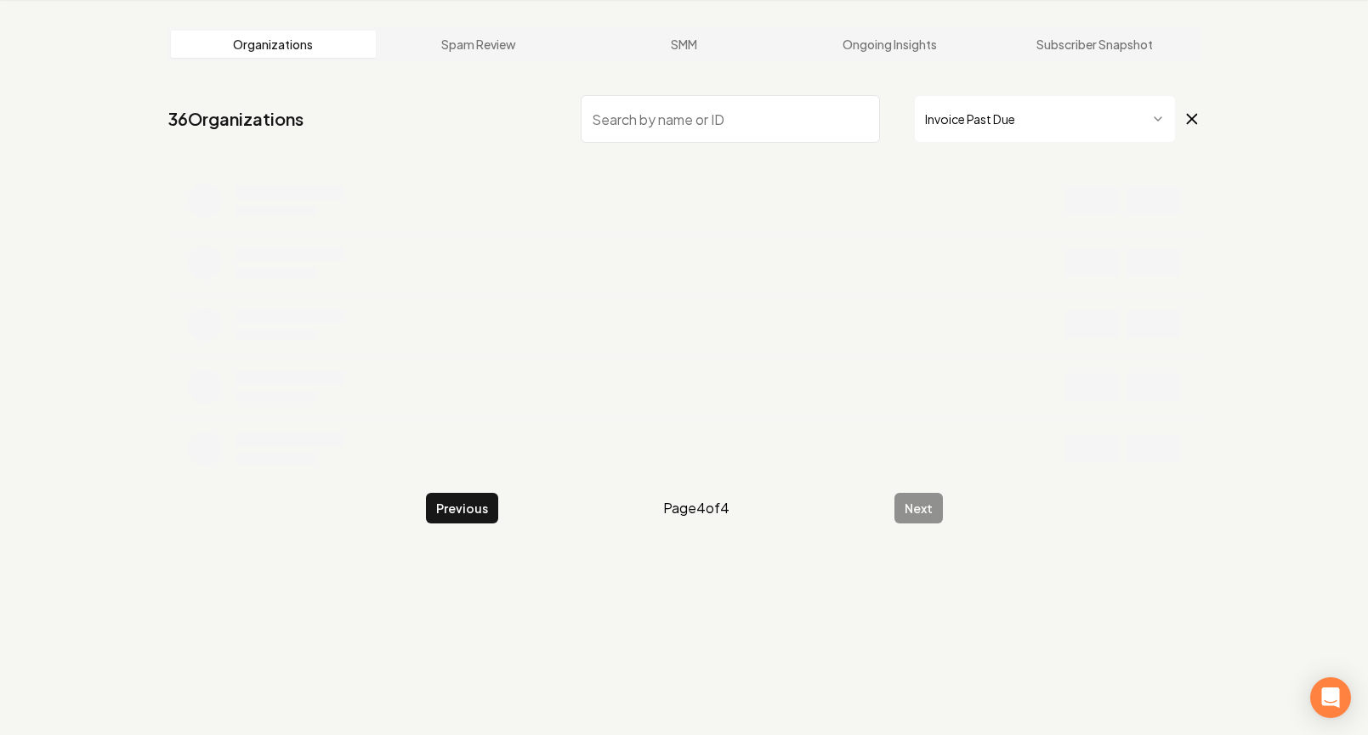
scroll to position [65, 0]
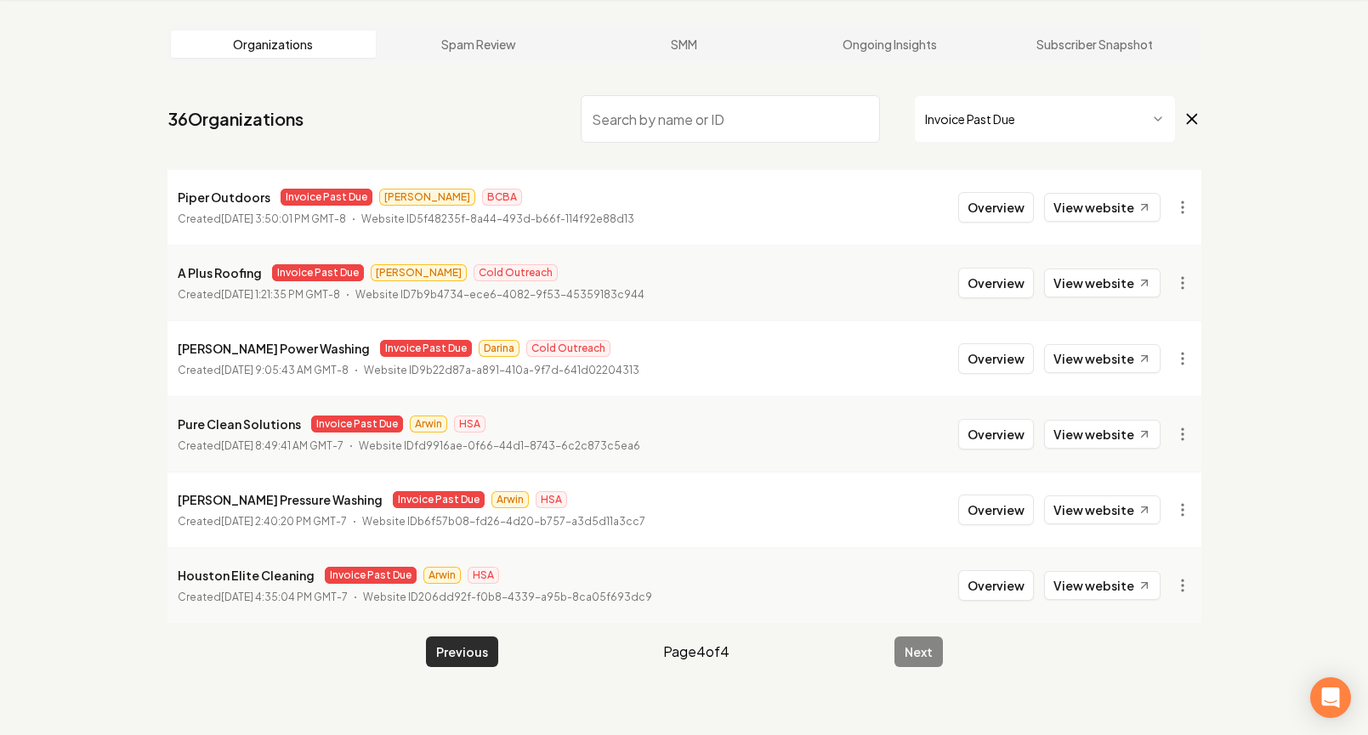
click at [464, 649] on button "Previous" at bounding box center [462, 652] width 72 height 31
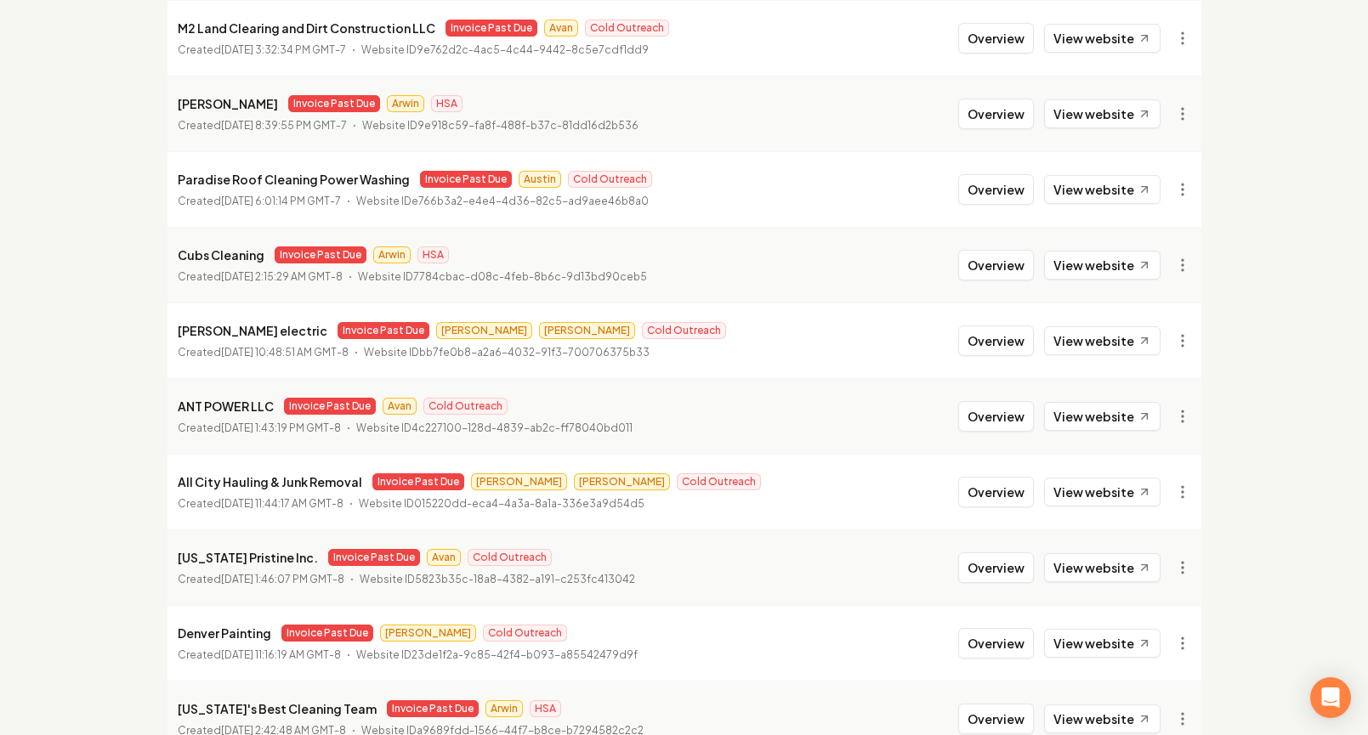
scroll to position [326, 0]
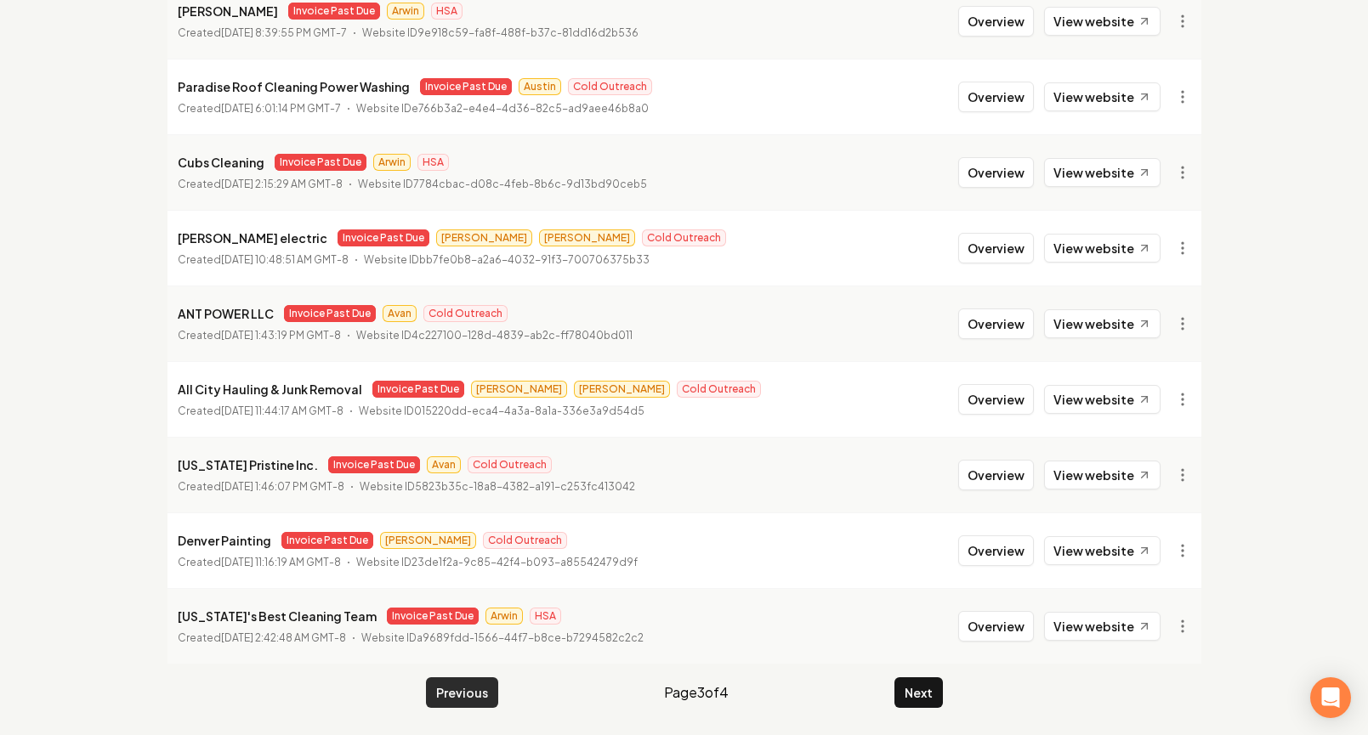
click at [455, 688] on button "Previous" at bounding box center [462, 692] width 72 height 31
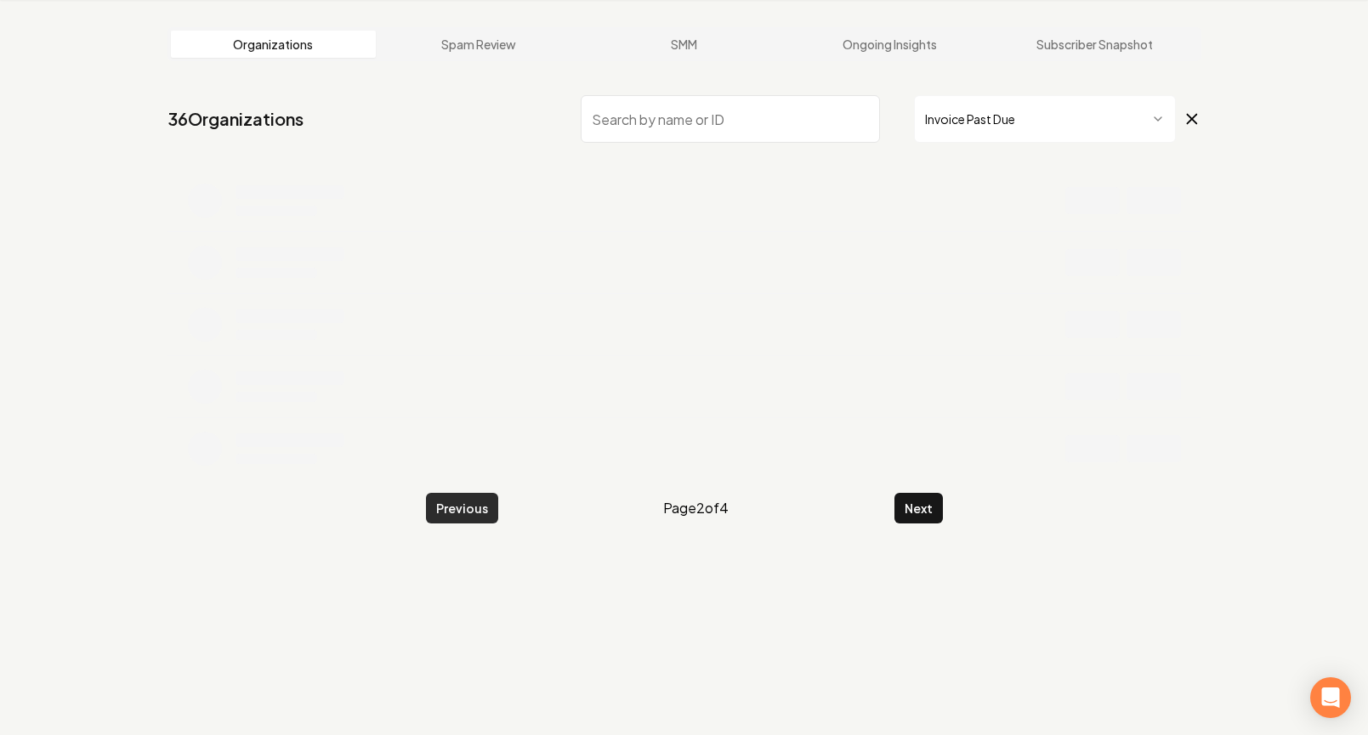
scroll to position [326, 0]
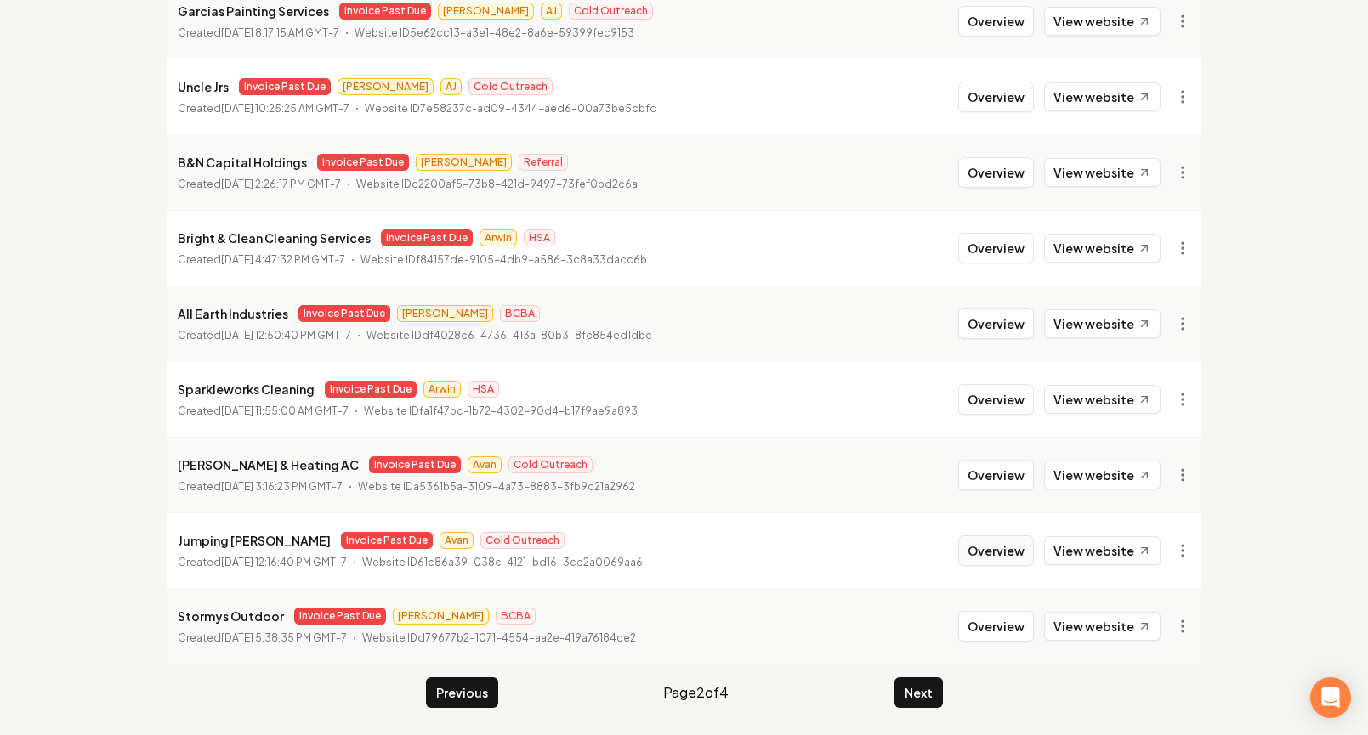
click at [981, 553] on button "Overview" at bounding box center [996, 550] width 76 height 31
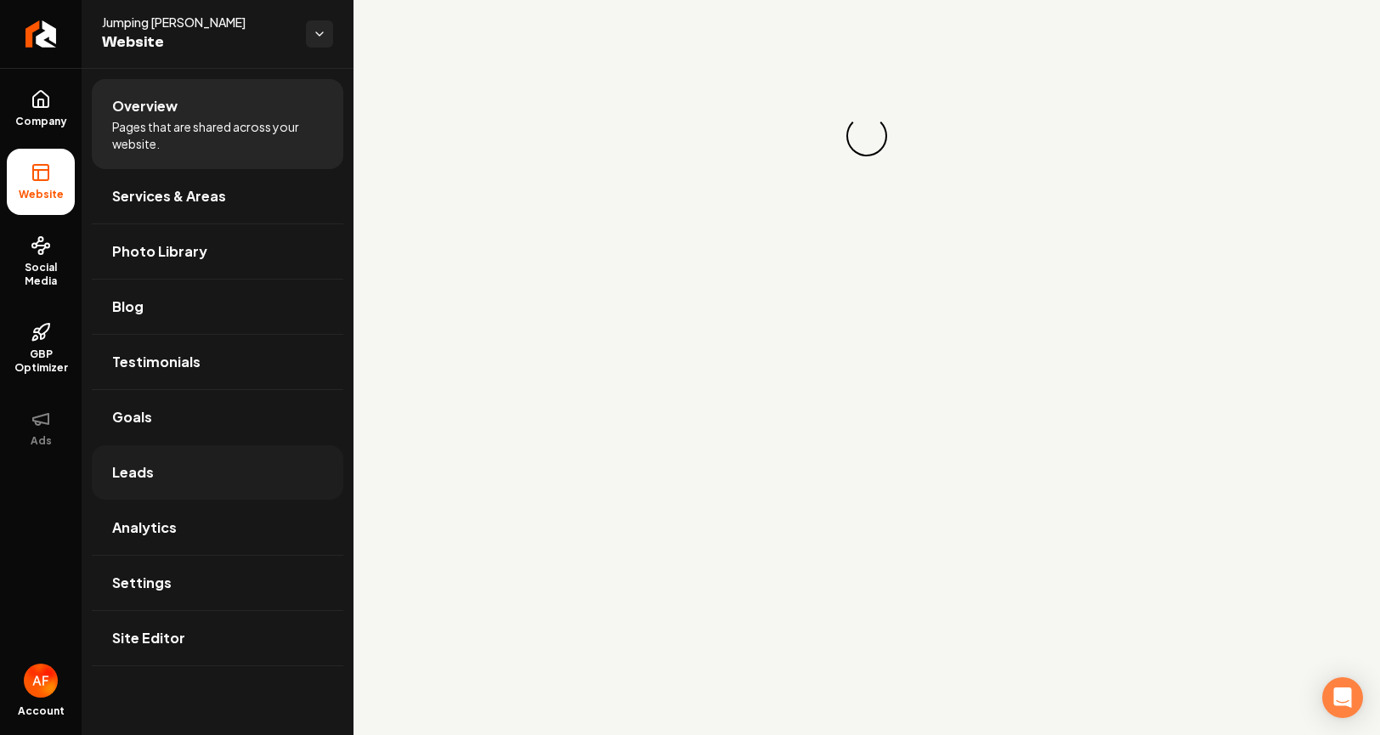
click at [206, 474] on link "Leads" at bounding box center [218, 472] width 252 height 54
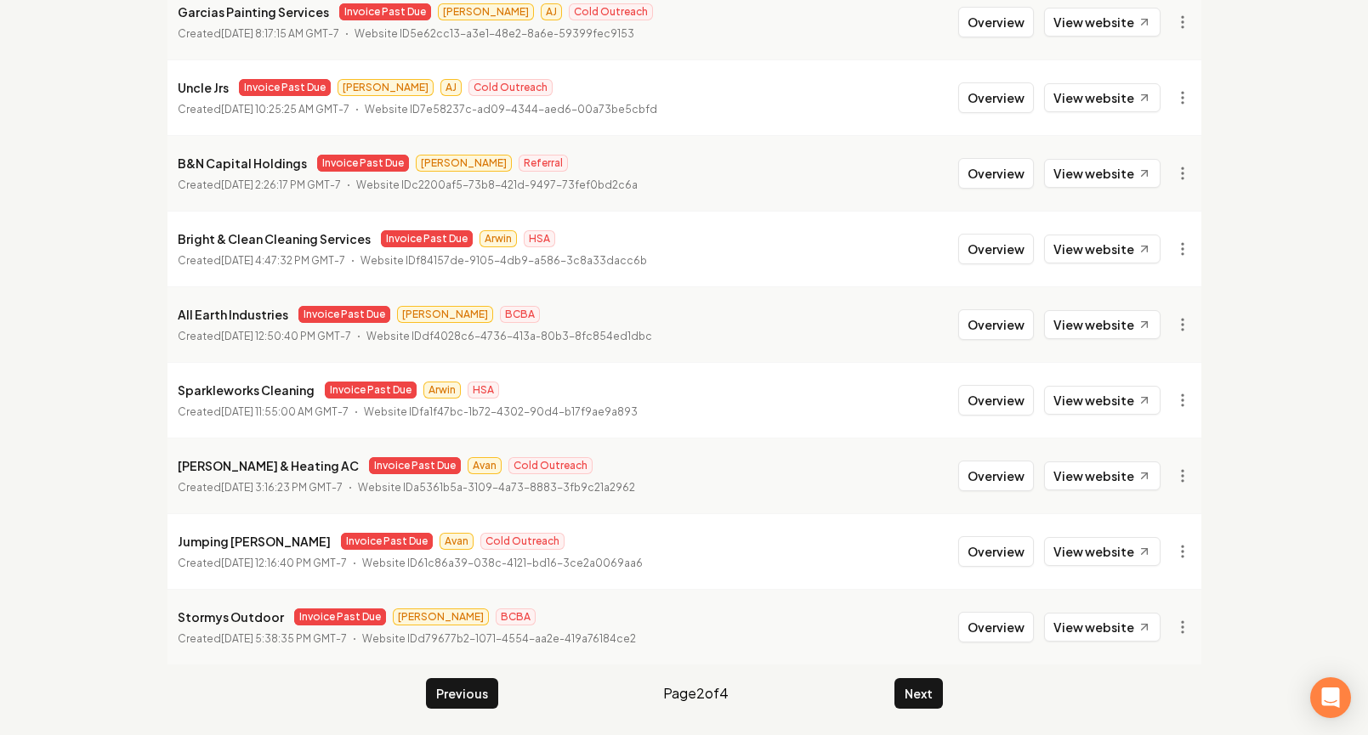
scroll to position [326, 0]
click at [988, 470] on button "Overview" at bounding box center [996, 475] width 76 height 31
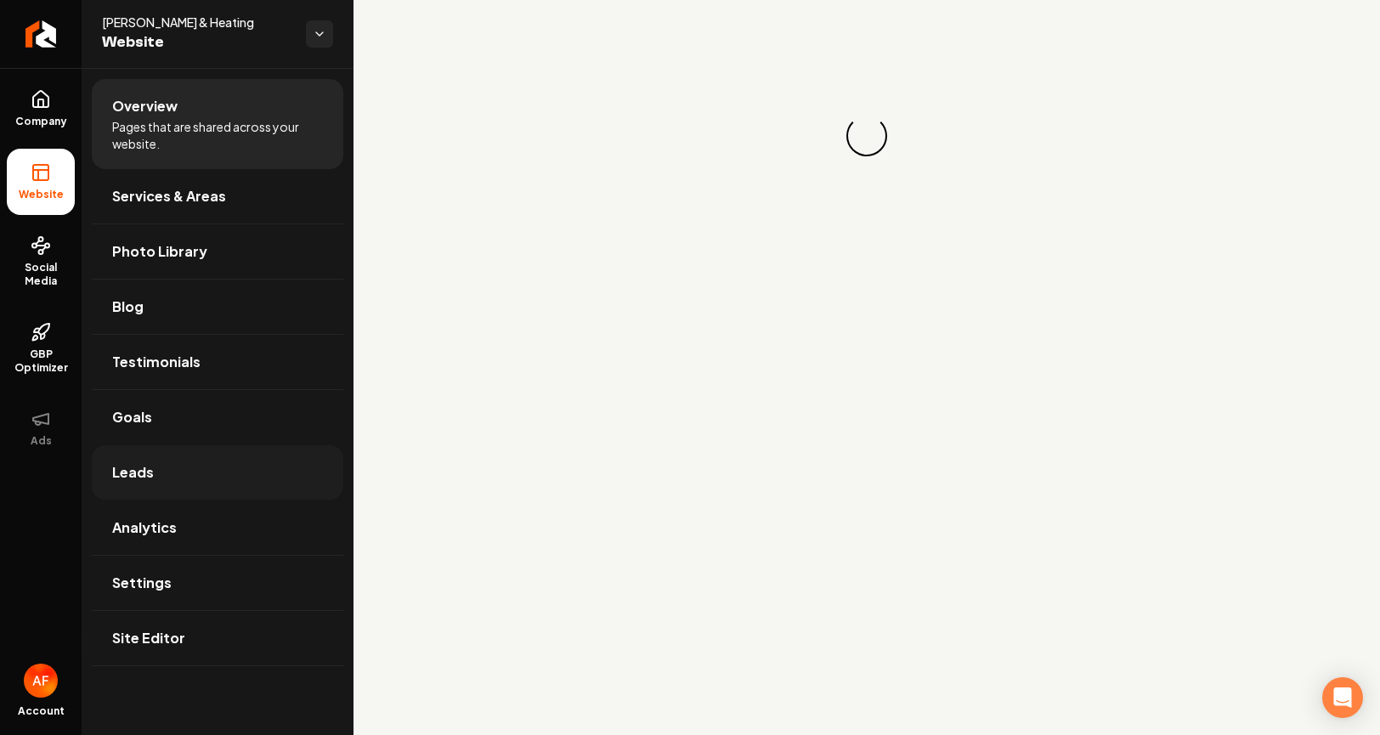
click at [145, 474] on span "Leads" at bounding box center [133, 472] width 42 height 20
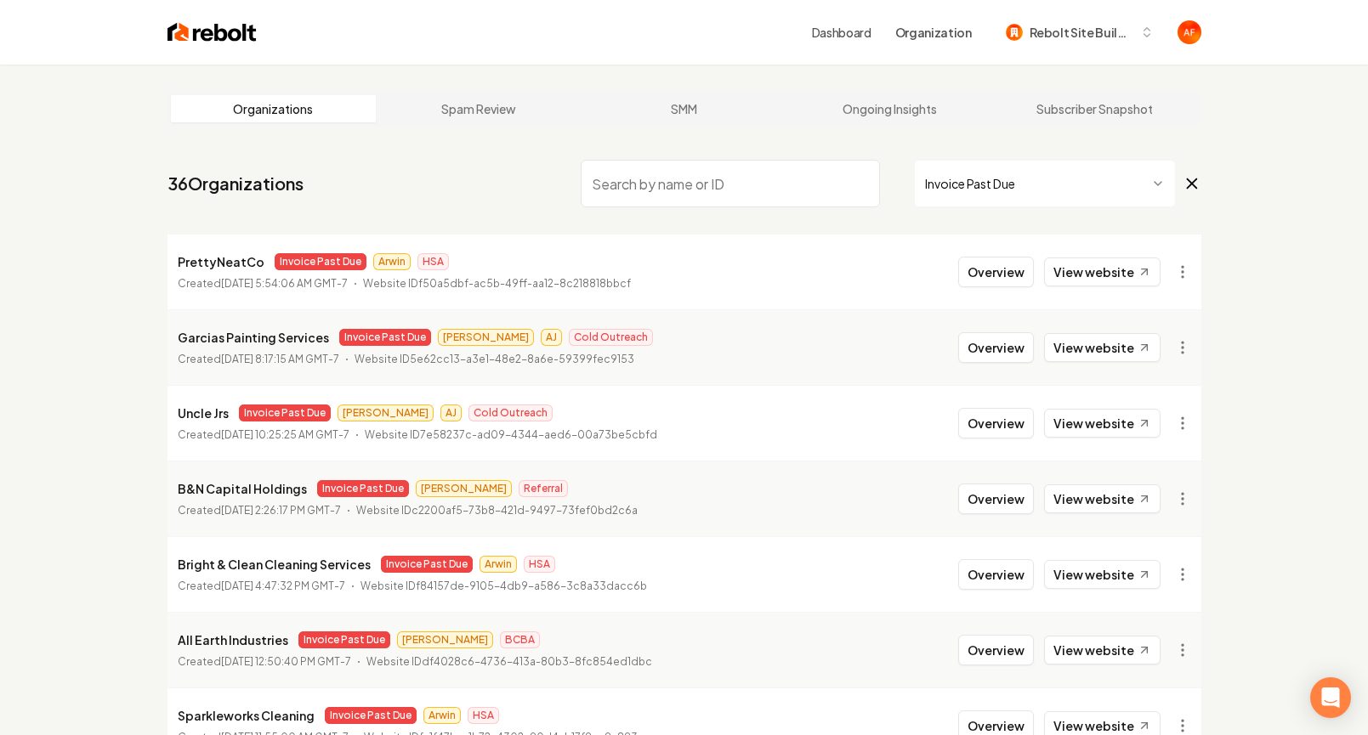
scroll to position [326, 0]
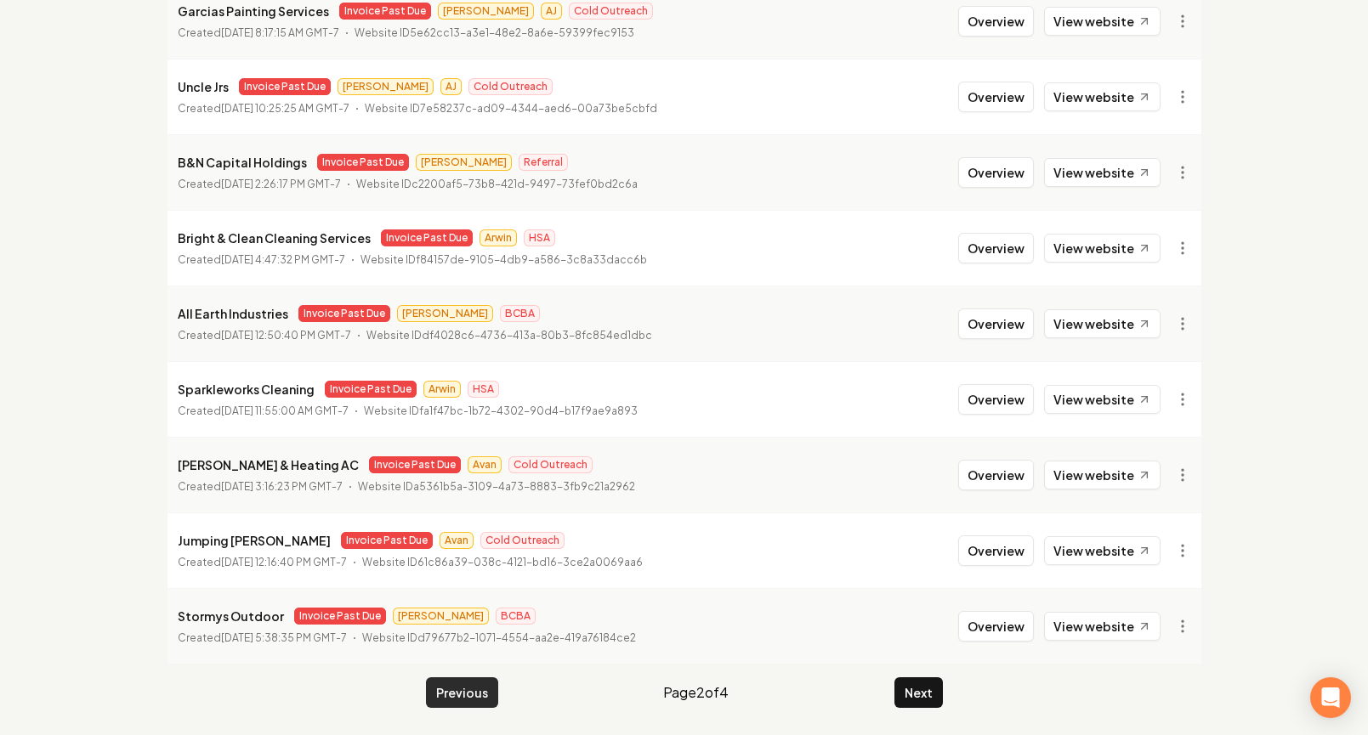
click at [466, 684] on button "Previous" at bounding box center [462, 692] width 72 height 31
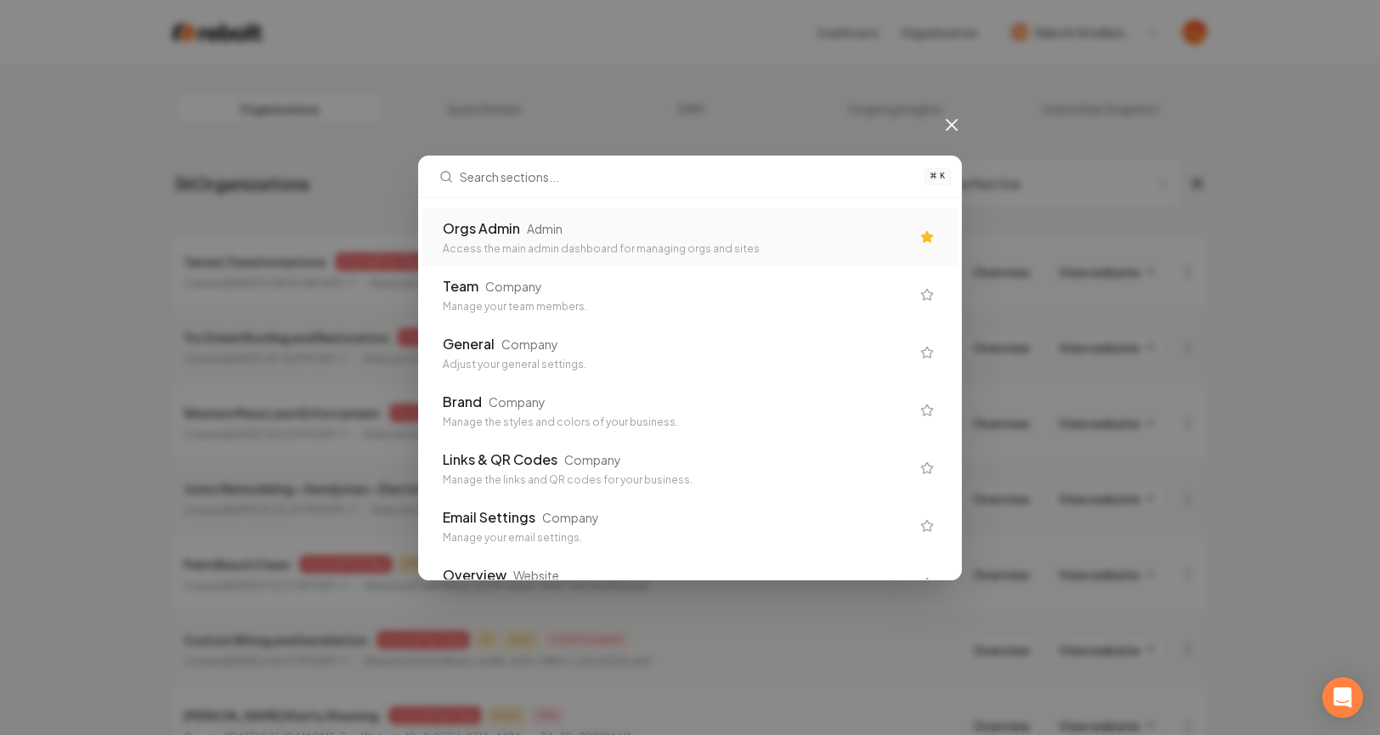
click at [479, 250] on div "Access the main admin dashboard for managing orgs and sites" at bounding box center [676, 249] width 467 height 14
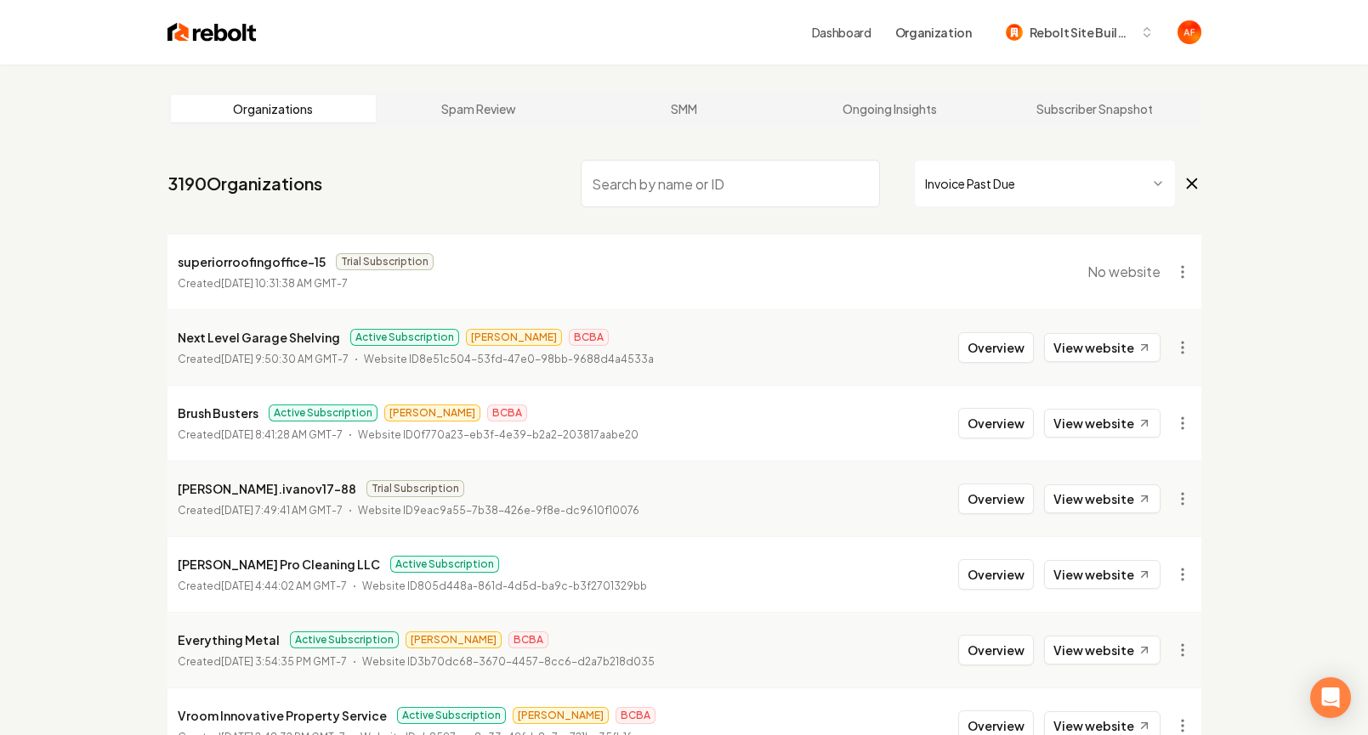
click at [698, 190] on input "search" at bounding box center [730, 184] width 299 height 48
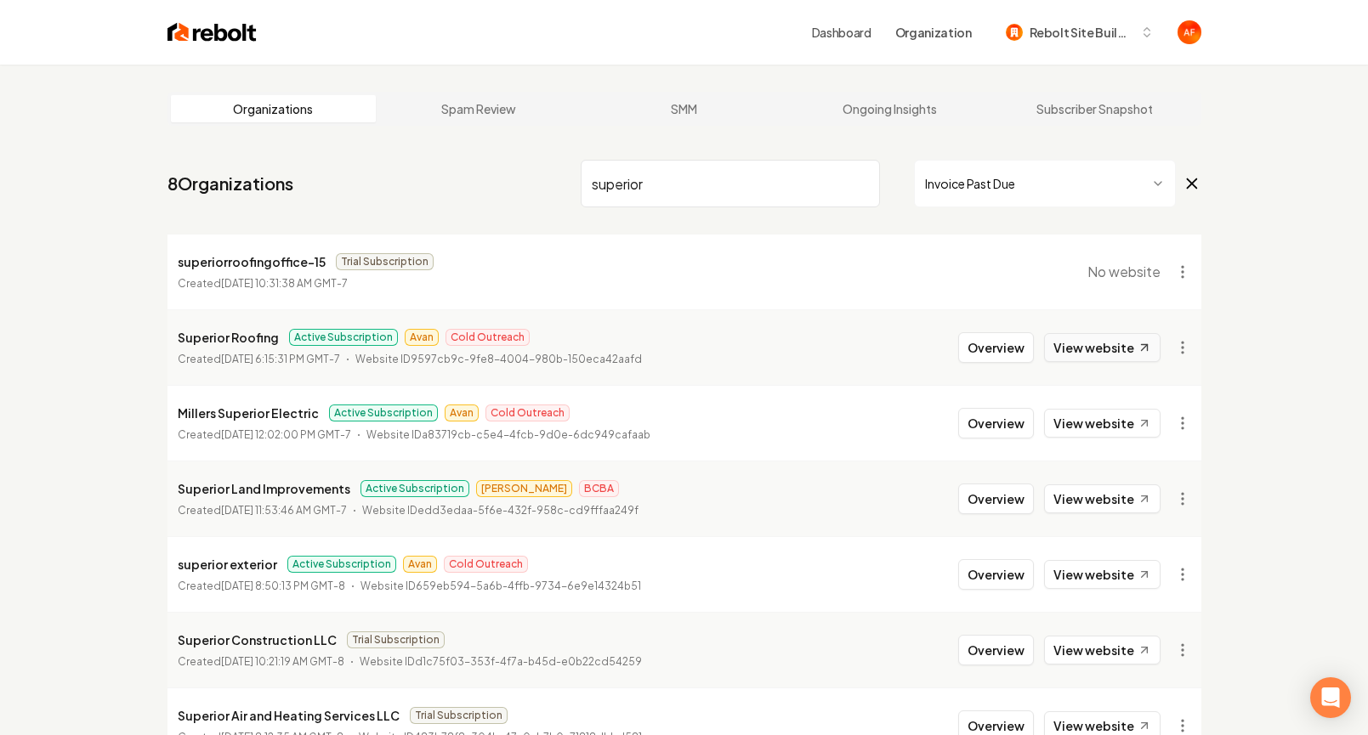
type input "superior"
click at [1135, 358] on link "View website" at bounding box center [1102, 347] width 116 height 29
click at [774, 175] on input "superior" at bounding box center [730, 184] width 299 height 48
click at [773, 176] on input "superior" at bounding box center [730, 184] width 299 height 48
click at [218, 25] on img at bounding box center [211, 32] width 89 height 24
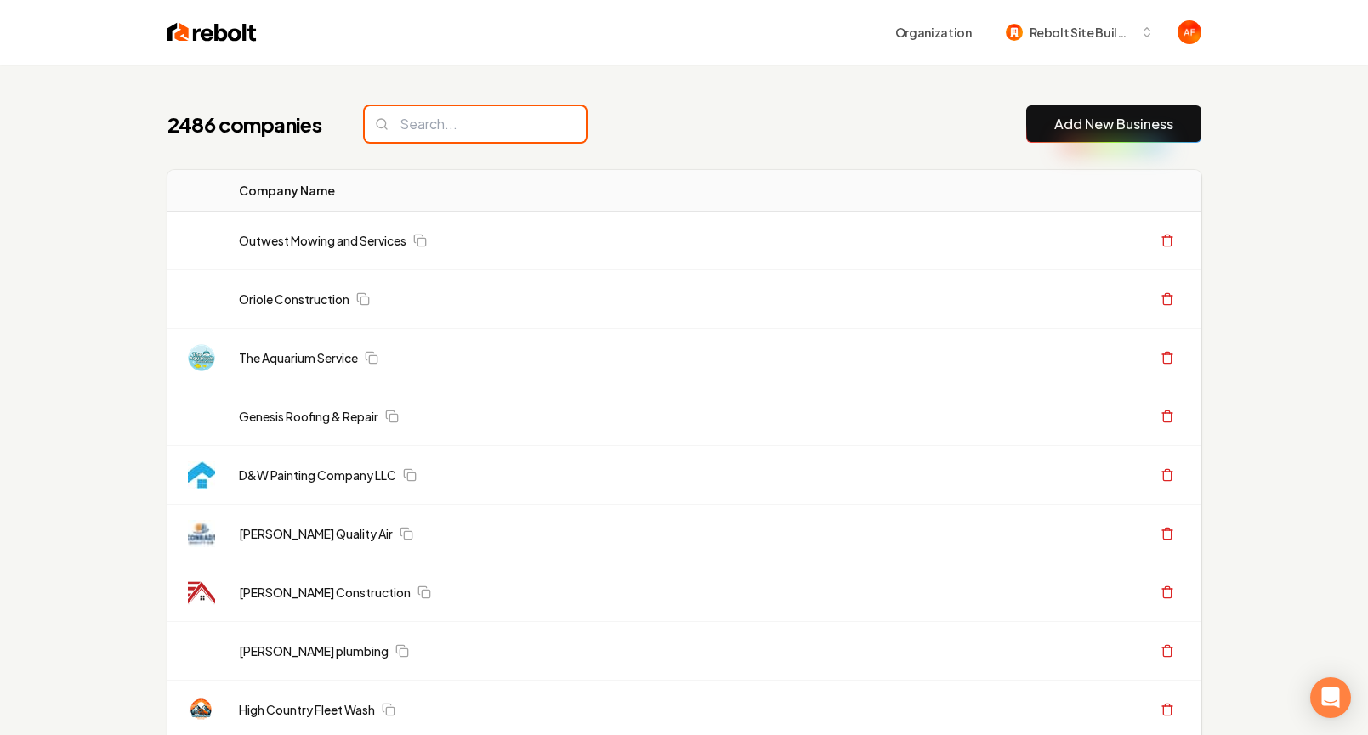
click at [488, 127] on input "search" at bounding box center [475, 124] width 221 height 36
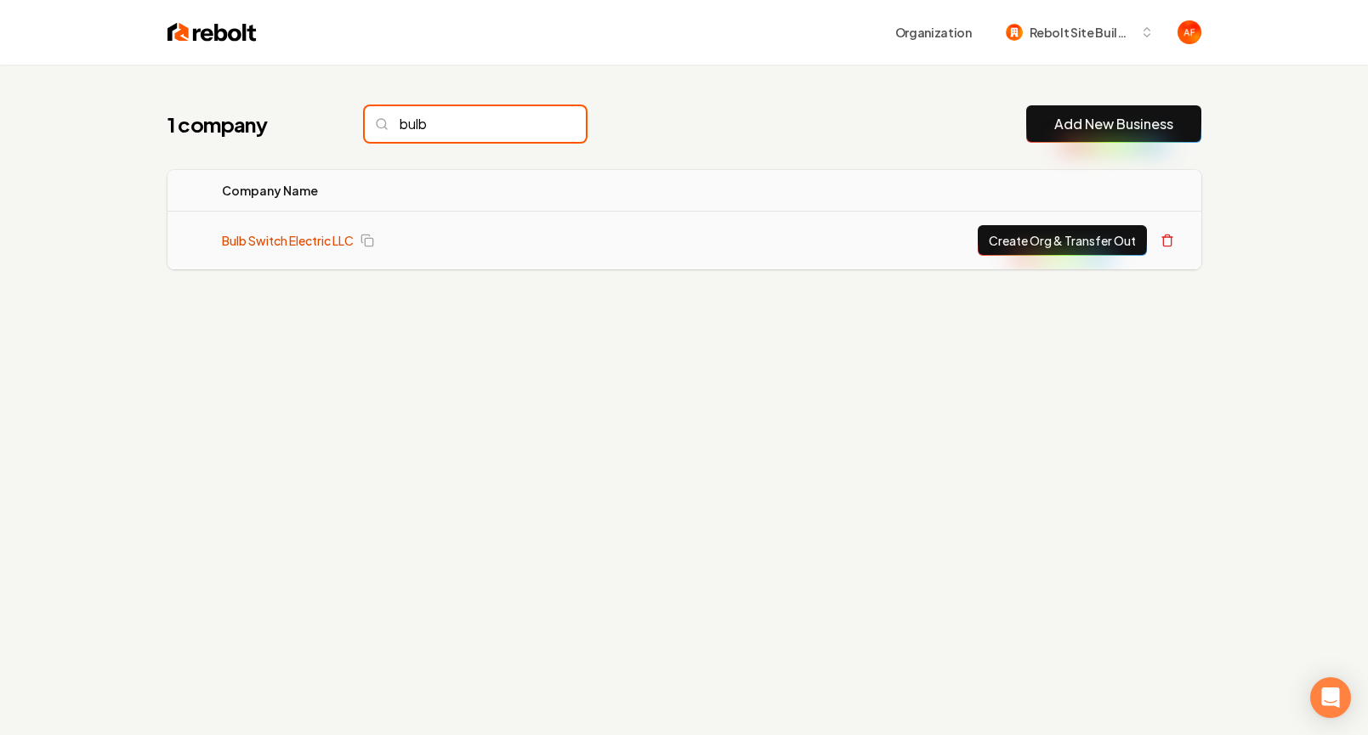
type input "bulb"
click at [309, 244] on link "Bulb Switch Electric LLC" at bounding box center [288, 240] width 132 height 17
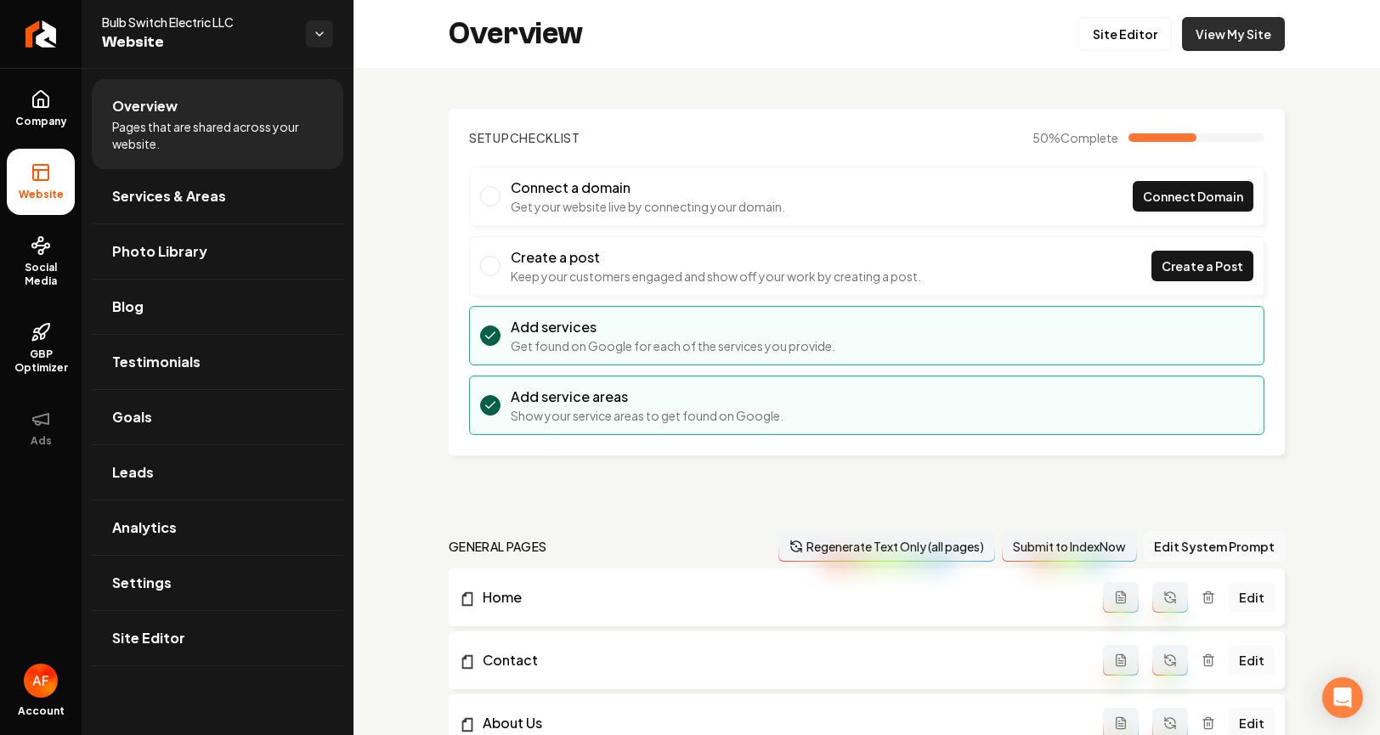
click at [1226, 42] on link "View My Site" at bounding box center [1233, 34] width 103 height 34
click at [35, 35] on icon "Return to dashboard" at bounding box center [37, 34] width 8 height 16
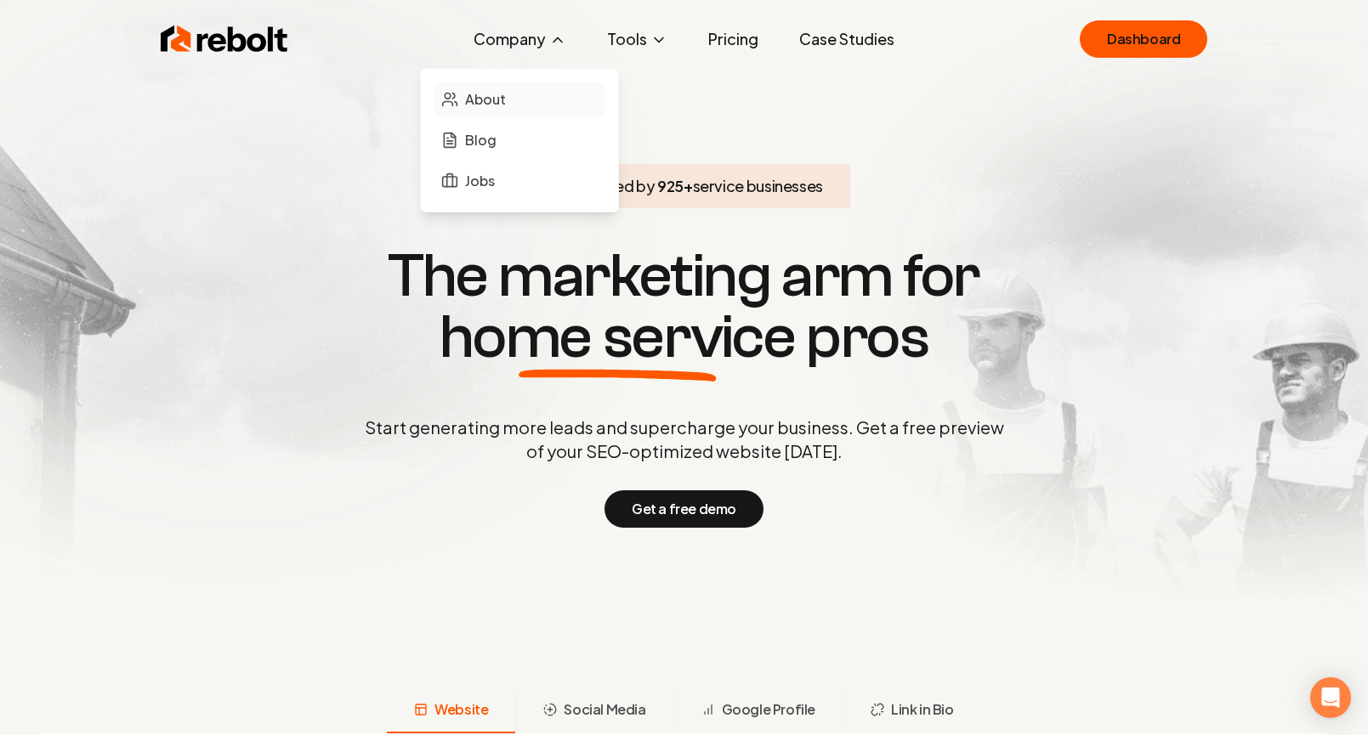
click at [514, 99] on link "About" at bounding box center [519, 99] width 170 height 34
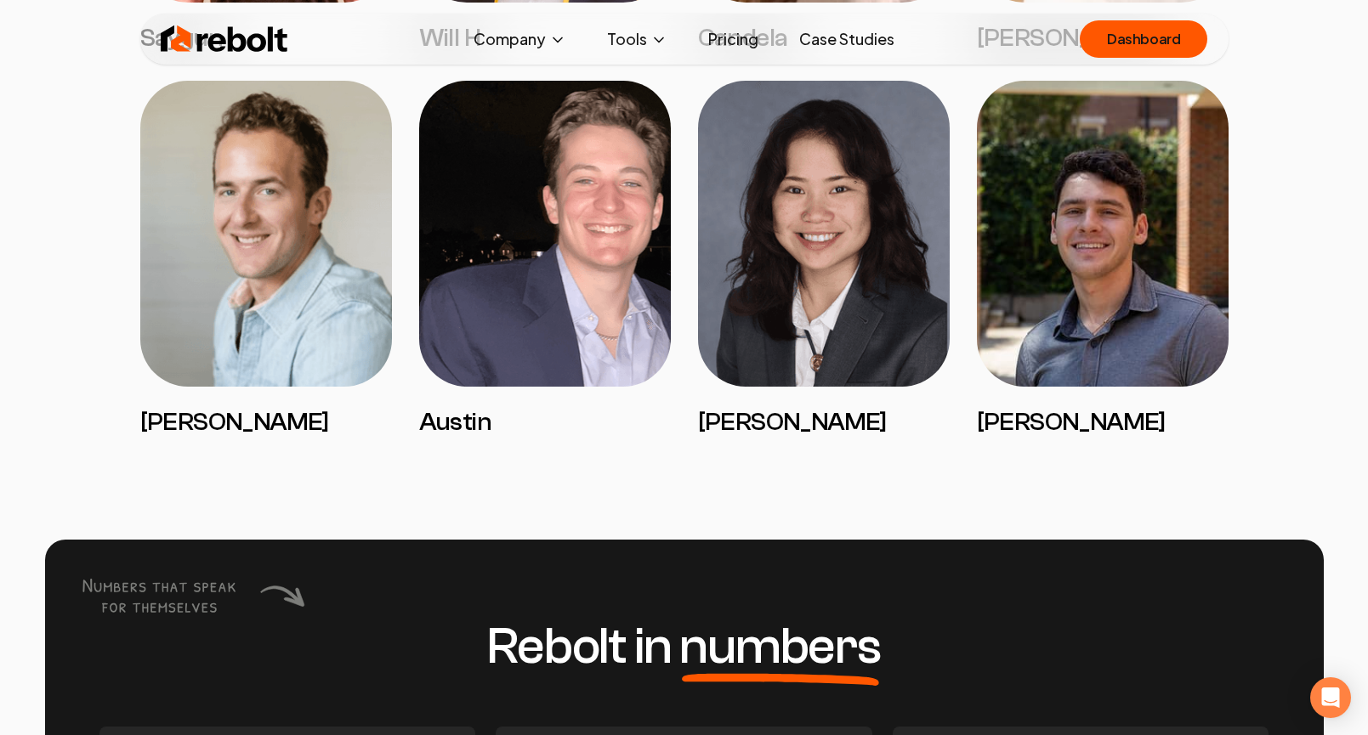
scroll to position [4223, 0]
